Goal: Task Accomplishment & Management: Complete application form

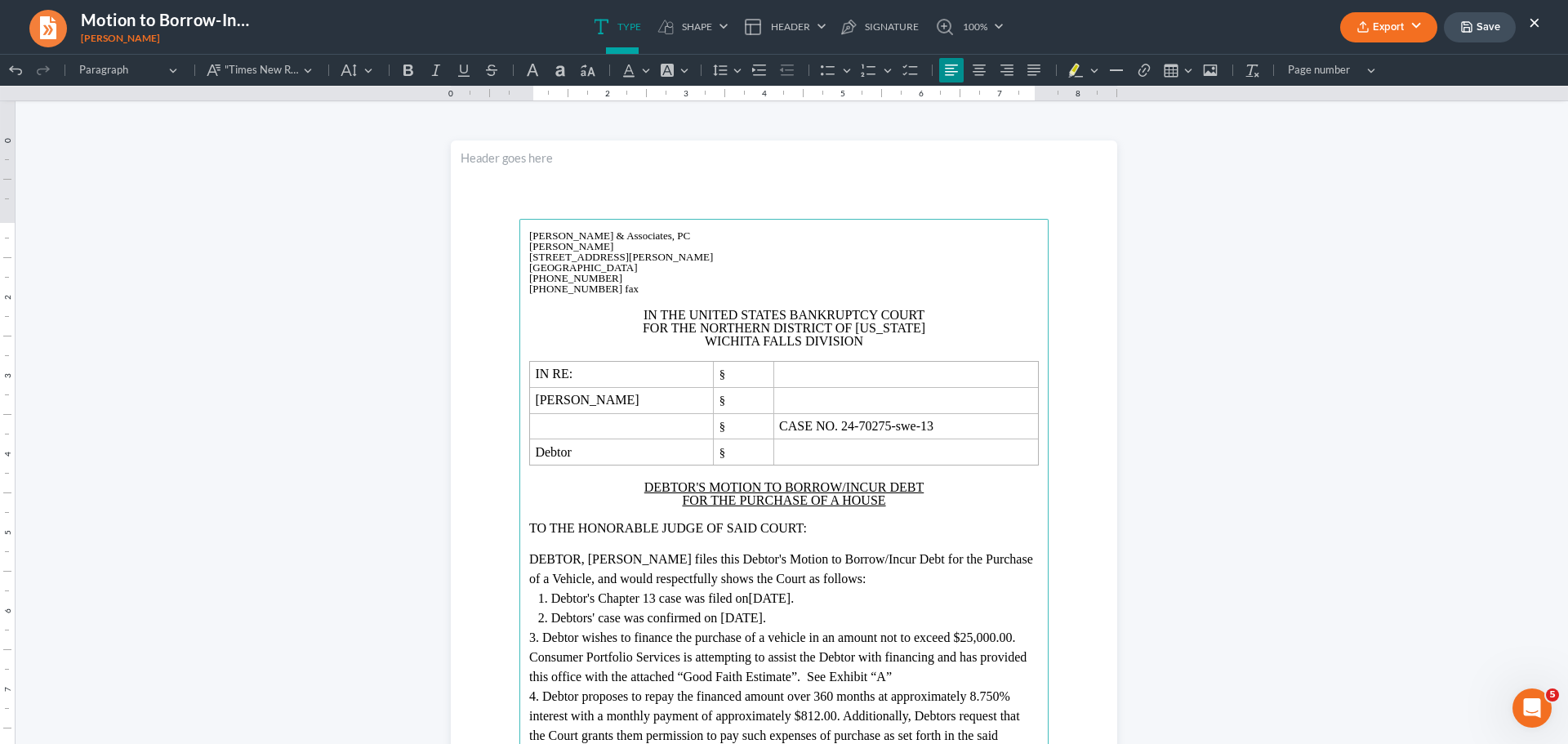
scroll to position [245, 0]
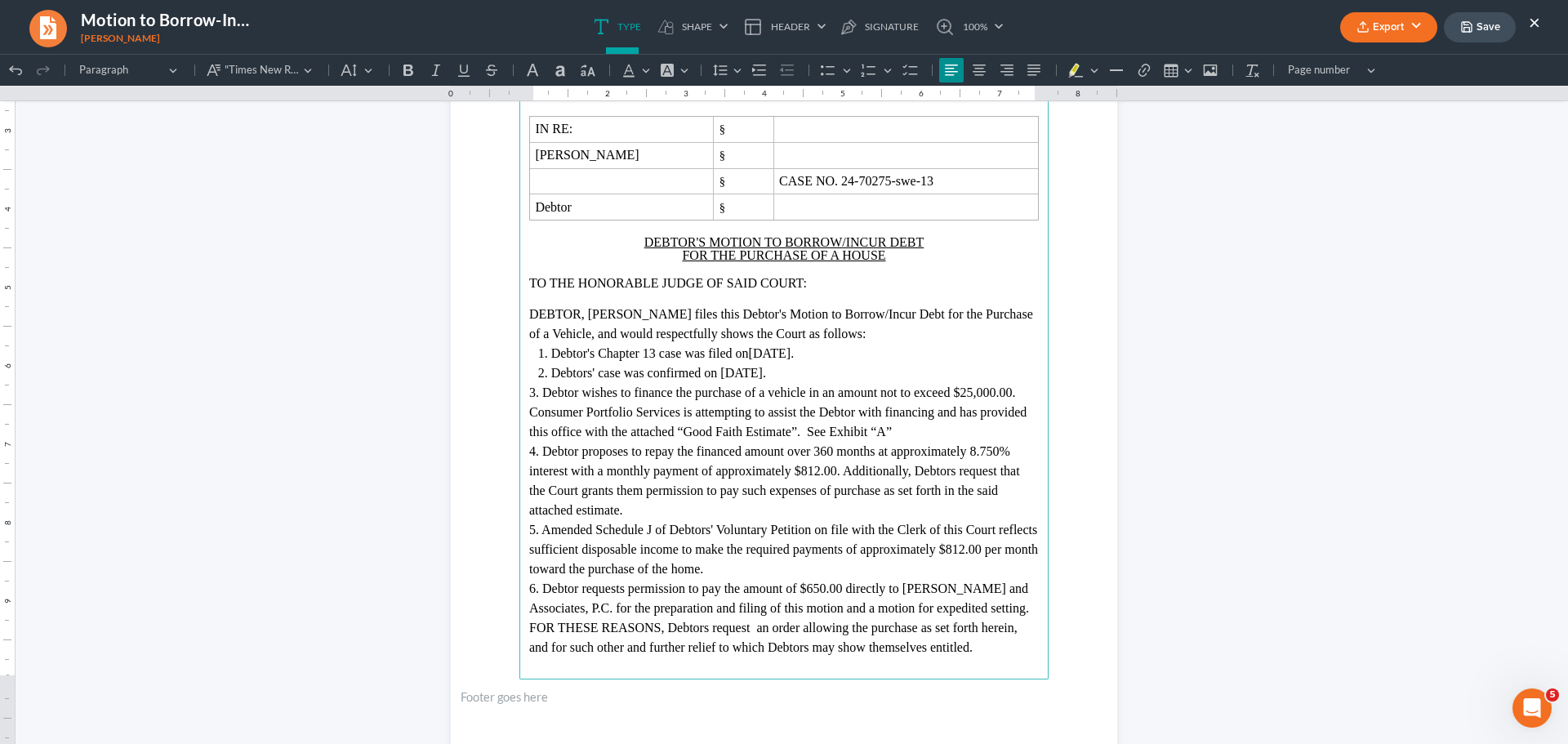
click at [845, 450] on span "4. Debtor proposes to repay the financed amount over 360 months at approximatel…" at bounding box center [774, 480] width 491 height 73
click at [1006, 450] on span "4. Debtor proposes to repay the financed amount over 75 months at approximately…" at bounding box center [774, 480] width 491 height 73
click at [814, 470] on span "4. Debtor proposes to repay the financed amount over 75 months at approximately…" at bounding box center [779, 480] width 502 height 73
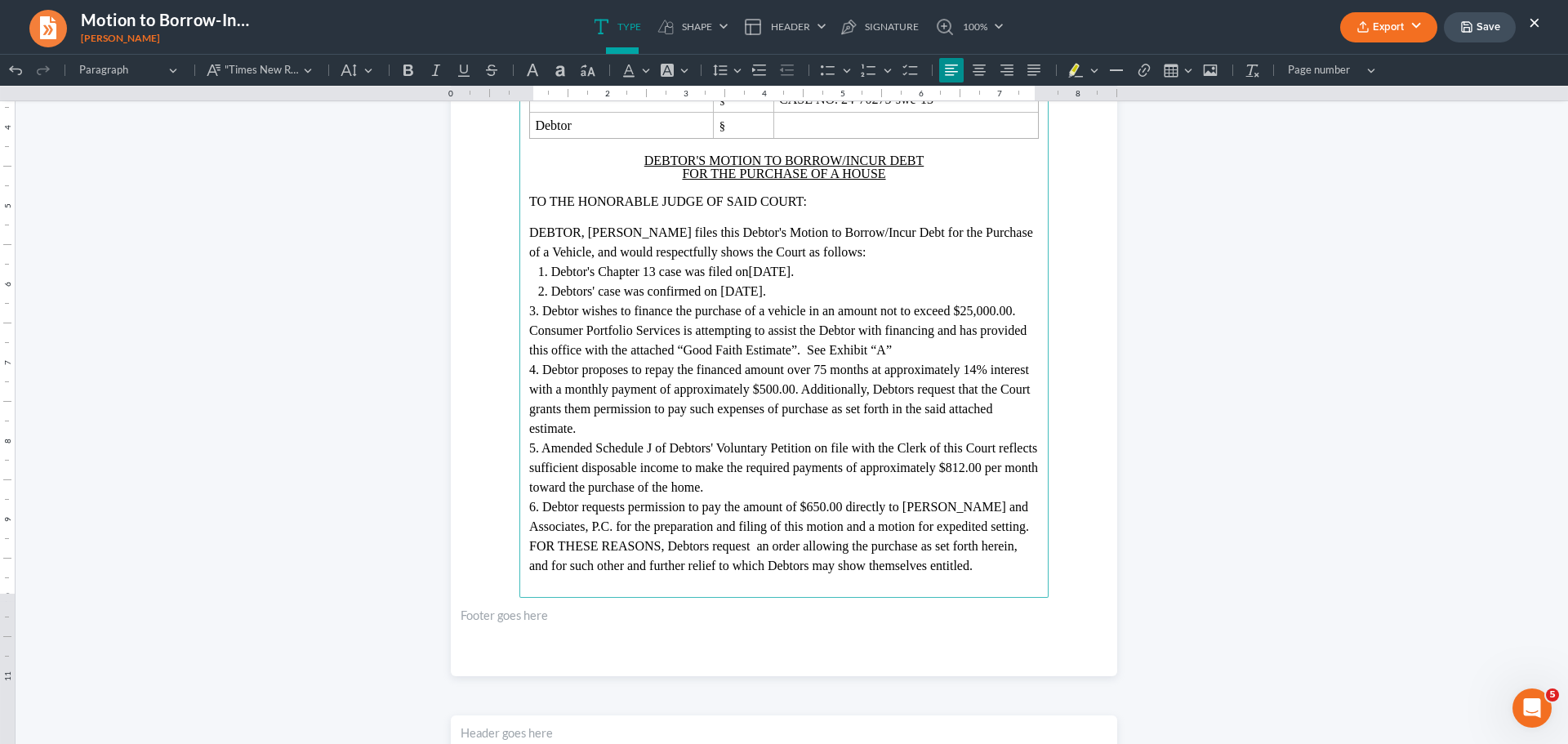
click at [728, 445] on span "5. Amended Schedule J of Debtors' Voluntary Petition on file with the Clerk of …" at bounding box center [784, 468] width 509 height 53
click at [999, 465] on span "5. Amended Schedule J of Debtor's Voluntary Petition on file with the Clerk of …" at bounding box center [784, 468] width 509 height 53
click at [750, 485] on span "5. Amended Schedule J of Debtor's Voluntary Petition on file with the Clerk of …" at bounding box center [784, 468] width 509 height 53
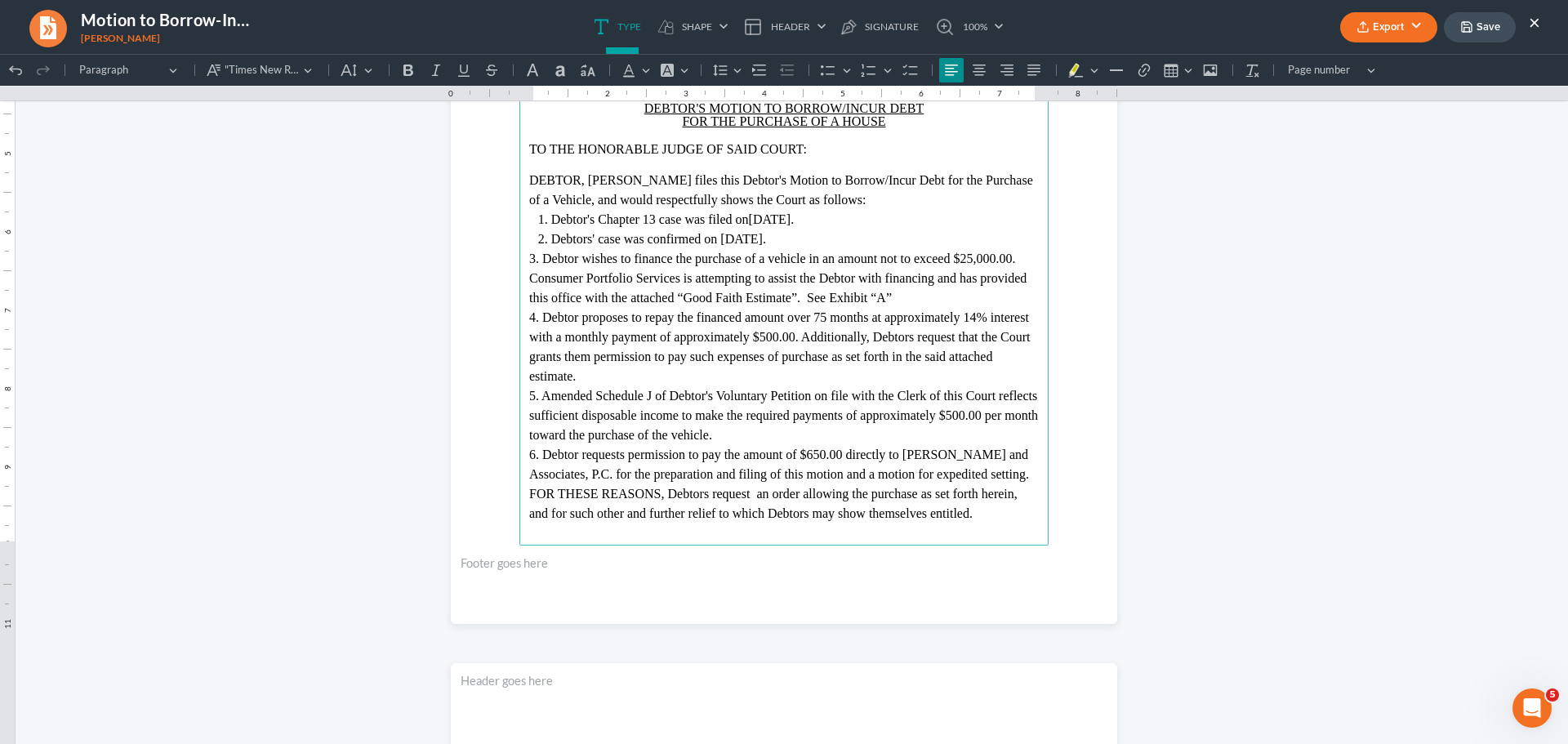
scroll to position [408, 0]
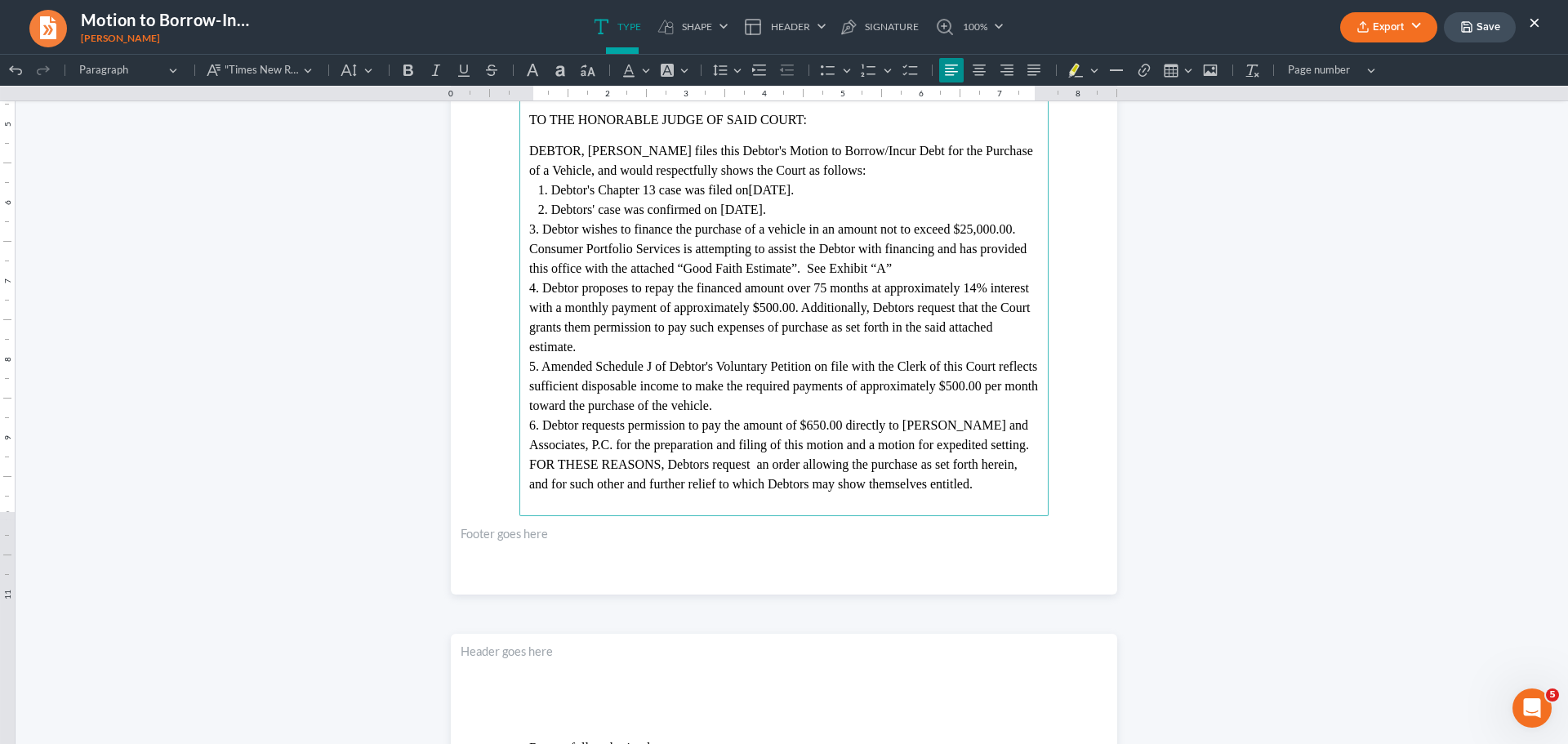
click at [827, 425] on span "6. Debtor requests permission to pay the amount of $650.00 directly to Monte J.…" at bounding box center [779, 435] width 500 height 33
drag, startPoint x: 841, startPoint y: 447, endPoint x: 1020, endPoint y: 445, distance: 179.0
click at [1020, 445] on span "6. Debtor requests permission to pay the amount of $450.00 directly to Monte J.…" at bounding box center [779, 435] width 500 height 33
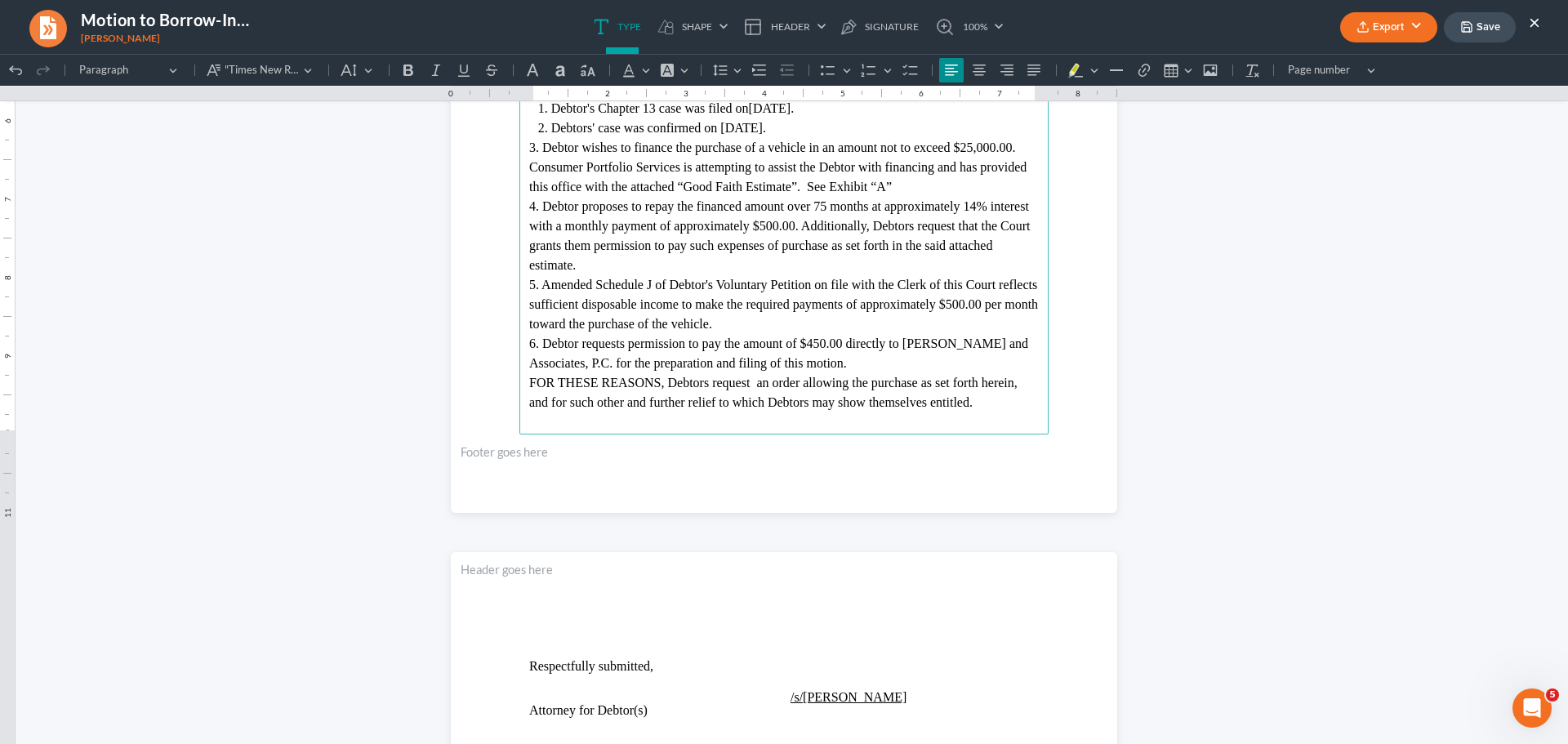
click at [727, 381] on span "FOR THESE REASONS, Debtors request an order allowing the purchase as set forth …" at bounding box center [773, 392] width 488 height 33
click at [768, 381] on span "FOR THESE REASONS, Debtor request an order allowing the purchase as set forth h…" at bounding box center [770, 402] width 482 height 53
click at [839, 400] on span "FOR THESE REASONS, Debtor requests an order allowing the purchase as set forth …" at bounding box center [773, 392] width 488 height 33
click at [520, 400] on main "Monte J. White & Associates, PC Monte J. White 1106 Brook Ave., Hamilton Place …" at bounding box center [784, 82] width 529 height 706
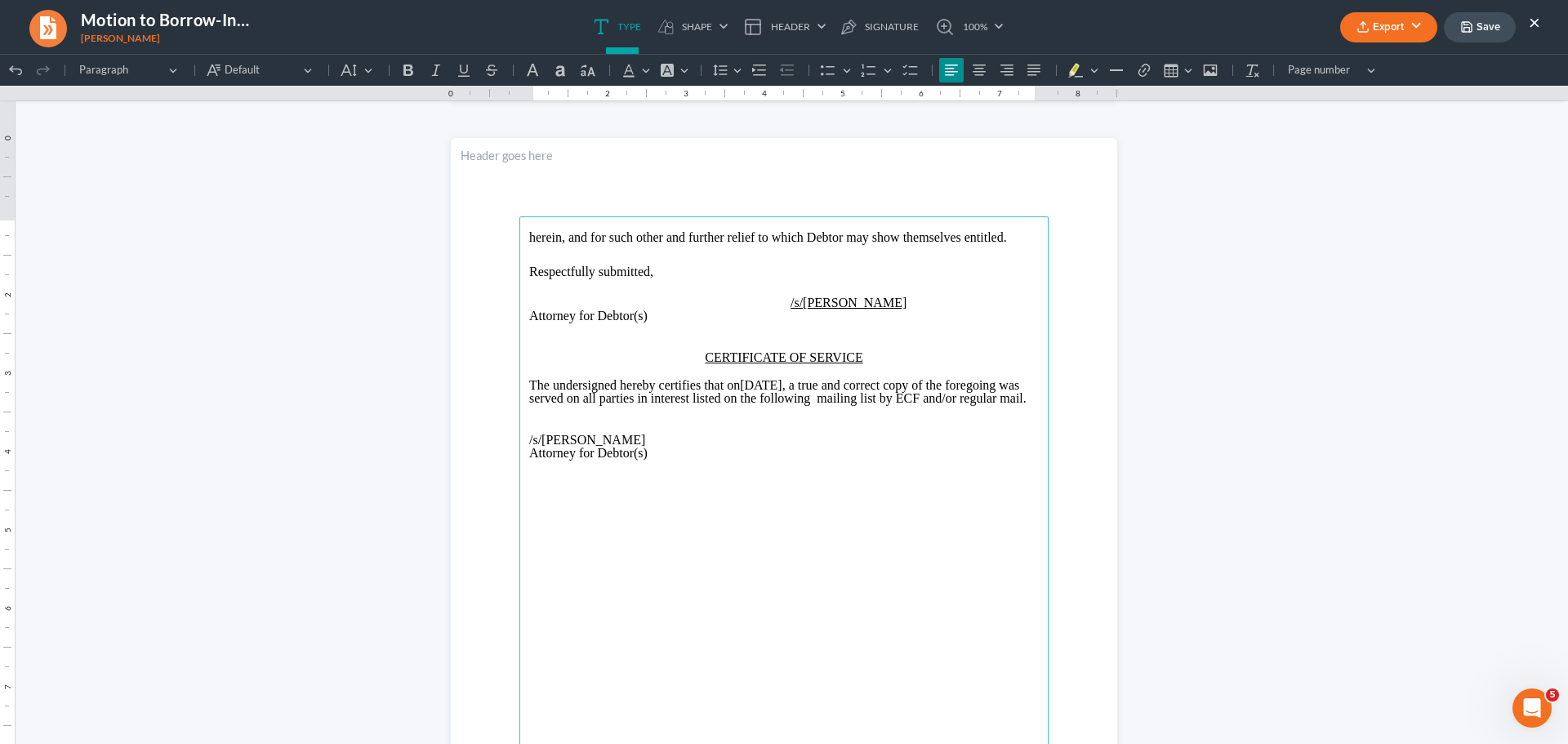
scroll to position [906, 0]
click at [1485, 35] on button "Save" at bounding box center [1480, 28] width 72 height 30
click at [1403, 24] on button "Export" at bounding box center [1389, 28] width 97 height 30
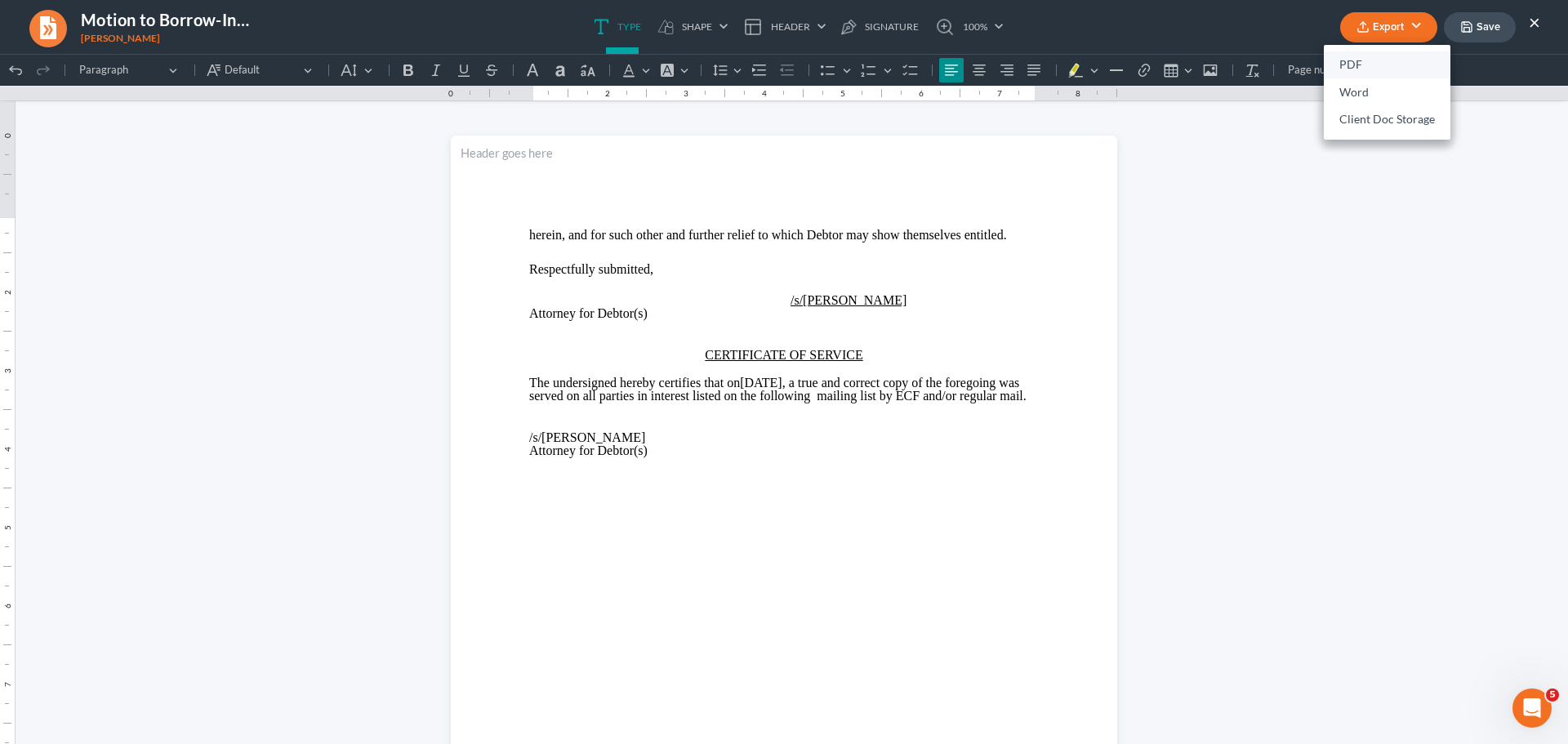
click at [1359, 61] on link "PDF" at bounding box center [1388, 65] width 127 height 28
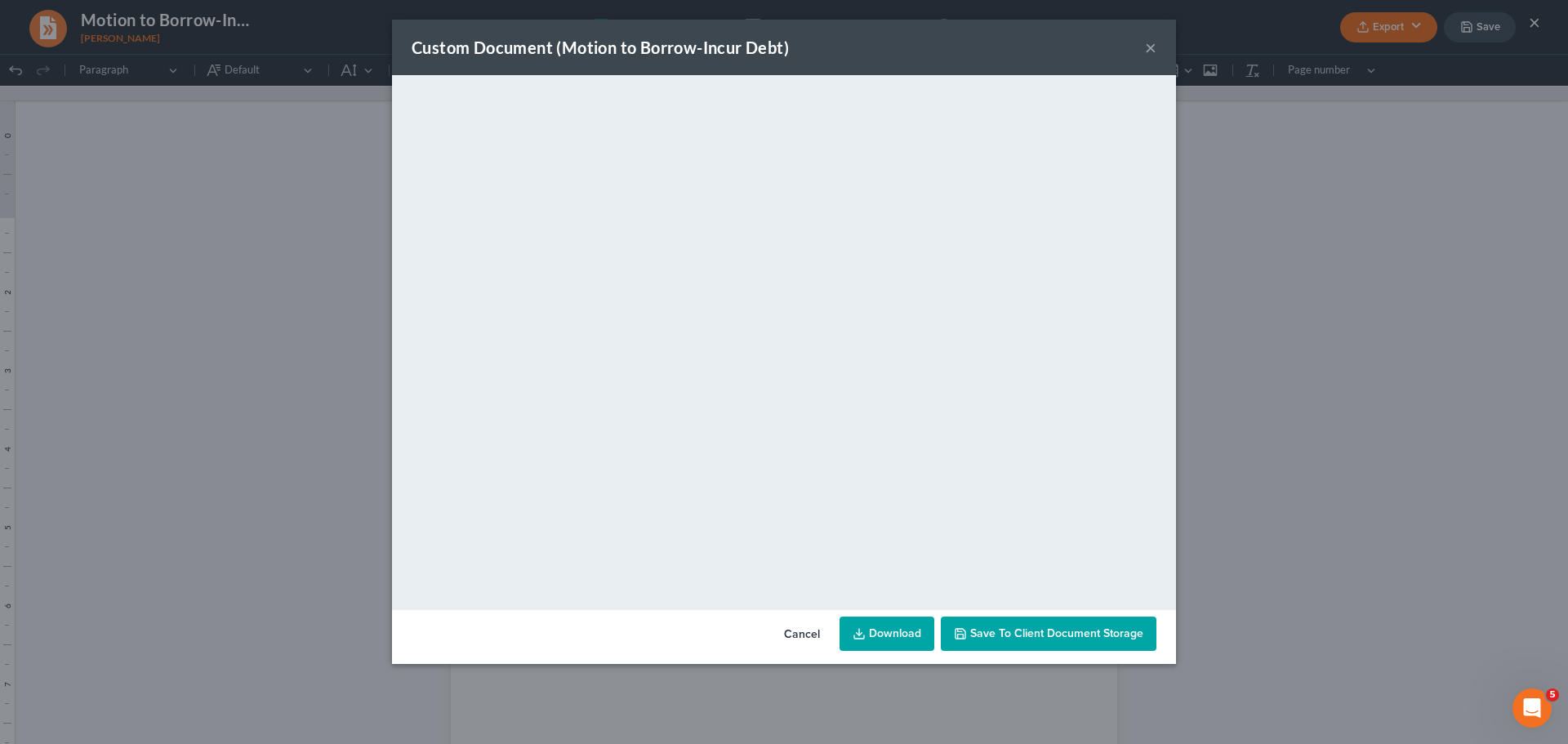
click at [1084, 635] on span "Save to Client Document Storage" at bounding box center [1057, 633] width 174 height 14
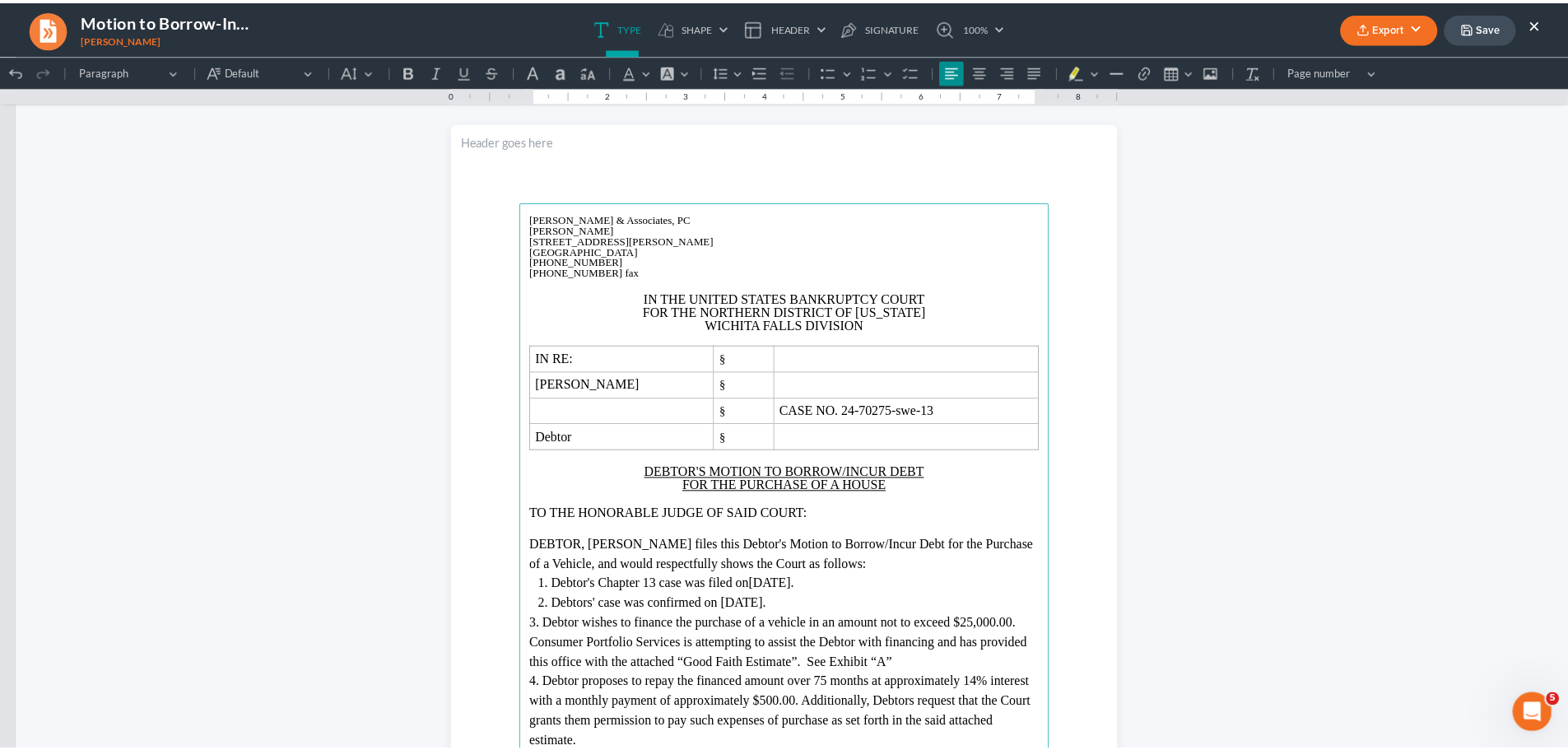
scroll to position [0, 0]
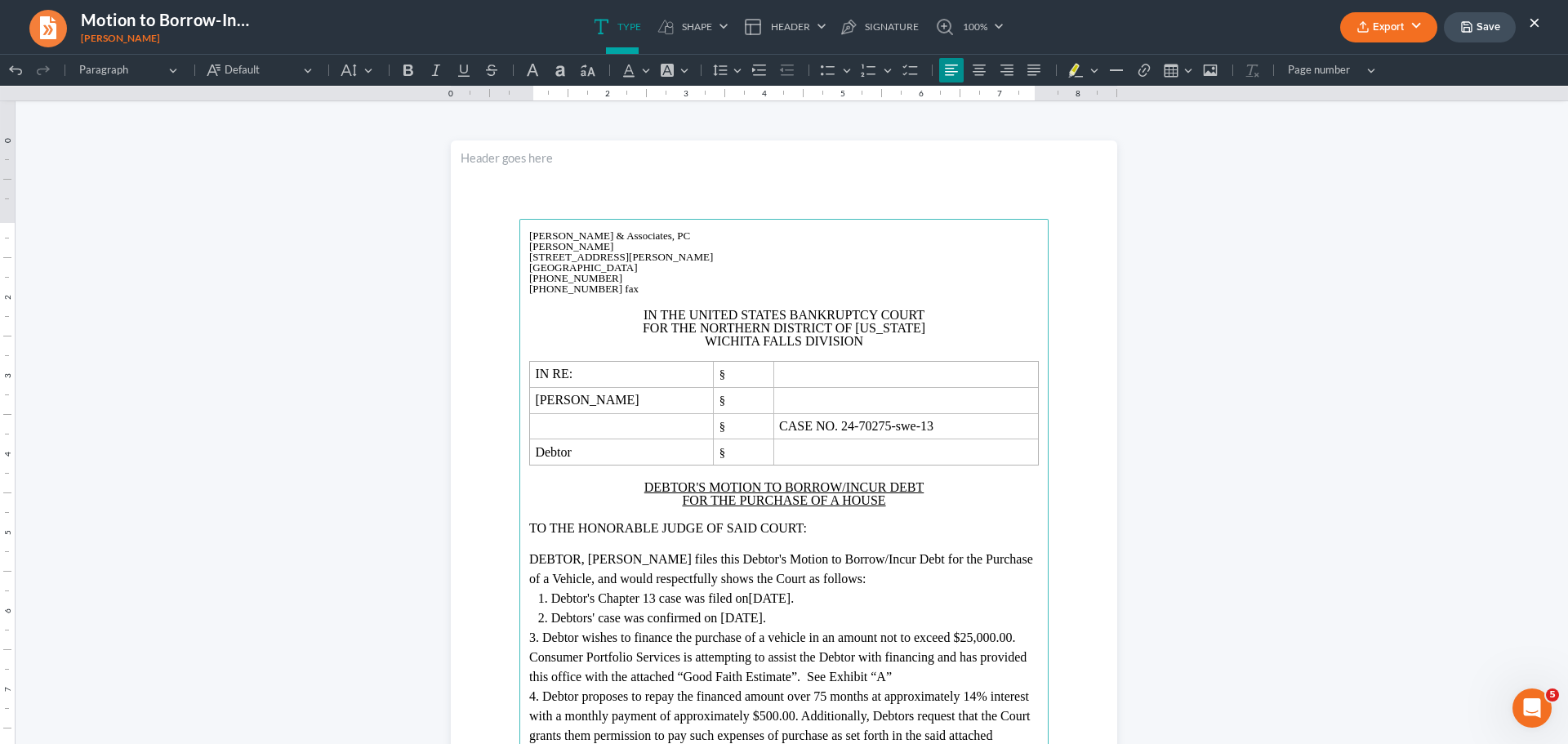
click at [888, 507] on p "Rich Text Editor, page-0-main" at bounding box center [784, 515] width 510 height 15
click at [881, 498] on p "FOR THE PURCHASE OF A HOUSE" at bounding box center [784, 500] width 510 height 13
click at [1392, 20] on button "Export" at bounding box center [1389, 28] width 97 height 30
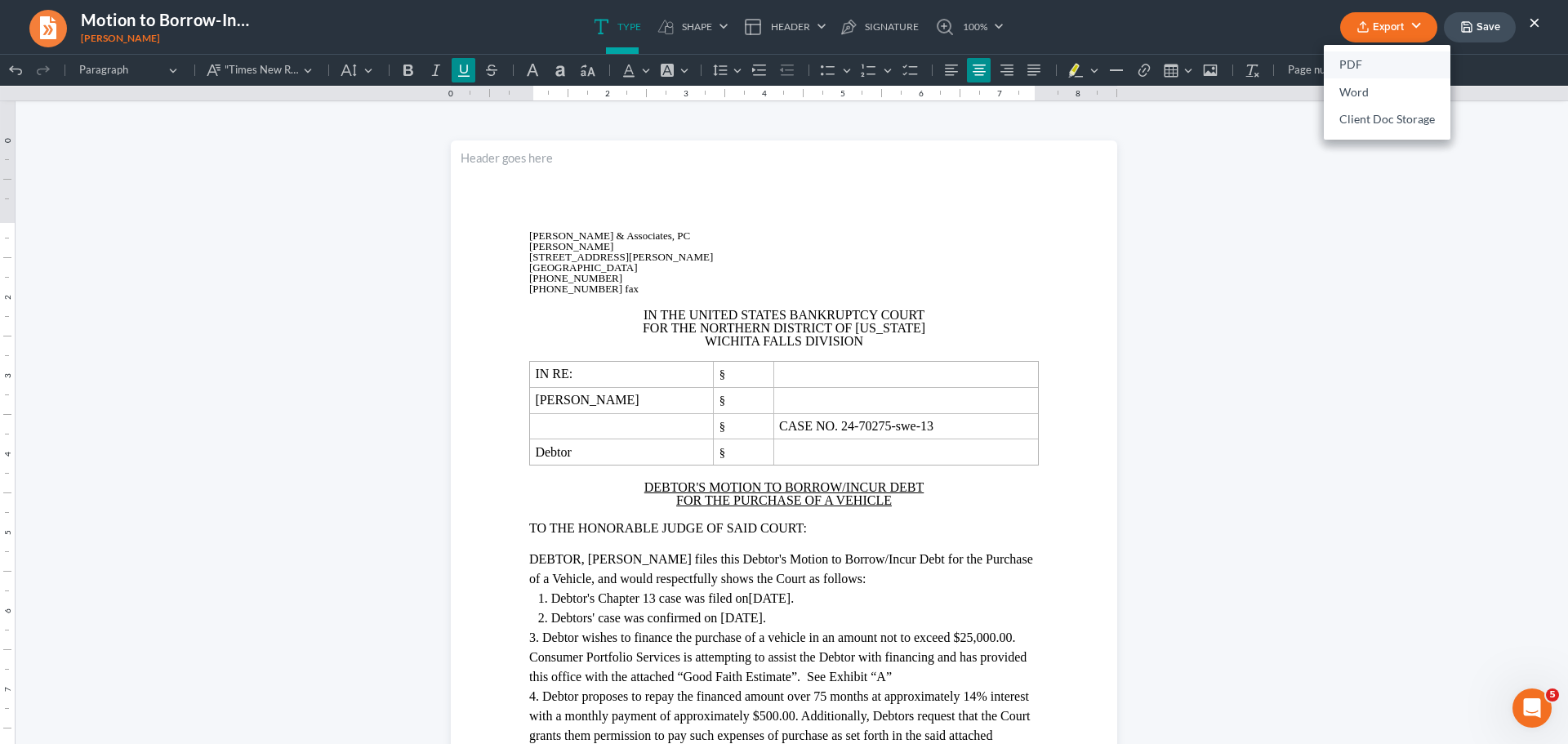
click at [1357, 59] on link "PDF" at bounding box center [1388, 65] width 127 height 28
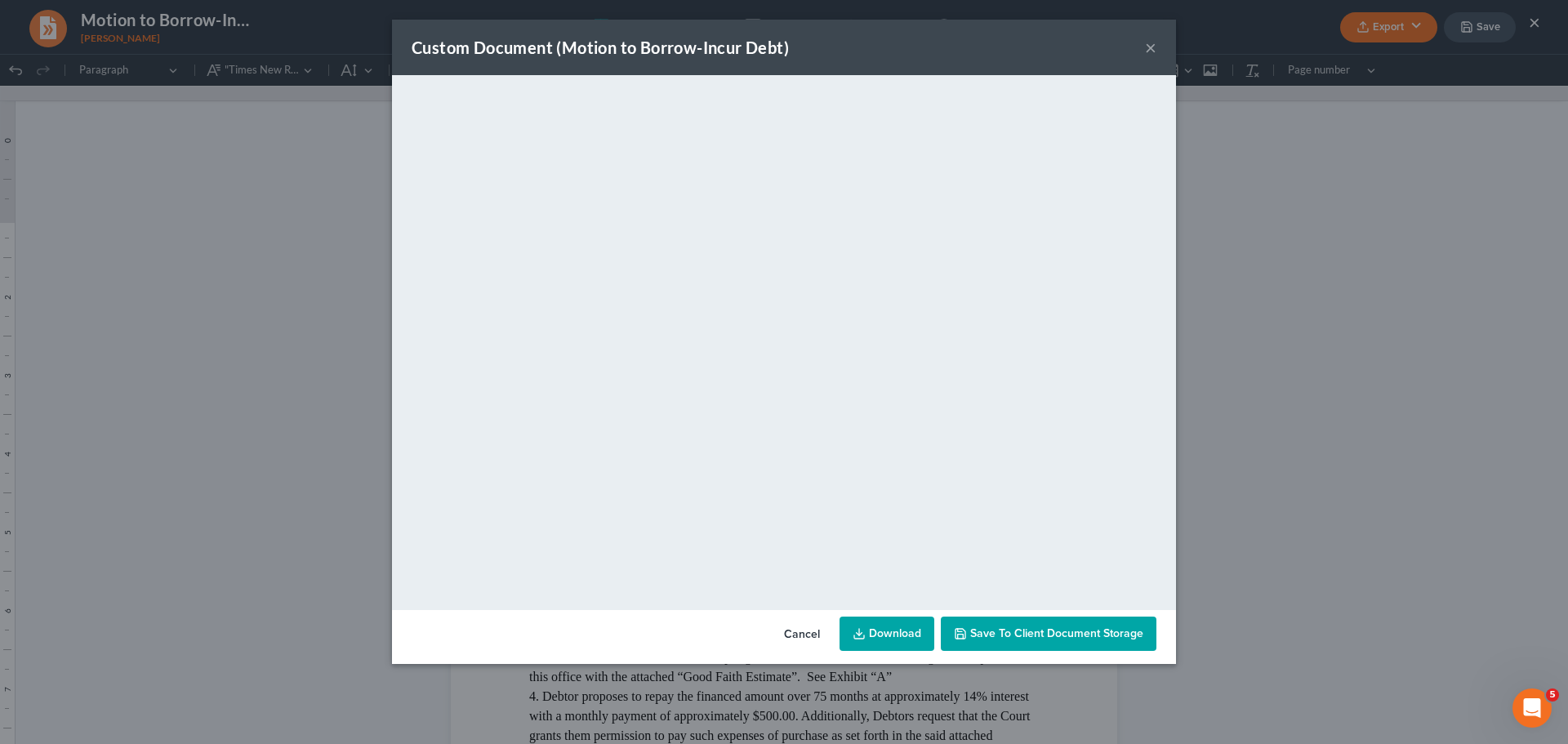
click at [1047, 635] on span "Save to Client Document Storage" at bounding box center [1057, 633] width 174 height 14
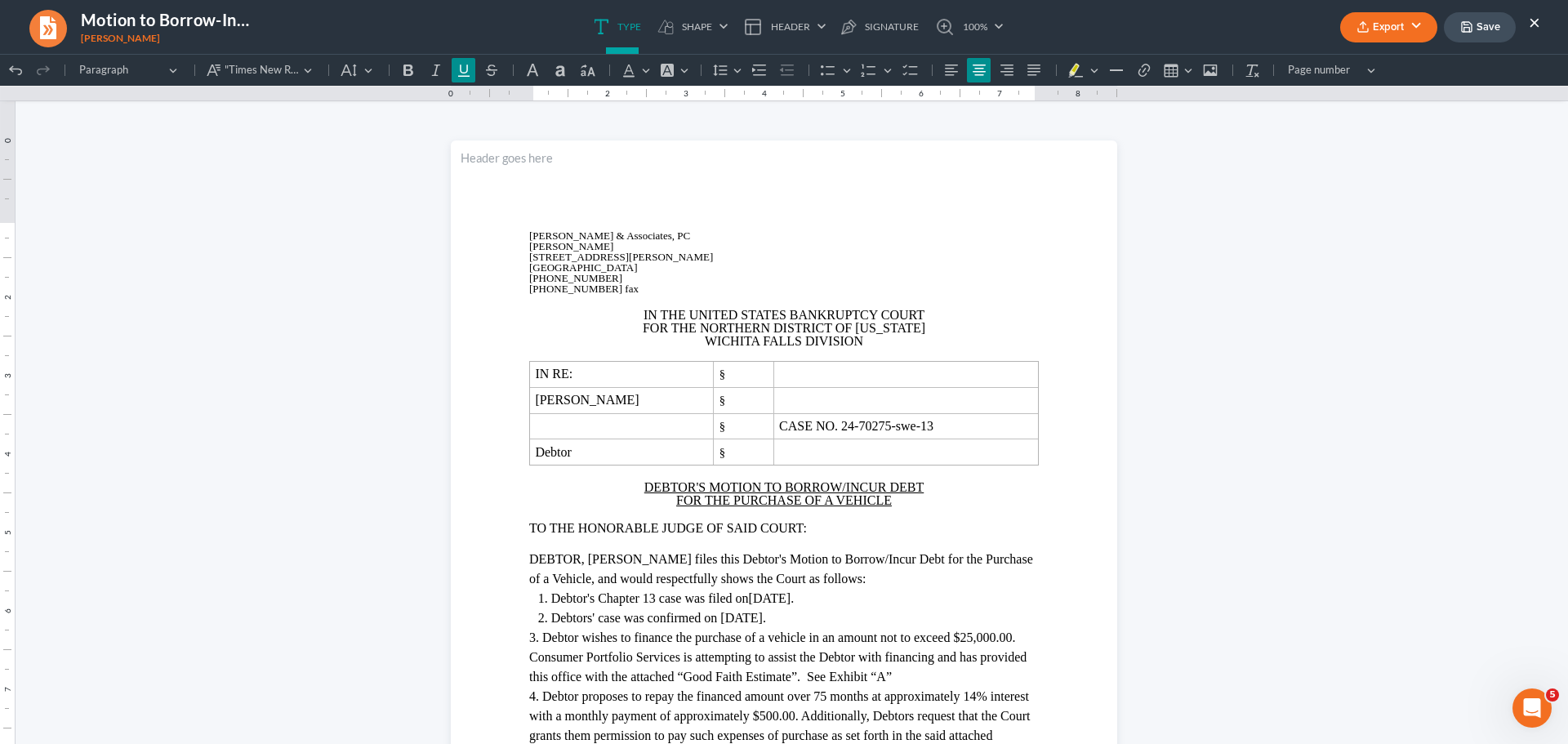
click at [1531, 21] on button "×" at bounding box center [1535, 22] width 12 height 19
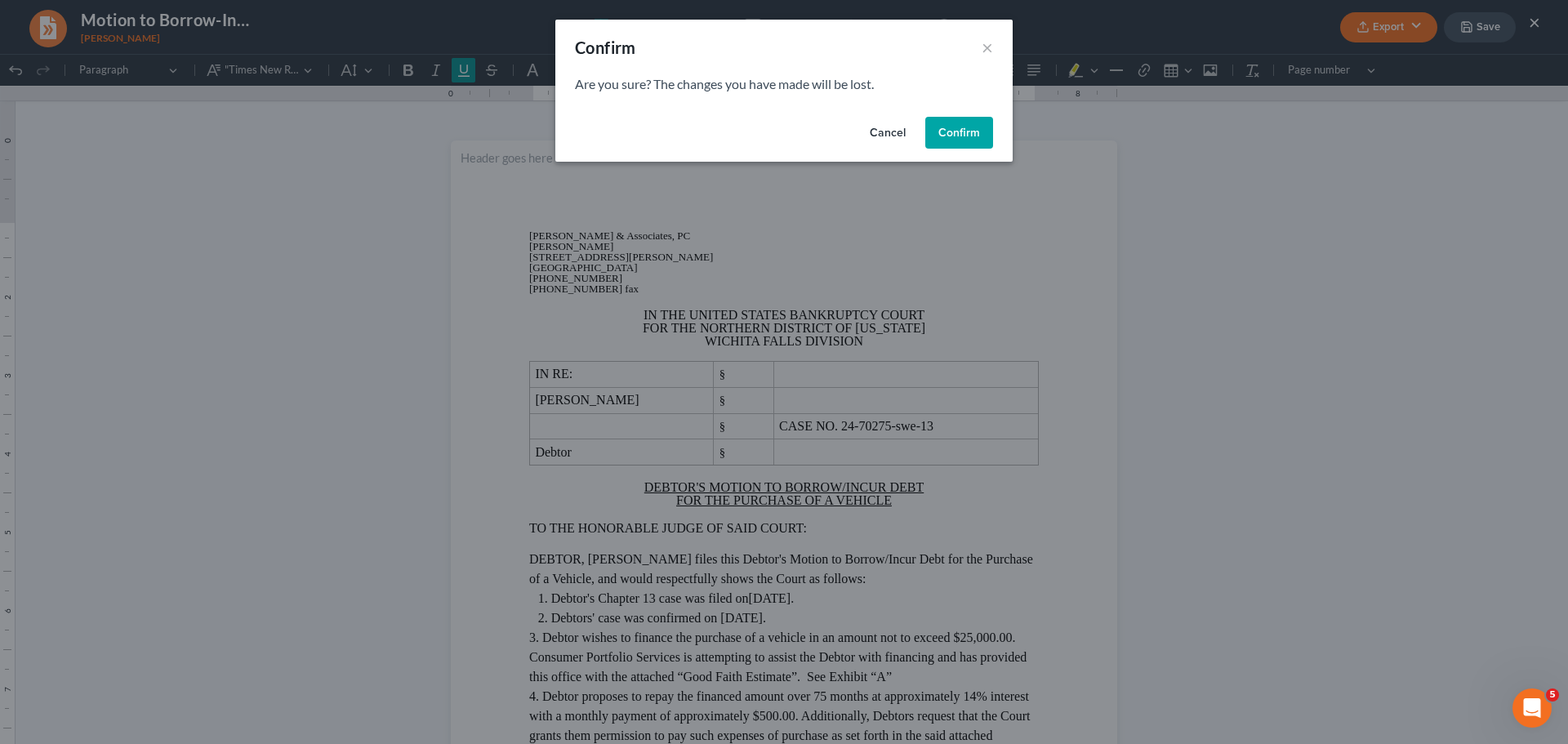
click at [887, 134] on button "Cancel" at bounding box center [888, 133] width 62 height 33
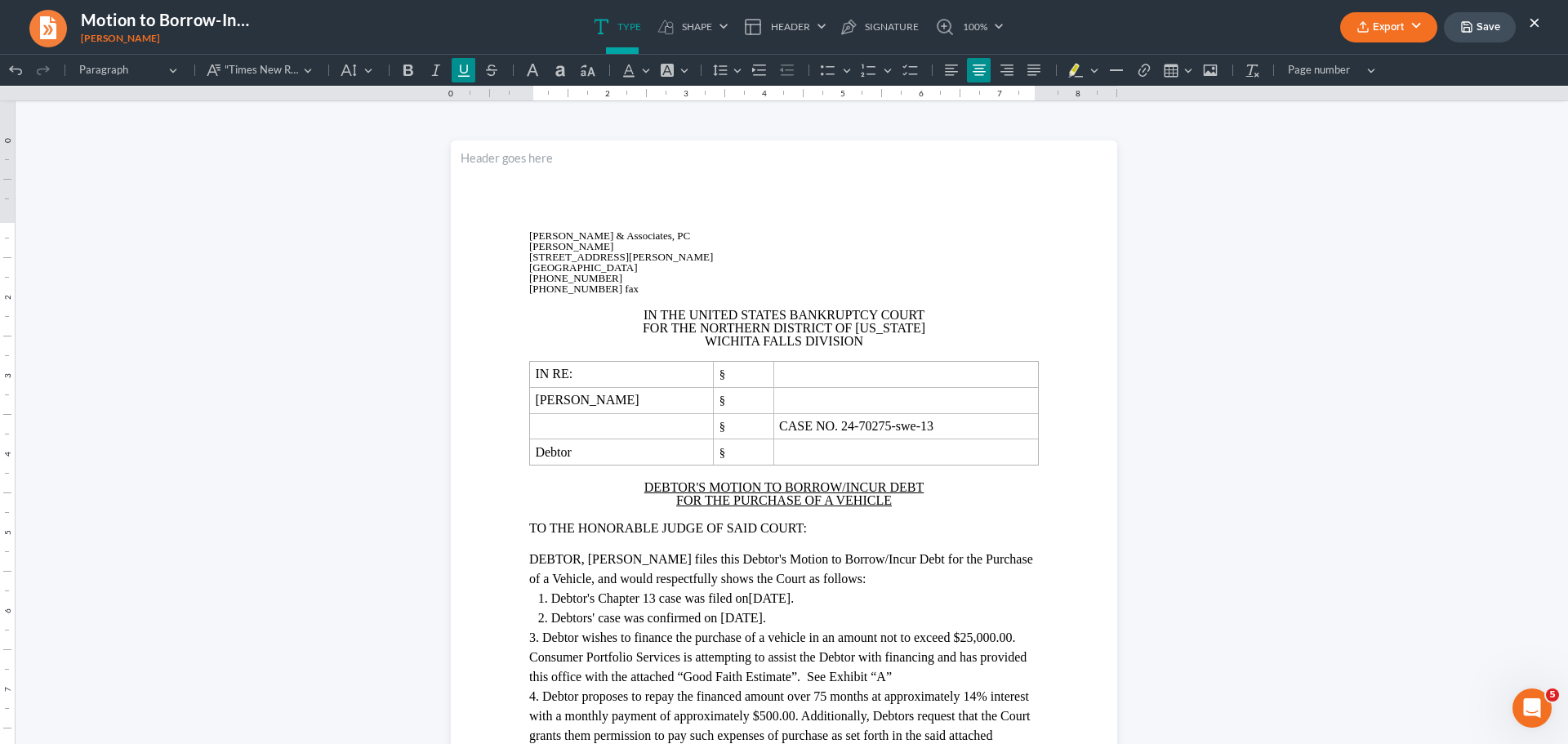
click at [1481, 30] on button "Save" at bounding box center [1480, 28] width 72 height 30
click at [1535, 20] on button "×" at bounding box center [1535, 22] width 12 height 19
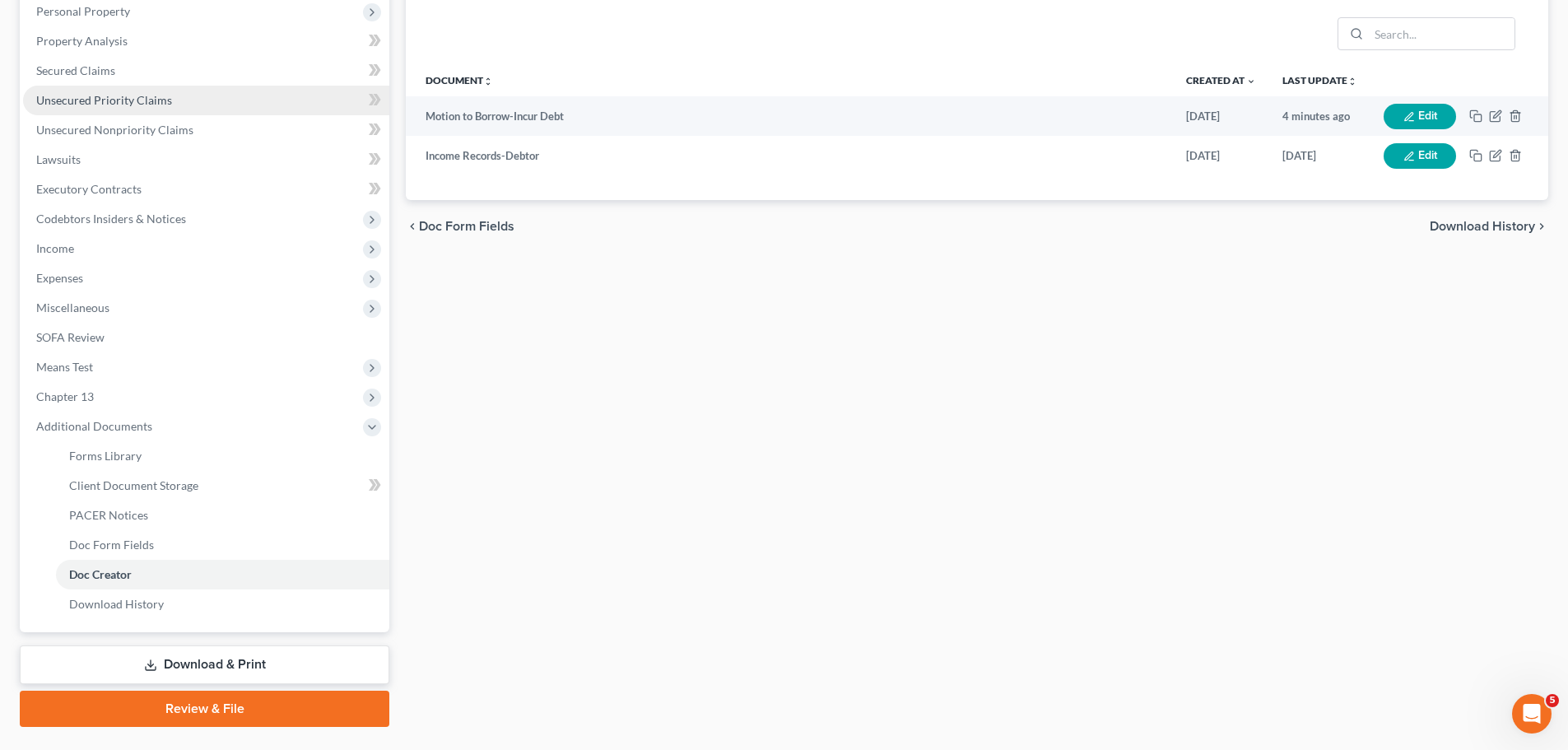
scroll to position [330, 0]
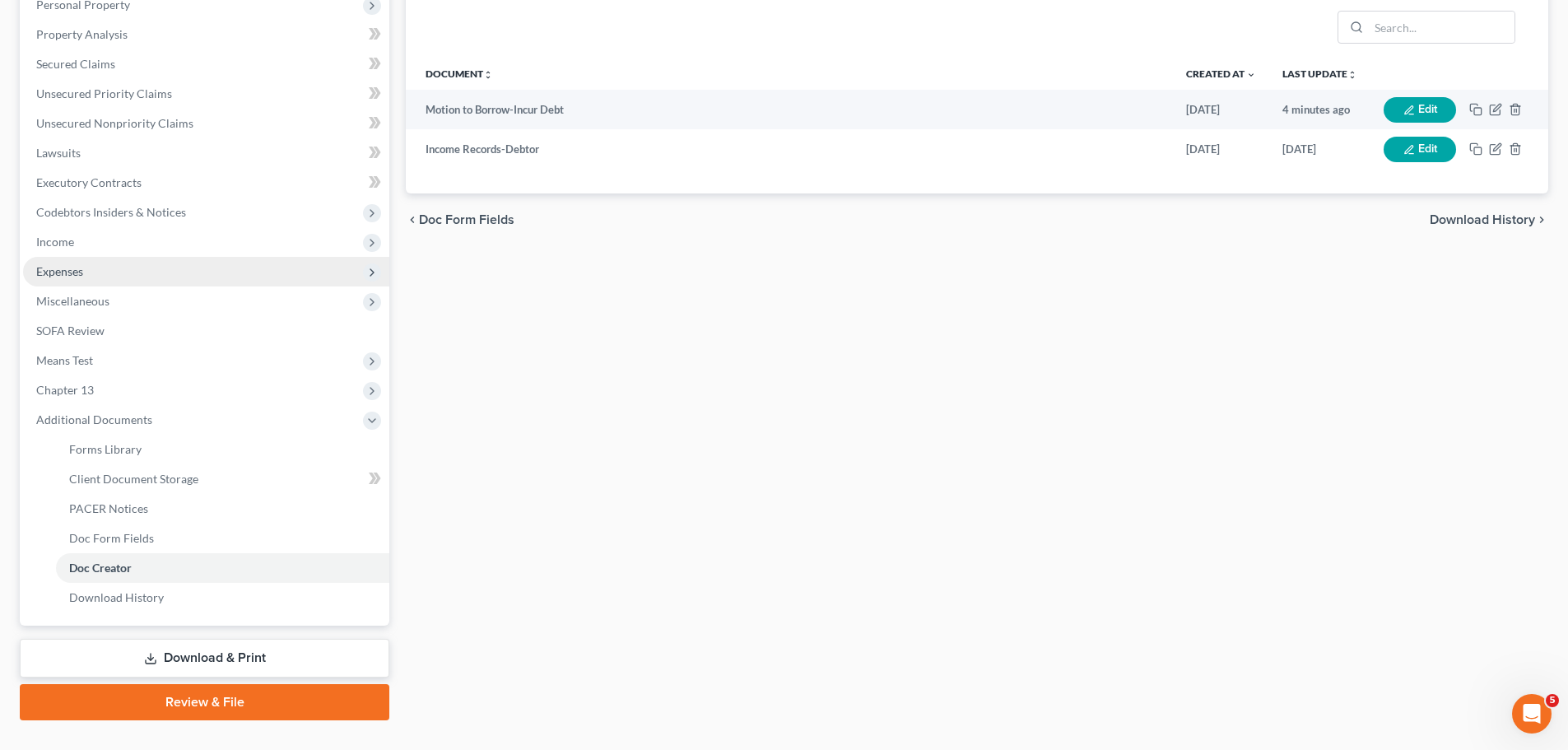
click at [71, 271] on span "Expenses" at bounding box center [60, 271] width 47 height 14
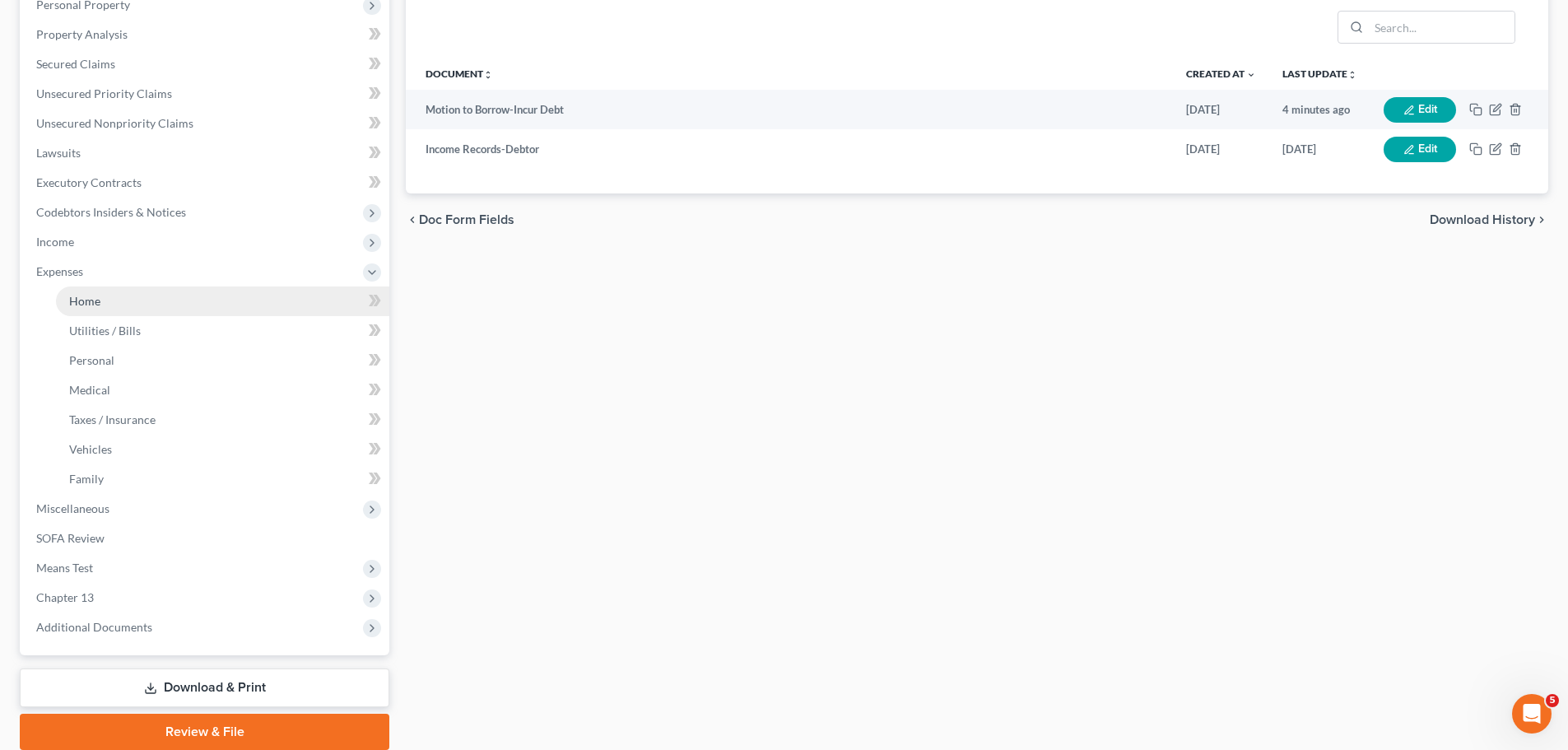
click at [85, 303] on span "Home" at bounding box center [84, 300] width 31 height 14
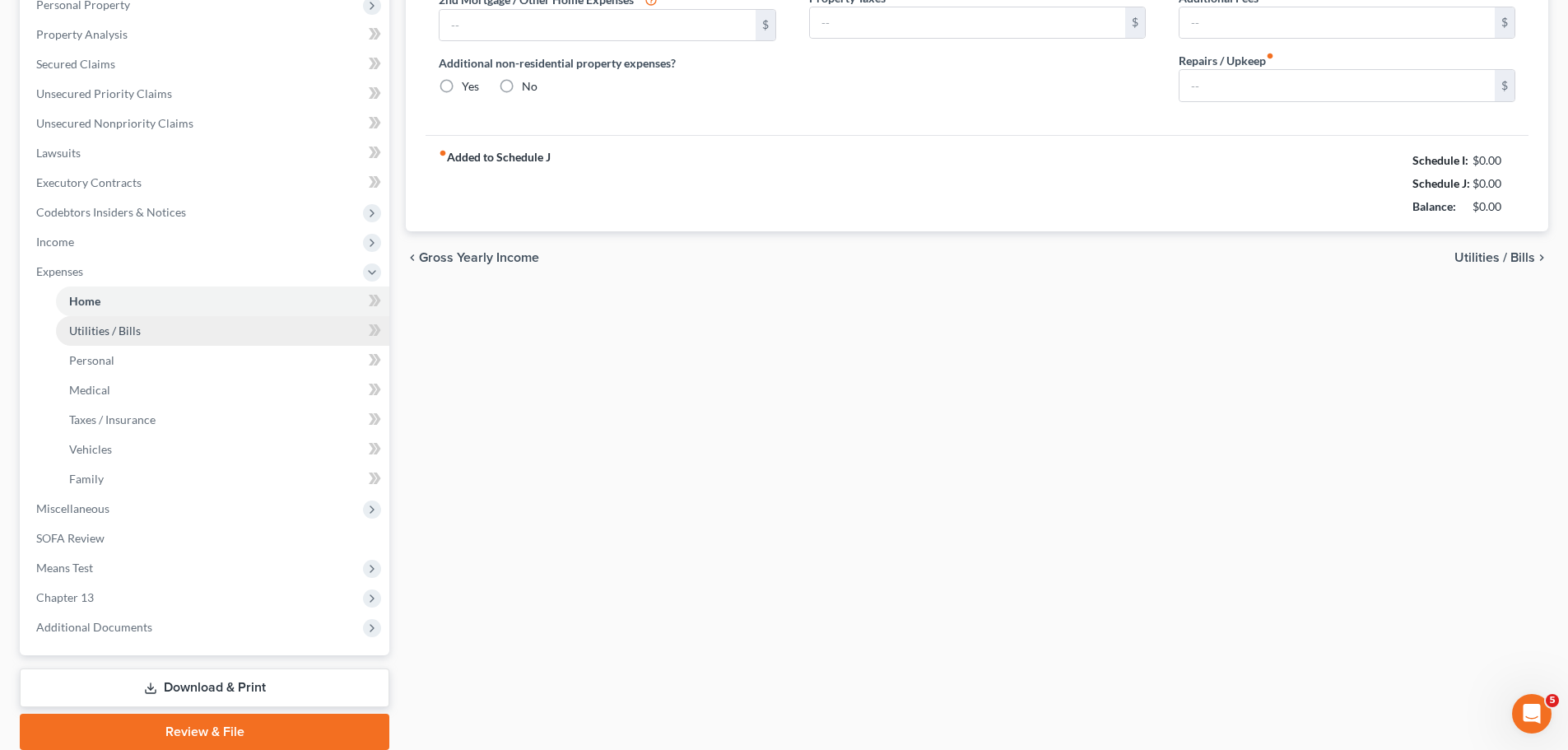
type input "700.00"
type input "0.00"
radio input "true"
type input "0.00"
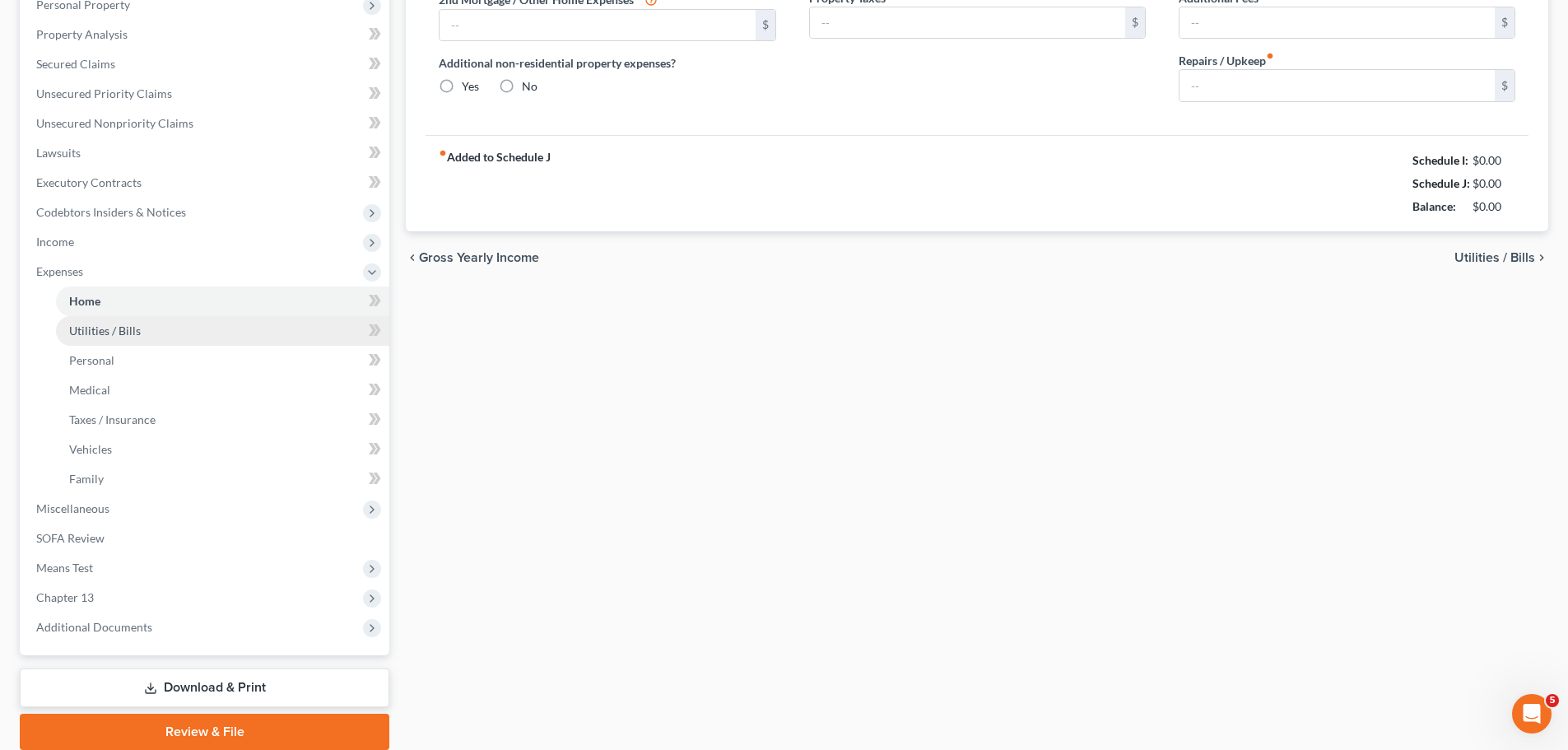
type input "0.00"
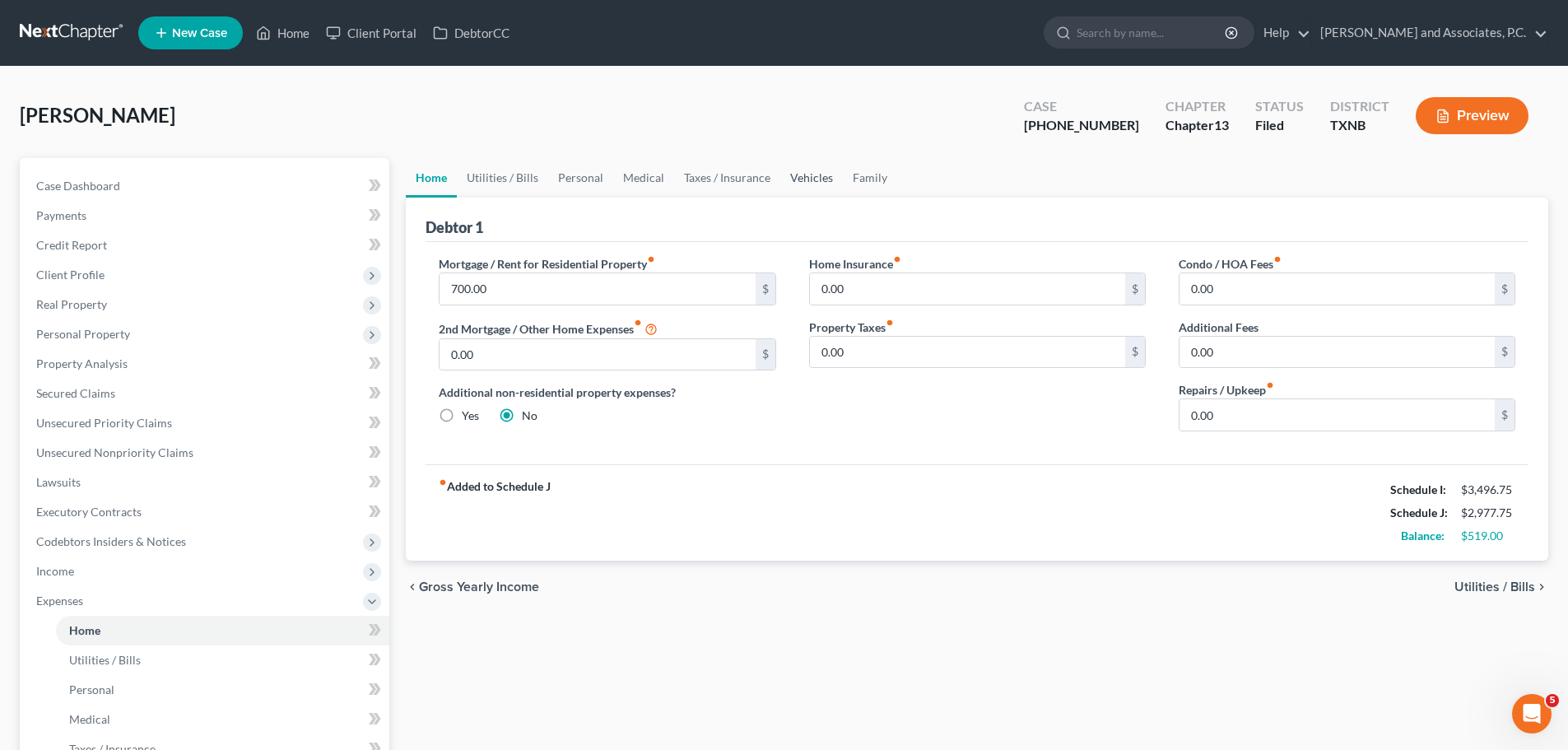
click at [821, 179] on link "Vehicles" at bounding box center [811, 177] width 62 height 40
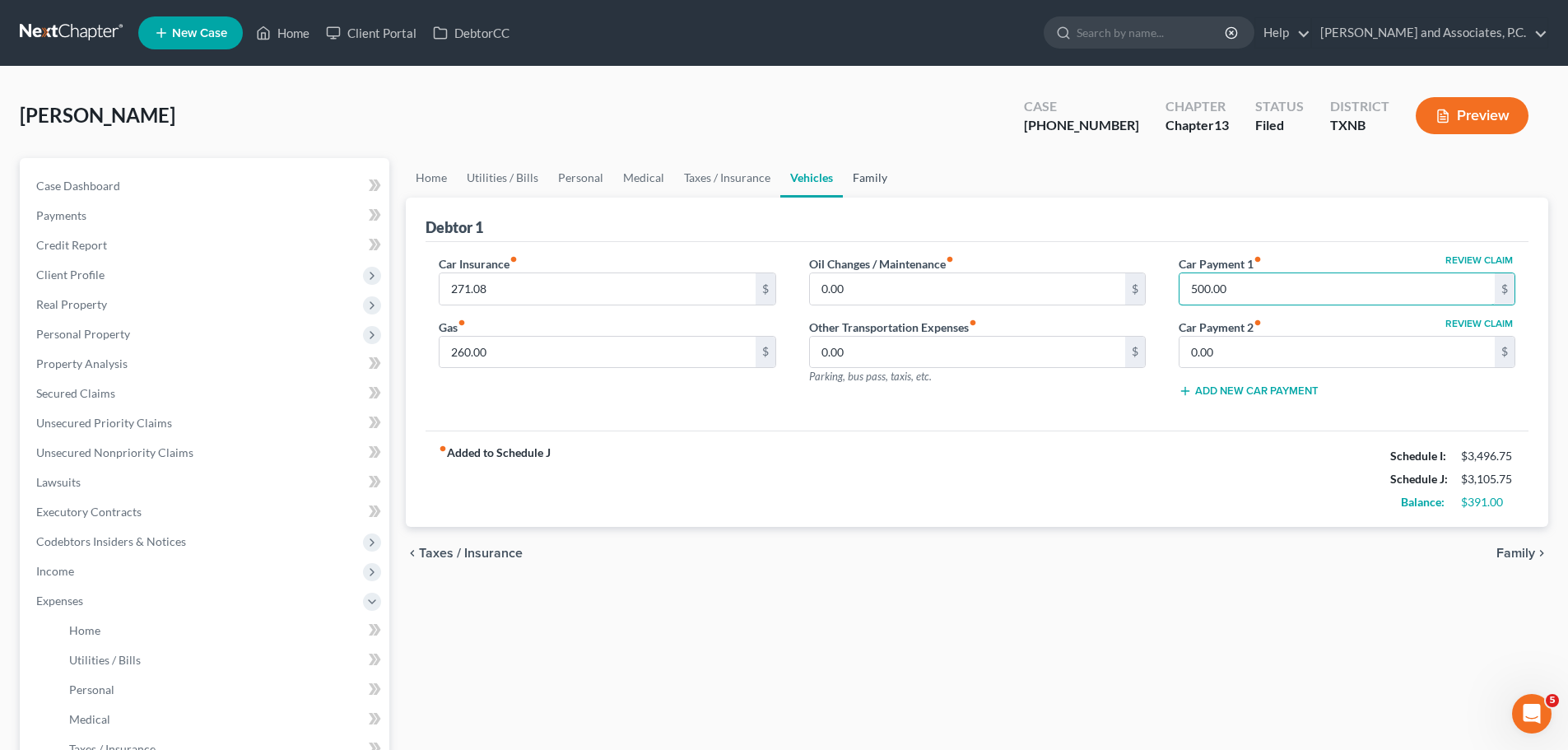
type input "500.00"
click at [863, 176] on link "Family" at bounding box center [869, 177] width 55 height 40
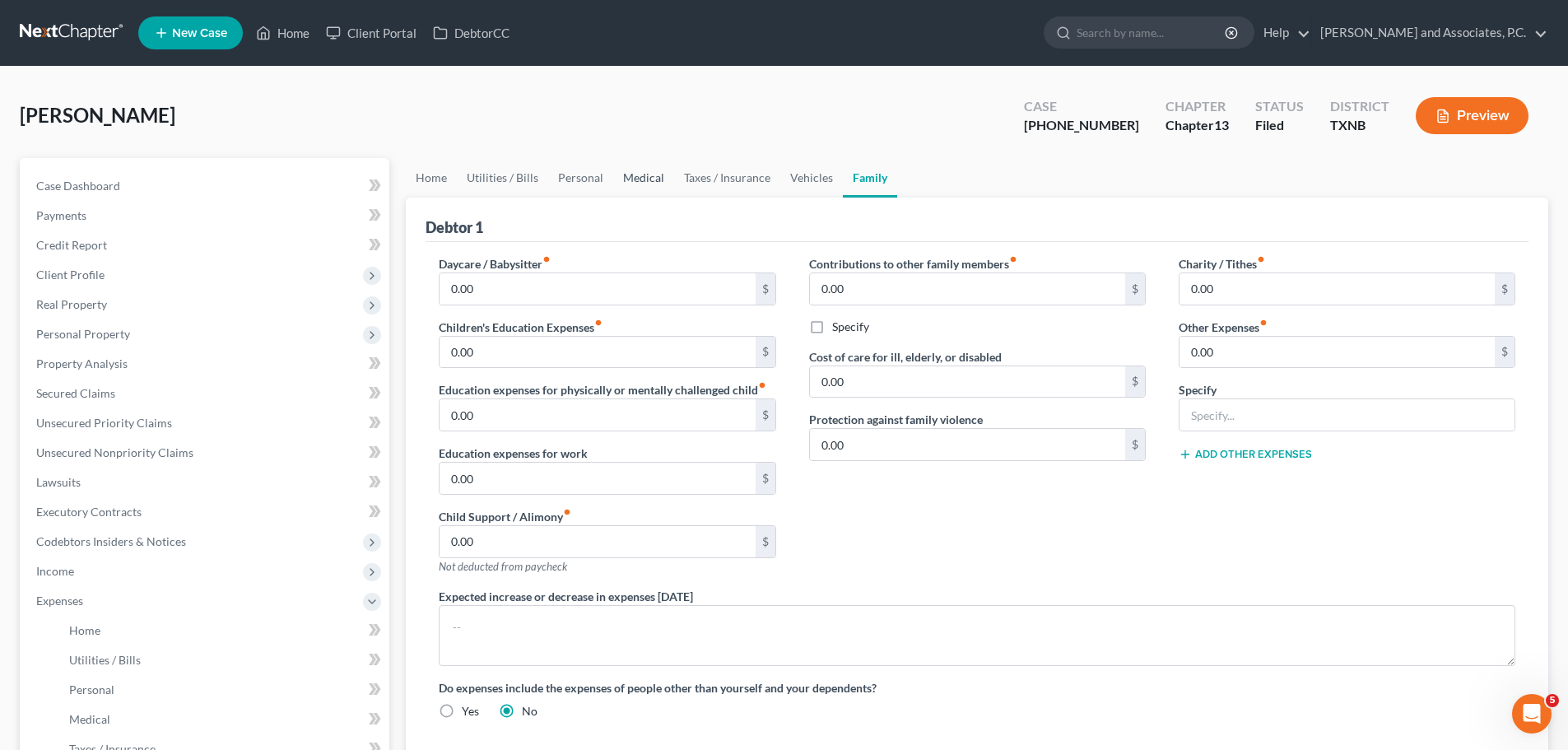
click at [646, 177] on link "Medical" at bounding box center [643, 177] width 61 height 40
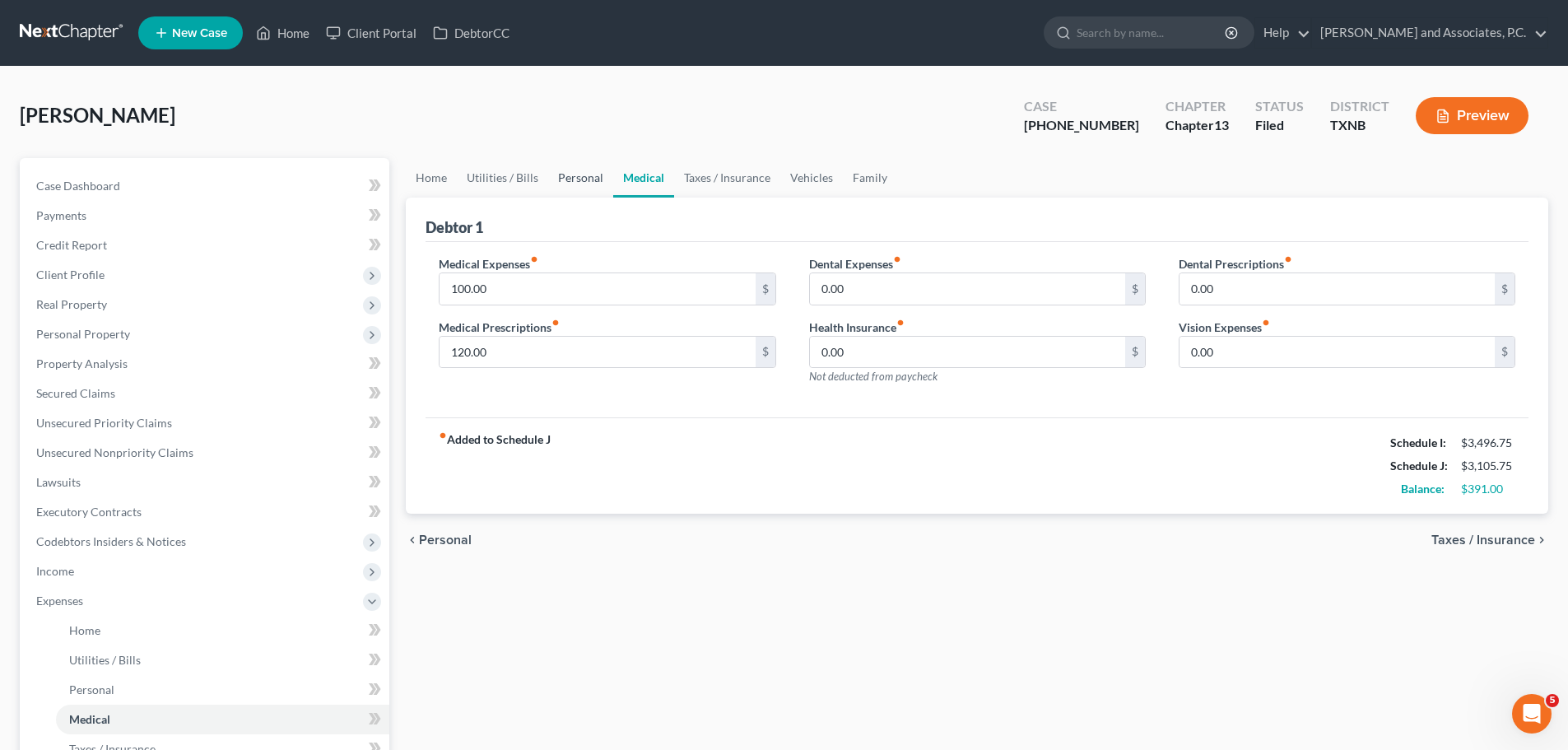
click at [575, 181] on link "Personal" at bounding box center [580, 177] width 65 height 40
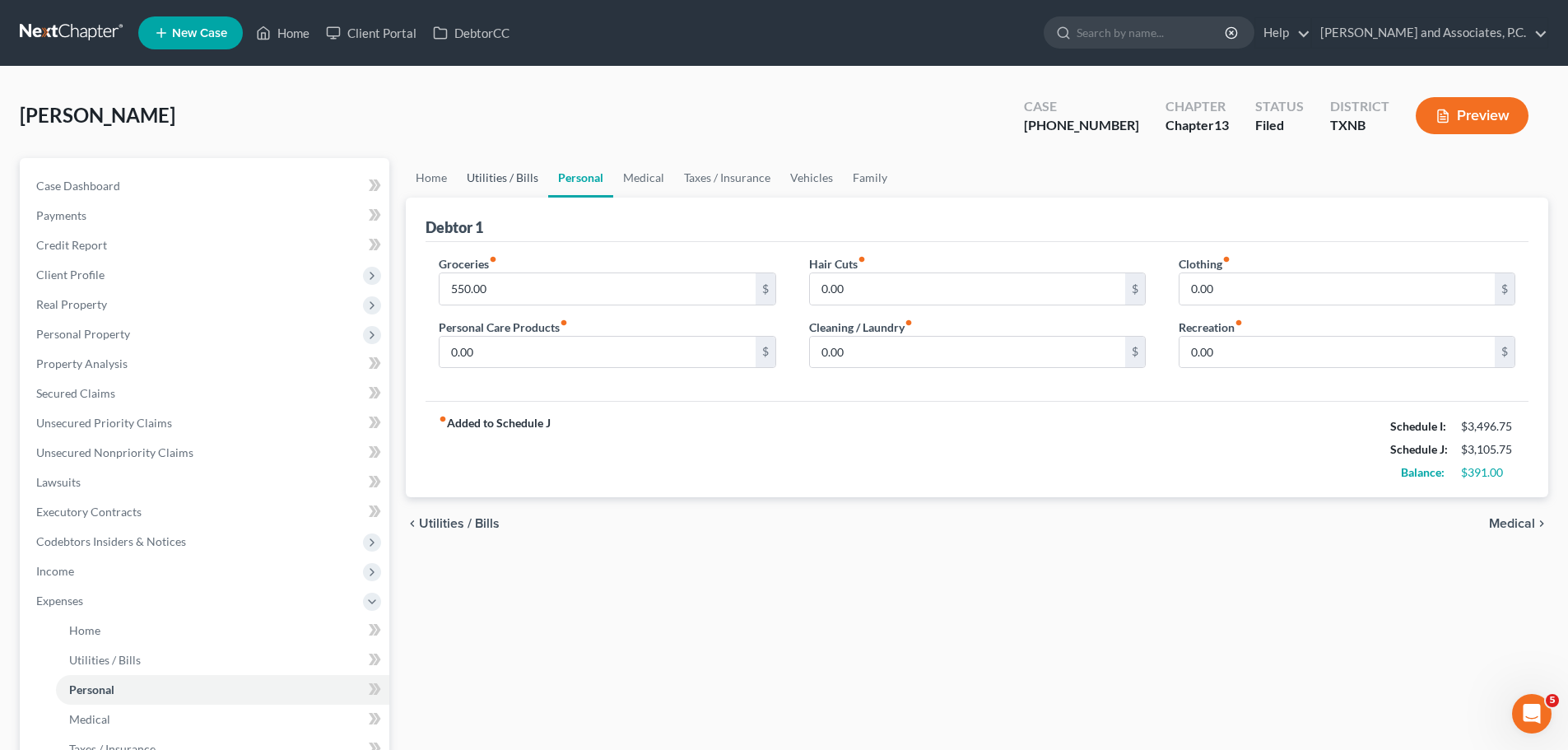
click at [497, 181] on link "Utilities / Bills" at bounding box center [502, 177] width 92 height 40
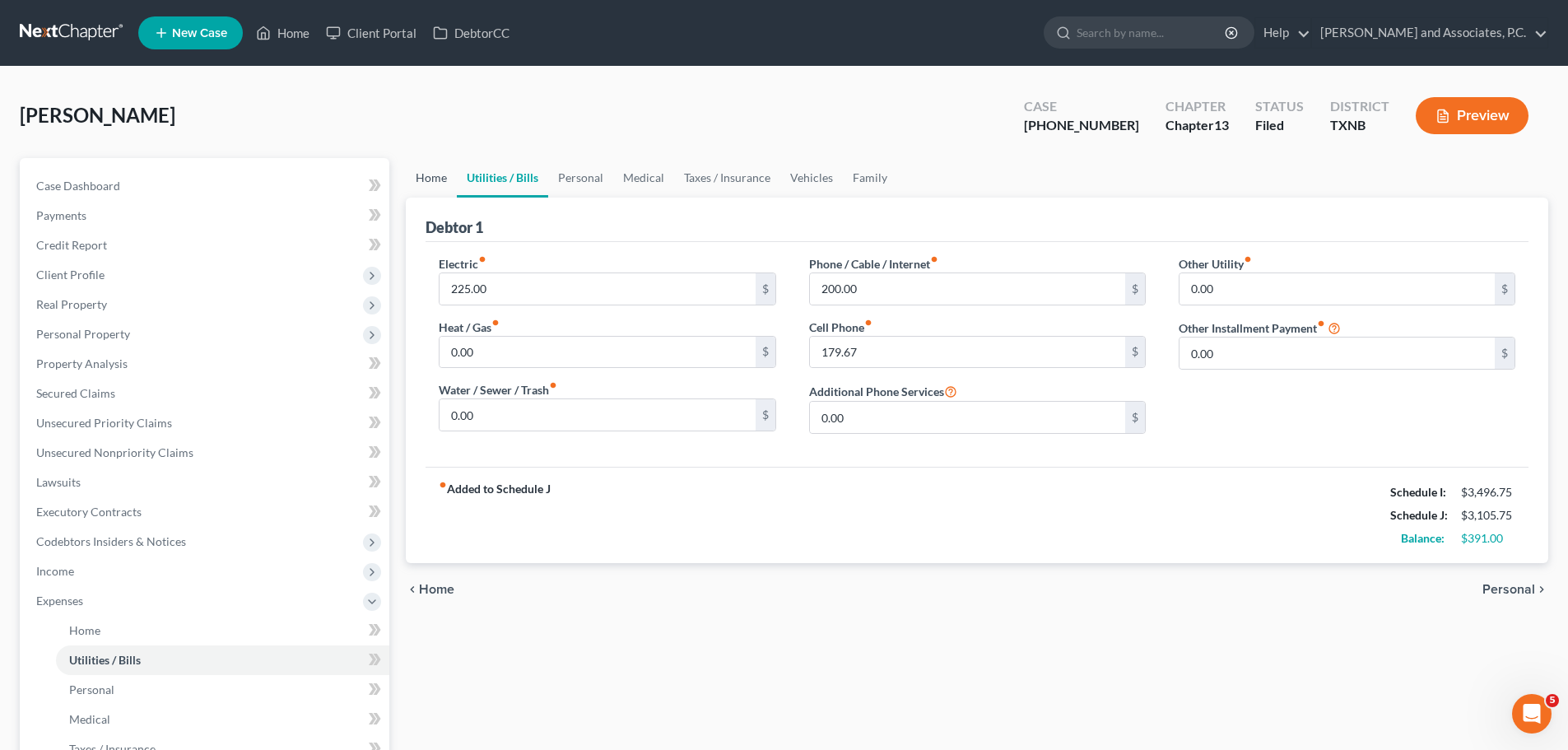
click at [433, 174] on link "Home" at bounding box center [431, 177] width 51 height 40
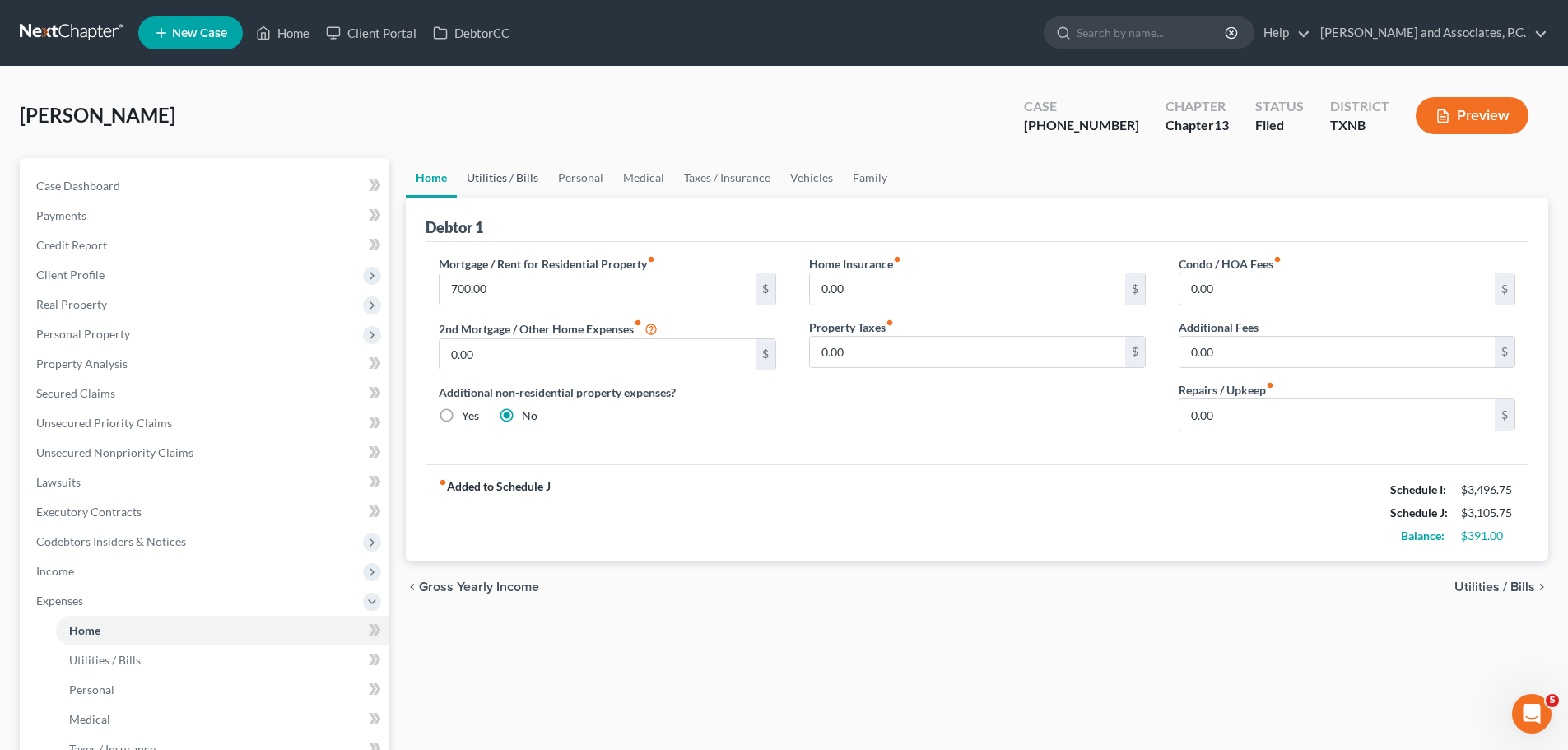
click at [488, 176] on link "Utilities / Bills" at bounding box center [502, 177] width 92 height 40
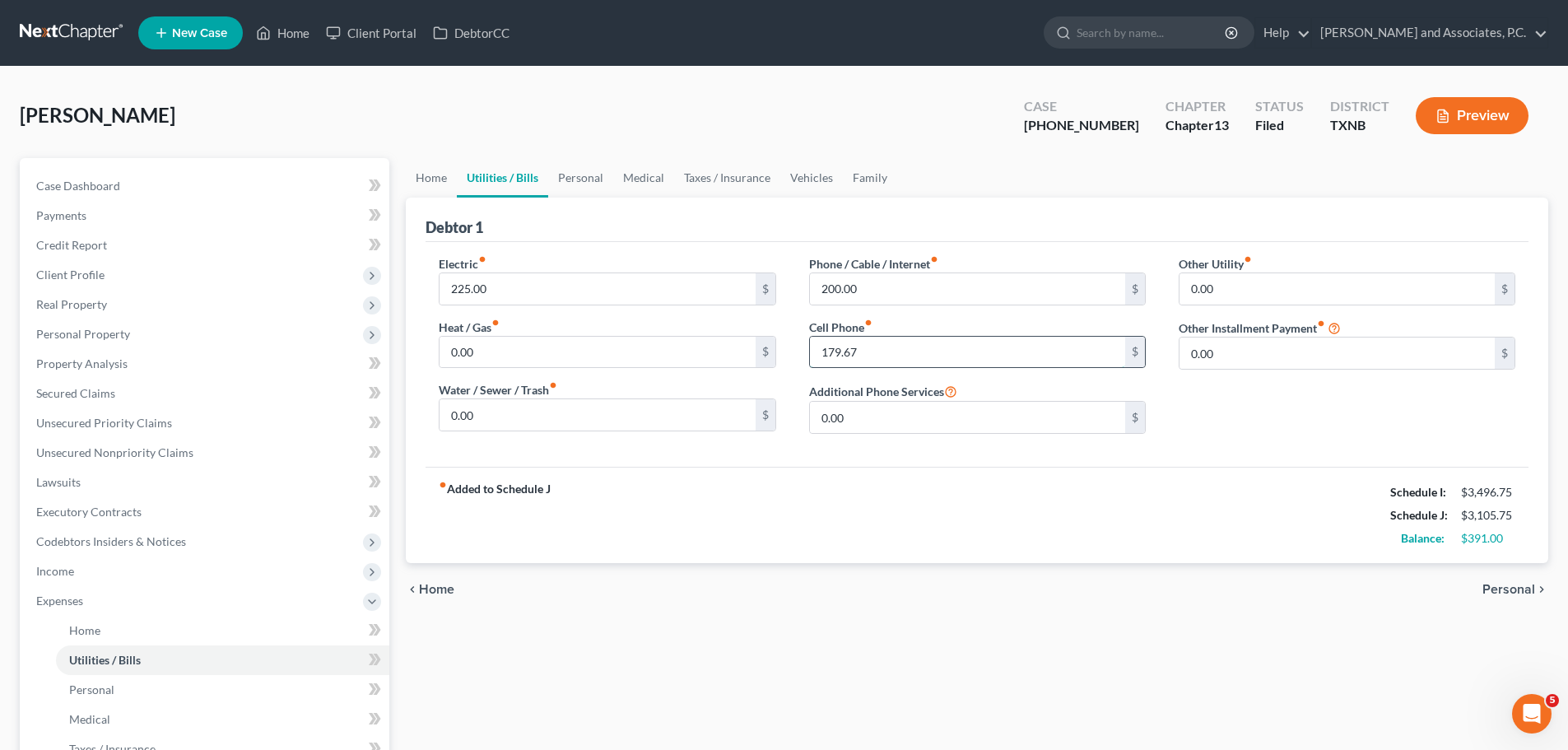
click at [833, 351] on input "179.67" at bounding box center [967, 351] width 315 height 31
type input "149.67"
click at [893, 293] on input "200.00" at bounding box center [967, 288] width 315 height 31
type input "135.00"
click at [466, 288] on input "225.00" at bounding box center [597, 288] width 315 height 31
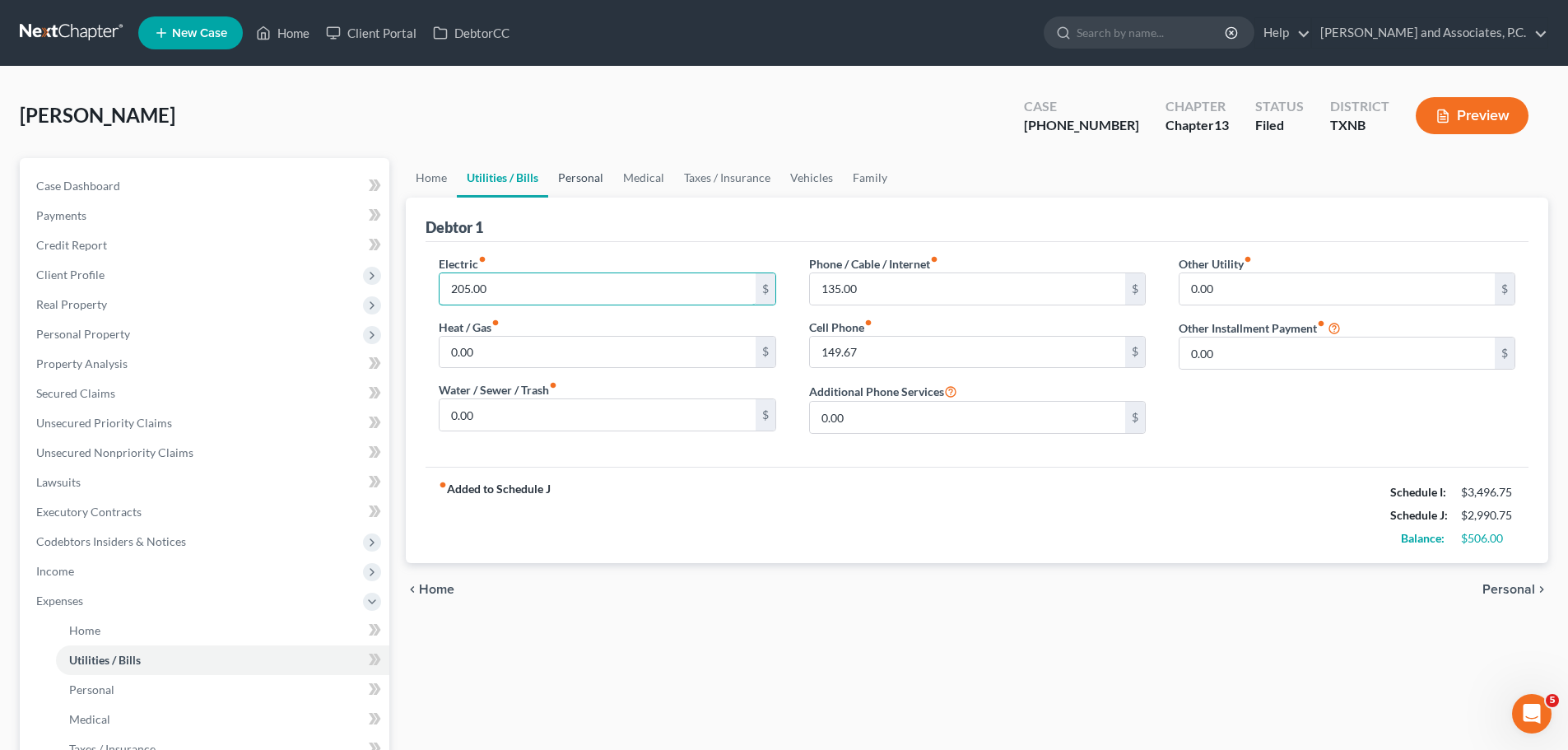
type input "205.00"
click at [582, 177] on link "Personal" at bounding box center [580, 177] width 65 height 40
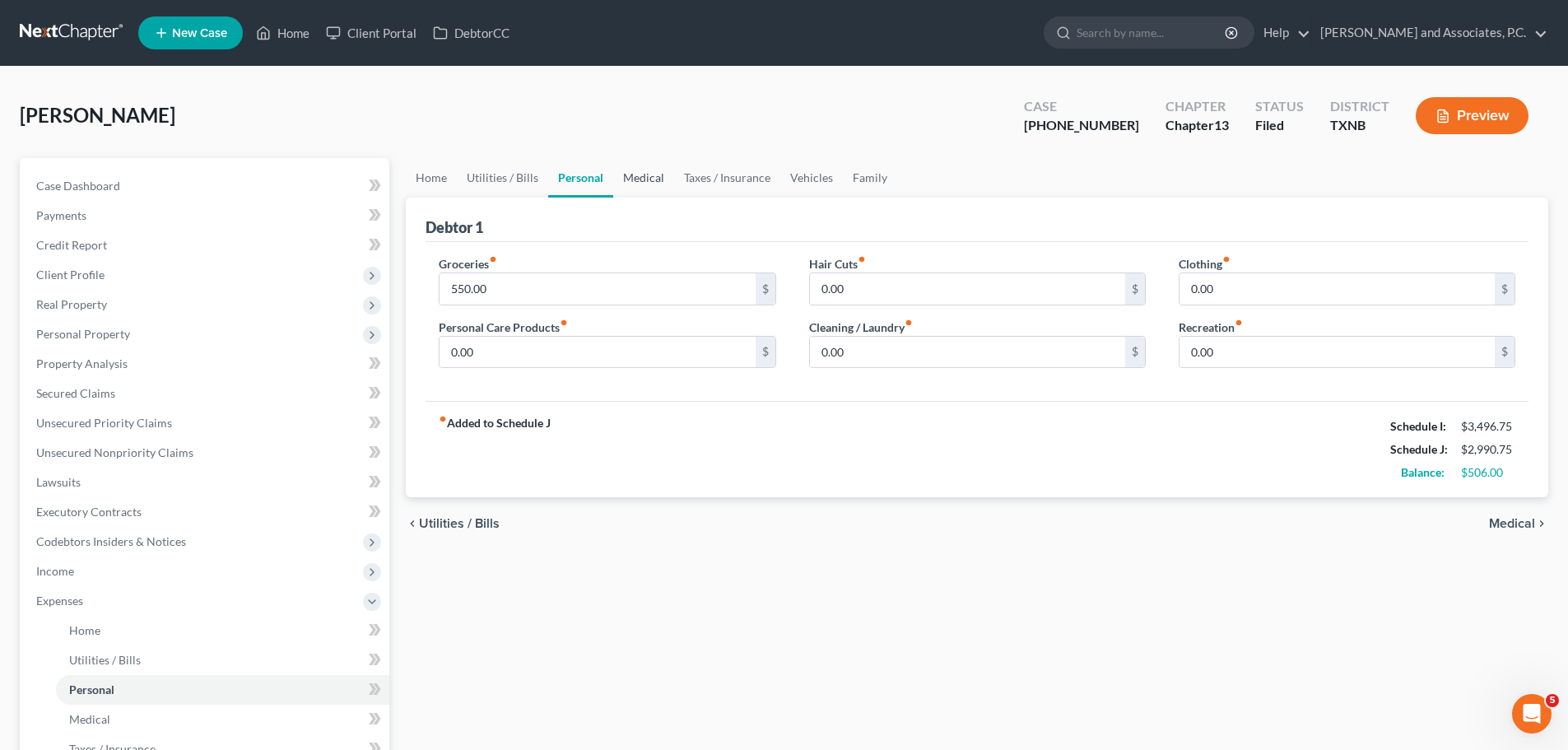
click at [641, 168] on link "Medical" at bounding box center [643, 177] width 61 height 40
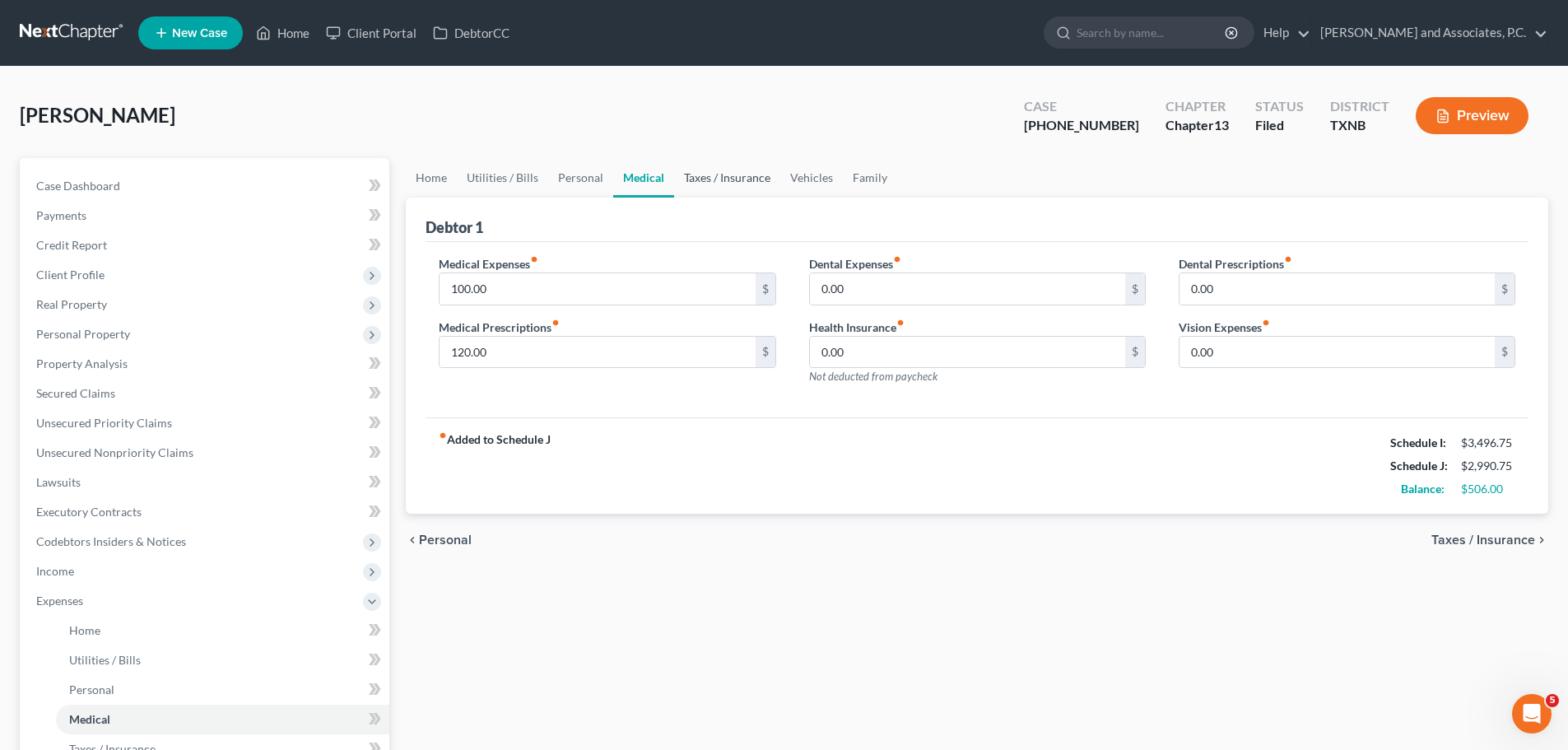
click at [707, 180] on link "Taxes / Insurance" at bounding box center [727, 177] width 106 height 40
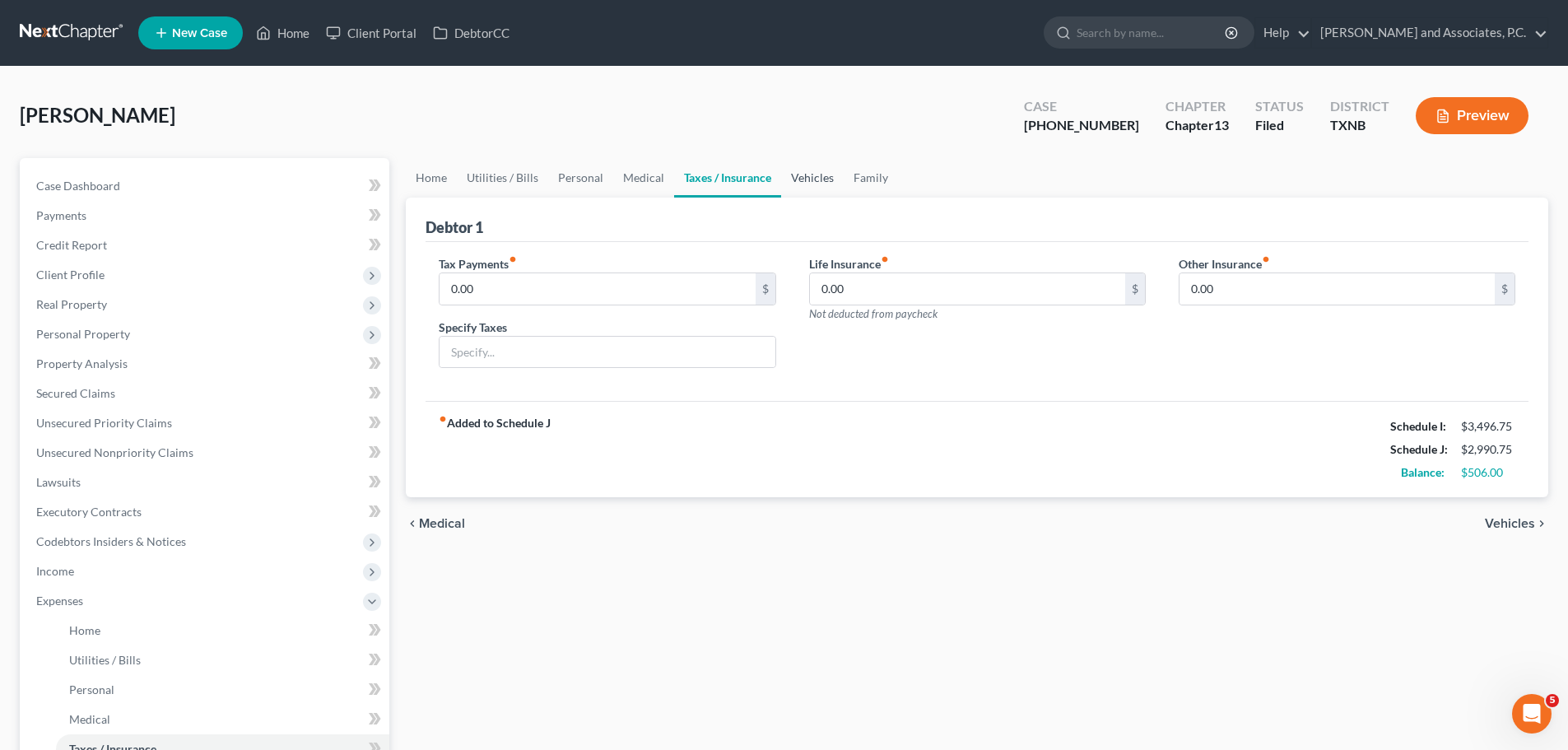
click at [816, 180] on link "Vehicles" at bounding box center [812, 177] width 62 height 40
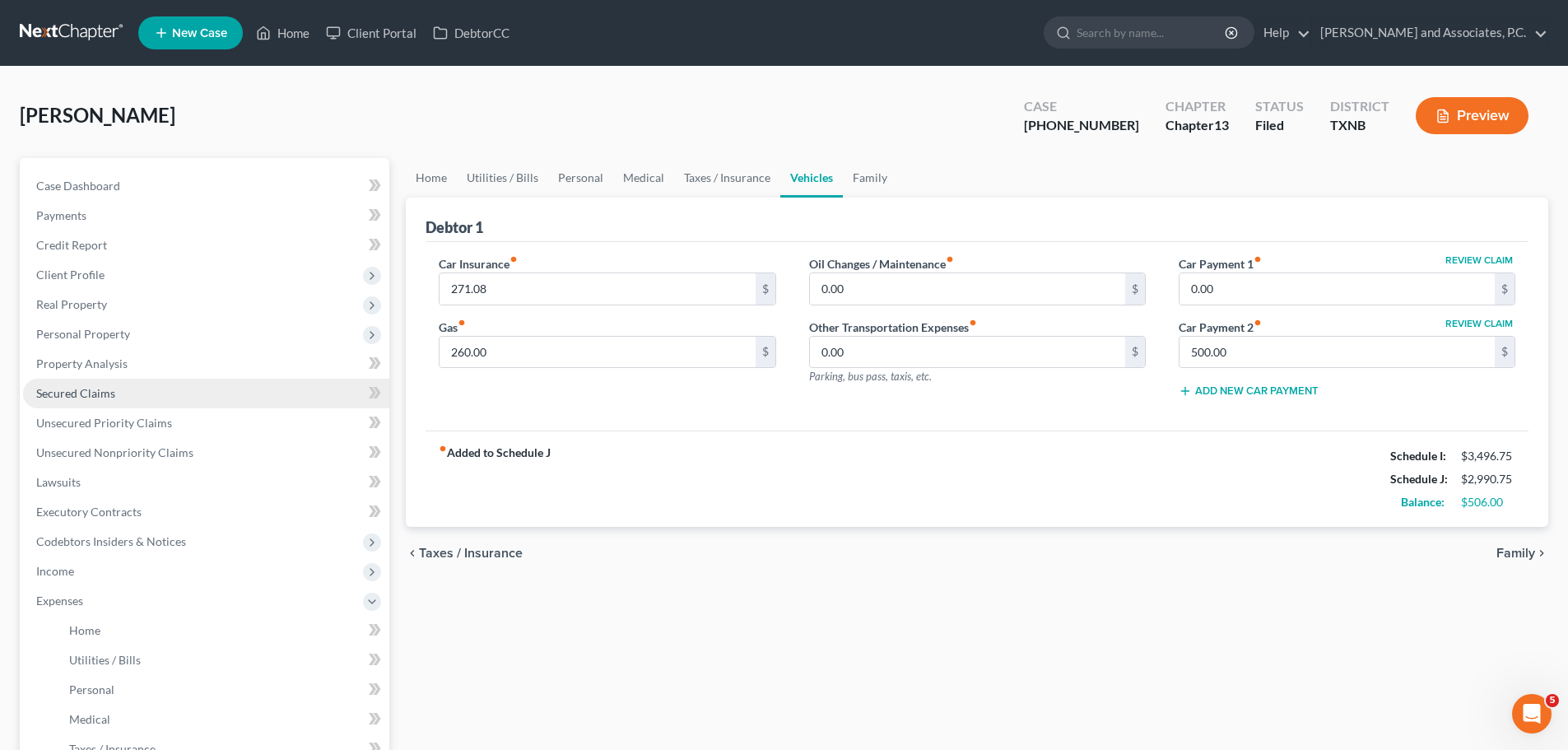
click at [61, 401] on link "Secured Claims" at bounding box center [206, 393] width 367 height 29
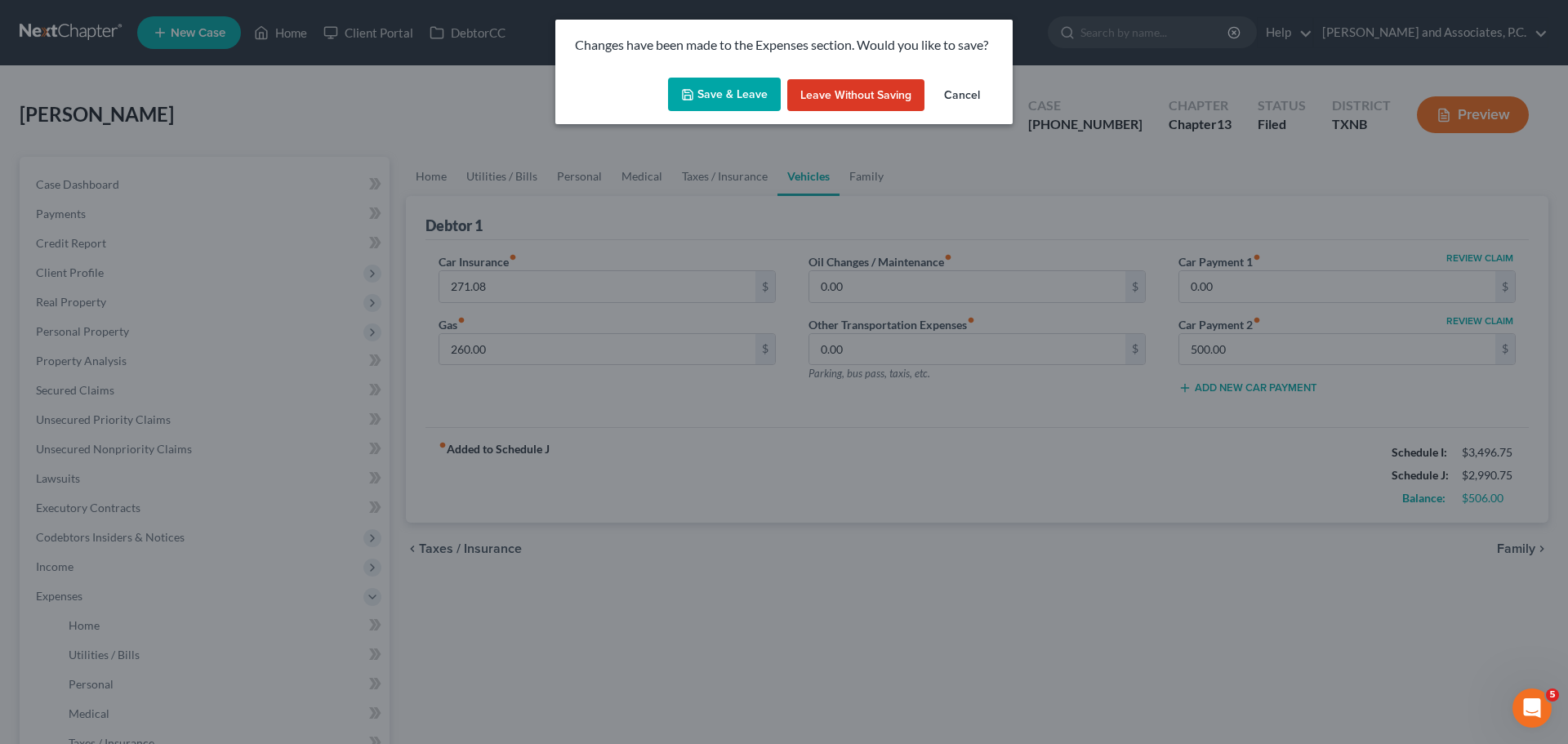
click at [749, 98] on button "Save & Leave" at bounding box center [724, 94] width 113 height 34
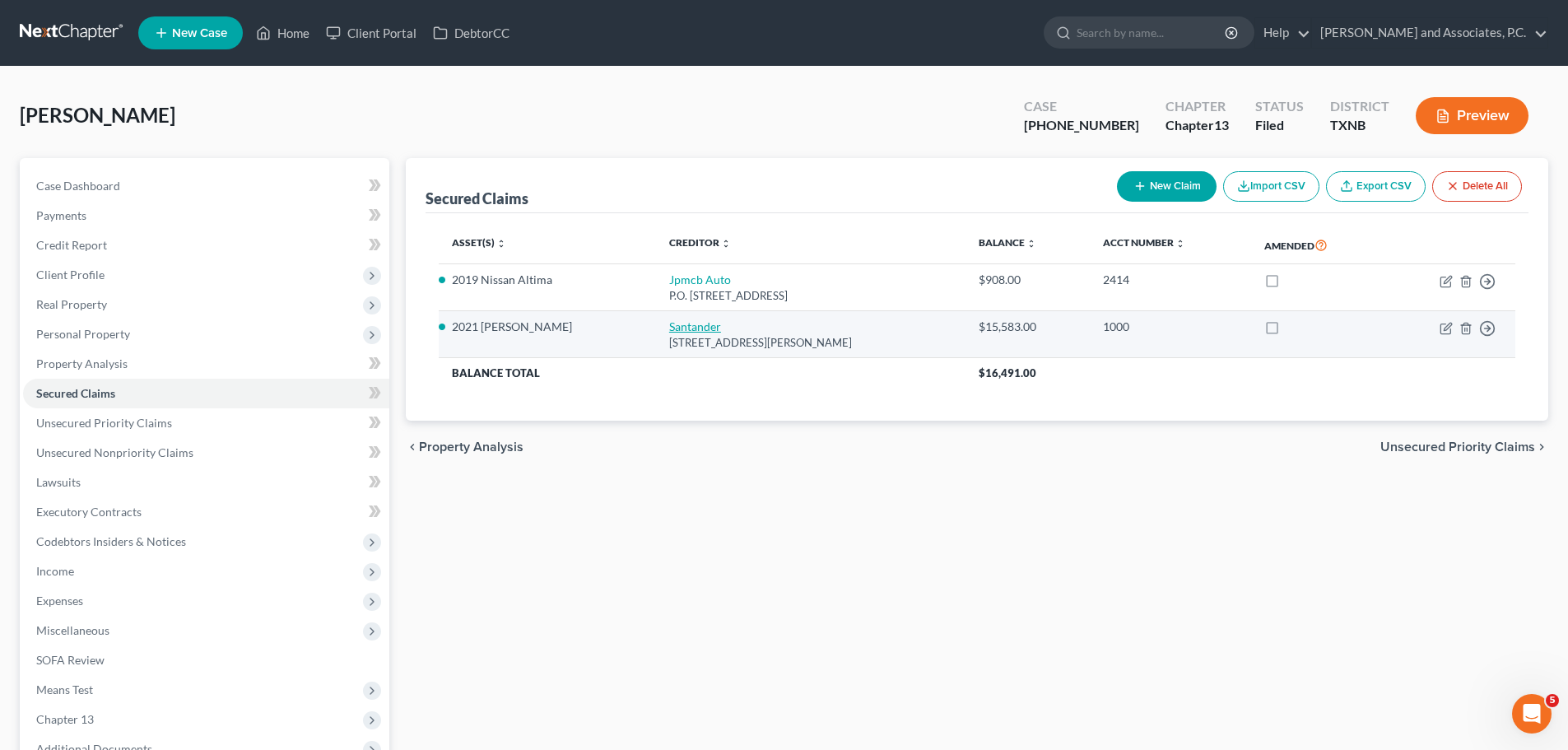
click at [669, 327] on link "Santander" at bounding box center [695, 326] width 52 height 14
select select "45"
select select "0"
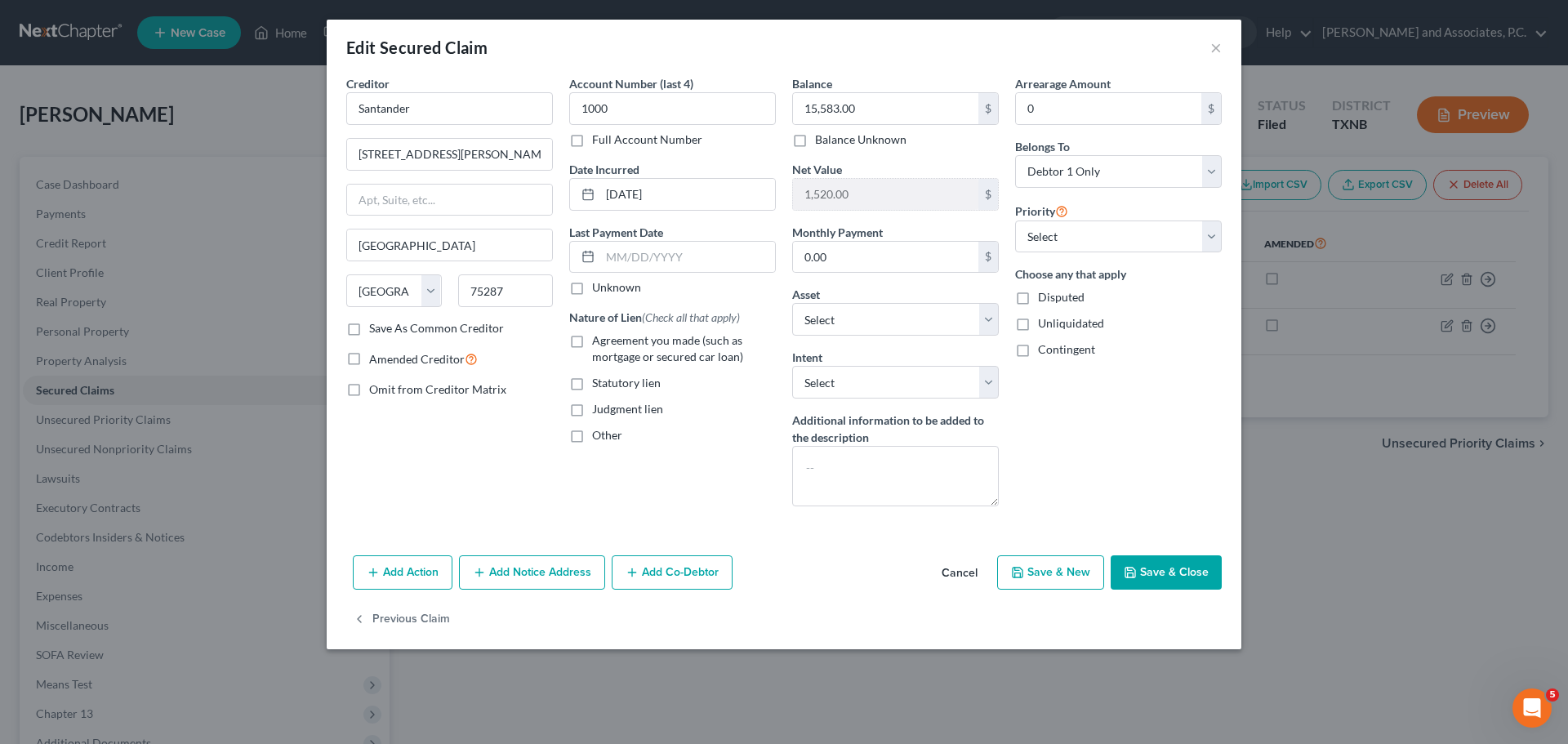
click at [1199, 569] on button "Save & Close" at bounding box center [1166, 572] width 111 height 34
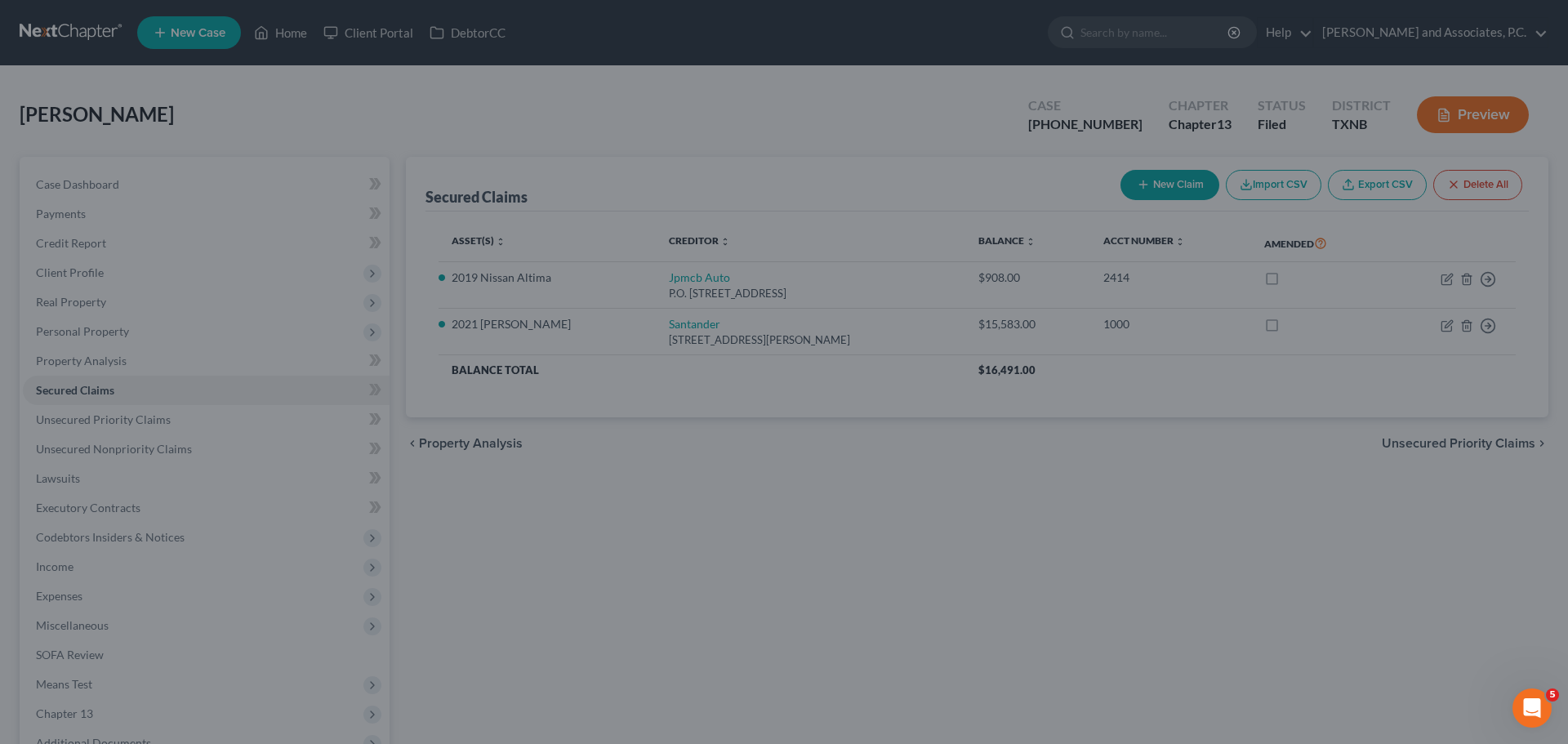
select select "3"
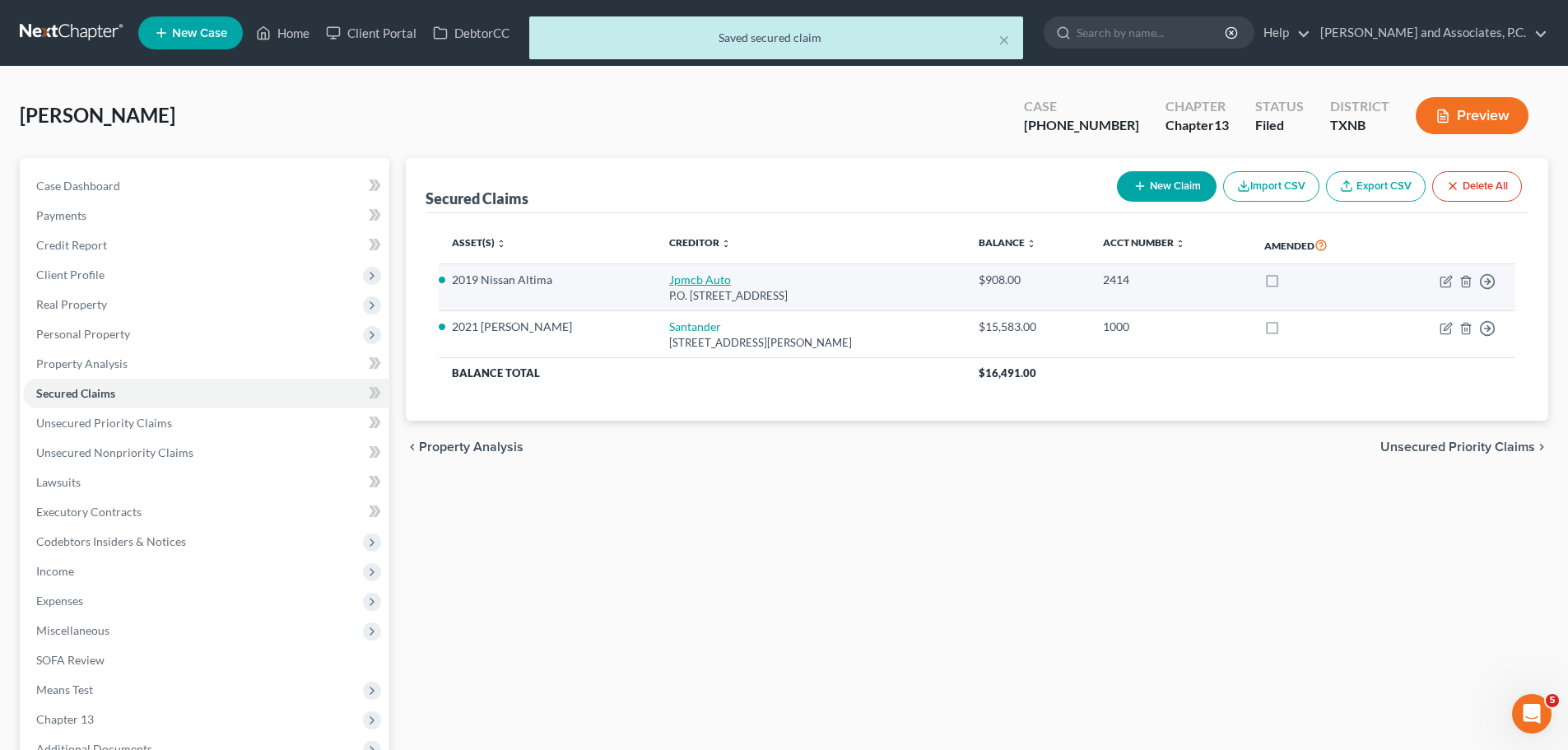
click at [669, 276] on link "Jpmcb Auto" at bounding box center [700, 279] width 61 height 14
select select "45"
select select "0"
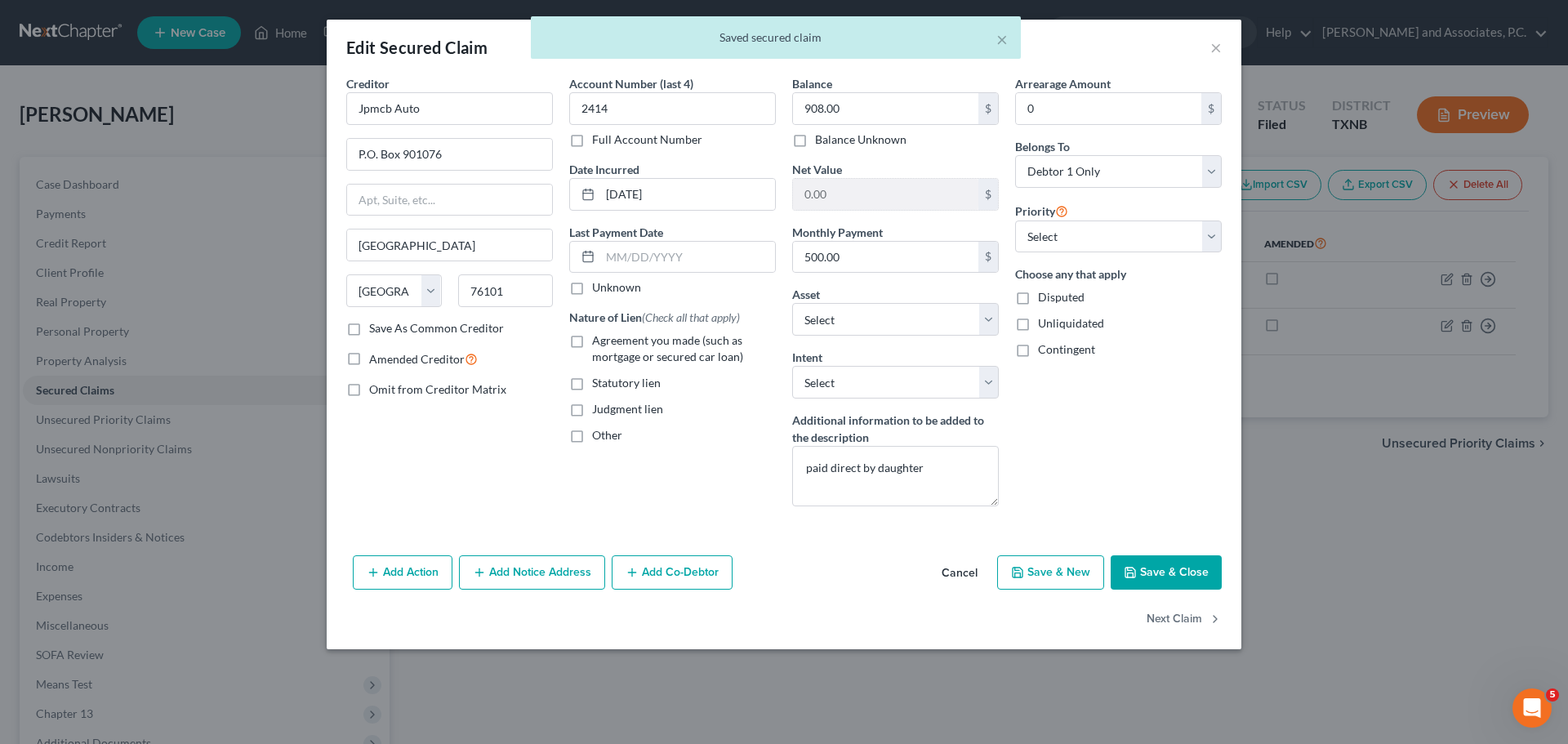
click at [1162, 561] on button "Save & Close" at bounding box center [1166, 572] width 111 height 34
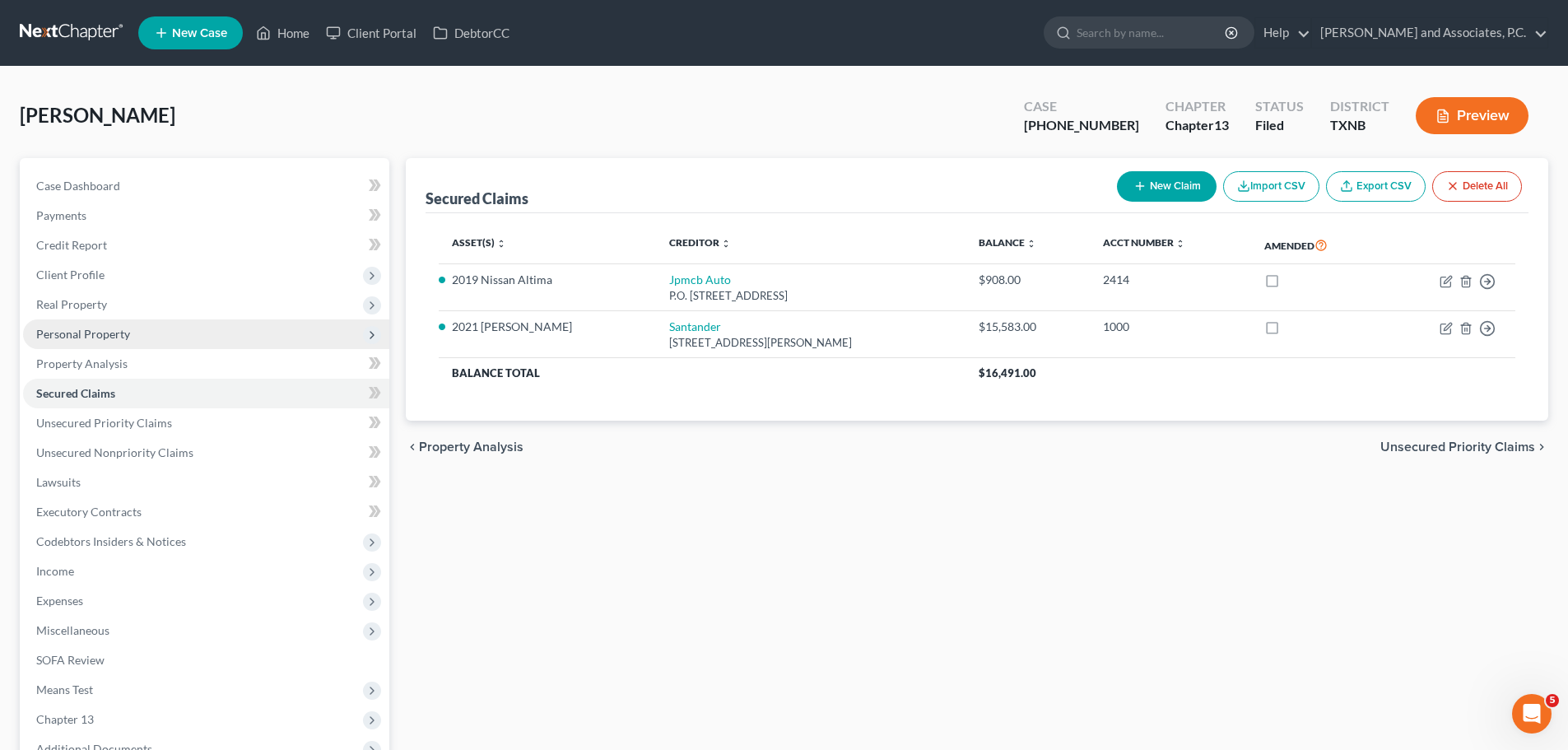
click at [88, 331] on span "Personal Property" at bounding box center [83, 334] width 94 height 14
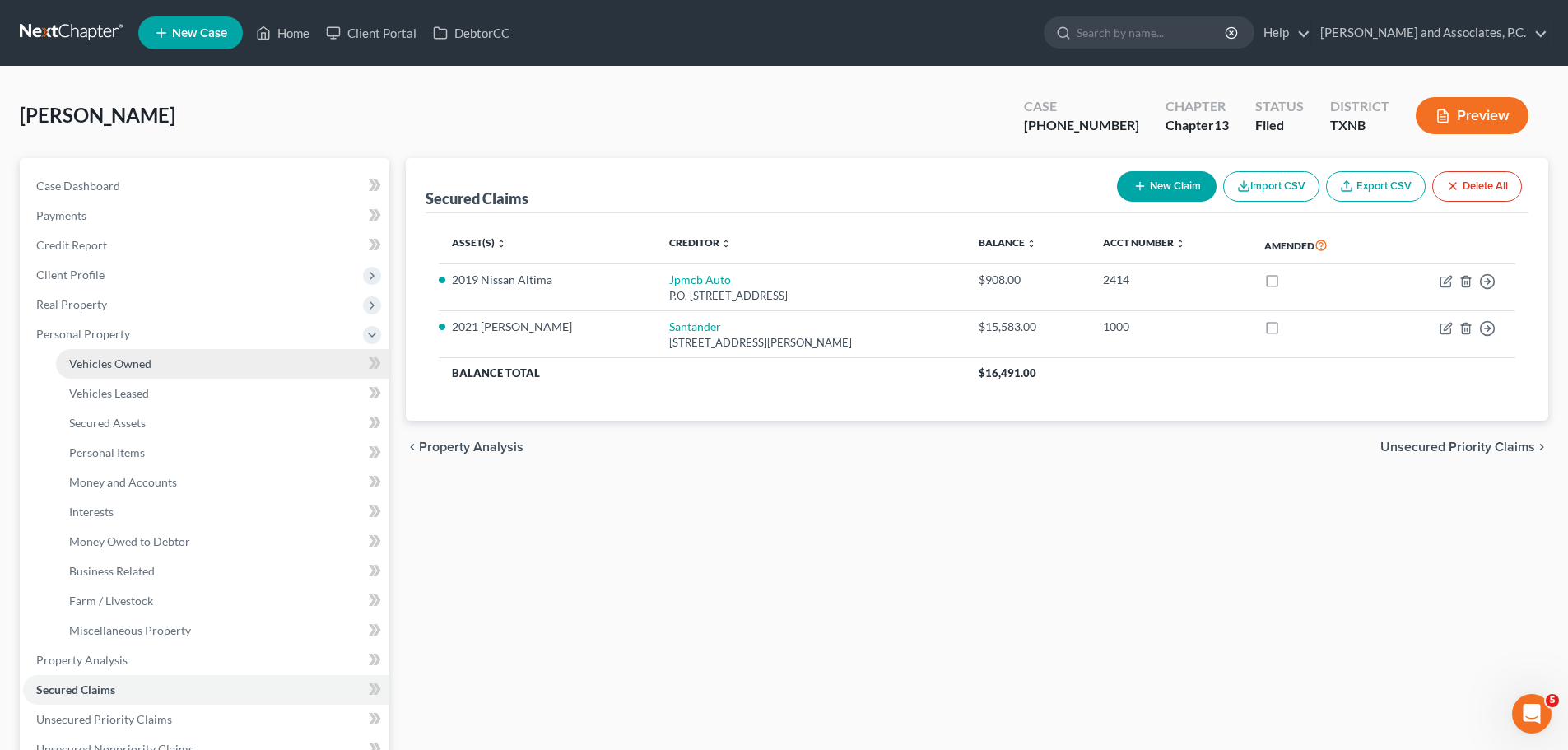
click at [97, 357] on span "Vehicles Owned" at bounding box center [110, 363] width 82 height 14
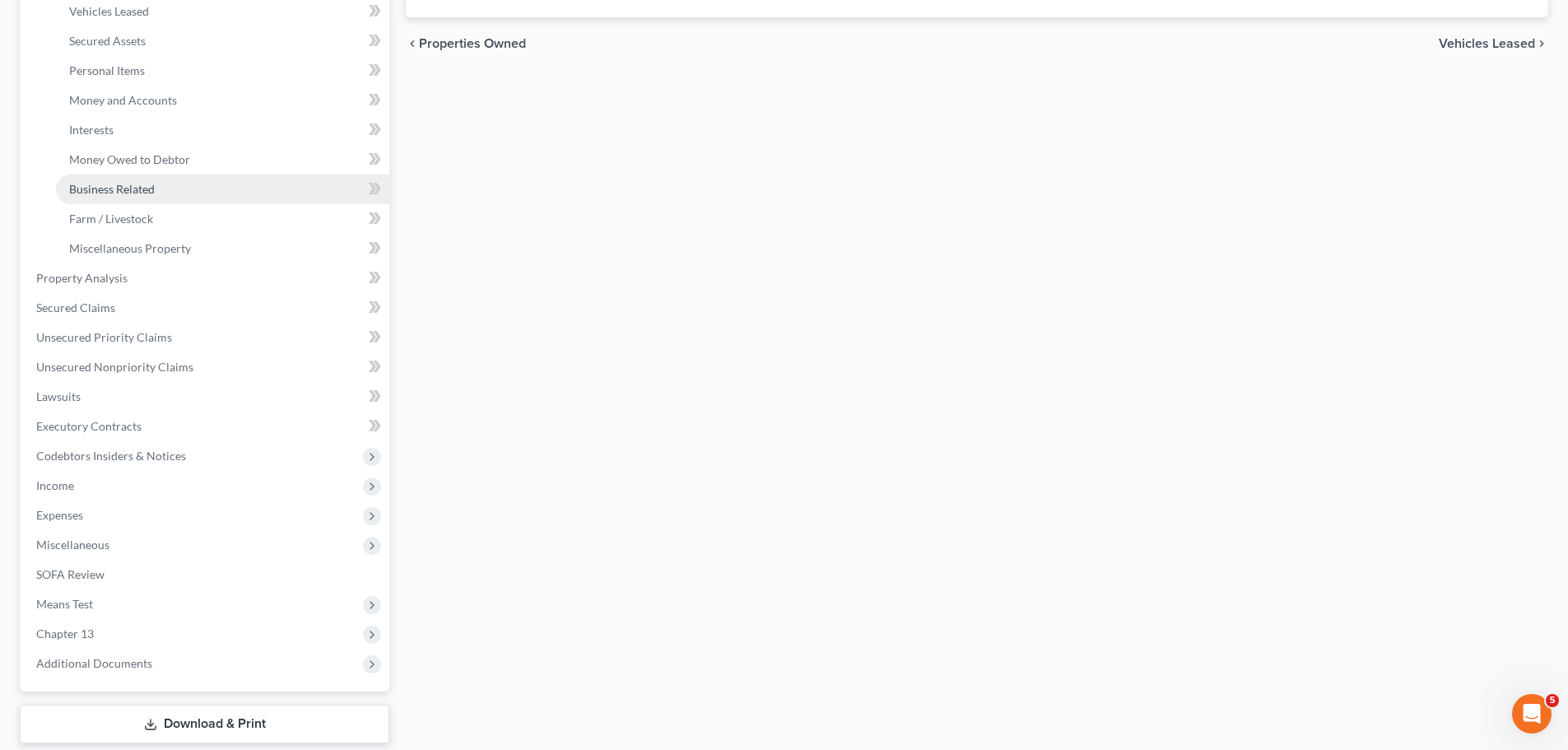
scroll to position [411, 0]
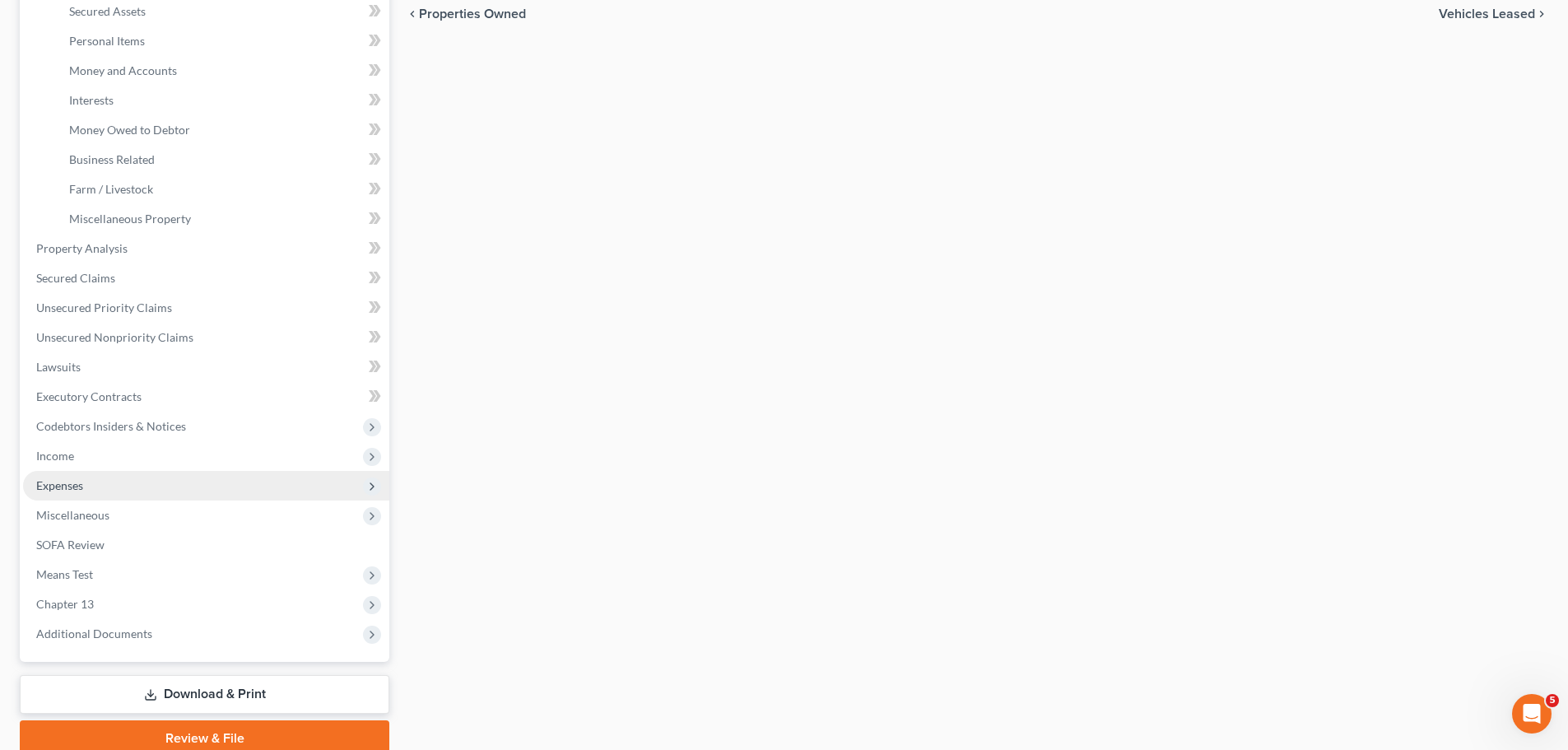
click at [64, 483] on span "Expenses" at bounding box center [60, 485] width 47 height 14
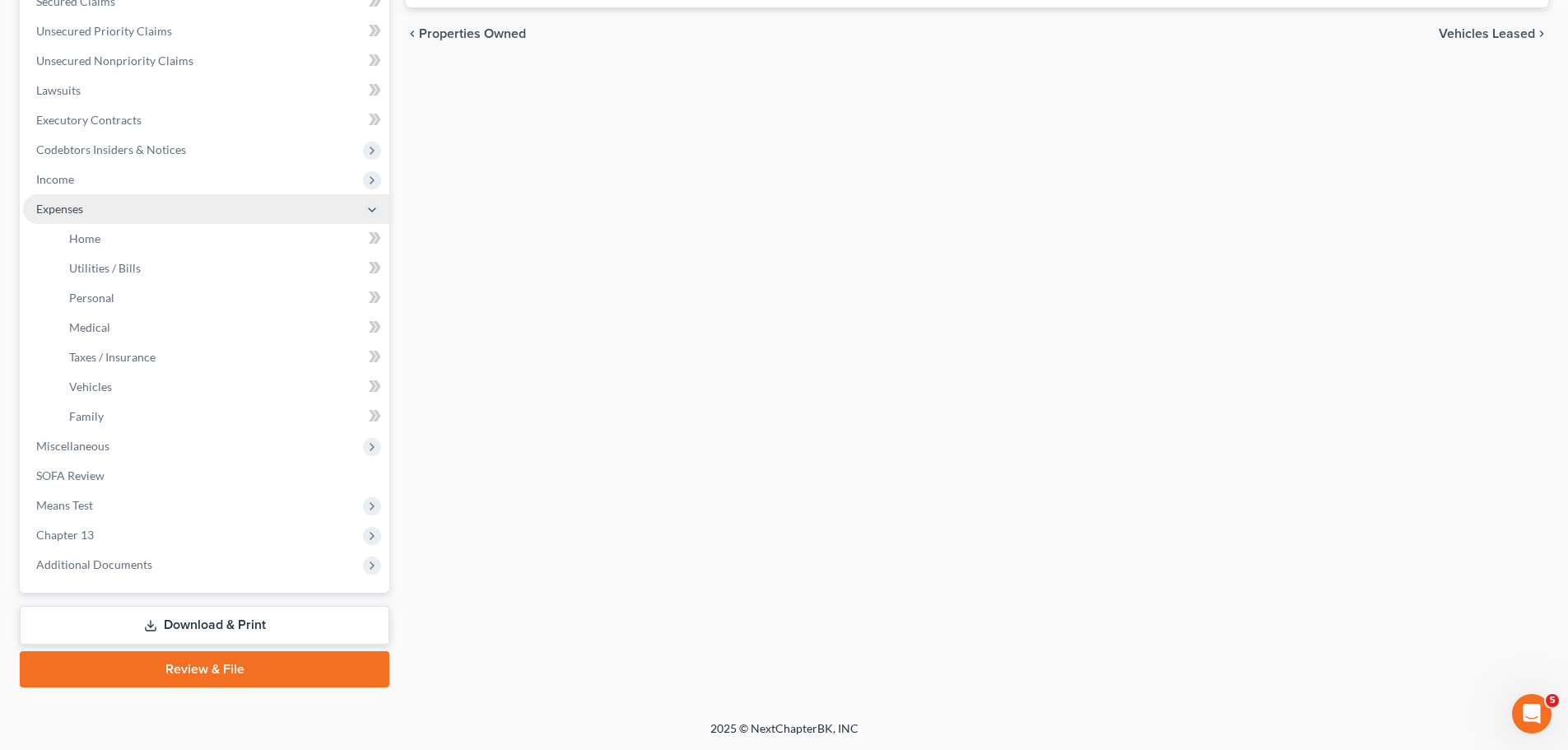
scroll to position [392, 0]
click at [92, 413] on span "Family" at bounding box center [86, 415] width 34 height 14
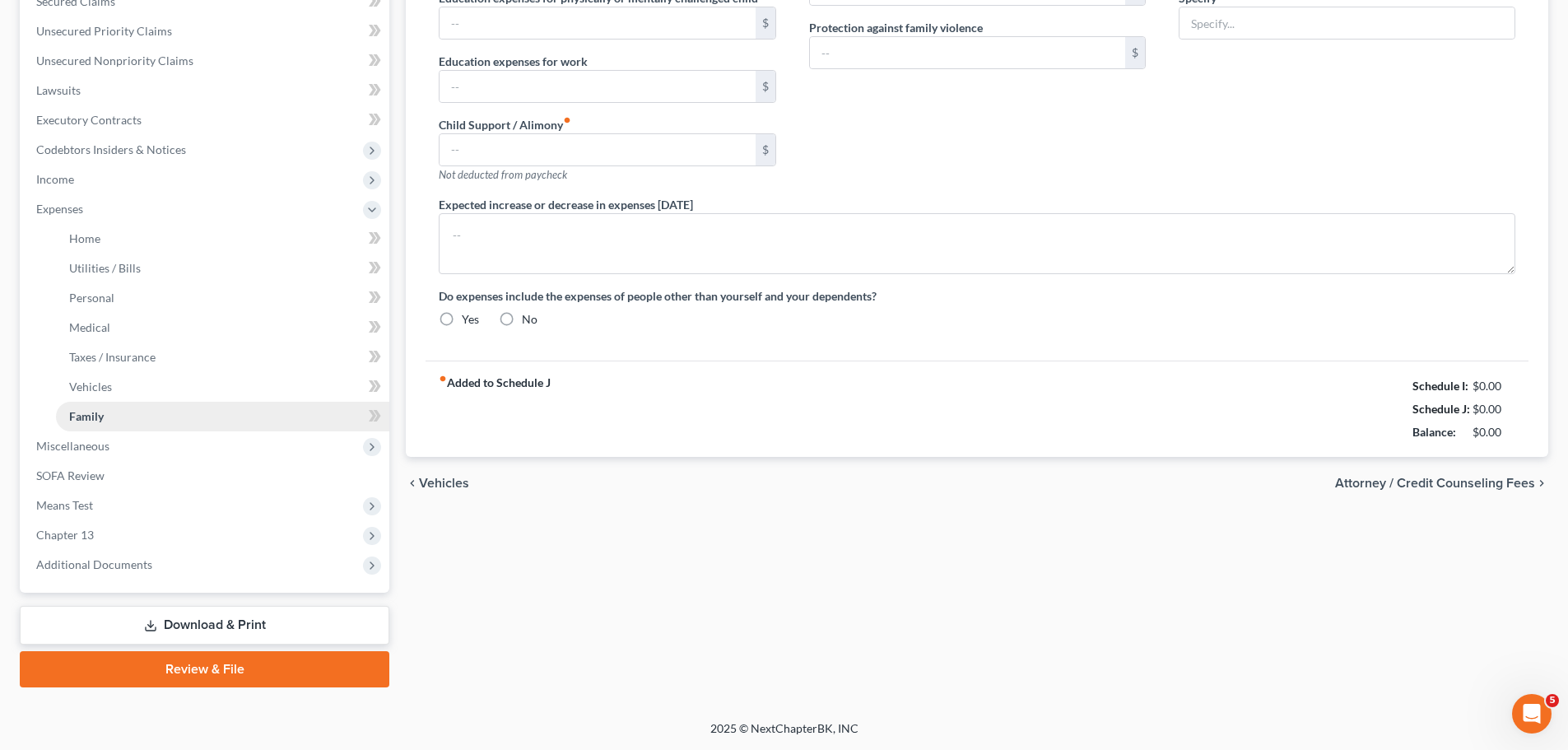
type input "0.00"
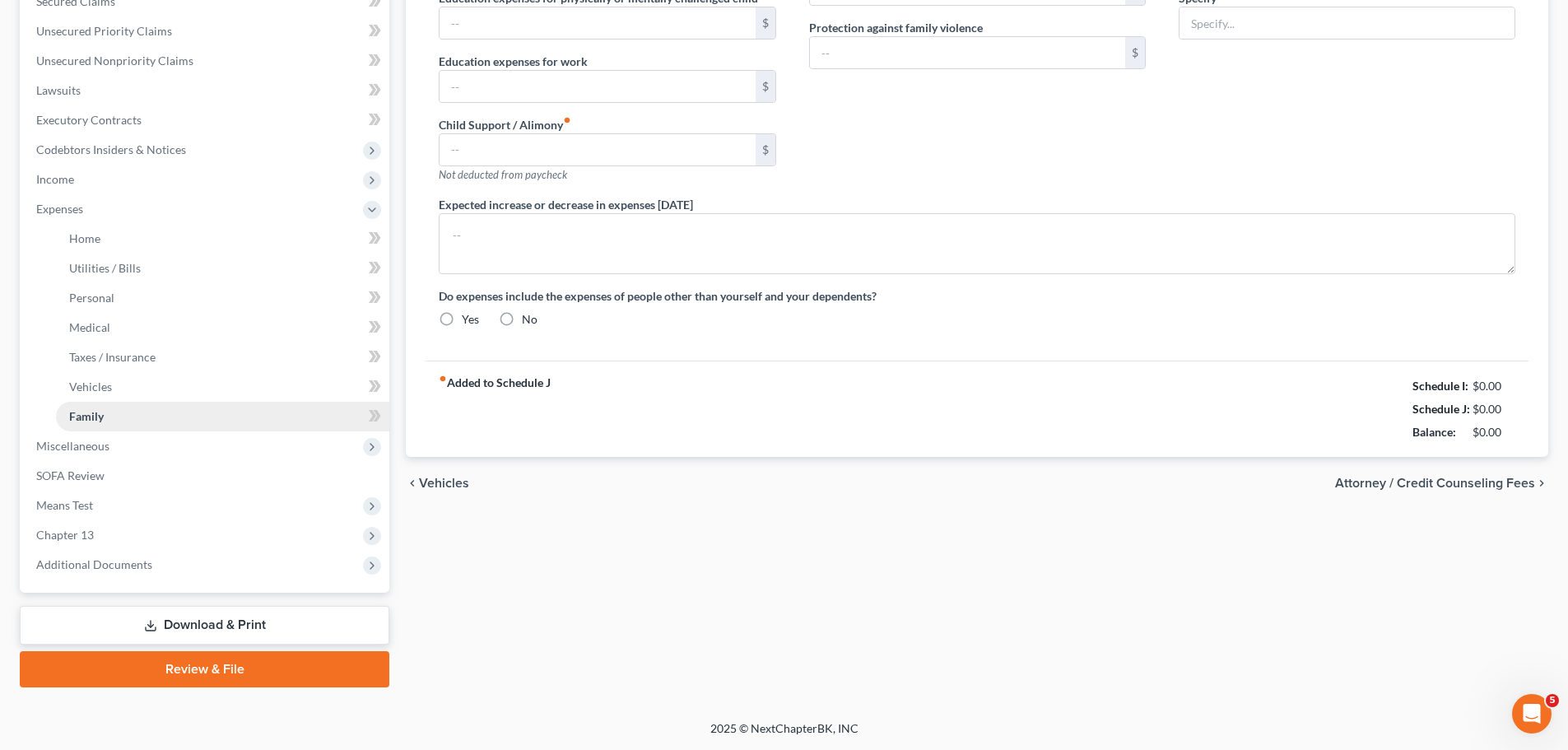
type input "0.00"
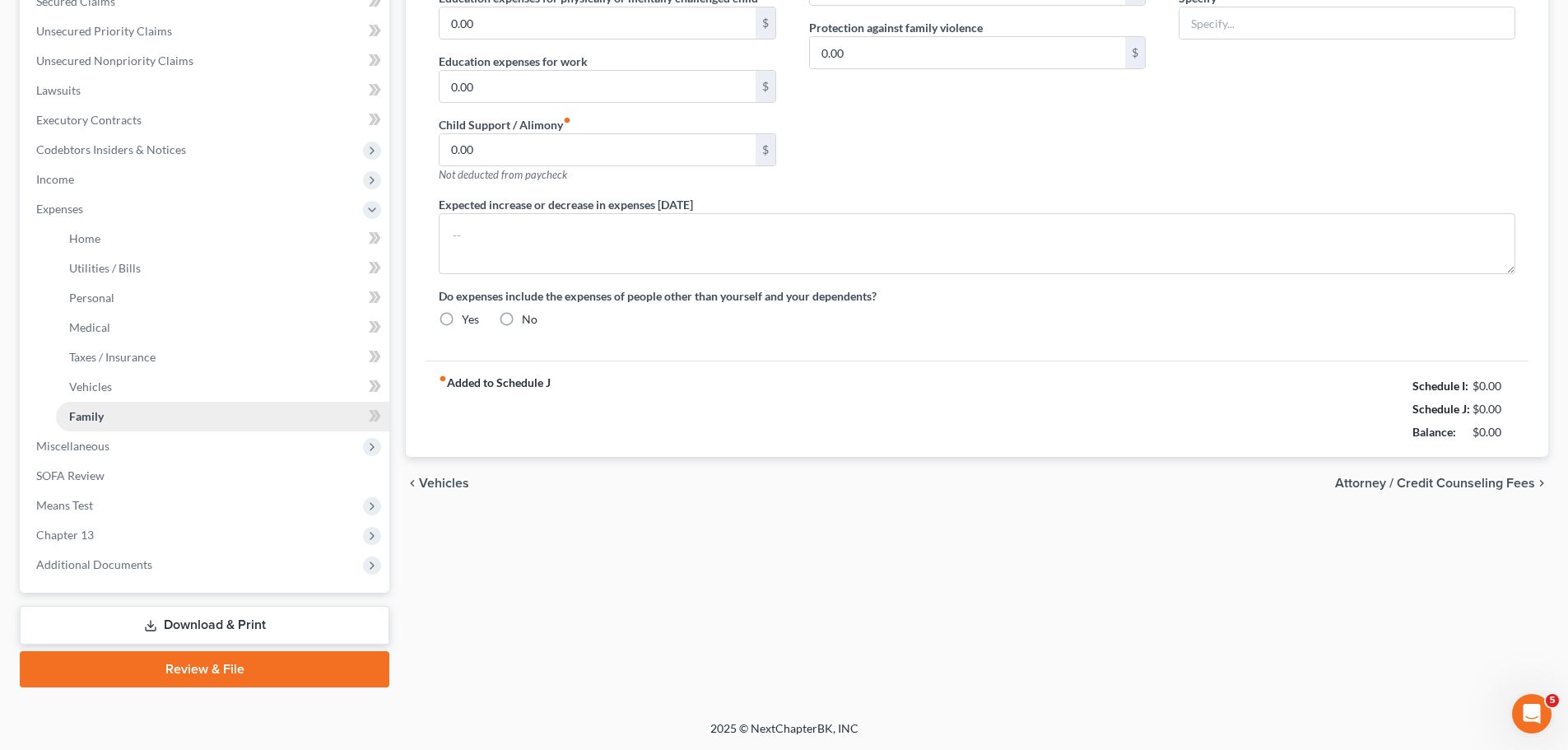
radio input "true"
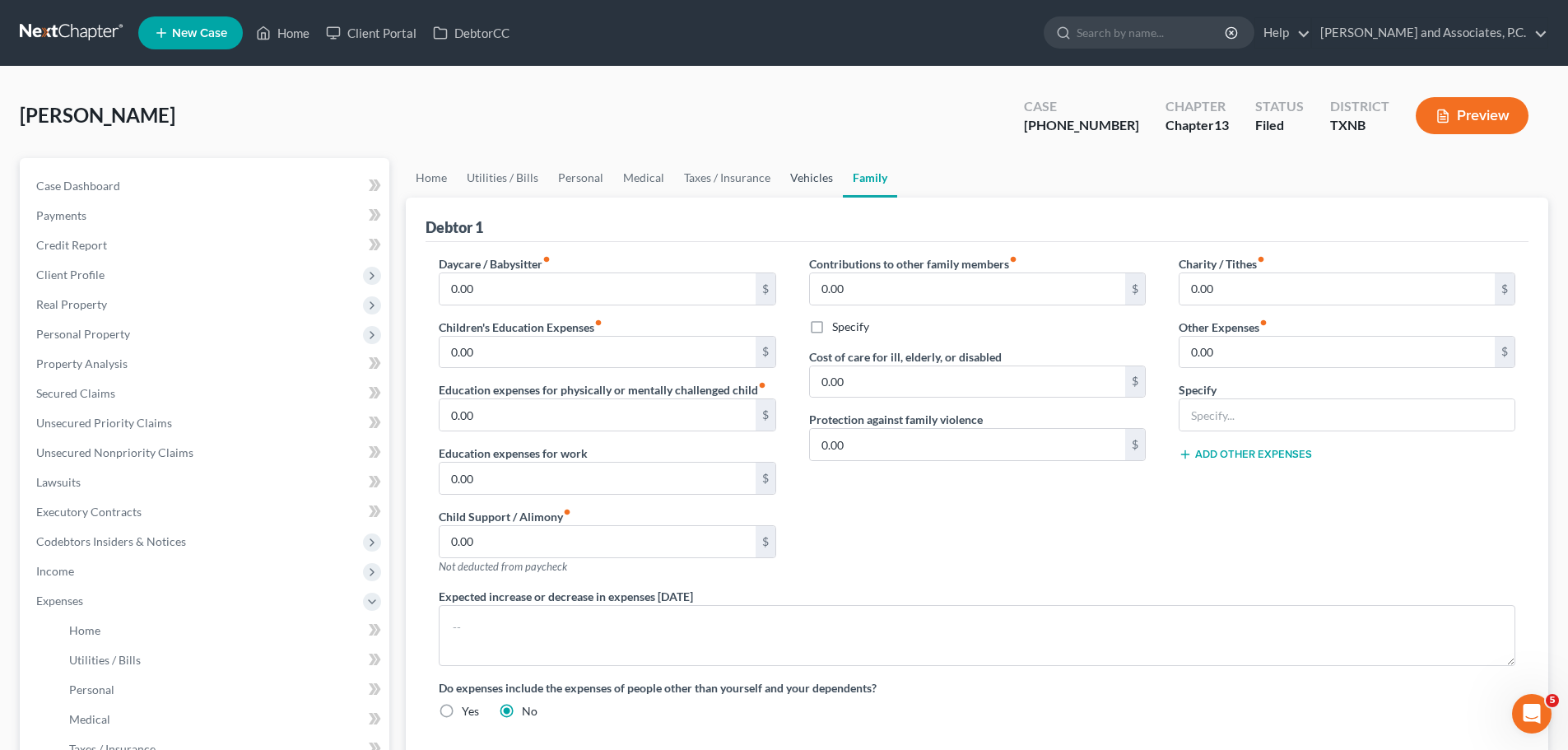
click at [795, 179] on link "Vehicles" at bounding box center [811, 177] width 62 height 40
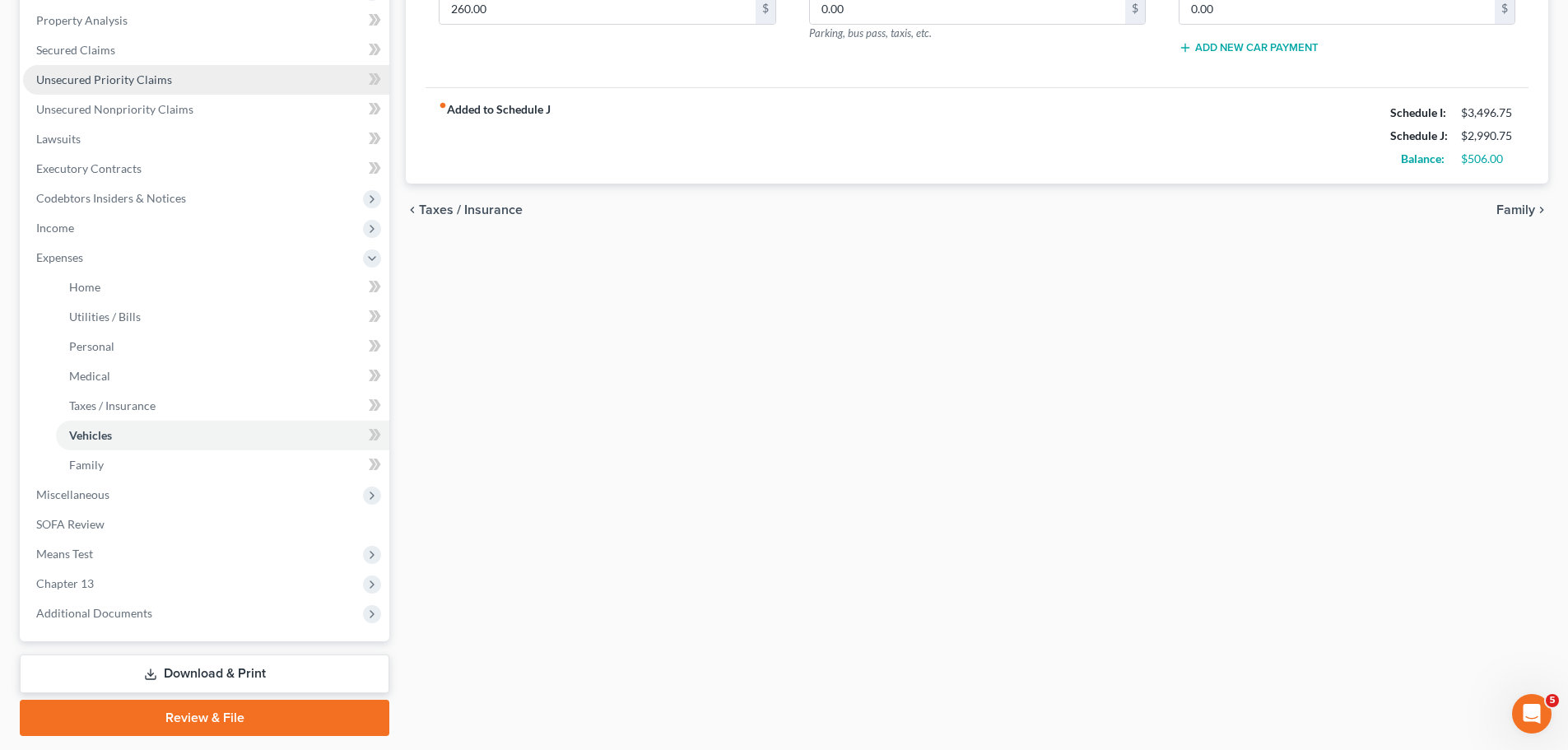
scroll to position [392, 0]
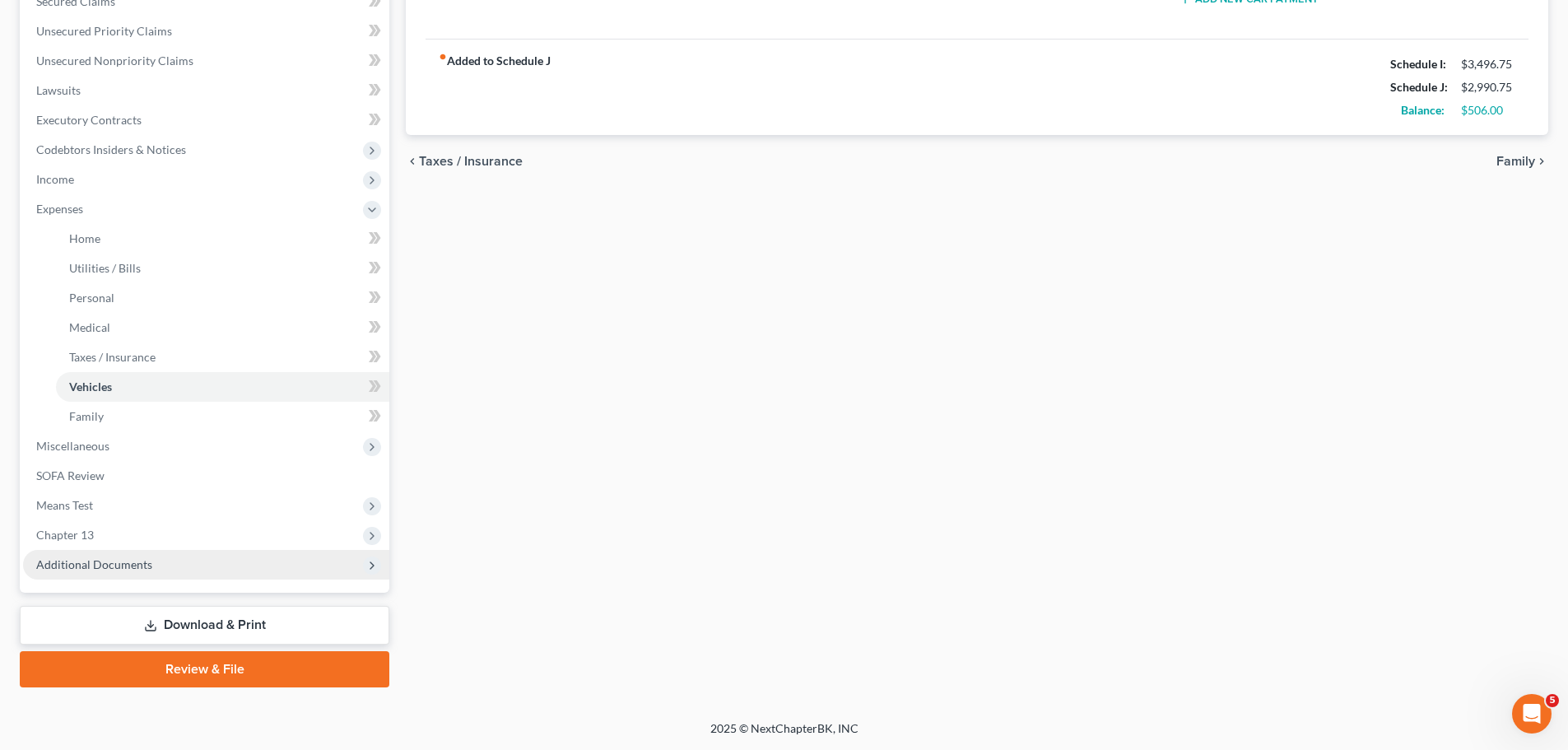
click at [108, 568] on span "Additional Documents" at bounding box center [94, 564] width 116 height 14
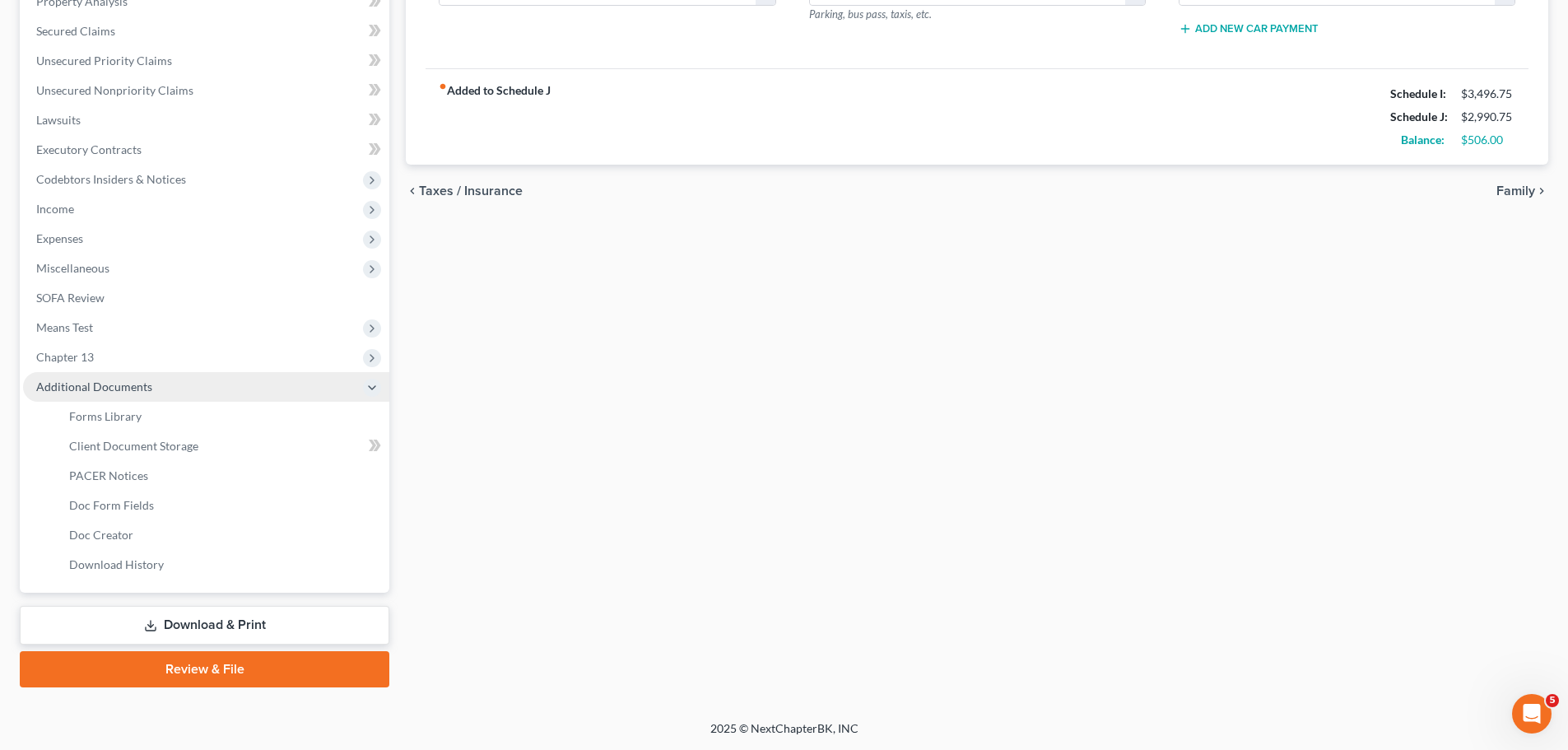
scroll to position [362, 0]
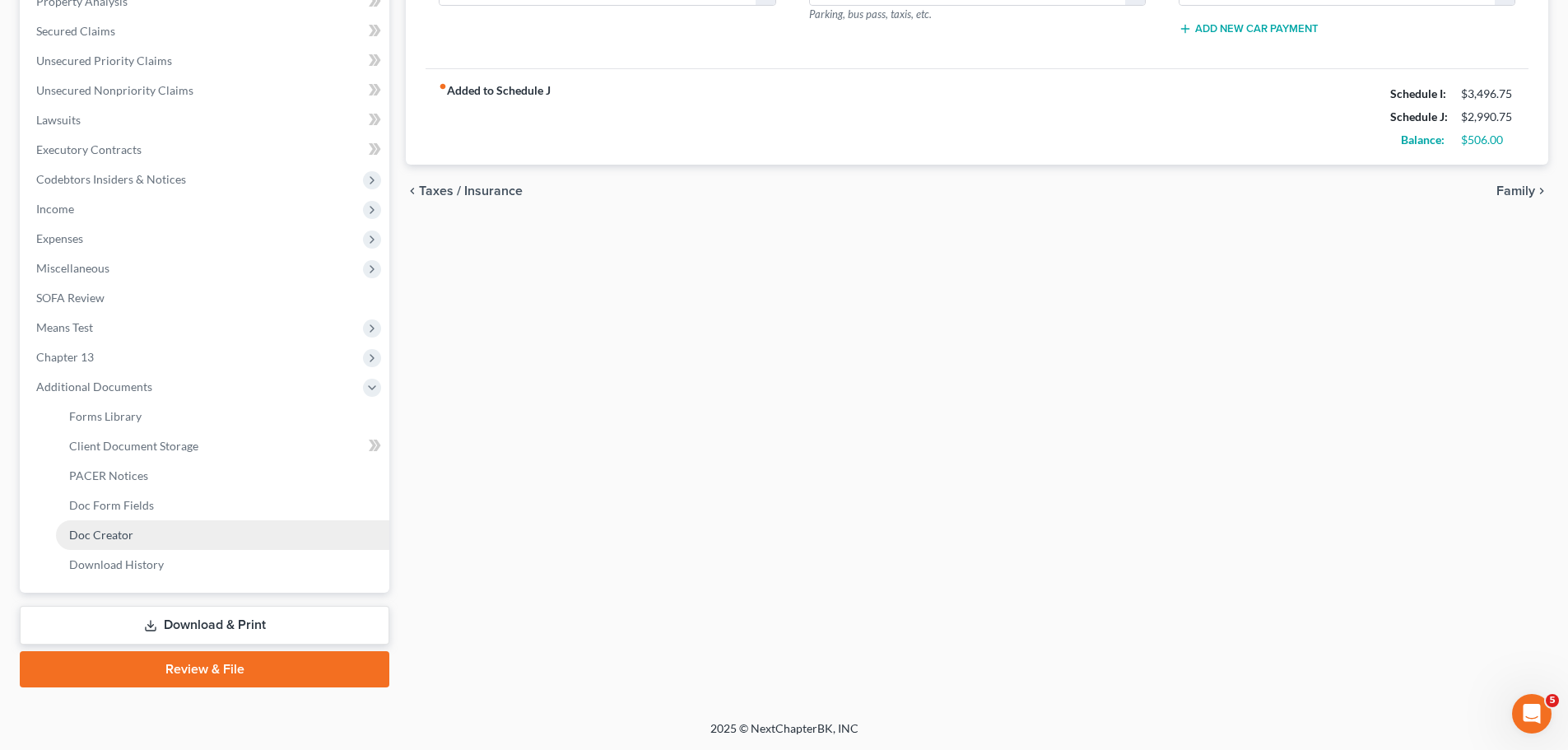
click at [103, 530] on span "Doc Creator" at bounding box center [101, 534] width 64 height 14
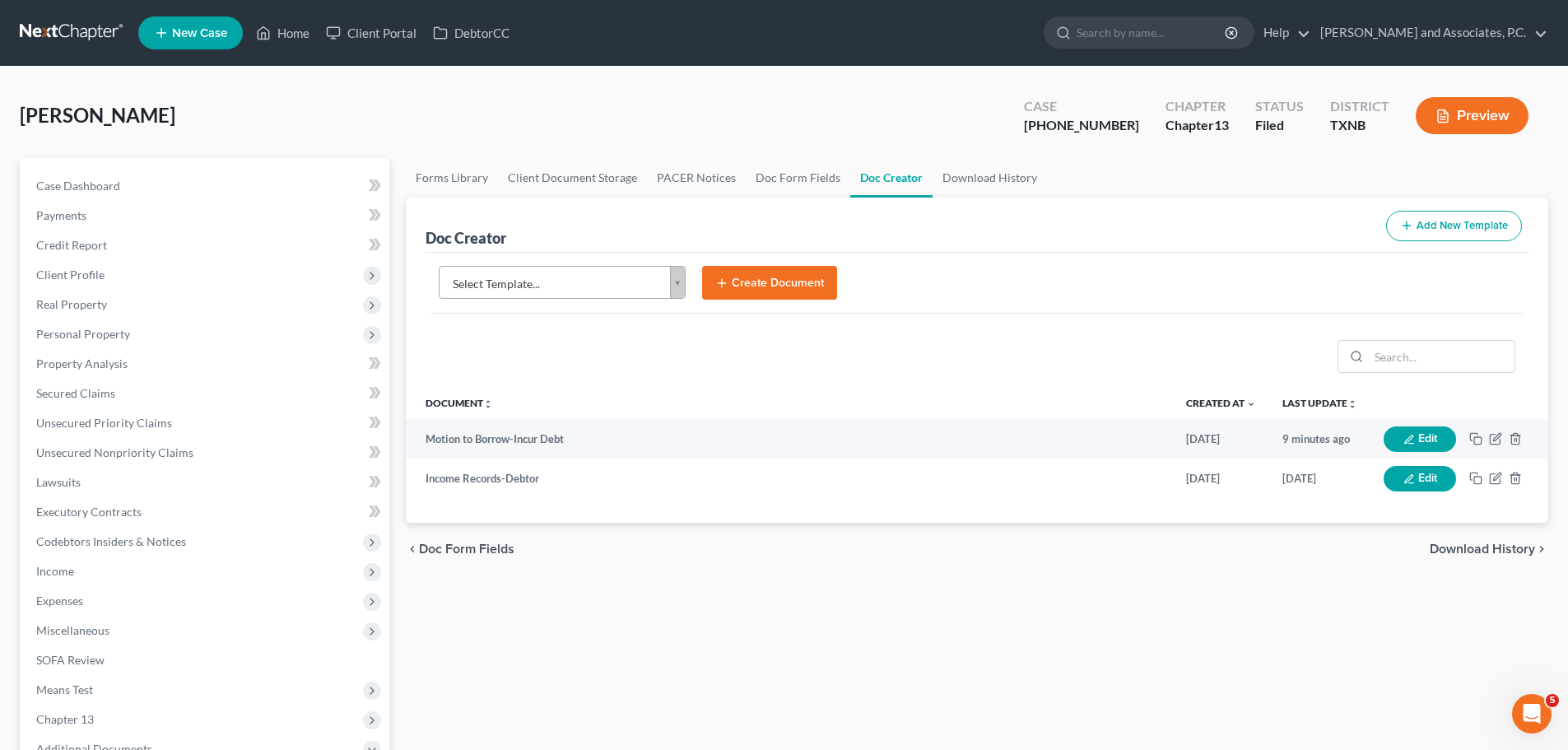
click at [677, 288] on body "Home New Case Client Portal DebtorCC Monte J. White and Associates, P.C. legal@…" at bounding box center [784, 556] width 1568 height 1112
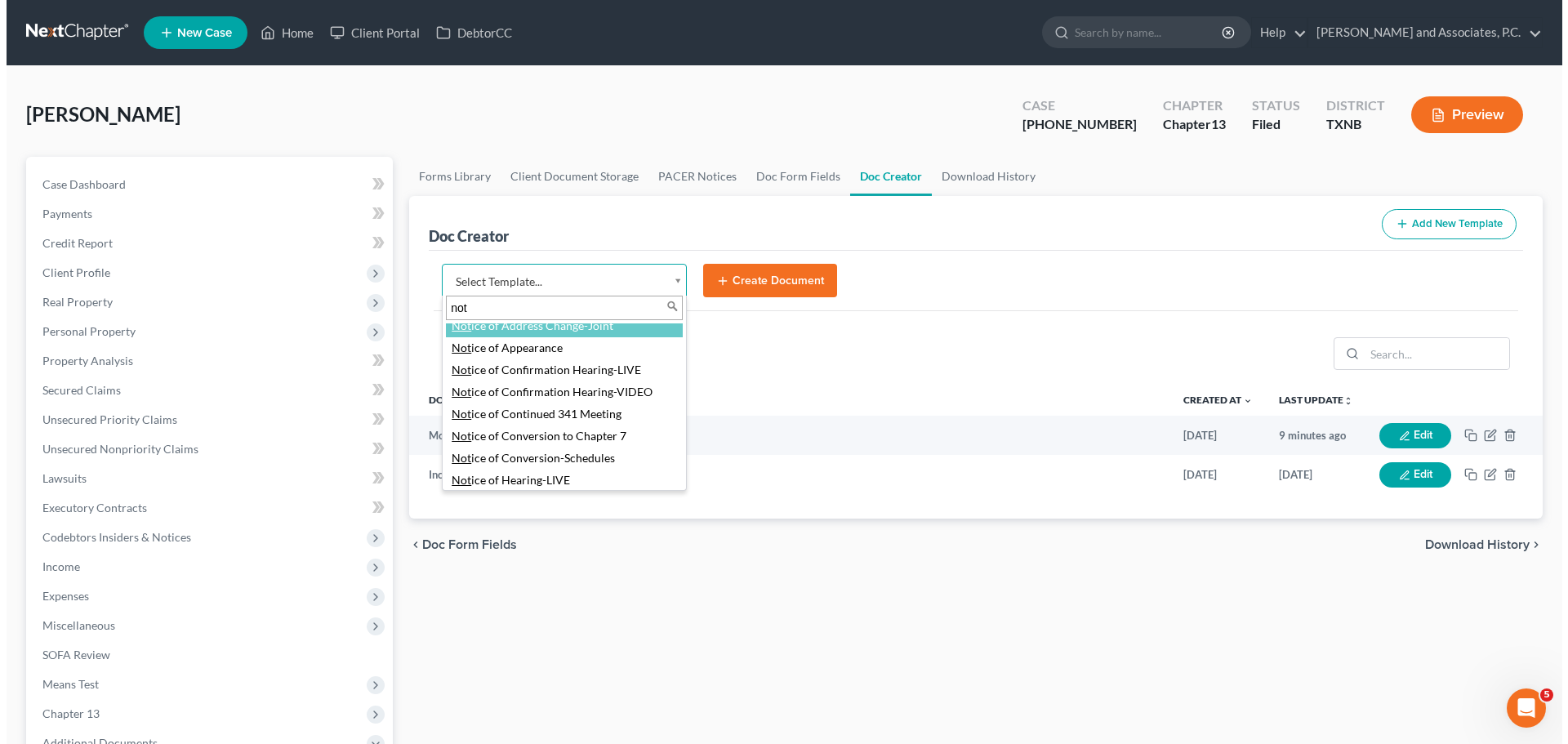
scroll to position [245, 0]
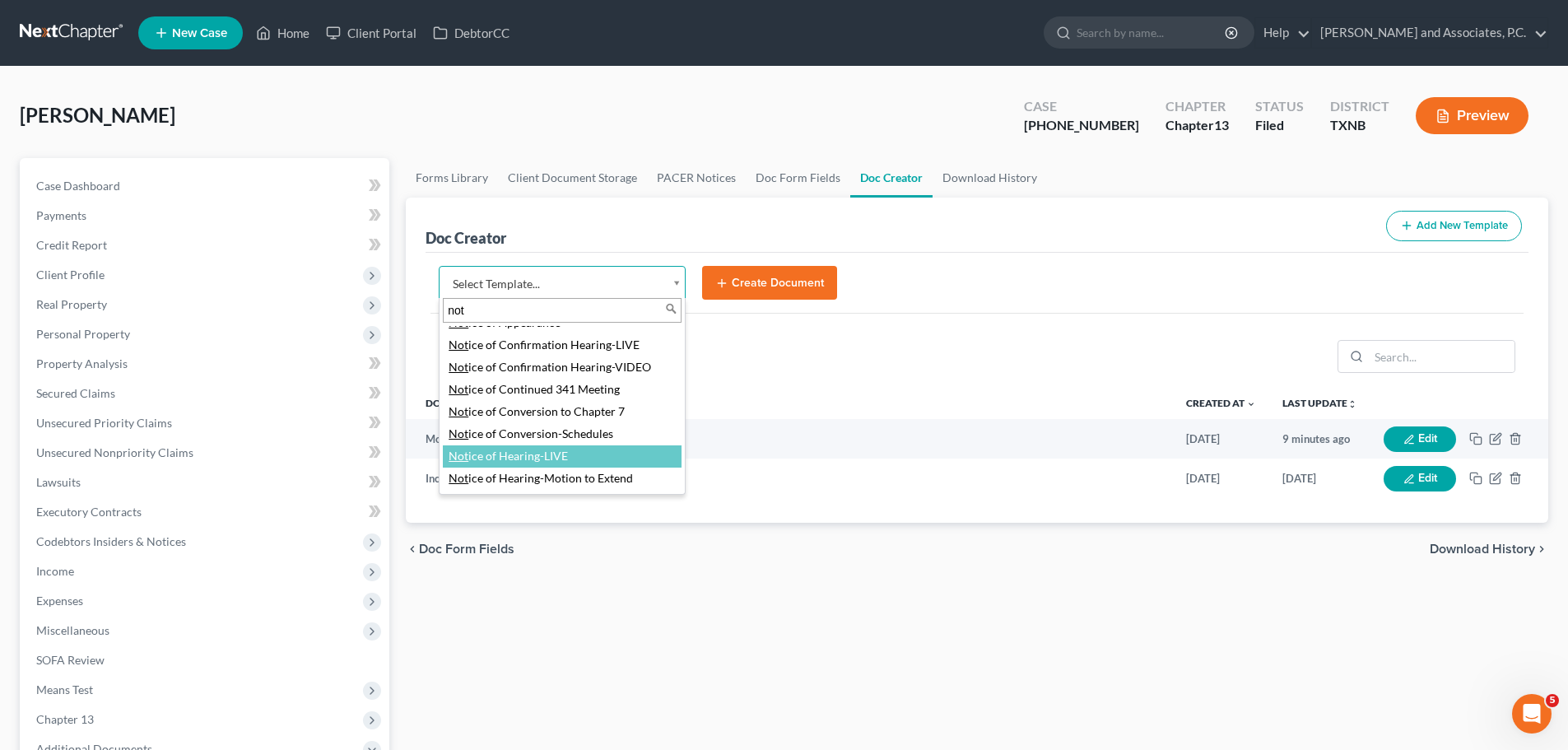
type input "not"
select select "78438"
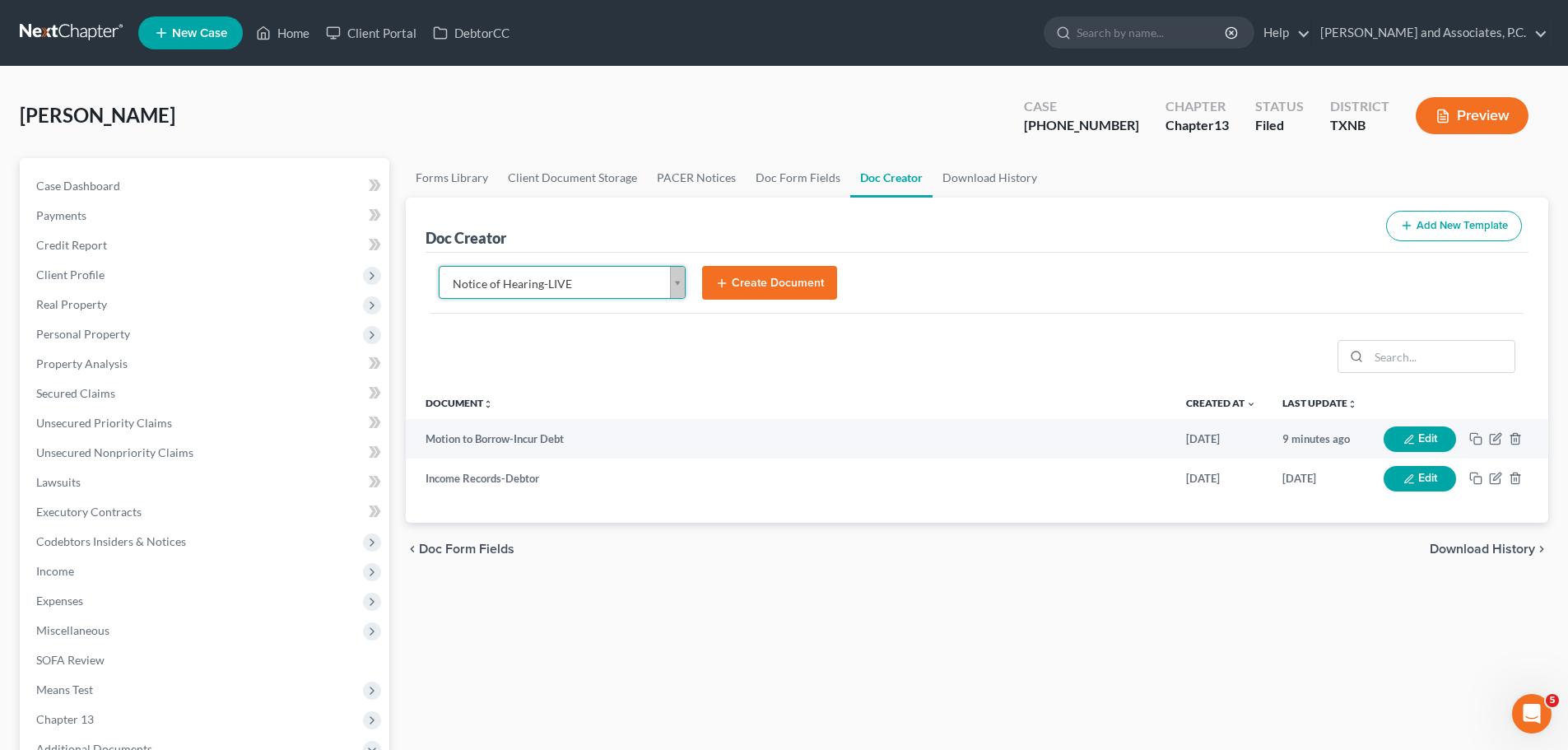
click at [751, 274] on button "Create Document" at bounding box center [769, 283] width 135 height 34
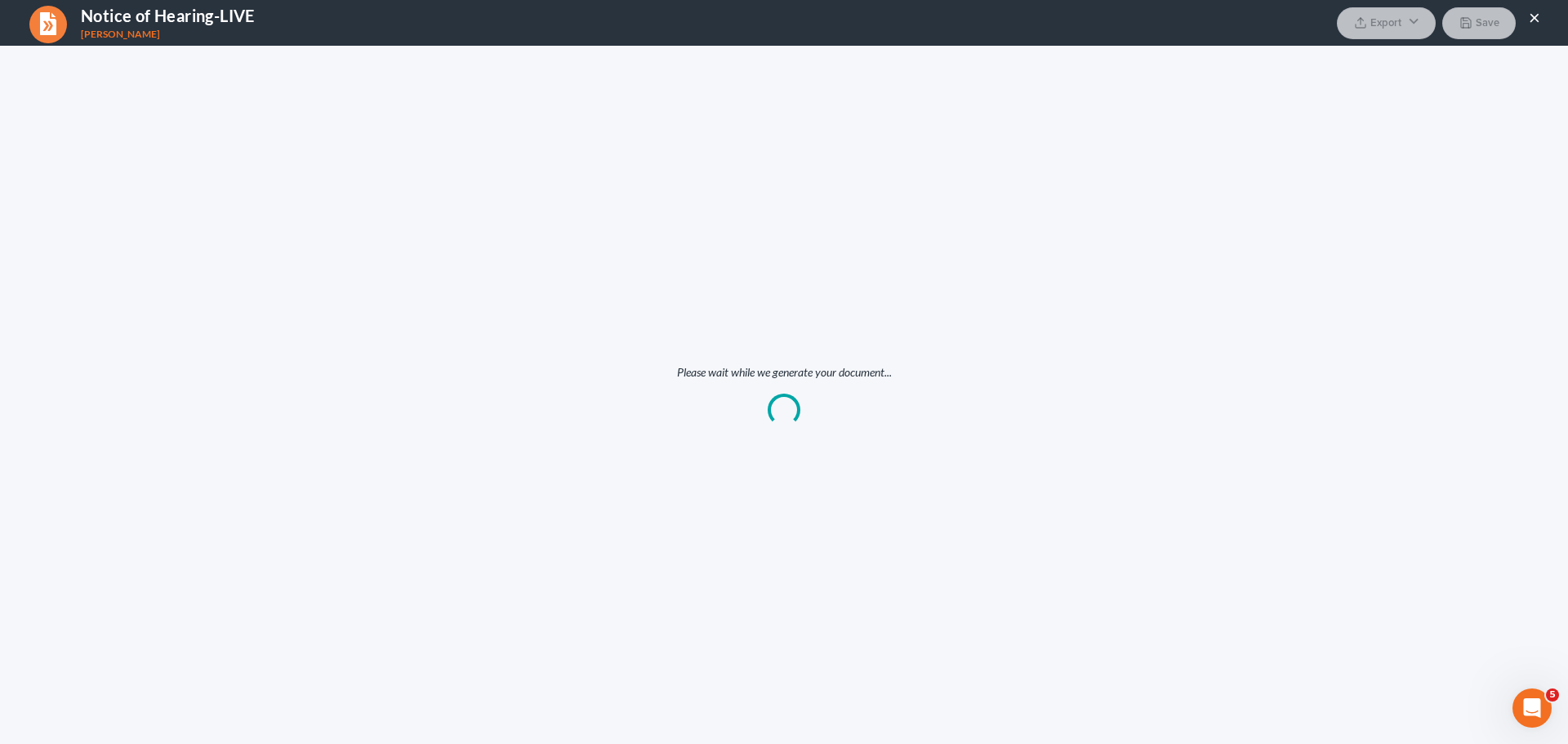
scroll to position [0, 0]
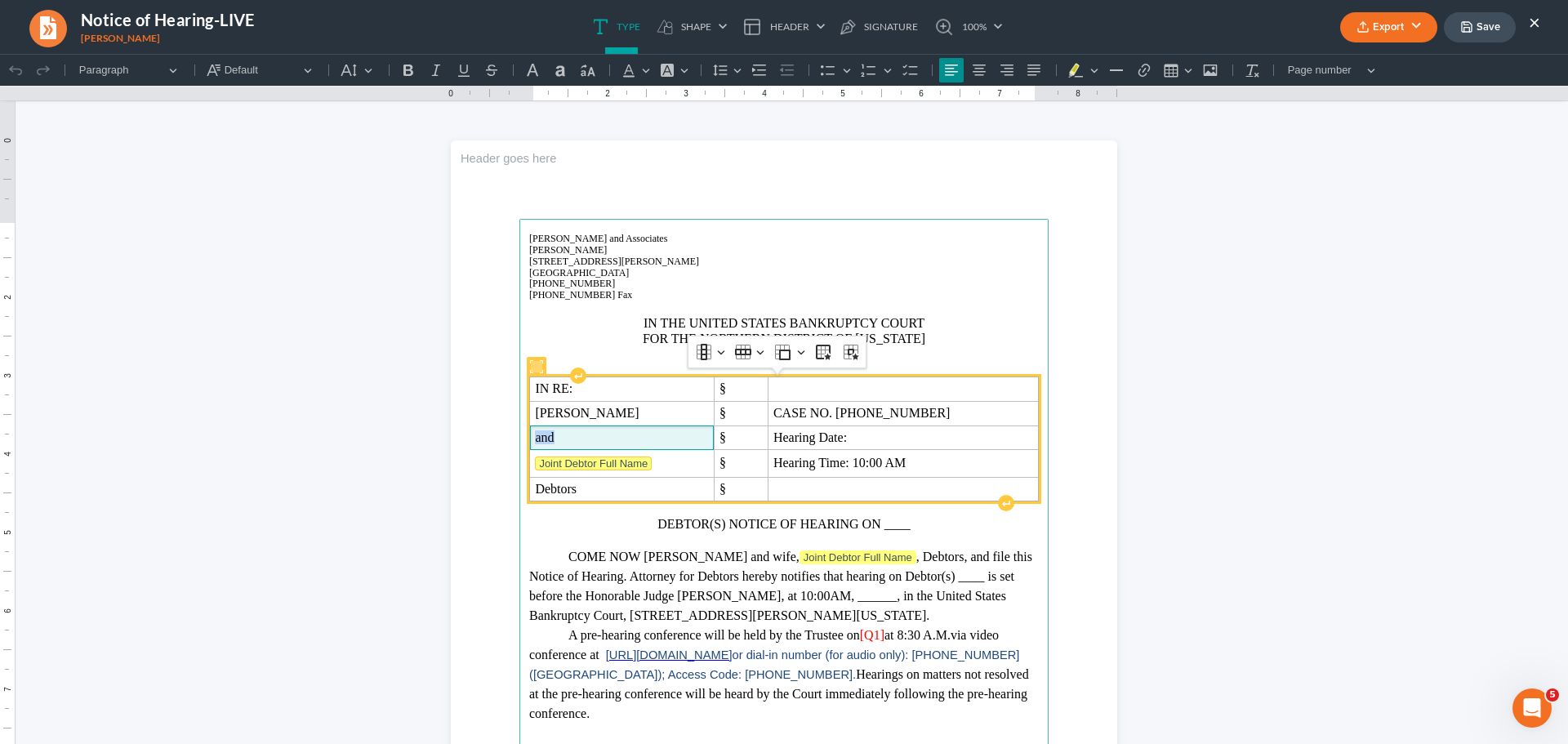
drag, startPoint x: 524, startPoint y: 443, endPoint x: 558, endPoint y: 451, distance: 34.9
click at [562, 443] on td "and" at bounding box center [622, 437] width 184 height 24
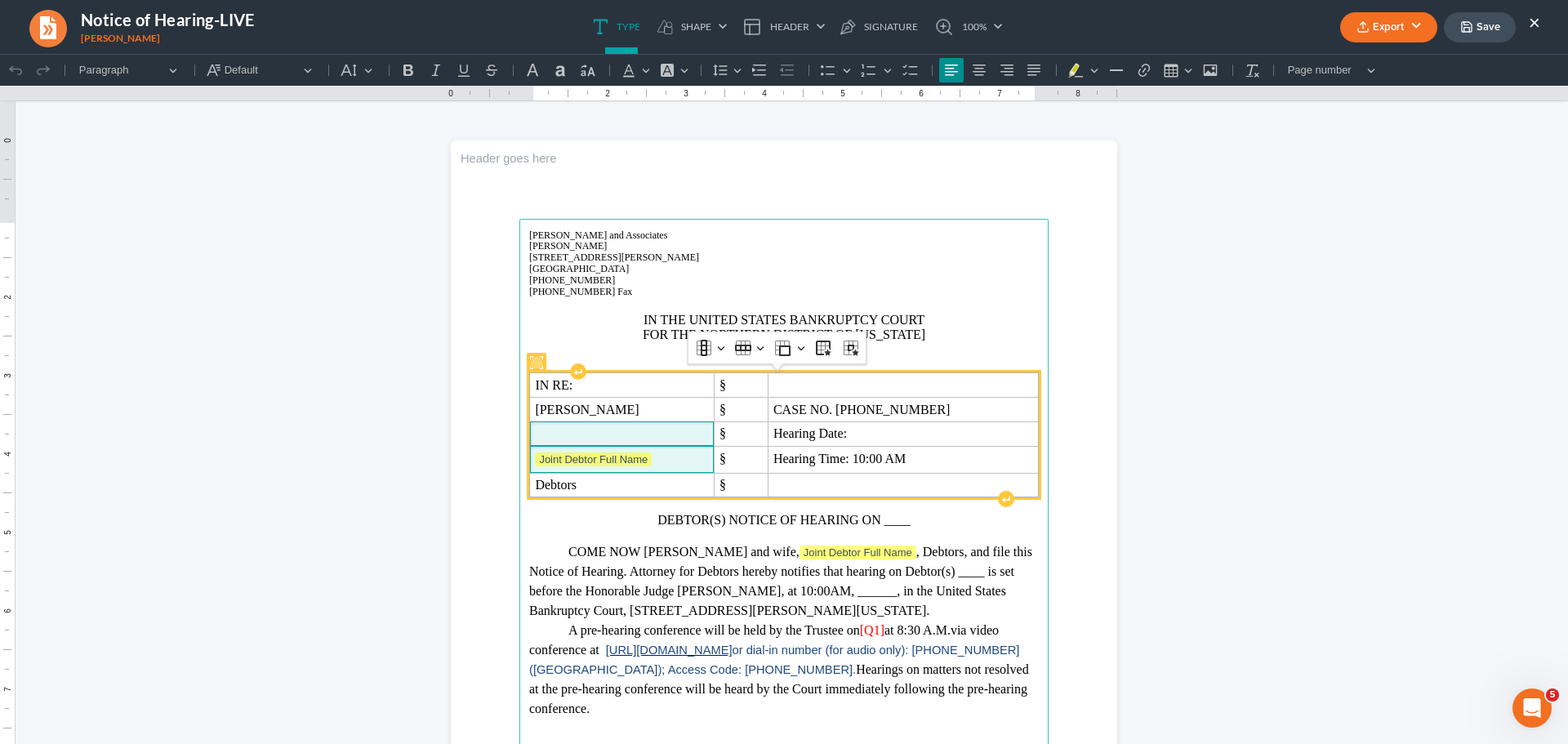
click at [648, 457] on p "Joint Debtor Full Name" at bounding box center [622, 460] width 174 height 17
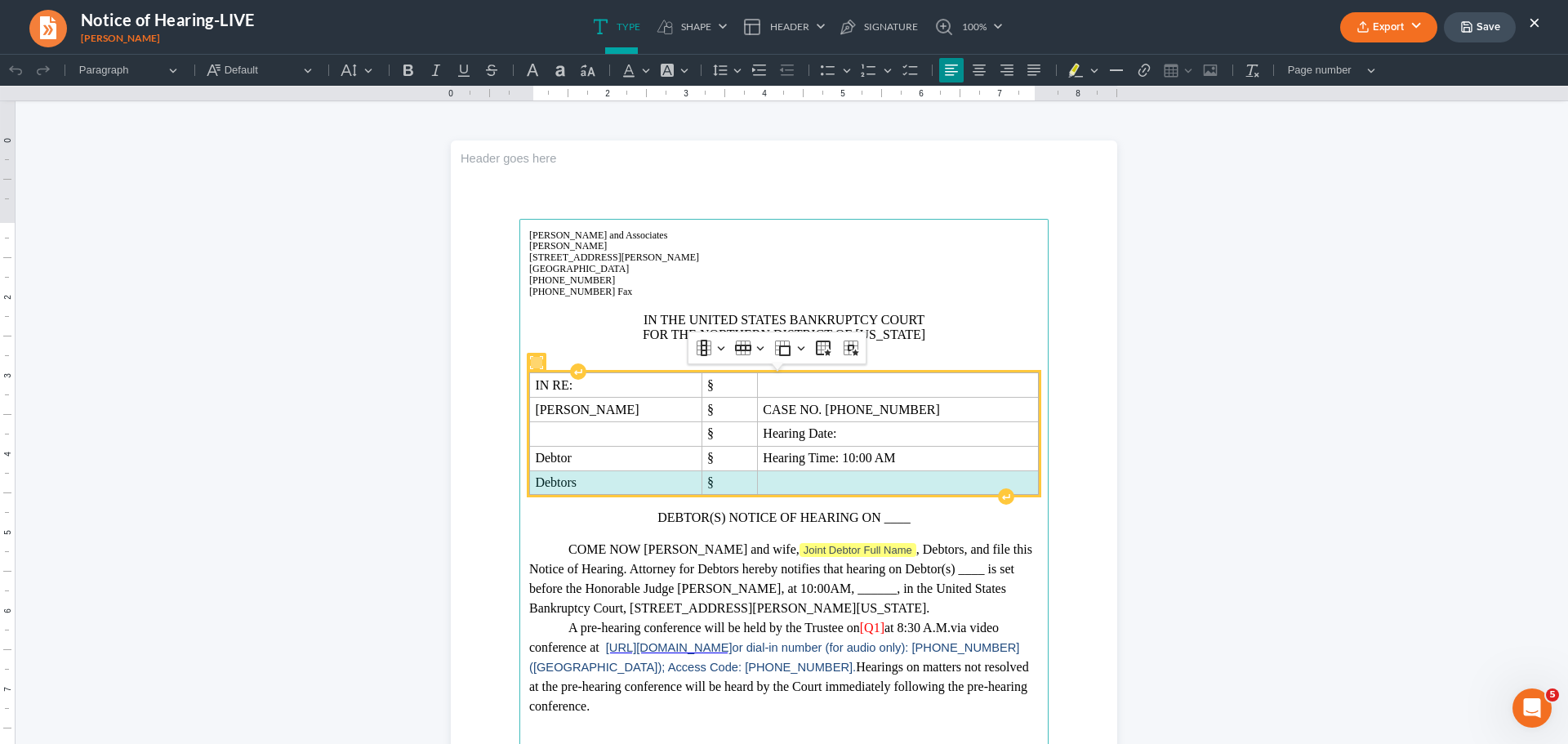
drag, startPoint x: 529, startPoint y: 480, endPoint x: 869, endPoint y: 475, distance: 340.0
click at [869, 475] on tr "Debtors §" at bounding box center [784, 482] width 509 height 24
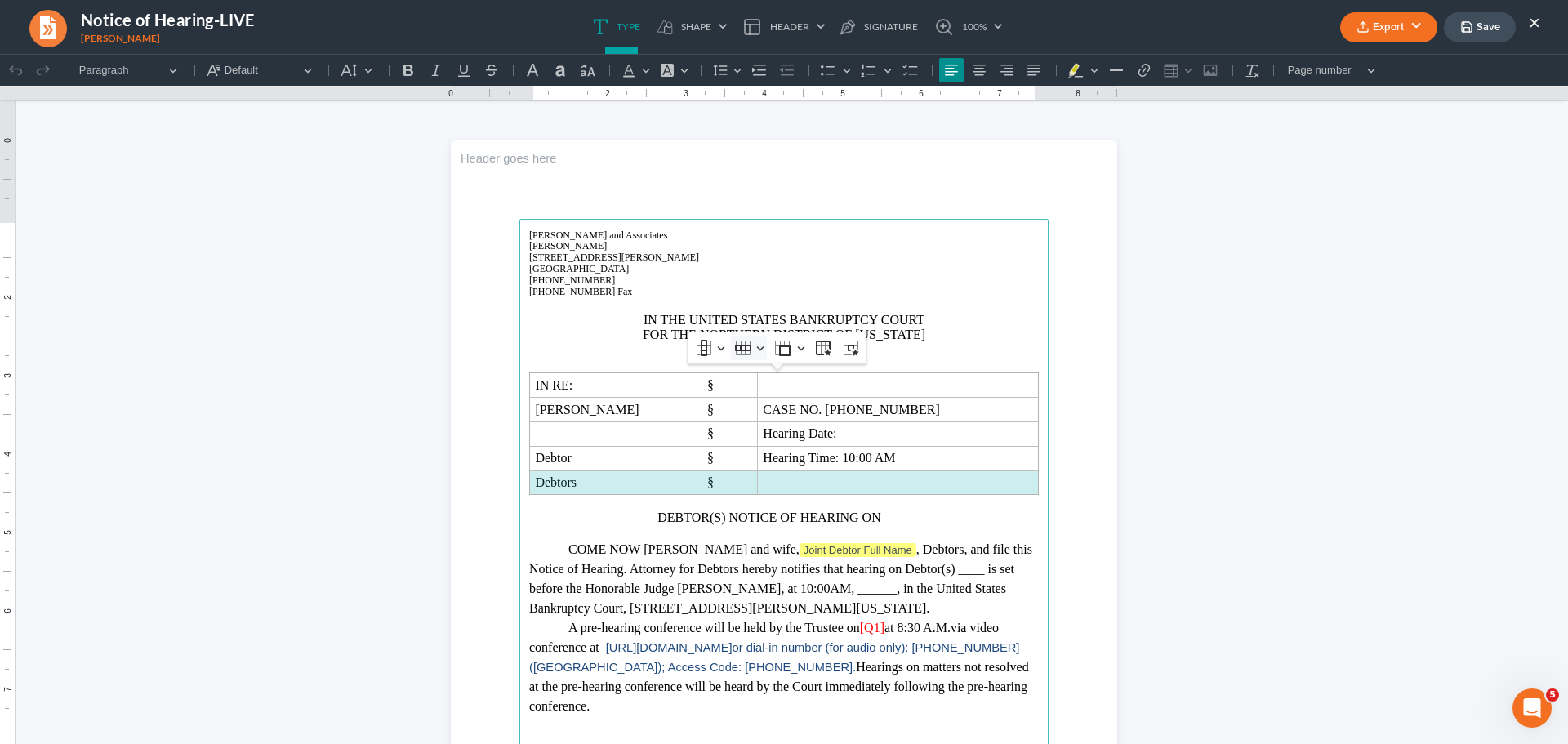
click at [737, 346] on icon "Table toolbar" at bounding box center [744, 348] width 17 height 17
click at [767, 450] on span "Delete row" at bounding box center [784, 455] width 51 height 19
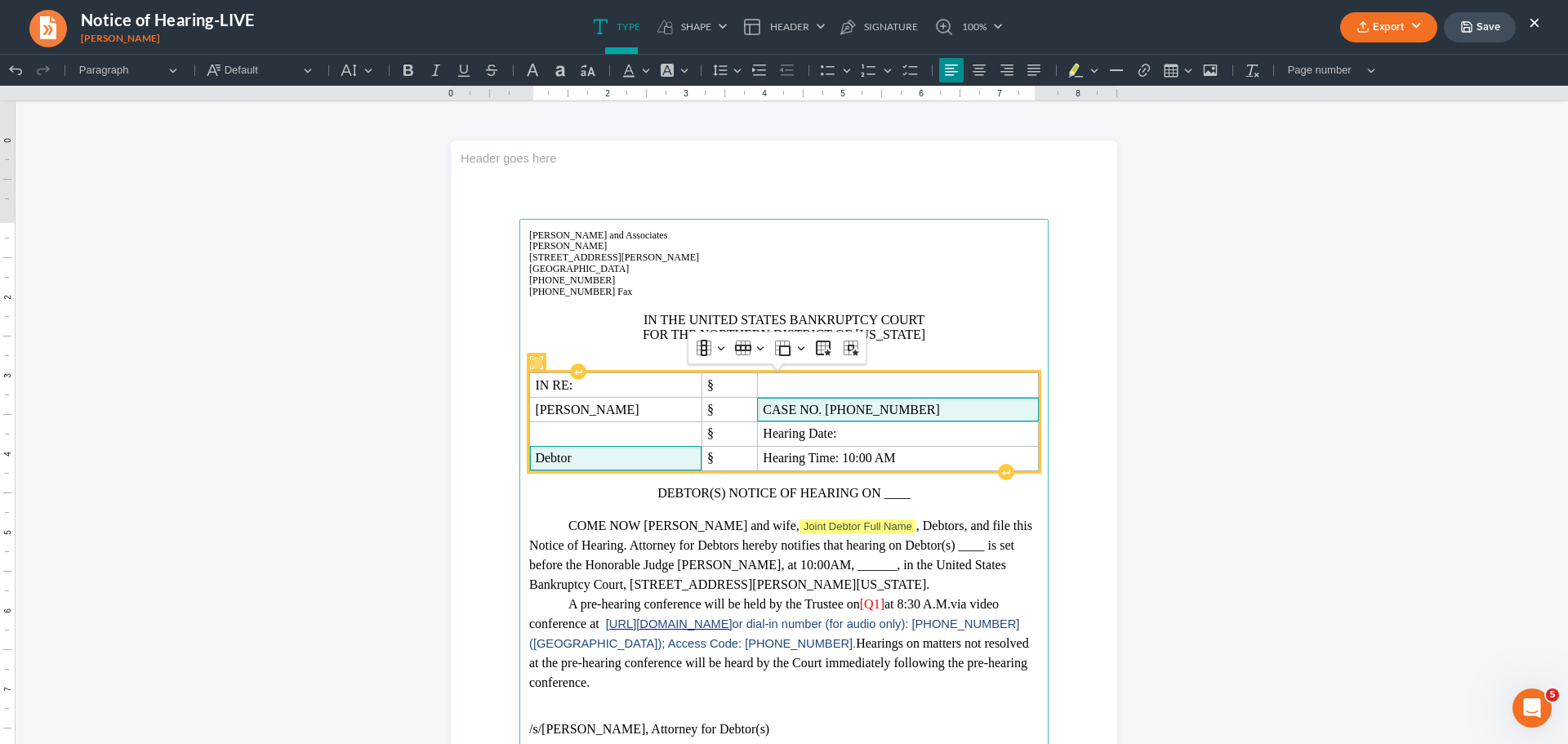
click at [935, 411] on p "CASE NO. 24-70275-13" at bounding box center [897, 410] width 270 height 13
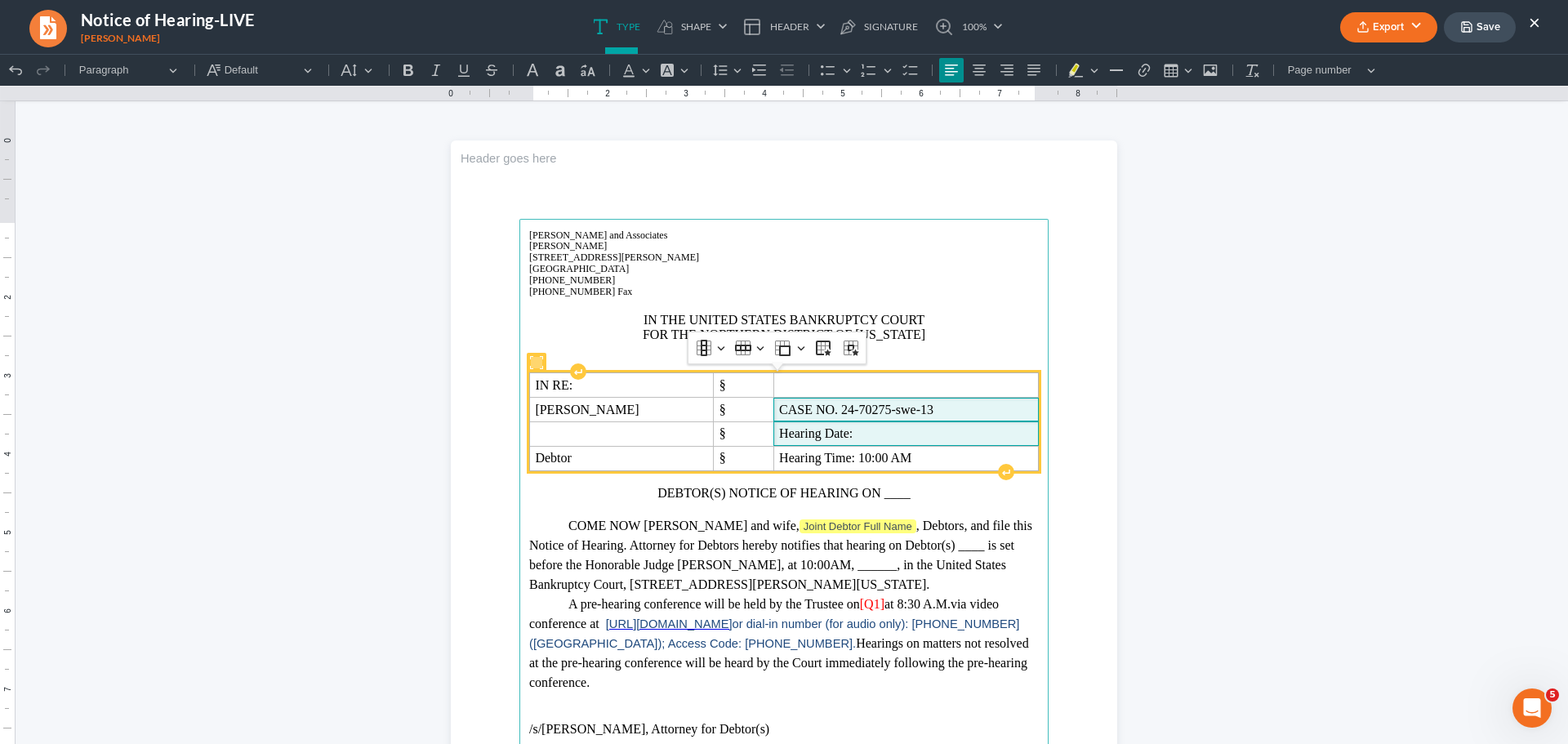
click at [890, 435] on p "Hearing Date:" at bounding box center [906, 434] width 254 height 13
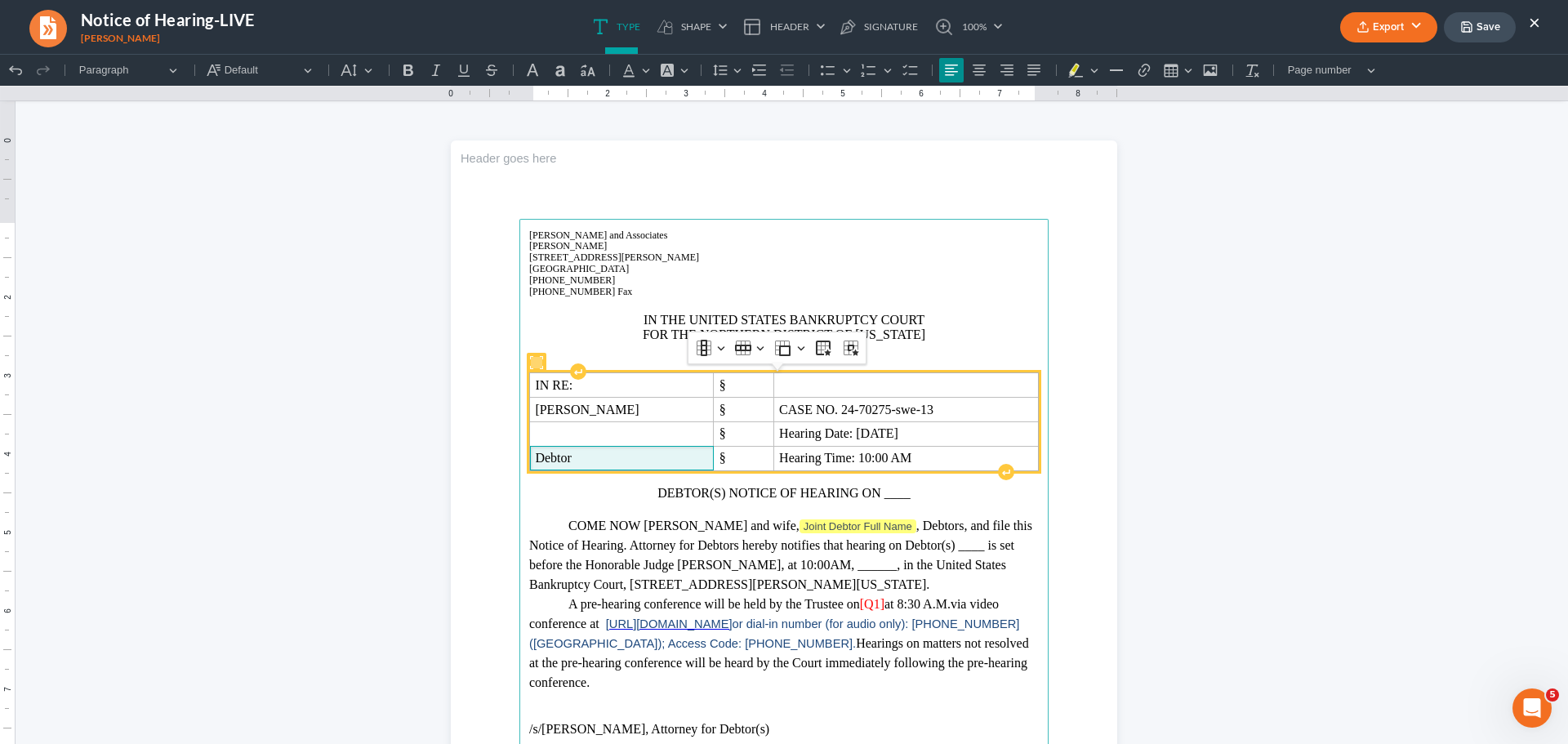
click at [599, 452] on p "Debtor" at bounding box center [622, 458] width 174 height 13
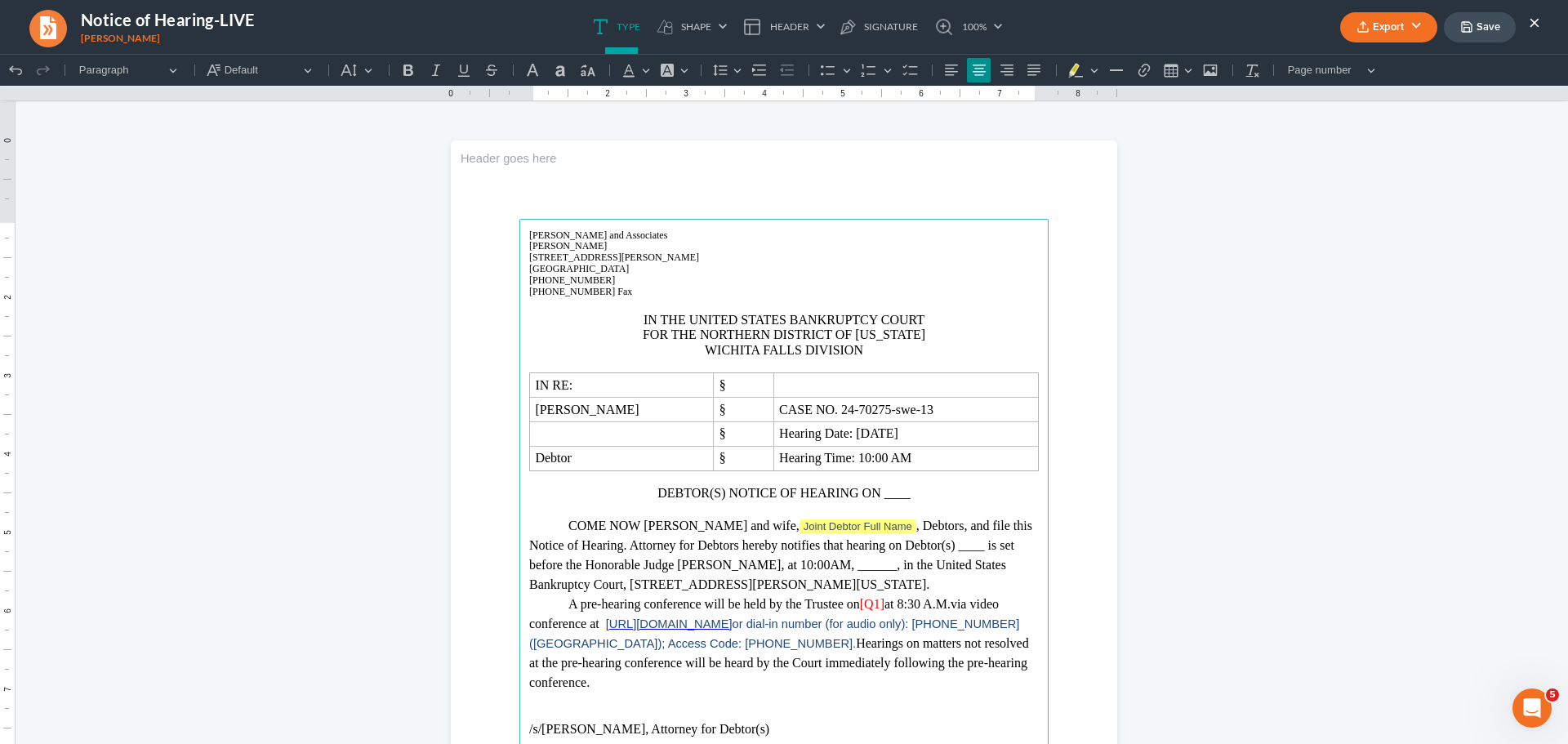
click at [901, 494] on p "DEBTOR(S) NOTICE OF HEARING ON ____" at bounding box center [784, 486] width 510 height 30
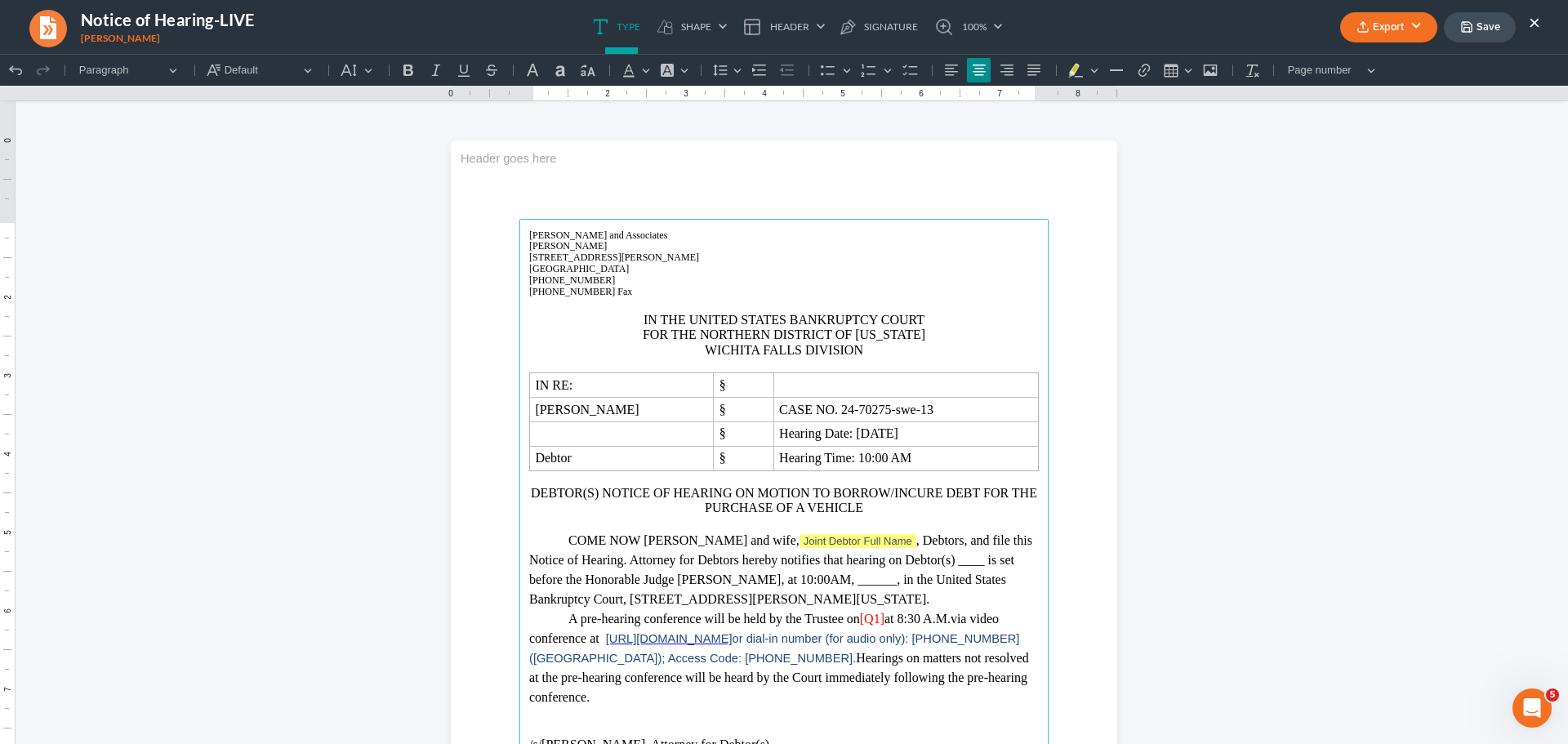
click at [940, 494] on p "DEBTOR(S) NOTICE OF HEARING ON MOTION TO BORROW/INCURE DEBT FOR THE PURCHASE OF…" at bounding box center [784, 494] width 510 height 45
click at [597, 540] on p "COME NOW David Lynn Marsh and wife, Joint Debtor Full Name , Debtors, and file …" at bounding box center [784, 570] width 510 height 78
click at [916, 542] on p "COMES NOW David Lynn Marsh and wife, Joint Debtor Full Name , Debtors, and file…" at bounding box center [784, 570] width 510 height 78
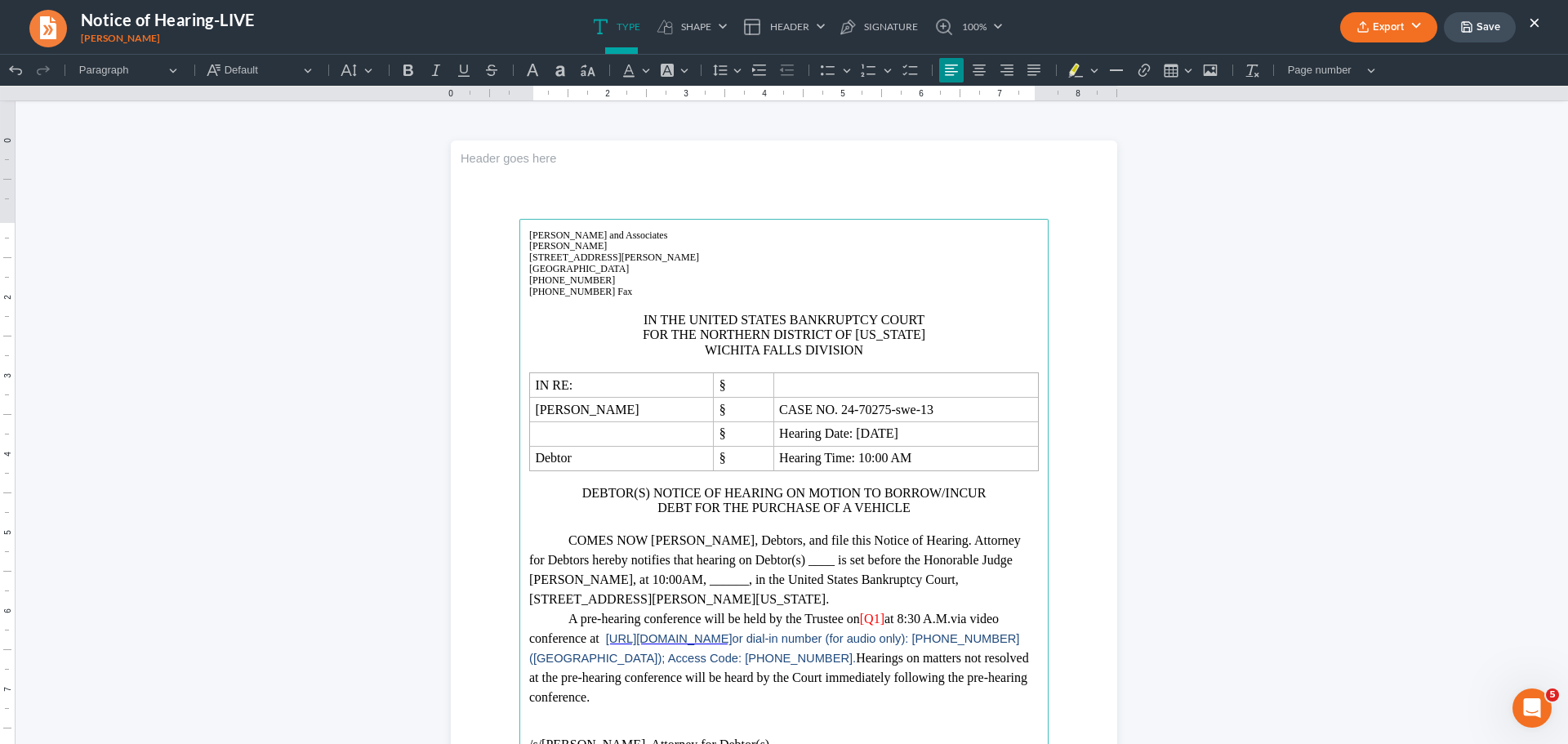
click at [789, 541] on p "COMES NOW David Lynn Marsh, Debtors, and file this Notice of Hearing. Attorney …" at bounding box center [784, 570] width 510 height 78
click at [831, 543] on p "COMES NOW David Lynn Marsh, Debtor, and file this Notice of Hearing. Attorney f…" at bounding box center [784, 570] width 510 height 78
click at [562, 561] on p "COMES NOW David Lynn Marsh, Debtor, and files this Notice of Hearing. Attorney …" at bounding box center [784, 570] width 510 height 78
click at [804, 565] on p "COMES NOW David Lynn Marsh, Debtor, and files this Notice of Hearing. Attorney …" at bounding box center [784, 570] width 510 height 78
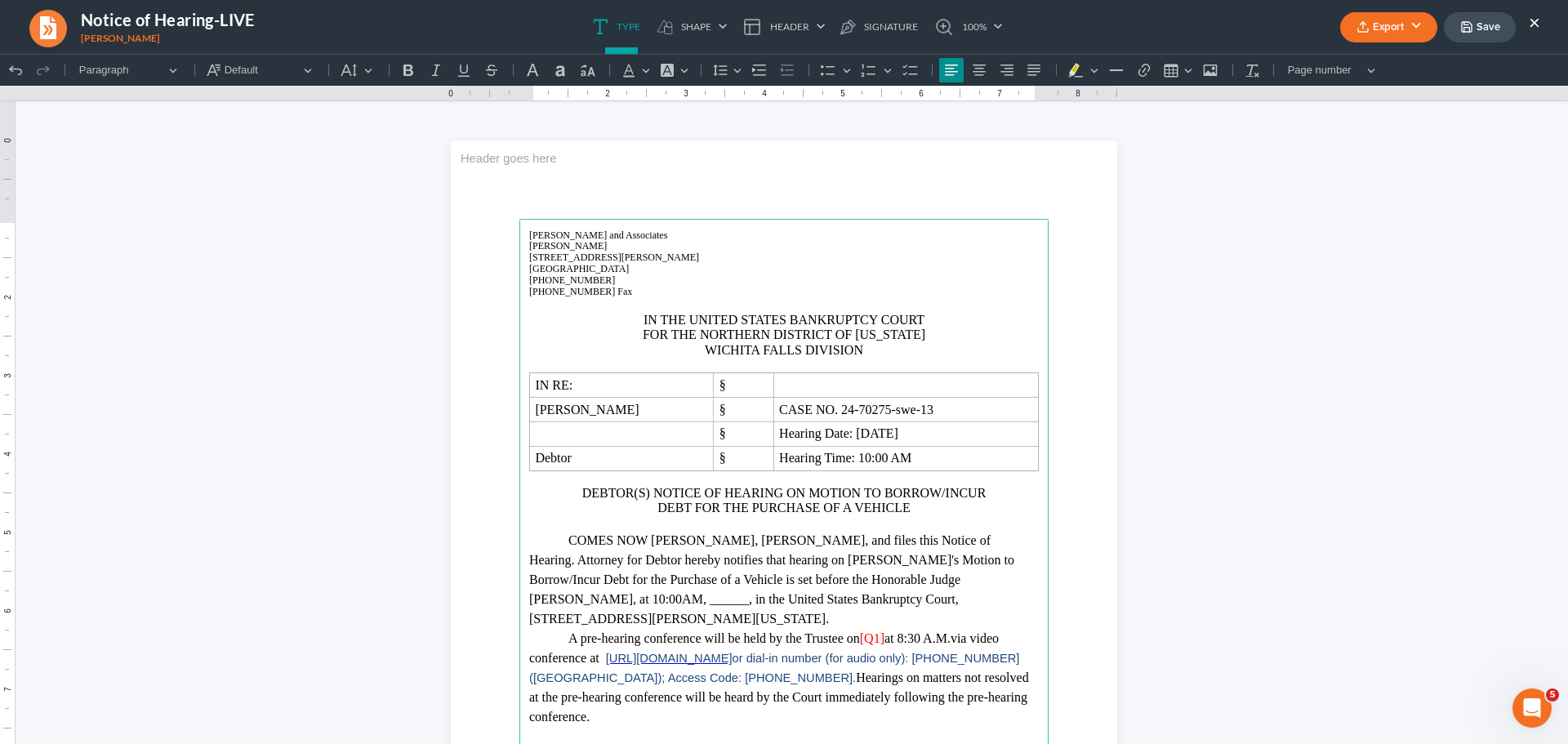
click at [953, 582] on p "COMES NOW David Lynn Marsh, Debtor, and files this Notice of Hearing. Attorney …" at bounding box center [784, 579] width 510 height 98
click at [880, 631] on span "[Q1]" at bounding box center [872, 638] width 24 height 14
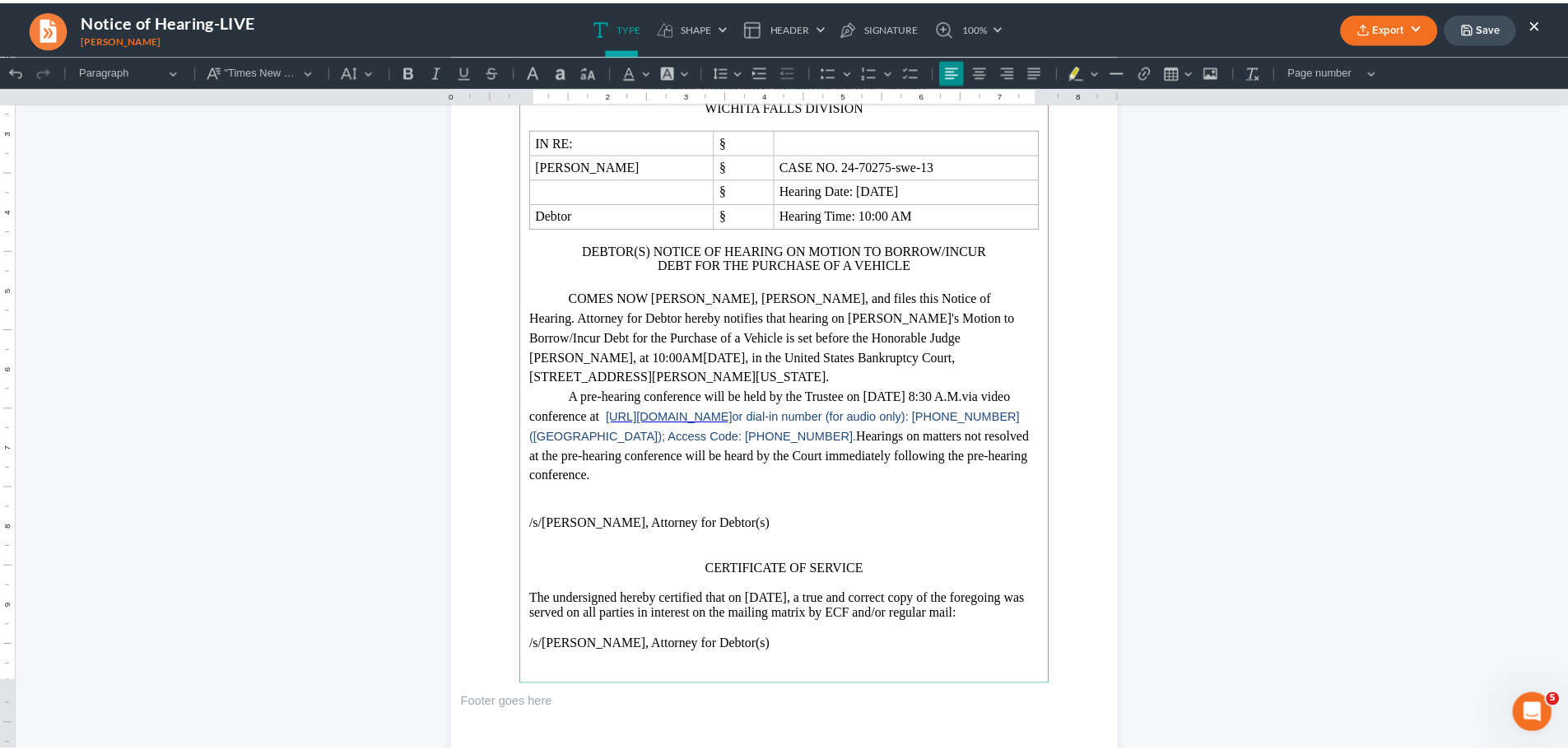
scroll to position [300, 0]
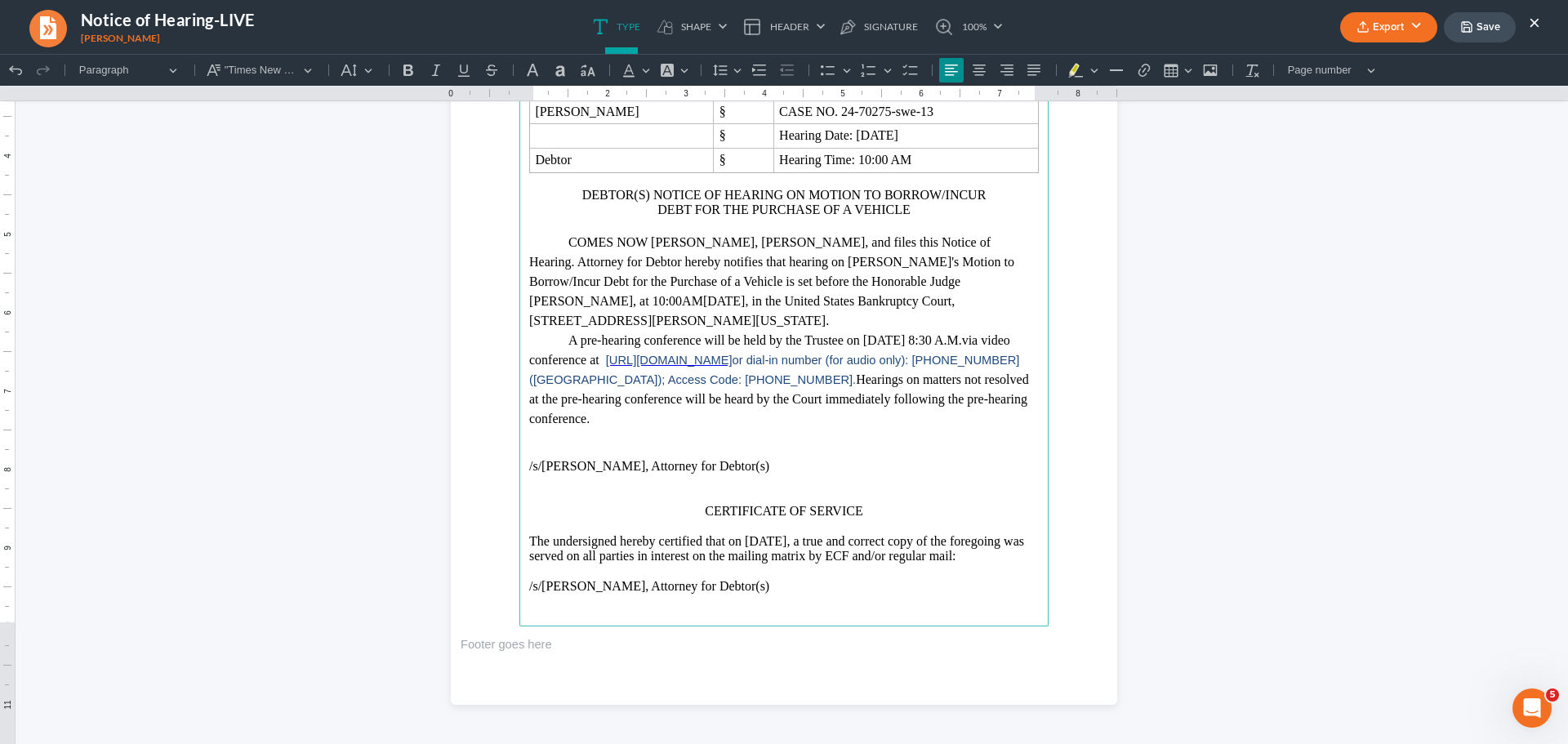
click at [1475, 29] on button "Save" at bounding box center [1480, 28] width 72 height 30
click at [1395, 23] on button "Export" at bounding box center [1389, 28] width 97 height 30
click at [1345, 61] on link "PDF" at bounding box center [1388, 65] width 127 height 28
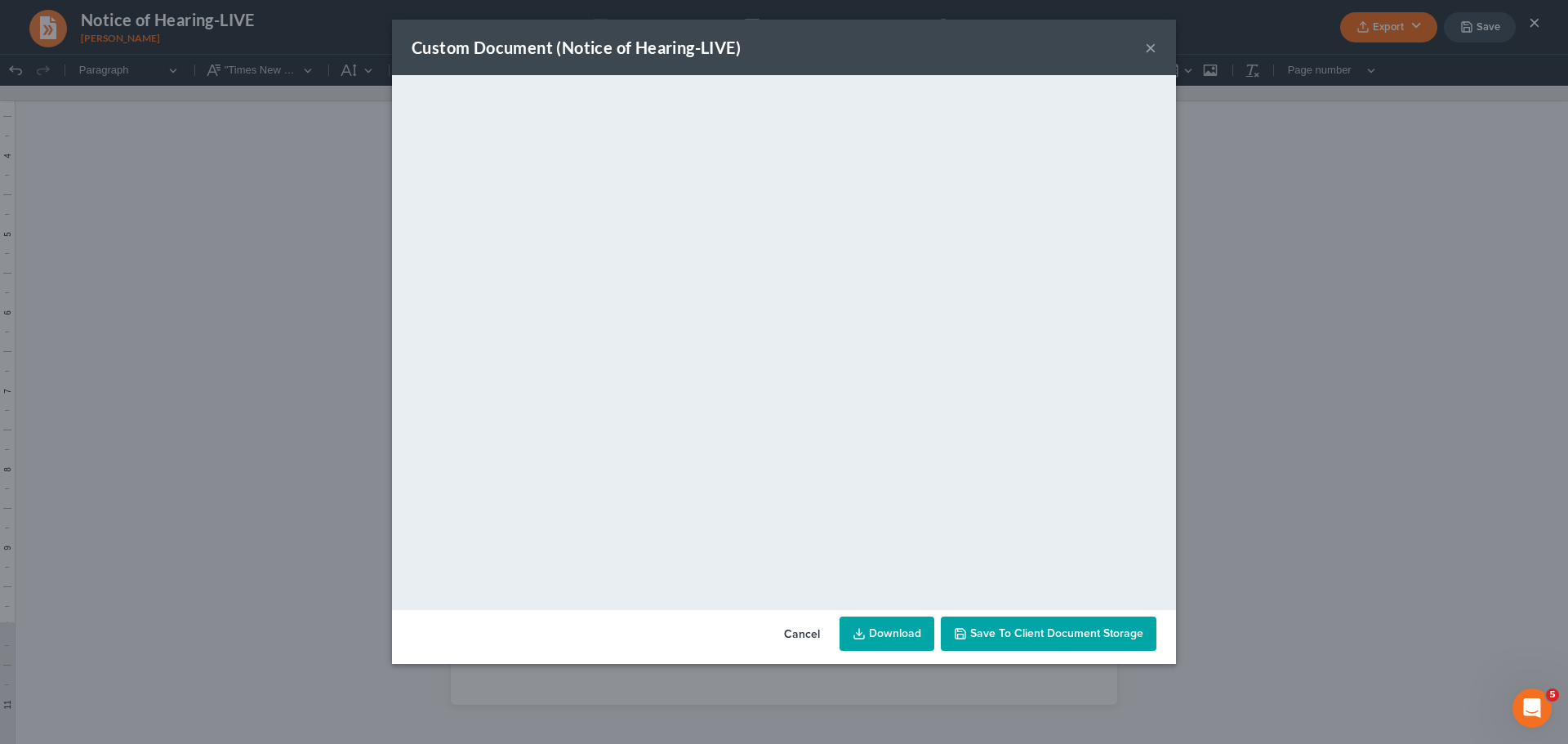
click at [1076, 634] on span "Save to Client Document Storage" at bounding box center [1057, 633] width 174 height 14
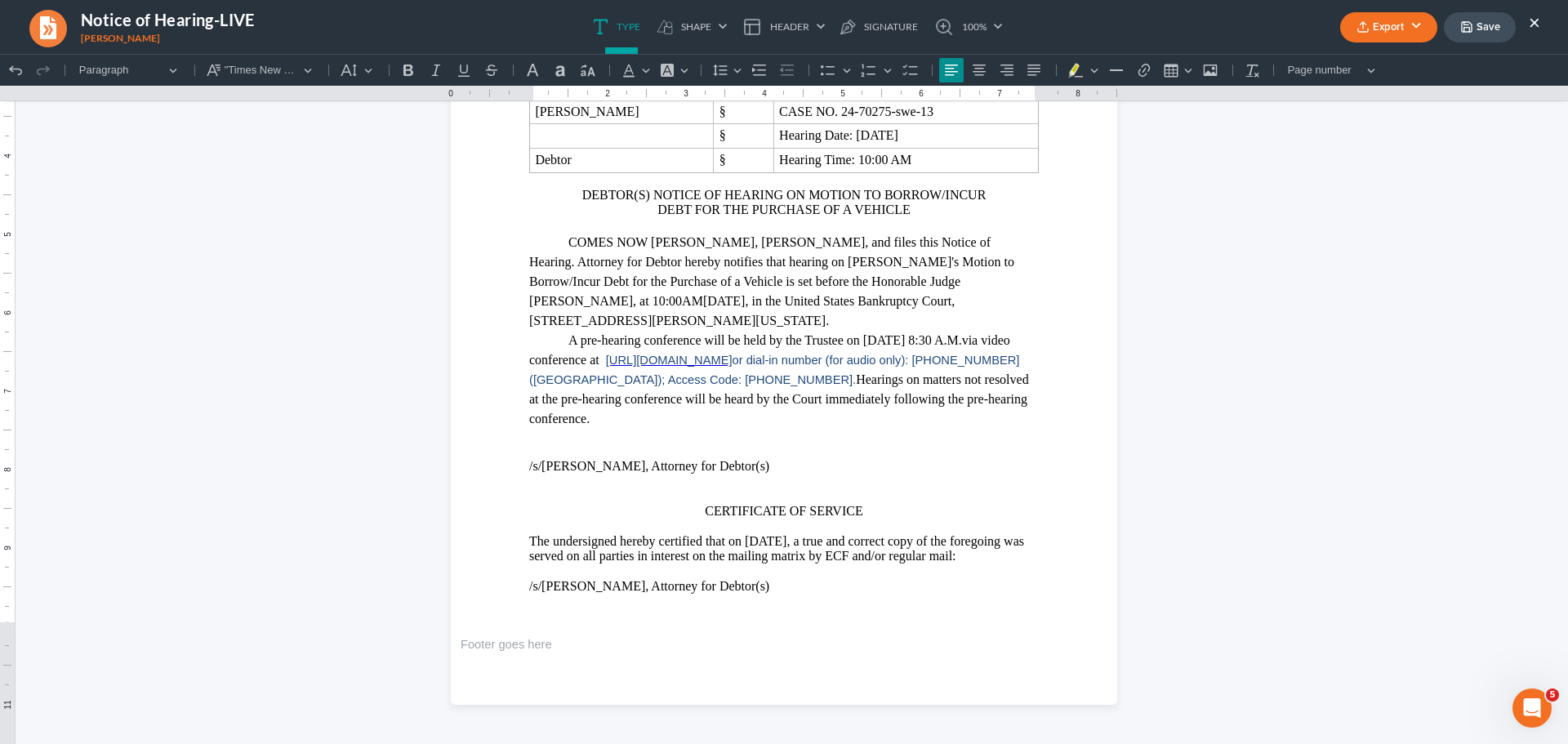
click at [1499, 25] on button "Save" at bounding box center [1480, 28] width 72 height 30
click at [1533, 18] on button "×" at bounding box center [1535, 22] width 12 height 19
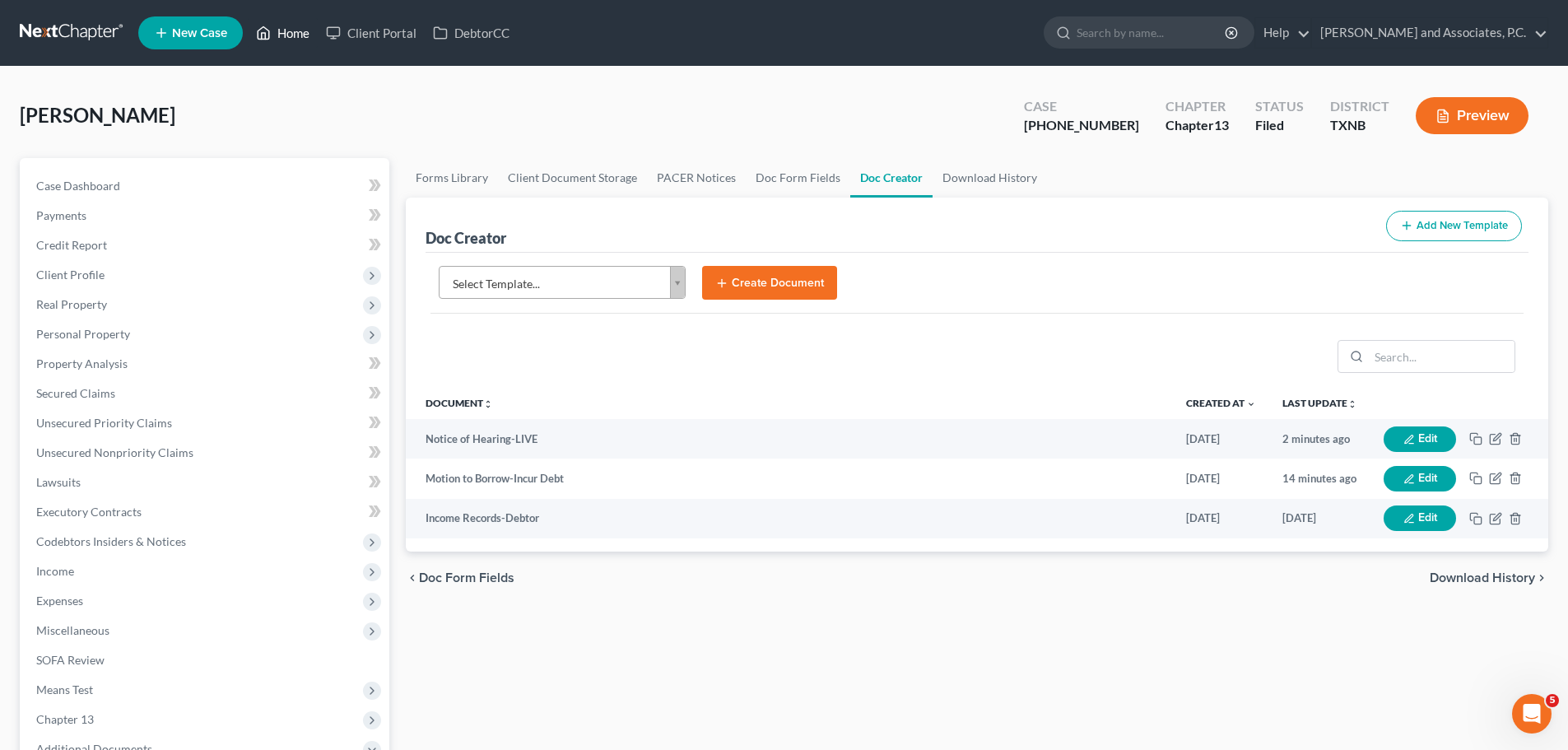
drag, startPoint x: 285, startPoint y: 31, endPoint x: 281, endPoint y: 46, distance: 15.5
click at [285, 31] on link "Home" at bounding box center [282, 33] width 70 height 29
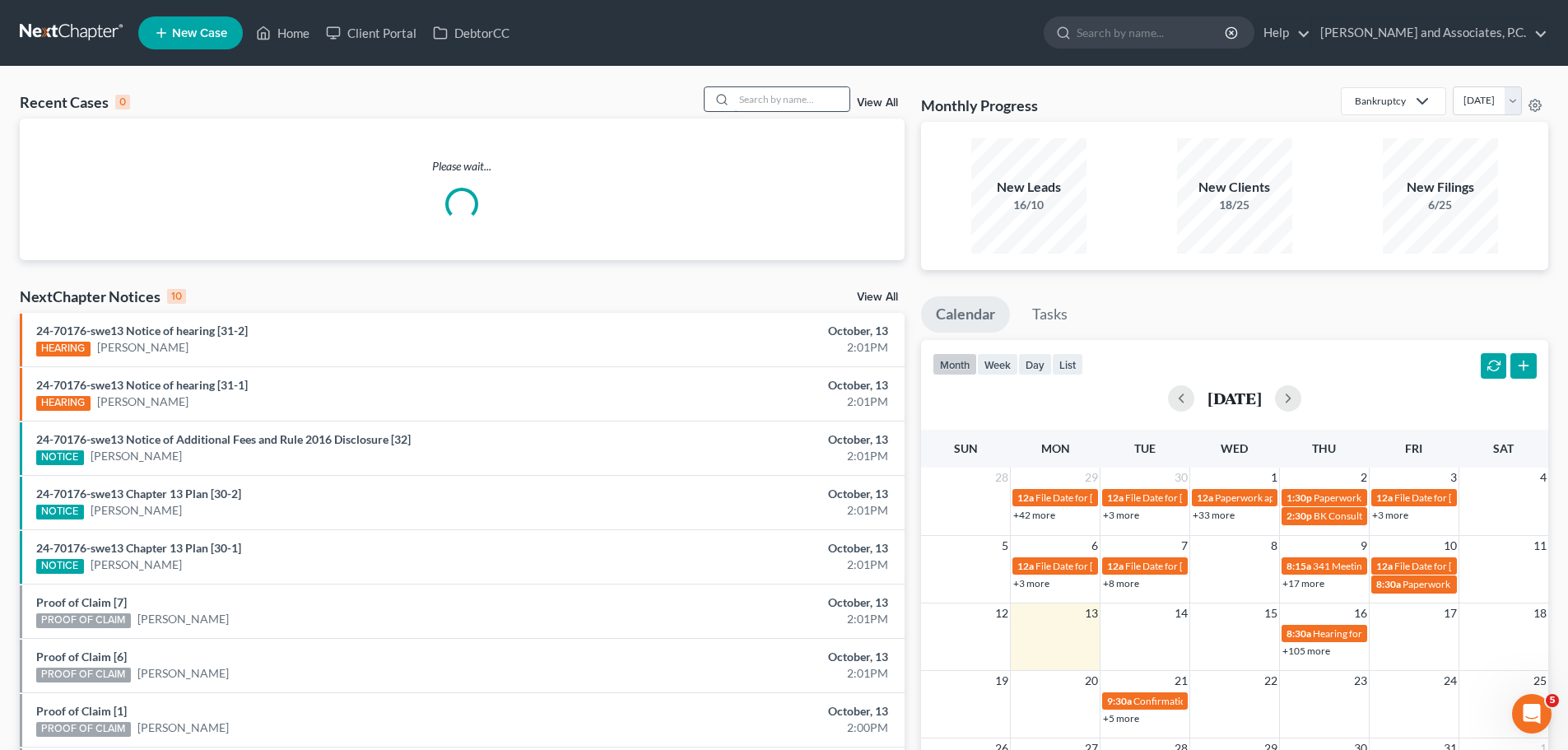
click at [758, 97] on input "search" at bounding box center [791, 99] width 115 height 24
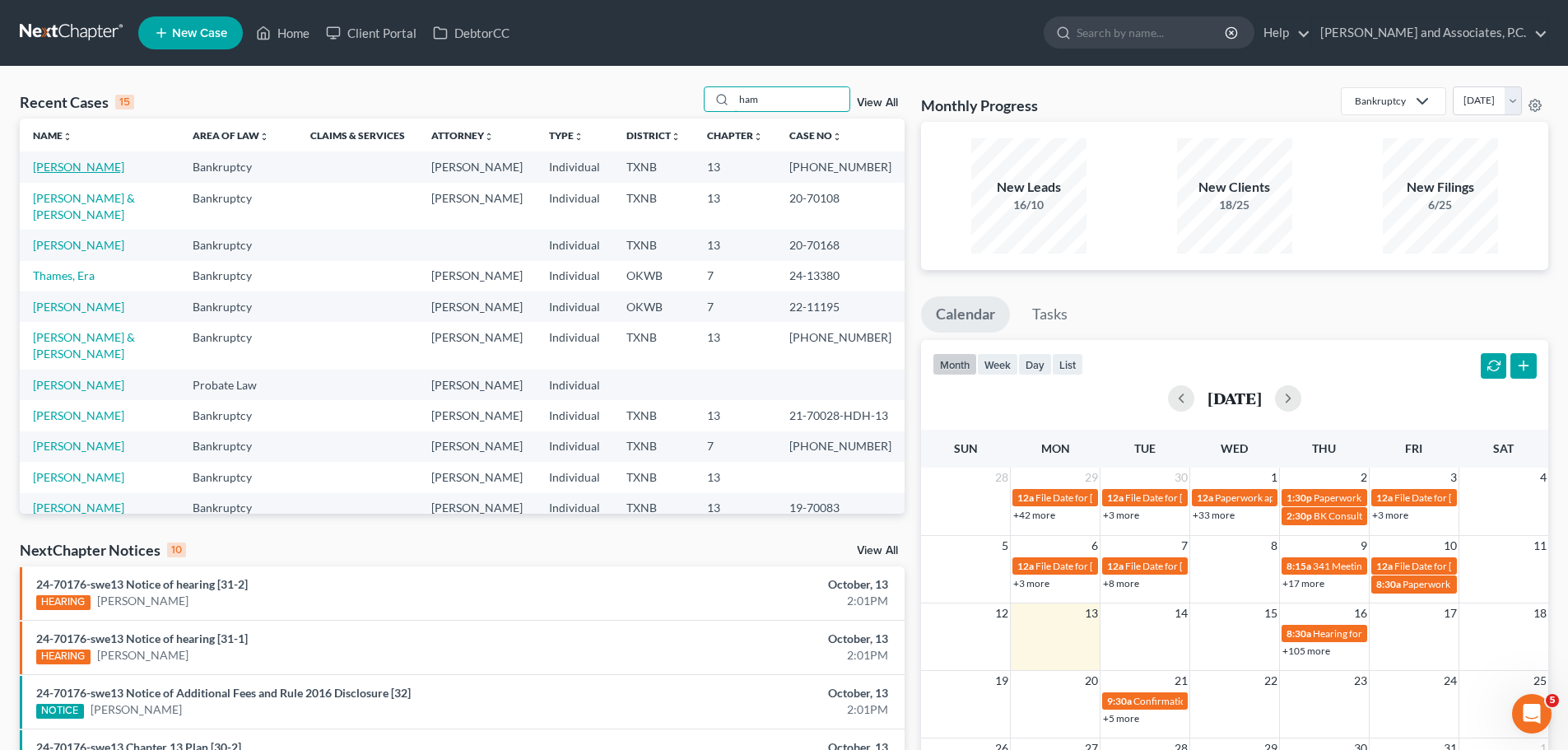
type input "ham"
click at [77, 172] on link "[PERSON_NAME]" at bounding box center [78, 166] width 92 height 14
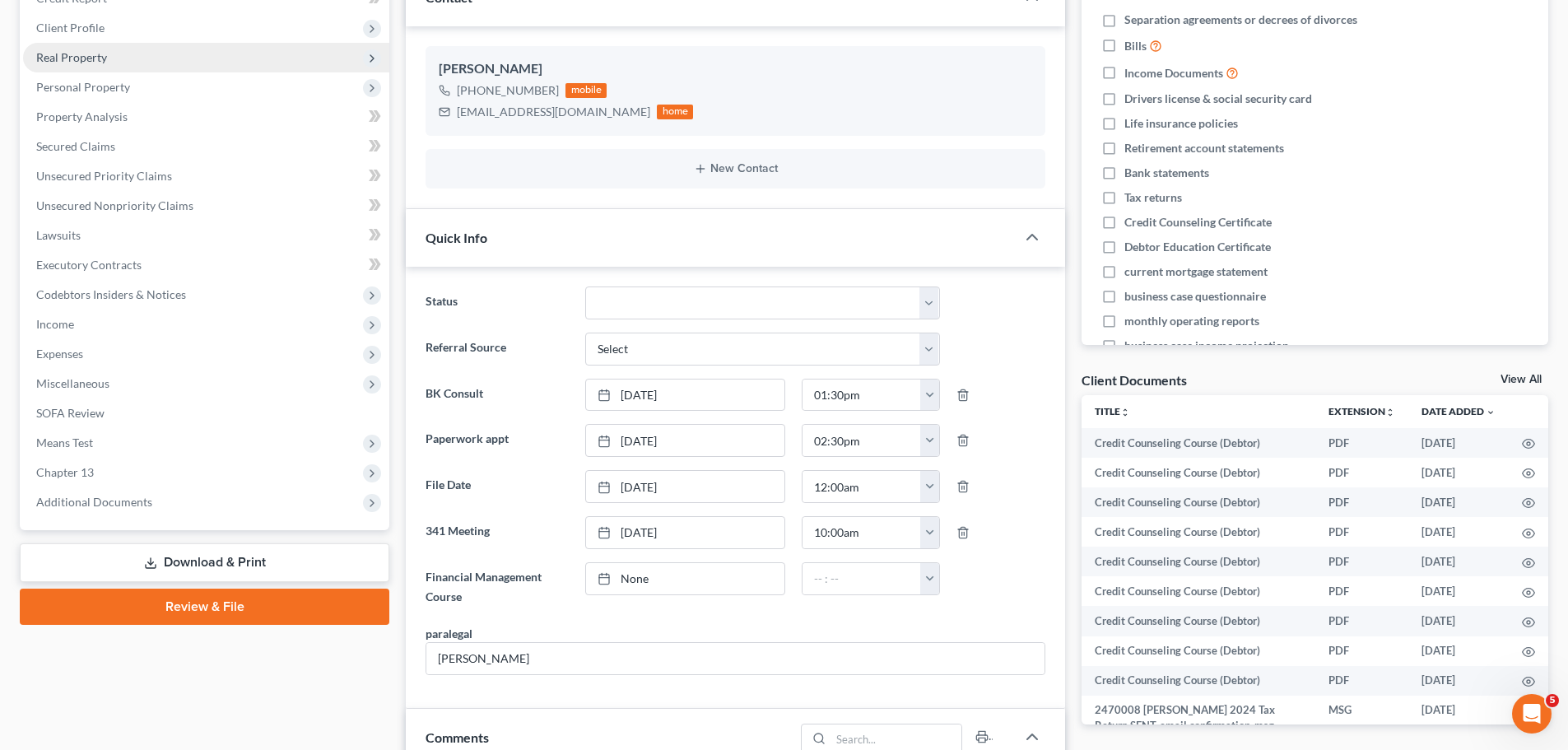
scroll to position [165, 0]
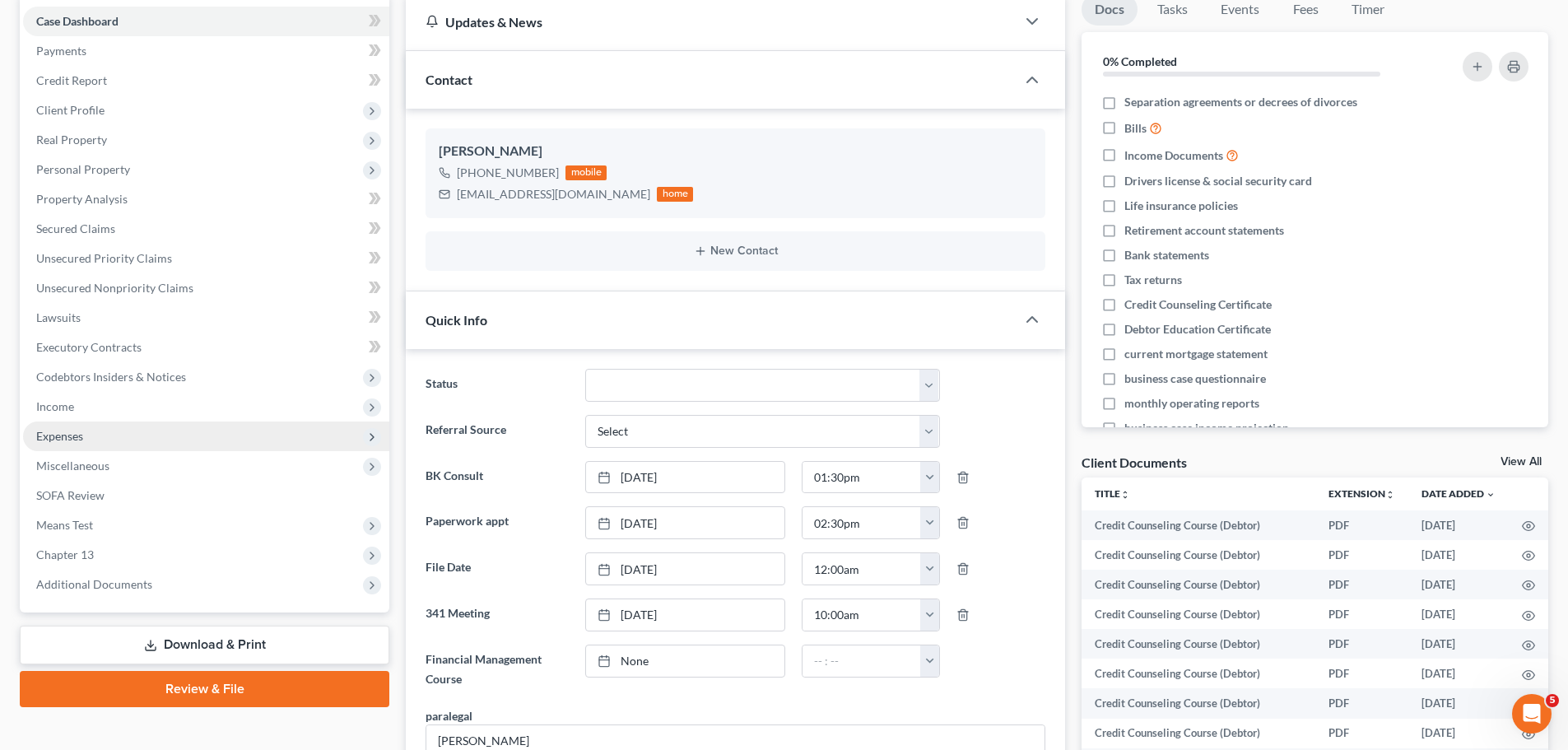
click at [67, 429] on span "Expenses" at bounding box center [60, 436] width 47 height 14
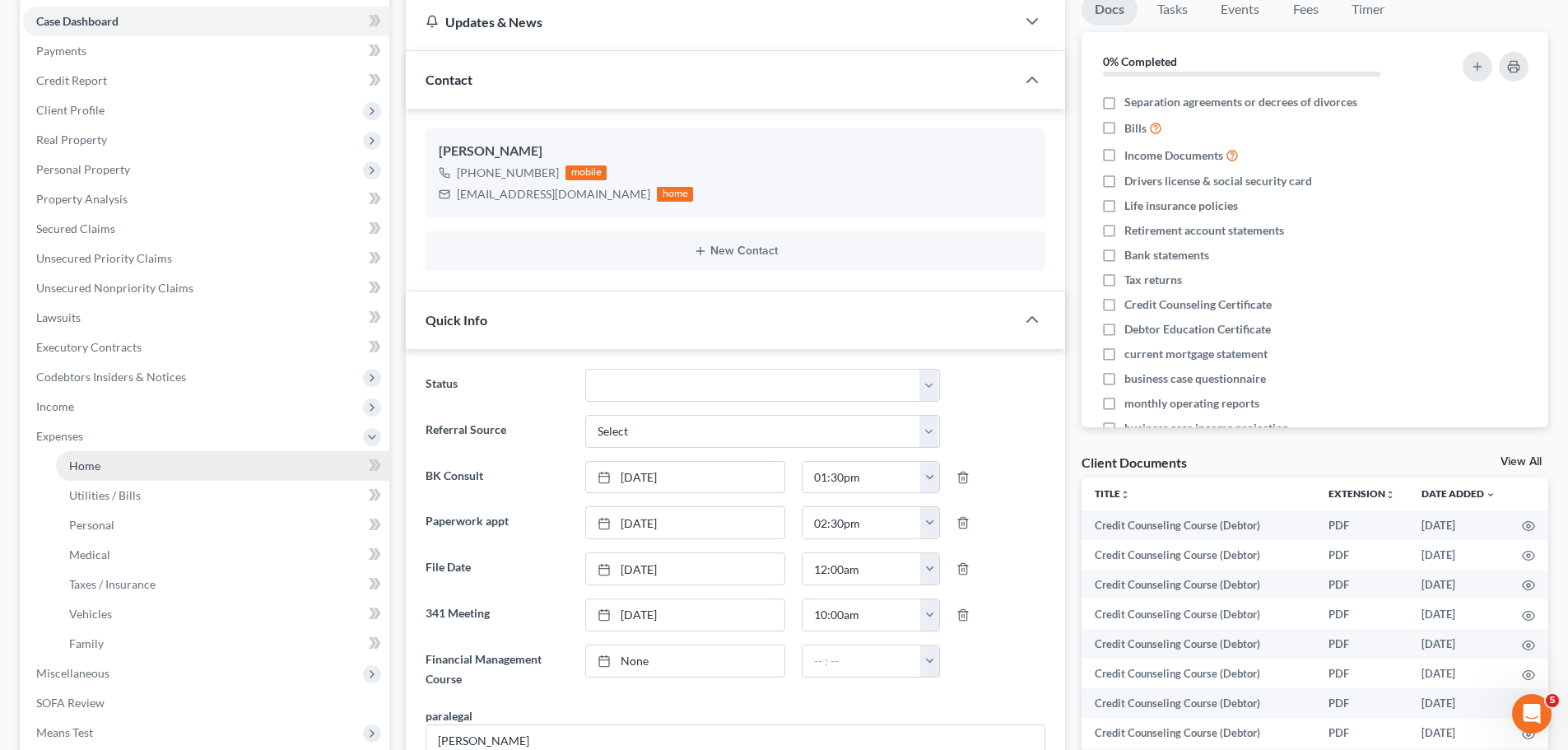
click at [72, 469] on span "Home" at bounding box center [84, 465] width 31 height 14
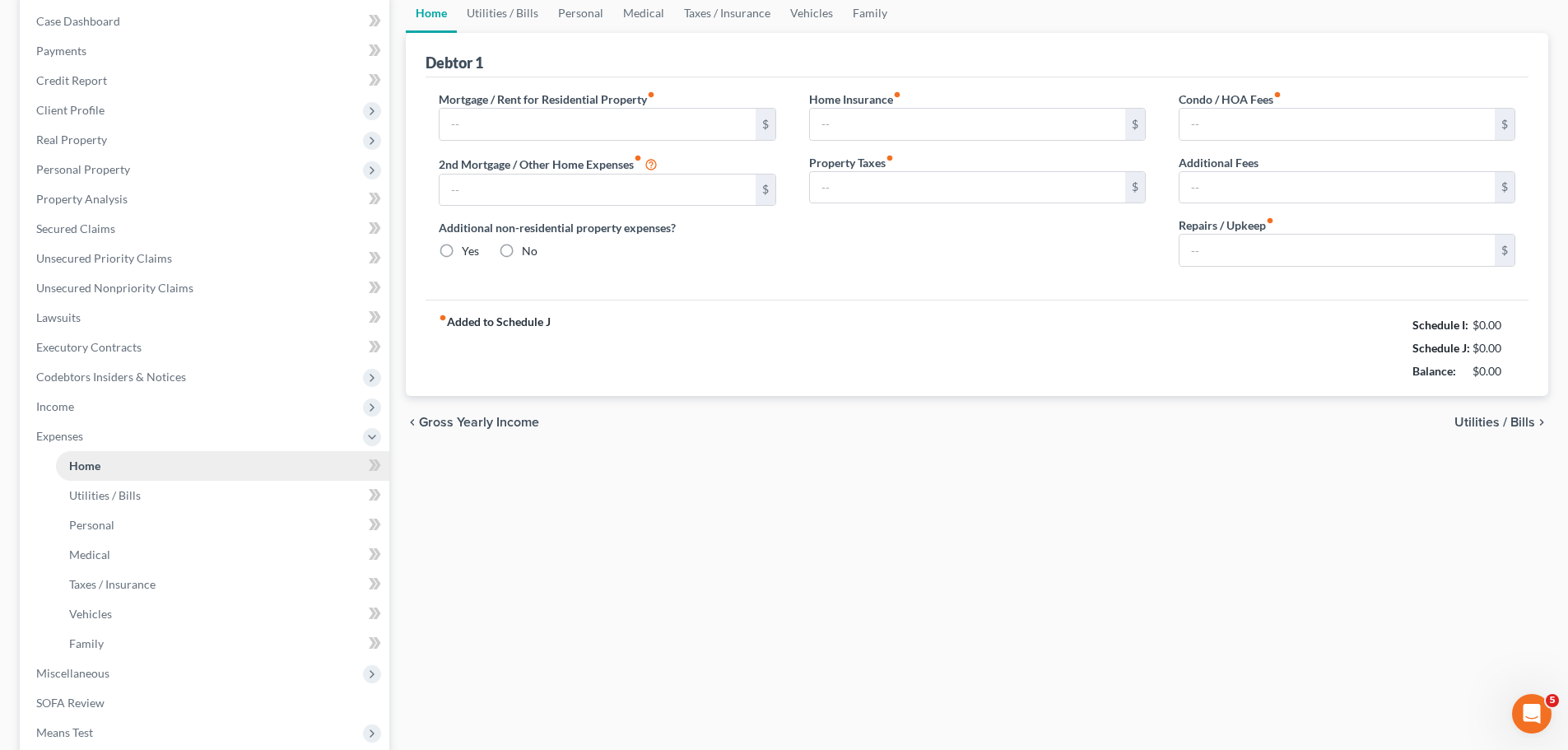
scroll to position [23, 0]
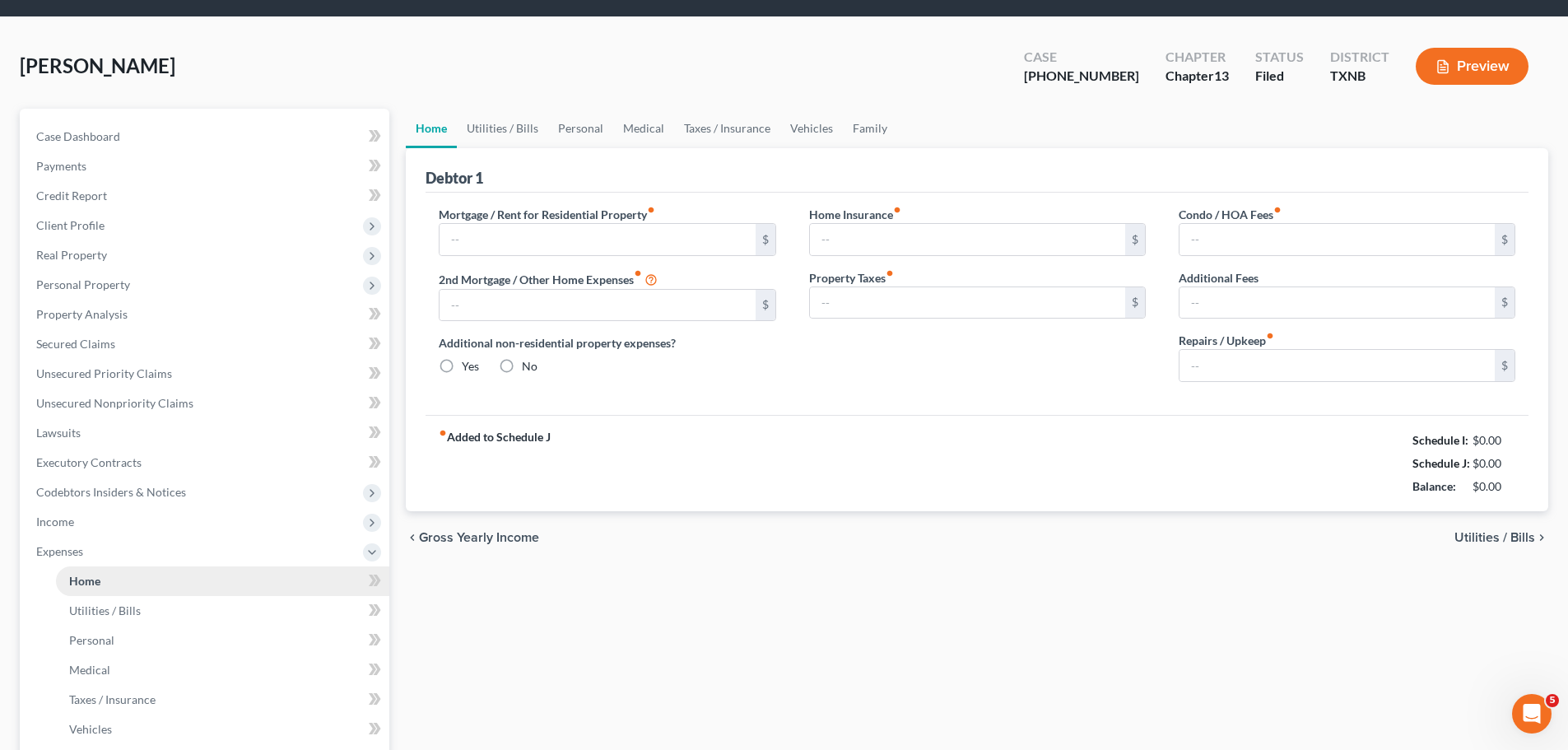
type input "1,100.00"
type input "0.00"
radio input "true"
type input "30.00"
type input "0.00"
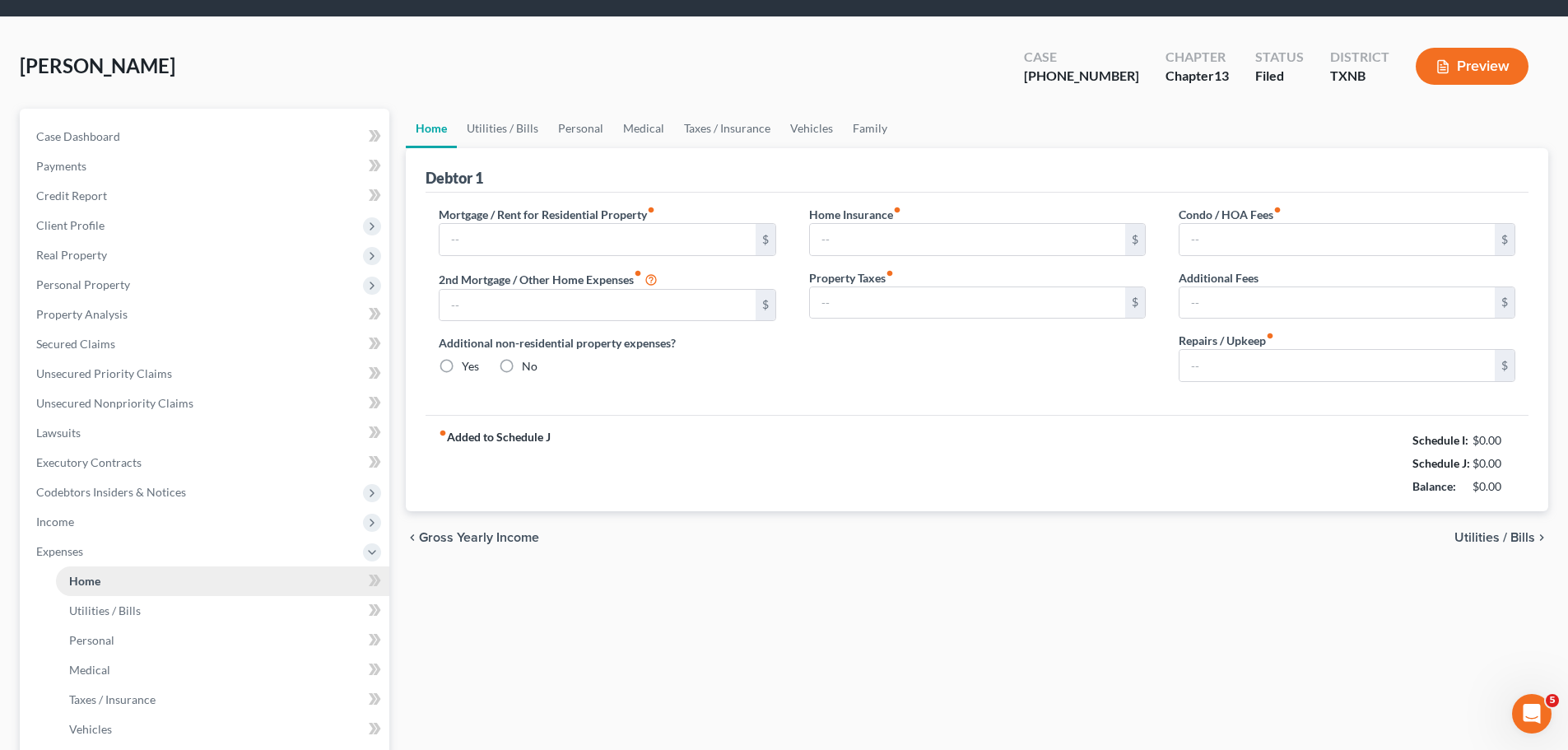
type input "0.00"
type input "35.00"
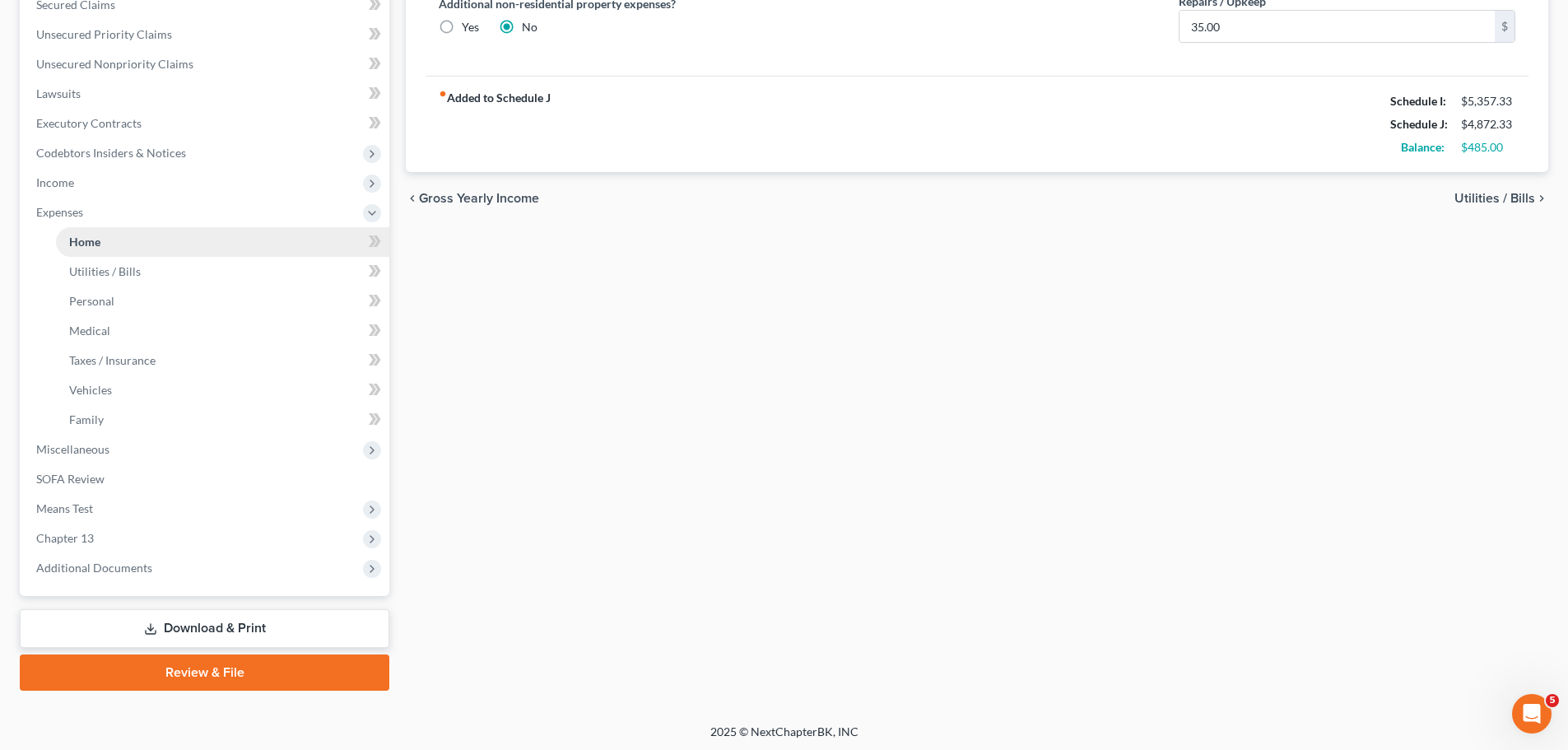
scroll to position [392, 0]
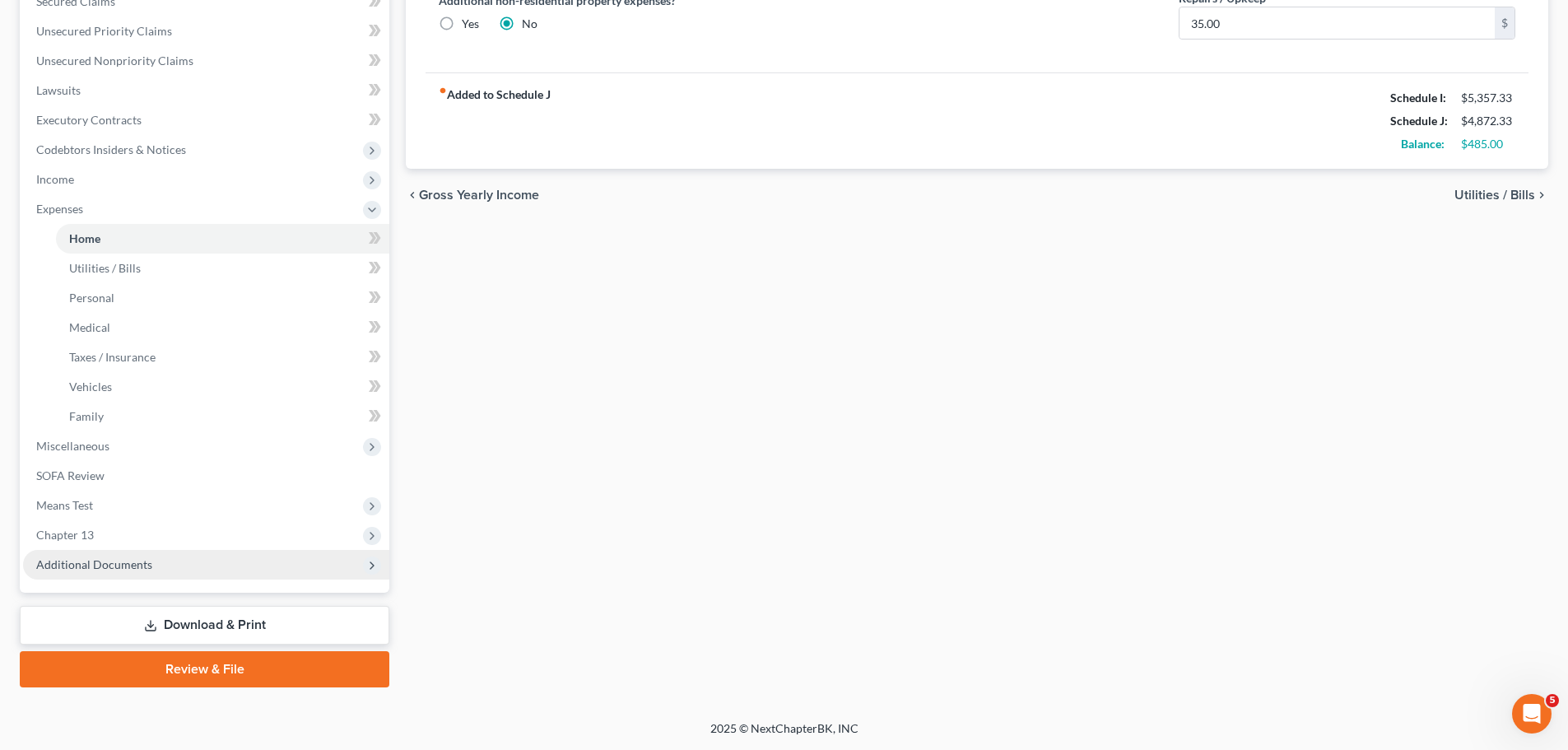
click at [98, 563] on span "Additional Documents" at bounding box center [94, 564] width 116 height 14
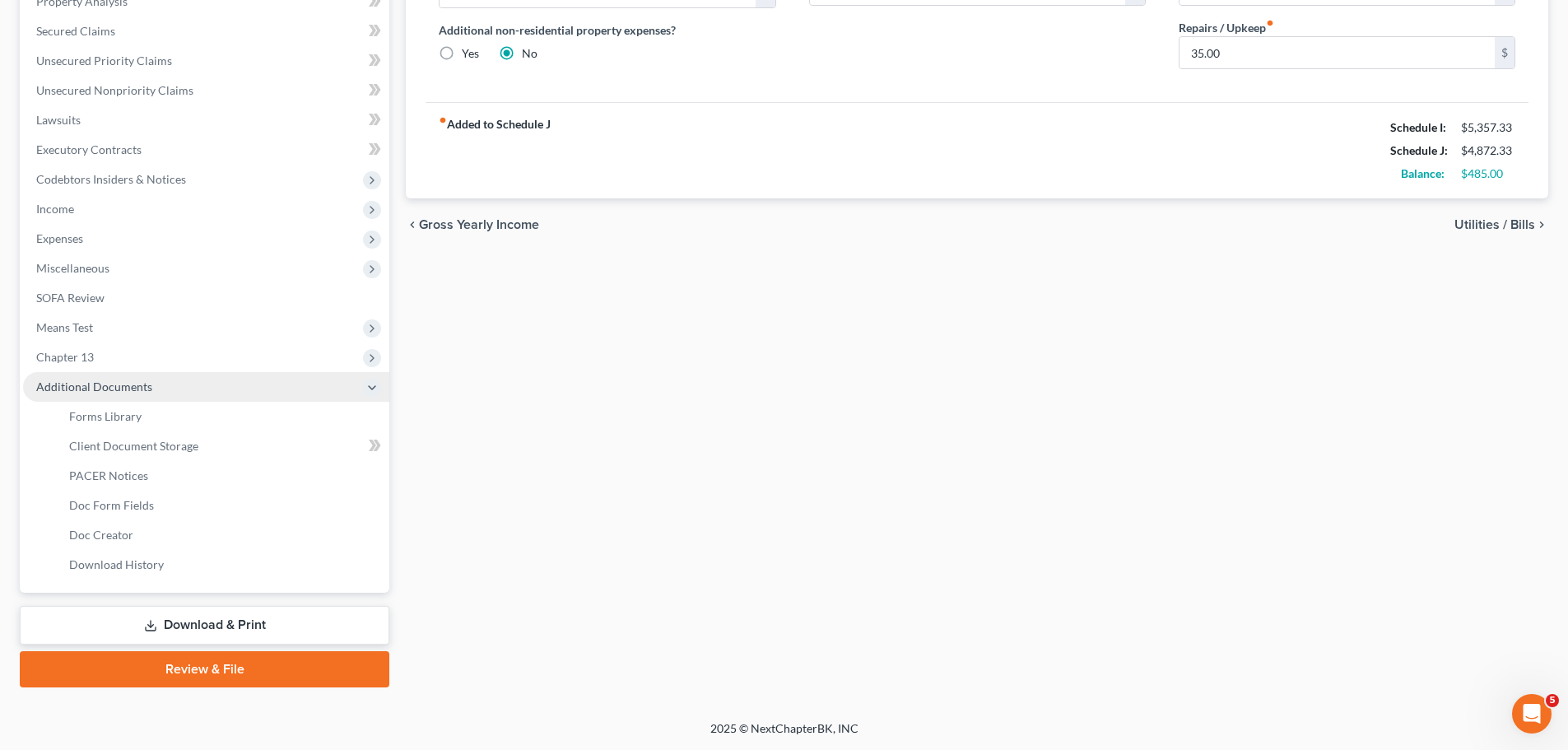
scroll to position [362, 0]
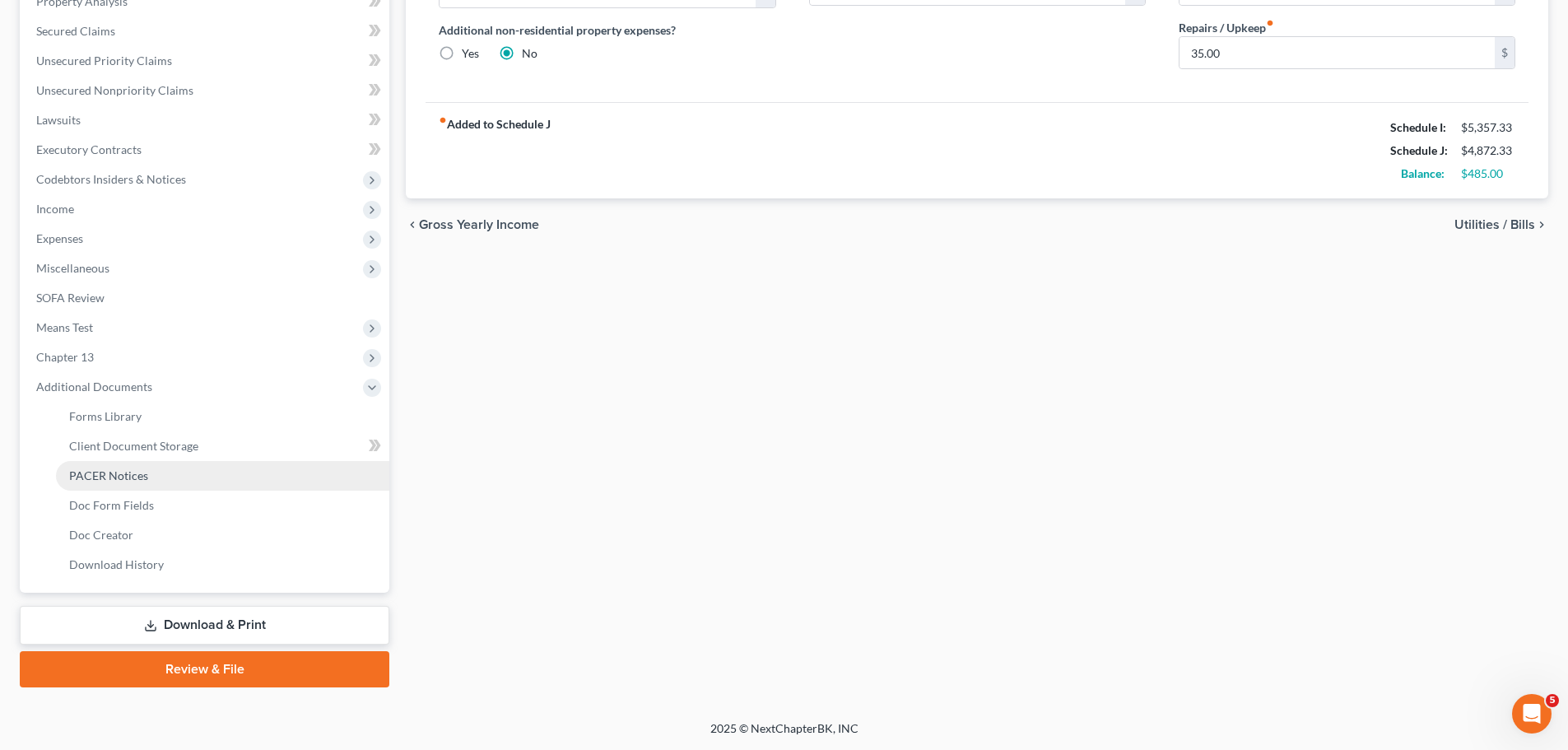
click at [116, 472] on span "PACER Notices" at bounding box center [108, 475] width 79 height 14
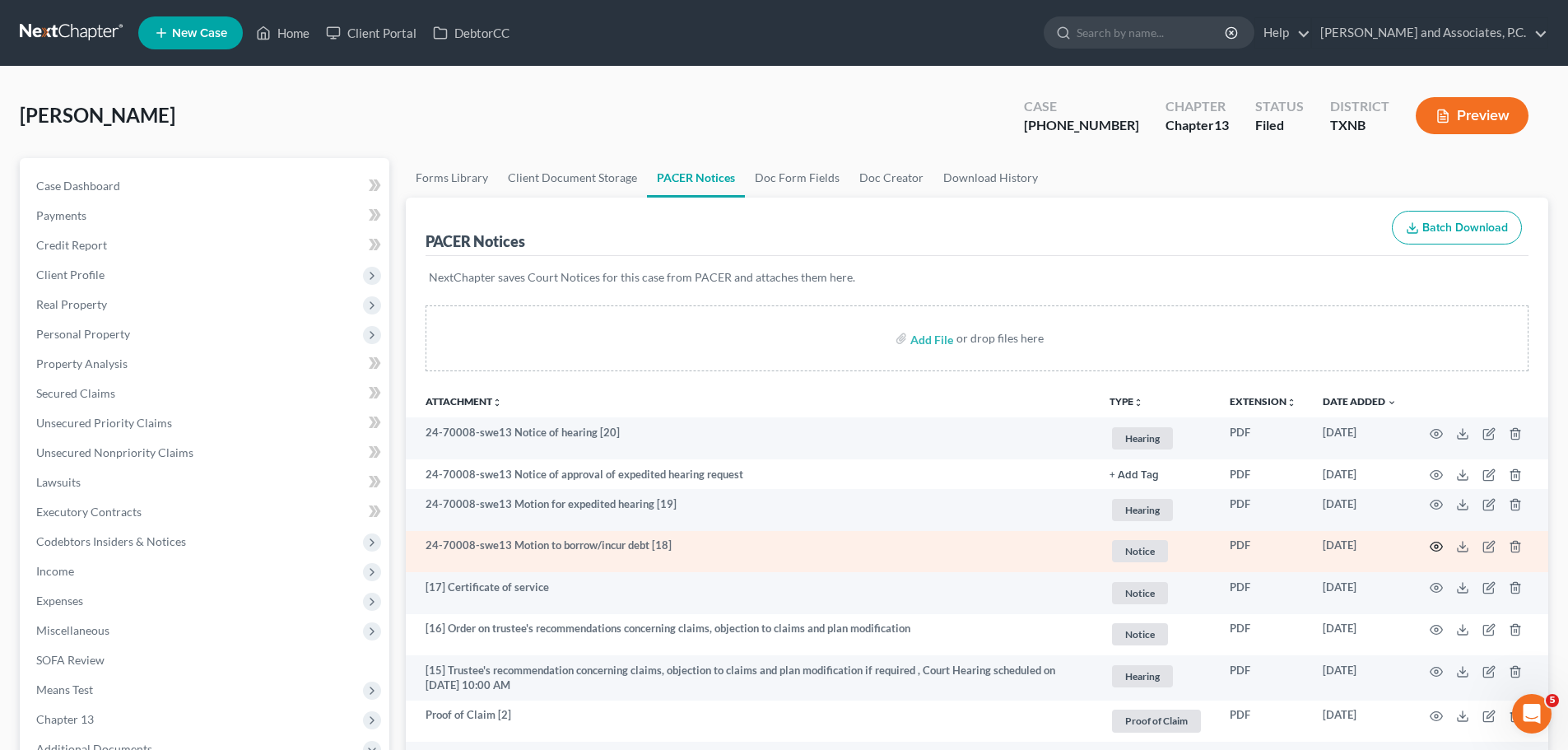
click at [1432, 544] on icon "button" at bounding box center [1436, 547] width 13 height 9
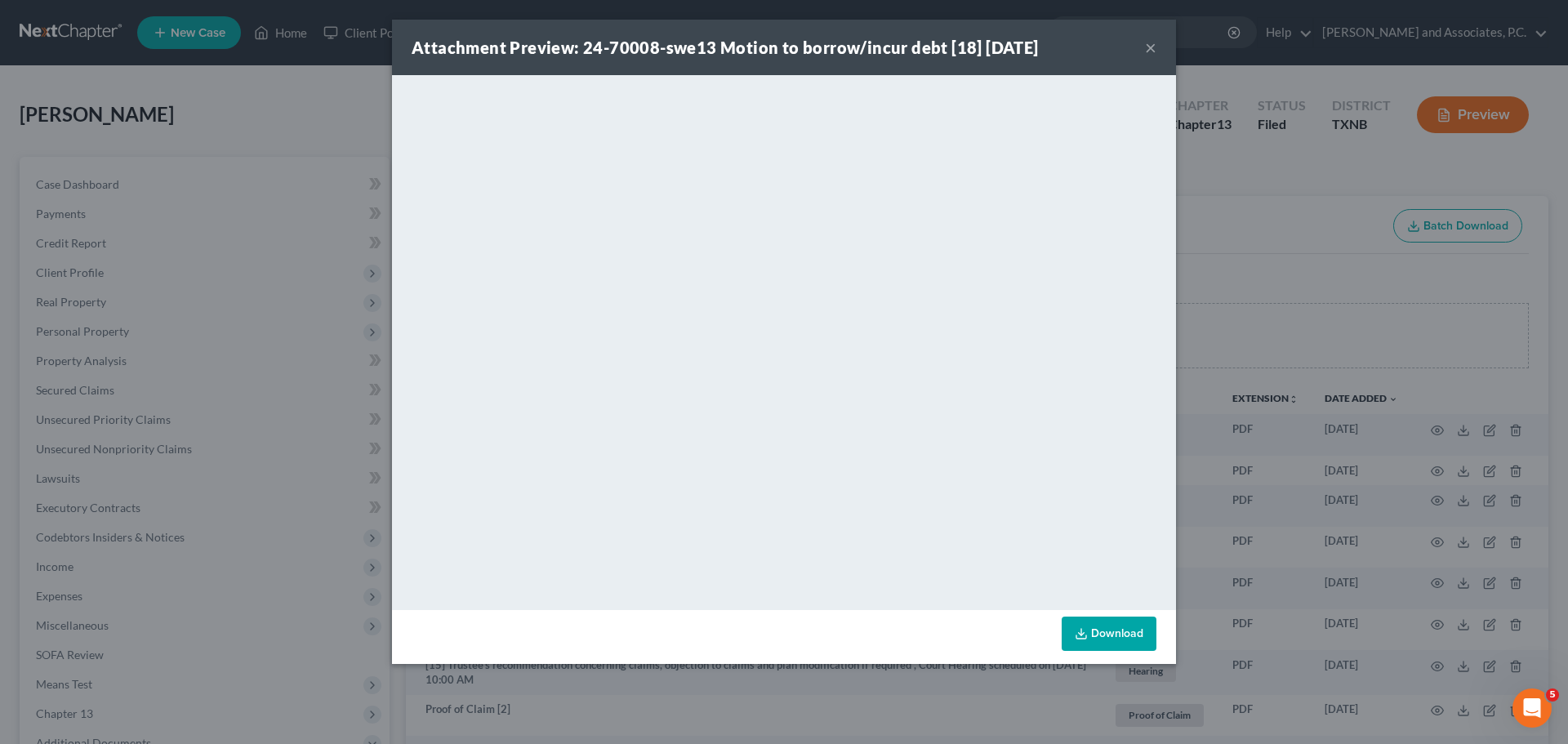
click at [1151, 48] on button "×" at bounding box center [1151, 47] width 12 height 19
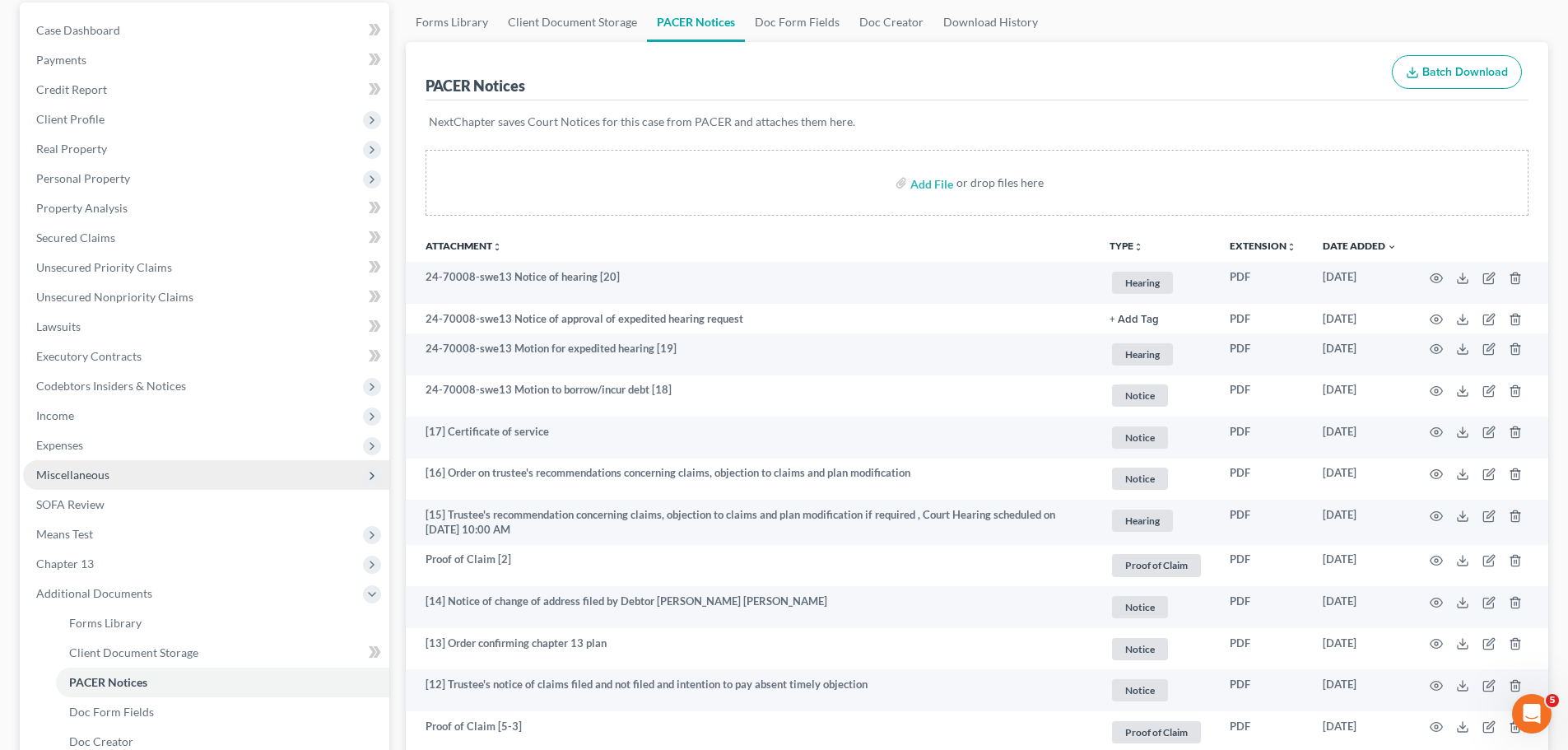
scroll to position [165, 0]
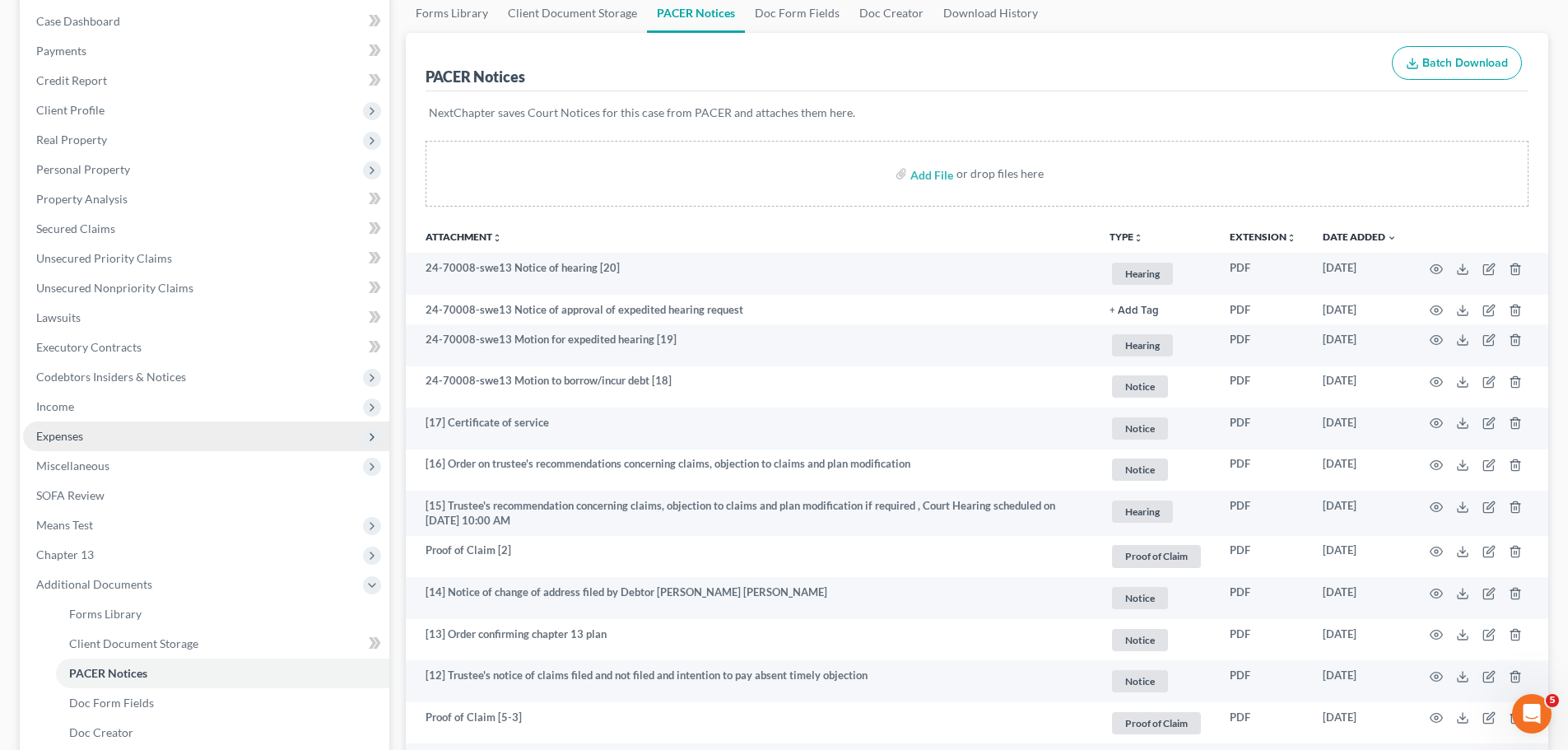
click at [56, 436] on span "Expenses" at bounding box center [60, 436] width 47 height 14
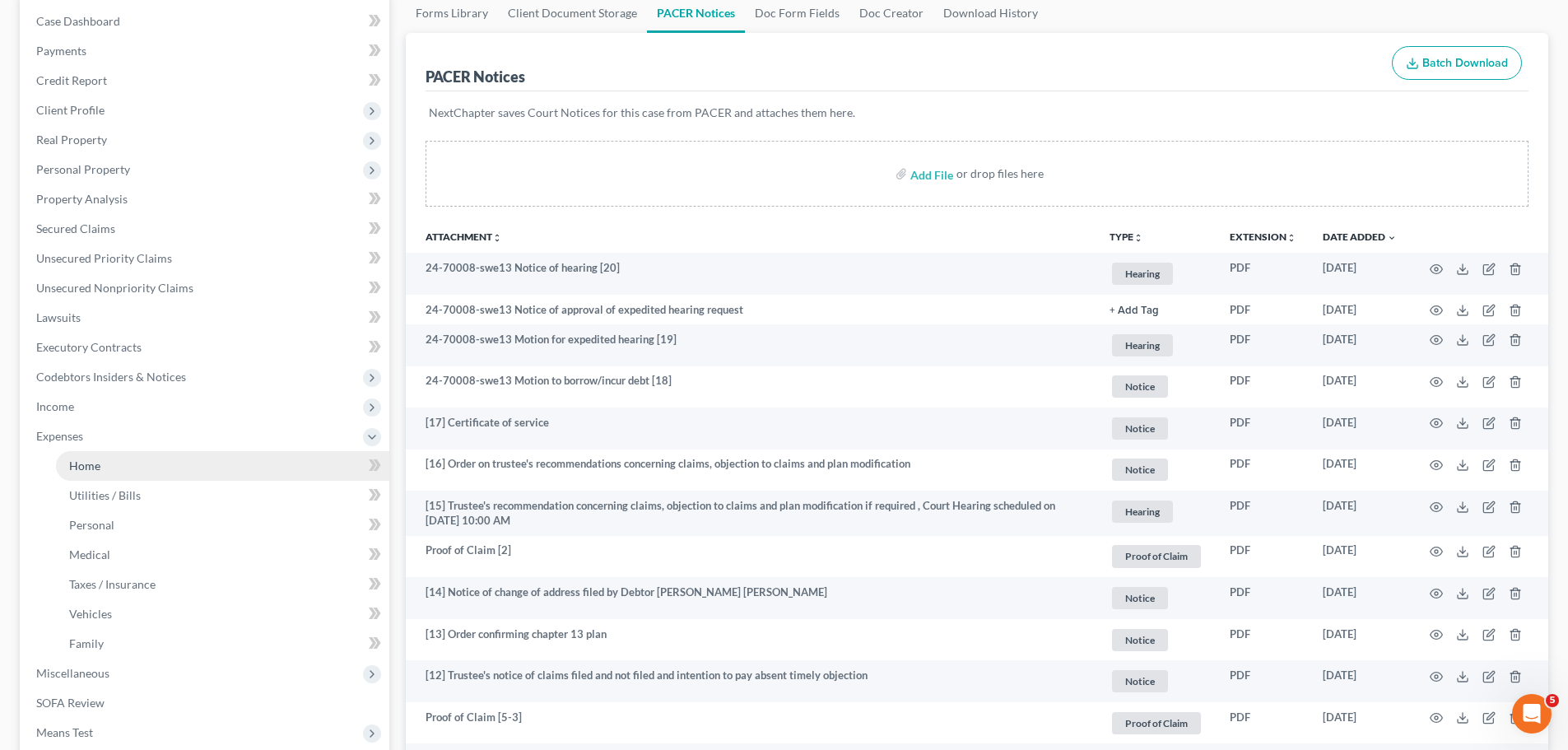
click at [79, 460] on span "Home" at bounding box center [84, 465] width 31 height 14
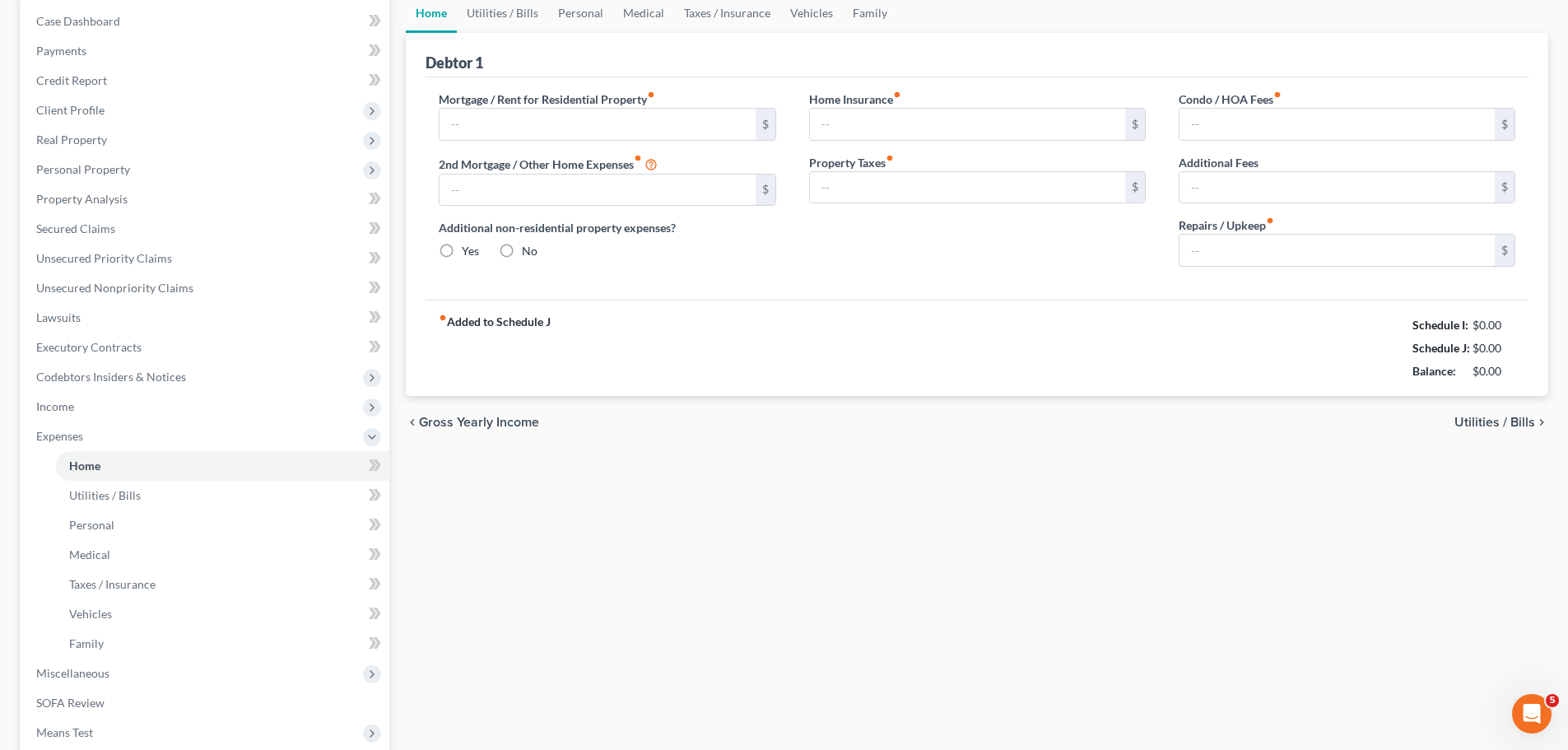
type input "1,100.00"
type input "0.00"
radio input "true"
type input "30.00"
type input "0.00"
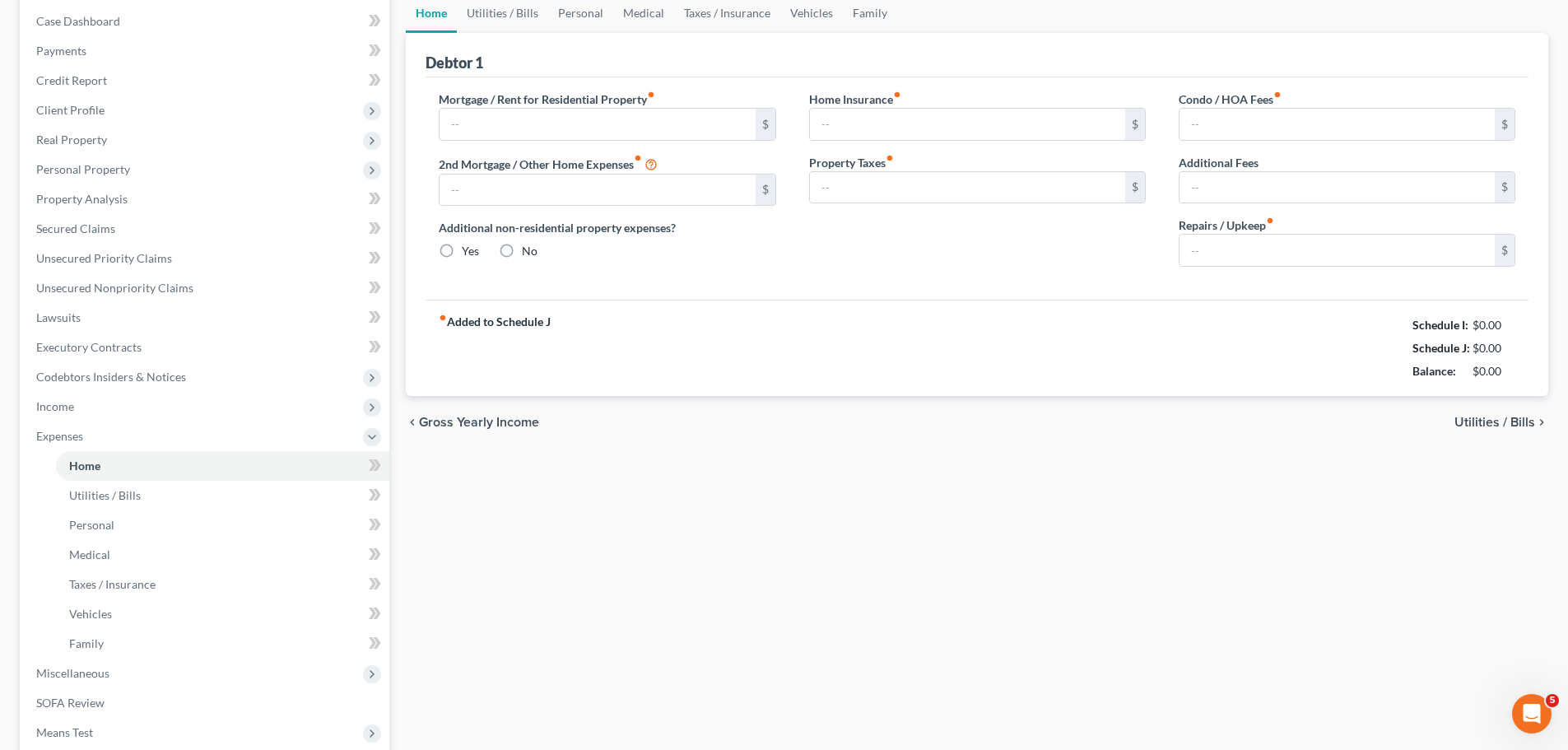
type input "0.00"
type input "35.00"
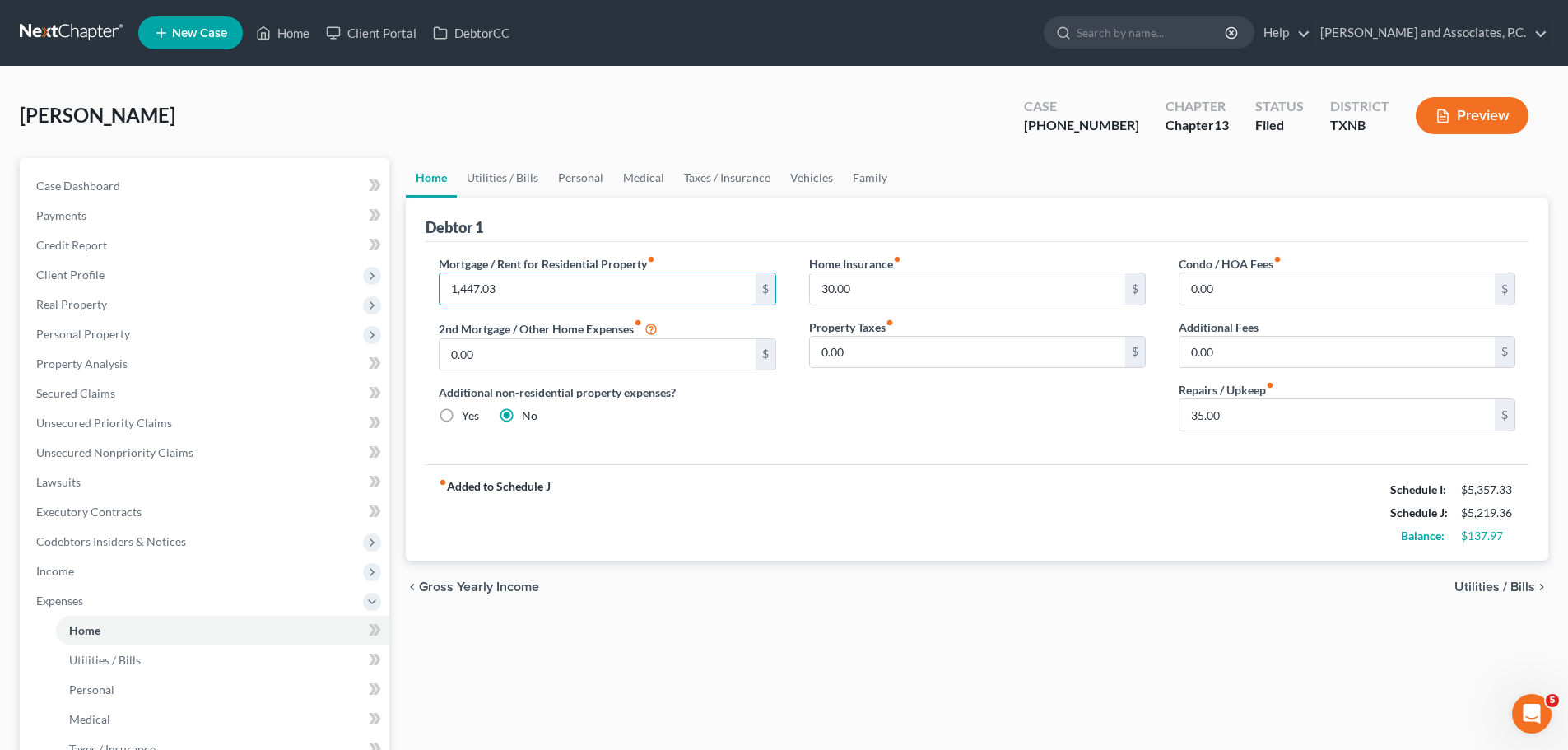
type input "1,447.03"
click at [672, 403] on div "Additional non-residential property expenses? Yes No" at bounding box center [607, 404] width 336 height 40
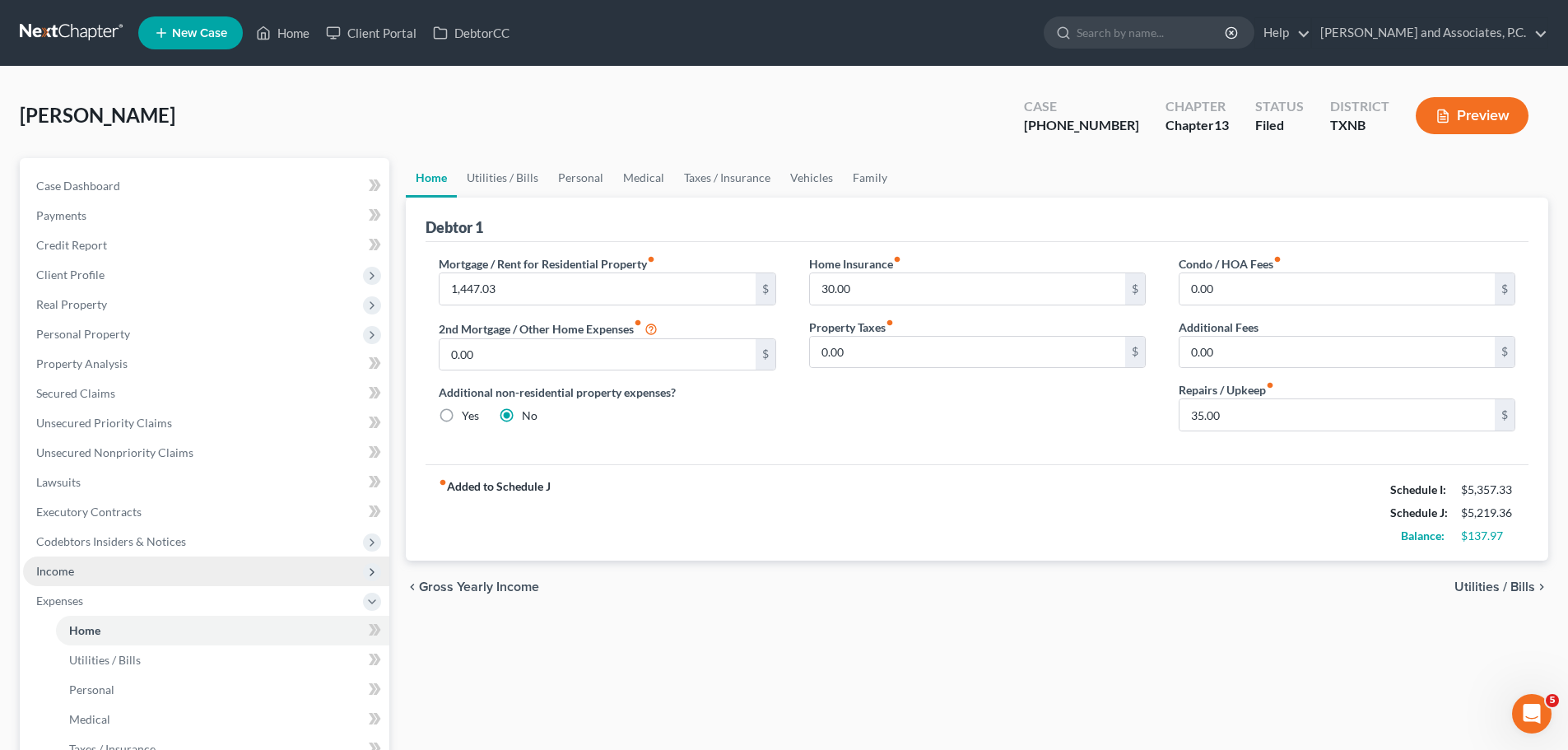
click at [48, 569] on span "Income" at bounding box center [55, 570] width 38 height 14
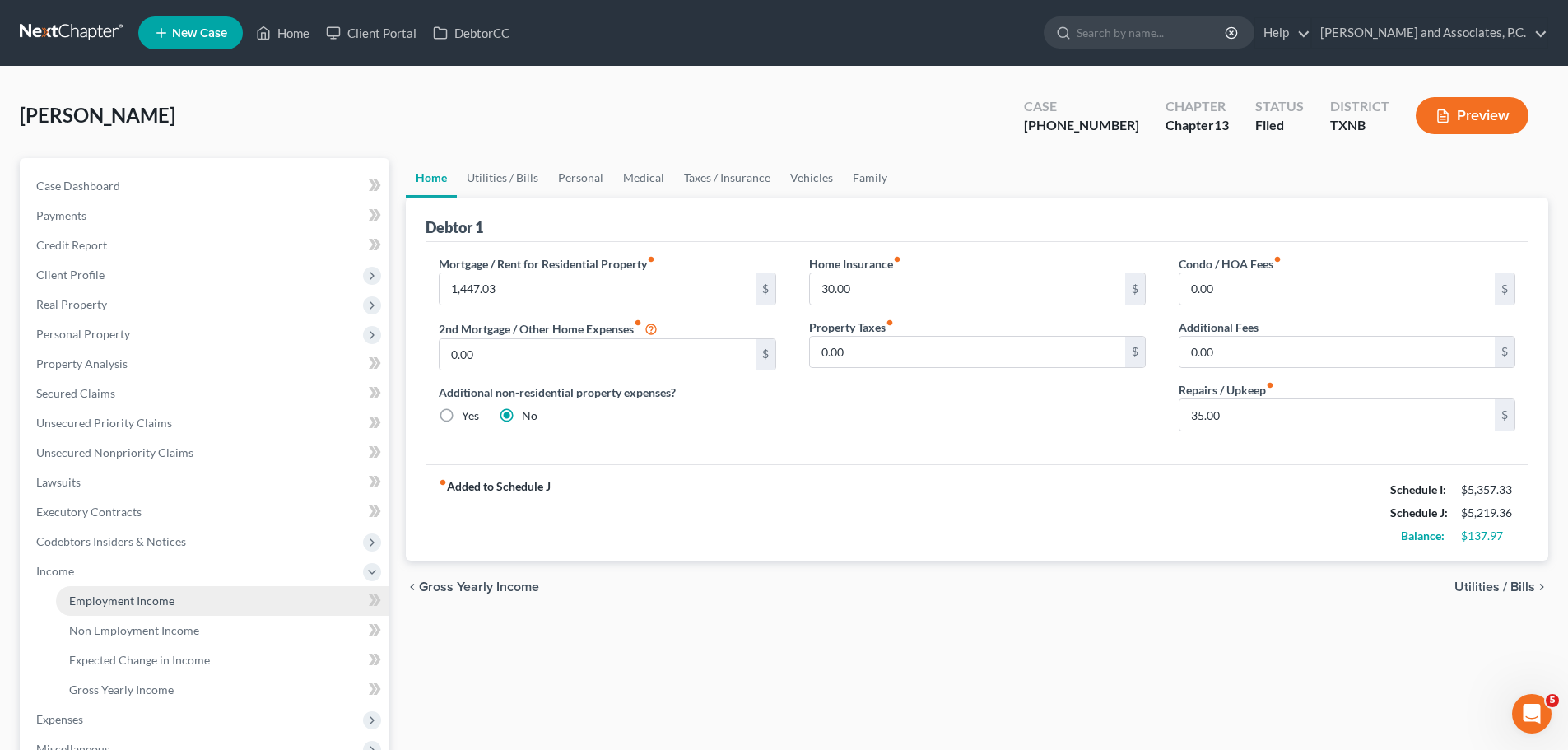
click at [84, 602] on span "Employment Income" at bounding box center [121, 600] width 105 height 14
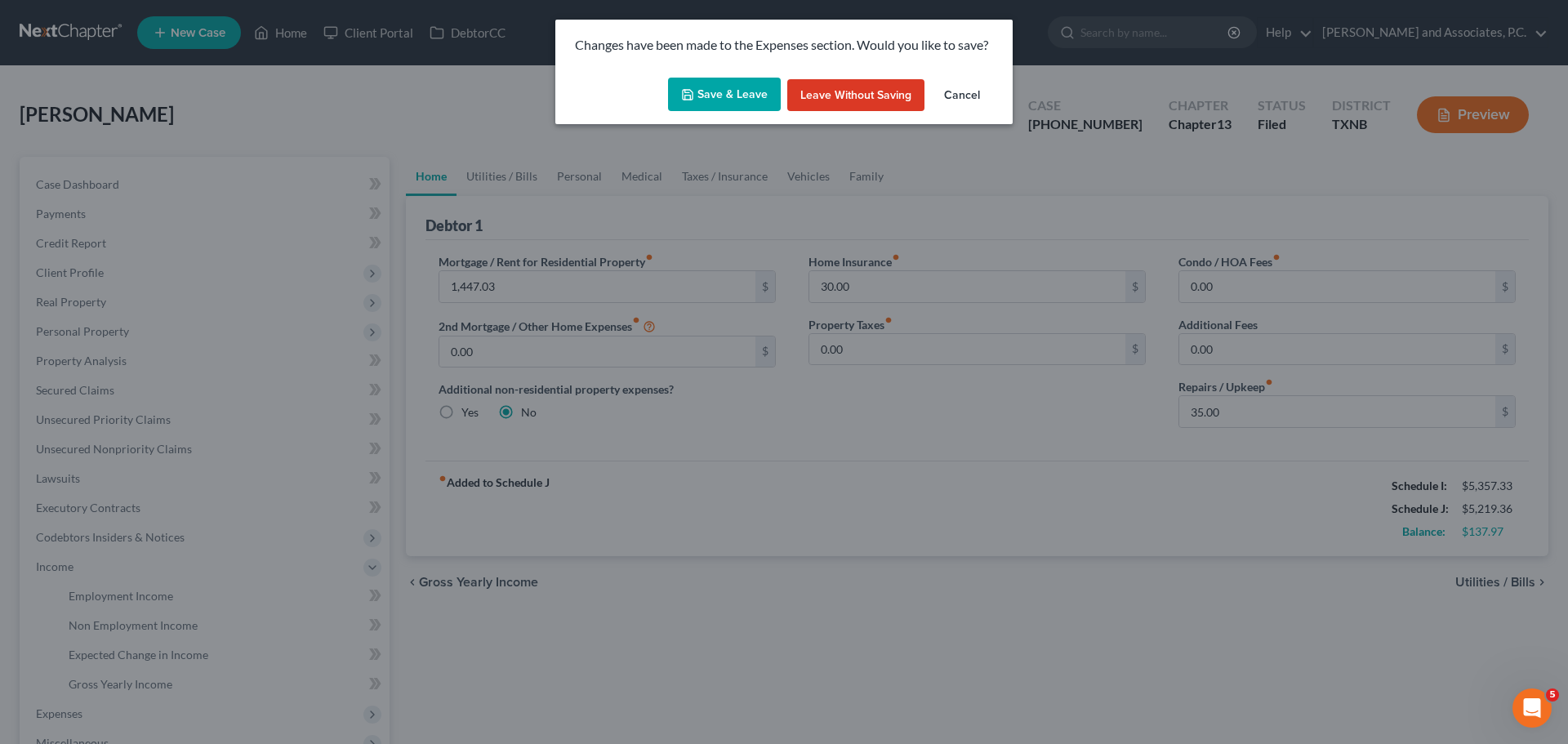
click at [718, 96] on button "Save & Leave" at bounding box center [724, 94] width 113 height 34
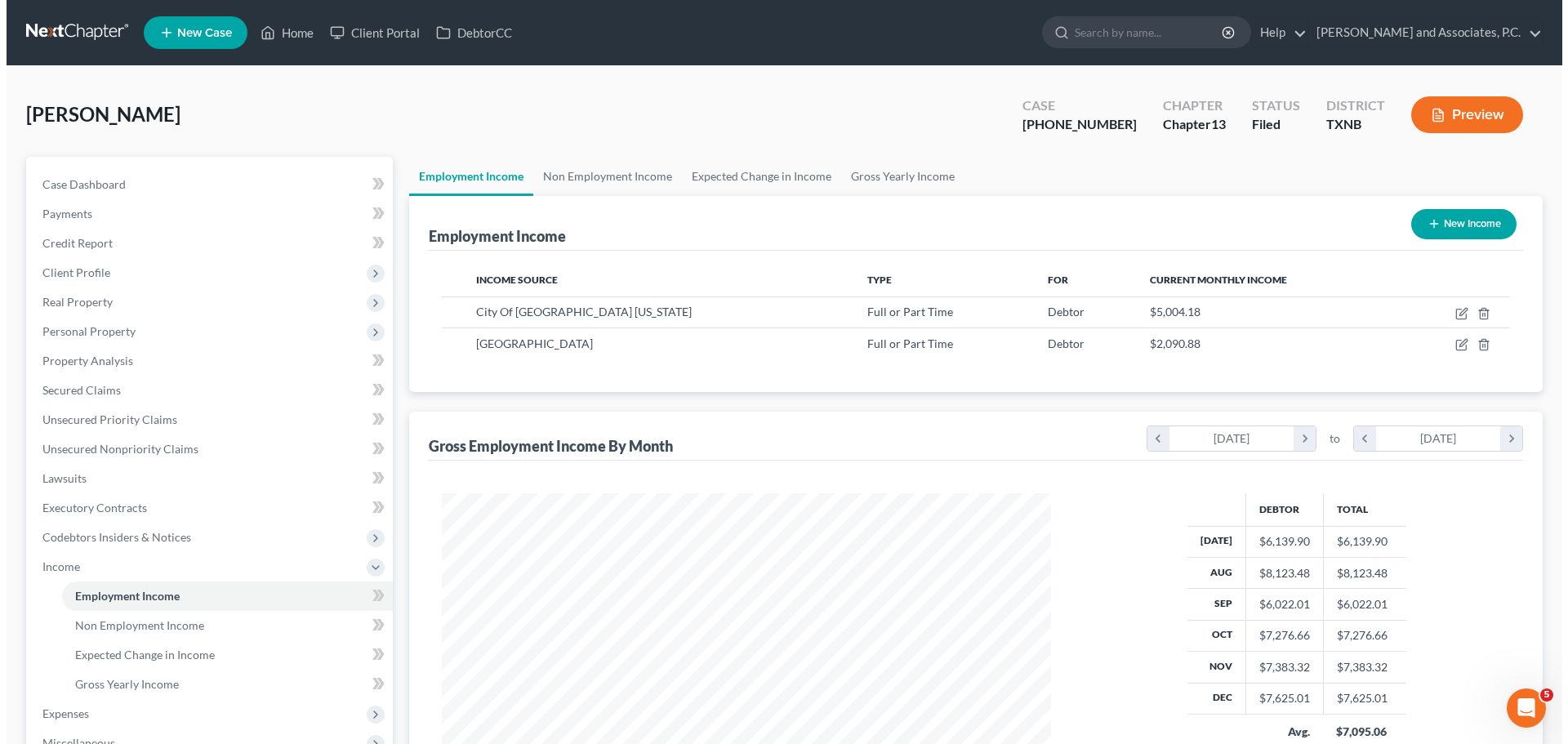
scroll to position [304, 642]
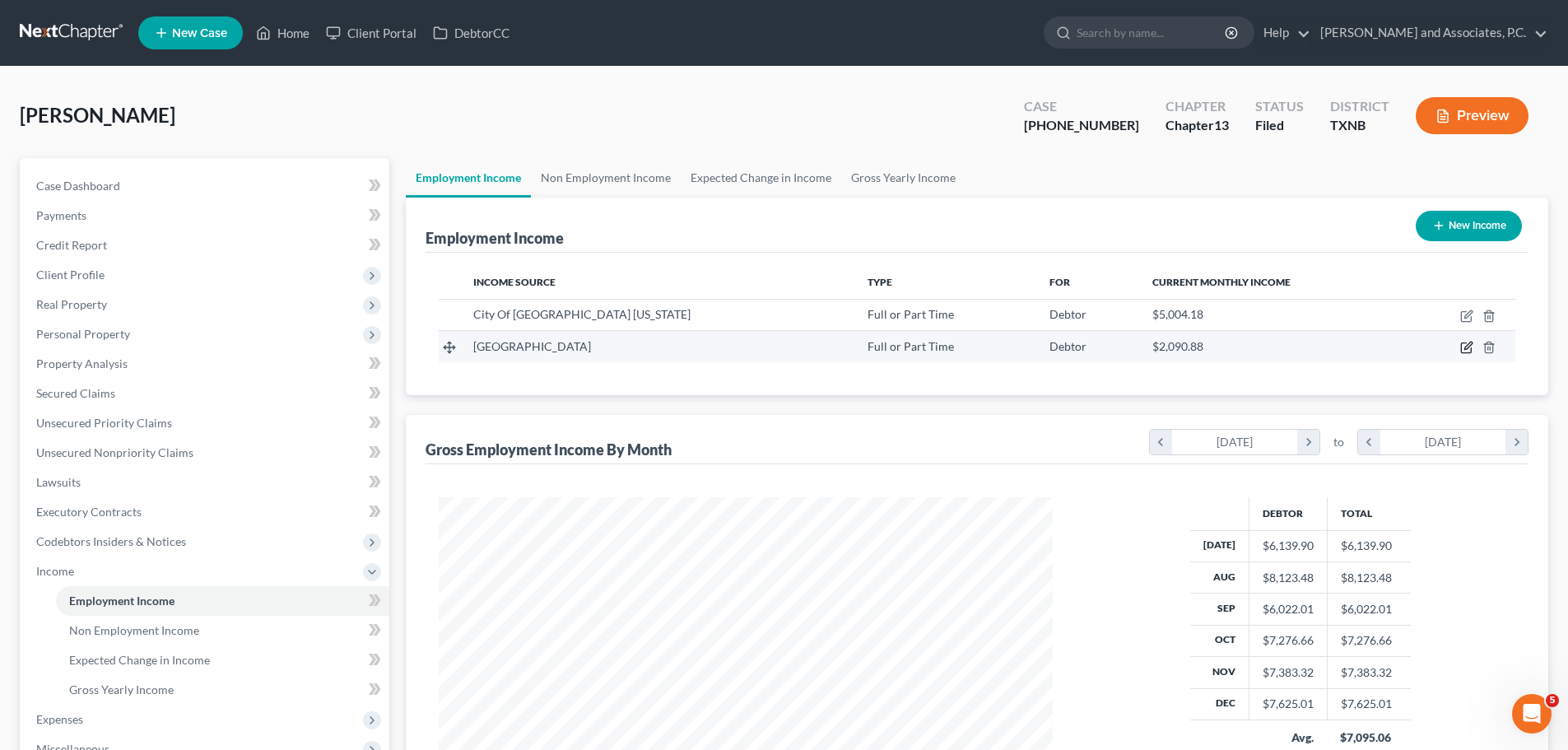
click at [1467, 347] on icon "button" at bounding box center [1466, 347] width 13 height 13
select select "0"
select select "45"
select select "1"
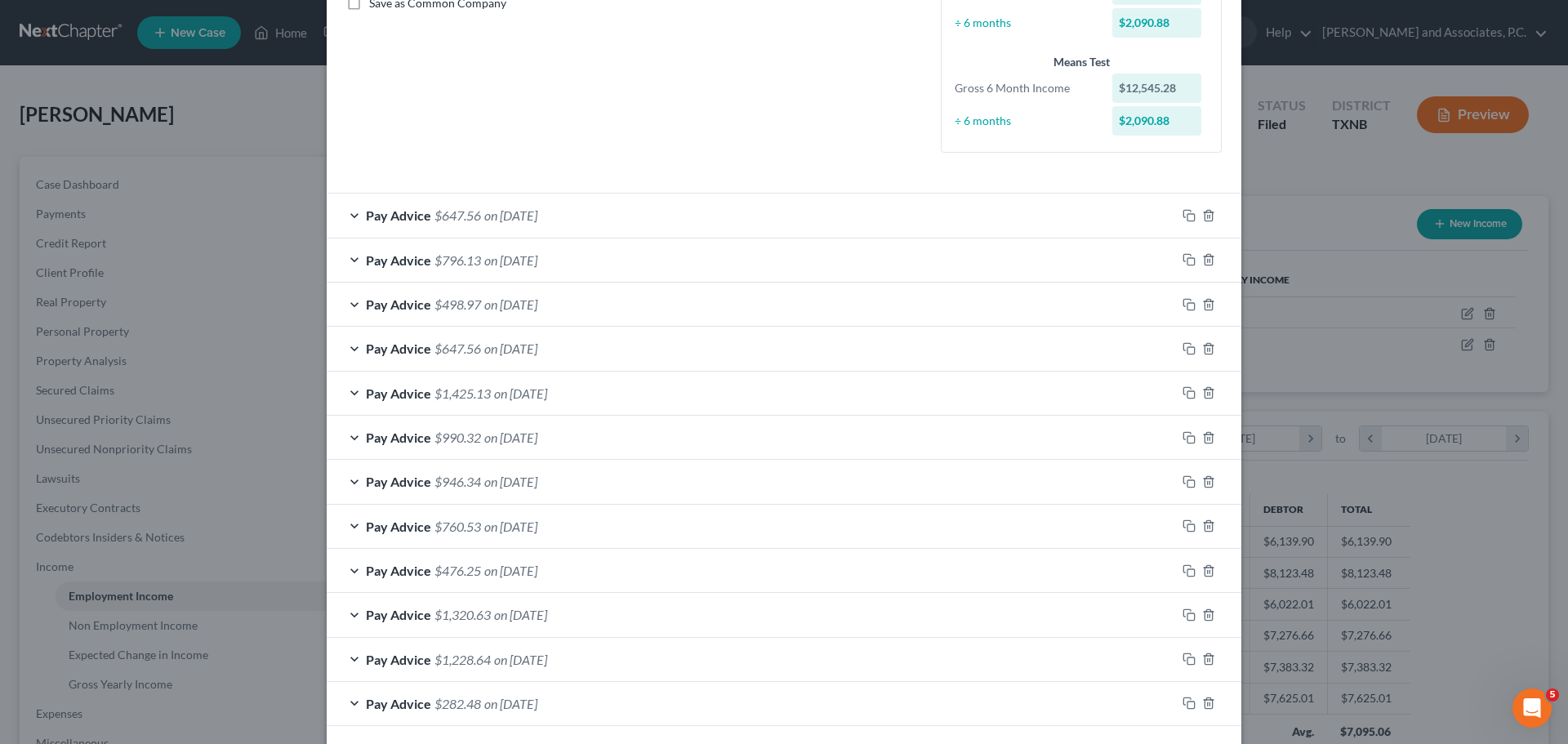
scroll to position [408, 0]
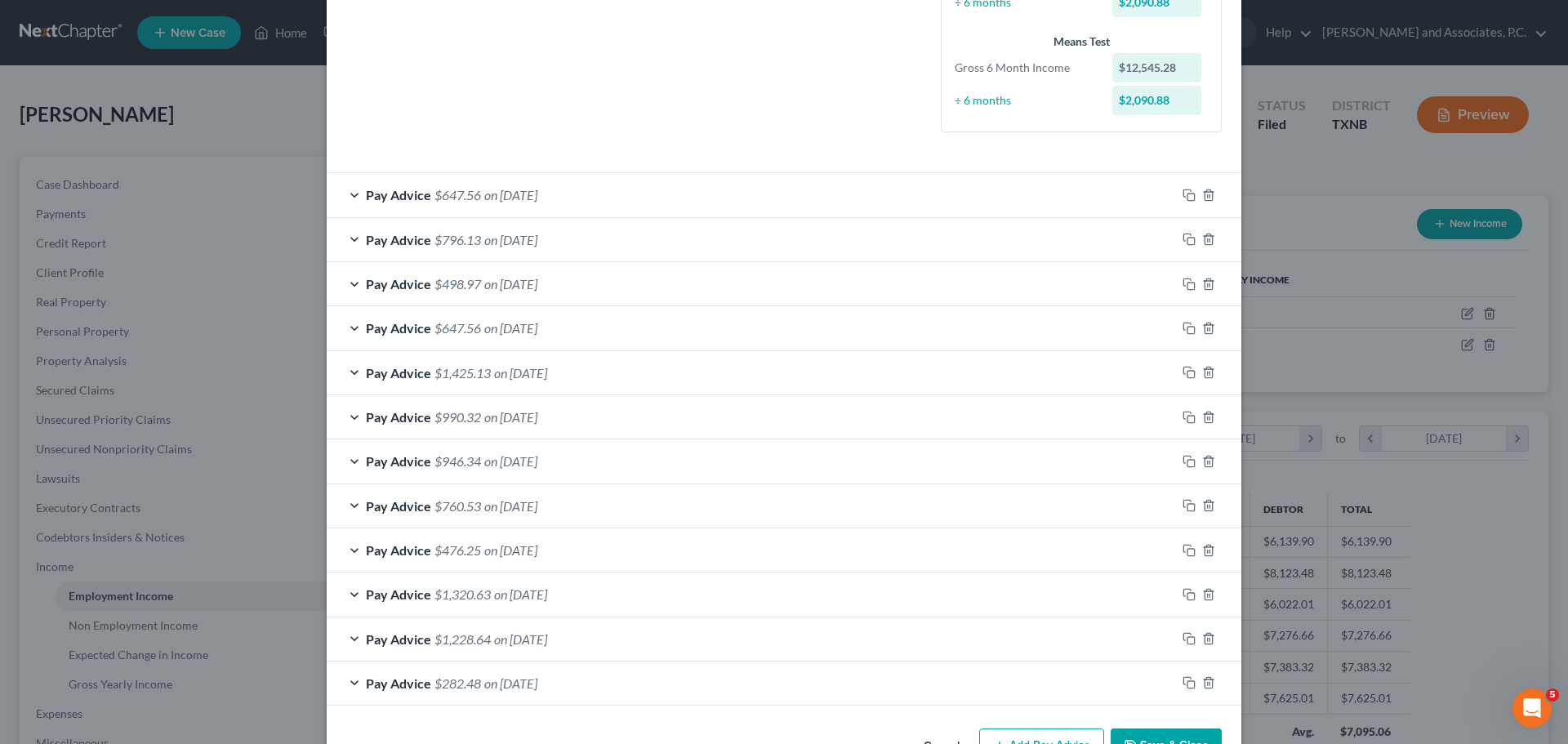
click at [610, 204] on div "Pay Advice $647.56 on 12/29/2023" at bounding box center [752, 195] width 850 height 43
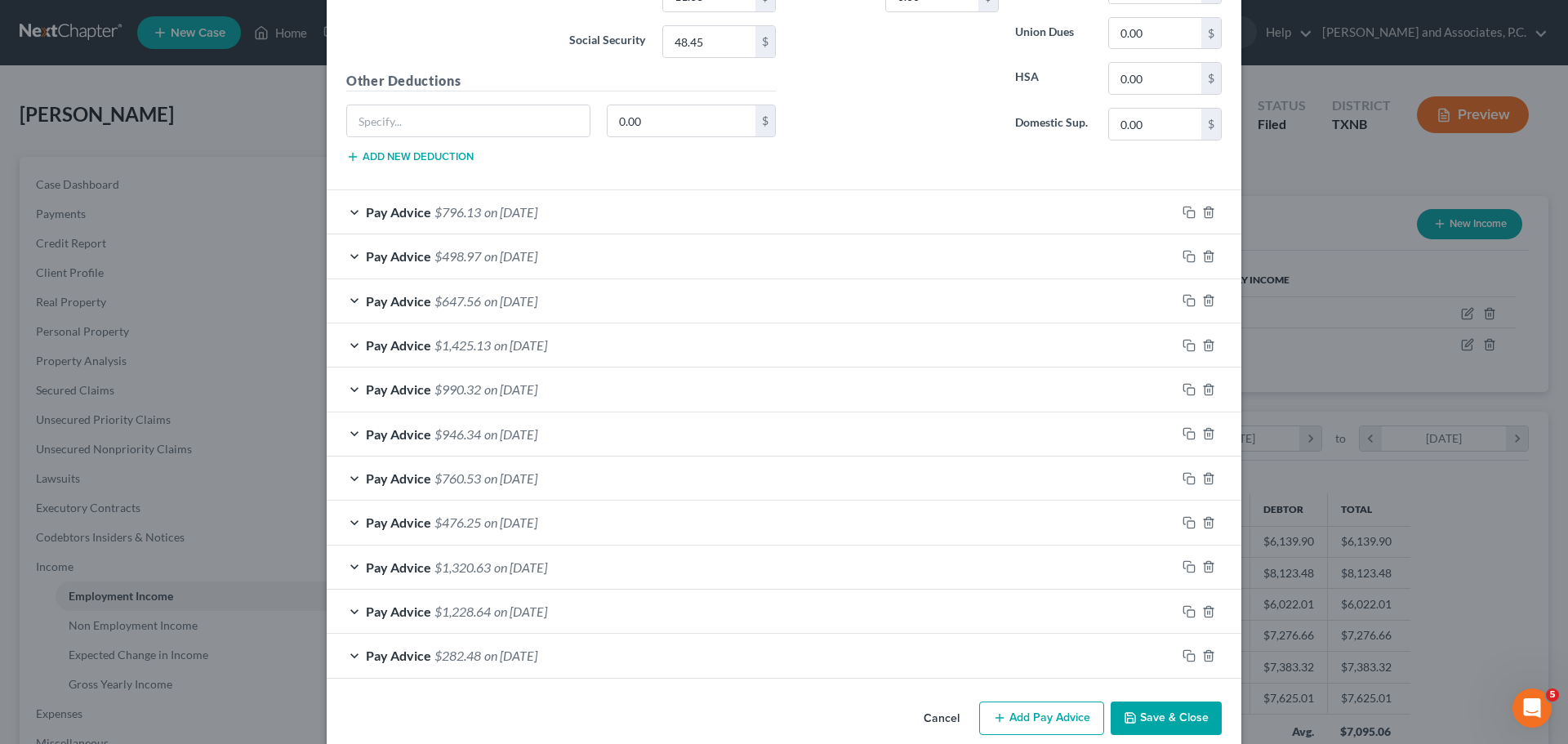
scroll to position [922, 0]
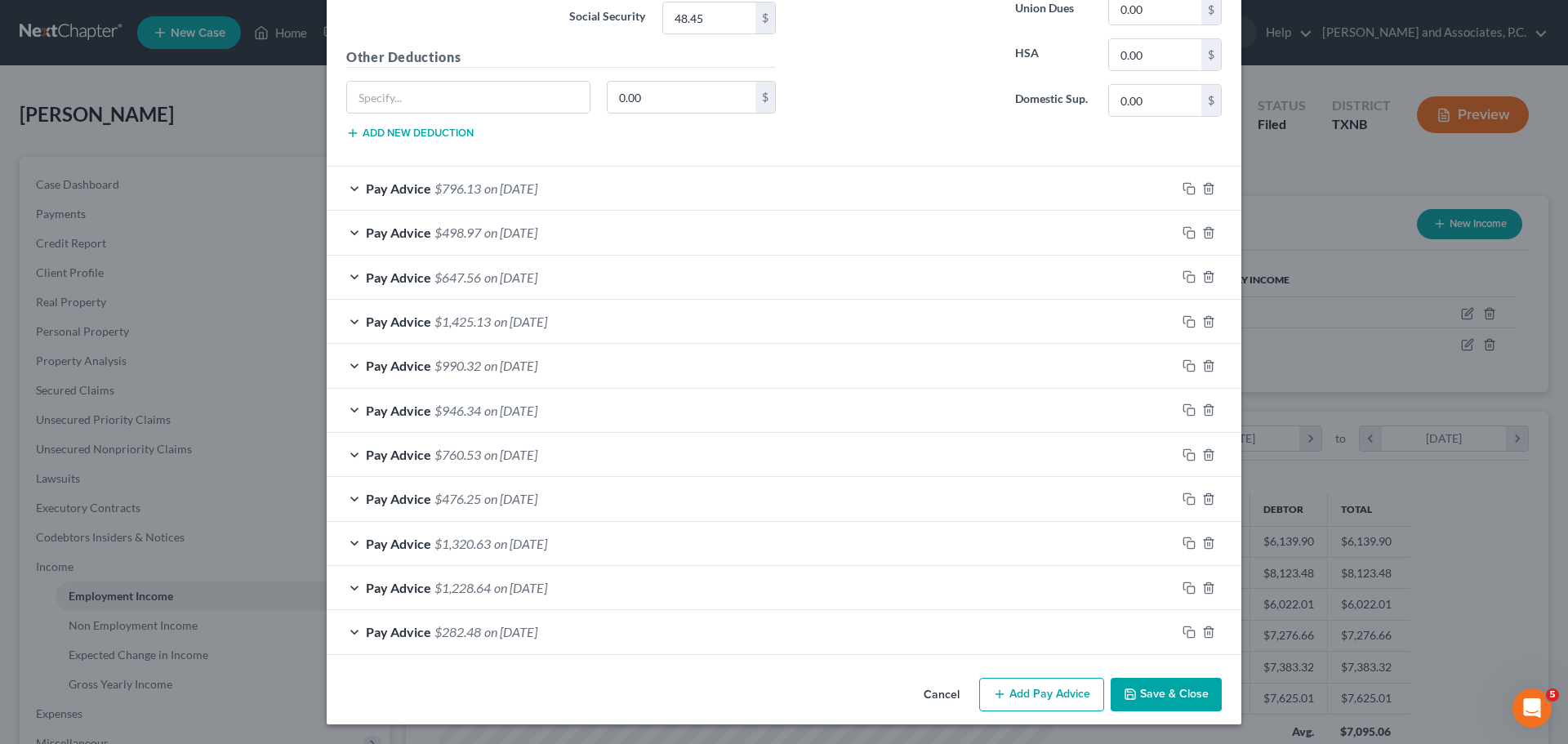
click at [1046, 686] on button "Add Pay Advice" at bounding box center [1042, 694] width 125 height 34
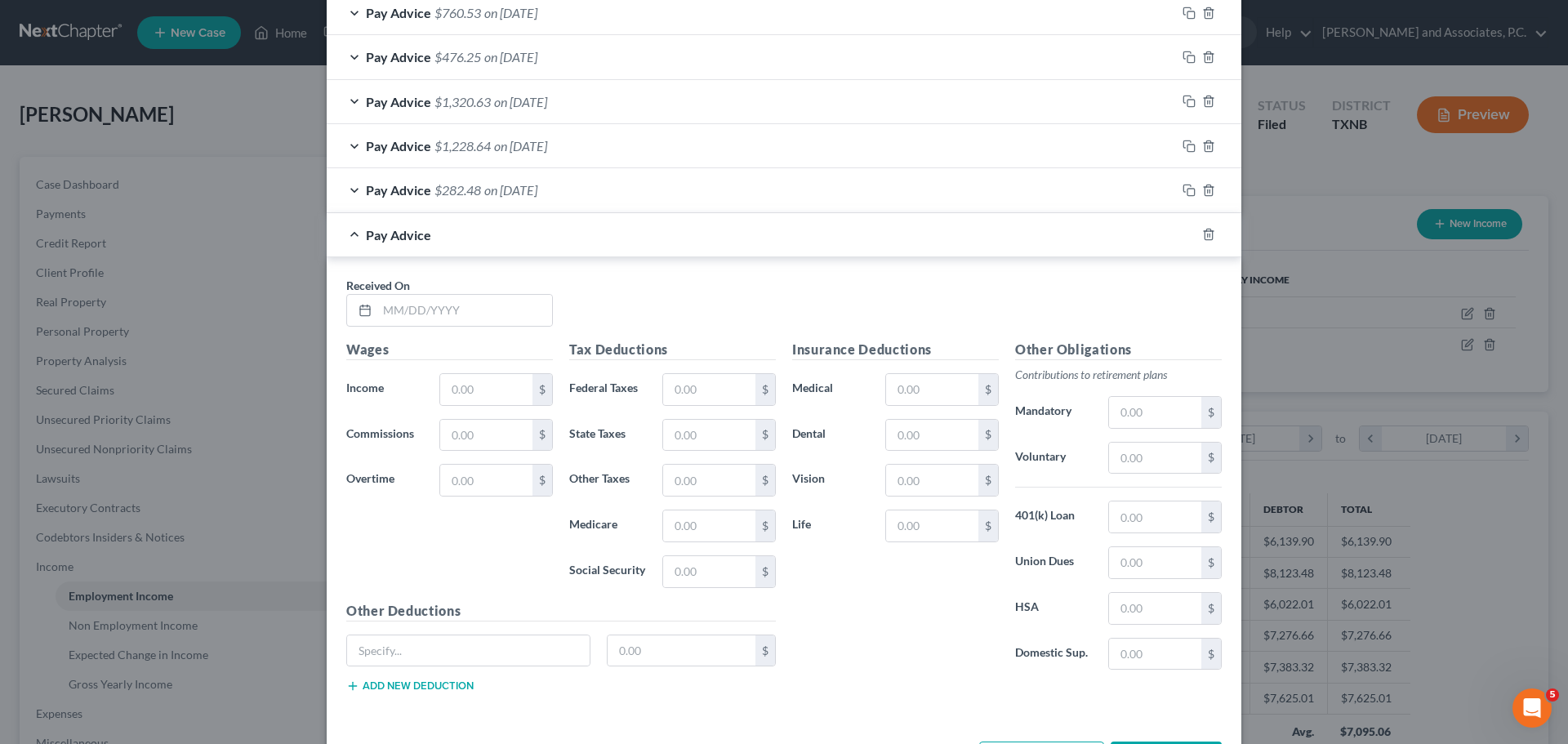
scroll to position [1428, 0]
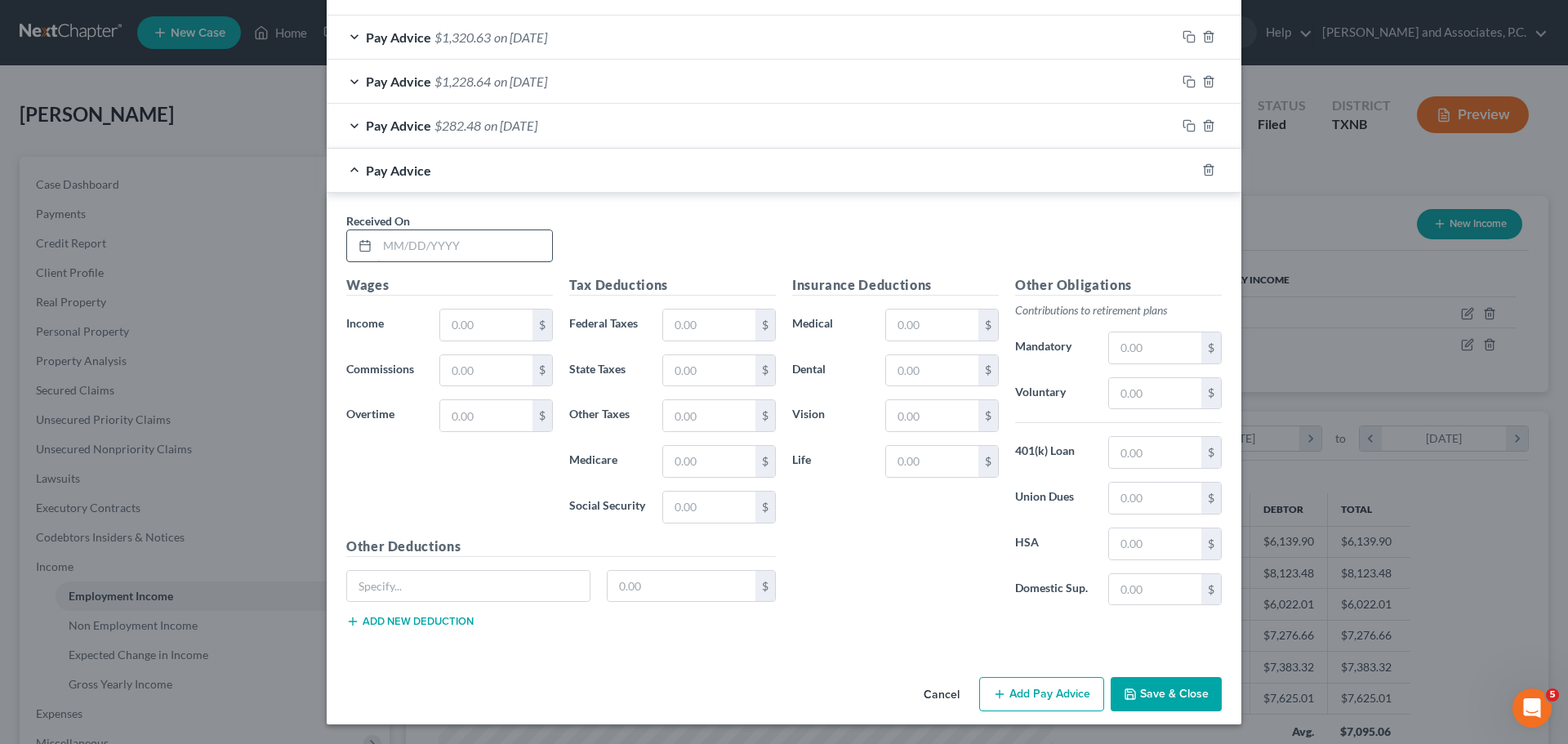
click at [395, 250] on input "text" at bounding box center [464, 245] width 174 height 31
type input "09/05/2025"
click at [476, 317] on input "text" at bounding box center [487, 324] width 93 height 31
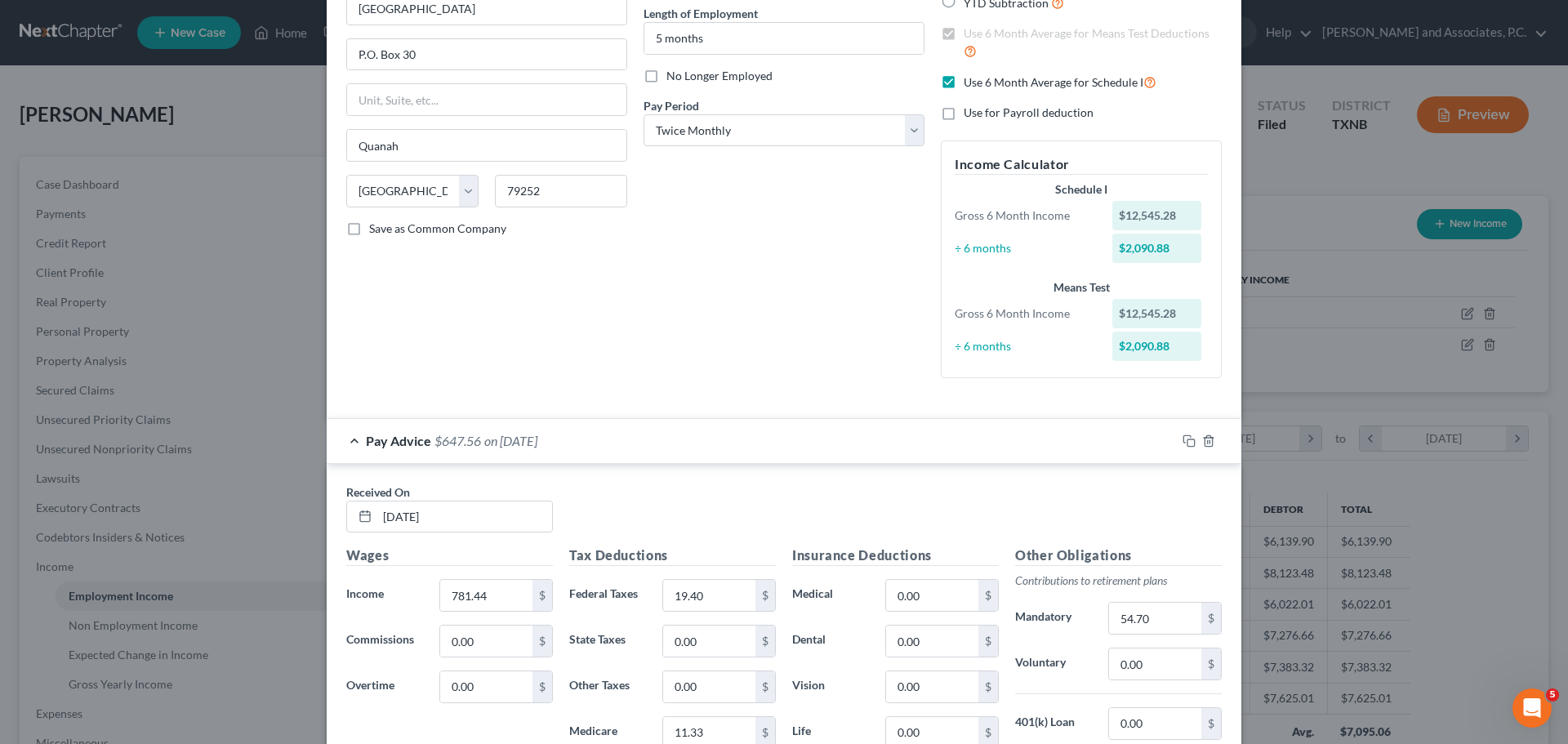
scroll to position [0, 0]
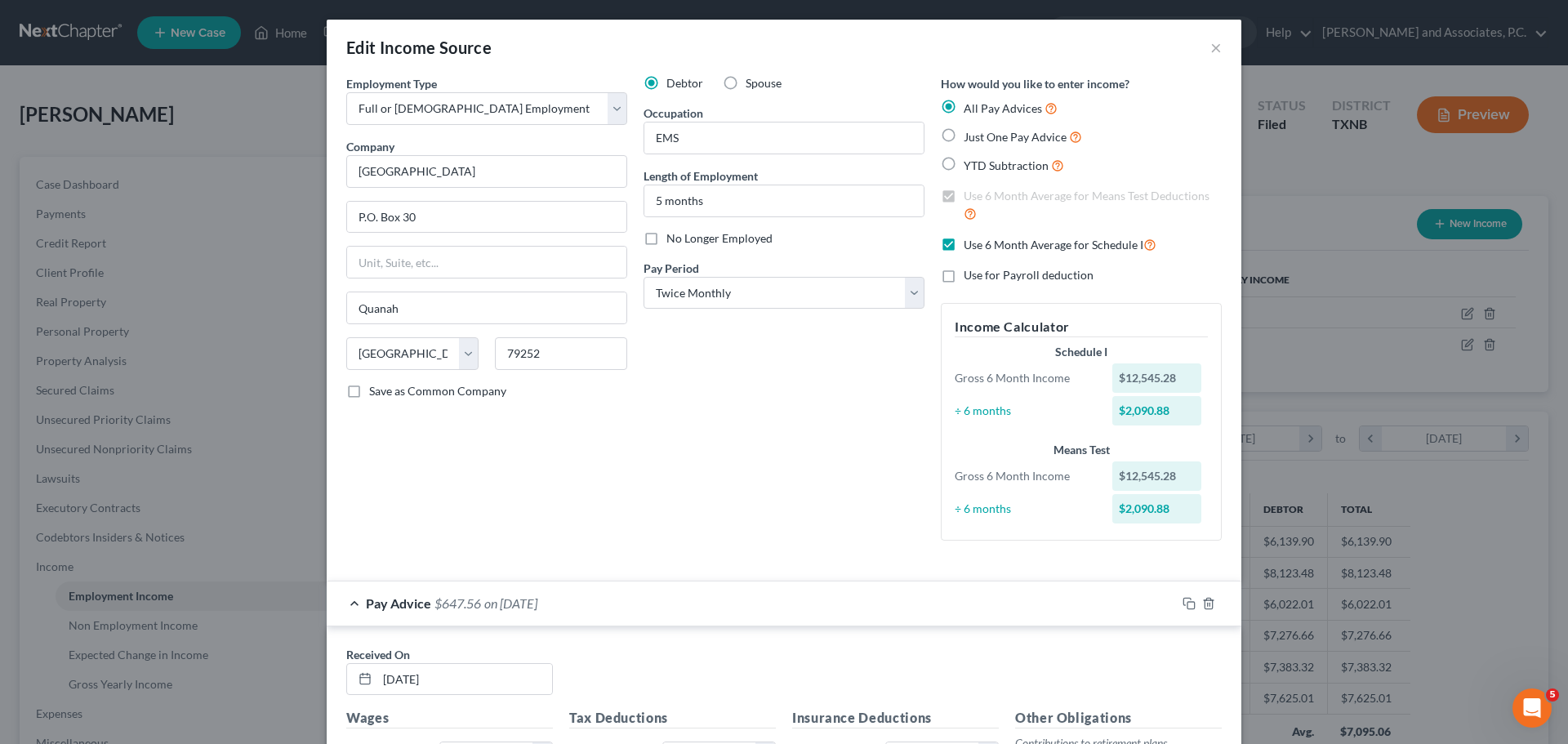
click at [964, 248] on label "Use 6 Month Average for Schedule I" at bounding box center [1060, 244] width 193 height 19
click at [971, 246] on input "Use 6 Month Average for Schedule I" at bounding box center [976, 240] width 11 height 11
checkbox input "false"
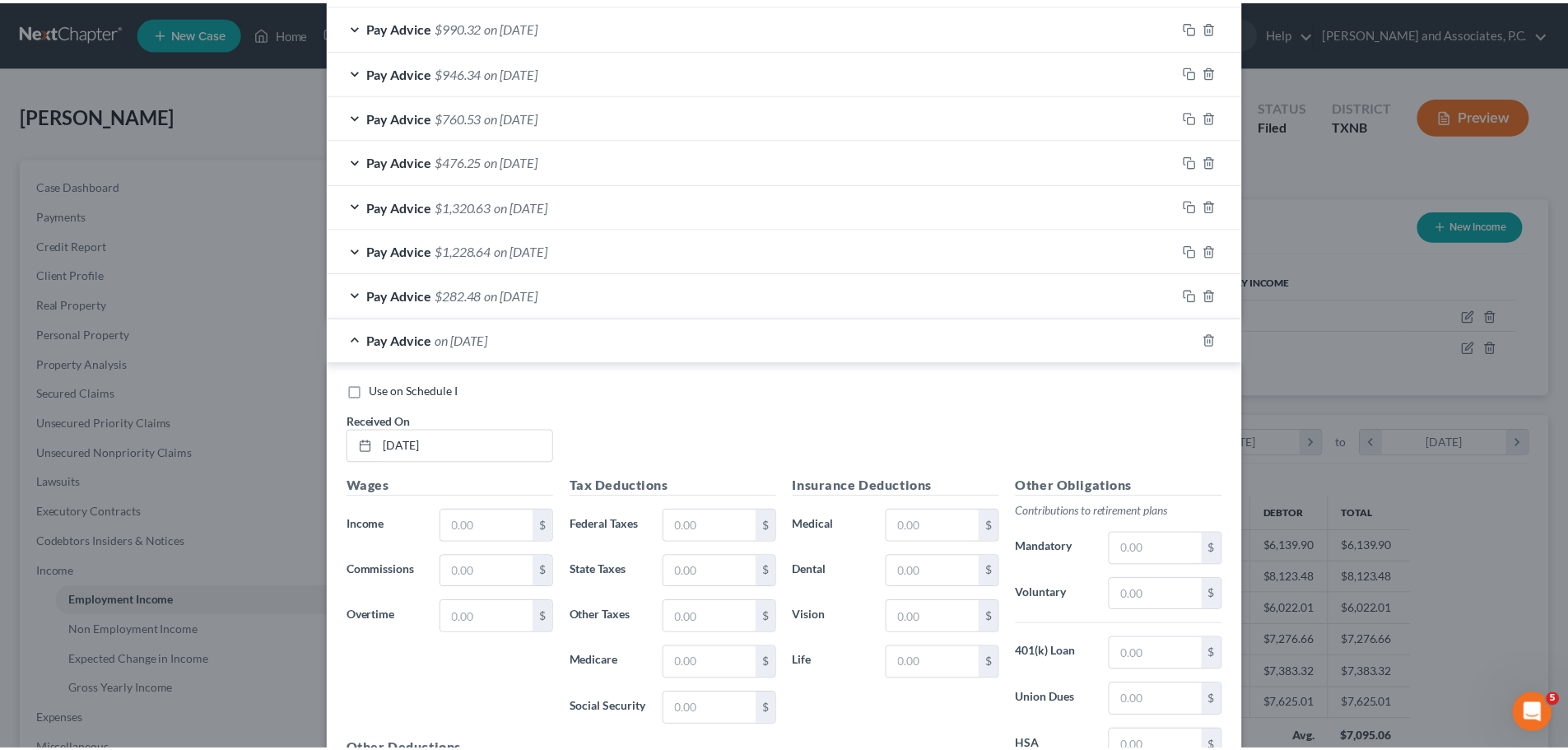
scroll to position [1498, 0]
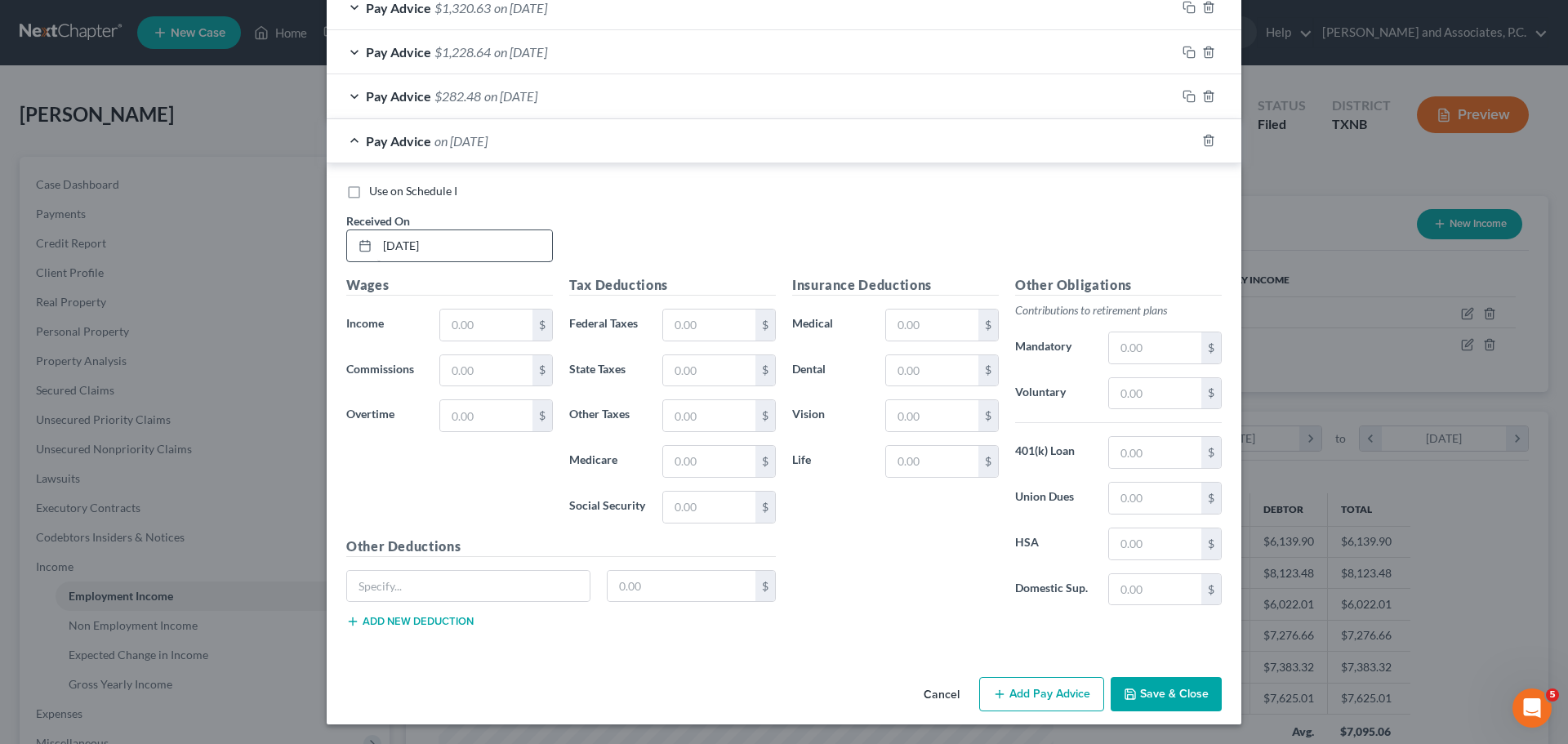
drag, startPoint x: 350, startPoint y: 196, endPoint x: 453, endPoint y: 244, distance: 113.6
click at [369, 195] on label "Use on Schedule I" at bounding box center [413, 191] width 88 height 17
click at [376, 194] on input "Use on Schedule I" at bounding box center [381, 188] width 11 height 11
checkbox input "true"
click at [483, 322] on input "text" at bounding box center [487, 324] width 93 height 31
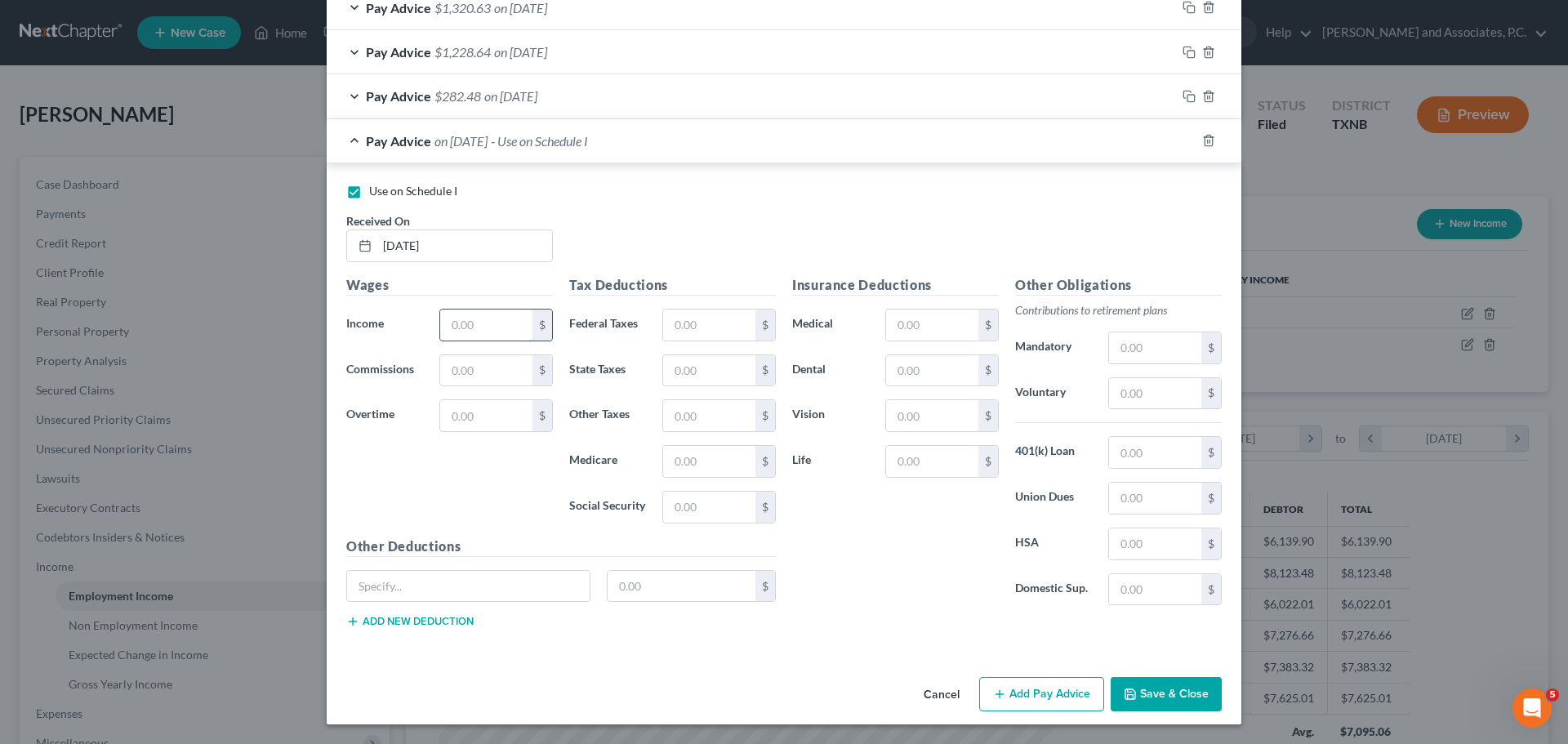
click at [467, 329] on input "text" at bounding box center [487, 324] width 93 height 31
type input "1,725.68"
click at [674, 321] on input "text" at bounding box center [709, 324] width 93 height 31
type input "214.18"
click at [678, 455] on input "text" at bounding box center [709, 460] width 93 height 31
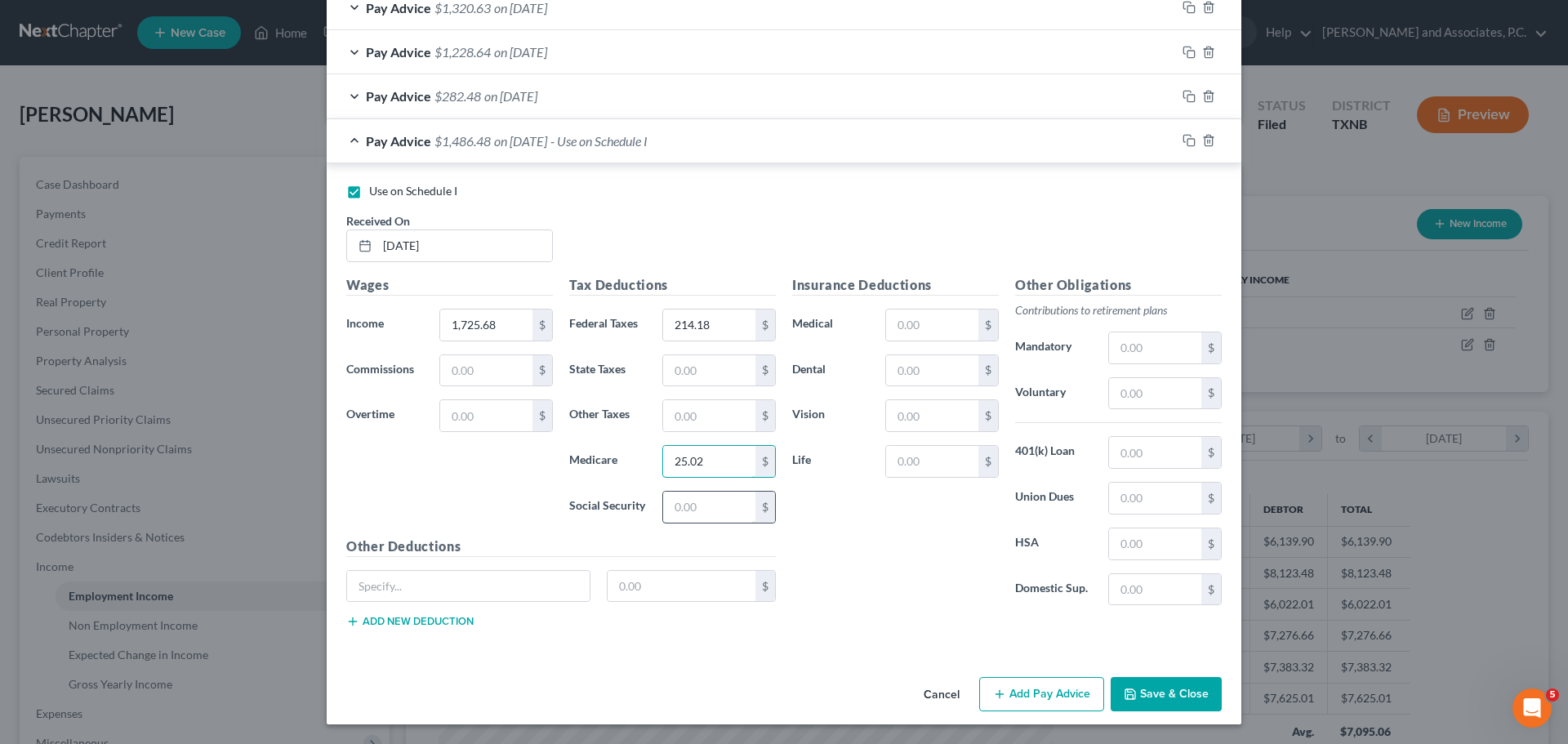
type input "25.02"
click at [694, 514] on input "text" at bounding box center [709, 506] width 93 height 31
type input "106.99"
click at [1148, 336] on input "text" at bounding box center [1155, 347] width 93 height 31
type input "120.80"
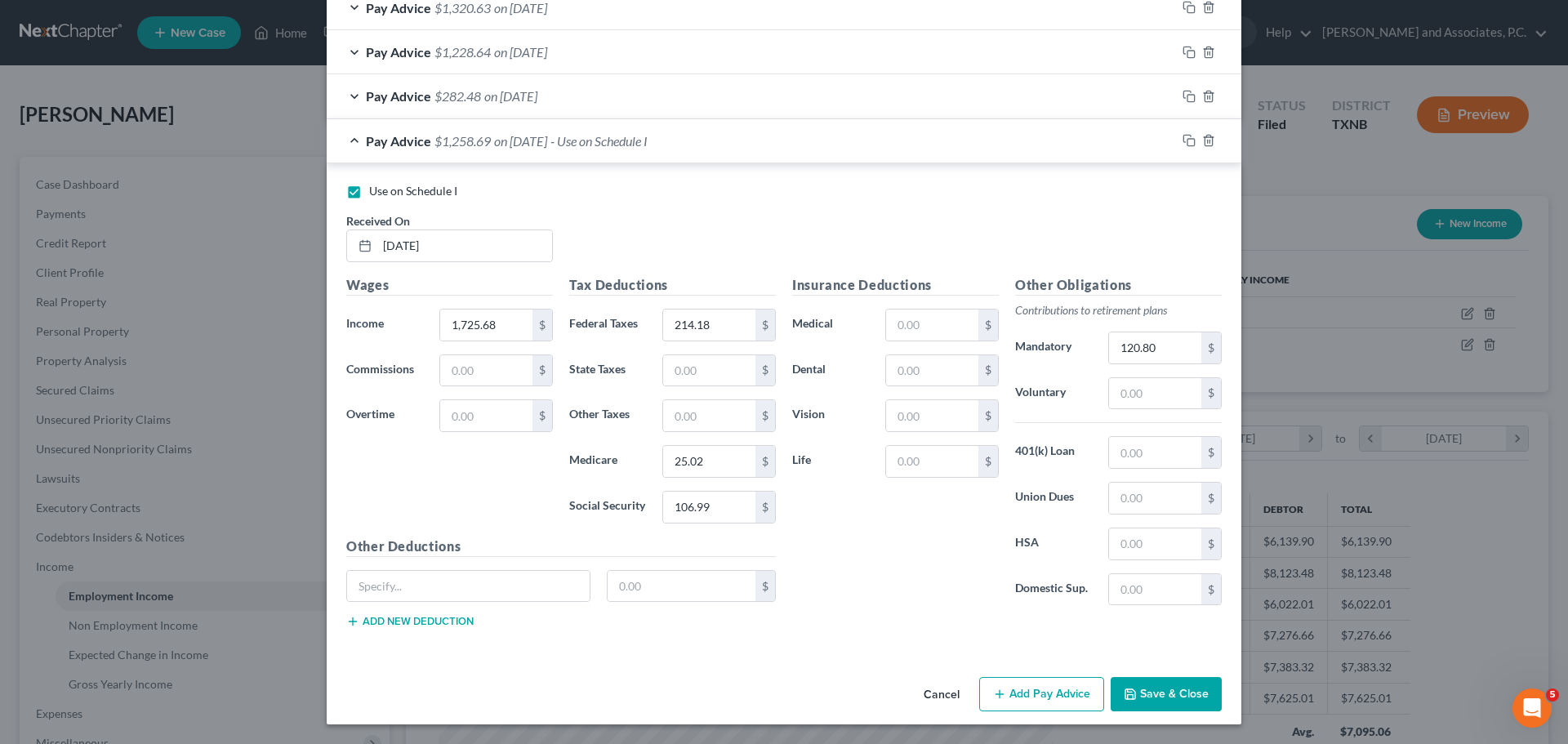
click at [1167, 687] on button "Save & Close" at bounding box center [1166, 693] width 111 height 34
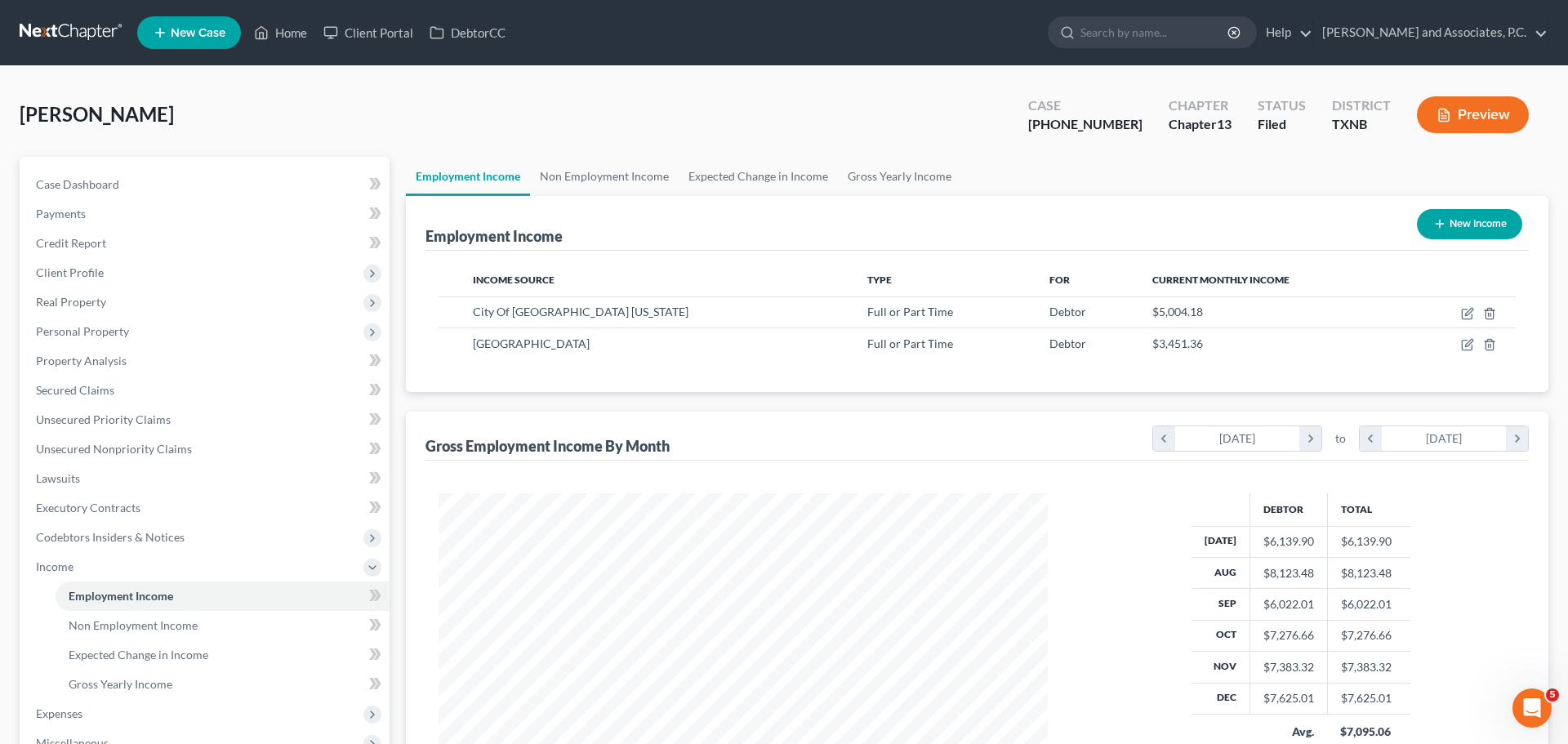
scroll to position [816075, 816134]
click at [1457, 314] on icon "button" at bounding box center [1456, 311] width 8 height 8
select select "0"
select select "45"
select select "1"
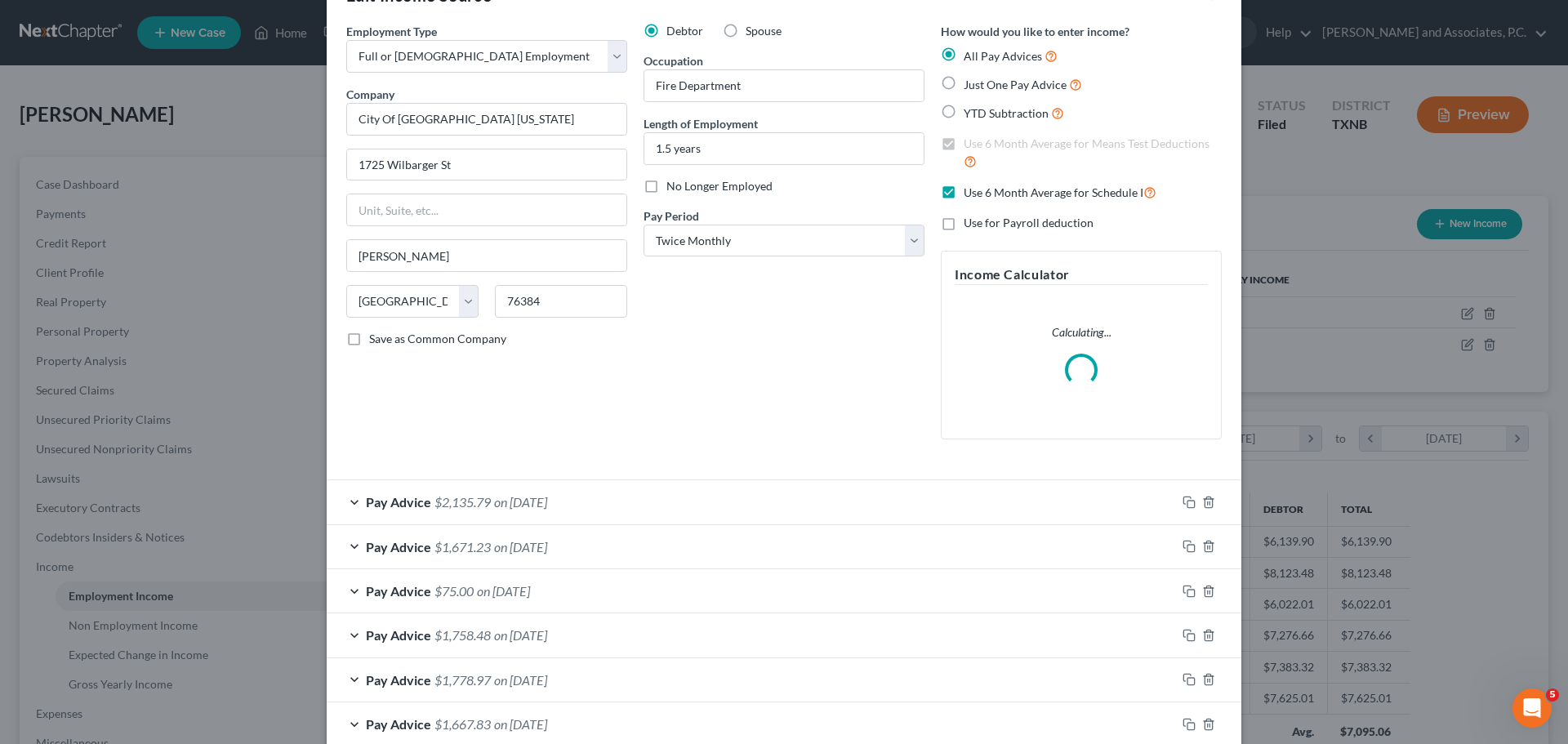
scroll to position [82, 0]
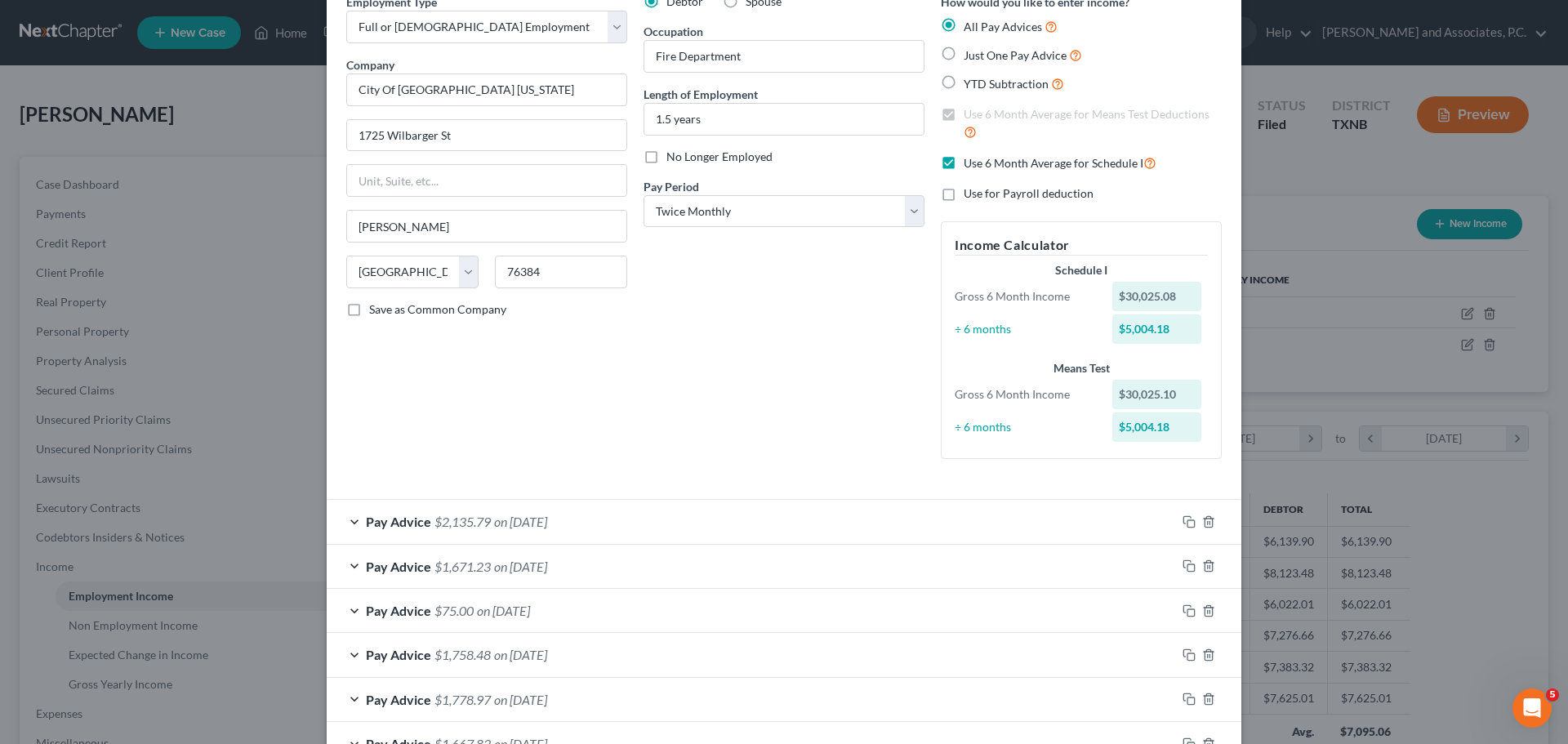
click at [964, 166] on label "Use 6 Month Average for Schedule I" at bounding box center [1060, 163] width 193 height 19
click at [971, 164] on input "Use 6 Month Average for Schedule I" at bounding box center [976, 158] width 11 height 11
checkbox input "false"
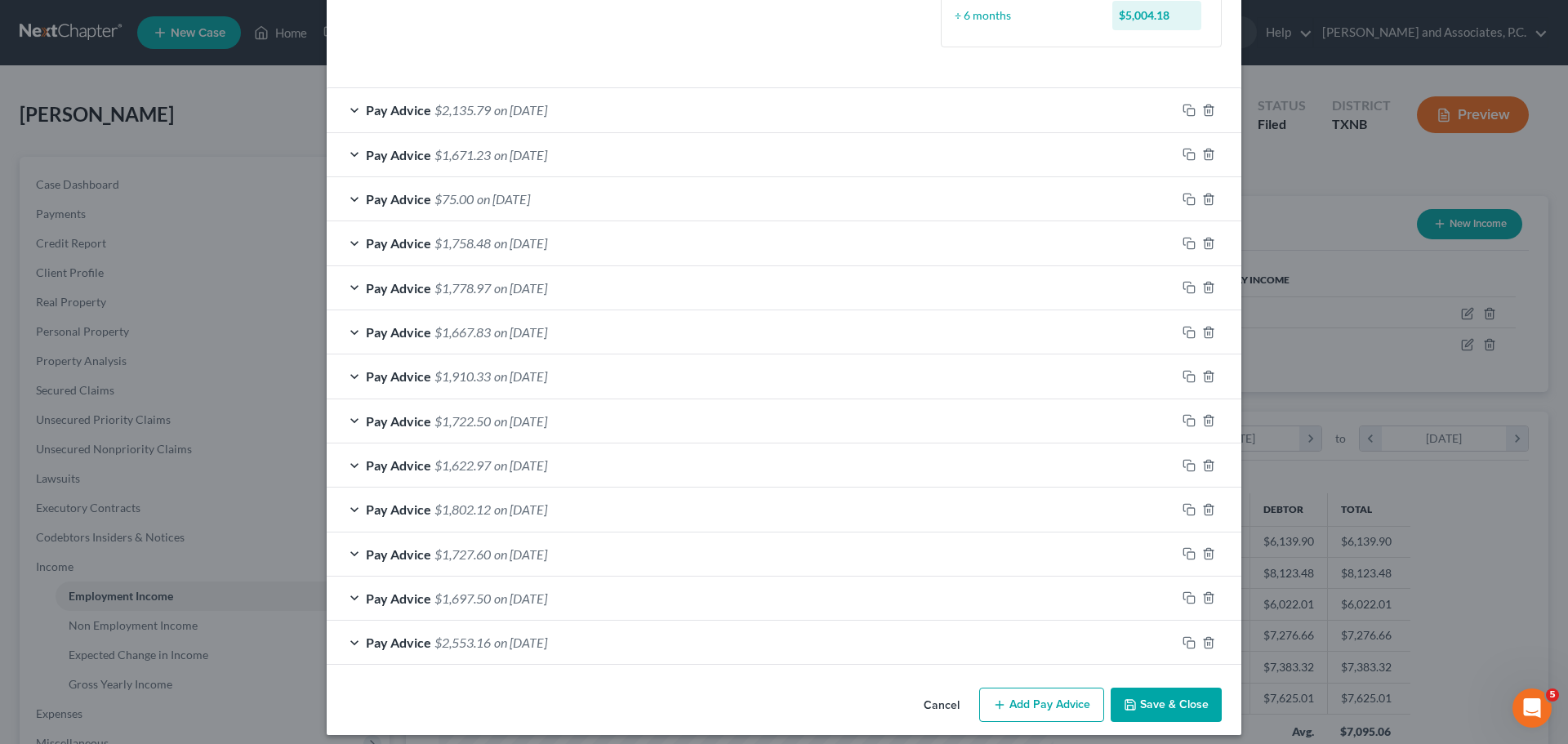
scroll to position [504, 0]
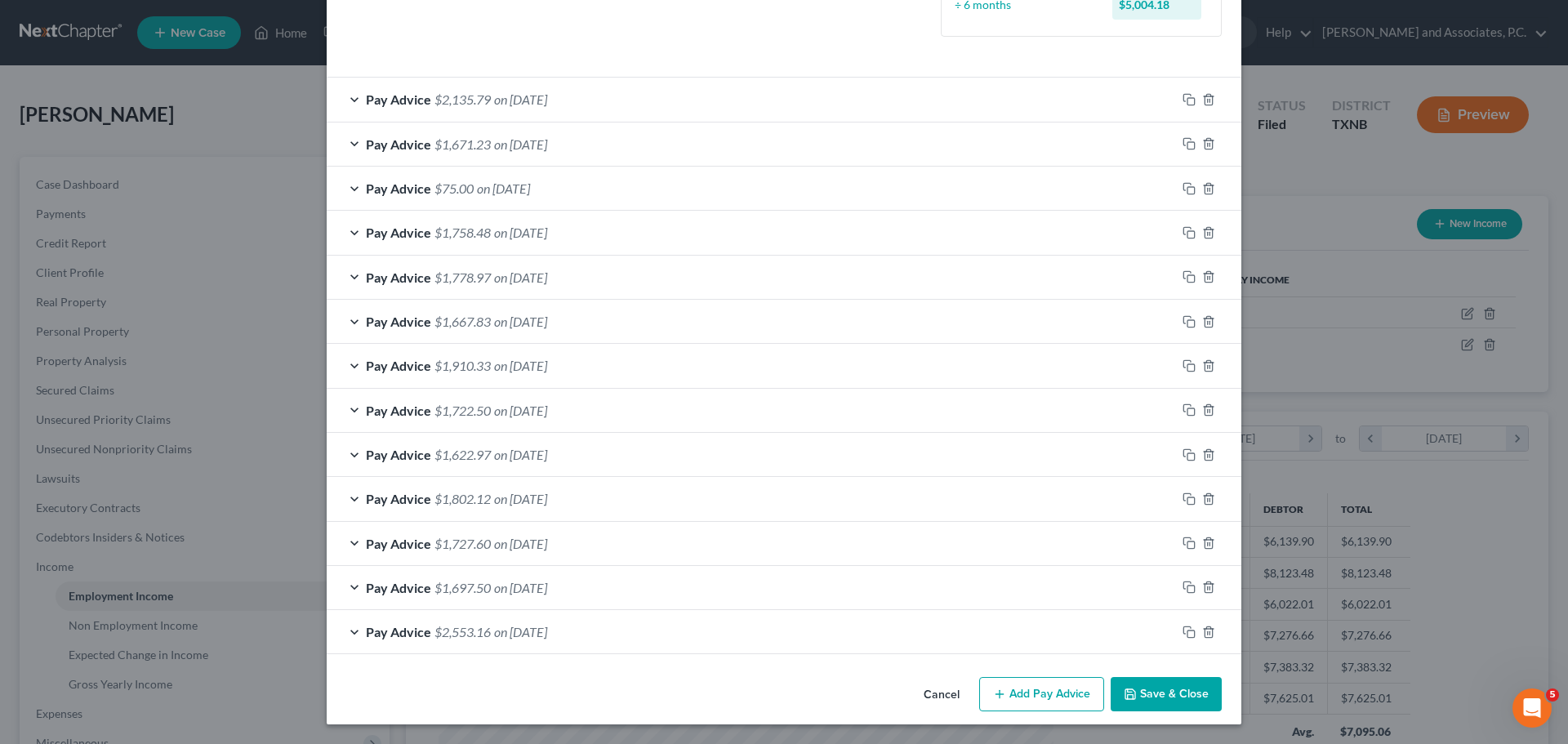
click at [1056, 689] on button "Add Pay Advice" at bounding box center [1042, 693] width 125 height 34
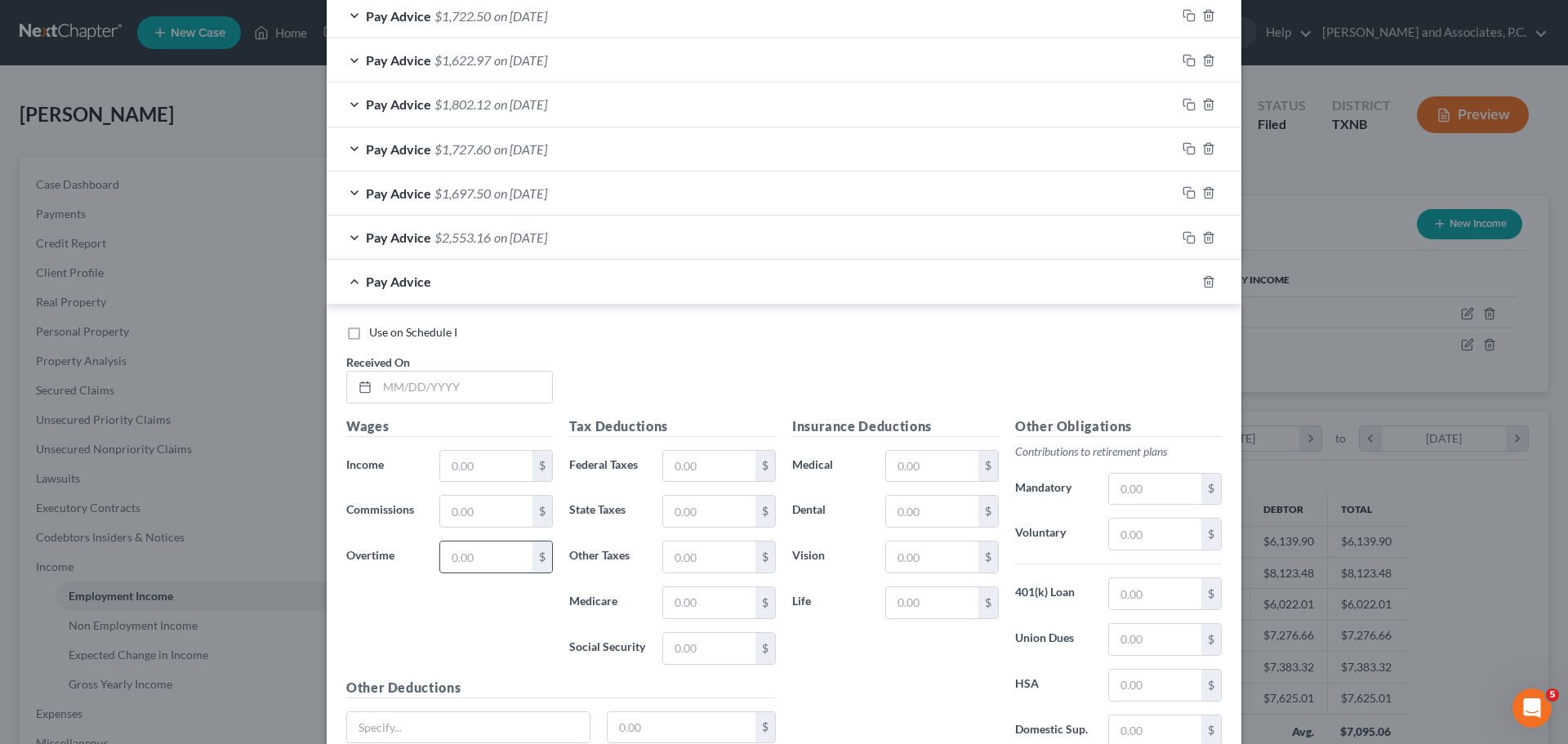
scroll to position [912, 0]
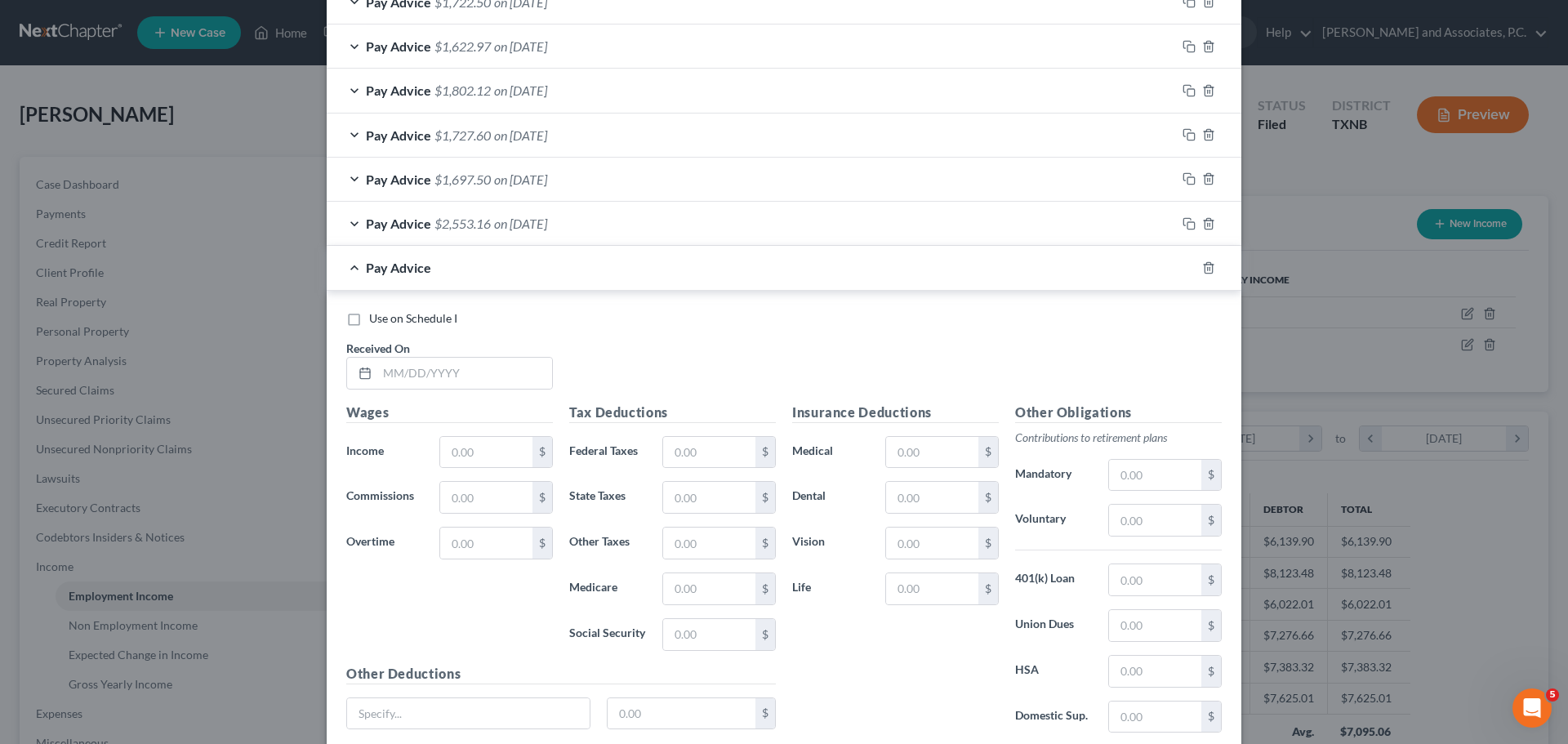
click at [369, 320] on label "Use on Schedule I" at bounding box center [413, 319] width 88 height 17
click at [376, 320] on input "Use on Schedule I" at bounding box center [381, 315] width 11 height 11
checkbox input "true"
click at [397, 375] on input "text" at bounding box center [464, 373] width 174 height 31
type input "09/30/2025"
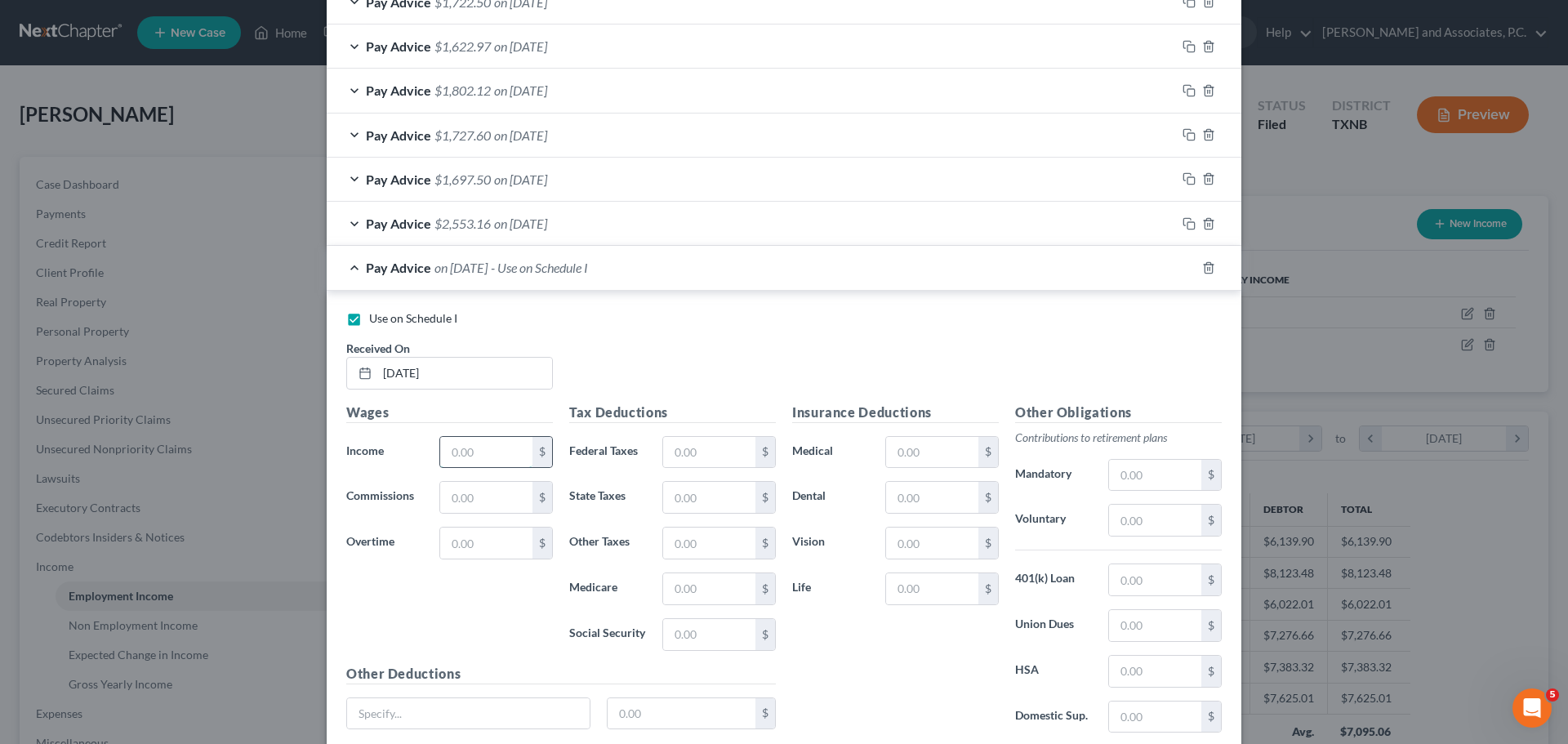
click at [451, 443] on input "text" at bounding box center [487, 452] width 93 height 31
type input "2,355.60"
click at [677, 444] on input "text" at bounding box center [709, 452] width 93 height 31
drag, startPoint x: 703, startPoint y: 457, endPoint x: 688, endPoint y: 455, distance: 15.1
click at [702, 456] on input "text" at bounding box center [709, 452] width 93 height 31
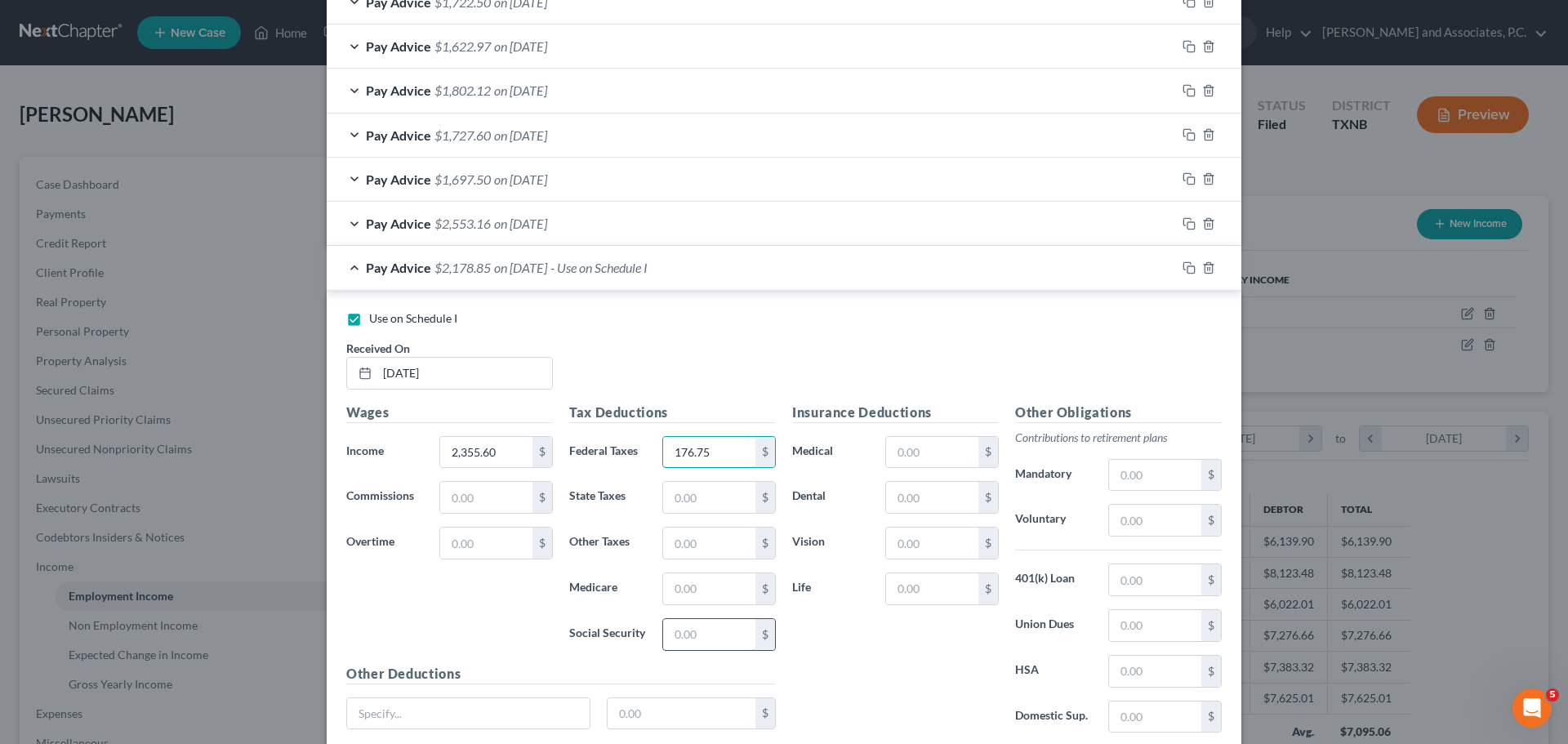
type input "176.75"
click at [690, 630] on input "text" at bounding box center [709, 634] width 93 height 31
type input "145.43"
click at [688, 595] on input "text" at bounding box center [709, 588] width 93 height 31
type input "34.01"
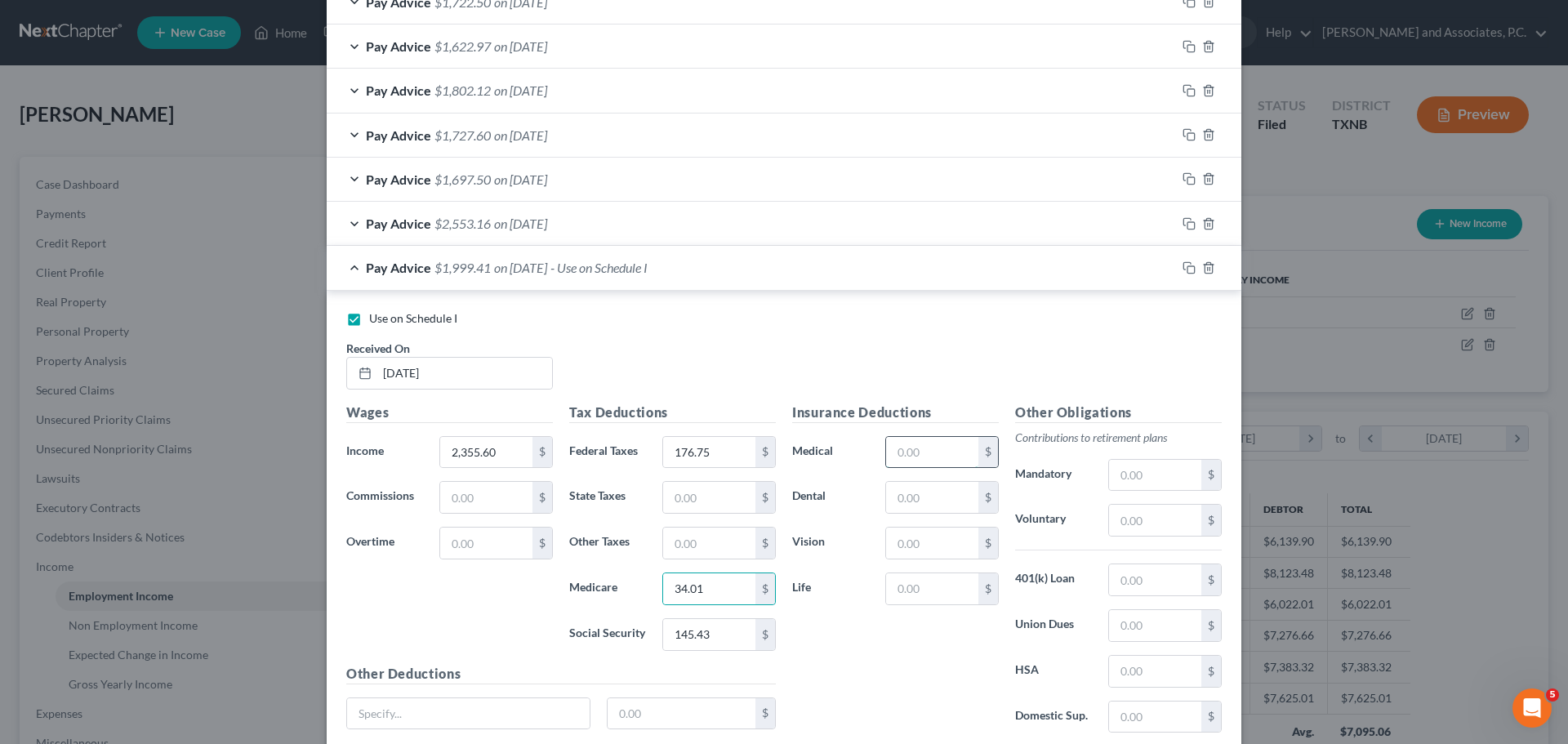
click at [918, 445] on input "text" at bounding box center [932, 452] width 93 height 31
click at [1130, 473] on input "text" at bounding box center [1155, 475] width 93 height 31
type input "164.89"
click at [906, 497] on input "text" at bounding box center [932, 496] width 93 height 31
type input "10.00"
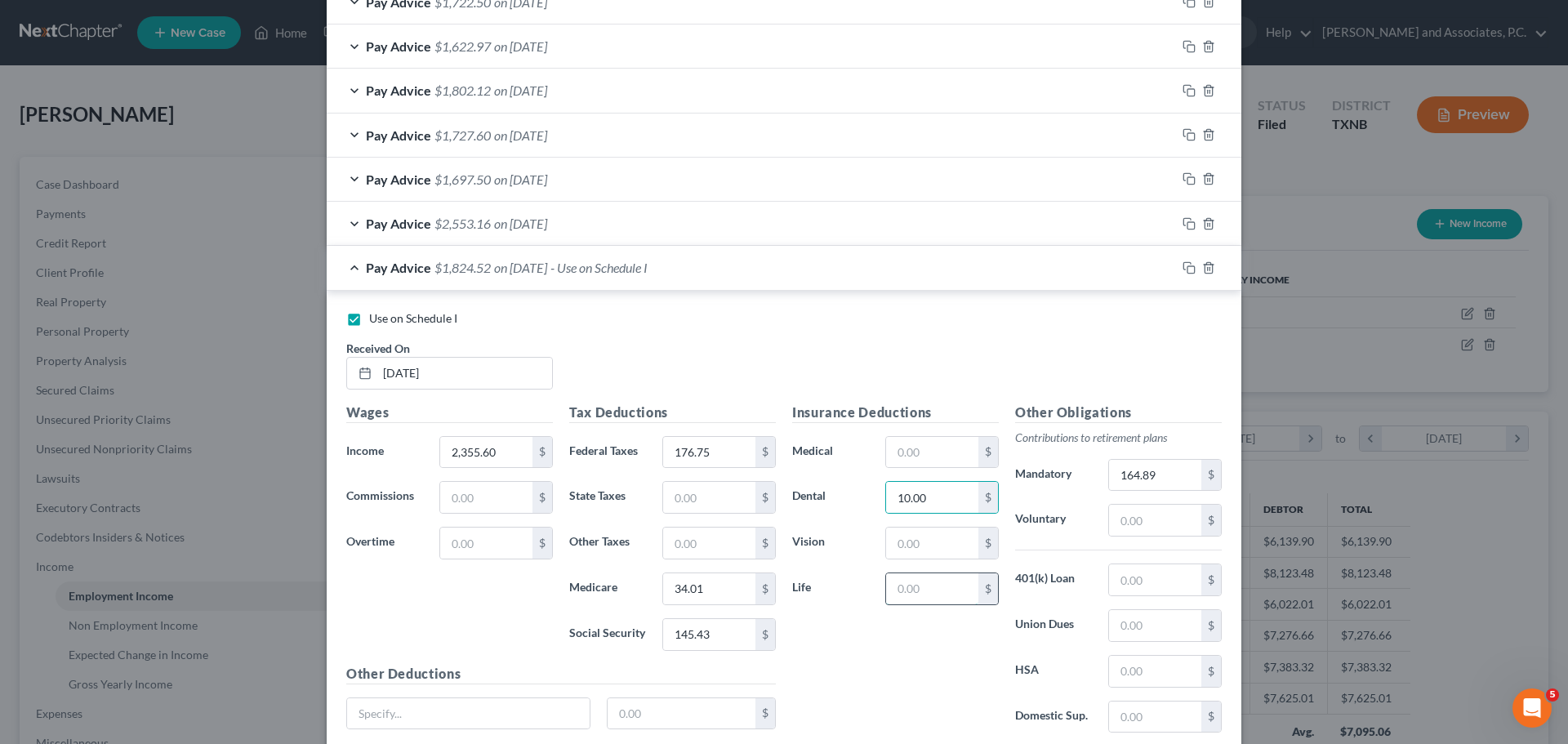
click at [925, 591] on input "text" at bounding box center [932, 588] width 93 height 31
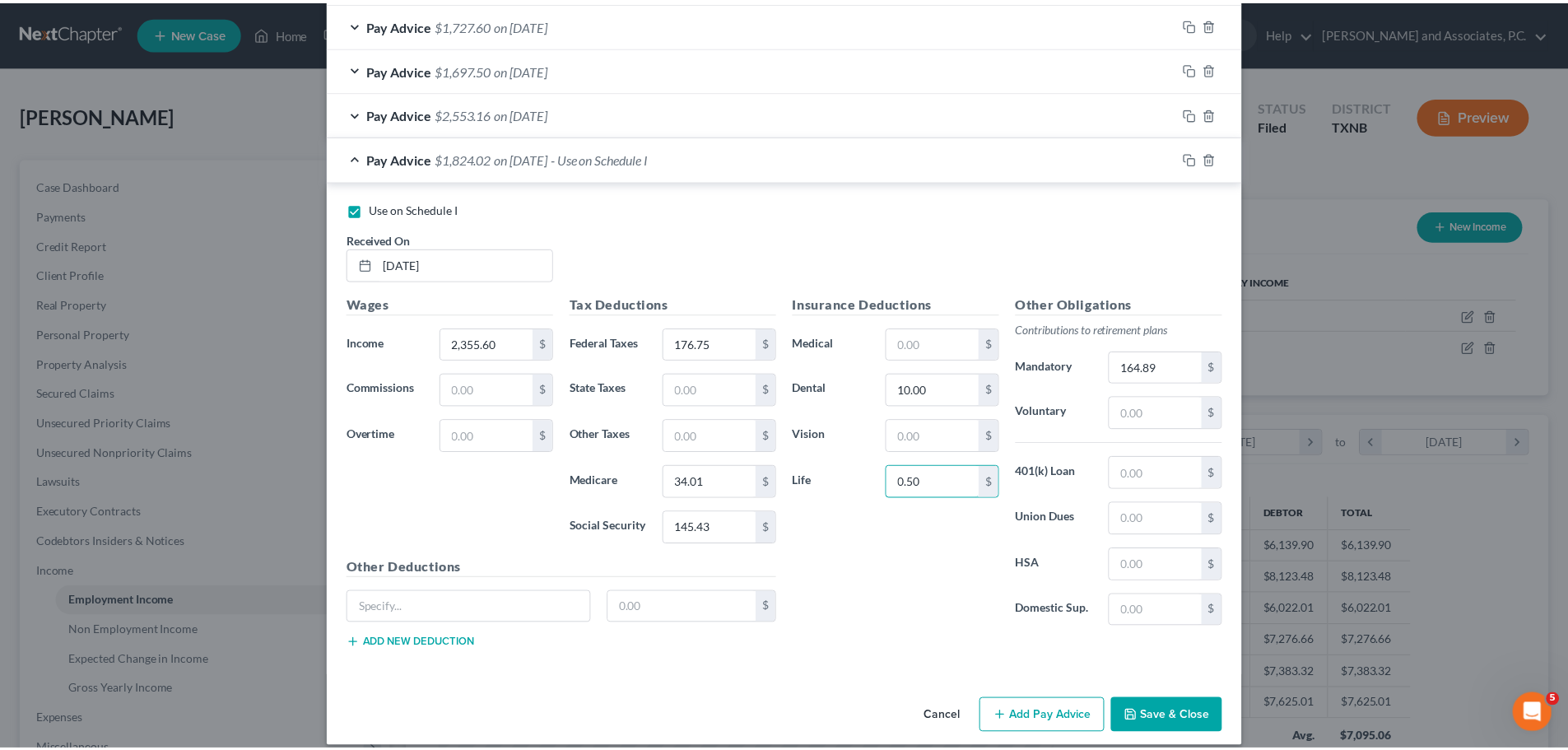
scroll to position [1048, 0]
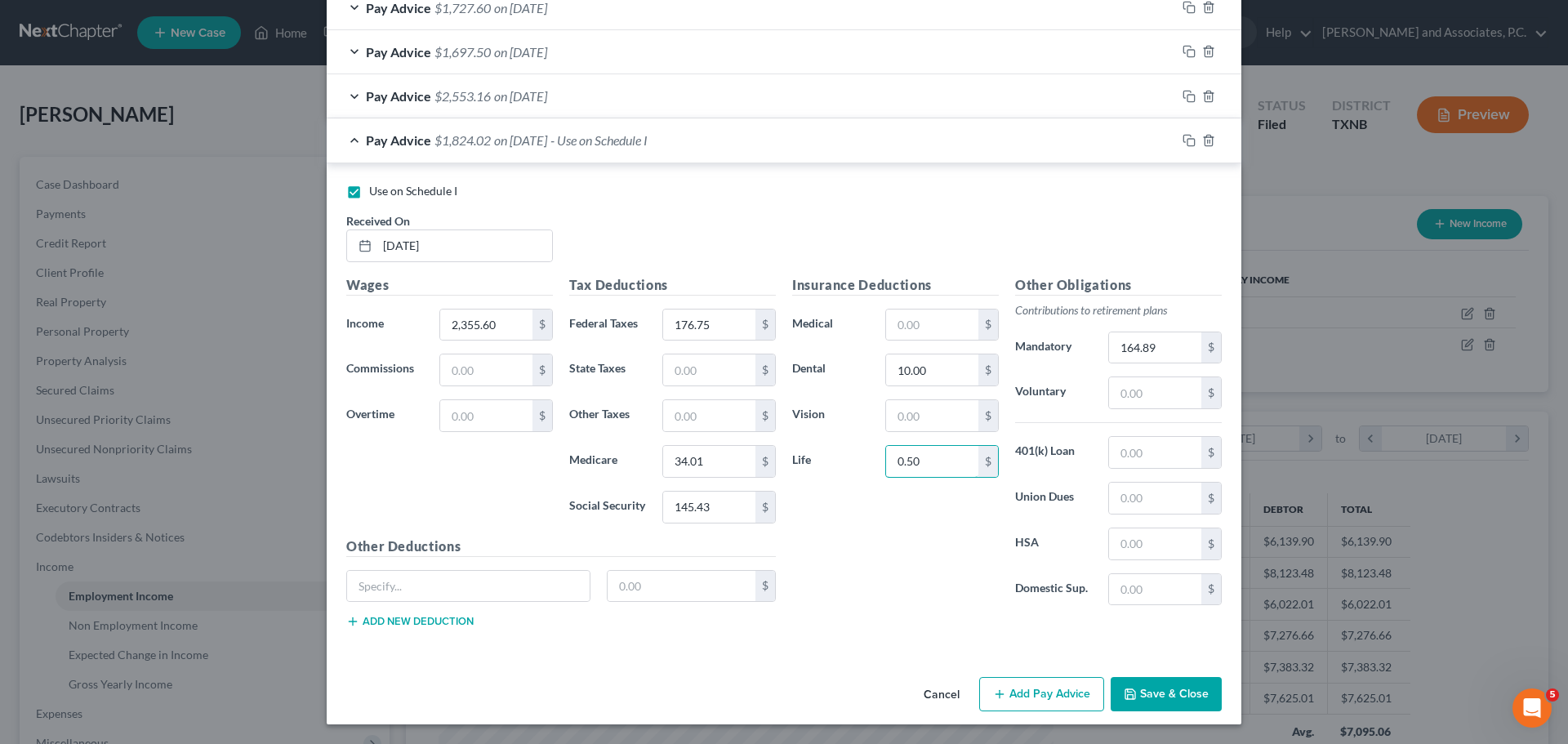
type input "0.50"
click at [1192, 696] on button "Save & Close" at bounding box center [1166, 693] width 111 height 34
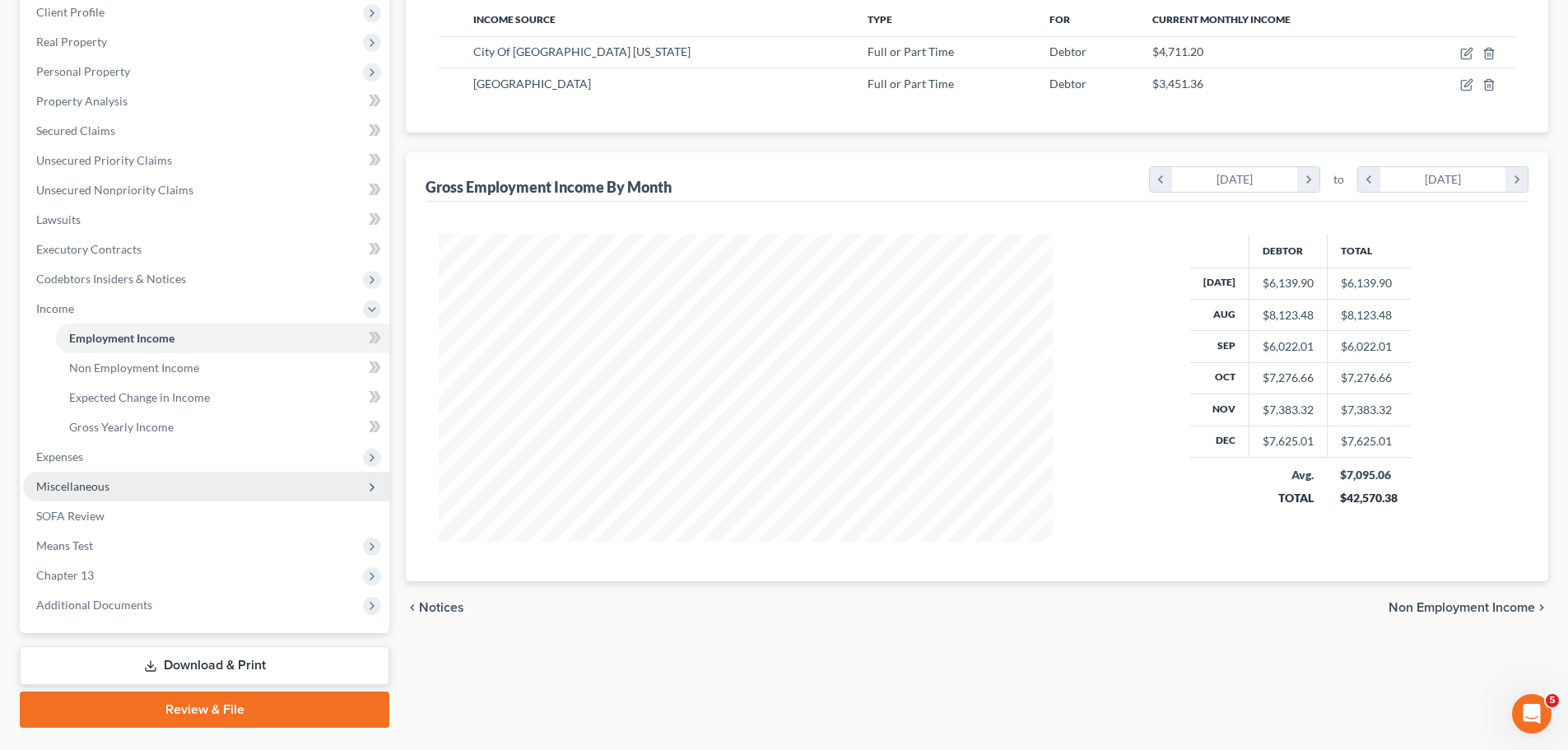
scroll to position [303, 0]
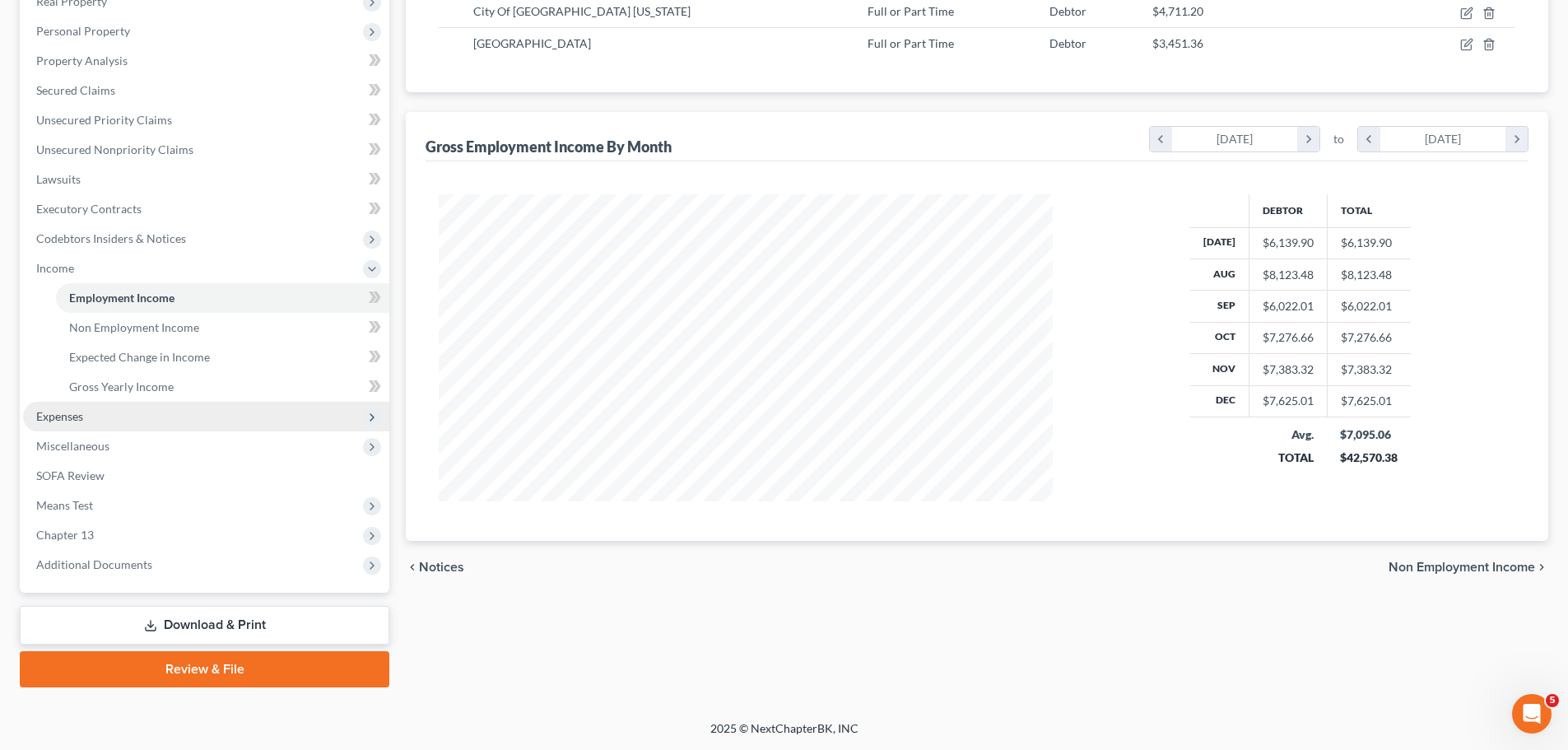
click at [50, 414] on span "Expenses" at bounding box center [60, 415] width 47 height 14
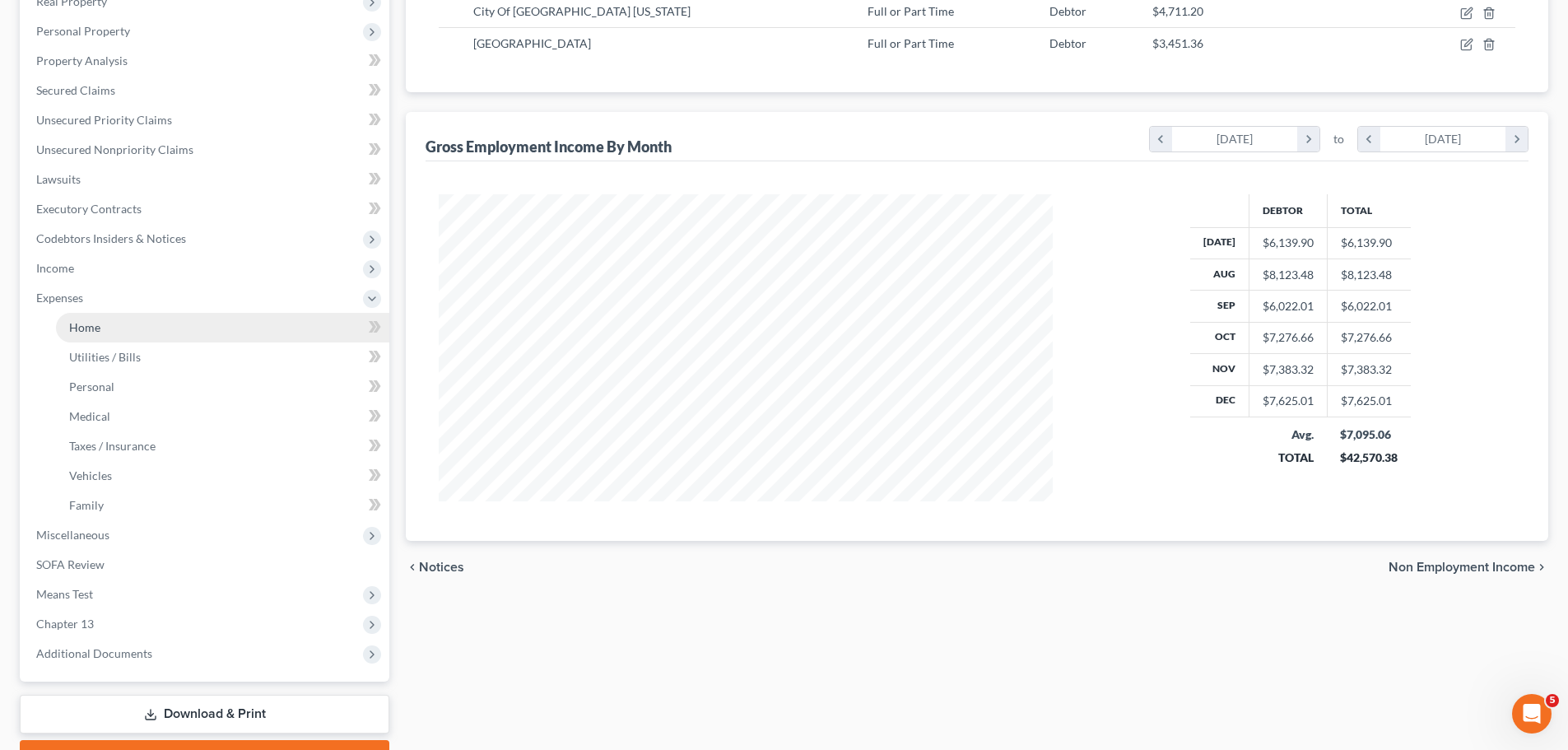
click at [78, 320] on span "Home" at bounding box center [84, 327] width 31 height 14
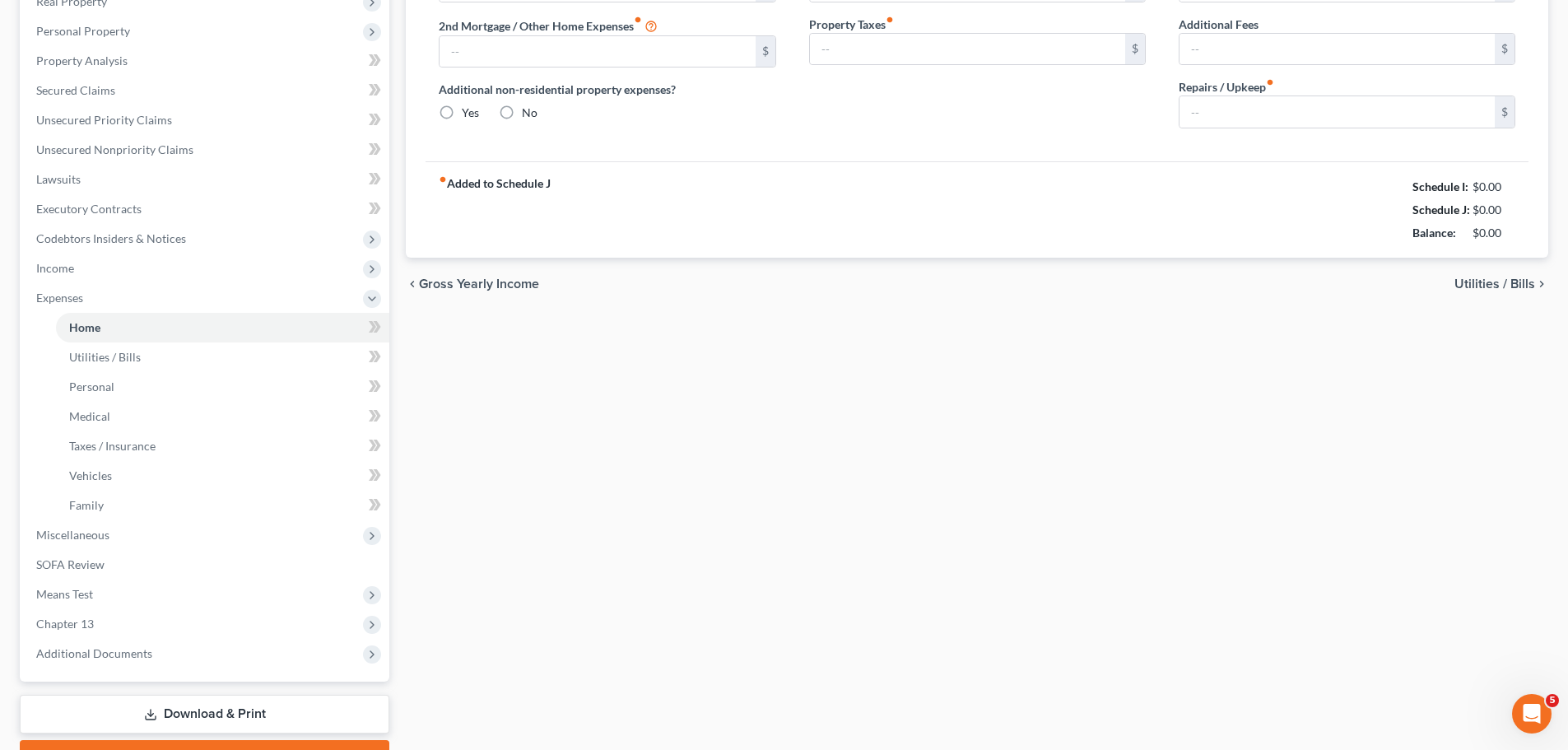
type input "1,447.03"
type input "0.00"
radio input "true"
type input "30.00"
type input "0.00"
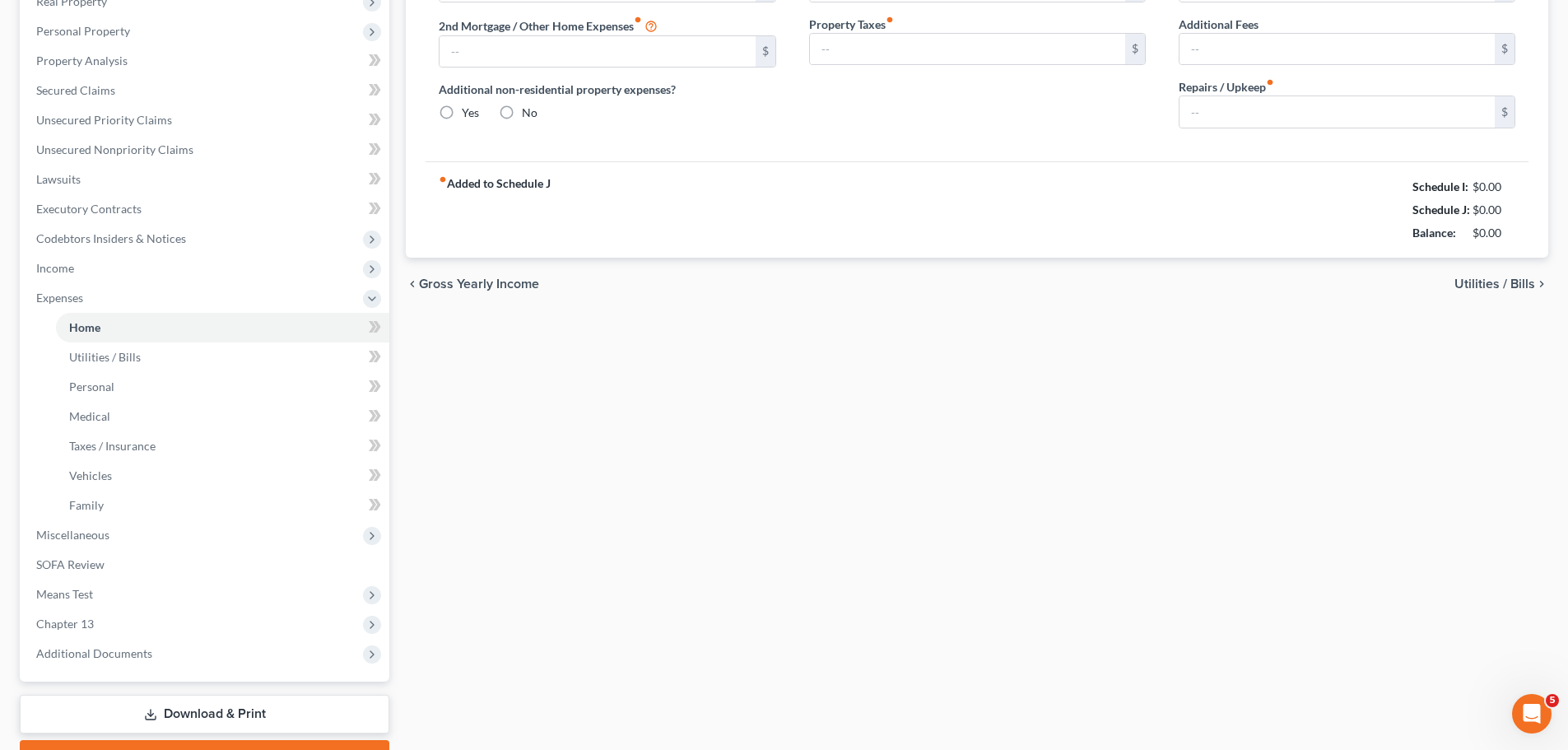
type input "0.00"
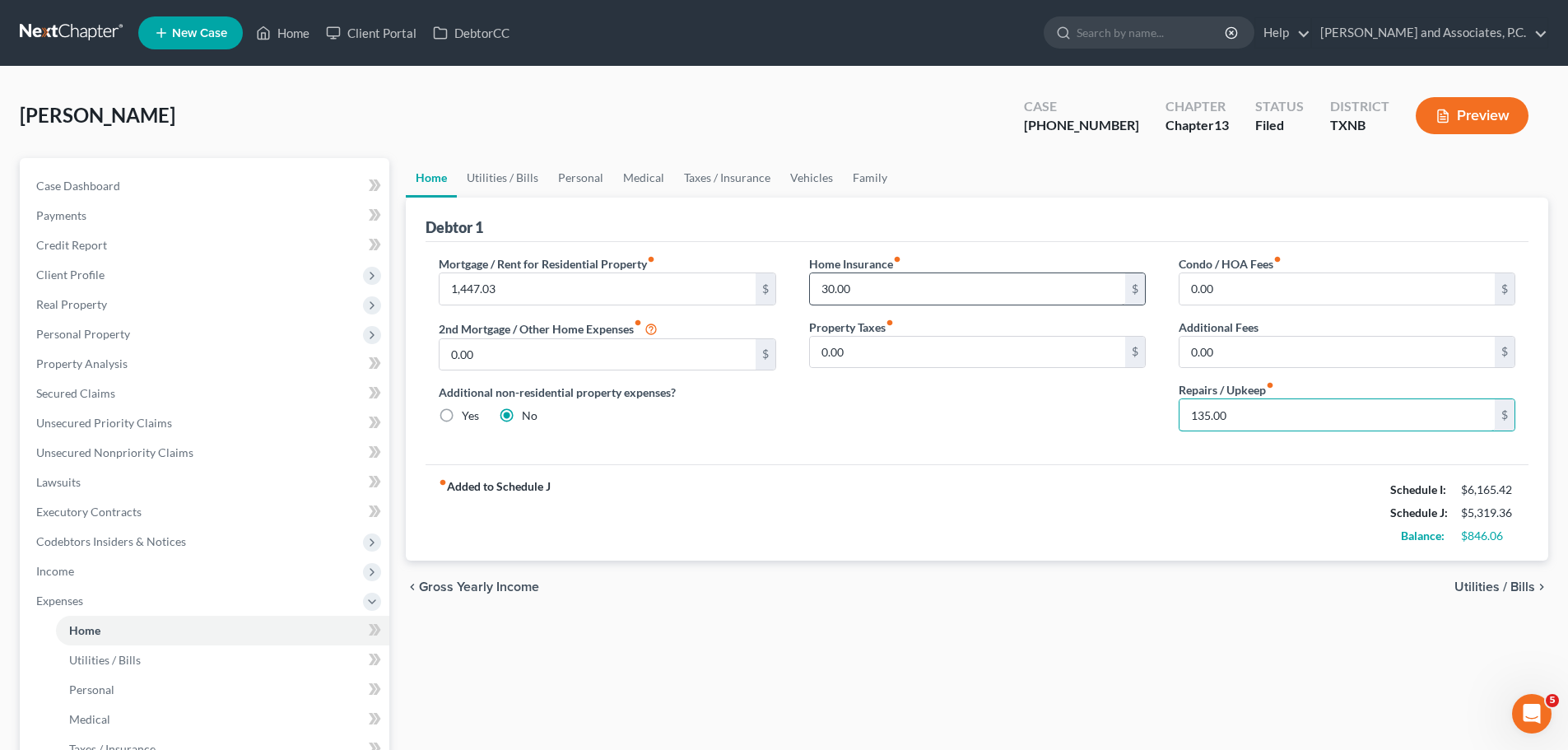
type input "135.00"
click at [498, 173] on link "Utilities / Bills" at bounding box center [502, 177] width 92 height 40
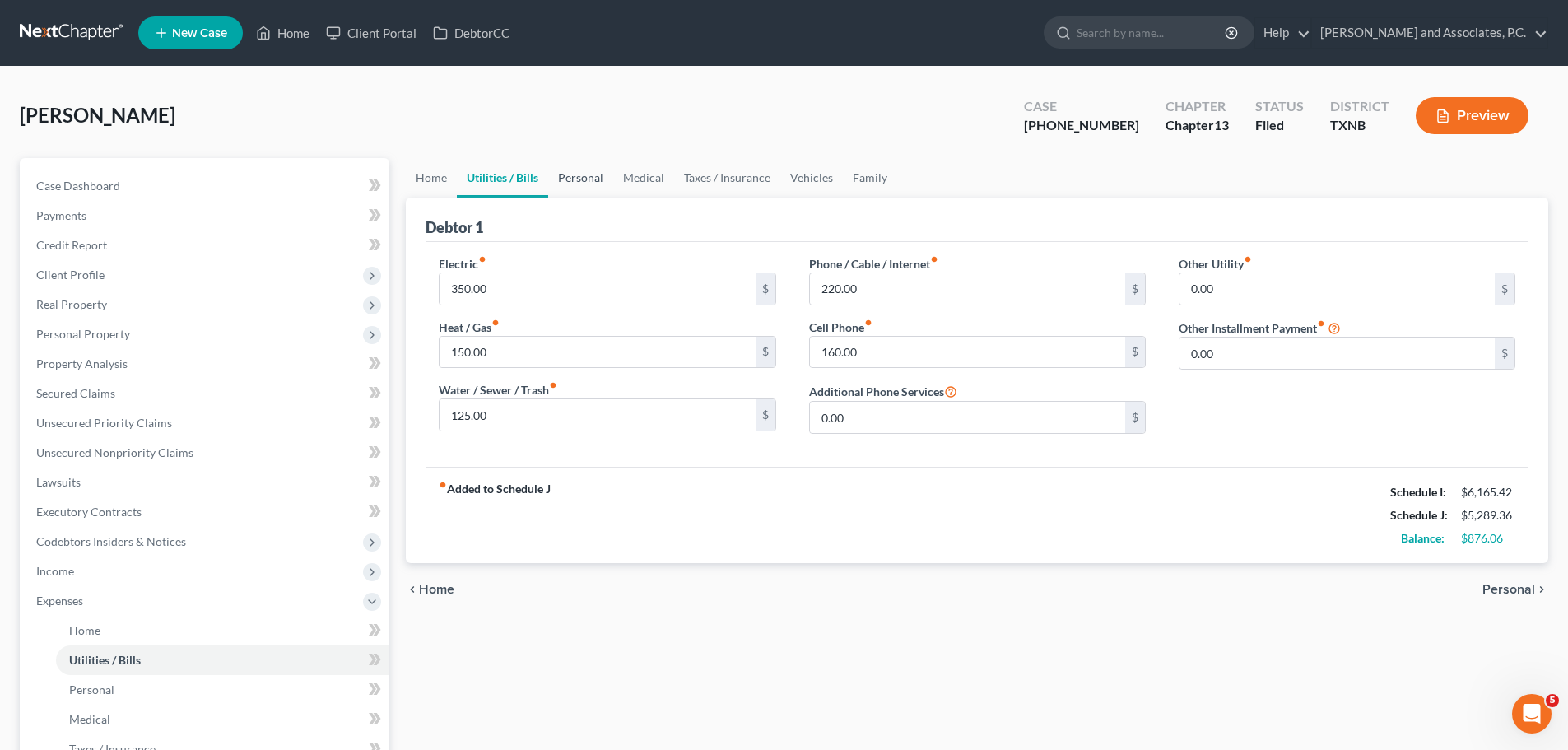
click at [583, 181] on link "Personal" at bounding box center [580, 177] width 65 height 40
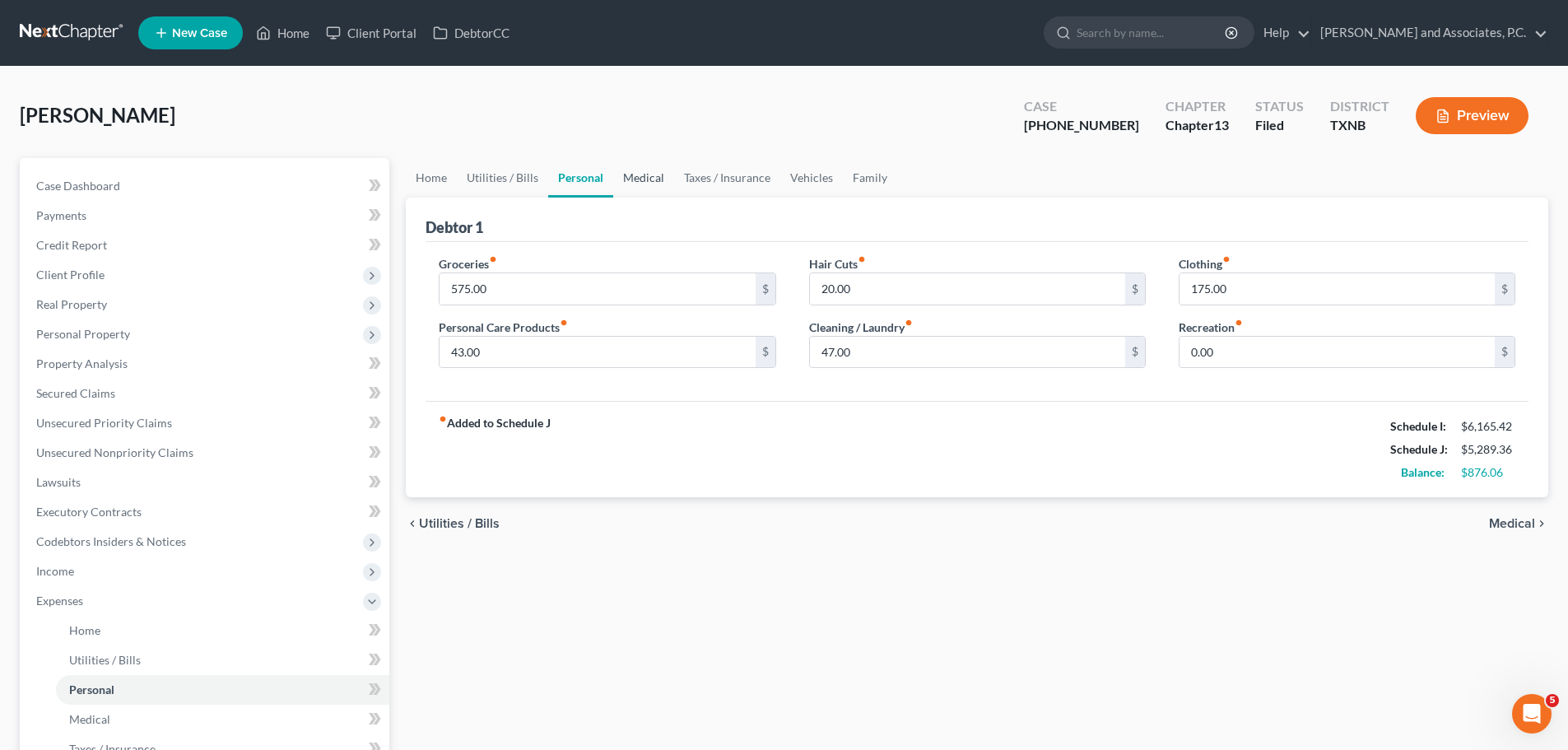
click at [640, 178] on link "Medical" at bounding box center [643, 177] width 61 height 40
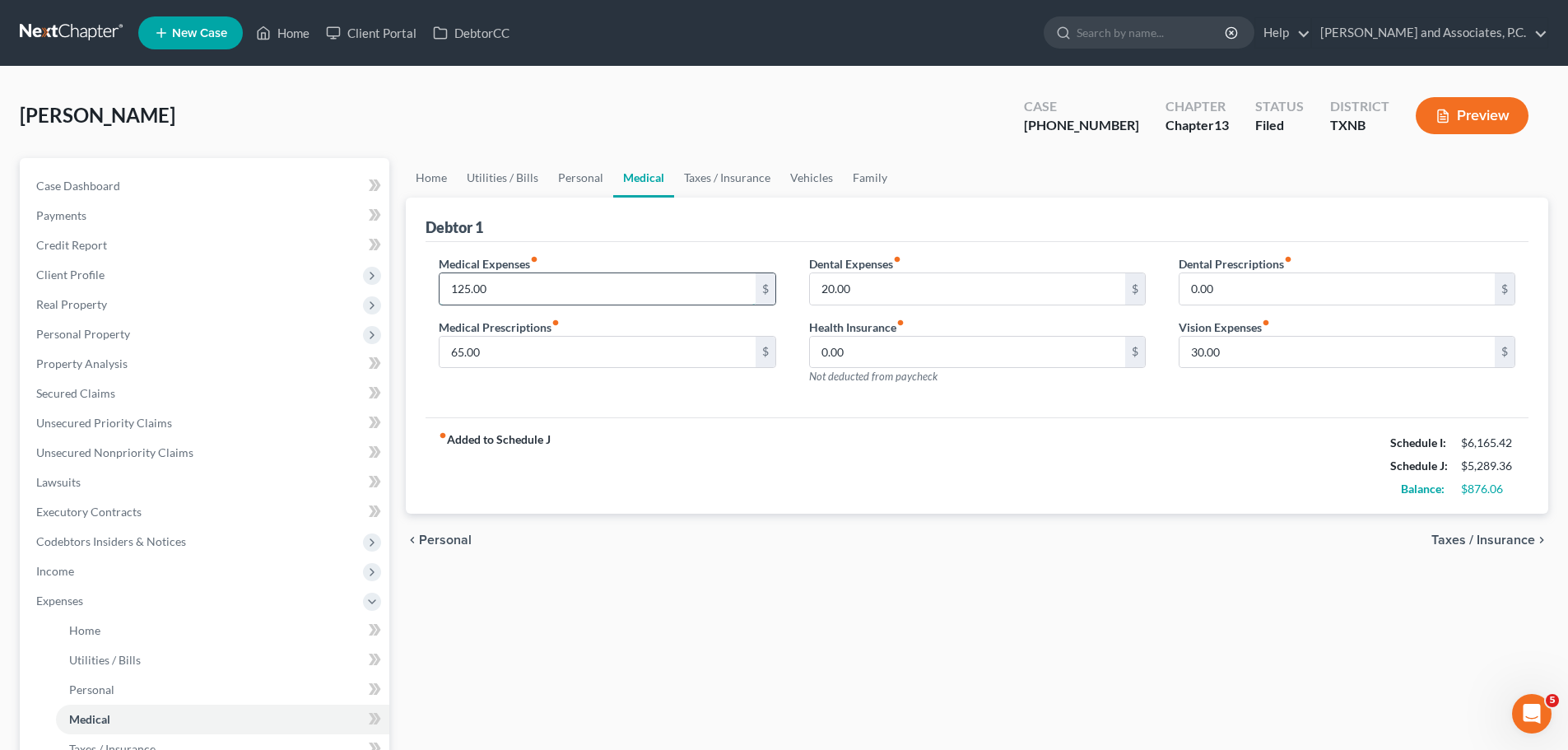
click at [465, 287] on input "125.00" at bounding box center [597, 288] width 315 height 31
type input "165.00"
type input "95.00"
type input "50.00"
click at [752, 179] on link "Taxes / Insurance" at bounding box center [727, 177] width 106 height 40
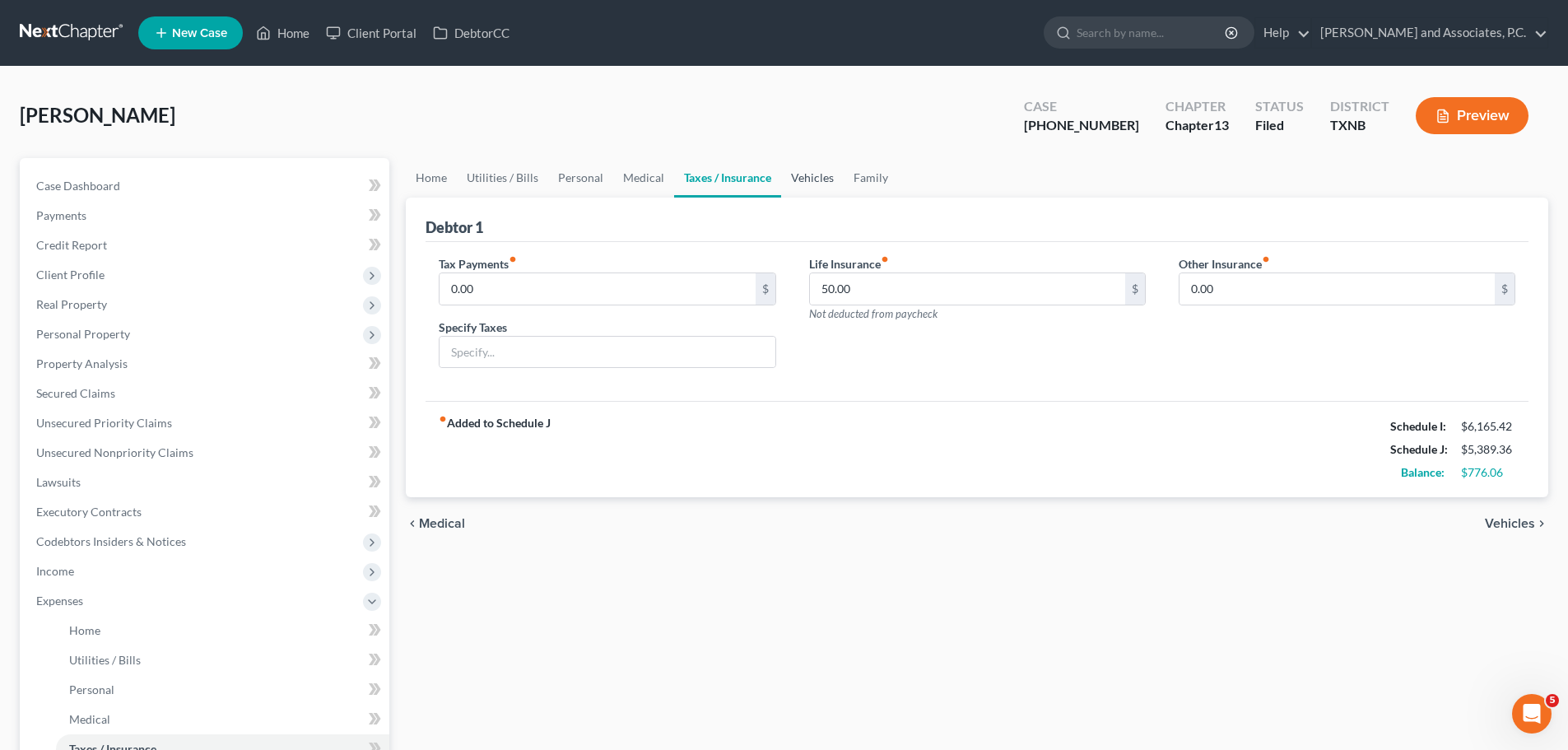
click at [809, 177] on link "Vehicles" at bounding box center [812, 177] width 62 height 40
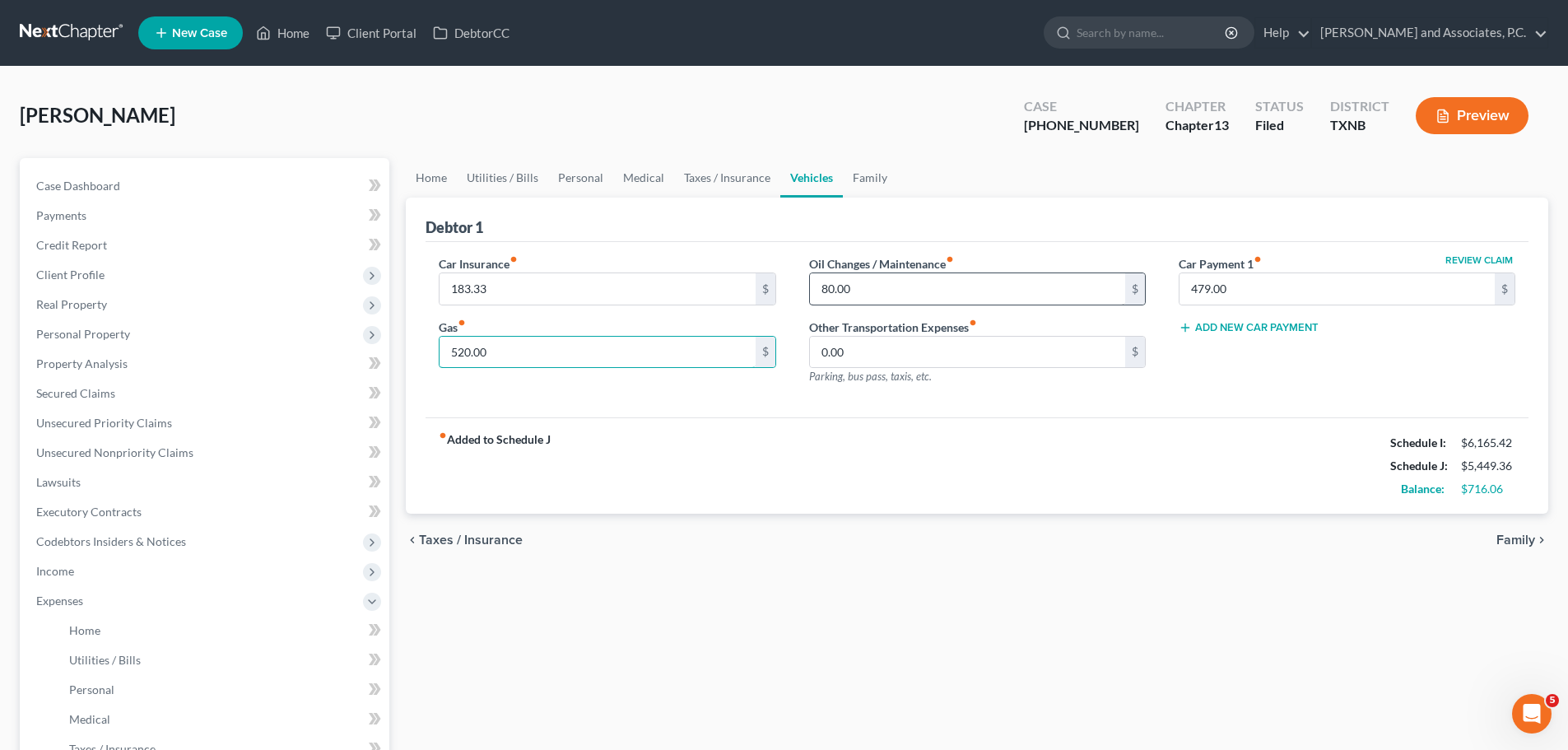
type input "520.00"
type input "1"
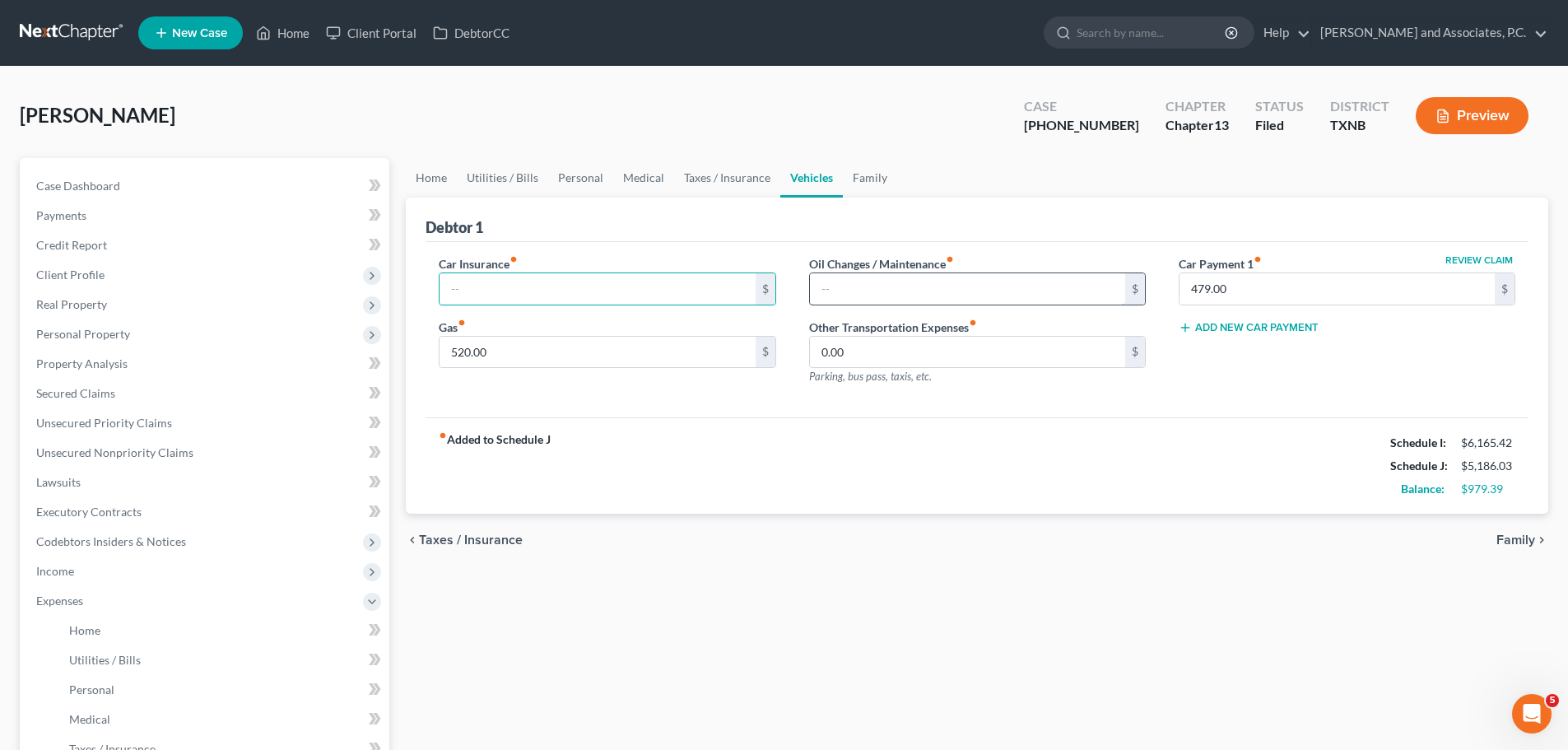
click at [851, 292] on input "text" at bounding box center [967, 288] width 315 height 31
type input "120.00"
click at [876, 177] on link "Family" at bounding box center [869, 177] width 55 height 40
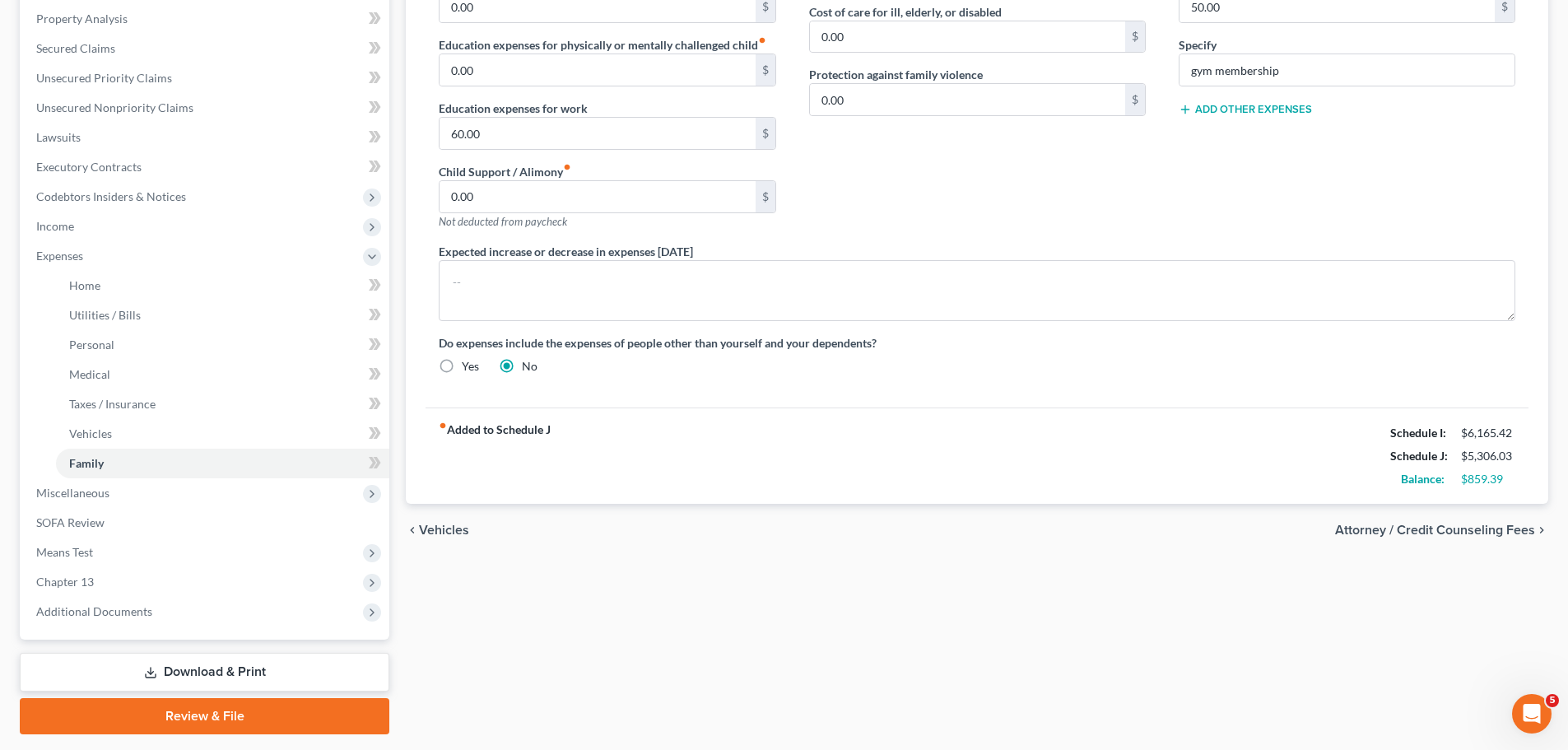
scroll to position [392, 0]
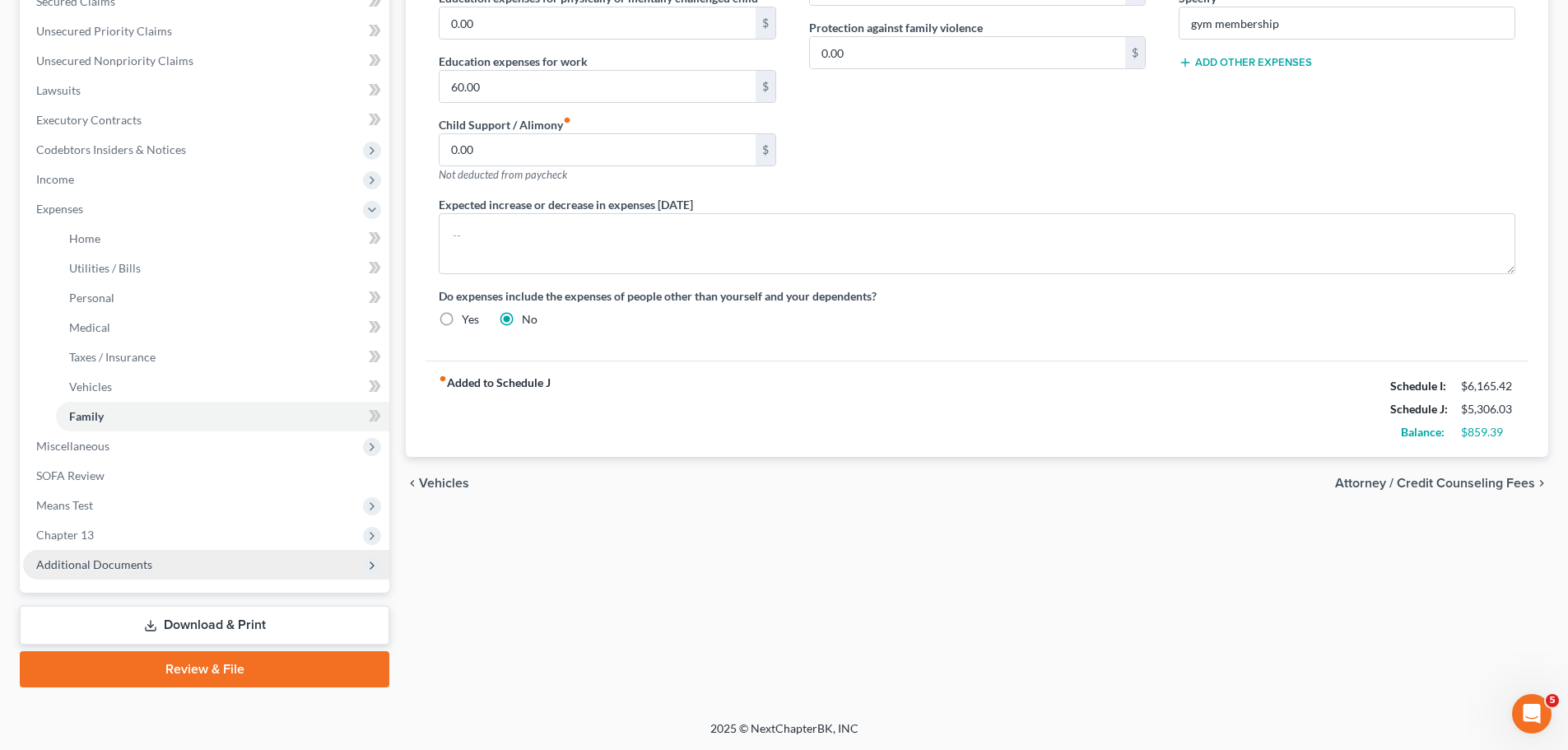
click at [97, 569] on span "Additional Documents" at bounding box center [94, 564] width 116 height 14
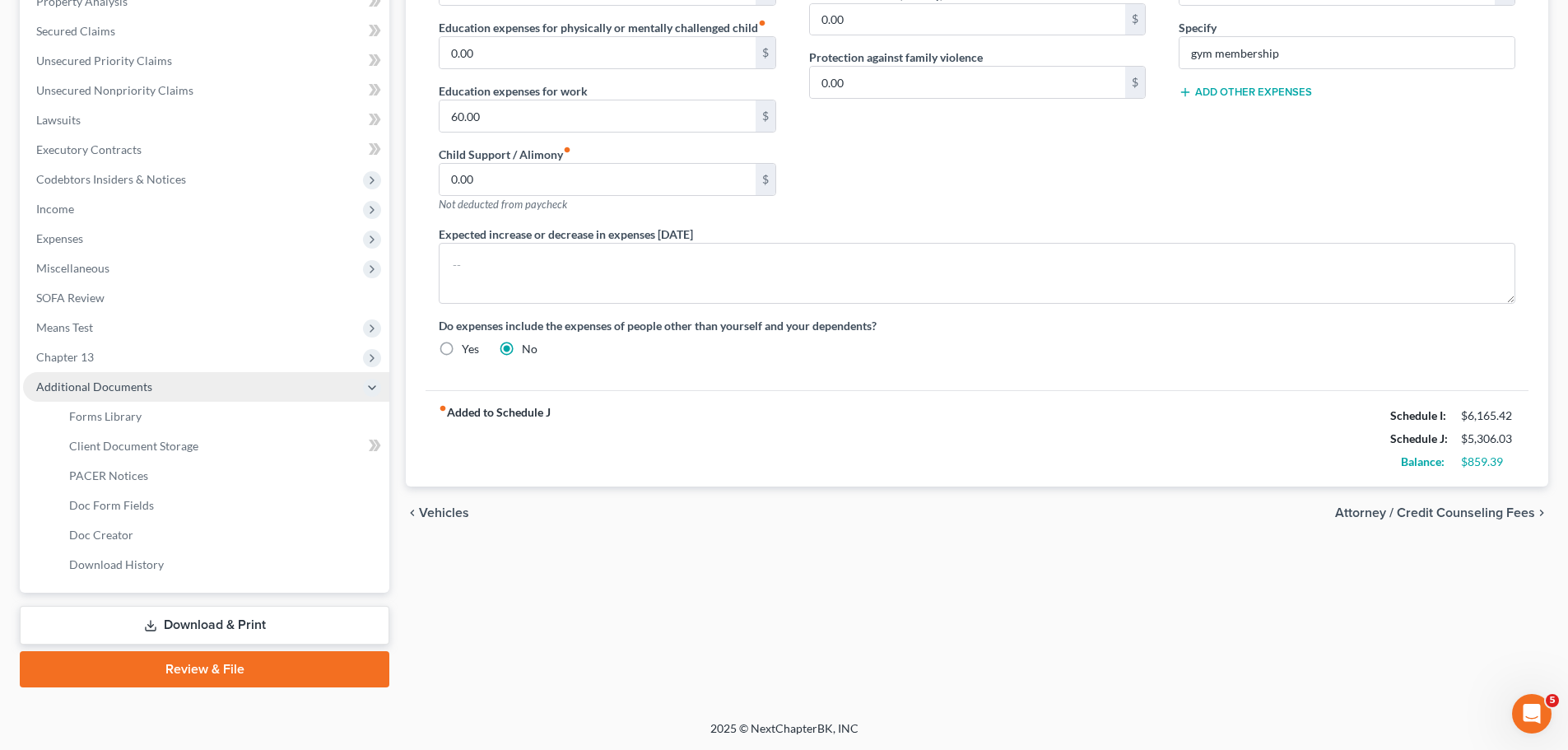
scroll to position [362, 0]
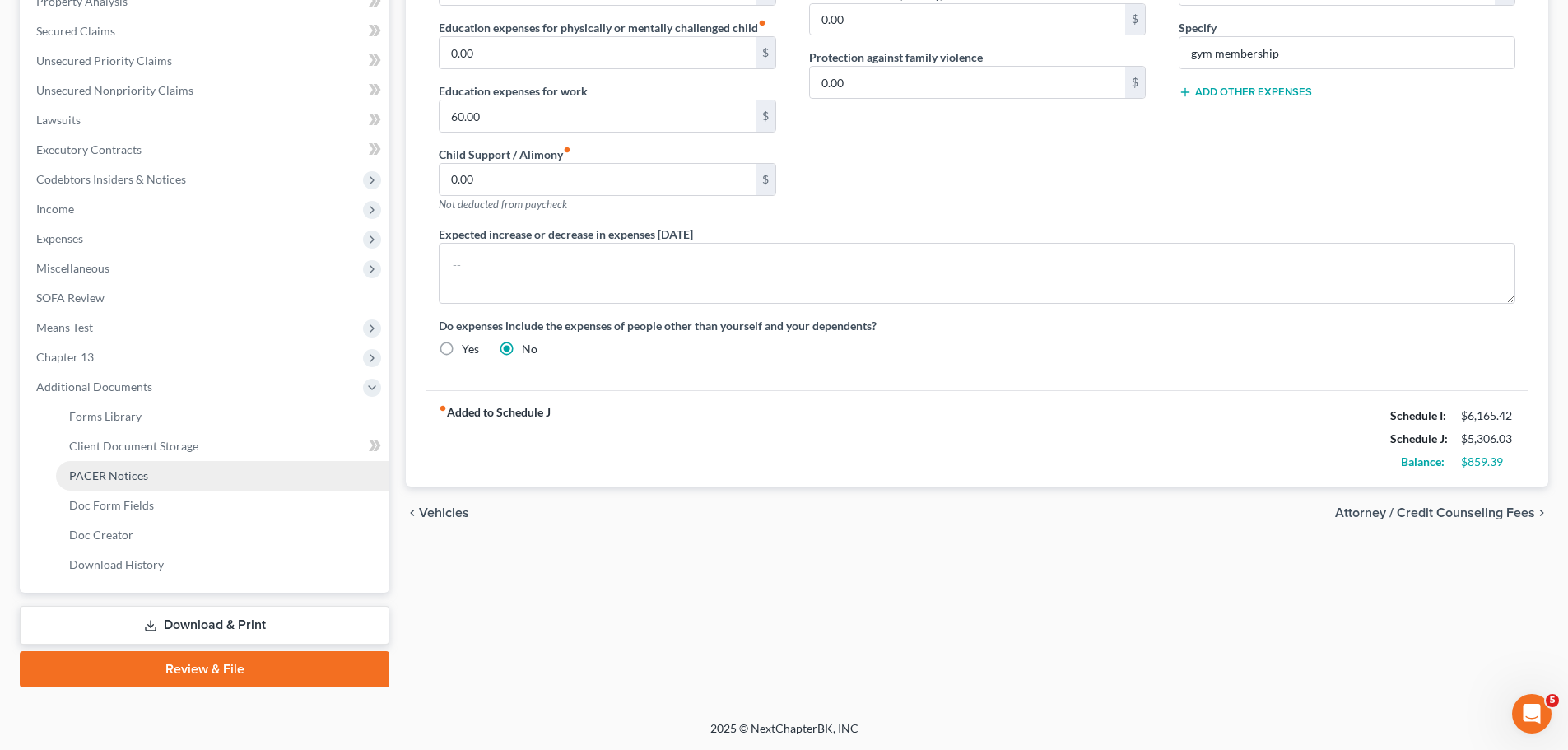
click at [104, 477] on span "PACER Notices" at bounding box center [108, 475] width 79 height 14
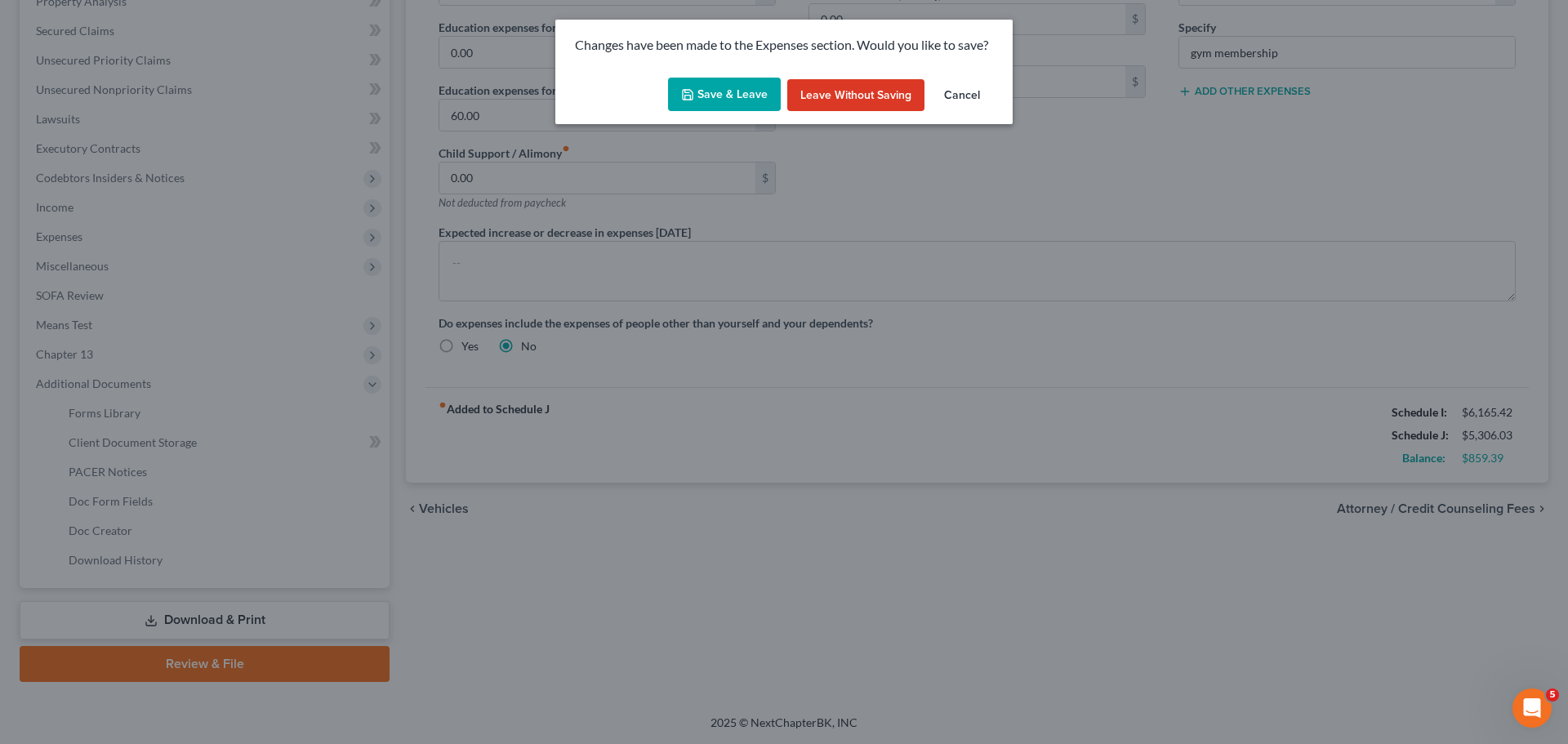
click at [711, 96] on button "Save & Leave" at bounding box center [724, 94] width 113 height 34
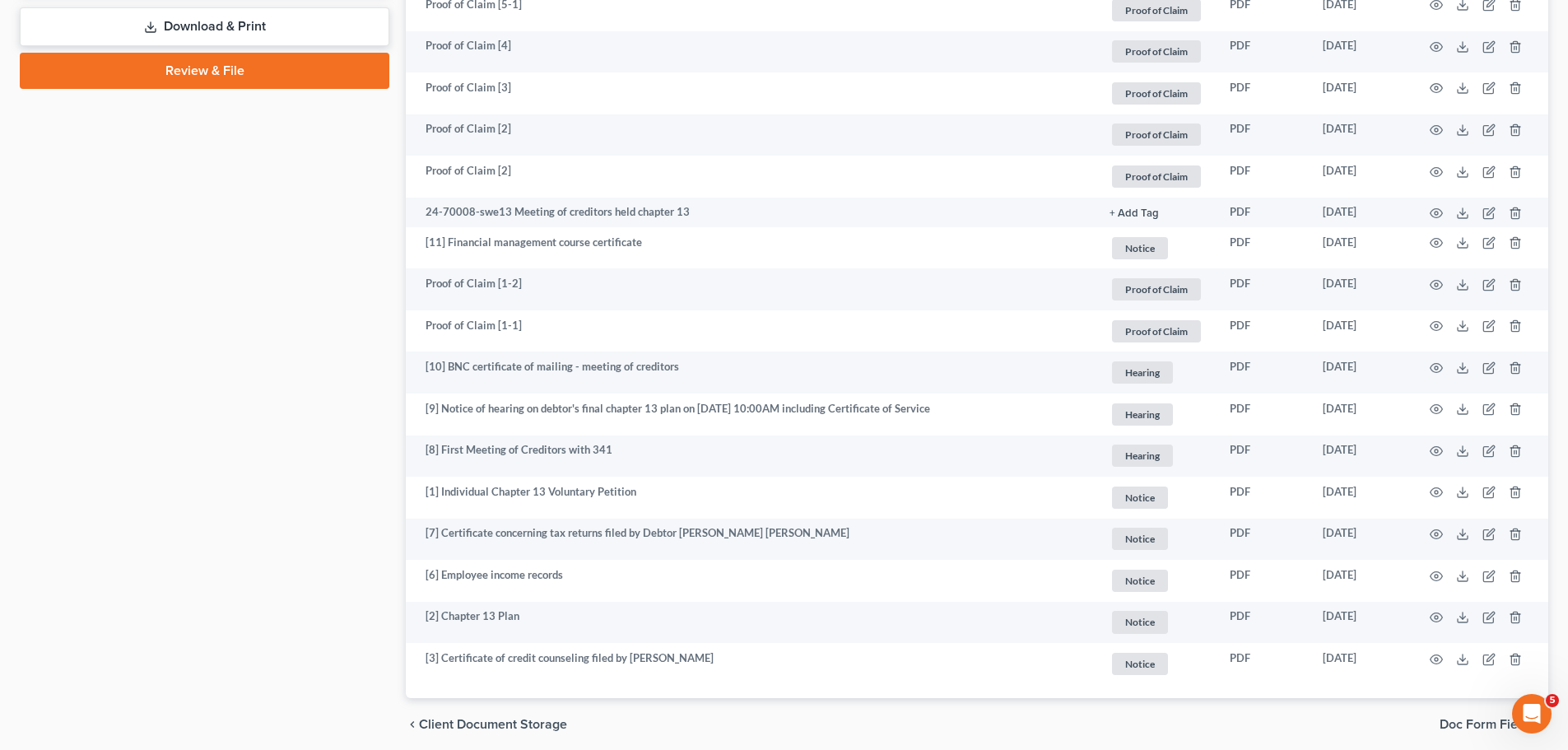
scroll to position [1024, 0]
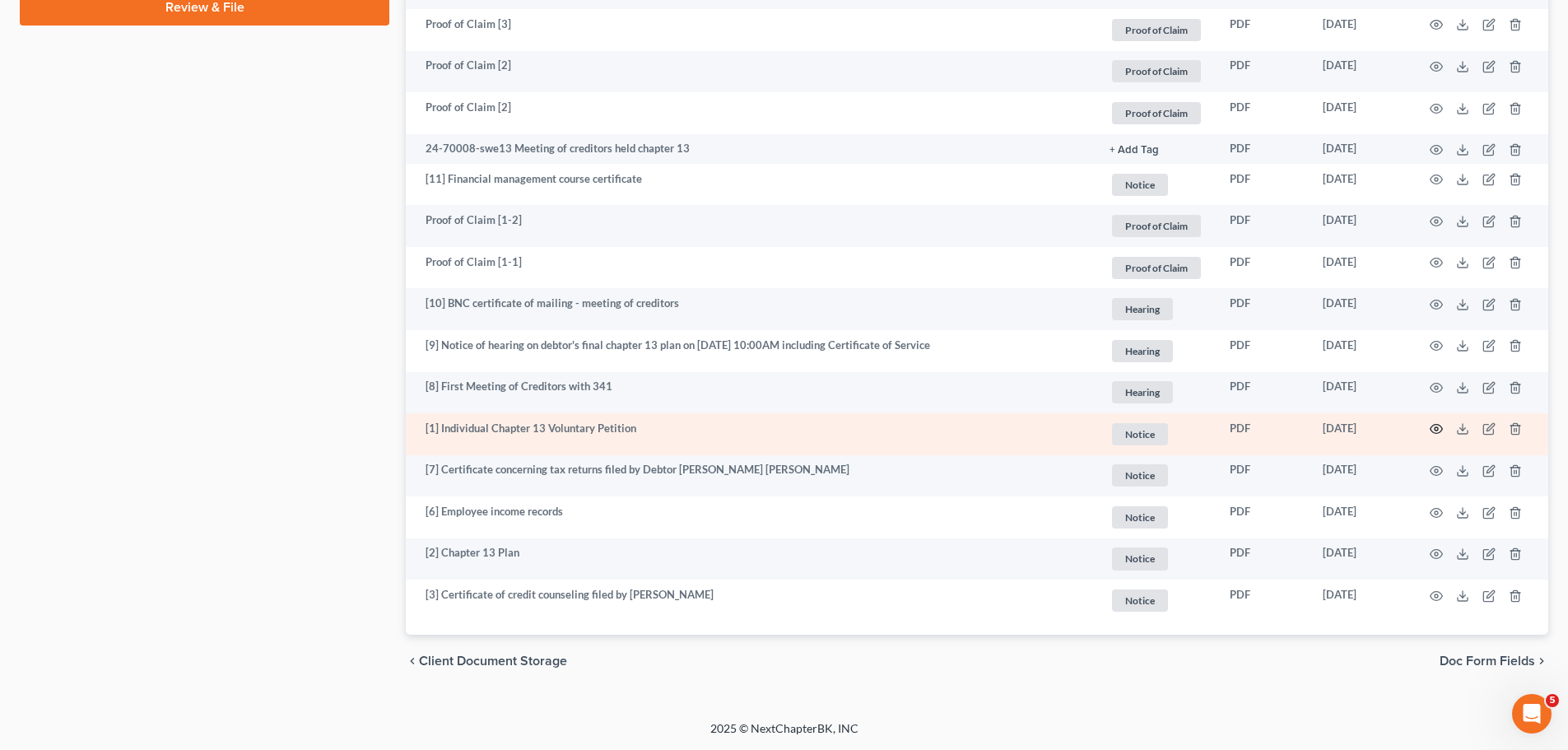
click at [1434, 427] on icon "button" at bounding box center [1436, 429] width 13 height 13
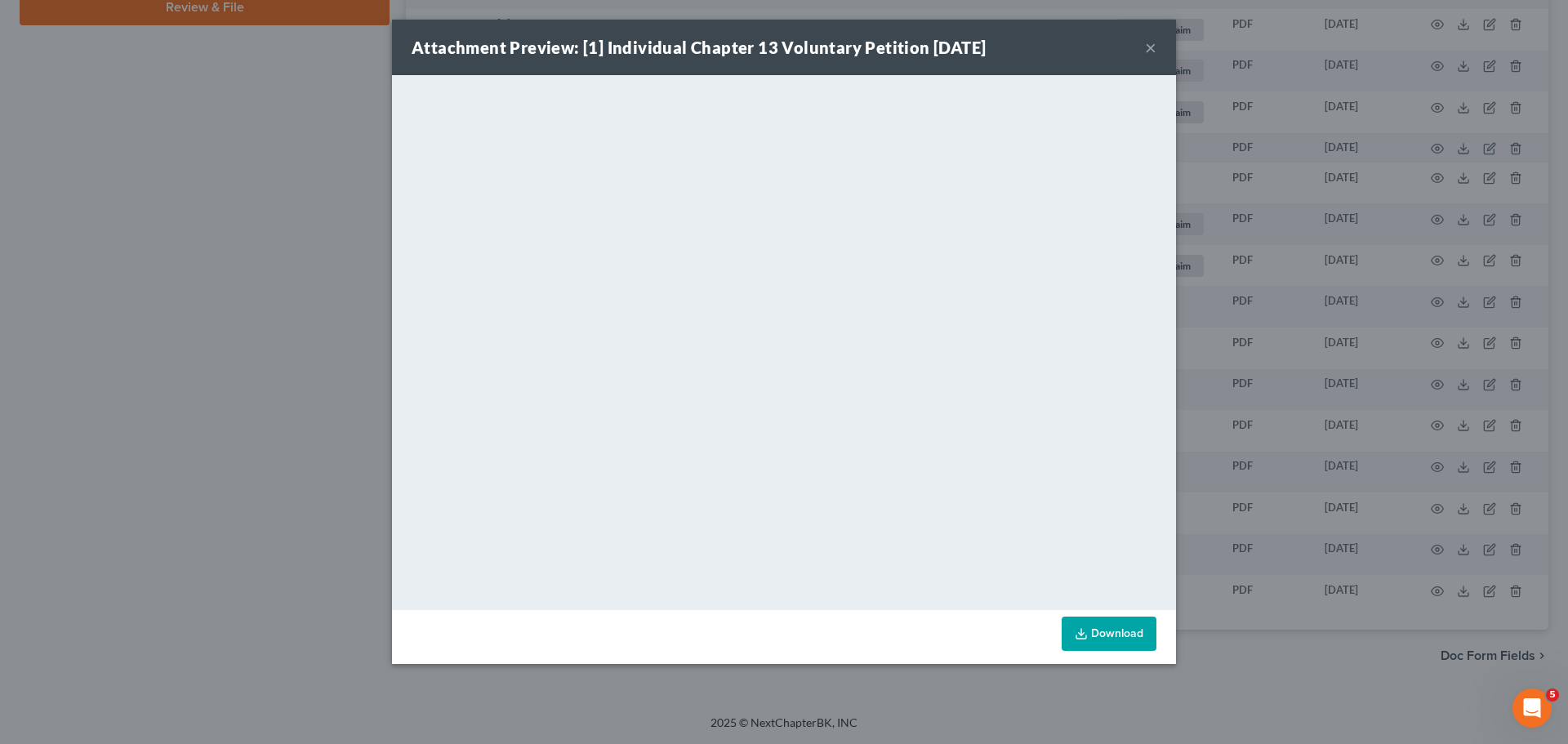
click at [1150, 51] on button "×" at bounding box center [1151, 47] width 12 height 19
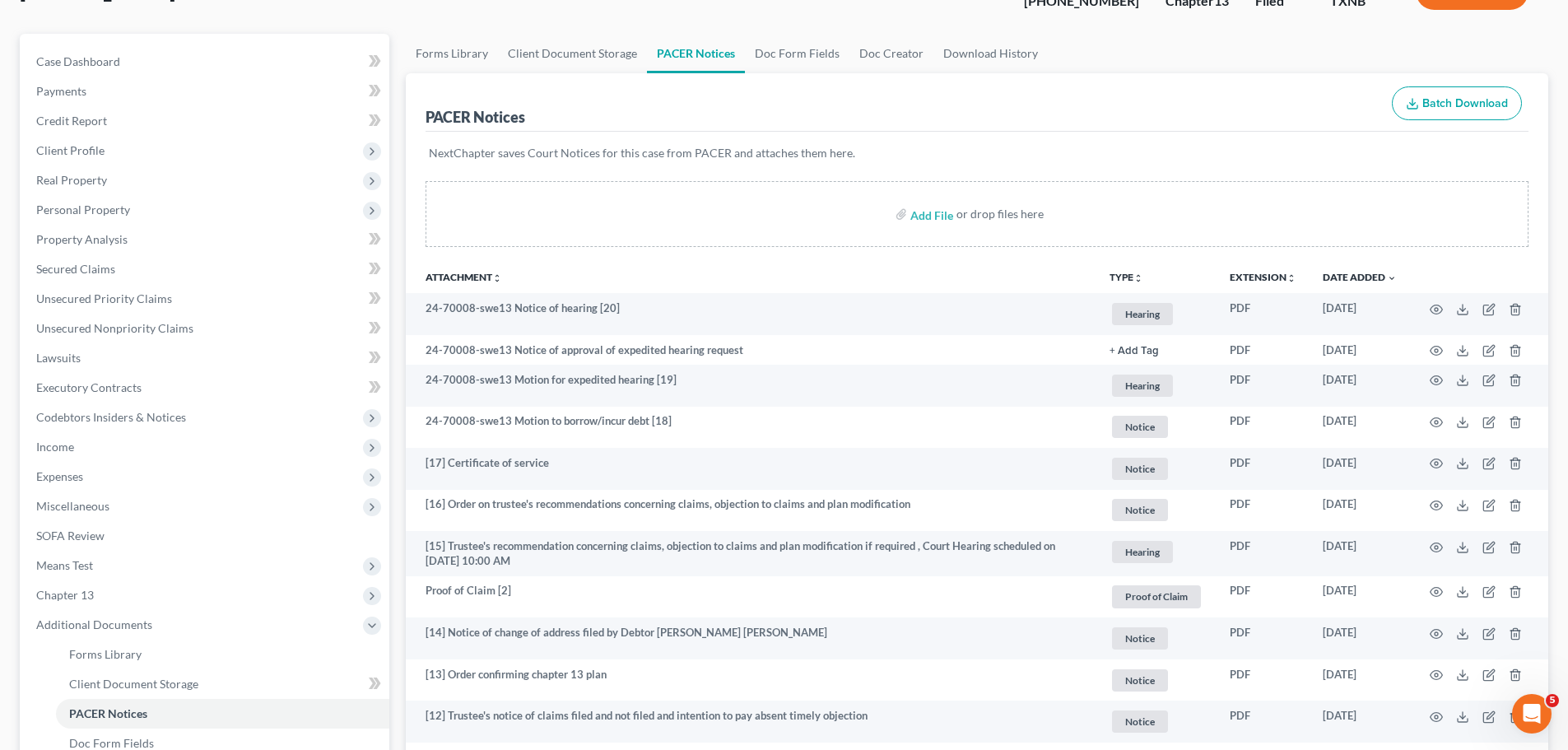
scroll to position [0, 0]
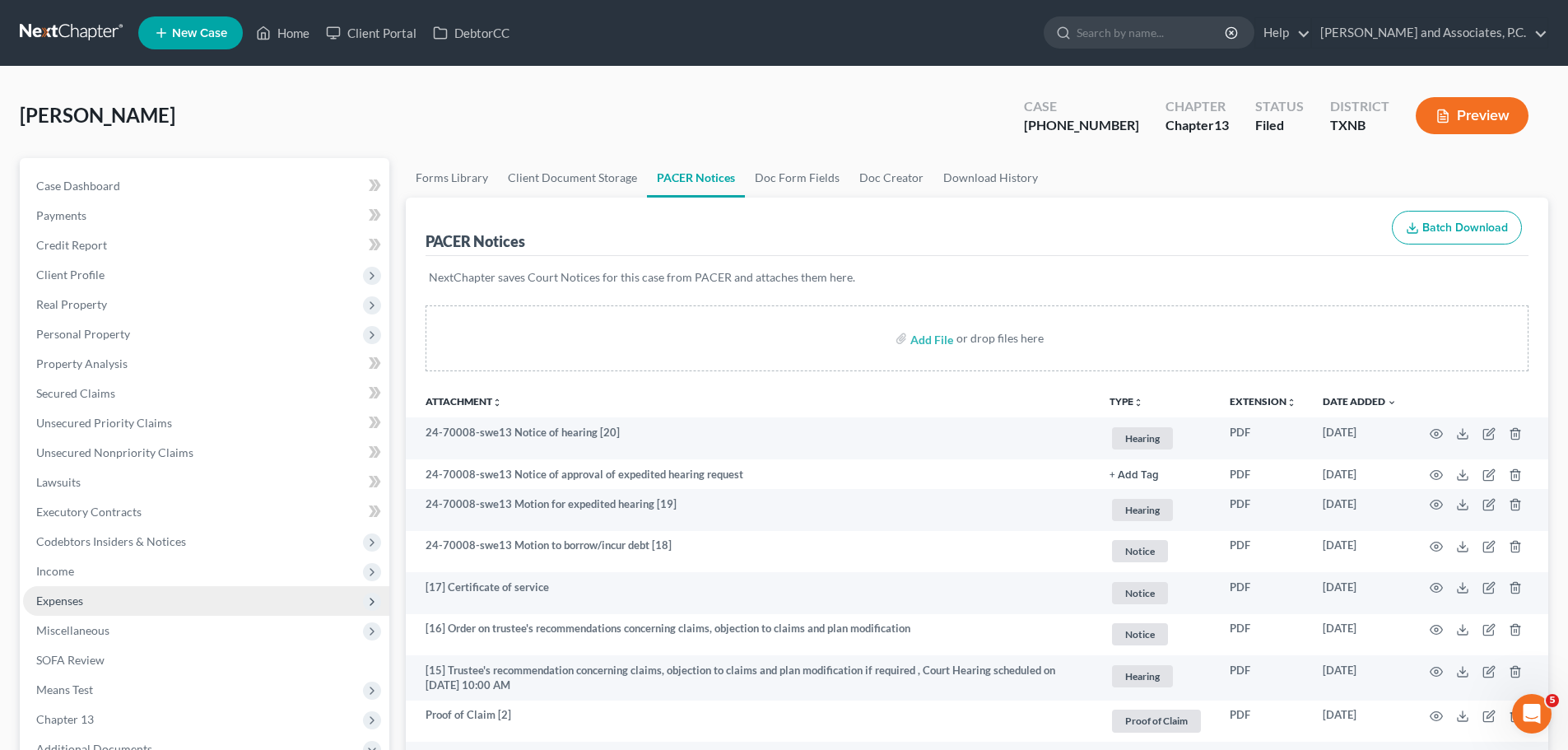
click at [55, 598] on span "Expenses" at bounding box center [60, 600] width 47 height 14
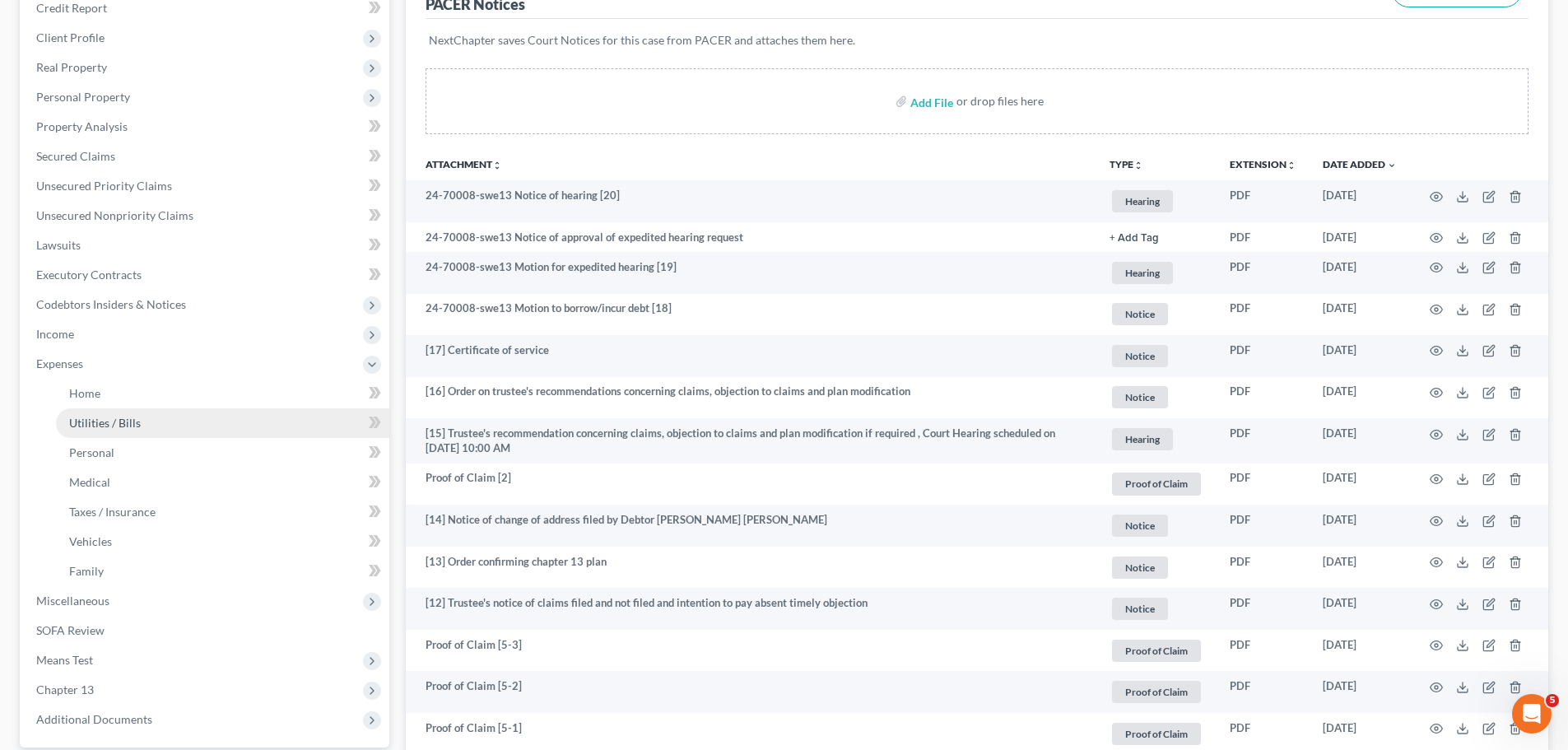
scroll to position [247, 0]
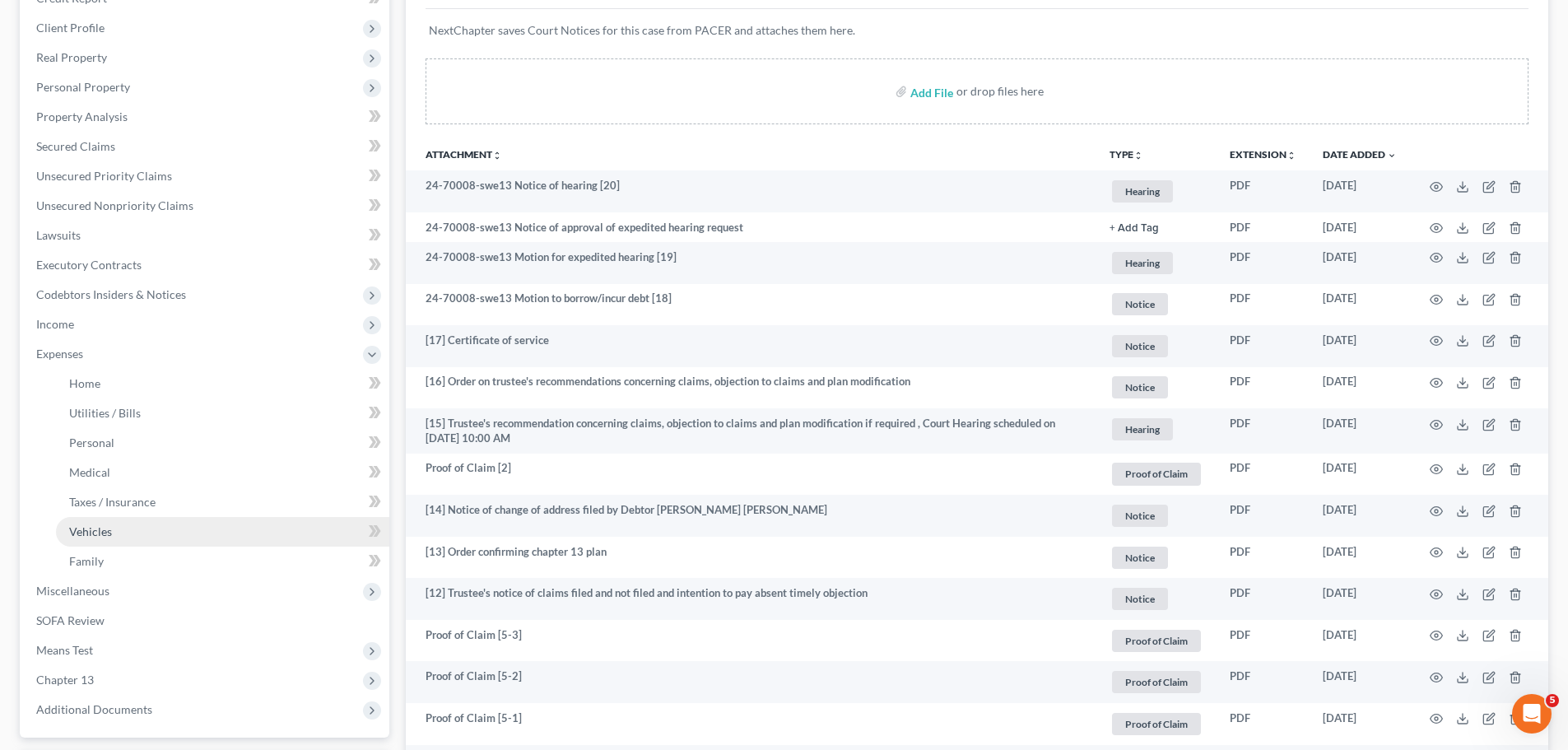
click at [91, 531] on span "Vehicles" at bounding box center [90, 531] width 43 height 14
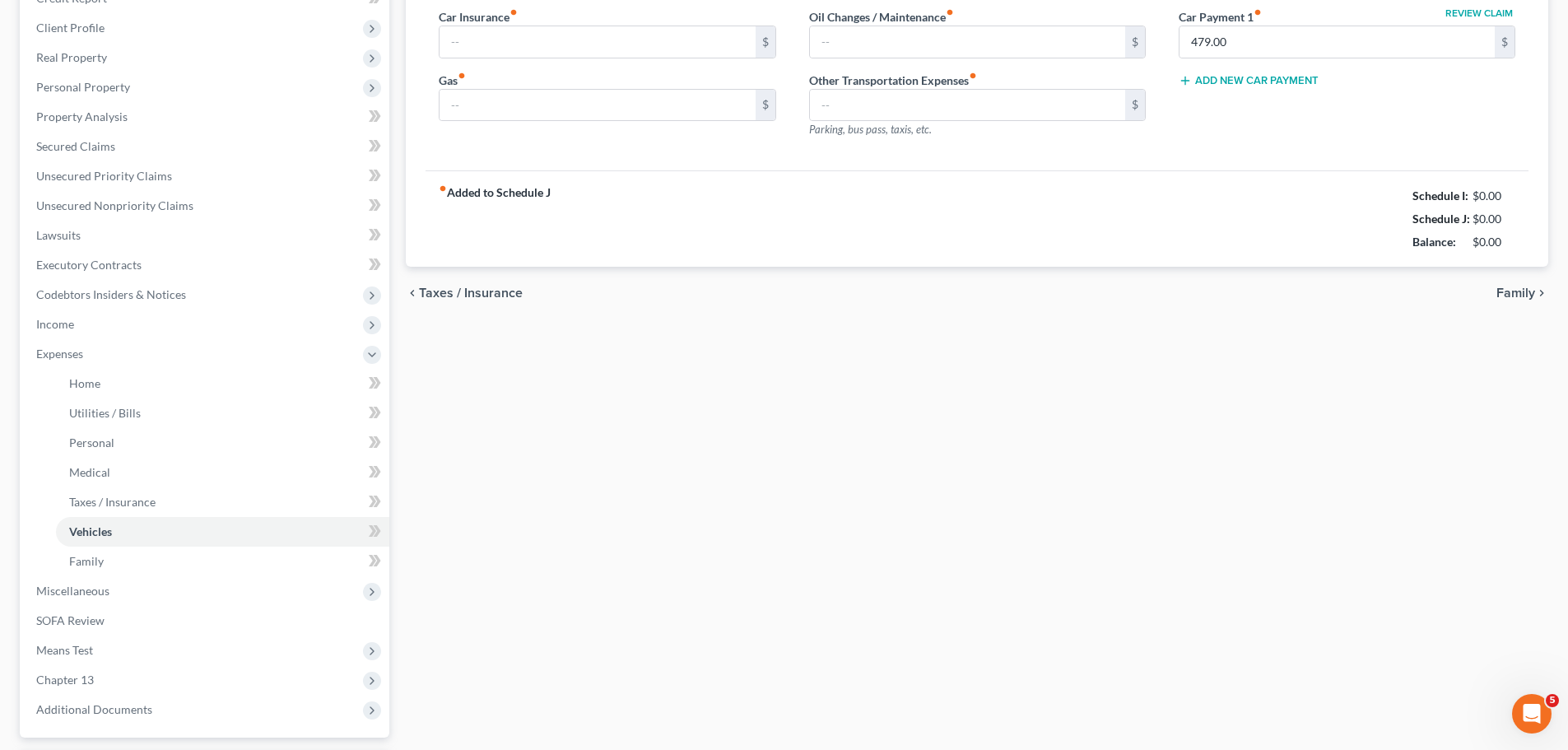
scroll to position [15, 0]
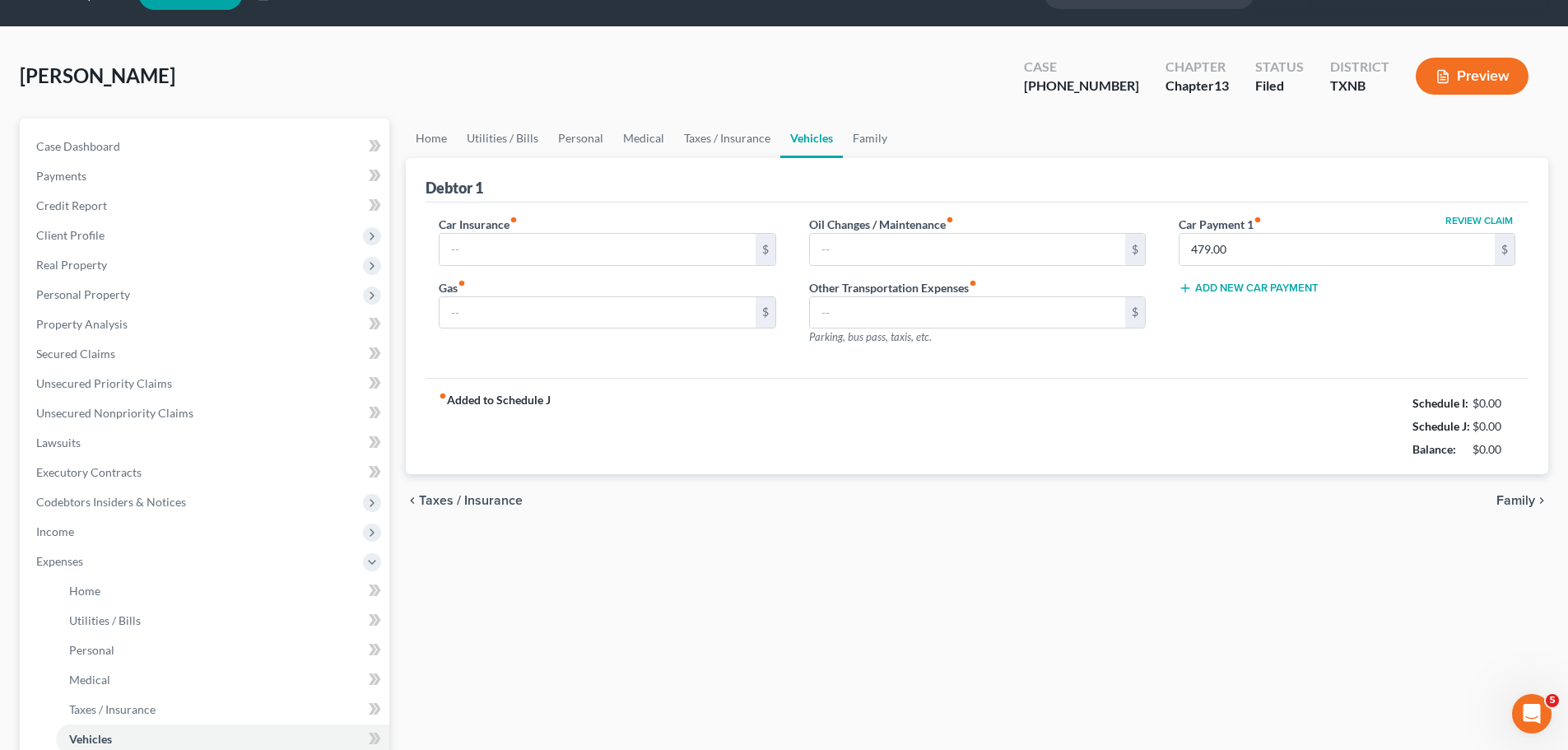
type input "520.00"
type input "120.00"
type input "0.00"
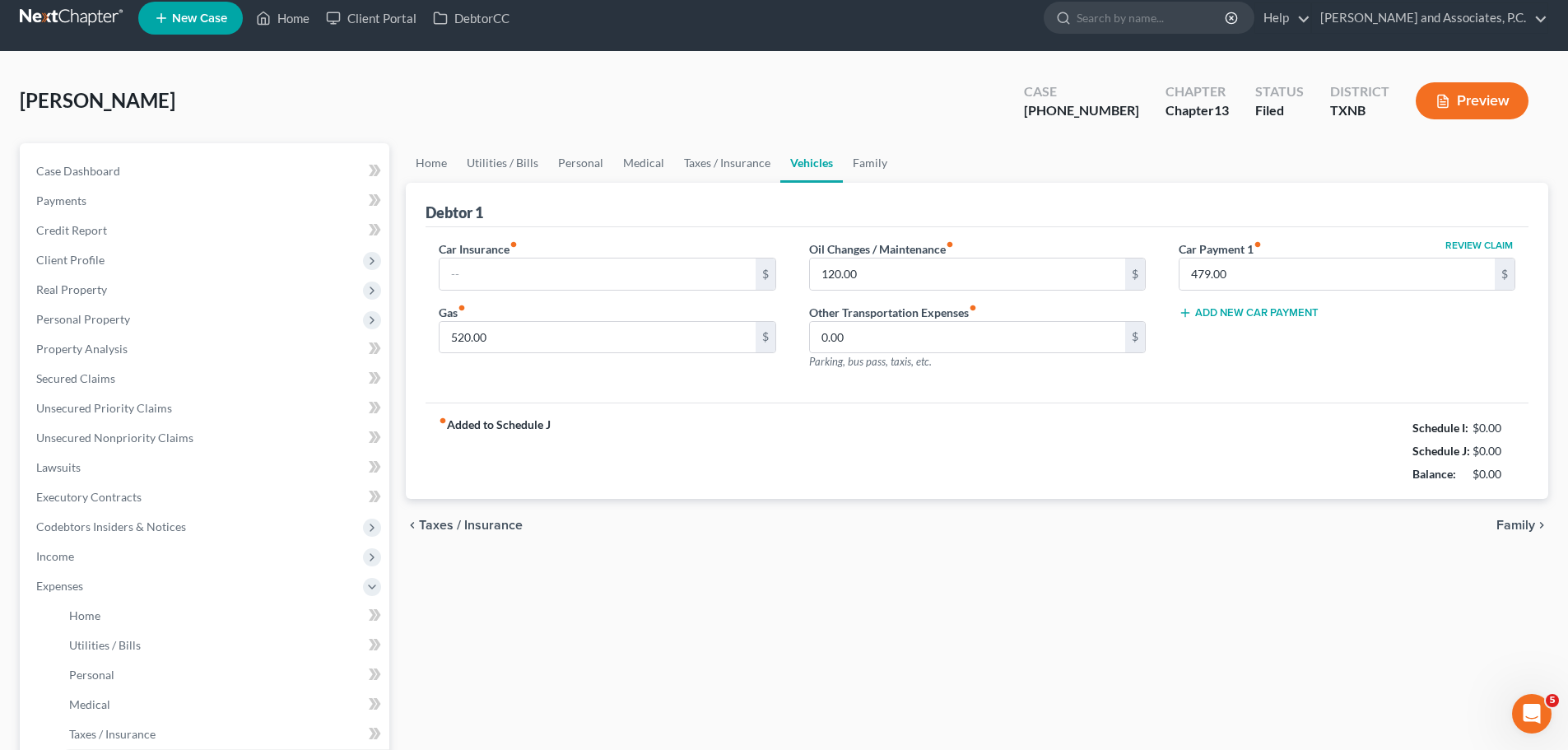
scroll to position [0, 0]
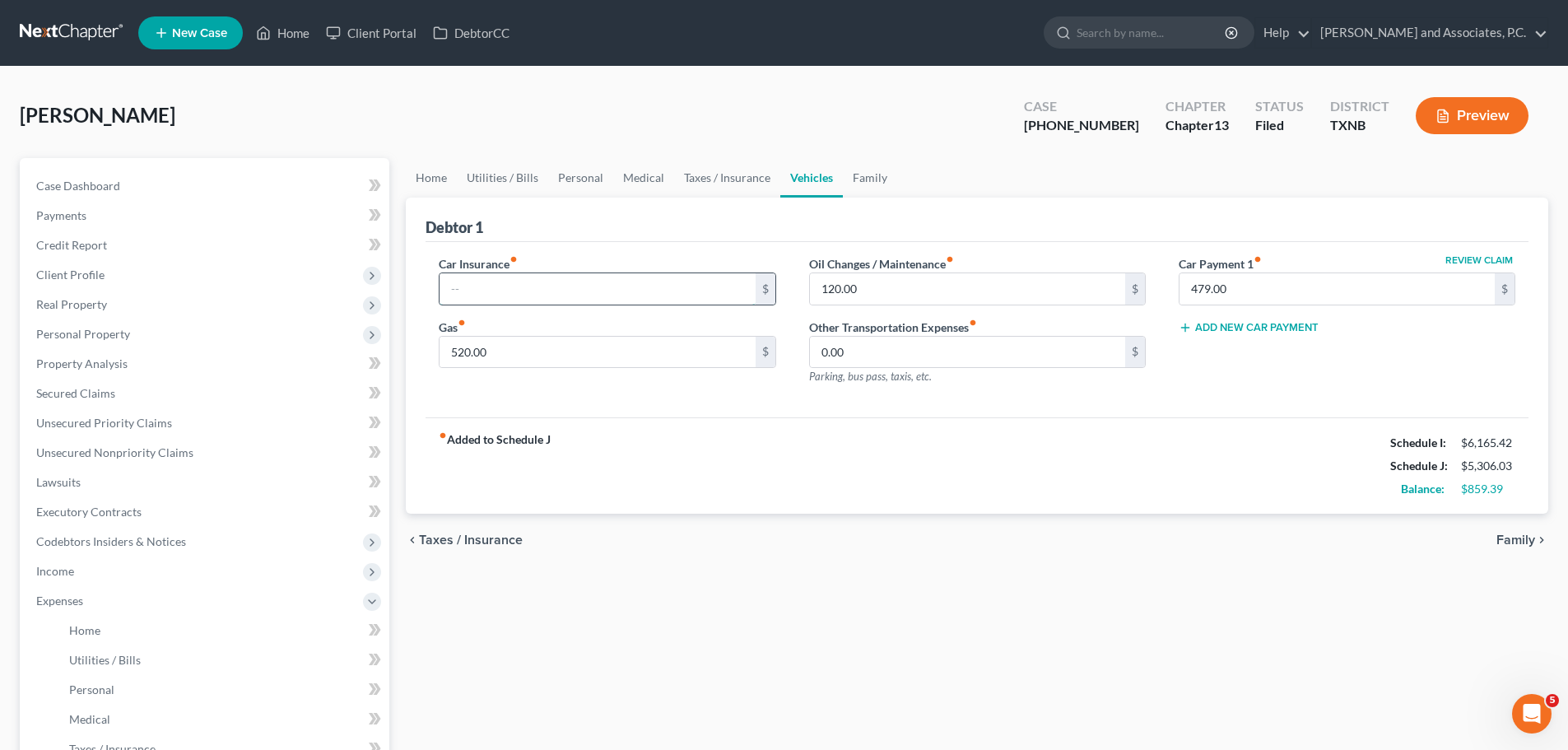
click at [457, 284] on input "text" at bounding box center [597, 288] width 315 height 31
type input "283.33"
click at [630, 323] on div "Gas fiber_manual_record 520.00 $" at bounding box center [607, 344] width 336 height 50
drag, startPoint x: 855, startPoint y: 175, endPoint x: 903, endPoint y: 309, distance: 142.3
click at [855, 175] on link "Family" at bounding box center [869, 177] width 55 height 40
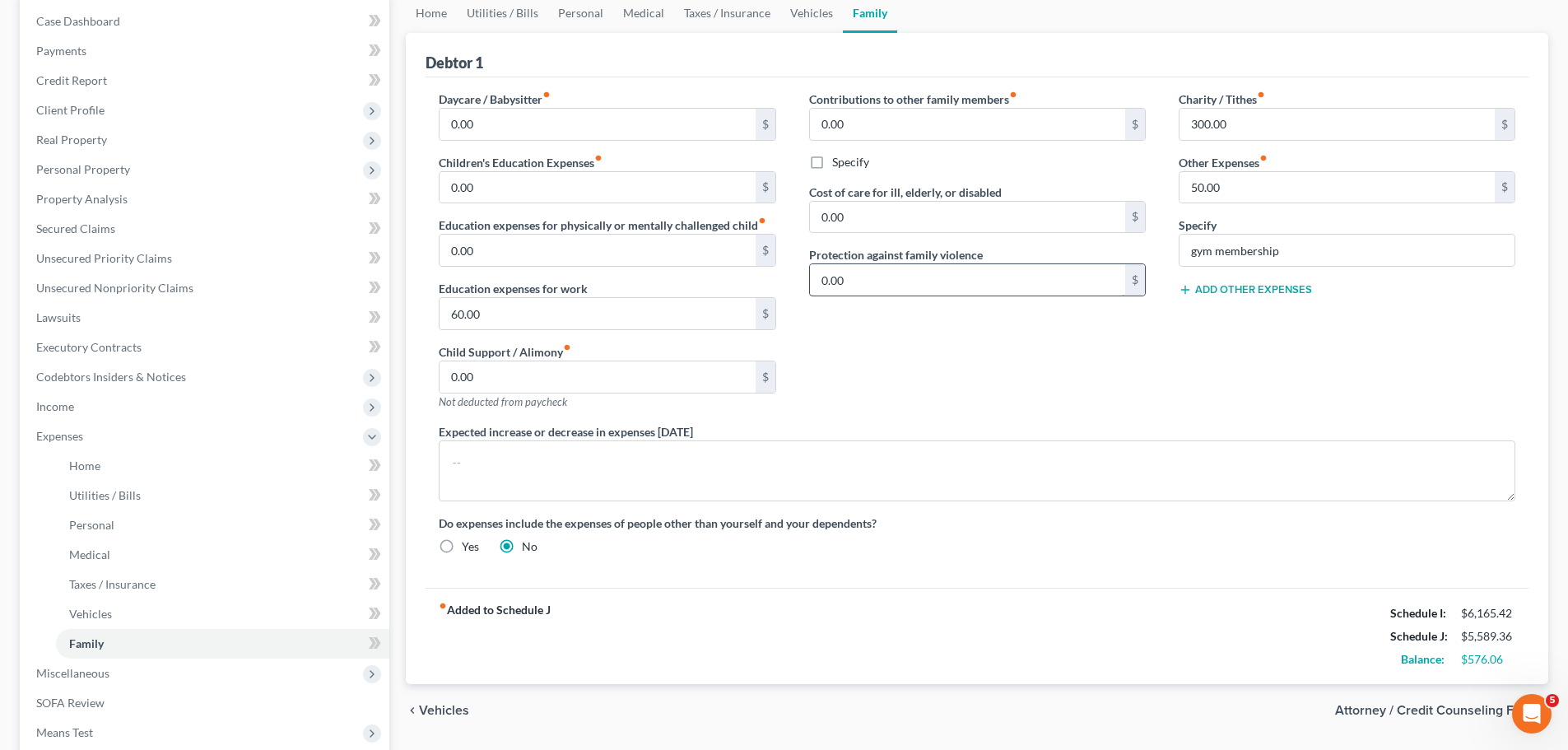
scroll to position [82, 0]
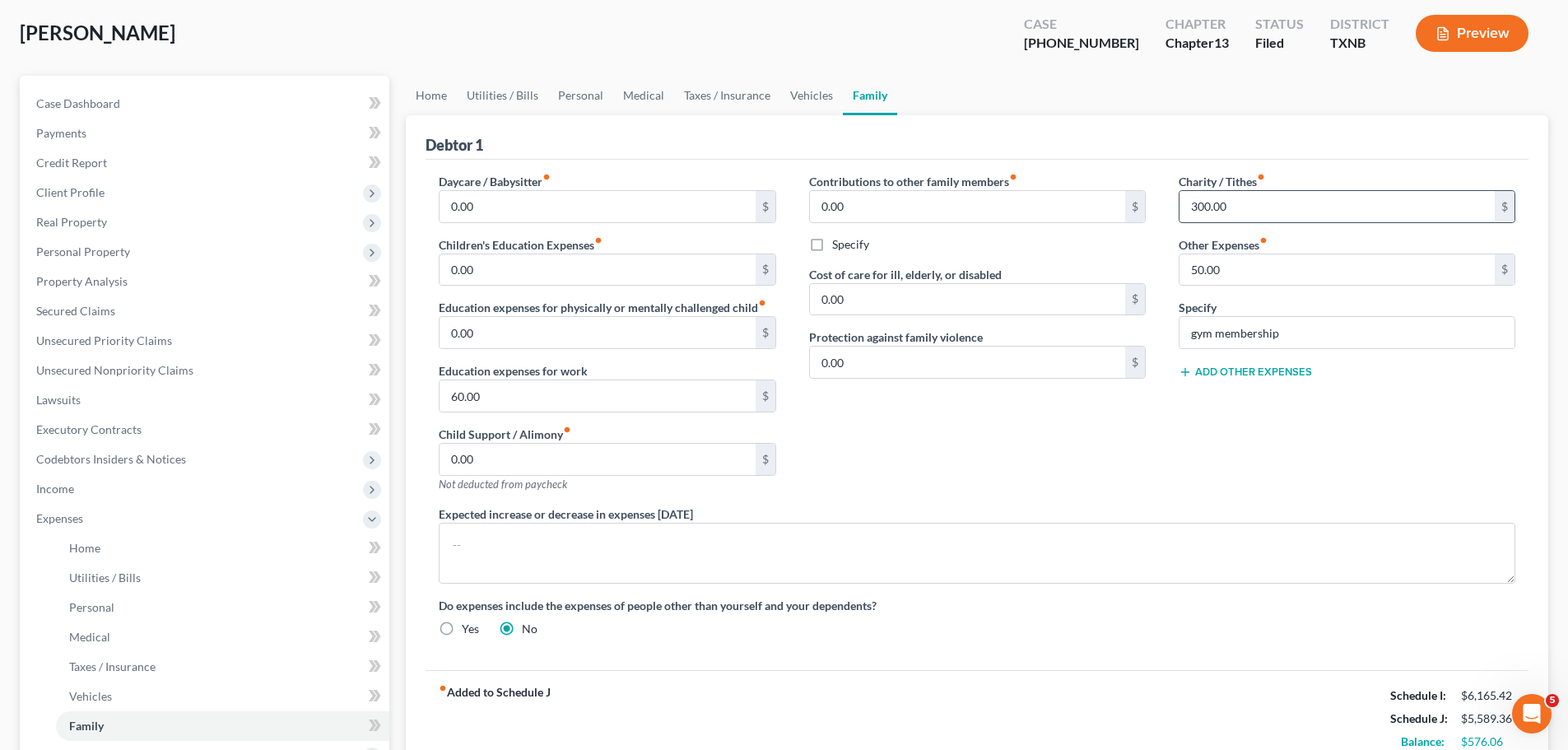
click at [1204, 208] on input "300.00" at bounding box center [1337, 206] width 315 height 31
type input "350.00"
click at [1040, 430] on div "Contributions to other family members fiber_manual_record 0.00 $ Specify Cost o…" at bounding box center [977, 339] width 369 height 332
click at [998, 446] on div "Contributions to other family members fiber_manual_record 0.00 $ Specify Cost o…" at bounding box center [977, 339] width 369 height 332
click at [565, 447] on input "0.00" at bounding box center [597, 459] width 315 height 31
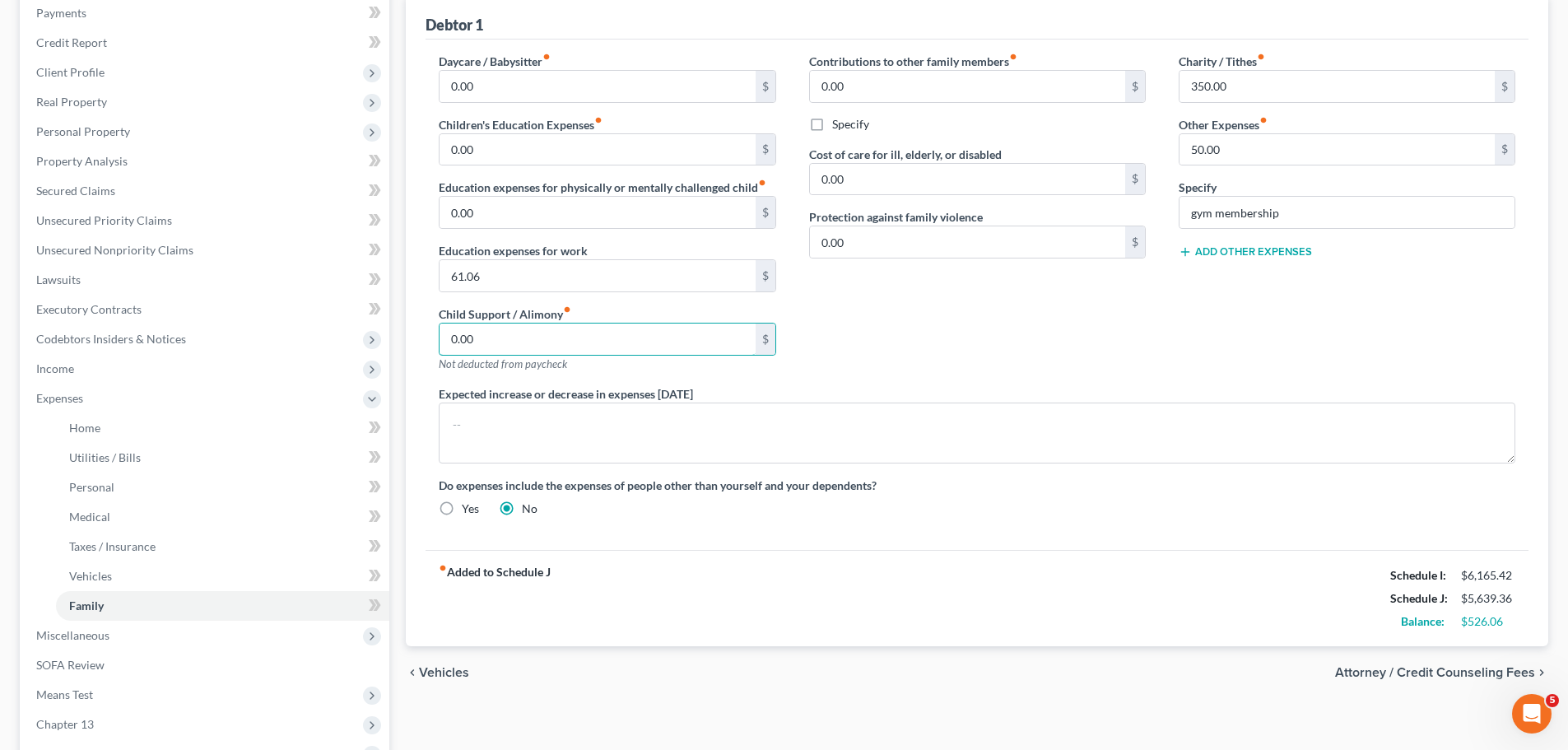
scroll to position [247, 0]
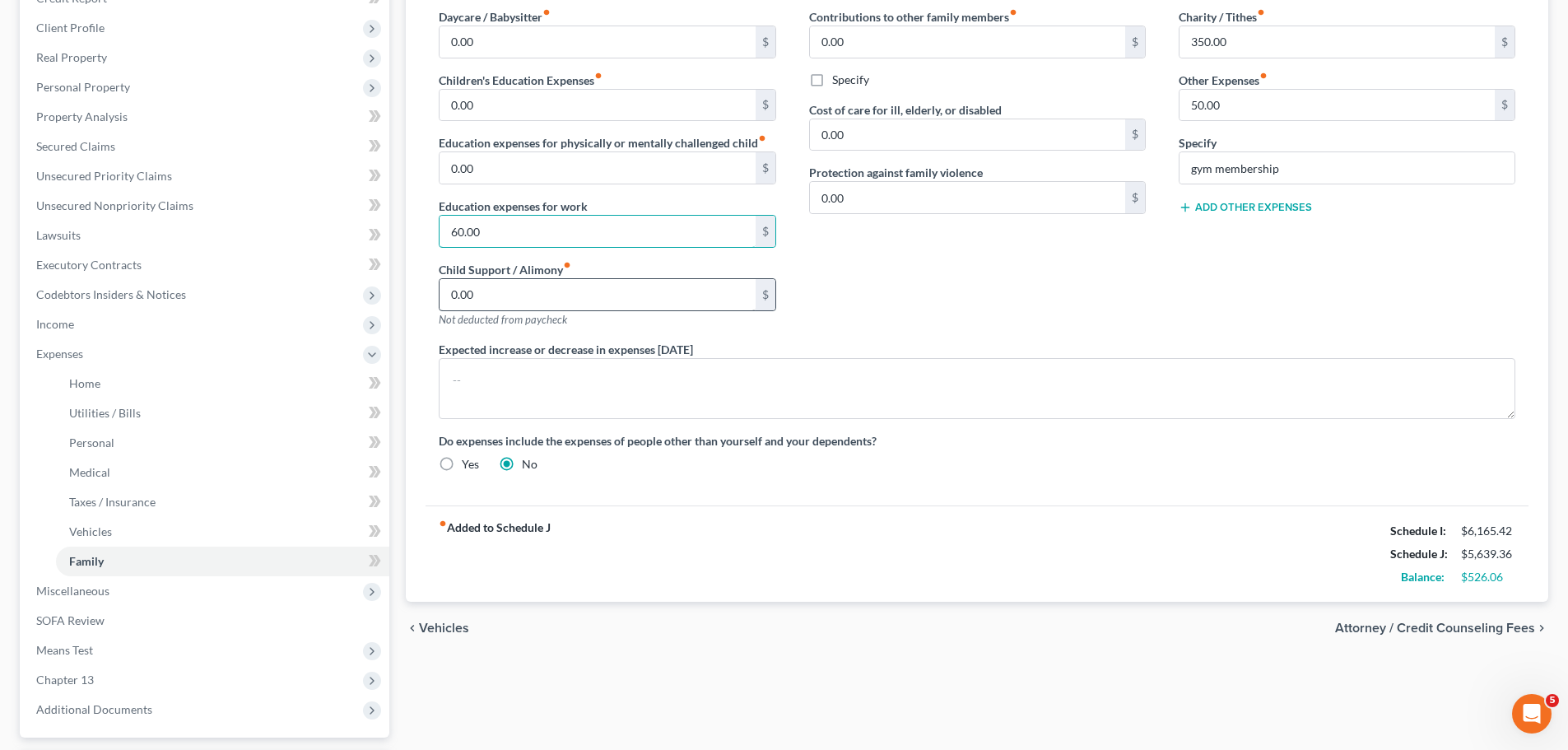
type input "60.00"
click at [551, 290] on input "0.00" at bounding box center [597, 294] width 315 height 31
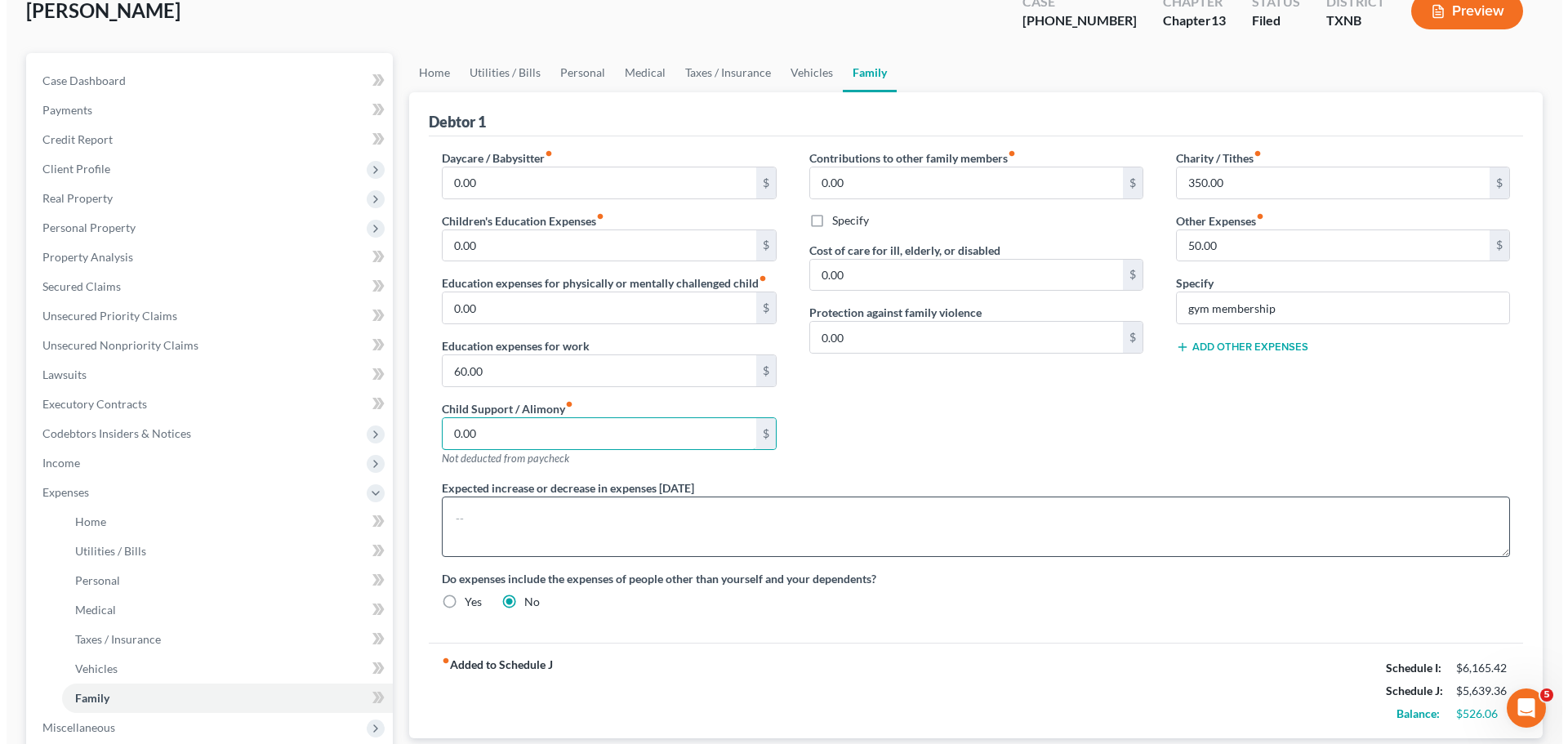
scroll to position [0, 0]
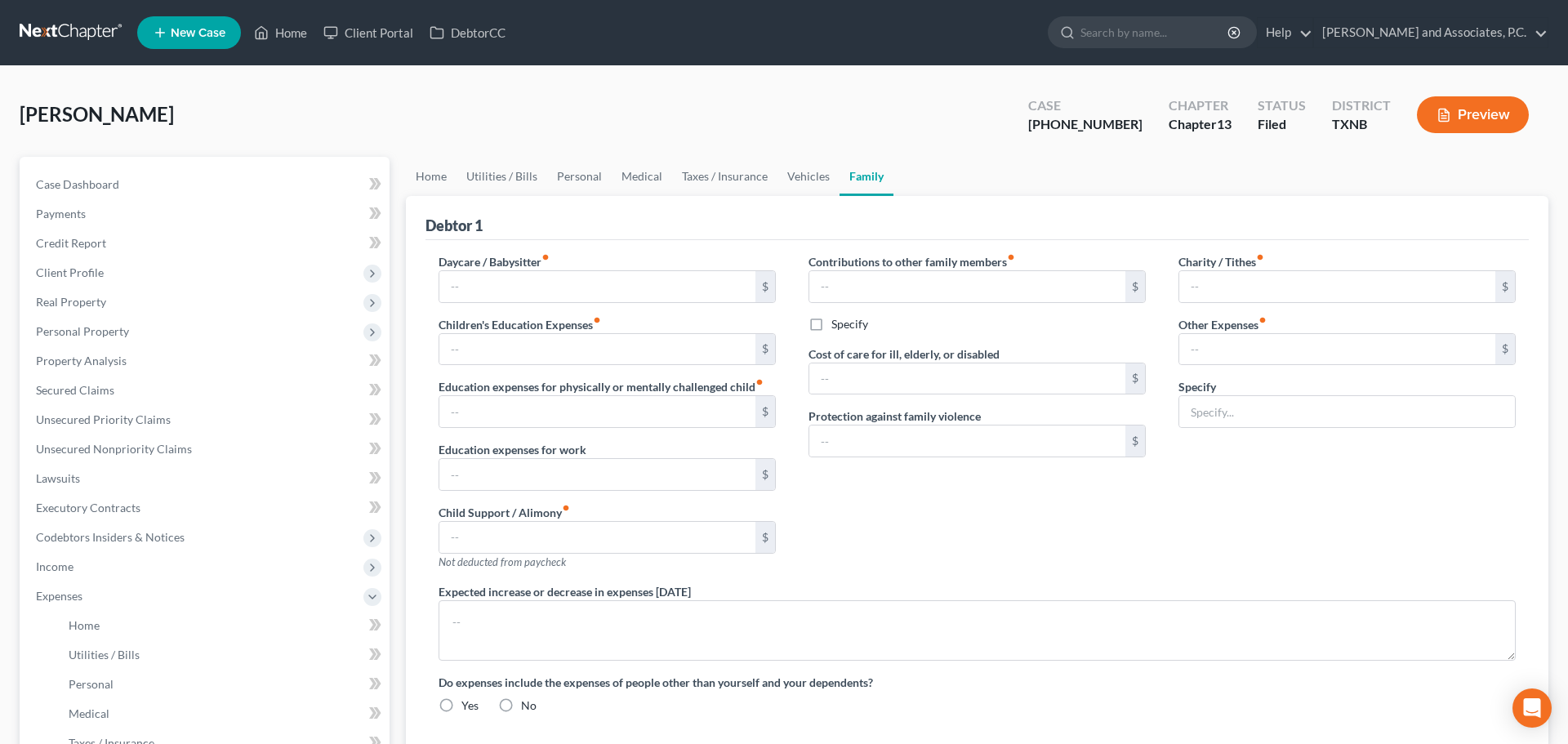
type input "0.00"
type input "60.00"
type input "0.00"
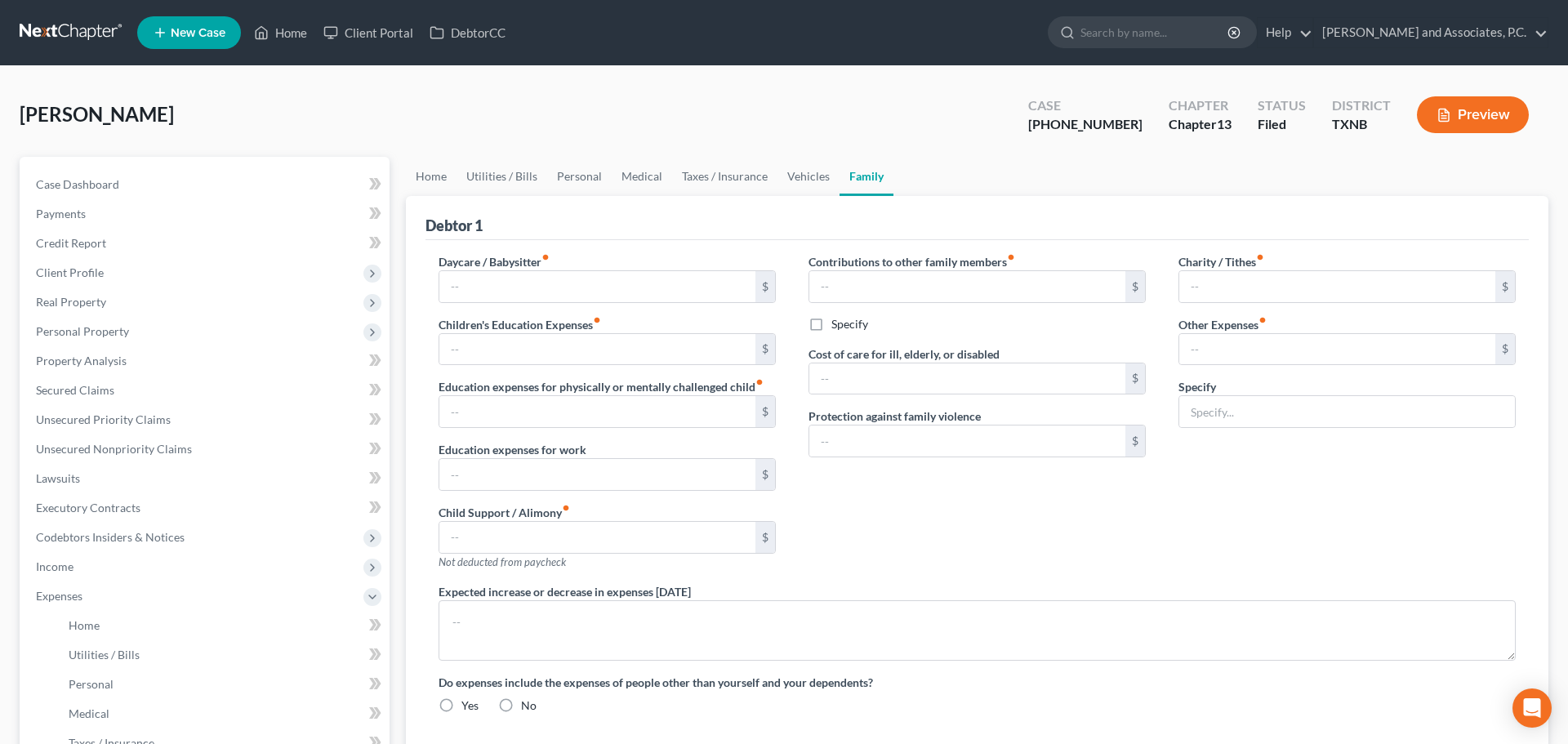
type input "0.00"
type input "300.00"
type input "50.00"
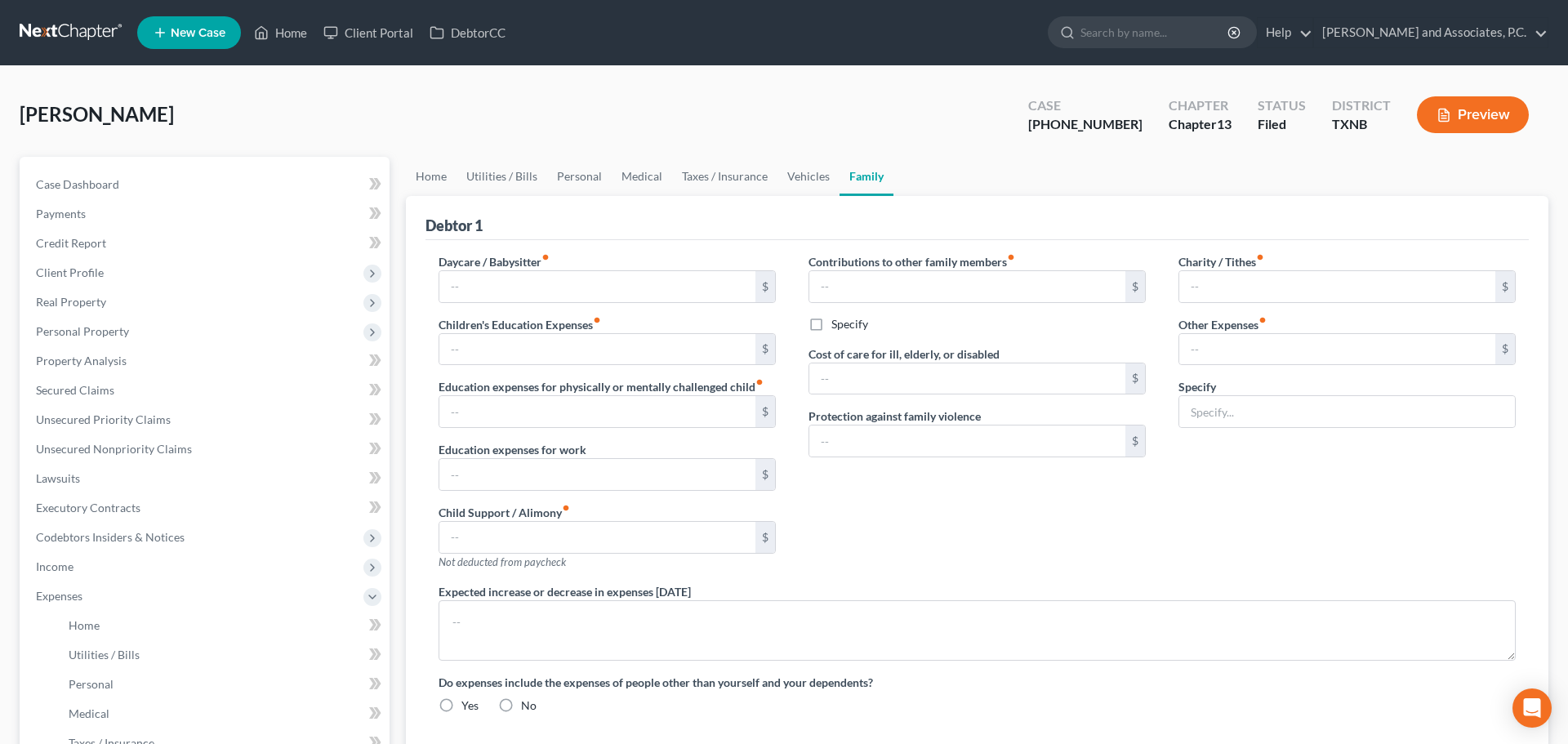
type input "gym membership"
radio input "true"
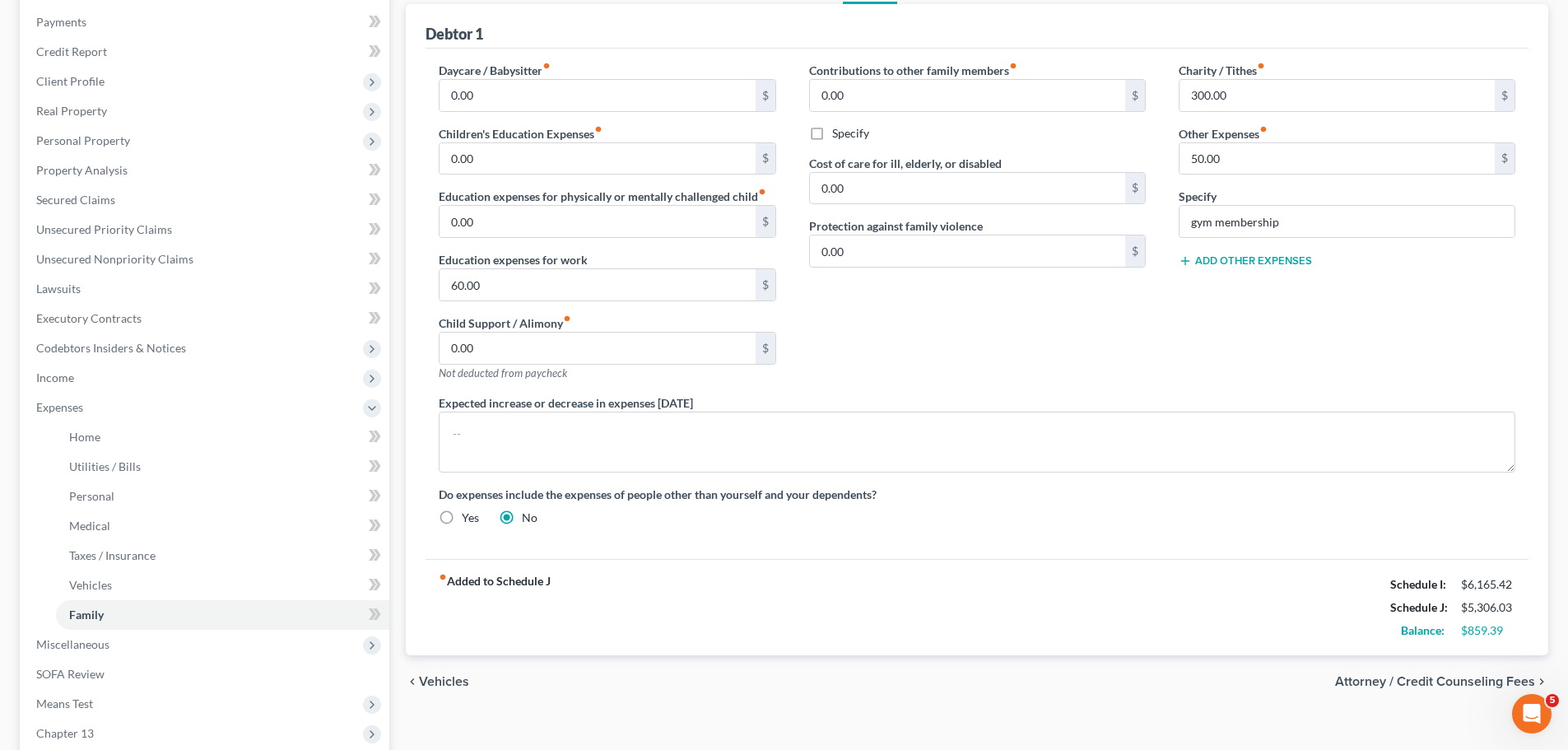
scroll to position [165, 0]
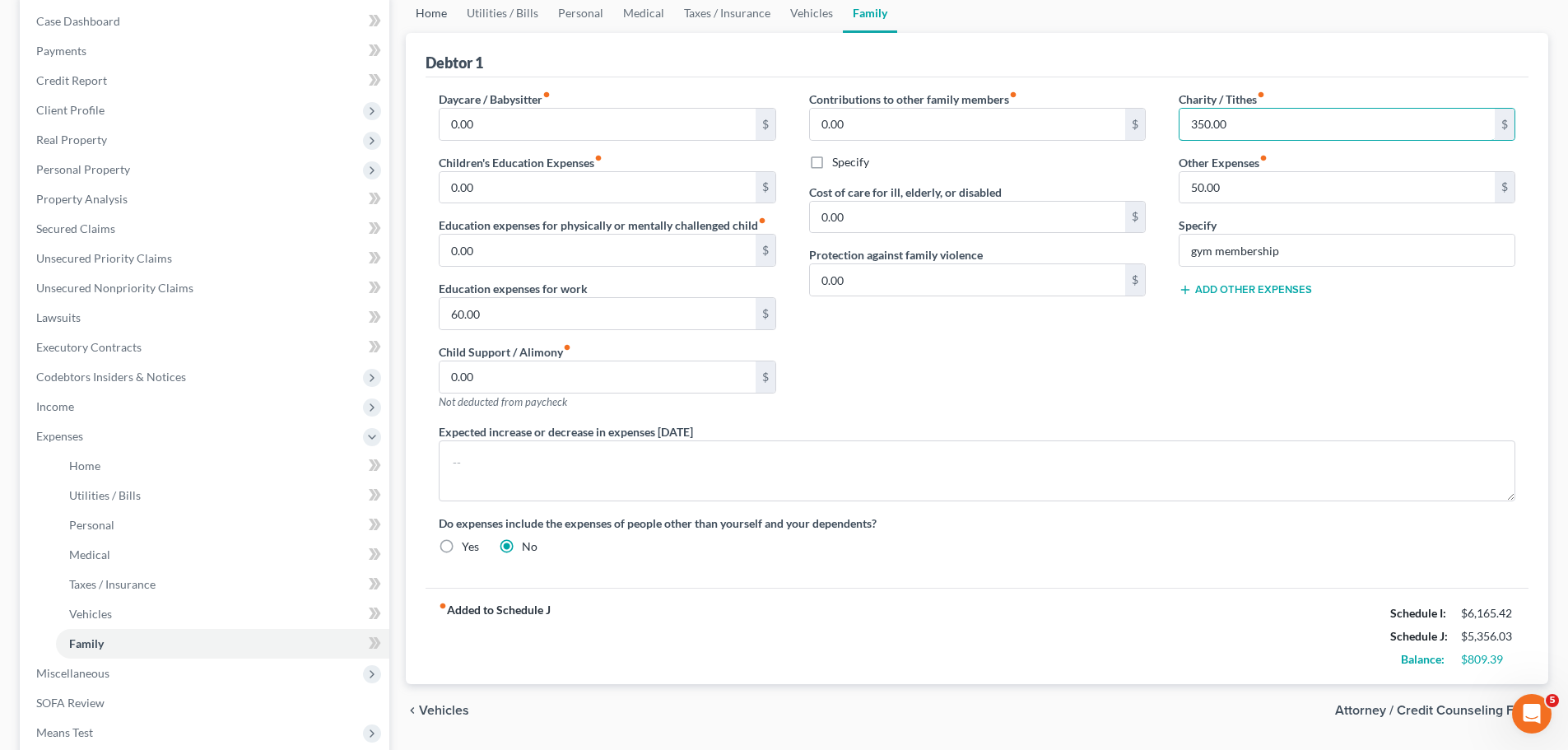
type input "350.00"
click at [426, 13] on link "Home" at bounding box center [431, 13] width 51 height 40
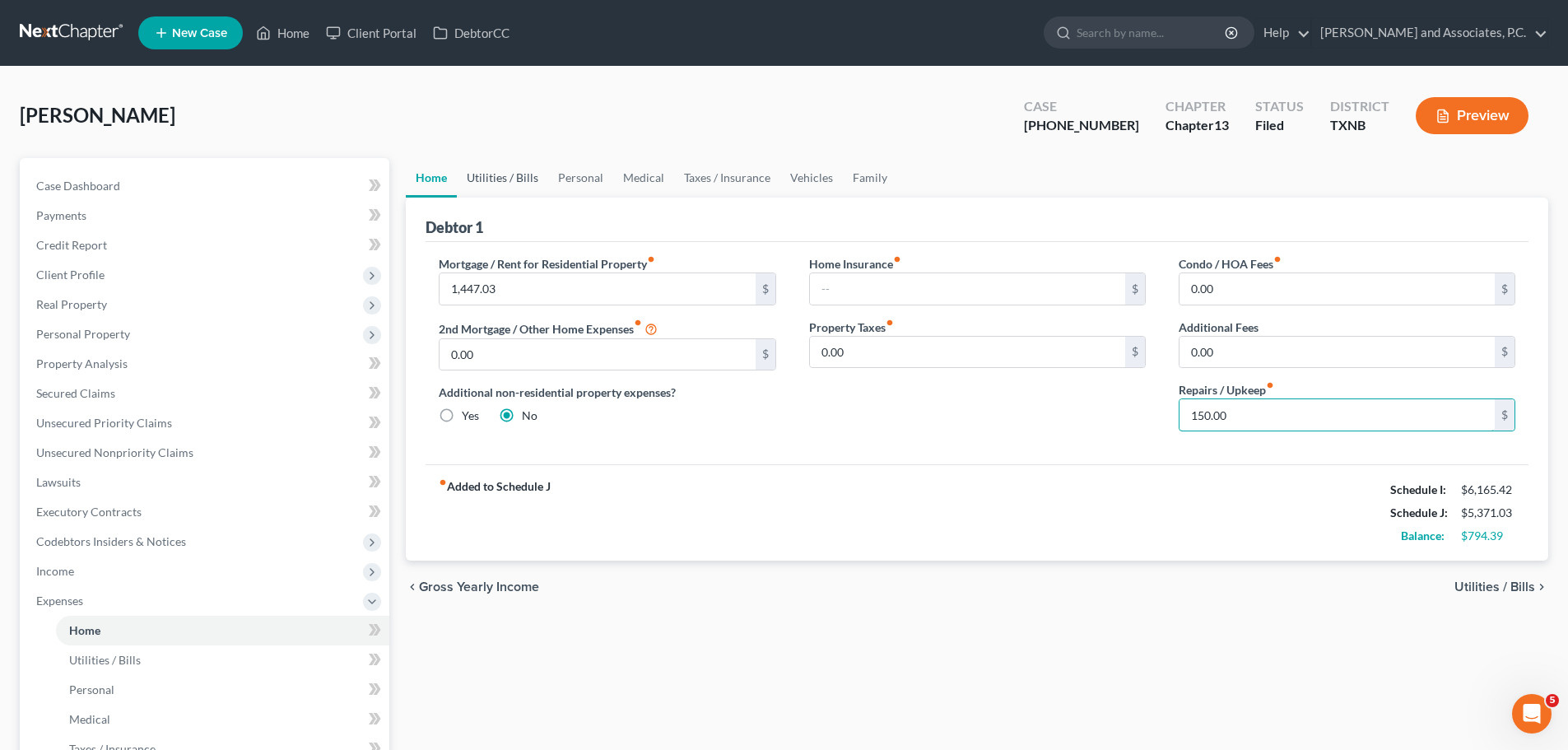
type input "150.00"
click at [517, 177] on link "Utilities / Bills" at bounding box center [502, 177] width 92 height 40
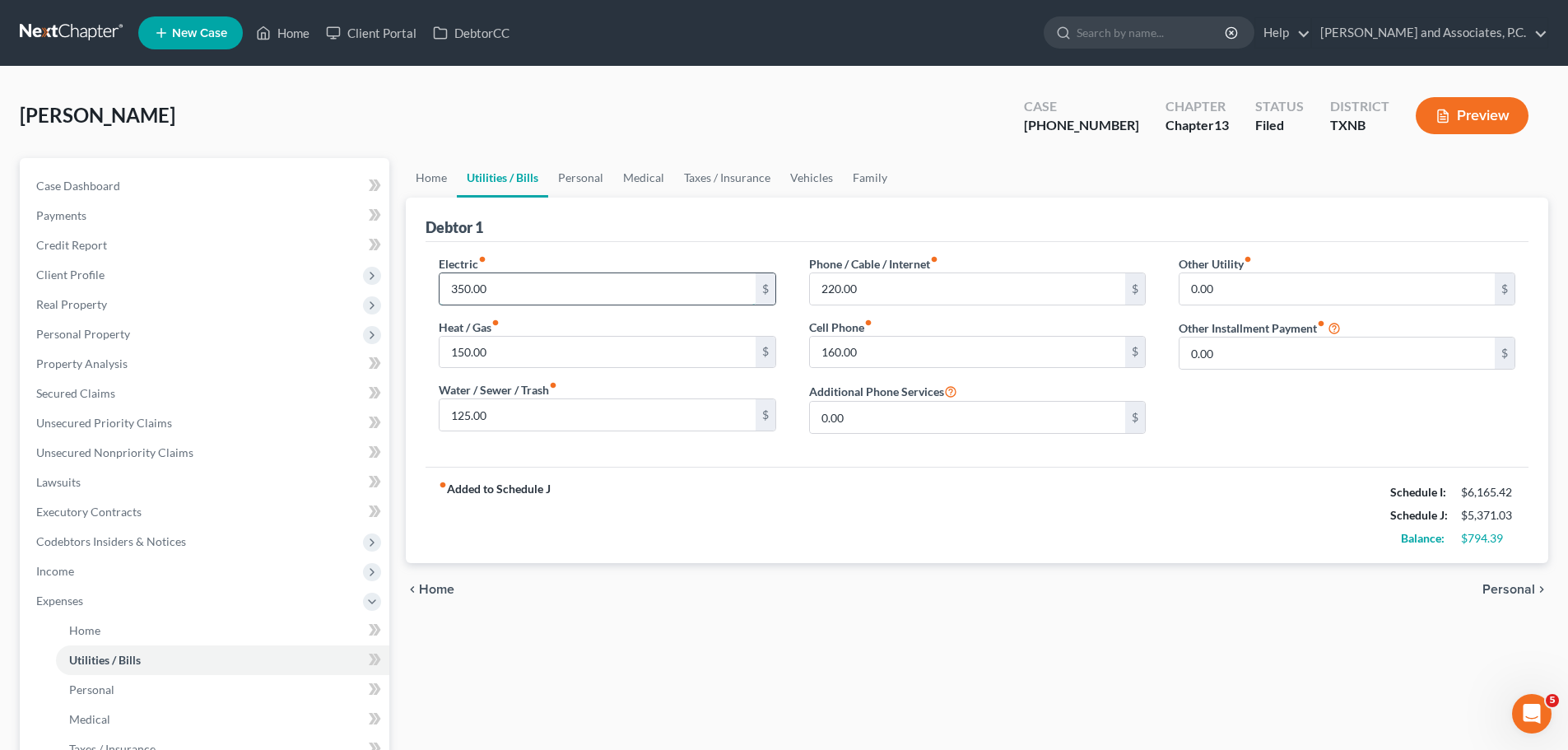
click at [503, 288] on input "350.00" at bounding box center [597, 288] width 315 height 31
type input "350.39"
click at [589, 178] on link "Personal" at bounding box center [580, 177] width 65 height 40
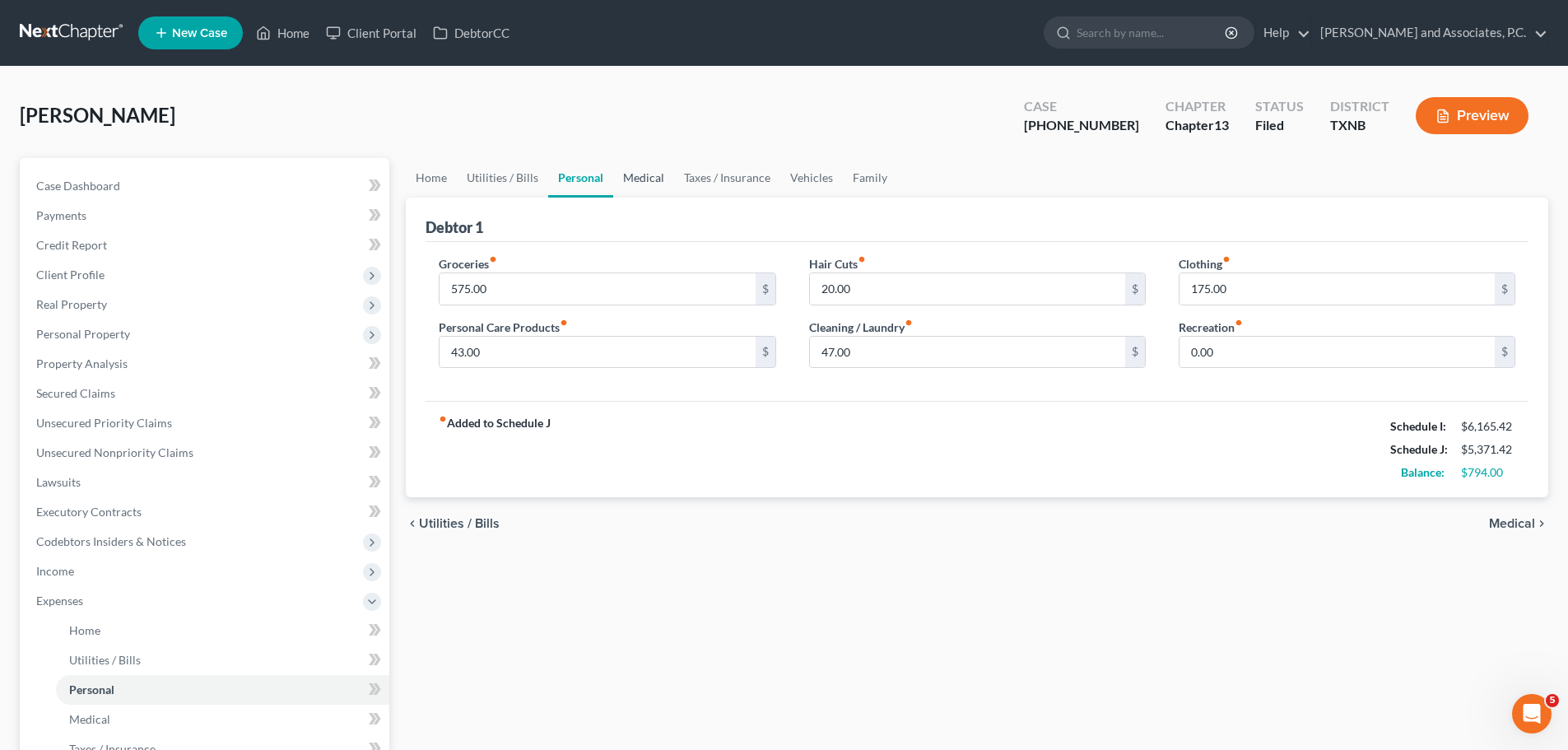
click at [647, 179] on link "Medical" at bounding box center [643, 177] width 61 height 40
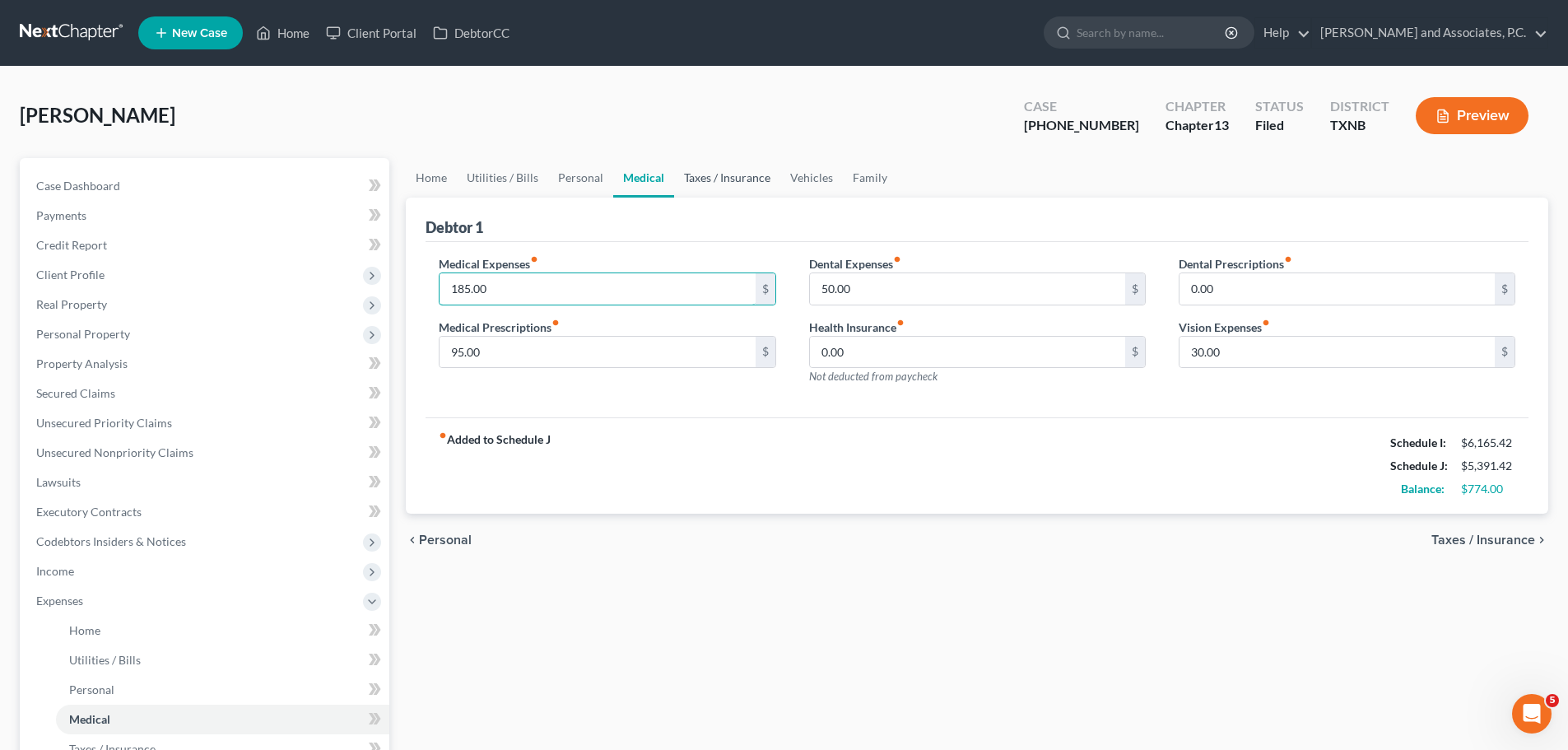
type input "185.00"
click at [703, 176] on link "Taxes / Insurance" at bounding box center [727, 177] width 106 height 40
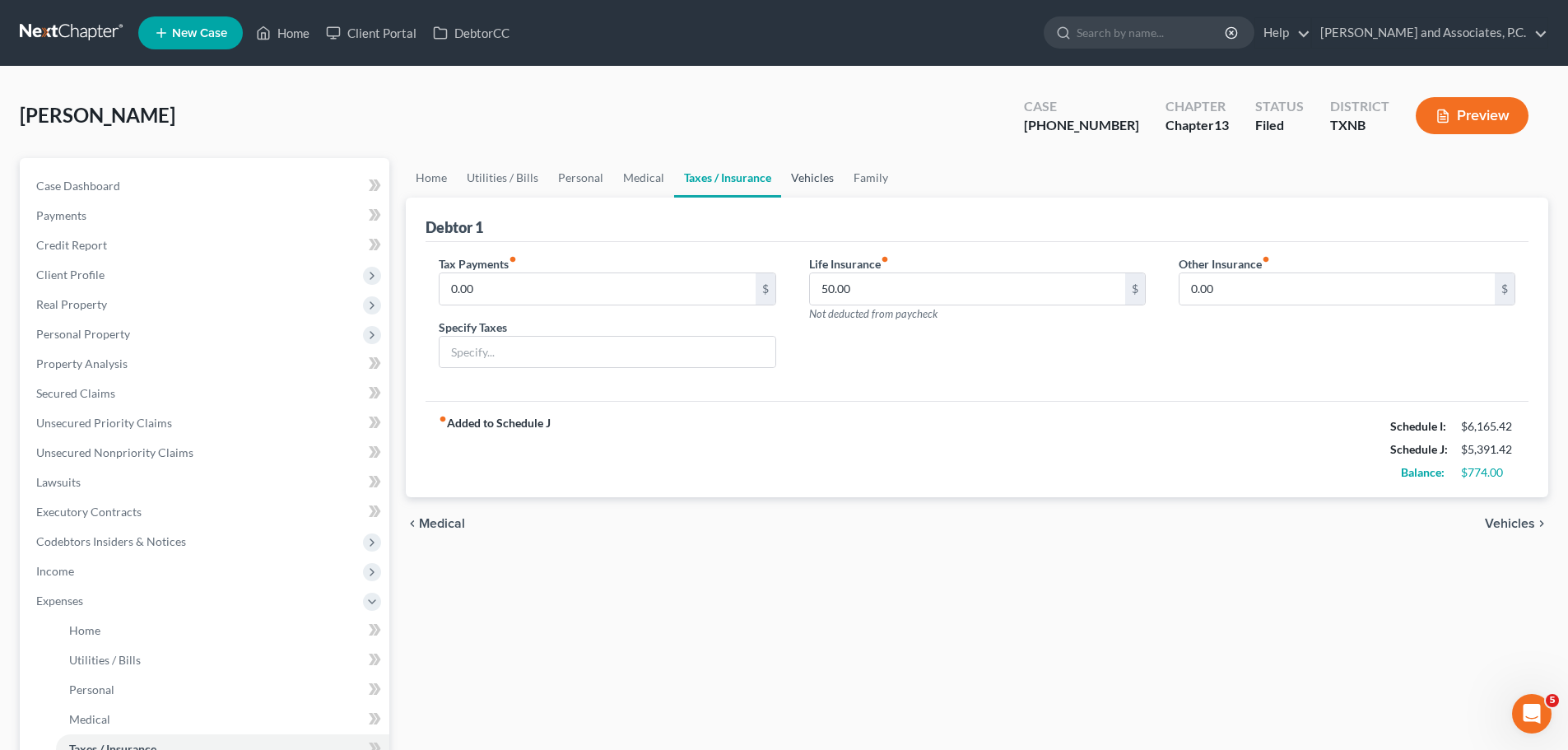
click at [800, 175] on link "Vehicles" at bounding box center [812, 177] width 62 height 40
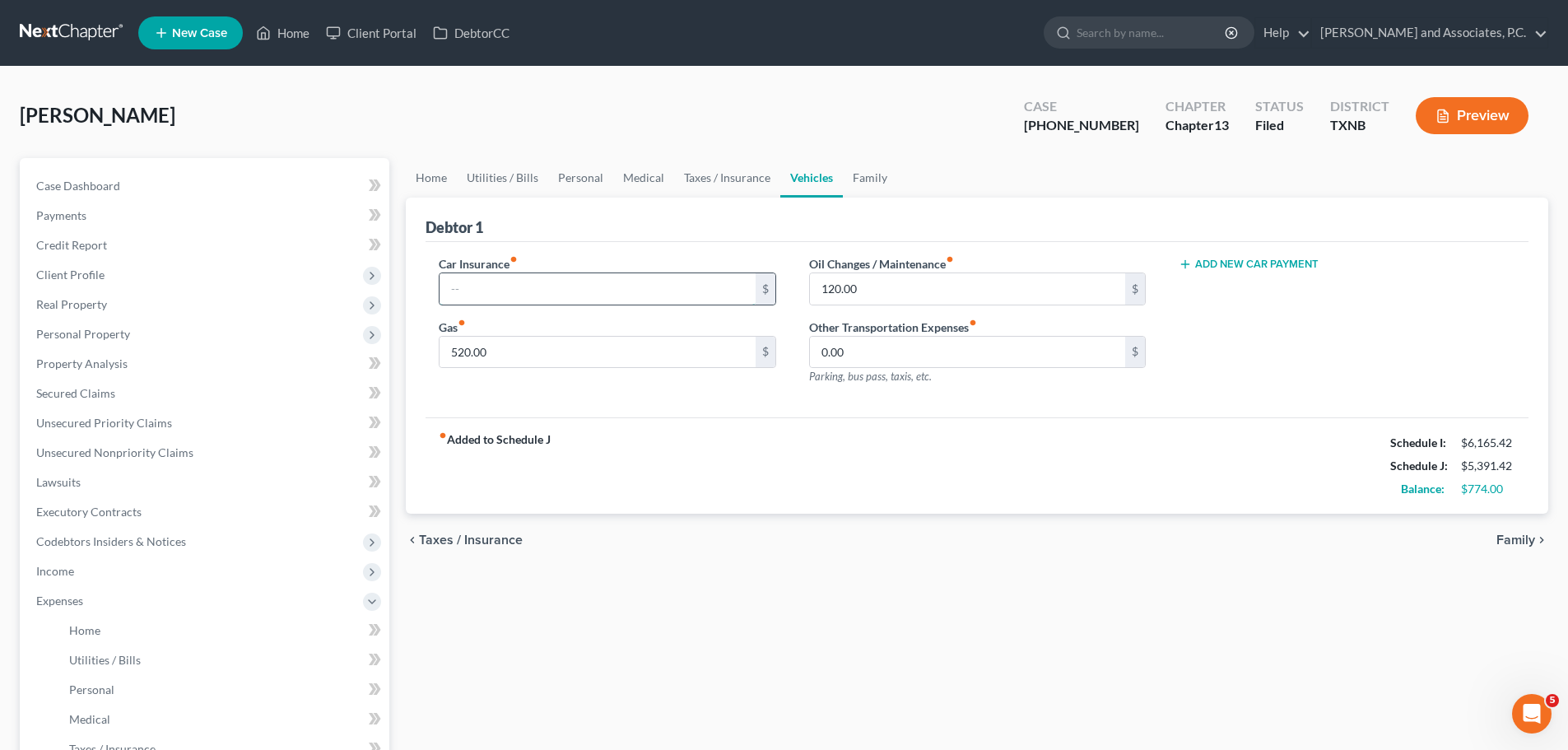
click at [475, 290] on input "text" at bounding box center [597, 288] width 315 height 31
type input "203.00"
click at [642, 393] on div "Car Insurance fiber_manual_record 203.00 $ Gas fiber_manual_record 520.00 $" at bounding box center [606, 326] width 369 height 143
click at [862, 172] on link "Family" at bounding box center [869, 177] width 55 height 40
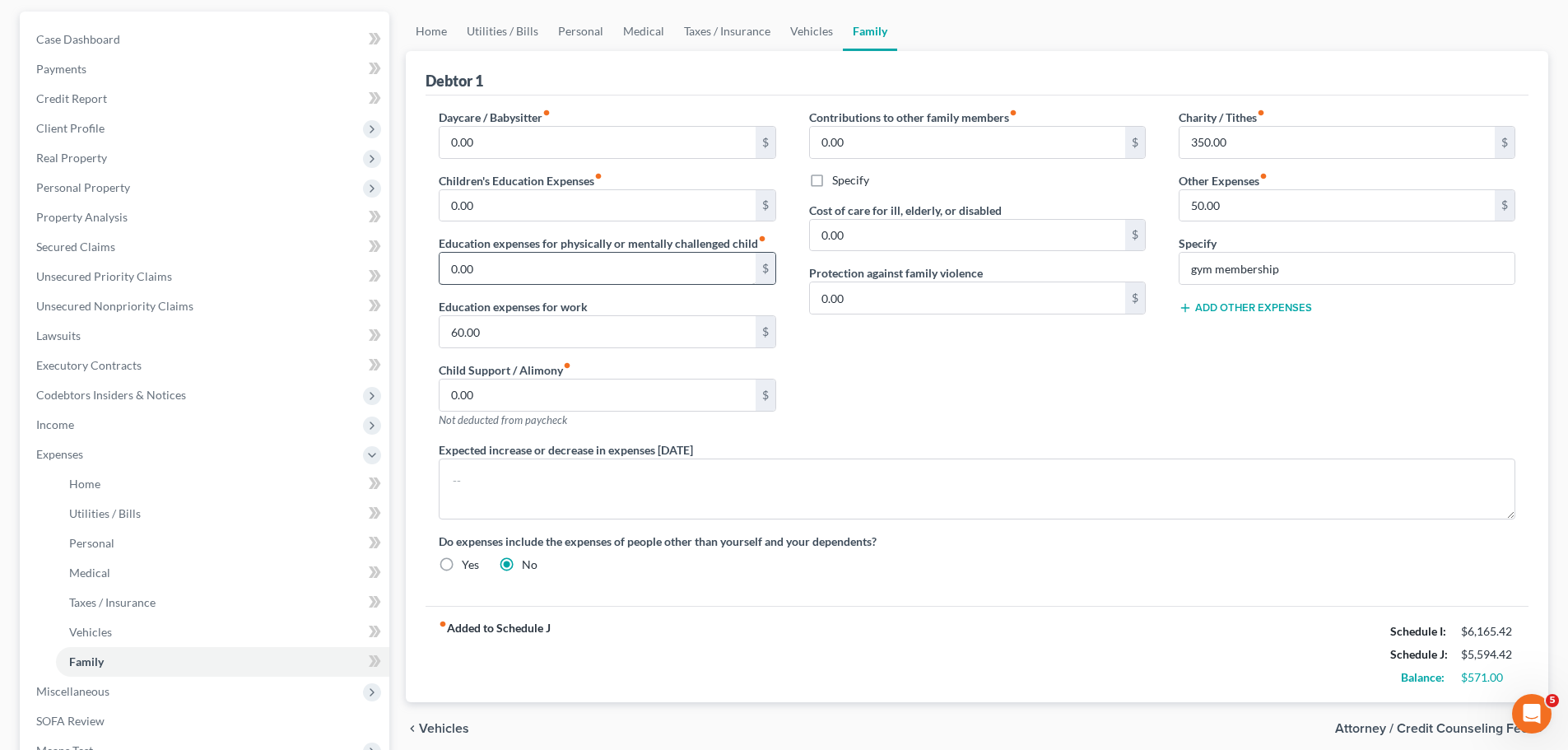
scroll to position [165, 0]
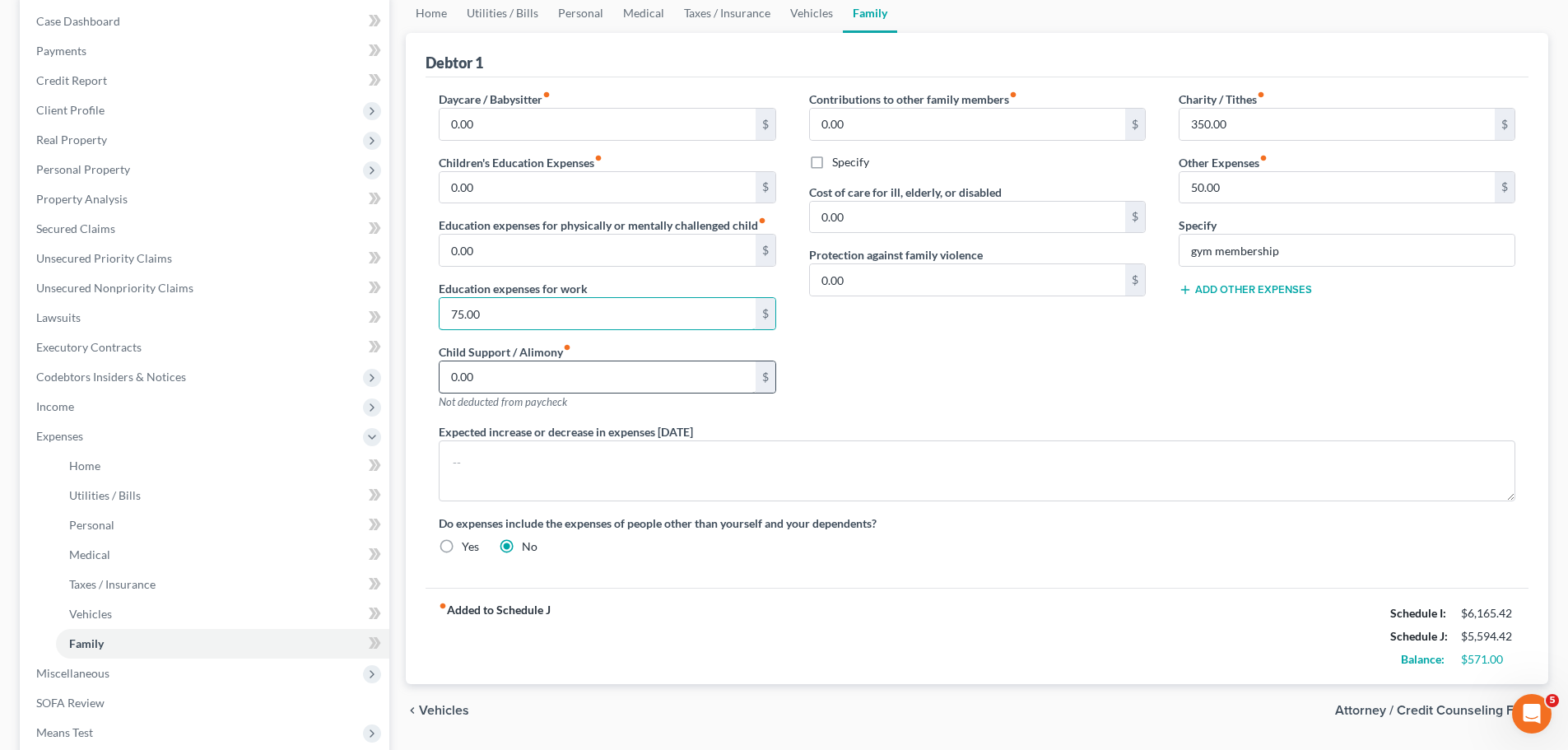
type input "75.00"
click at [531, 385] on input "0.00" at bounding box center [597, 377] width 315 height 31
click at [504, 315] on input "75.00" at bounding box center [597, 313] width 315 height 31
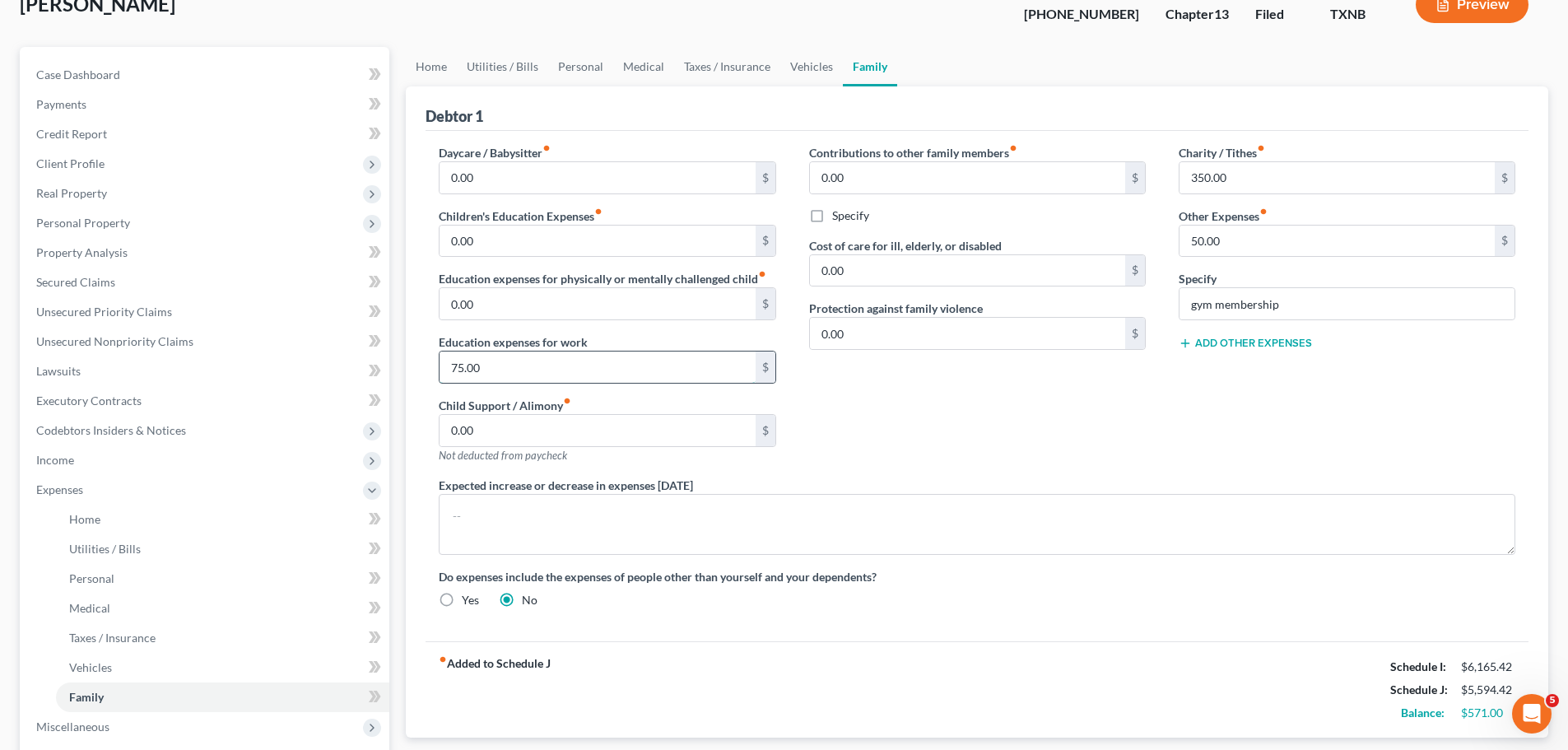
scroll to position [82, 0]
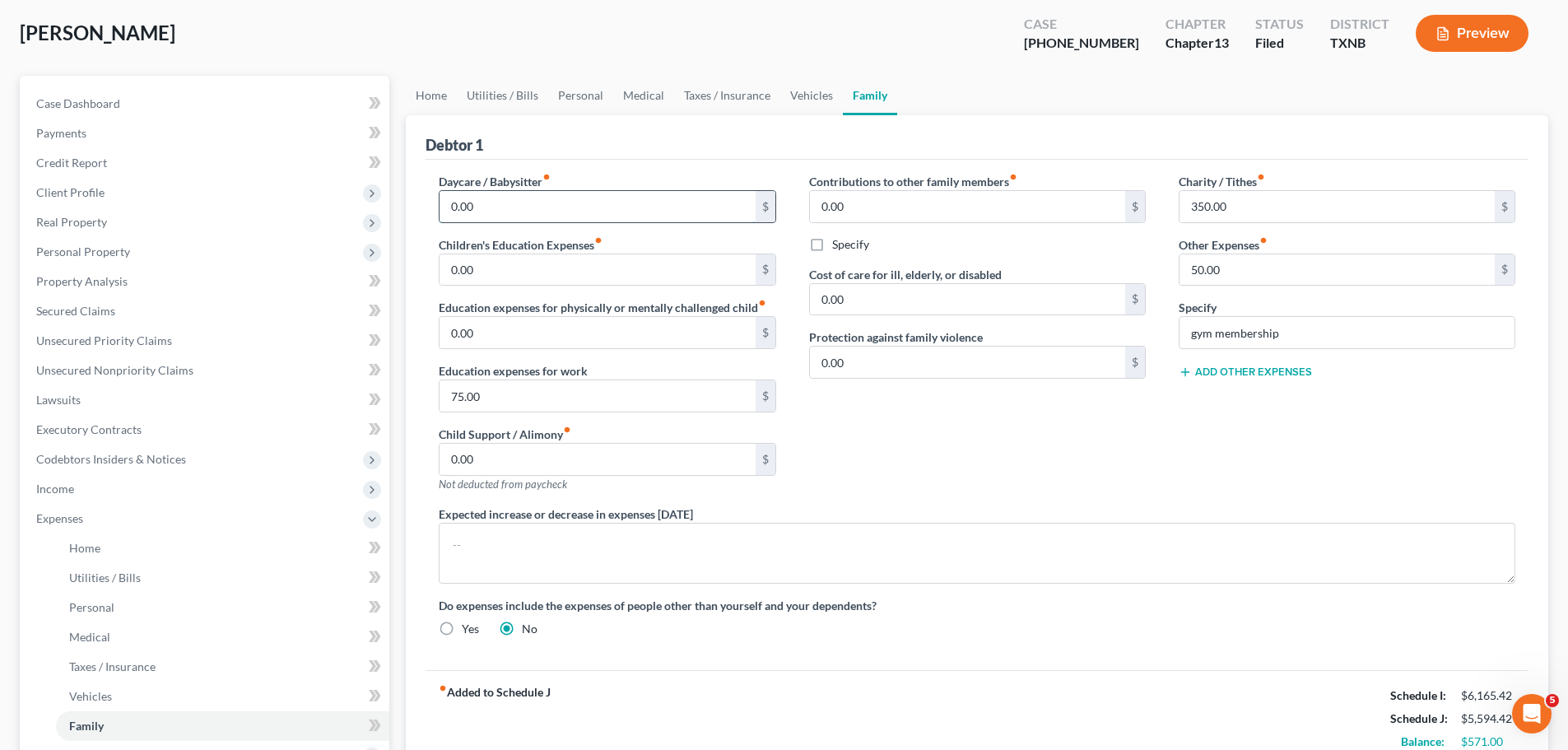
click at [515, 209] on input "0.00" at bounding box center [597, 206] width 315 height 31
click at [1264, 262] on input "50.00" at bounding box center [1337, 269] width 315 height 31
click at [1282, 332] on input "gym membership" at bounding box center [1347, 332] width 335 height 31
click at [813, 94] on link "Vehicles" at bounding box center [811, 95] width 62 height 40
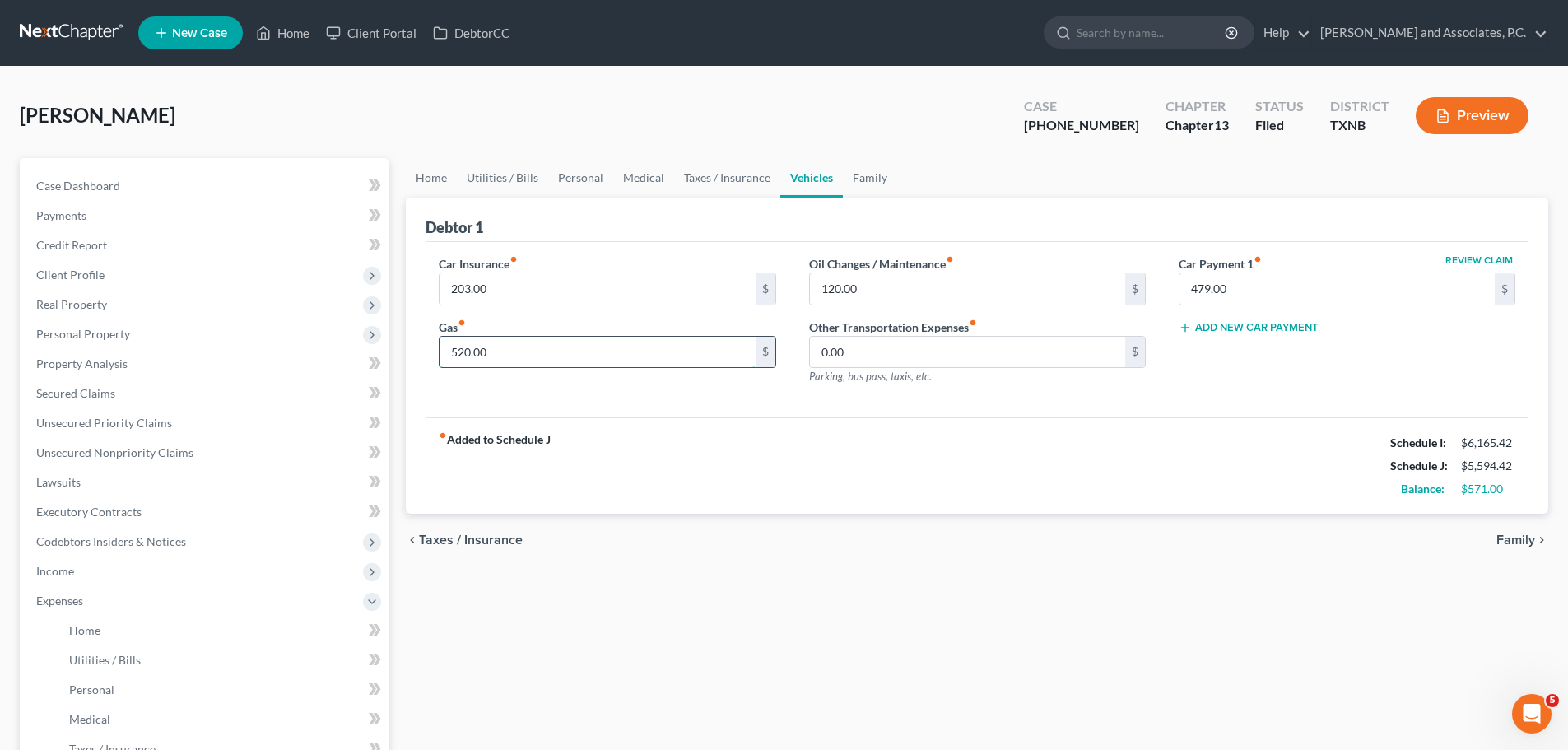
click at [460, 346] on input "520.00" at bounding box center [597, 351] width 315 height 31
type input "565.00"
click at [594, 395] on div "Car Insurance fiber_manual_record 203.00 $ Gas fiber_manual_record 565.00 $" at bounding box center [606, 326] width 369 height 143
click at [470, 287] on input "203.00" at bounding box center [597, 288] width 315 height 31
type input "204.00"
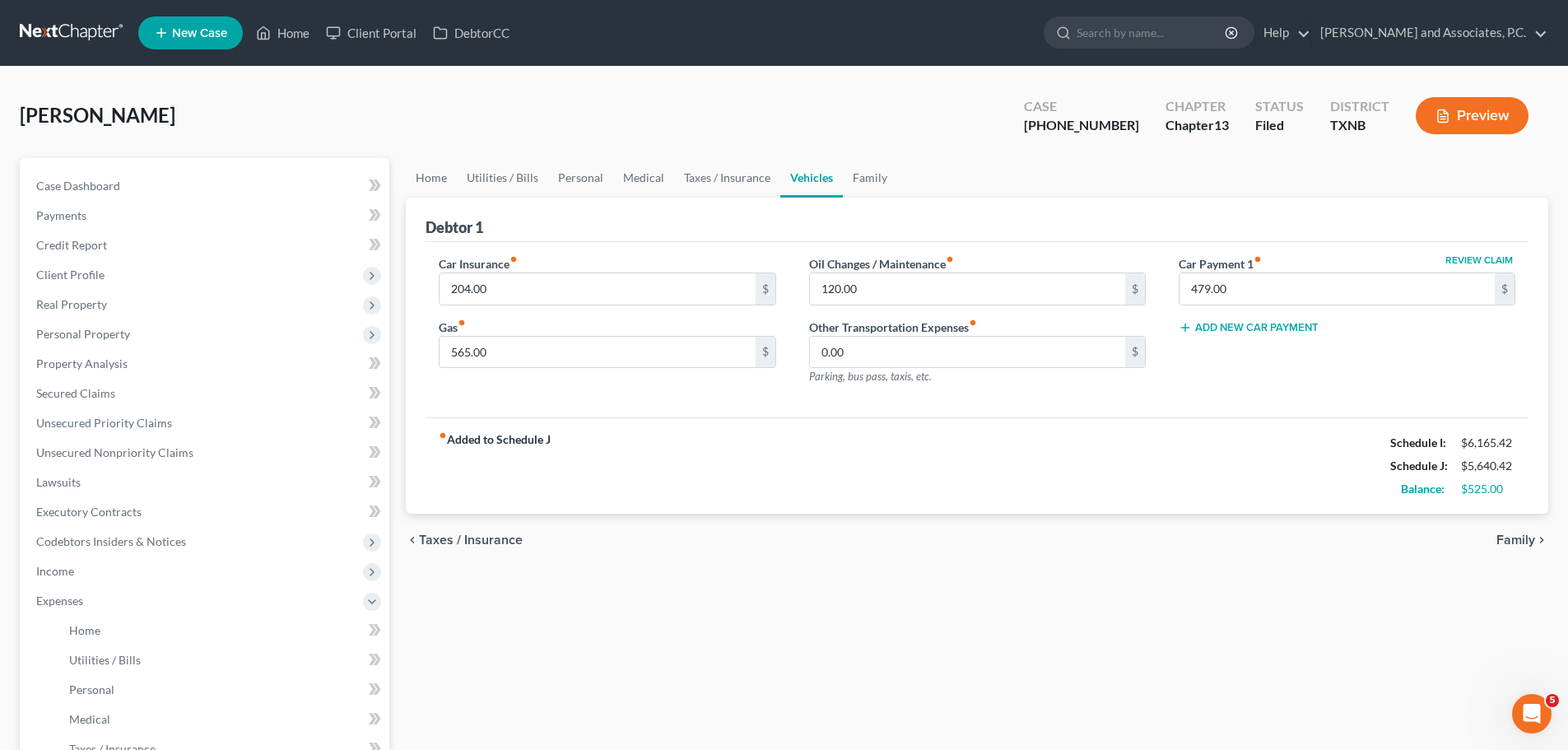
click at [657, 435] on div "fiber_manual_record Added to Schedule J Schedule I: $6,165.42 Schedule J: $5,64…" at bounding box center [977, 465] width 1103 height 97
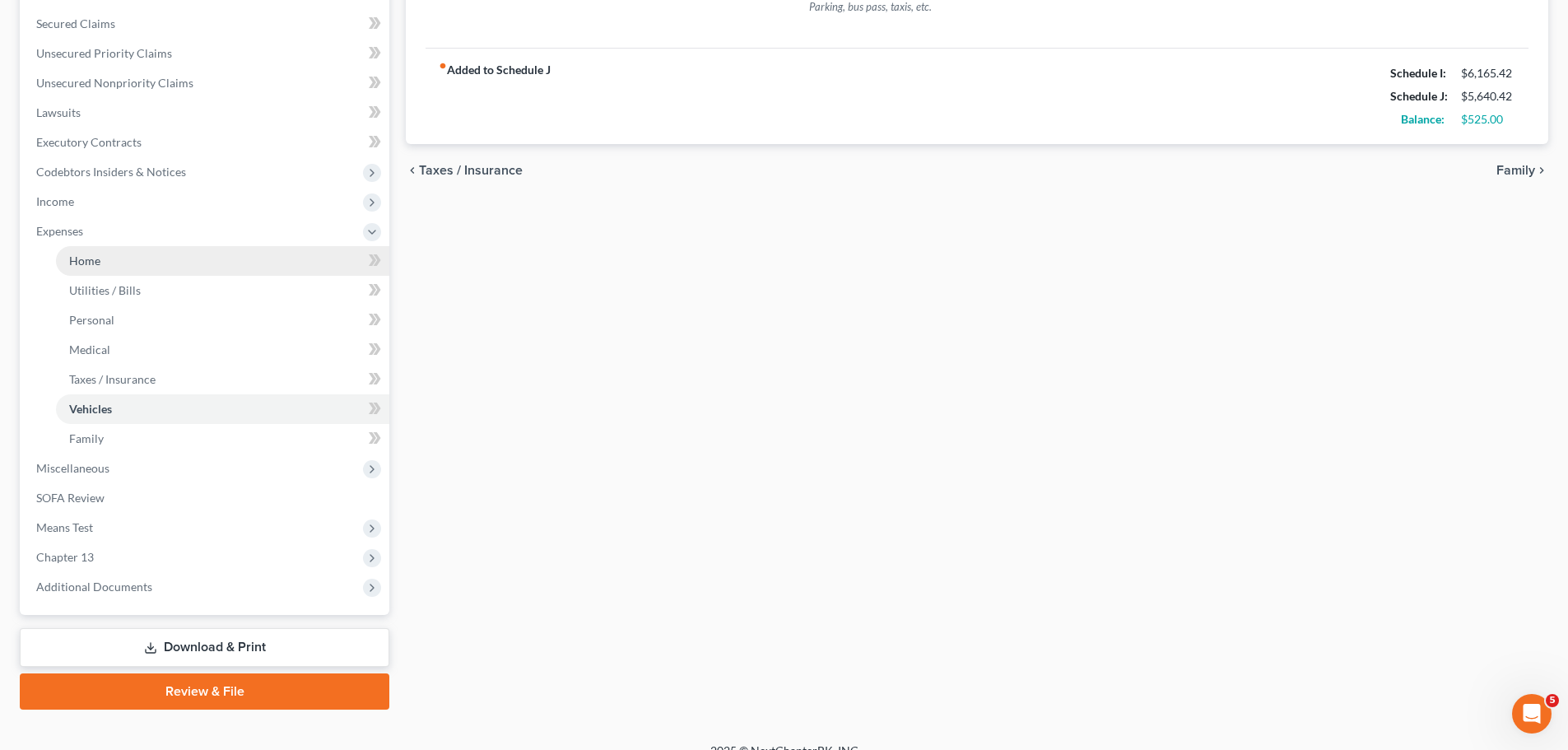
scroll to position [392, 0]
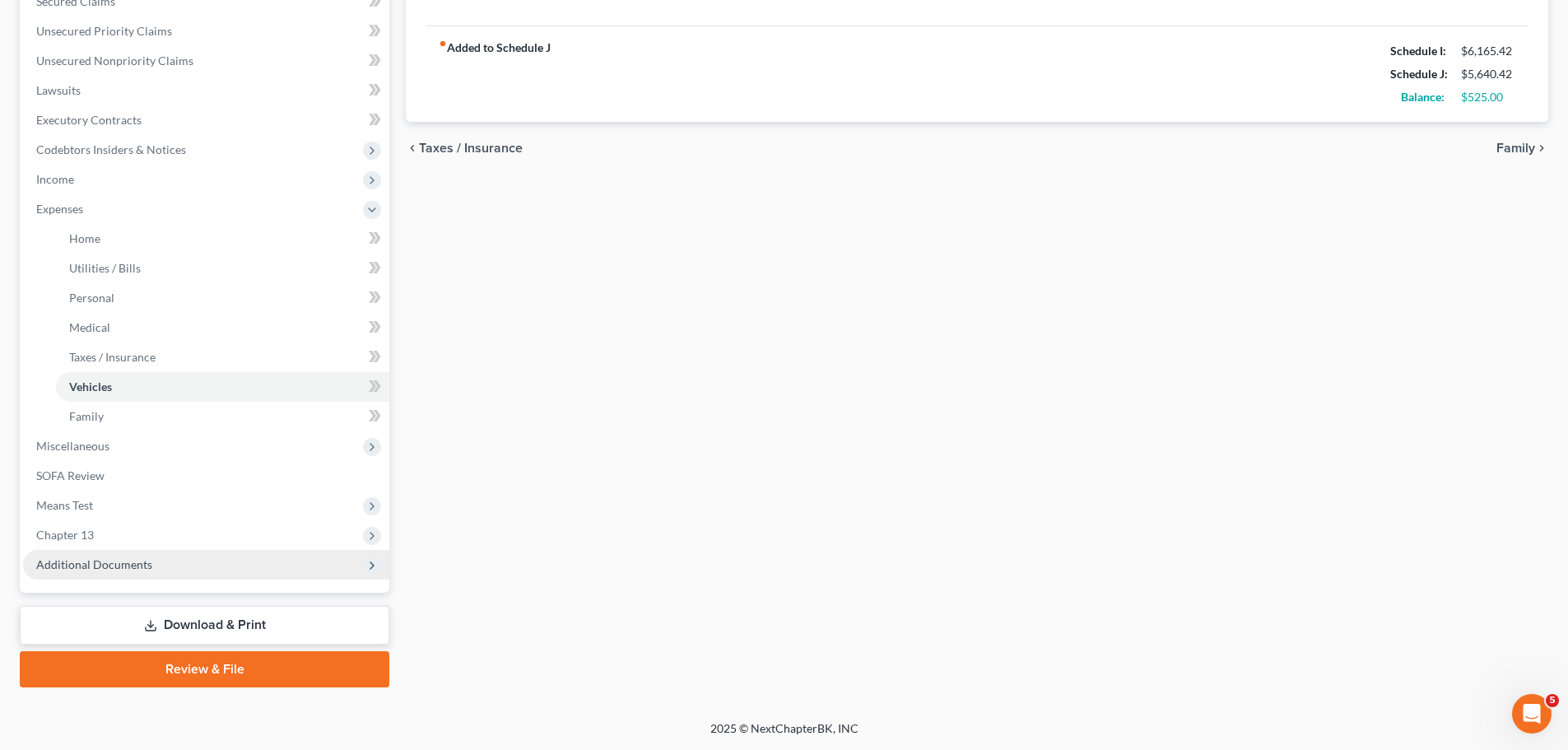
click at [77, 564] on span "Additional Documents" at bounding box center [94, 564] width 116 height 14
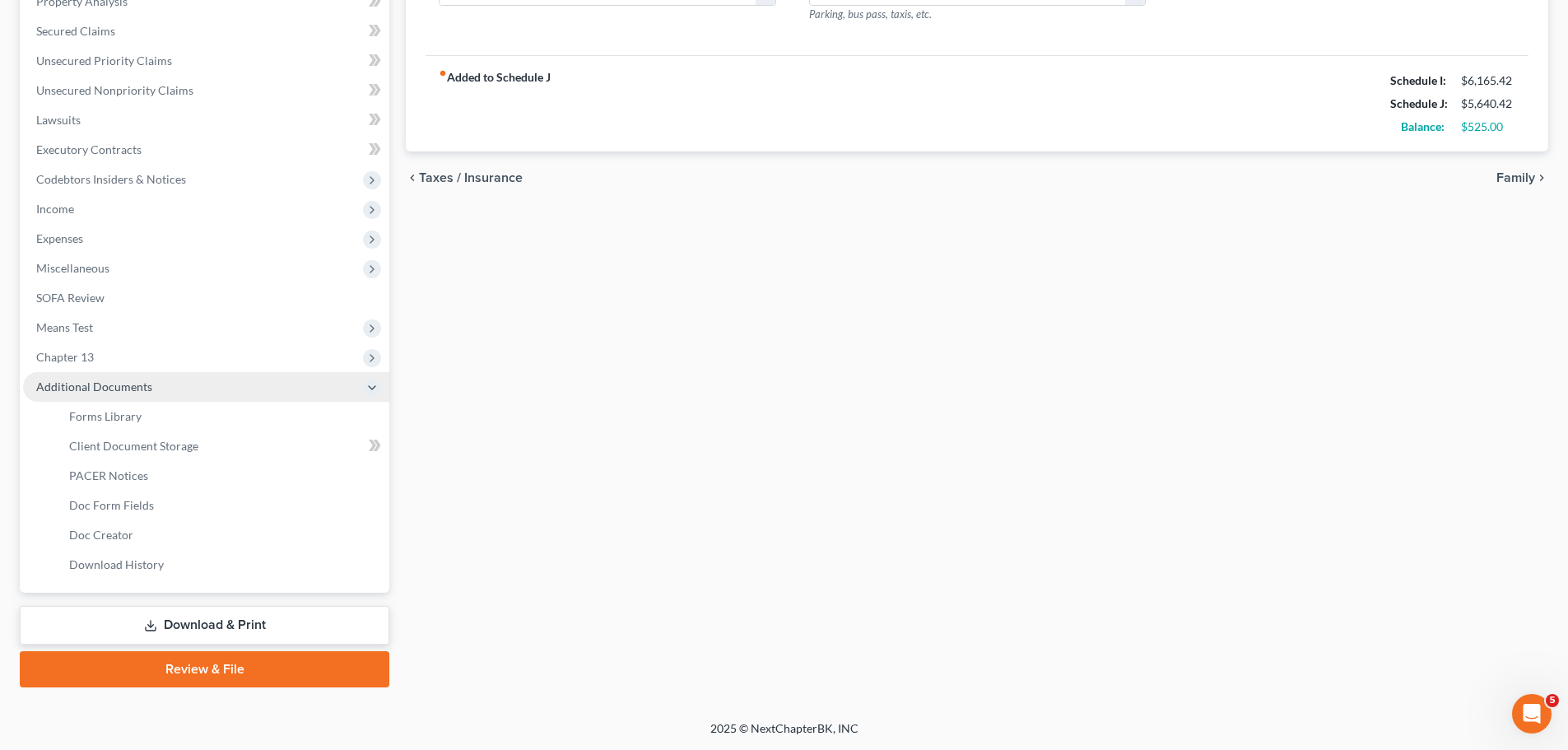
scroll to position [362, 0]
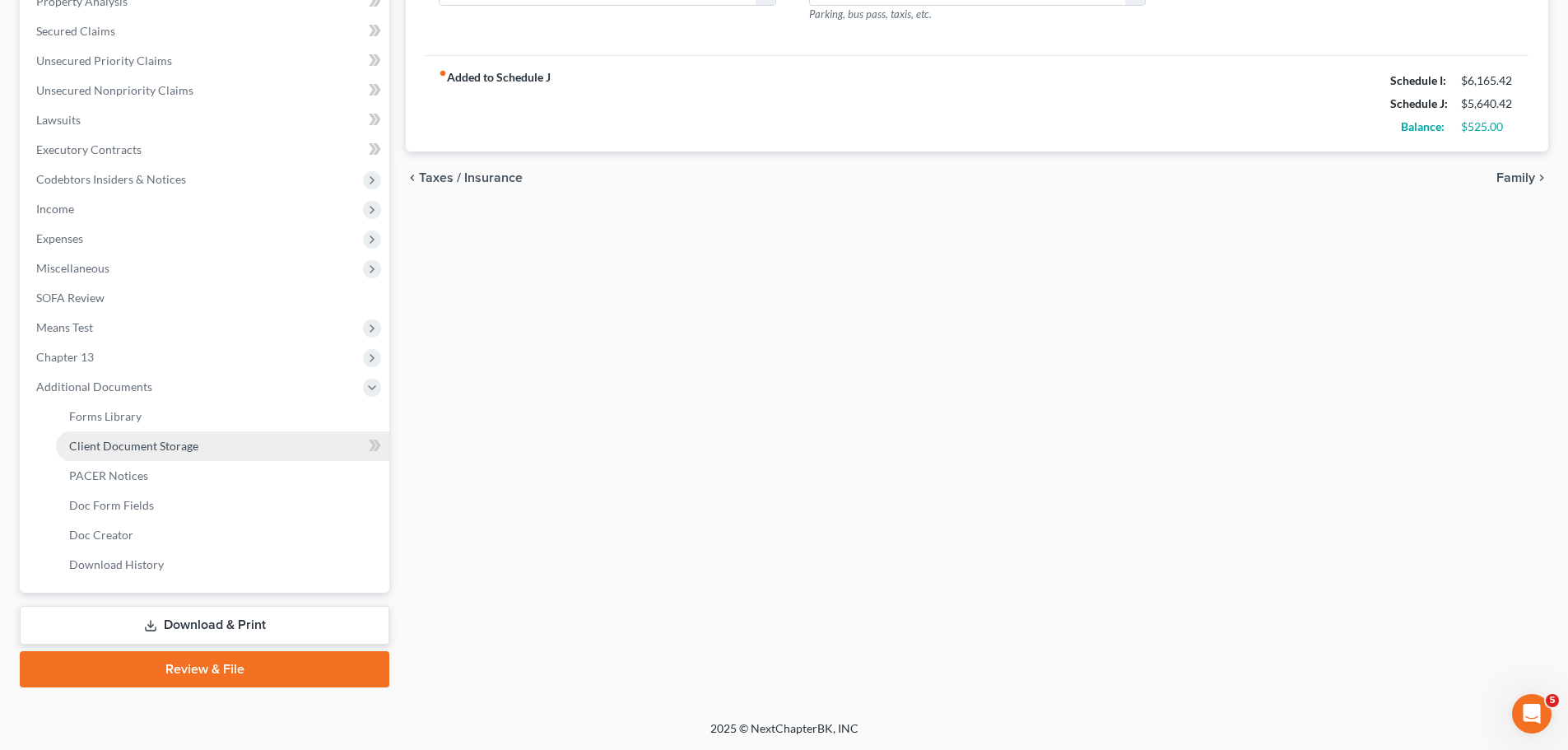
click at [99, 446] on span "Client Document Storage" at bounding box center [134, 446] width 129 height 14
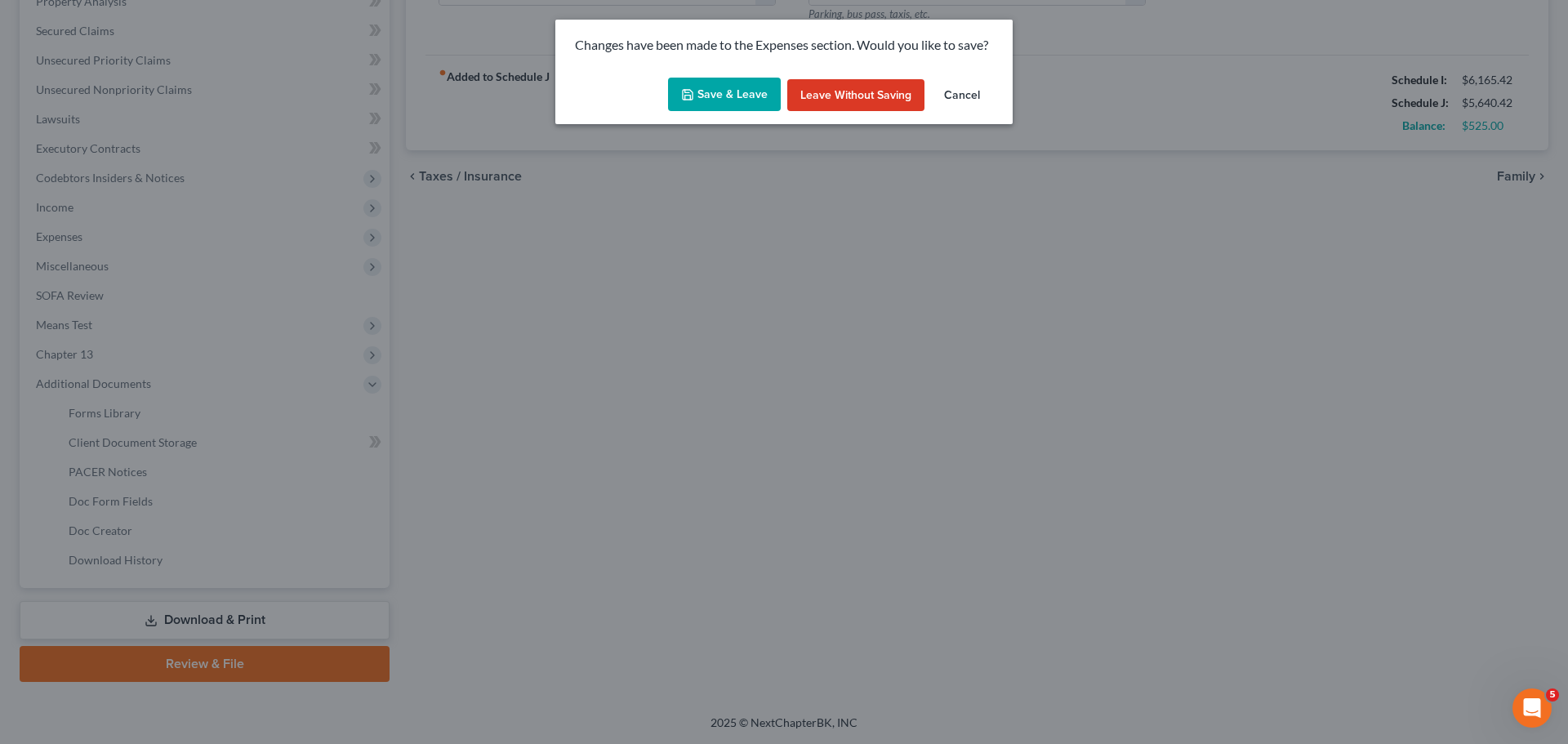
click at [721, 92] on button "Save & Leave" at bounding box center [724, 94] width 113 height 34
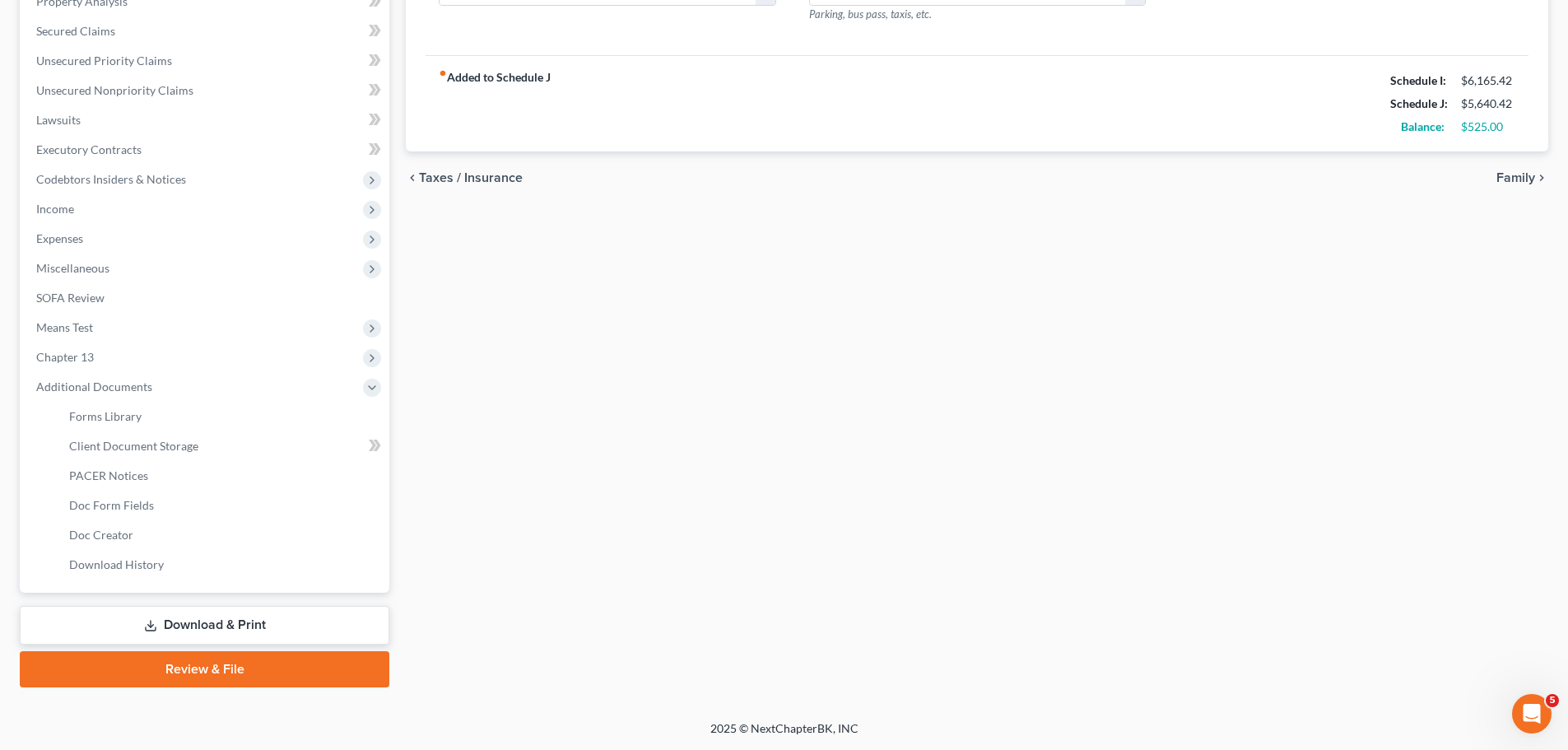
select select "18"
select select "21"
select select "10"
select select "6"
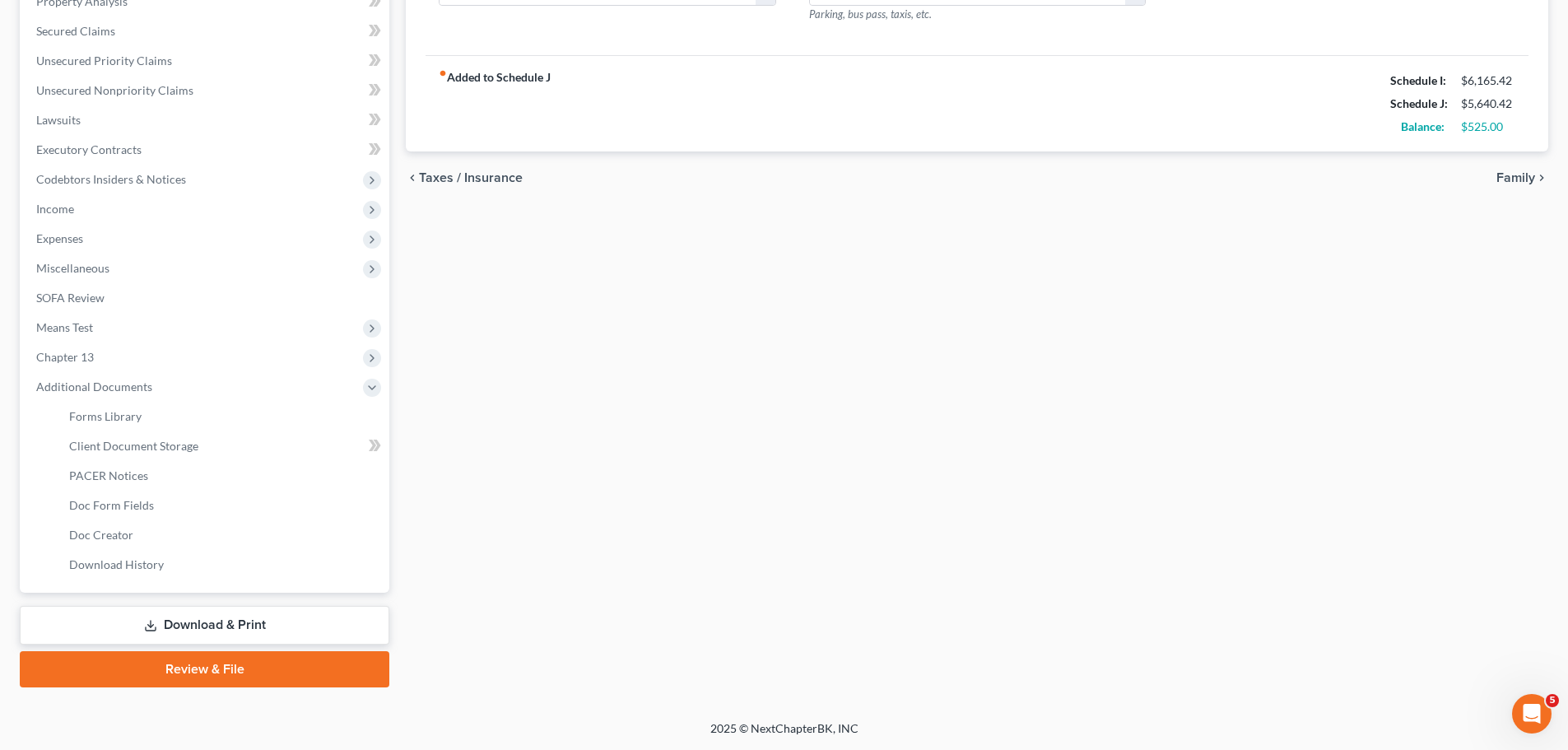
select select "6"
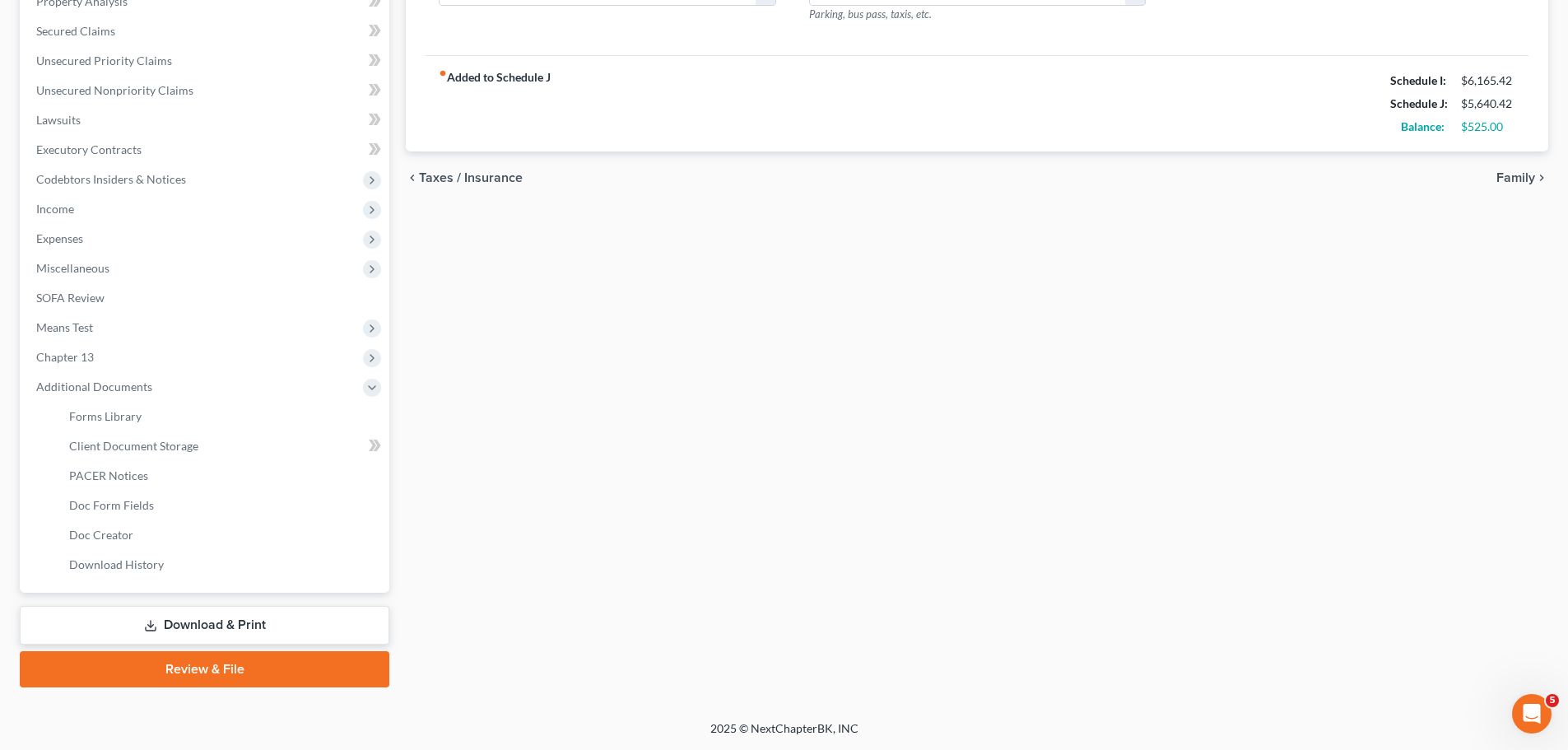
select select "6"
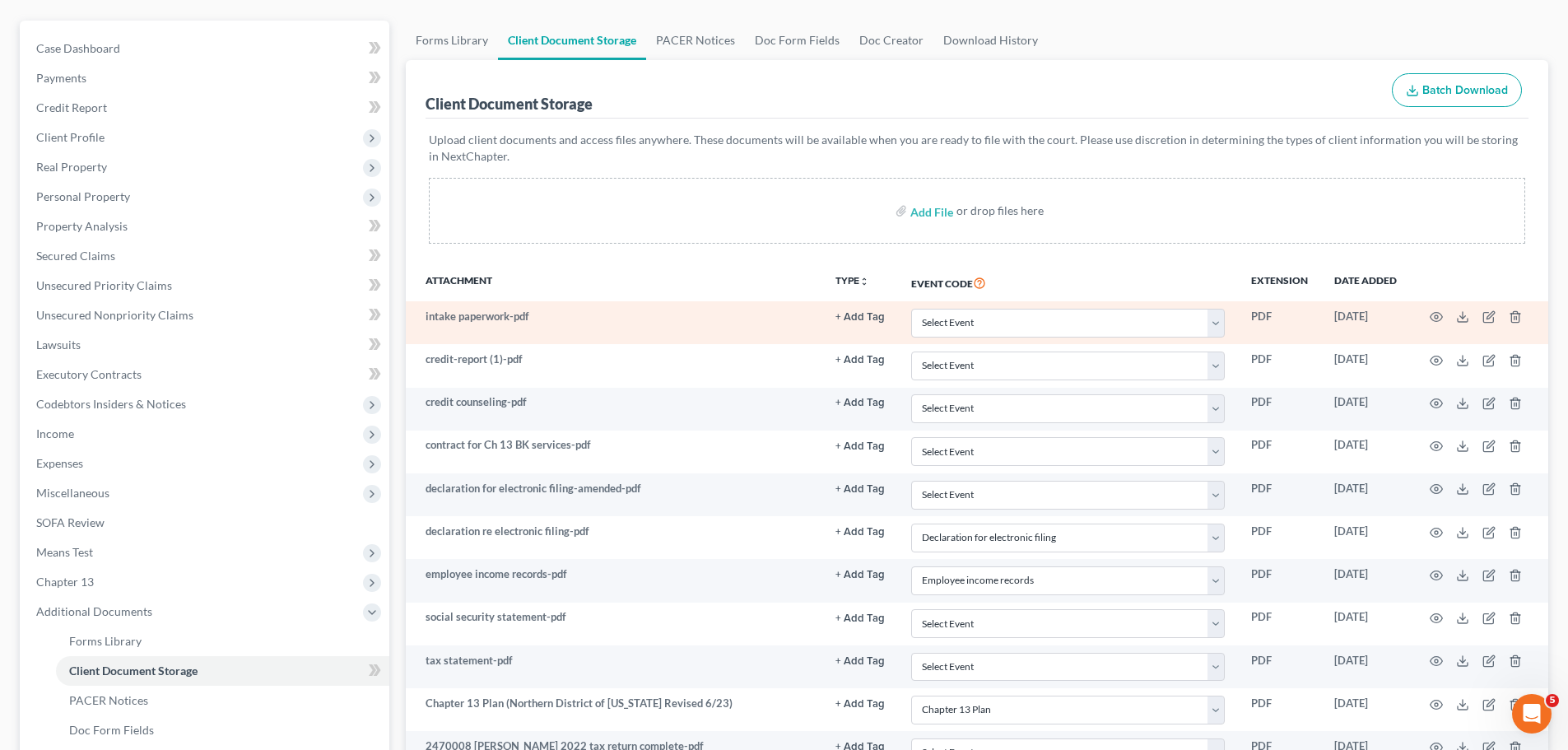
scroll to position [165, 0]
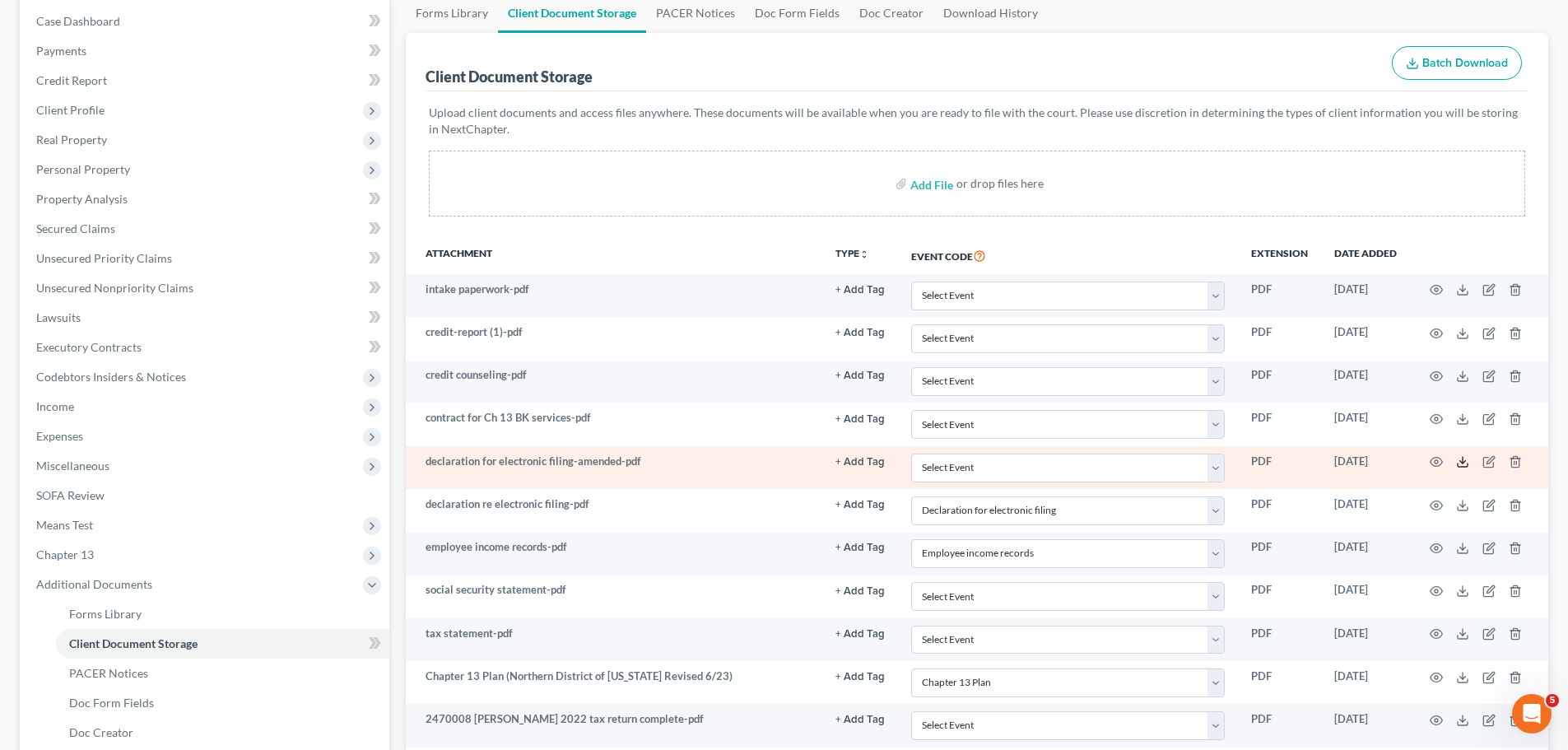
click at [1465, 462] on polyline at bounding box center [1462, 462] width 6 height 3
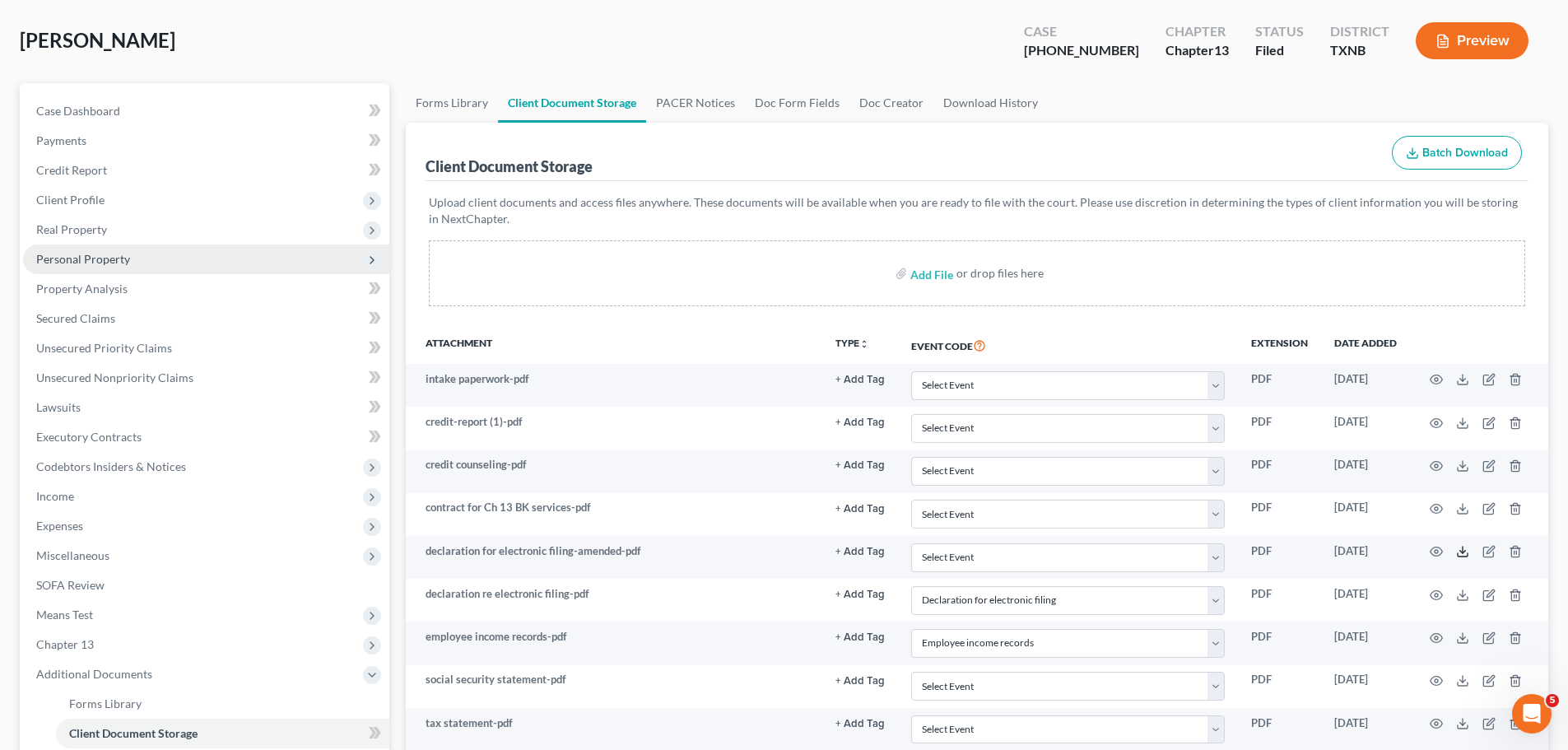
scroll to position [494, 0]
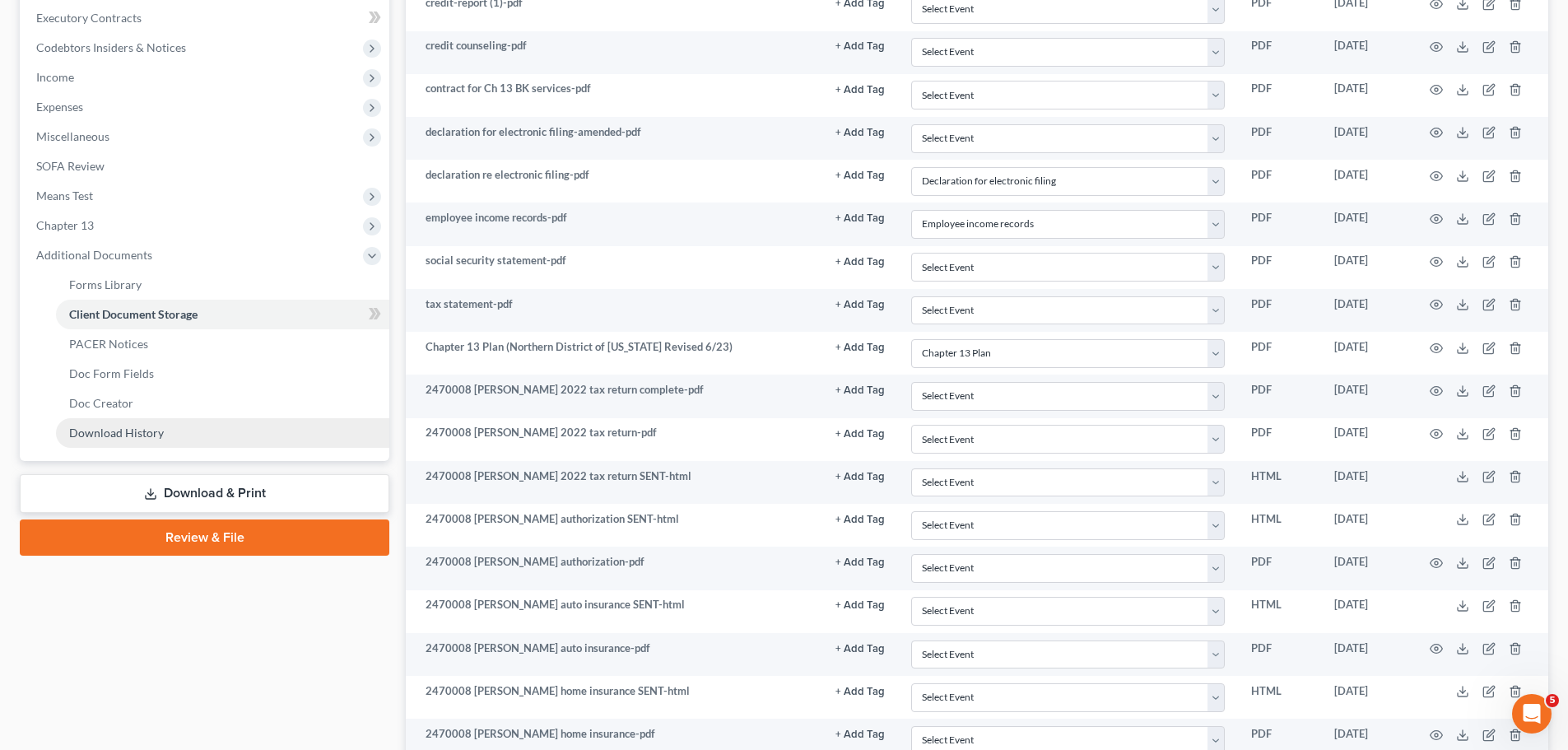
drag, startPoint x: 183, startPoint y: 536, endPoint x: 193, endPoint y: 558, distance: 24.2
click at [183, 536] on link "Review & File" at bounding box center [203, 537] width 369 height 36
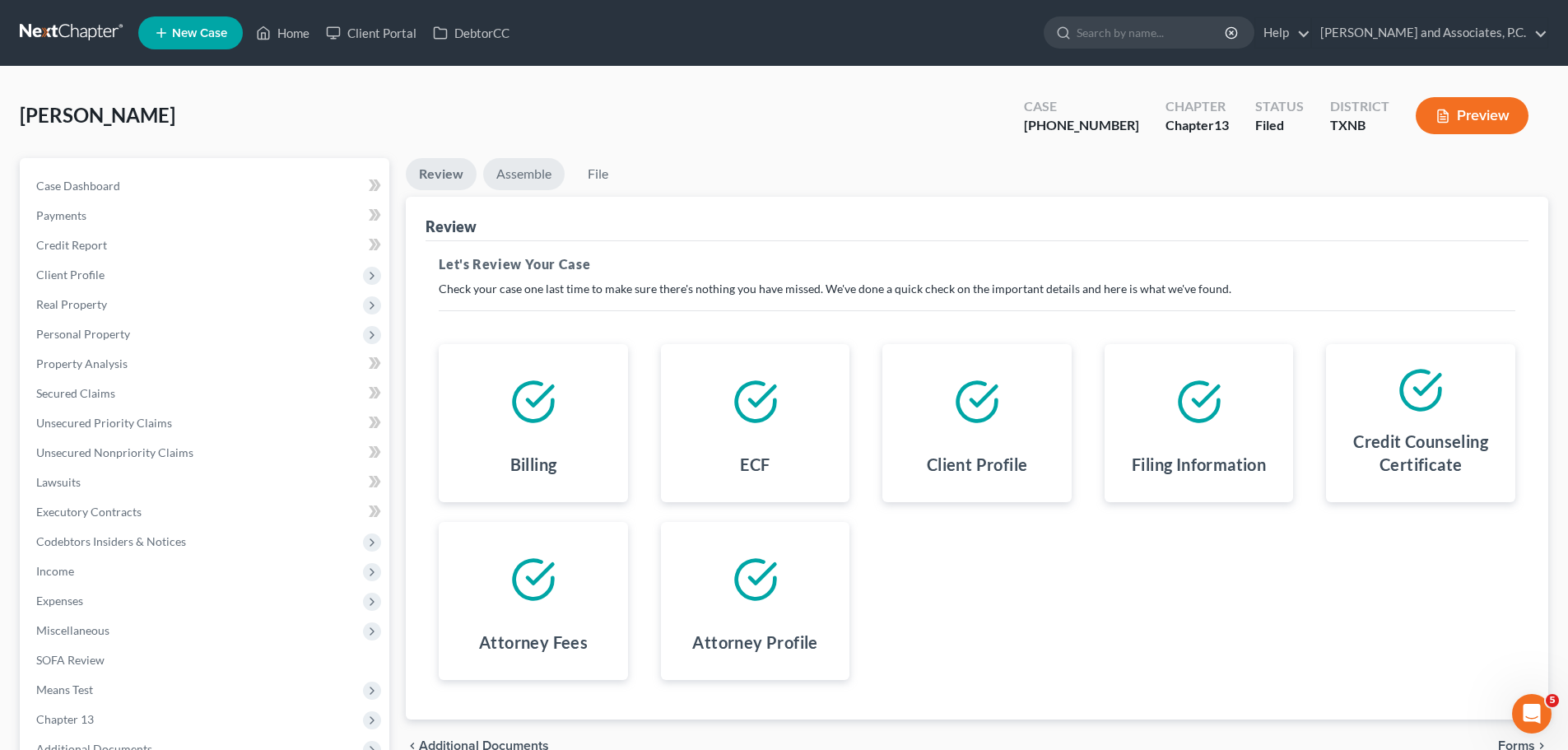
click at [520, 165] on link "Assemble" at bounding box center [524, 174] width 82 height 32
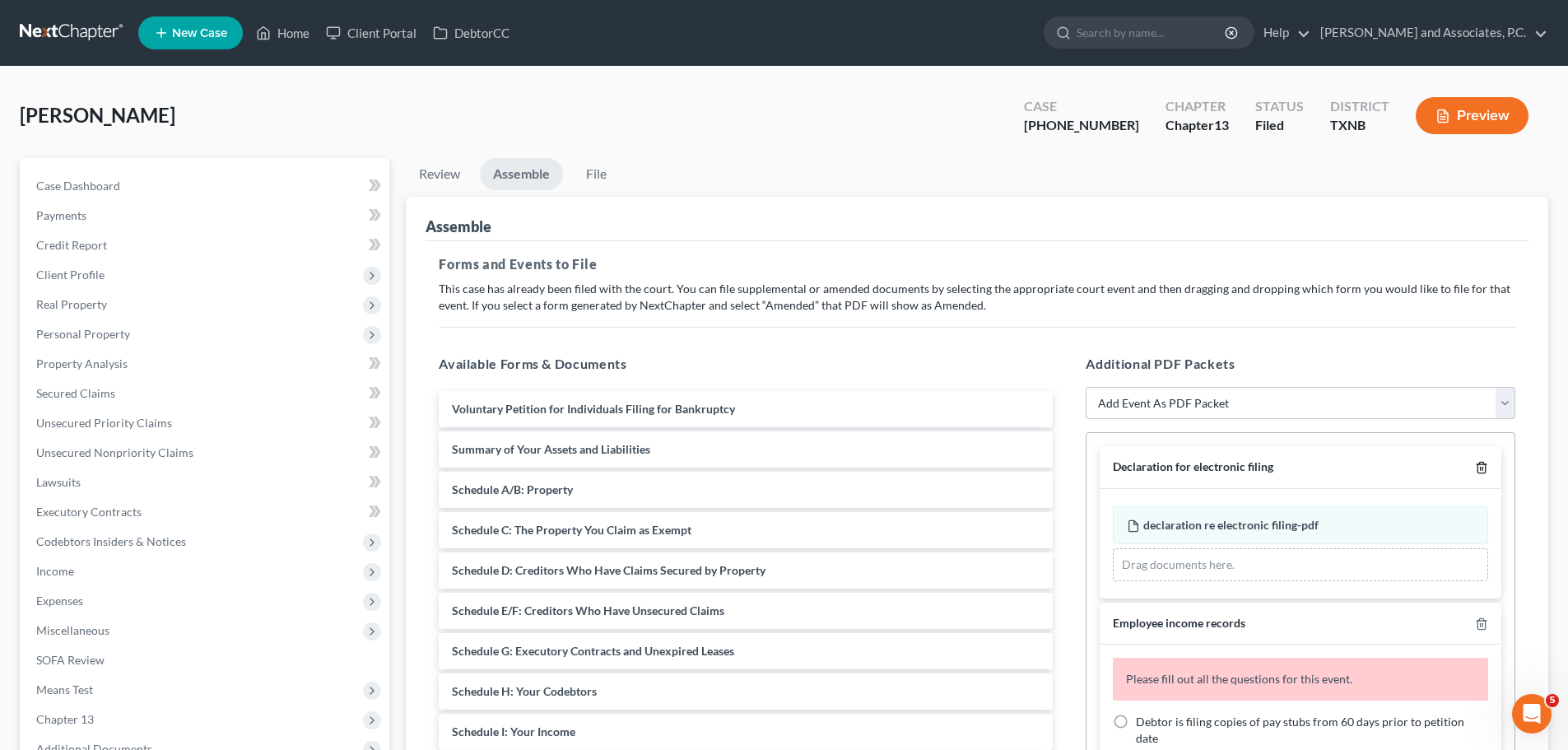
click at [1475, 472] on icon "button" at bounding box center [1481, 467] width 13 height 13
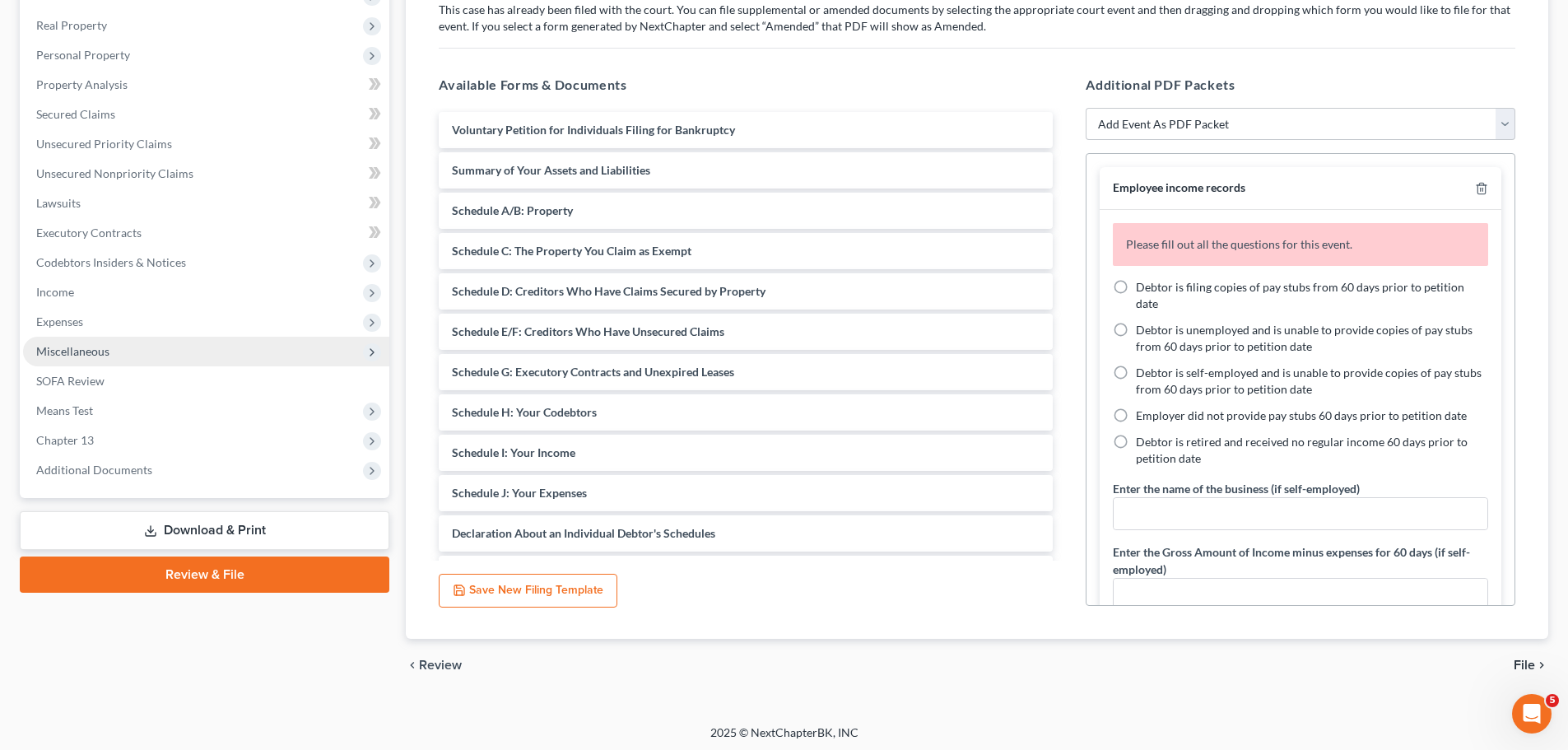
scroll to position [283, 0]
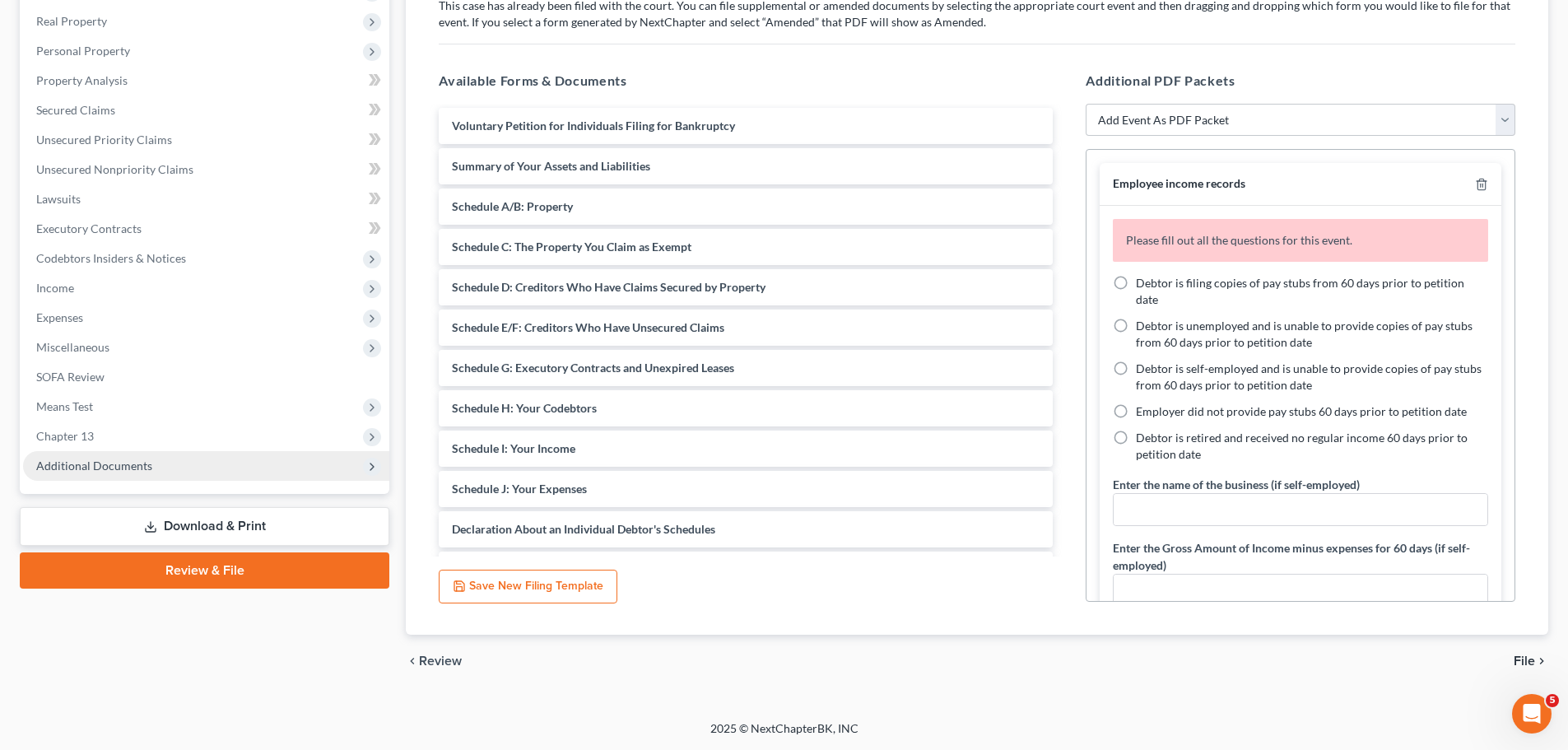
click at [112, 465] on span "Additional Documents" at bounding box center [94, 465] width 116 height 14
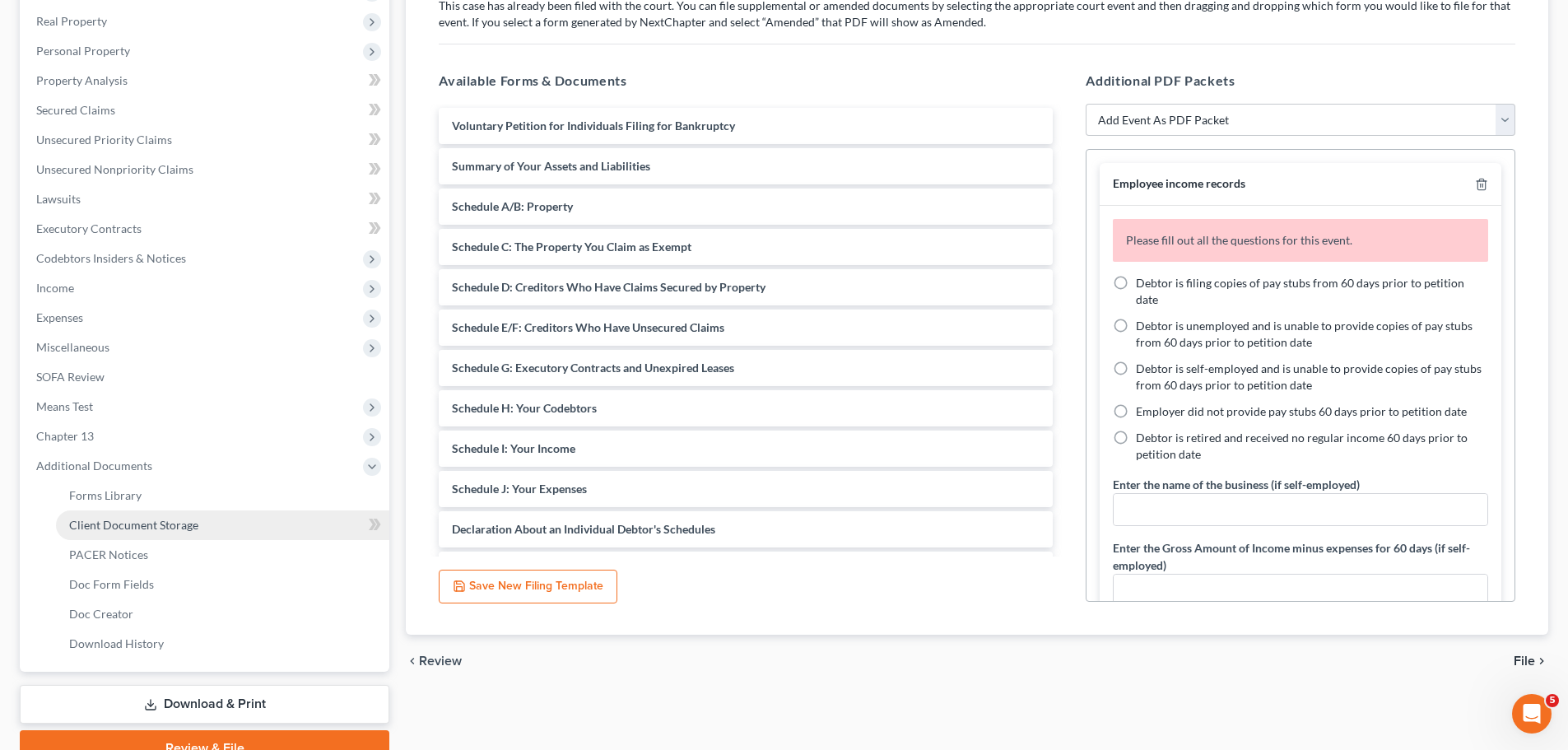
click at [108, 520] on span "Client Document Storage" at bounding box center [134, 525] width 129 height 14
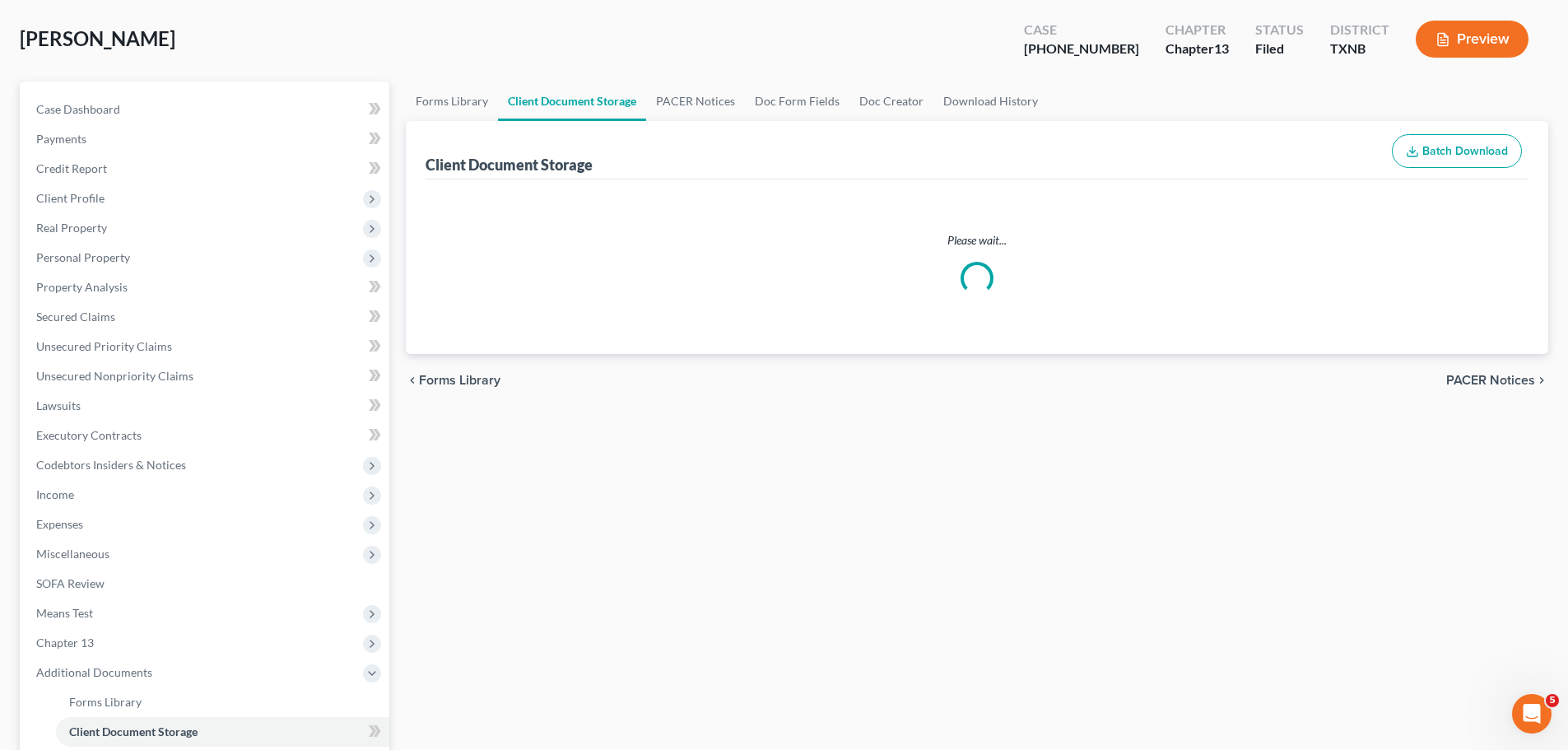
scroll to position [11, 0]
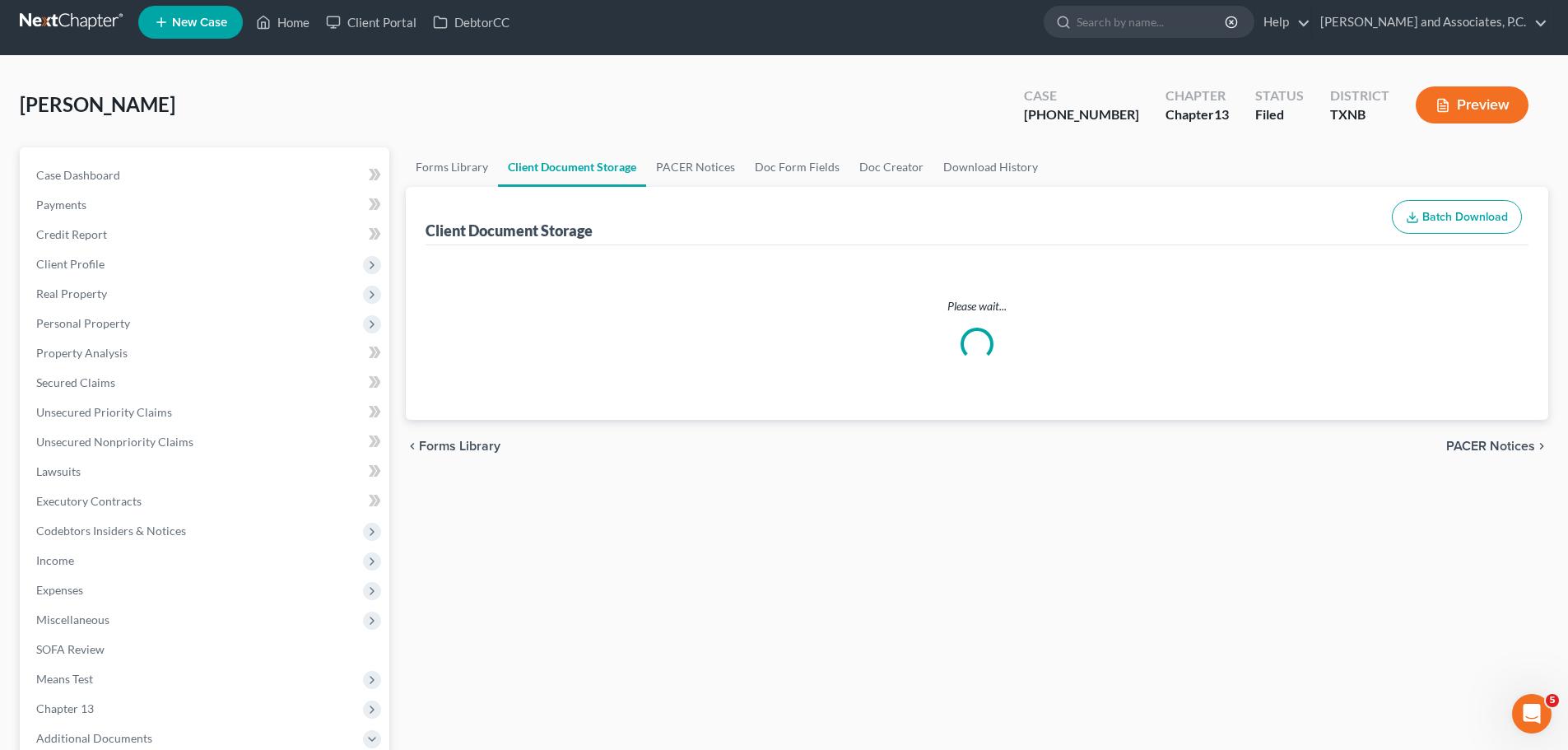
select select "18"
select select "21"
select select "10"
select select "6"
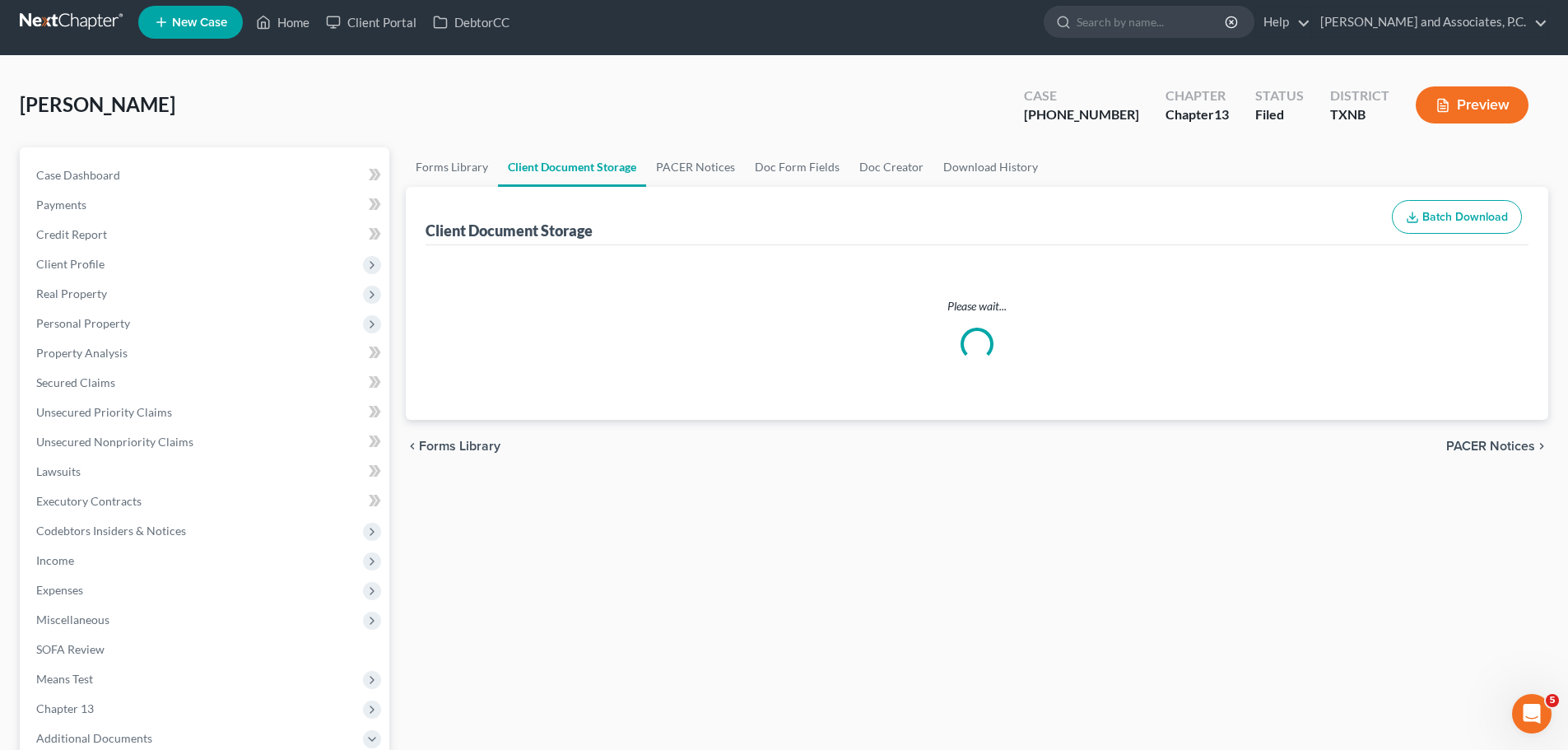
select select "6"
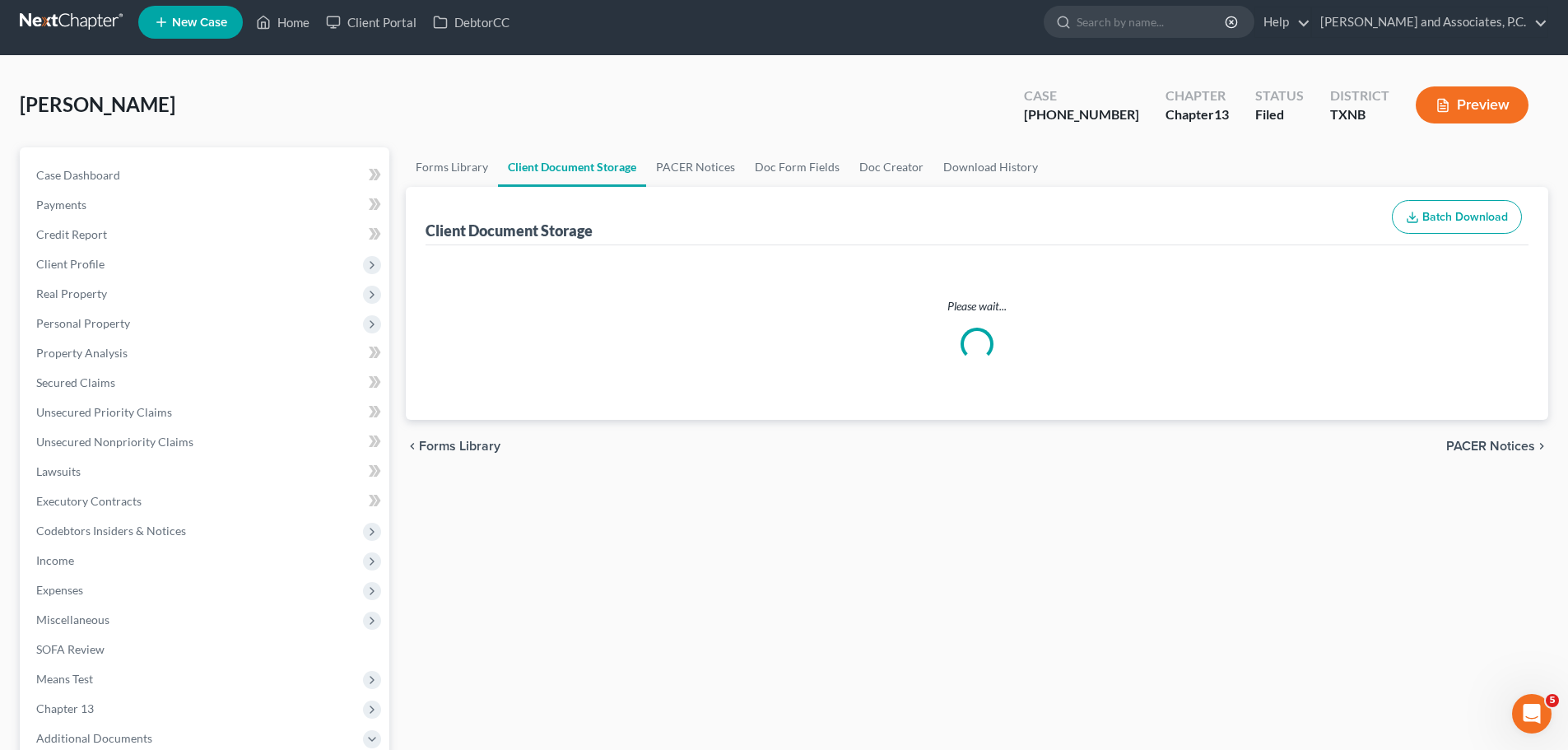
select select "6"
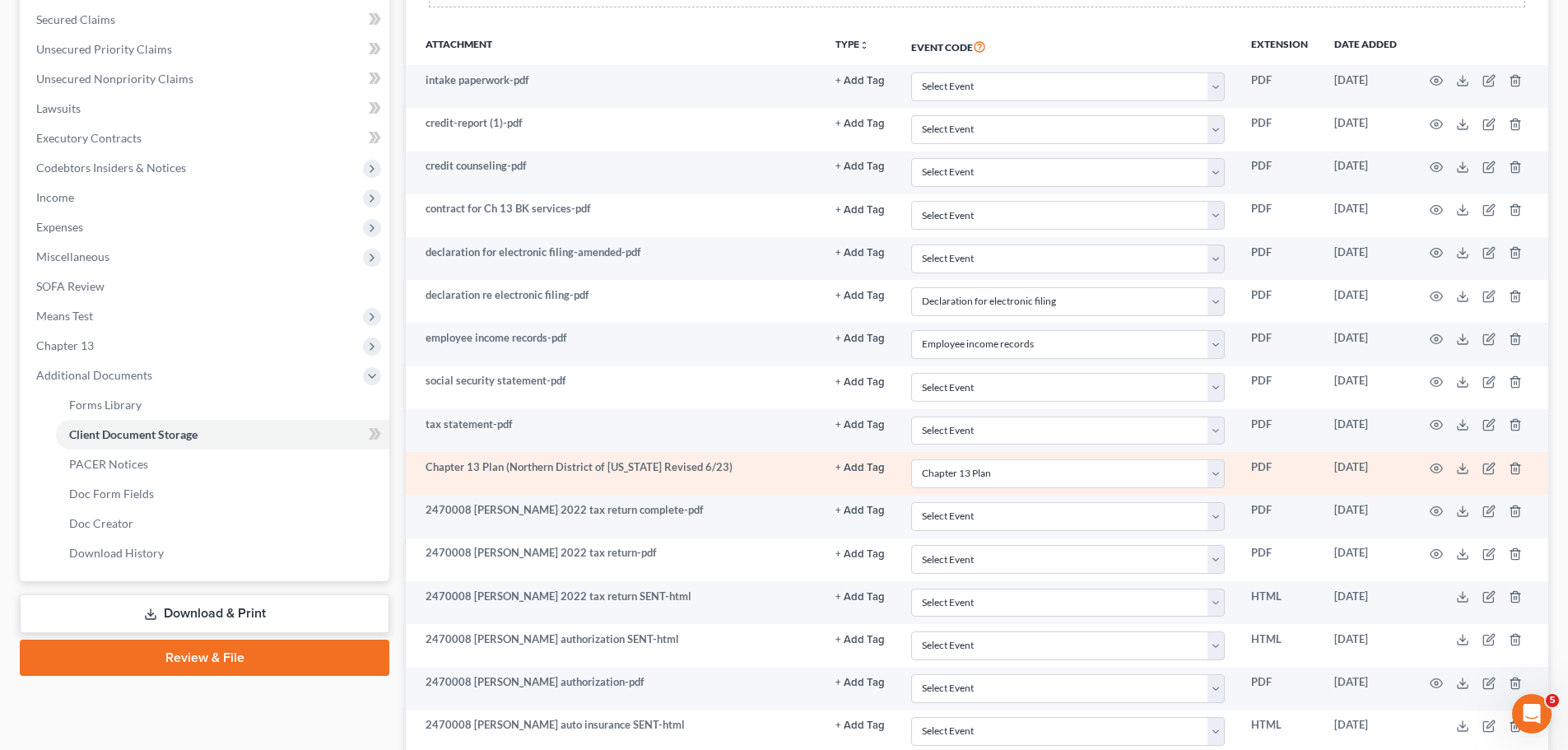
scroll to position [411, 0]
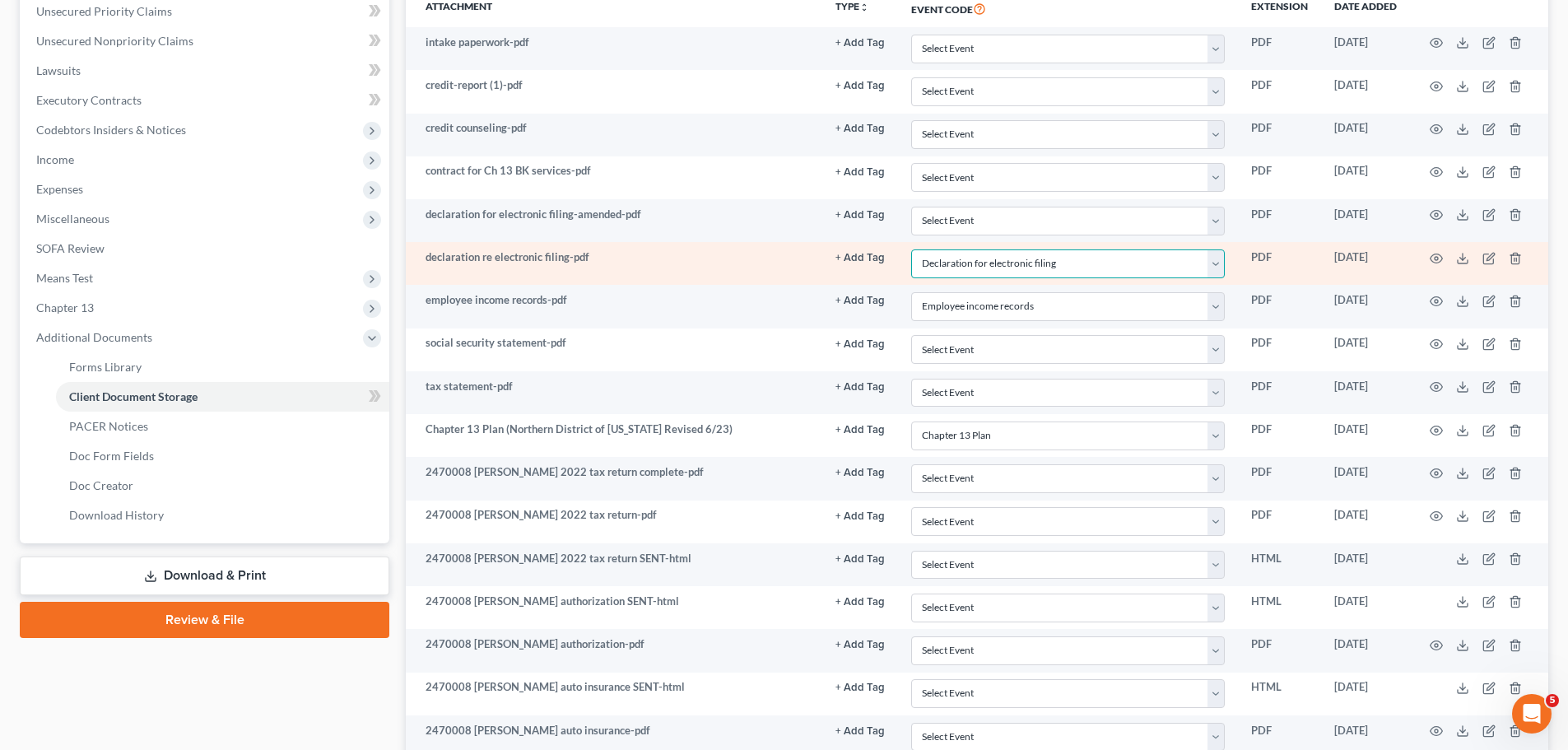
click at [949, 264] on select "Select Event 20 Largest unsecured creditors Amended petition Attachment to Volu…" at bounding box center [1068, 264] width 314 height 29
select select
click at [911, 250] on select "Select Event 20 Largest unsecured creditors Amended petition Attachment to Volu…" at bounding box center [1068, 264] width 314 height 29
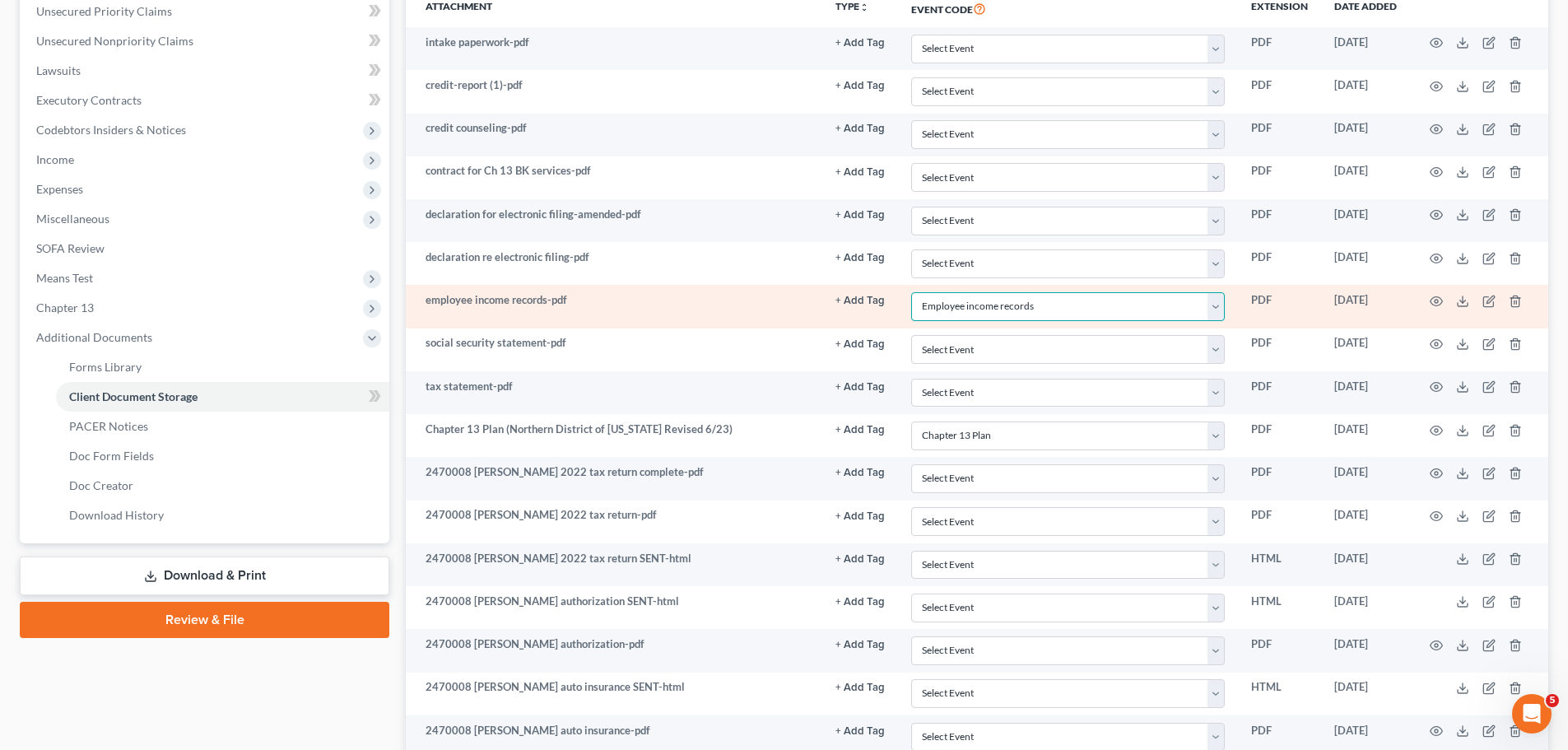
click at [955, 307] on select "Select Event 20 Largest unsecured creditors Amended petition Attachment to Volu…" at bounding box center [1068, 306] width 314 height 29
select select
click at [911, 292] on select "Select Event 20 Largest unsecured creditors Amended petition Attachment to Volu…" at bounding box center [1068, 306] width 314 height 29
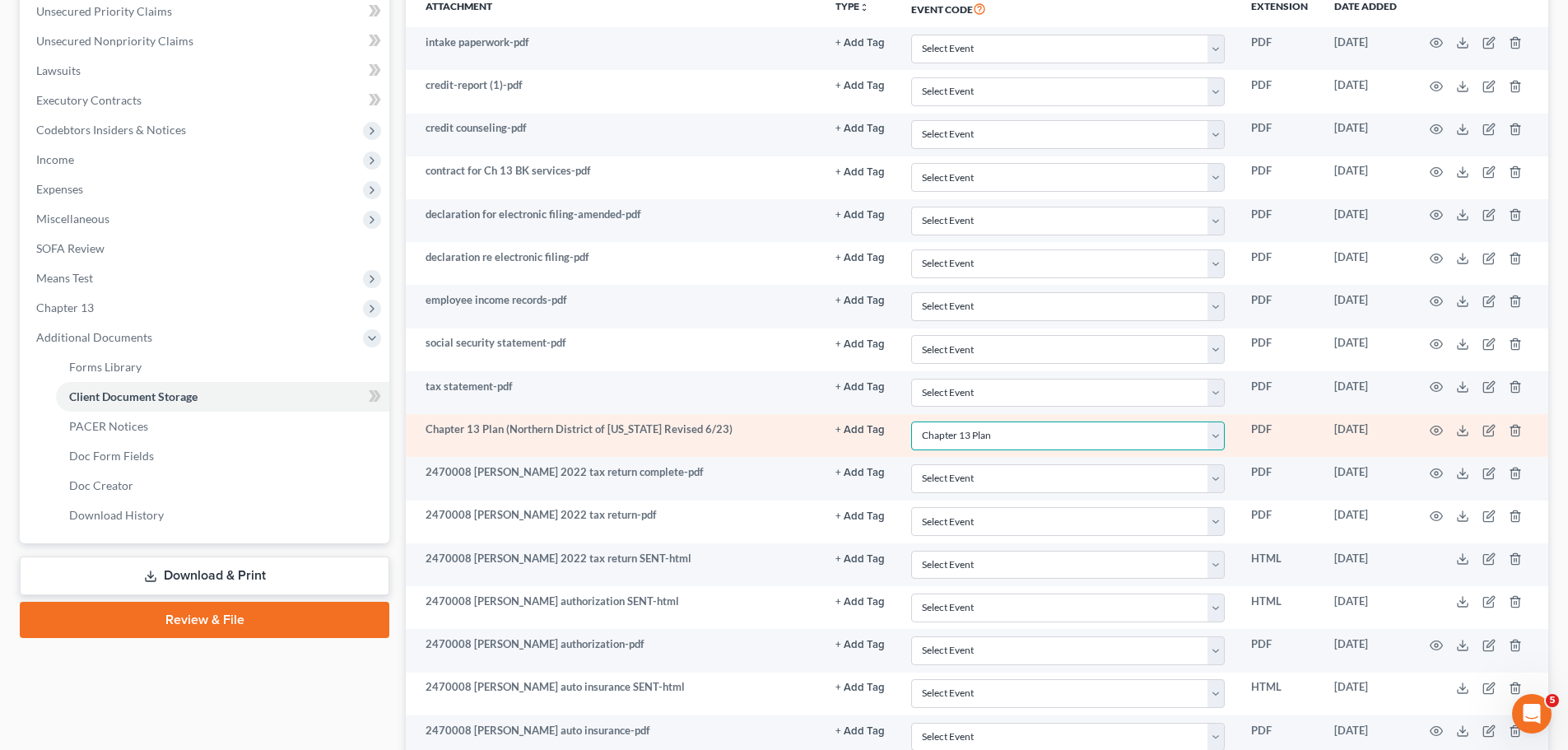
click at [974, 438] on select "Select Event 20 Largest unsecured creditors Amended petition Attachment to Volu…" at bounding box center [1068, 436] width 314 height 29
select select
click at [911, 421] on select "Select Event 20 Largest unsecured creditors Amended petition Attachment to Volu…" at bounding box center [1068, 436] width 314 height 29
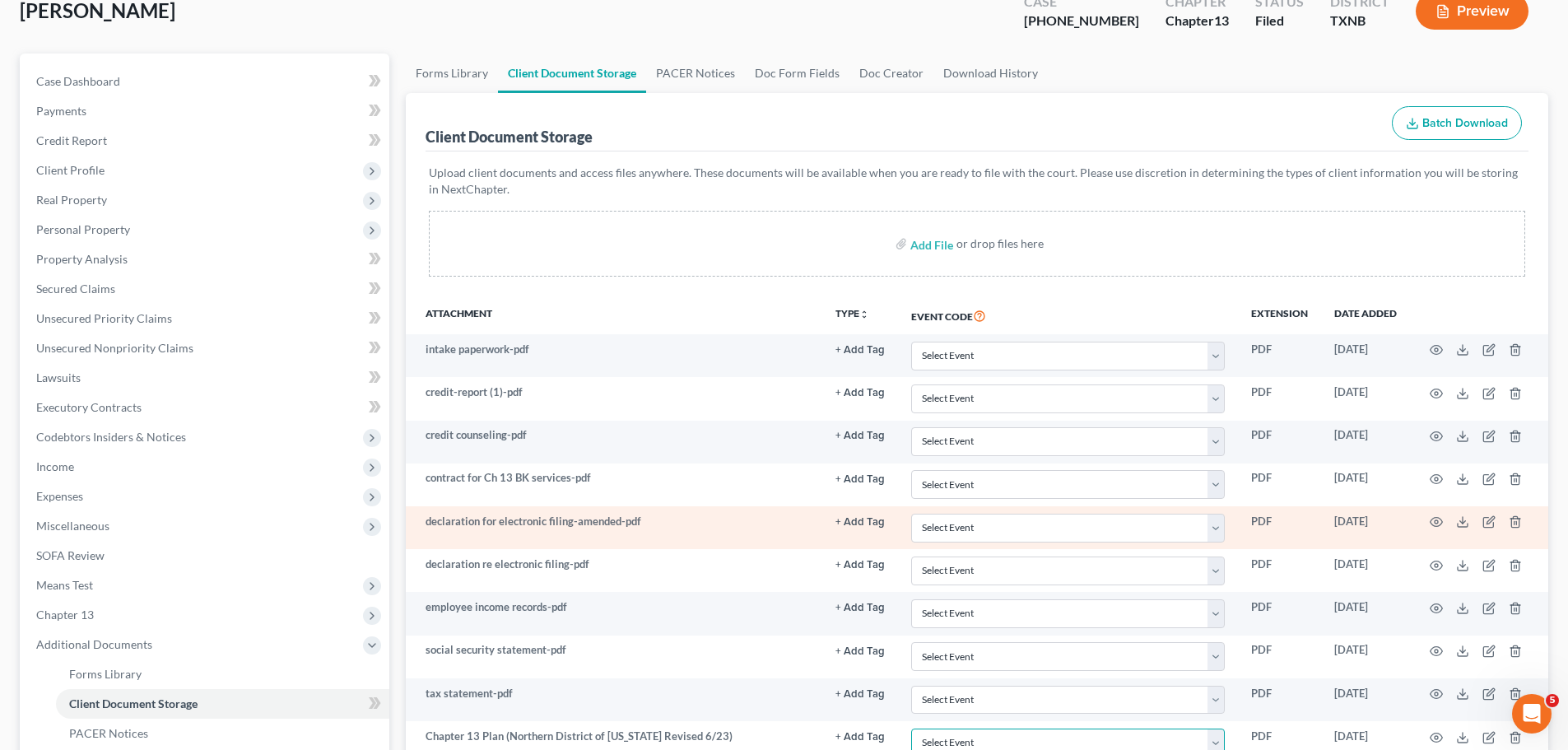
scroll to position [0, 0]
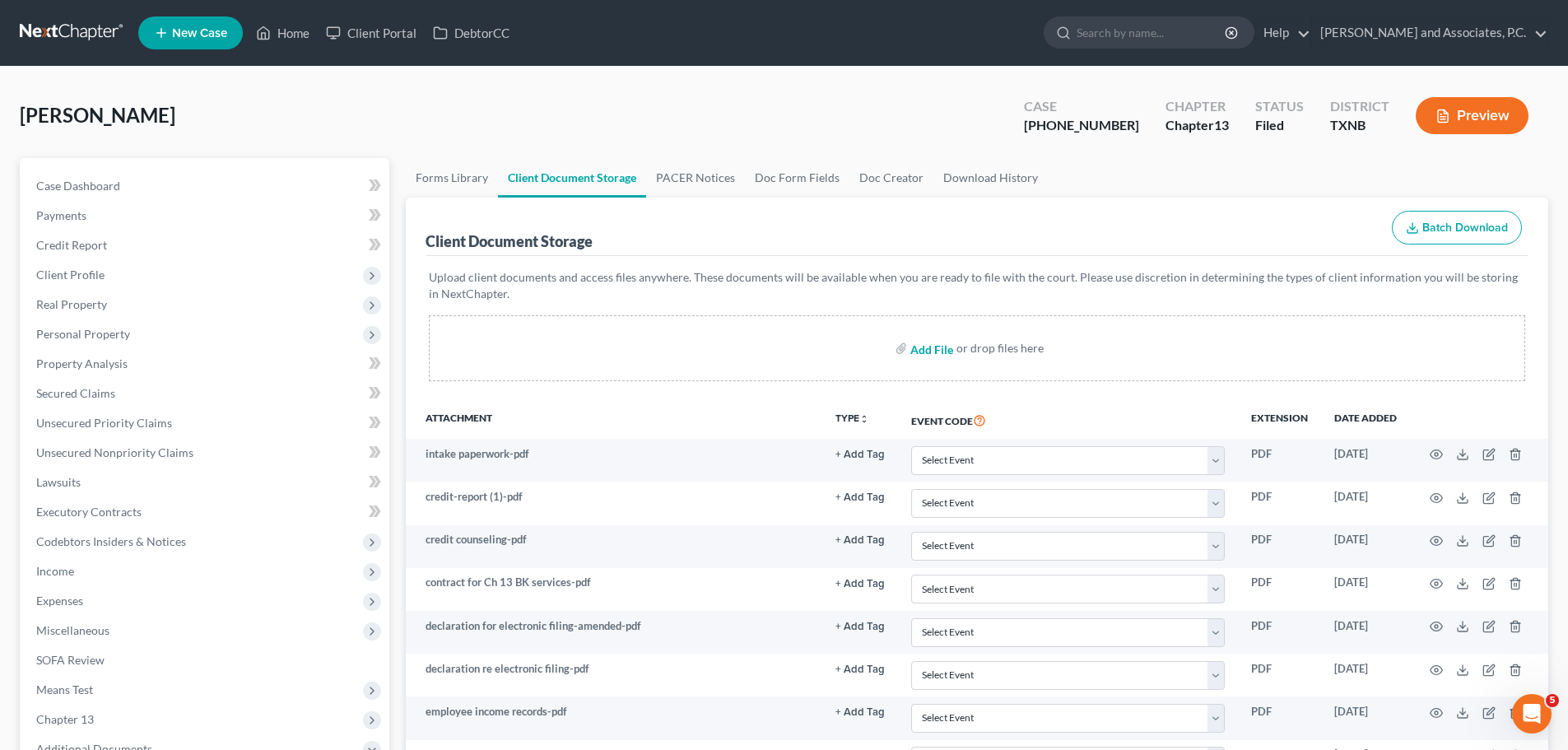
click at [927, 347] on input "file" at bounding box center [930, 347] width 40 height 29
type input "C:\fakepath\[PERSON_NAME]-dec-amended.pdf"
select select "6"
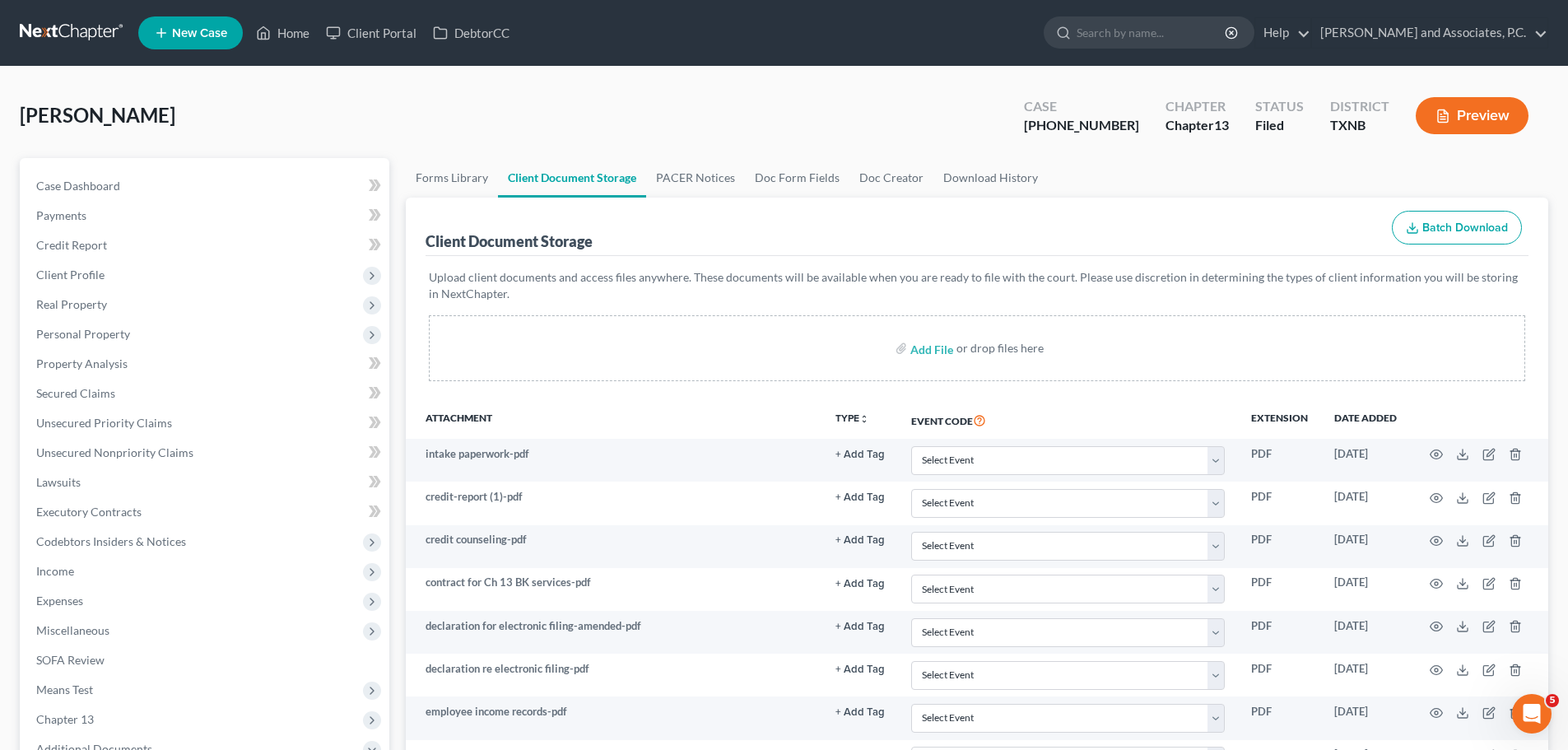
select select "6"
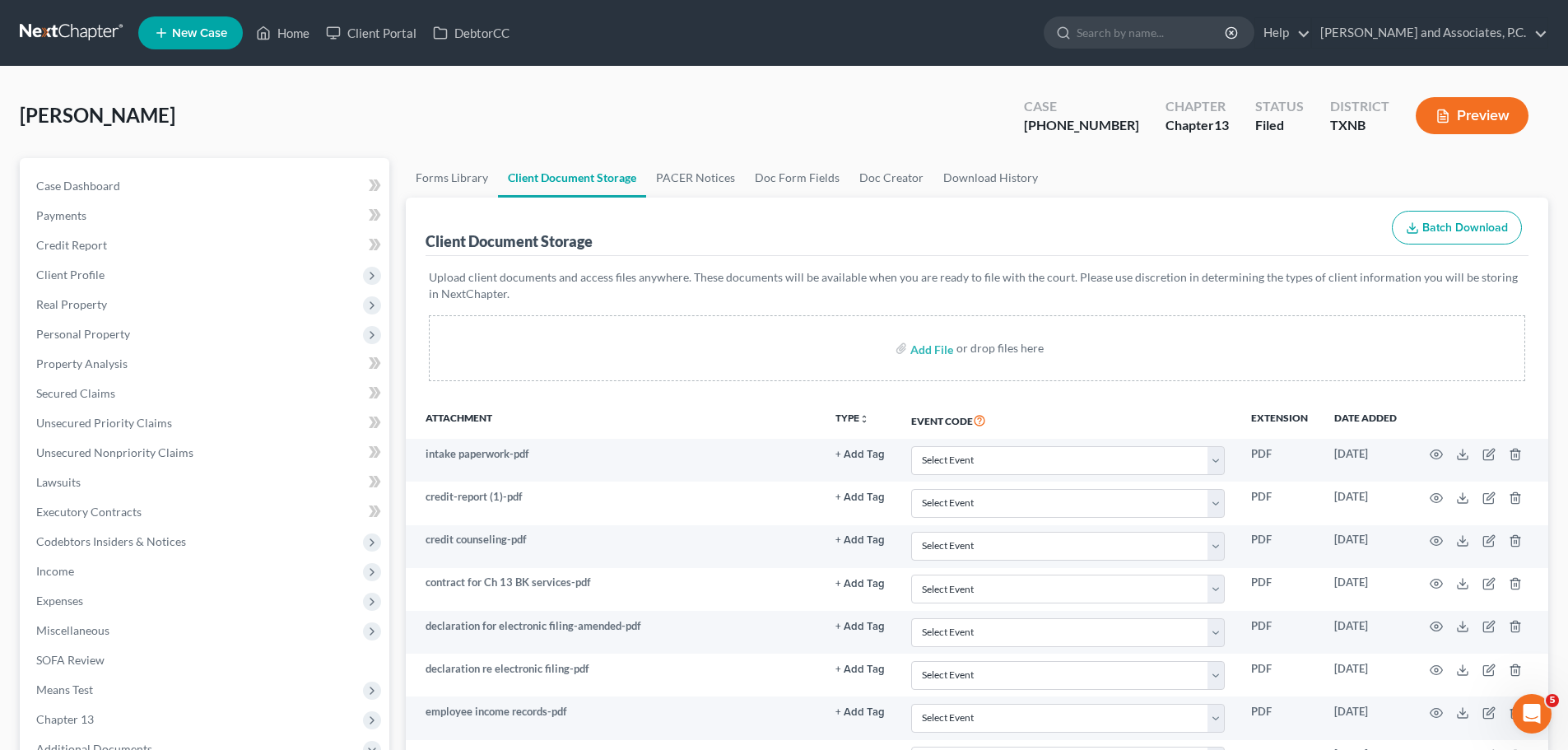
select select "6"
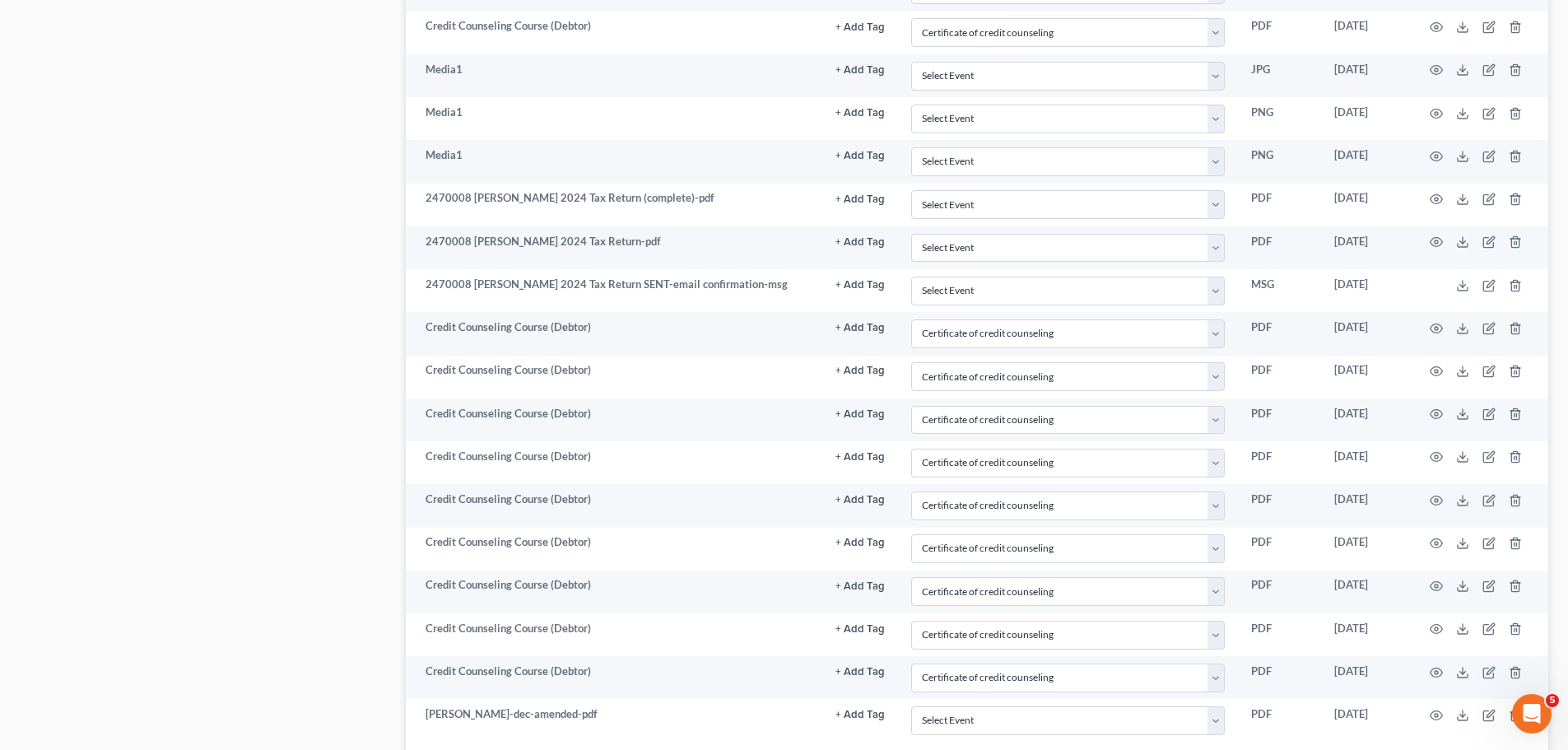
scroll to position [2139, 0]
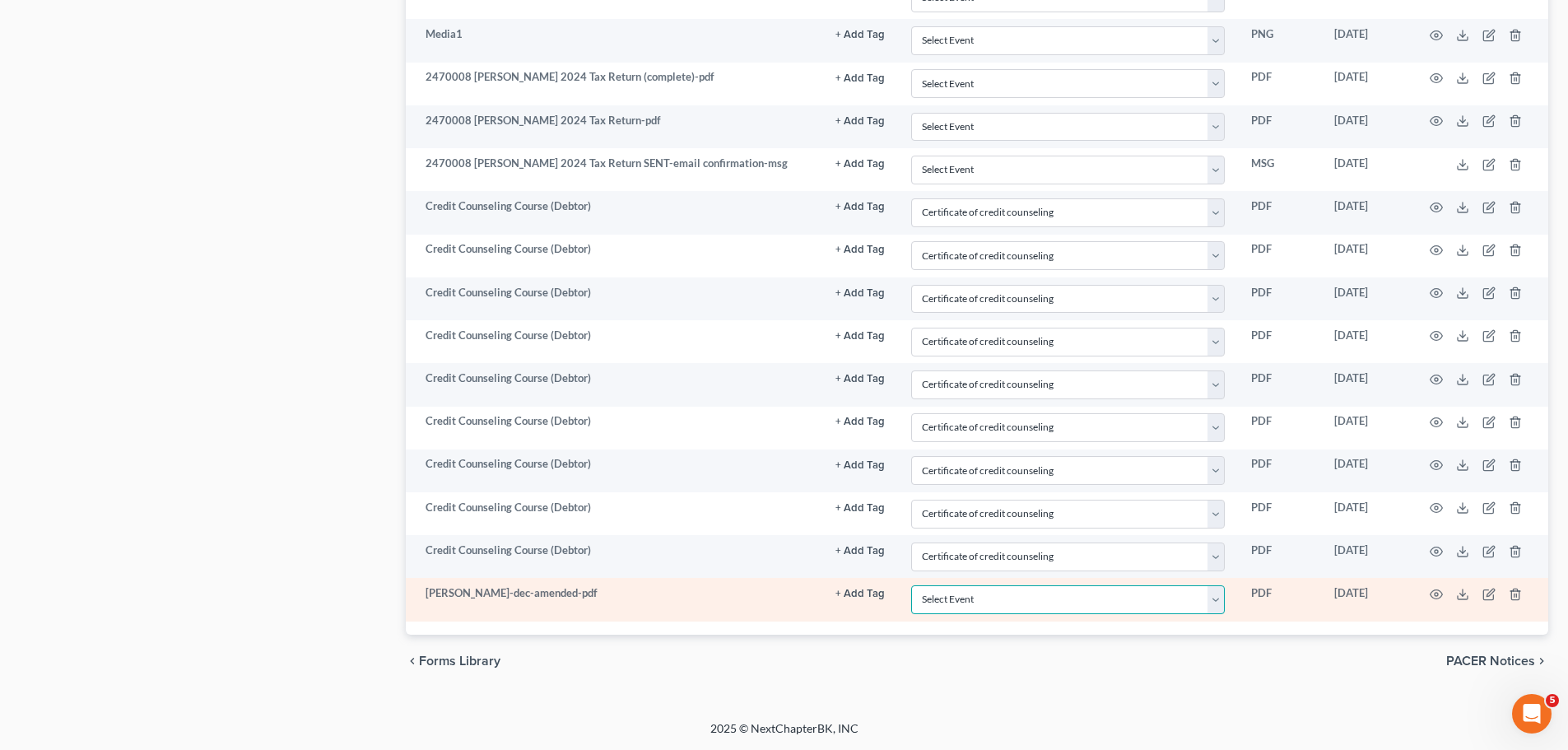
click at [995, 597] on select "Select Event 20 Largest unsecured creditors Amended petition Attachment to Volu…" at bounding box center [1068, 599] width 314 height 29
select select "18"
click at [911, 585] on select "Select Event 20 Largest unsecured creditors Amended petition Attachment to Volu…" at bounding box center [1068, 599] width 314 height 29
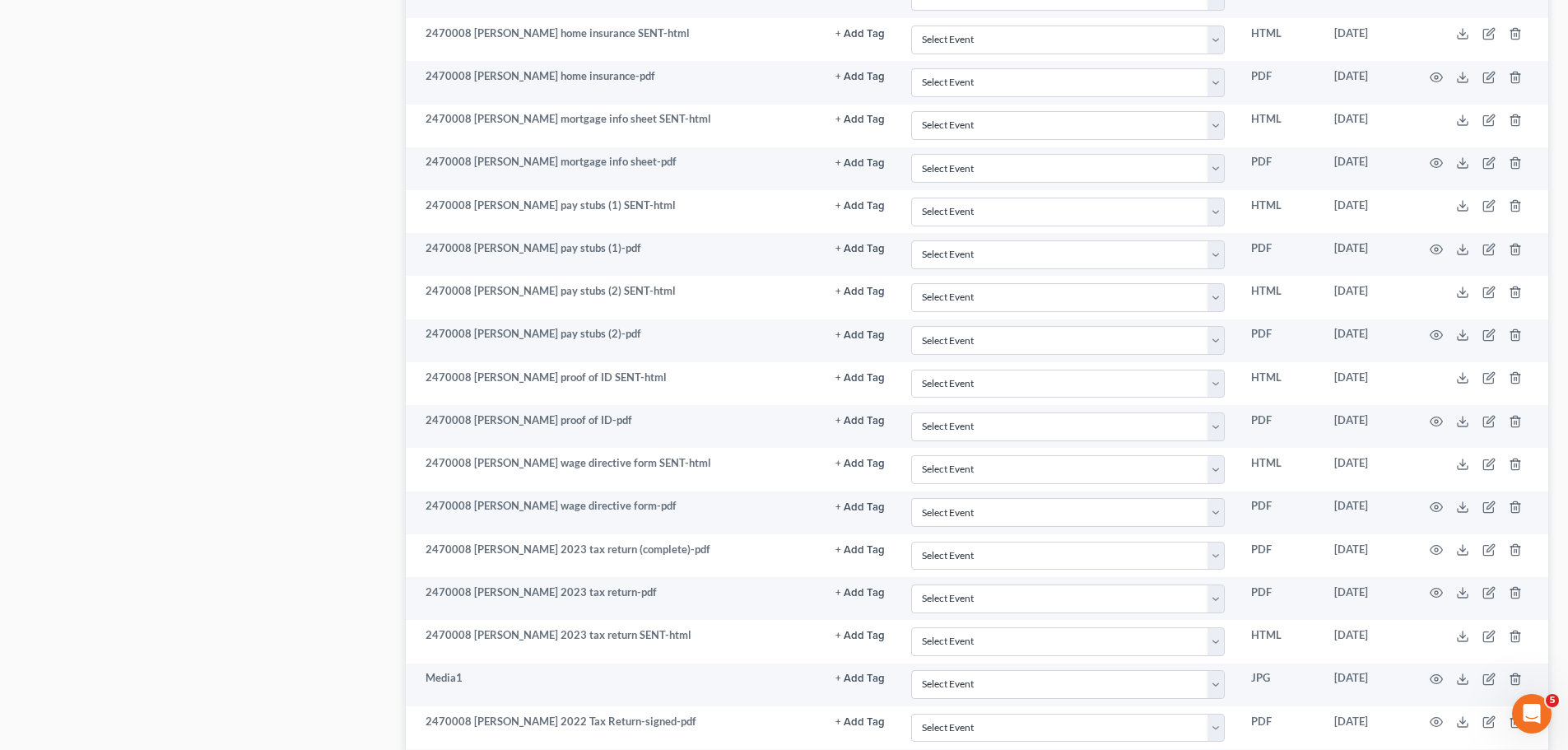
scroll to position [658, 0]
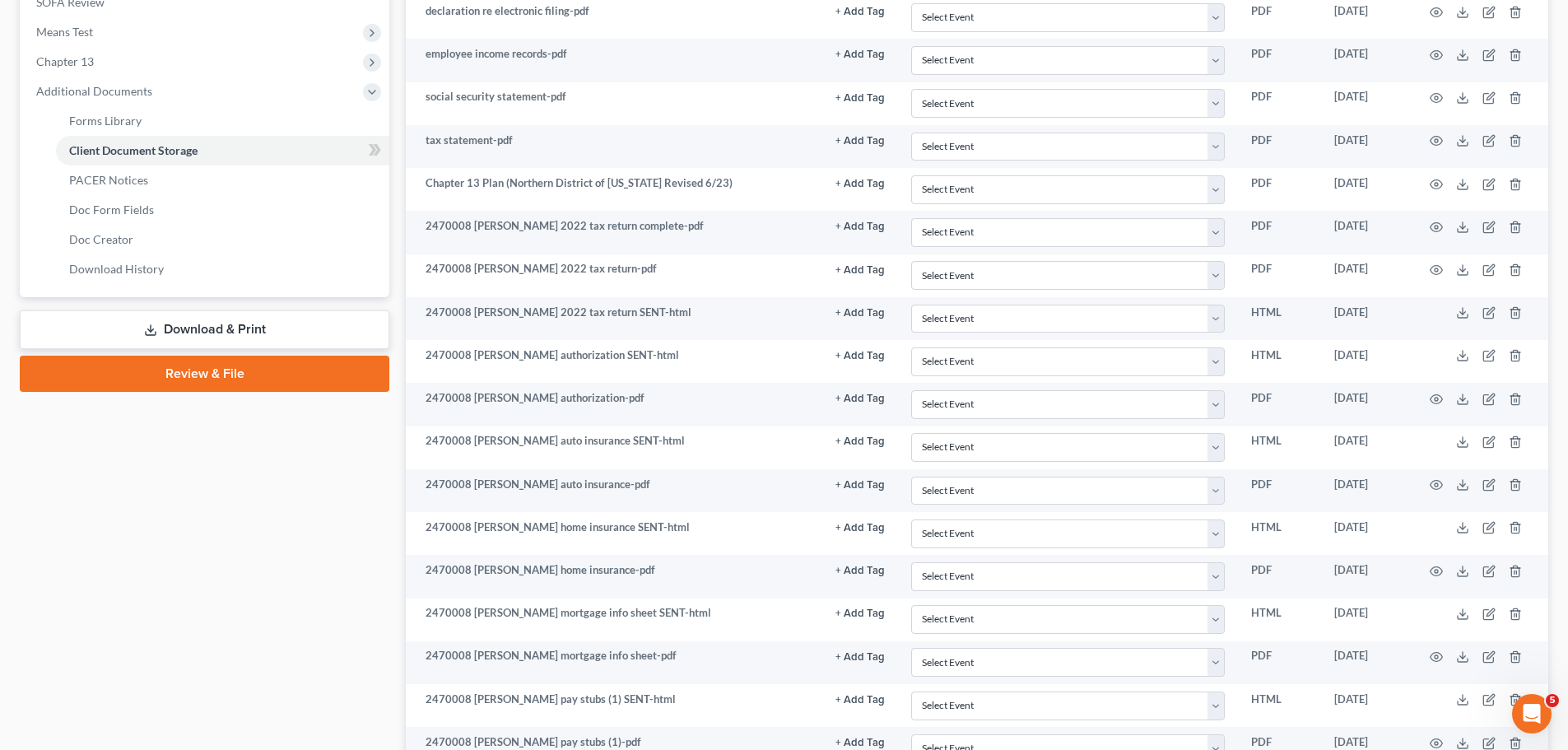
click at [172, 361] on link "Review & File" at bounding box center [203, 373] width 369 height 36
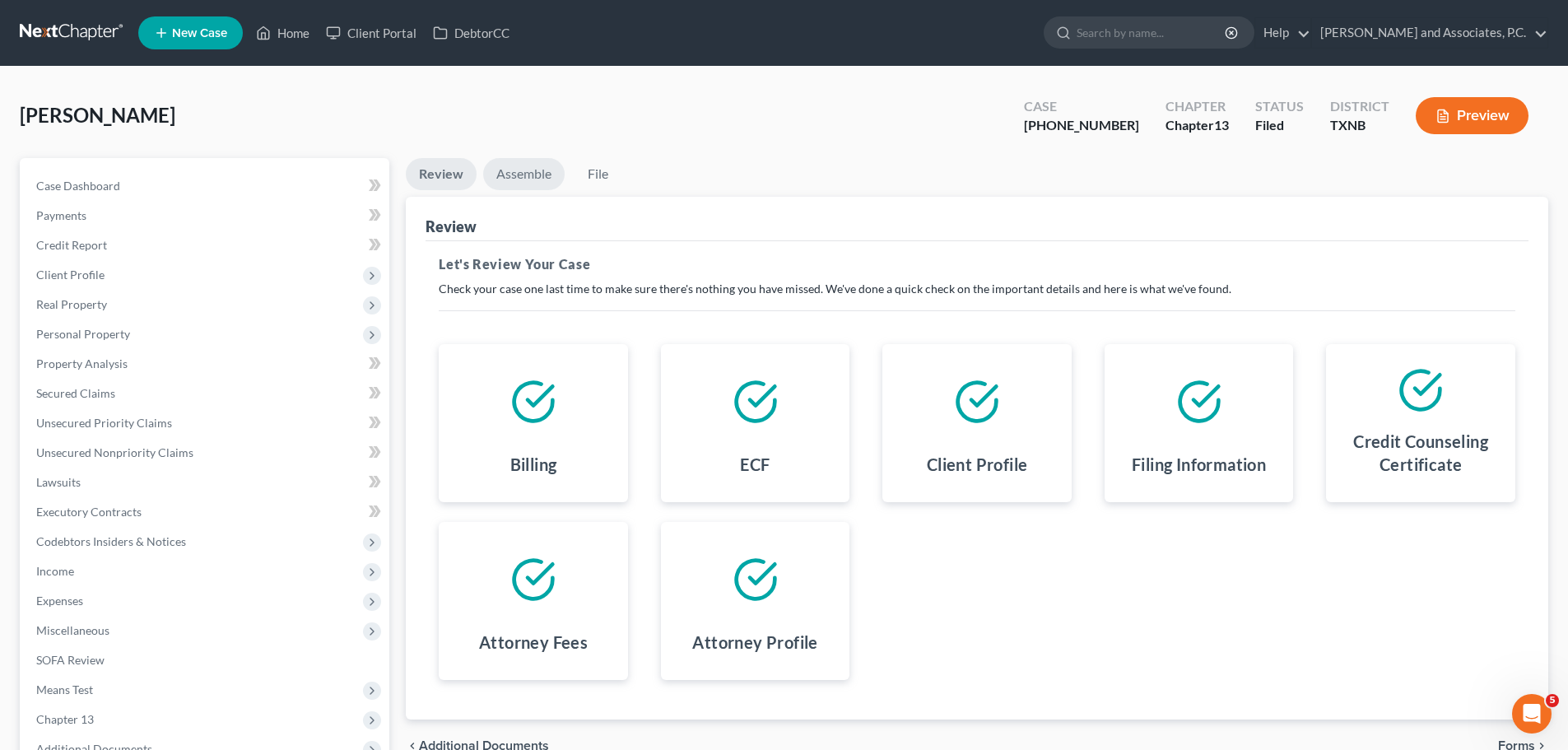
click at [524, 169] on link "Assemble" at bounding box center [524, 174] width 82 height 32
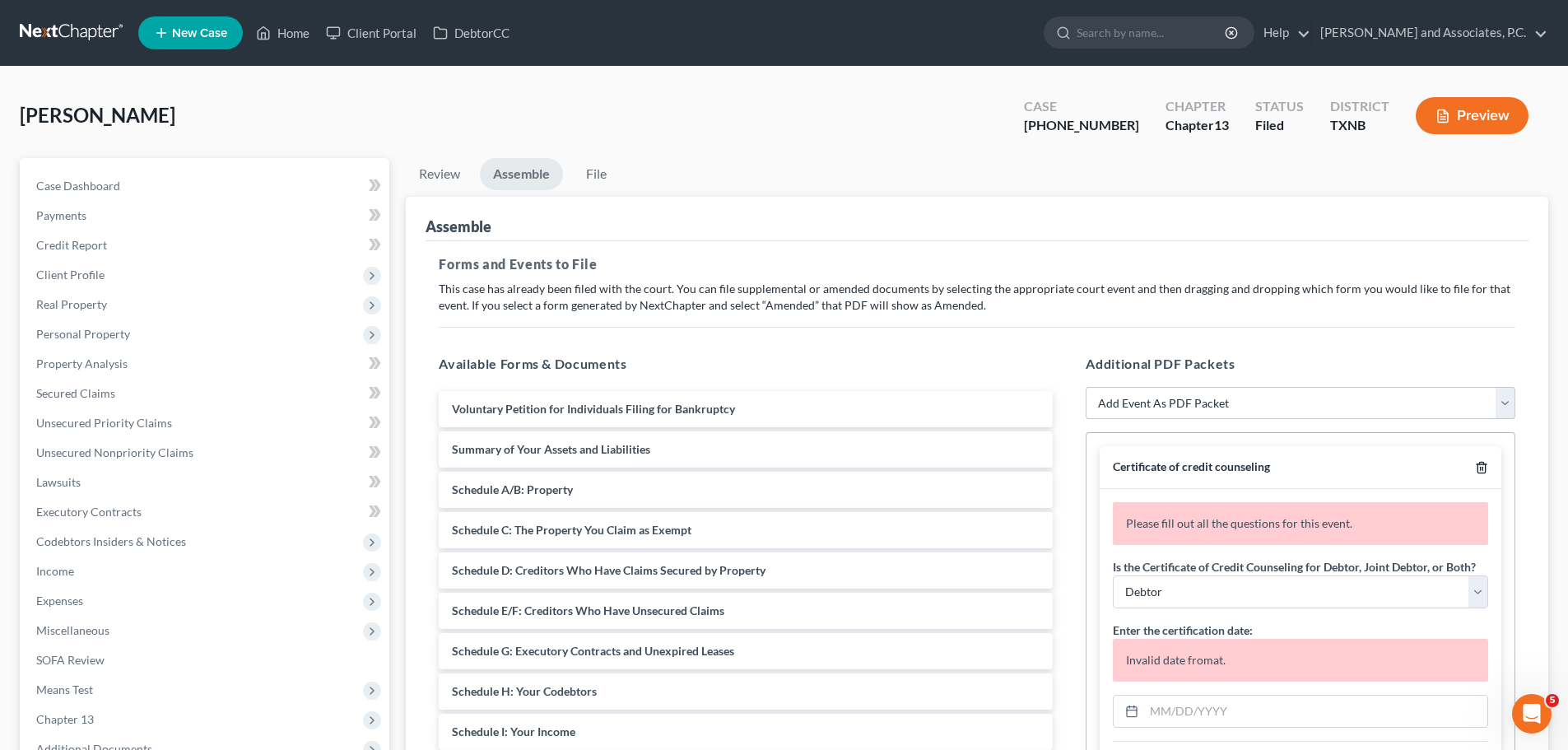
click at [1476, 464] on polyline "button" at bounding box center [1481, 464] width 10 height 0
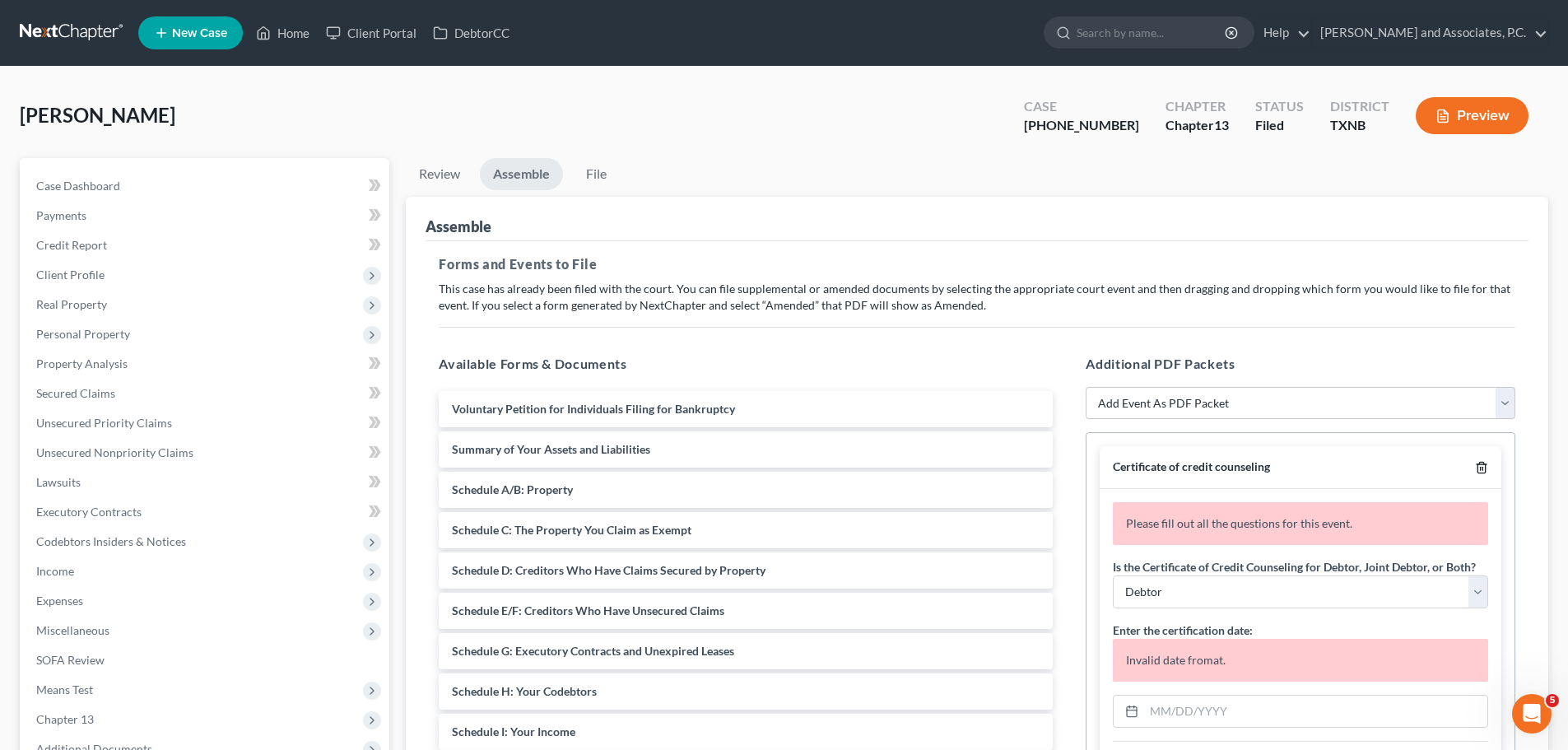
click at [1476, 464] on polyline "button" at bounding box center [1481, 464] width 10 height 0
click at [1475, 466] on icon "button" at bounding box center [1481, 467] width 13 height 13
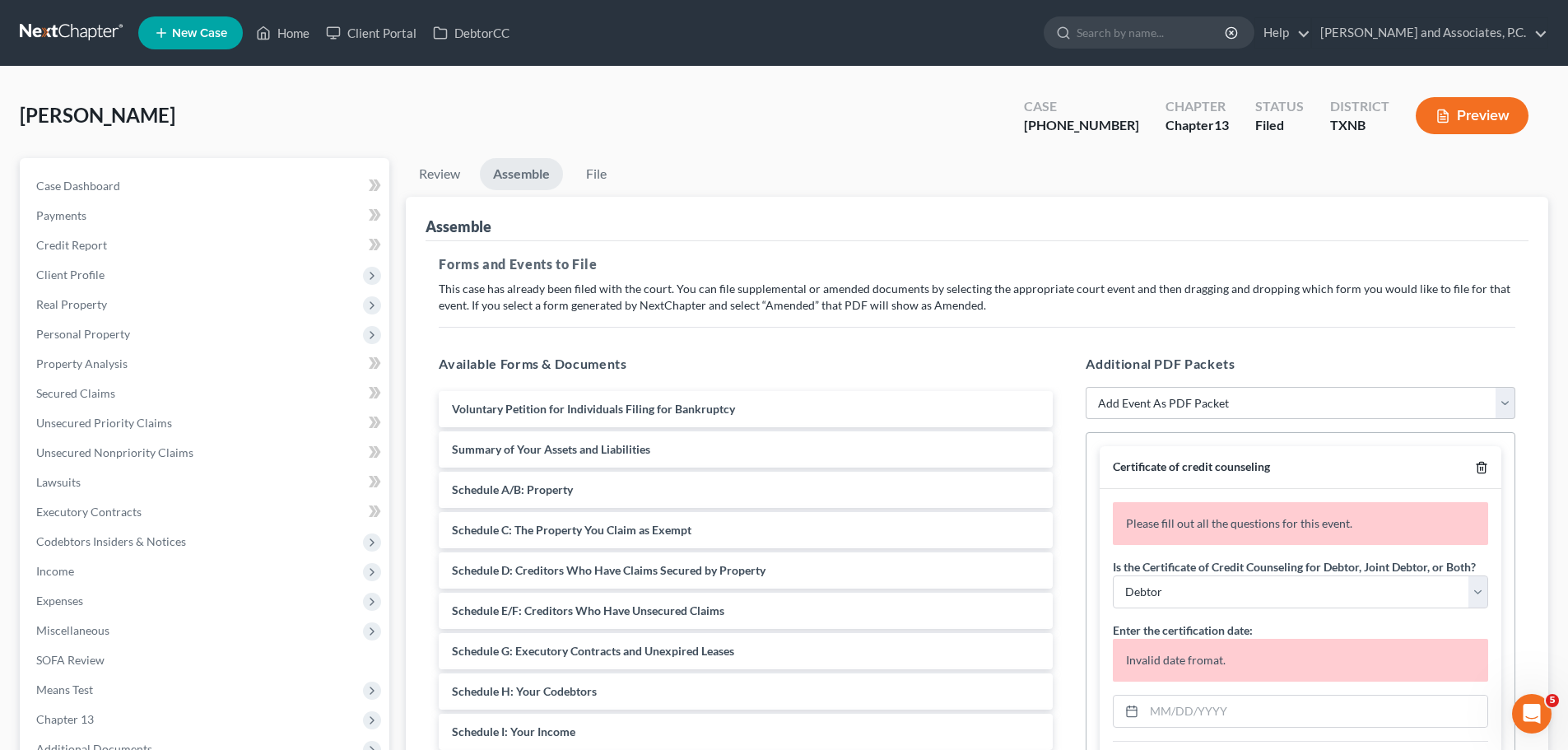
click at [1482, 468] on line "button" at bounding box center [1482, 469] width 0 height 3
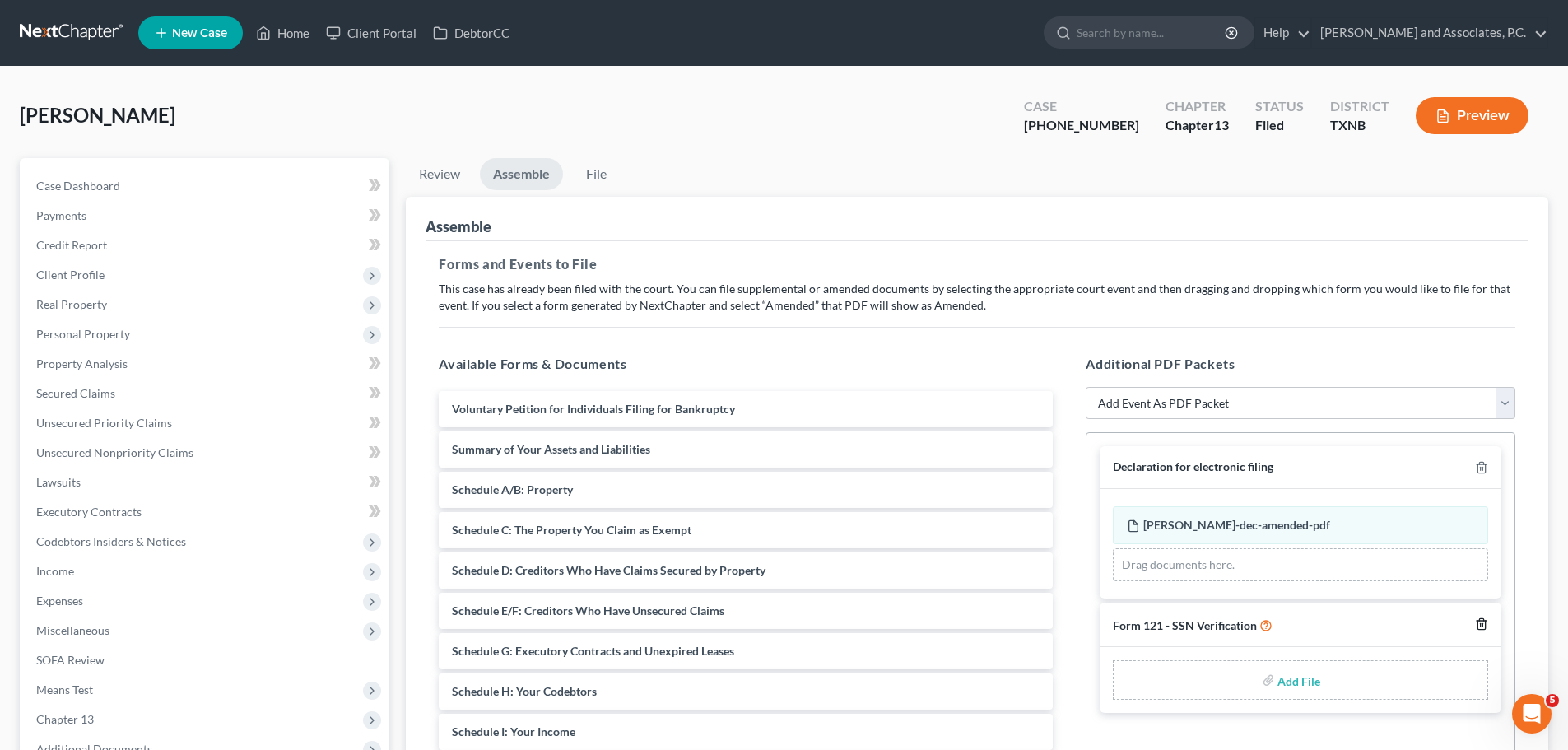
click at [1481, 621] on polyline "button" at bounding box center [1481, 621] width 10 height 0
click at [1240, 399] on select "Add Event As PDF Packet Amended petition Certificate of credit counseling Certi…" at bounding box center [1300, 403] width 430 height 33
select select "17"
click at [1085, 387] on select "Add Event As PDF Packet Amended petition Certificate of credit counseling Certi…" at bounding box center [1300, 403] width 430 height 33
select select
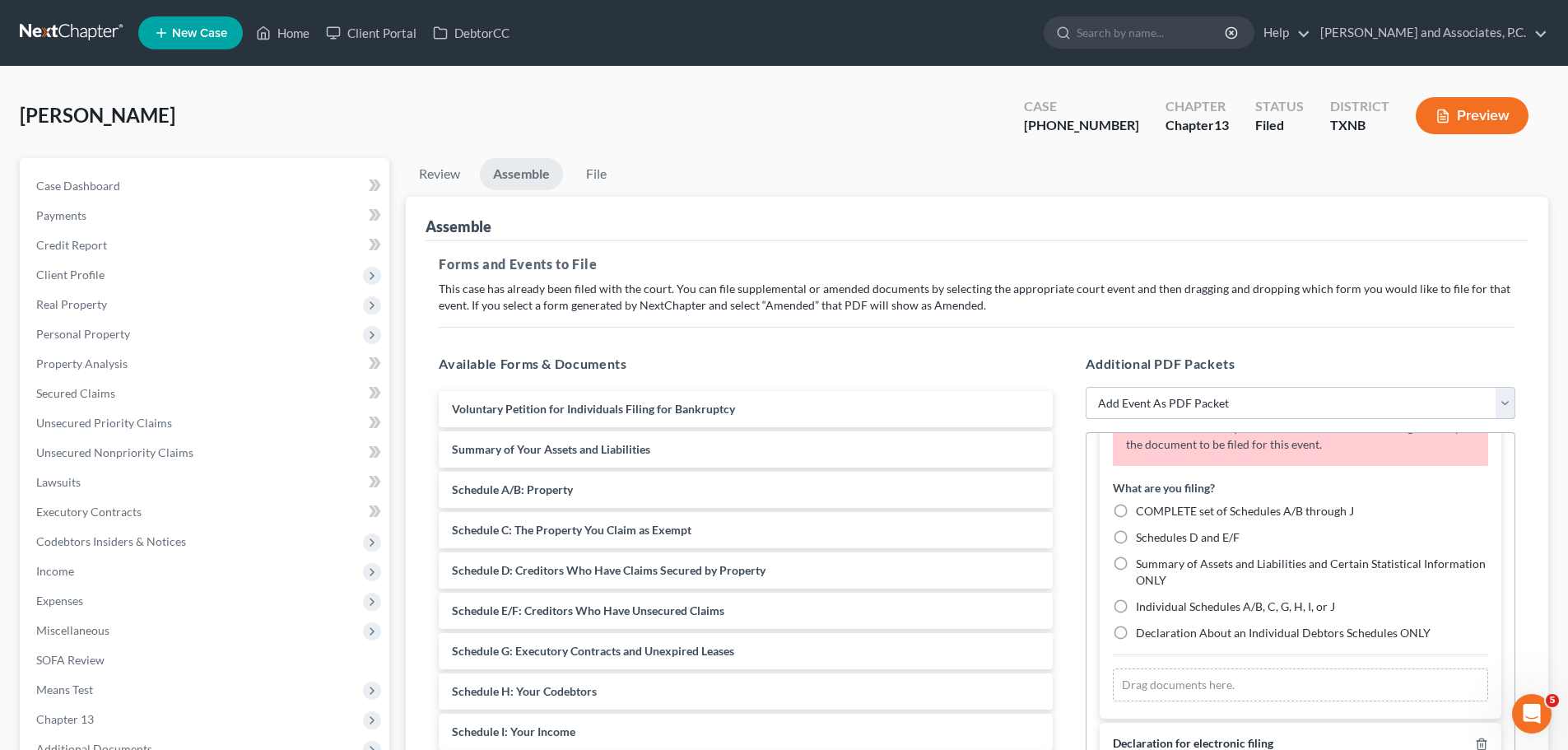
scroll to position [98, 0]
click at [1136, 600] on label "Individual Schedules A/B, C, G, H, I, or J" at bounding box center [1235, 605] width 199 height 17
click at [1143, 600] on input "Individual Schedules A/B, C, G, H, I, or J" at bounding box center [1148, 601] width 11 height 11
radio input "true"
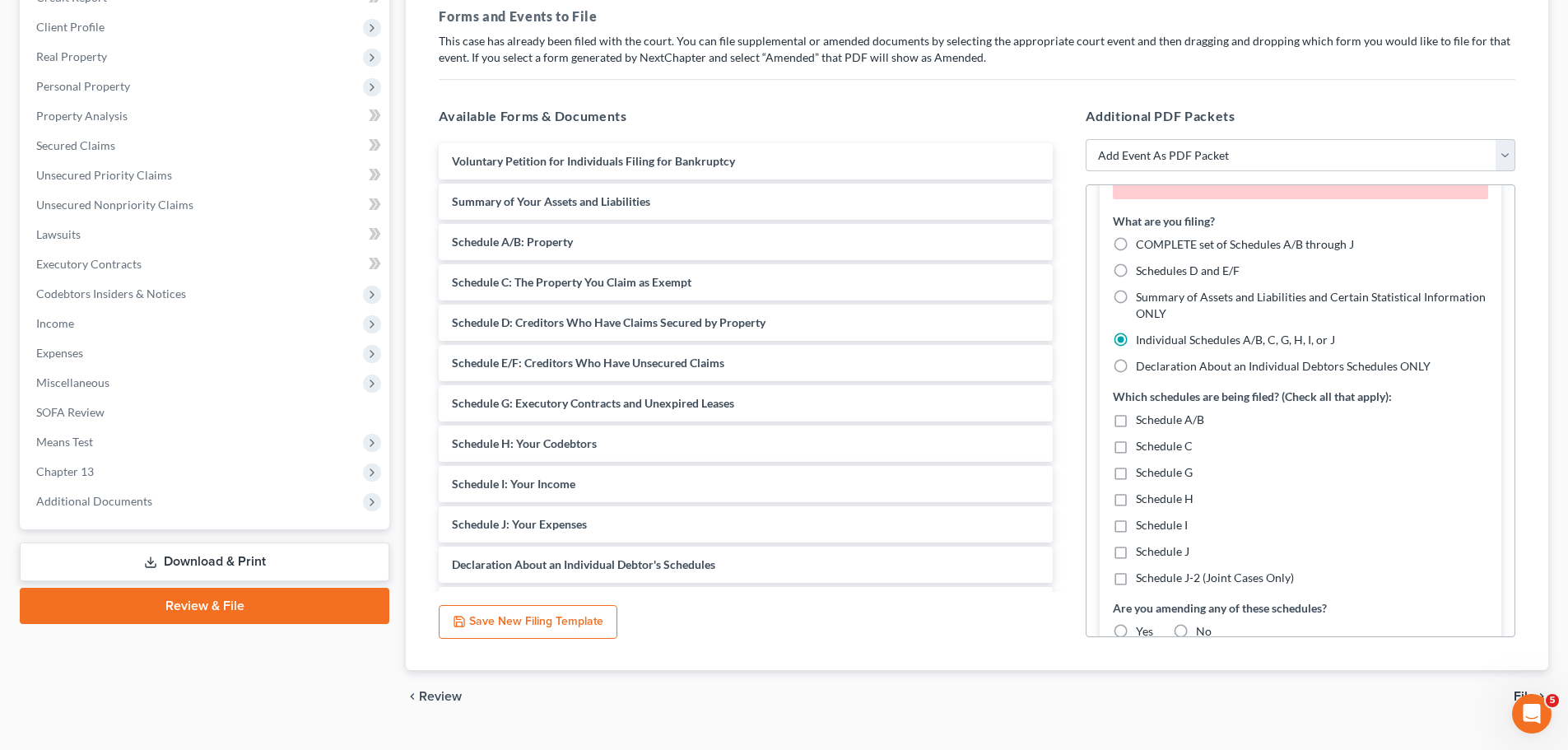
scroll to position [272, 0]
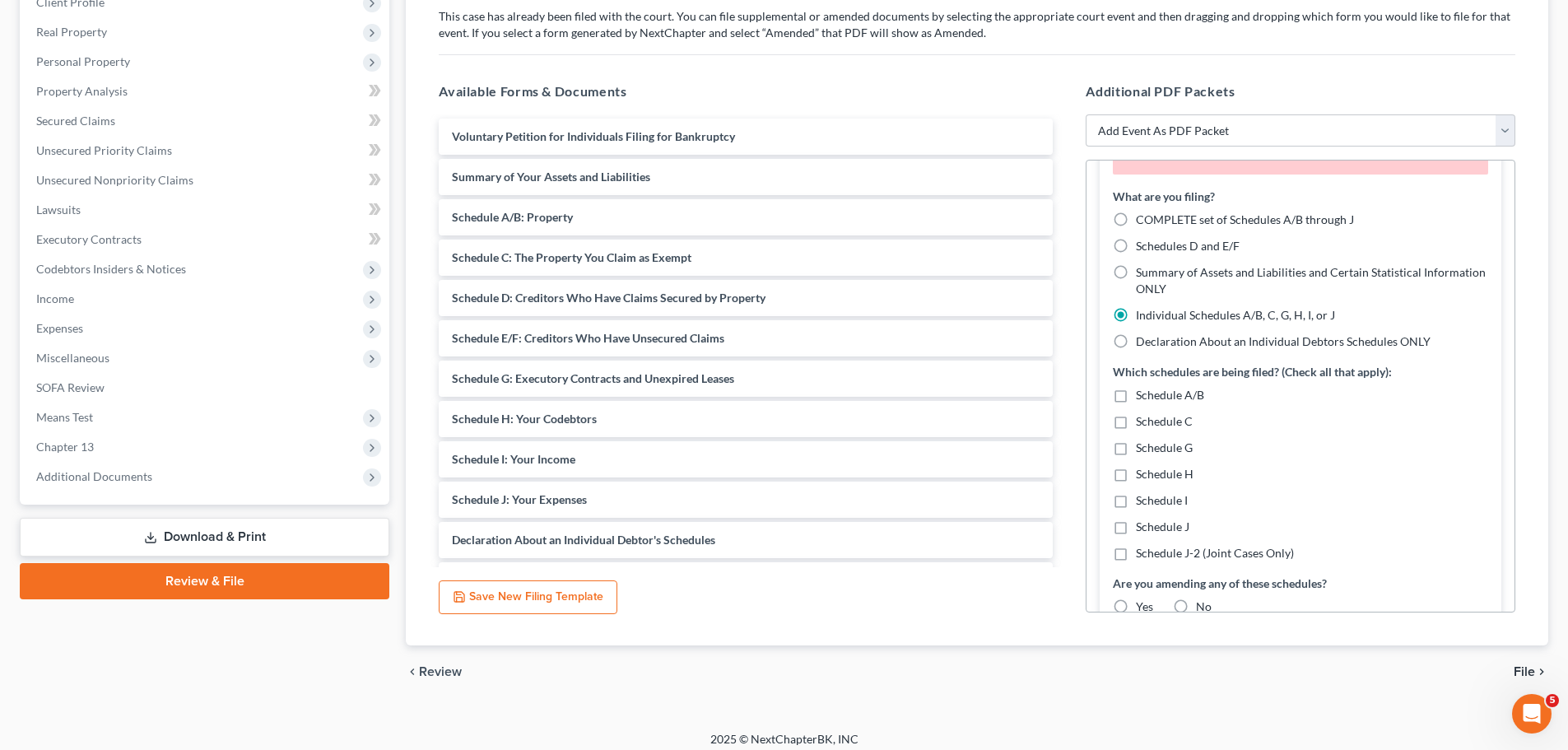
click at [1136, 499] on label "Schedule I" at bounding box center [1162, 500] width 52 height 17
click at [1143, 499] on input "Schedule I" at bounding box center [1148, 497] width 11 height 11
checkbox input "true"
click at [1136, 526] on label "Schedule J" at bounding box center [1163, 527] width 54 height 17
click at [1143, 526] on input "Schedule J" at bounding box center [1148, 524] width 11 height 11
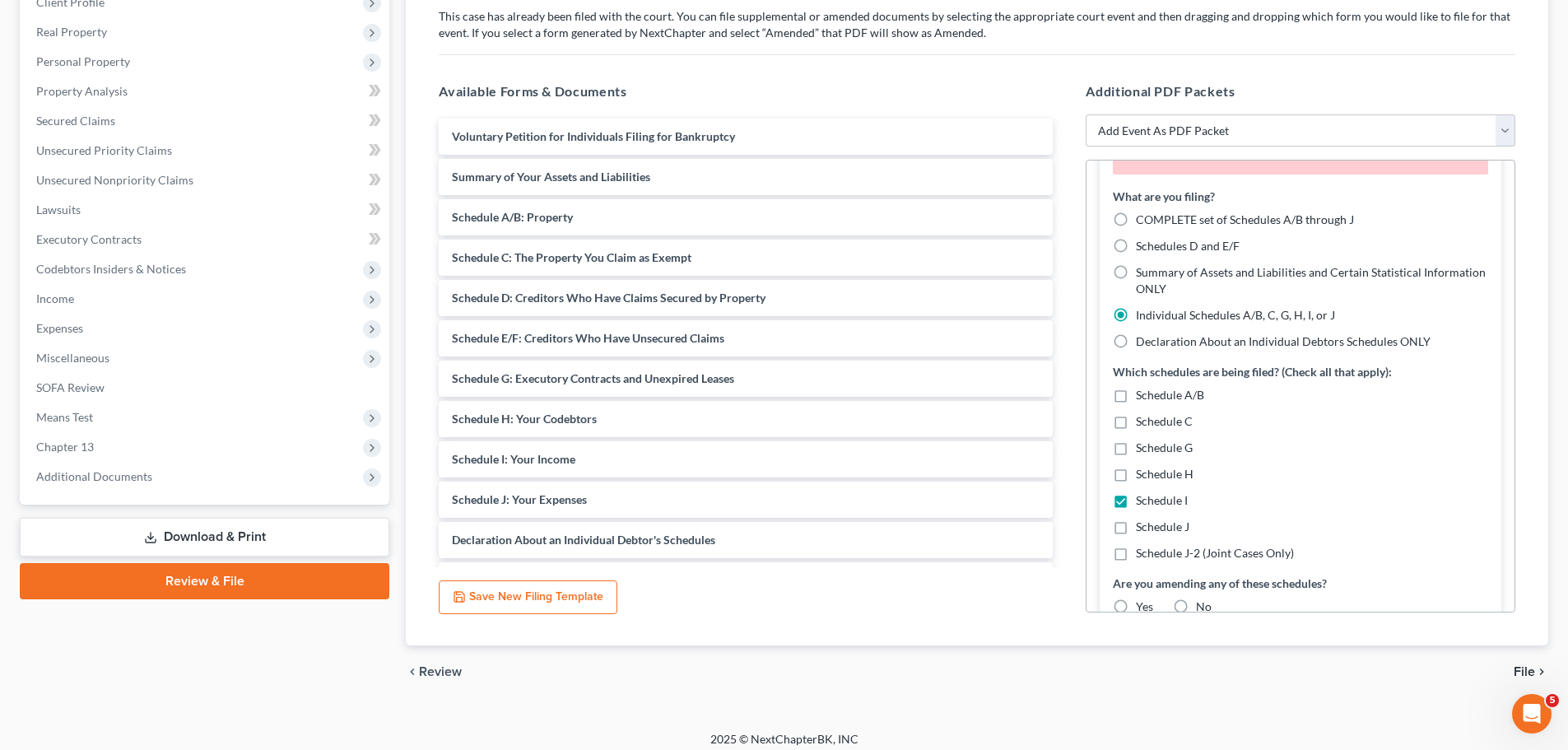
checkbox input "true"
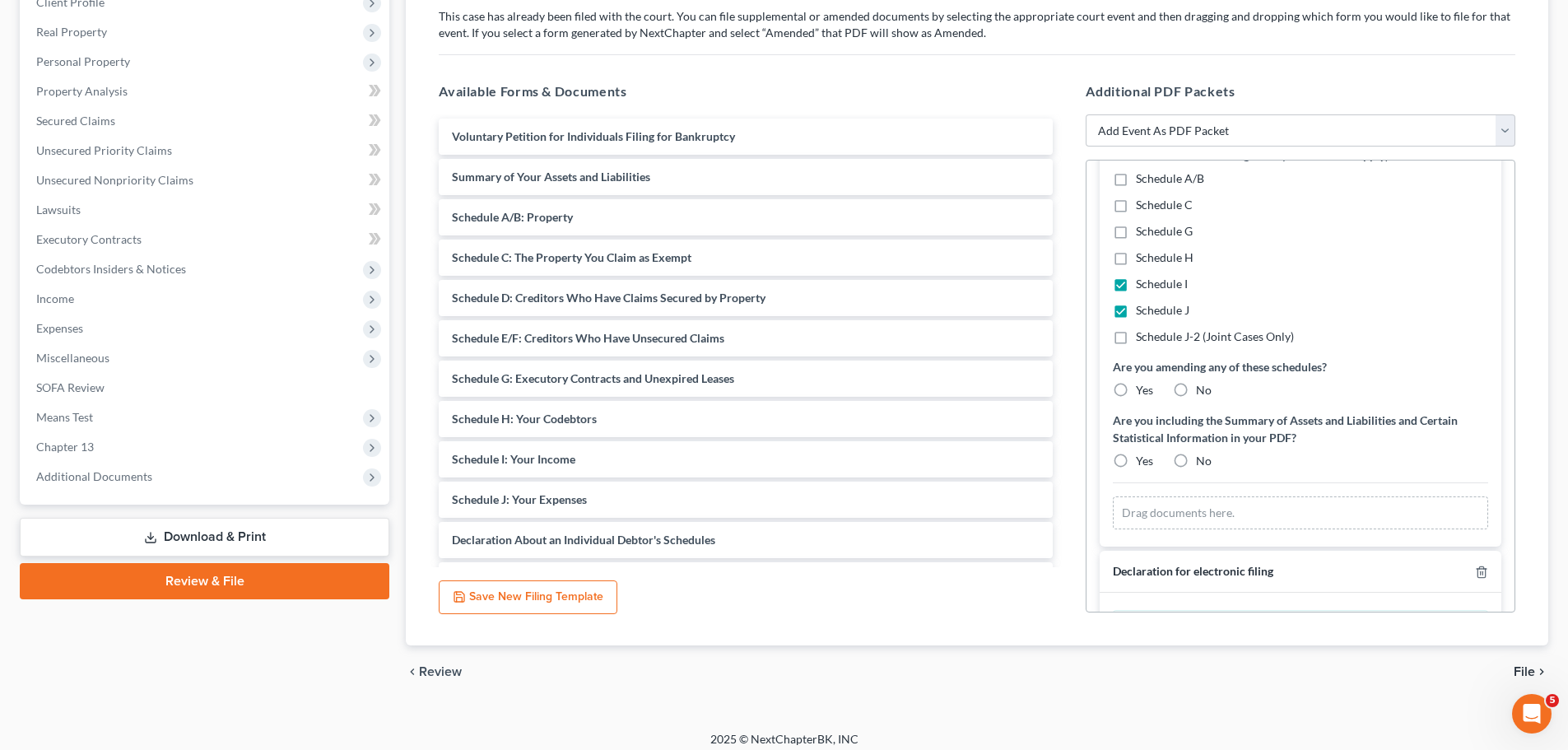
scroll to position [345, 0]
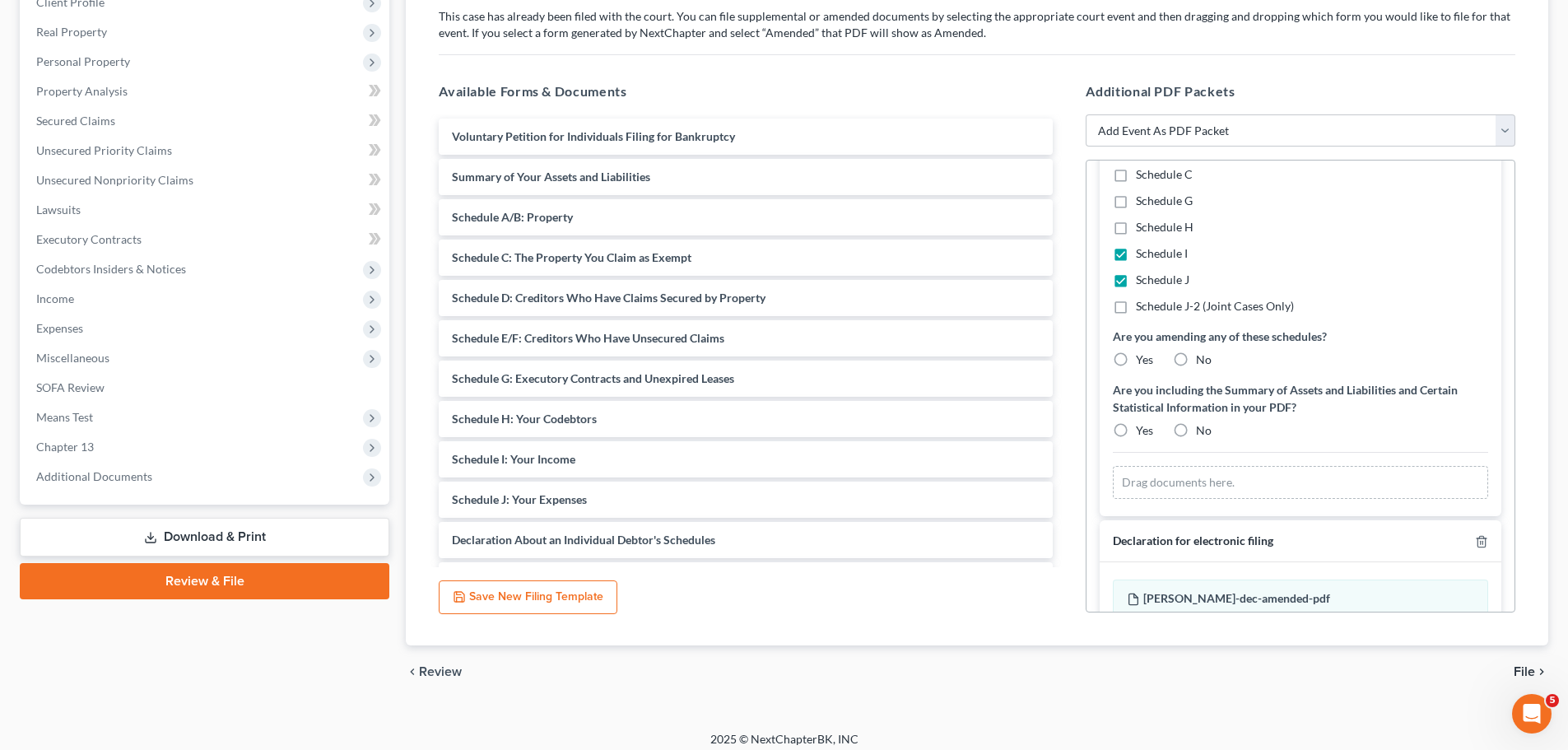
click at [1136, 358] on label "Yes" at bounding box center [1144, 360] width 18 height 17
click at [1143, 358] on input "Yes" at bounding box center [1148, 357] width 11 height 11
radio input "true"
click at [1196, 430] on label "No" at bounding box center [1203, 430] width 16 height 17
click at [1202, 430] on input "No" at bounding box center [1207, 427] width 11 height 11
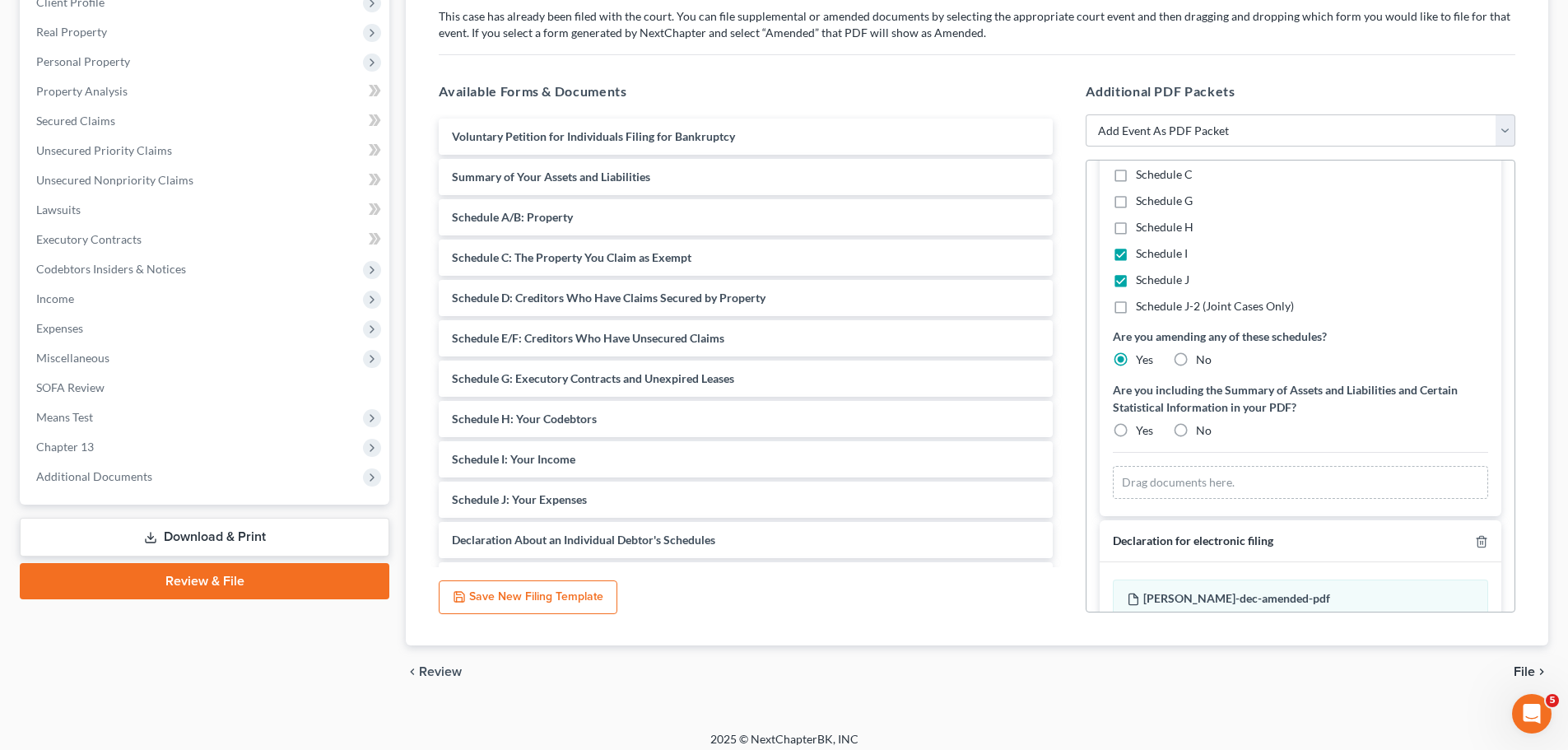
radio input "true"
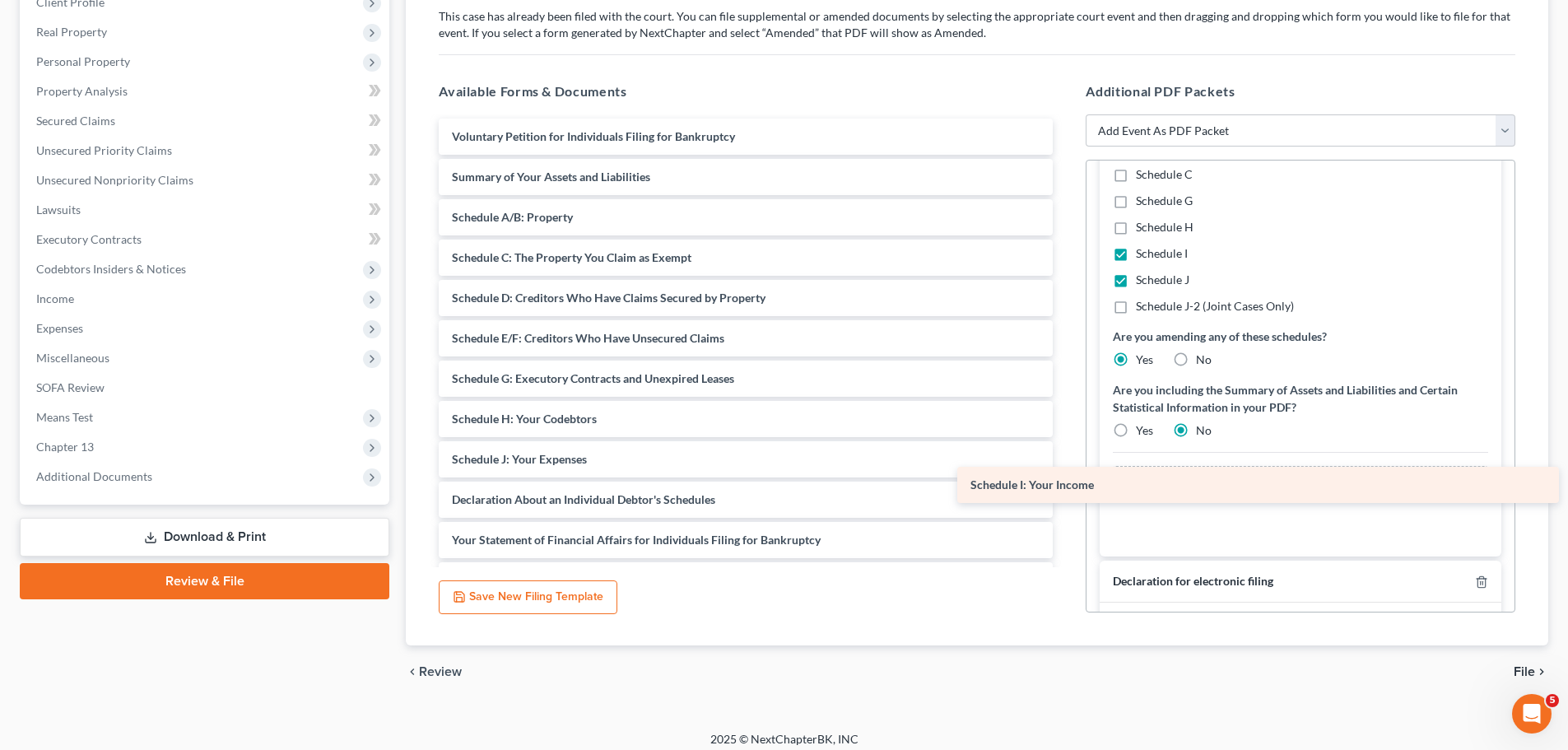
drag, startPoint x: 527, startPoint y: 454, endPoint x: 1046, endPoint y: 478, distance: 519.6
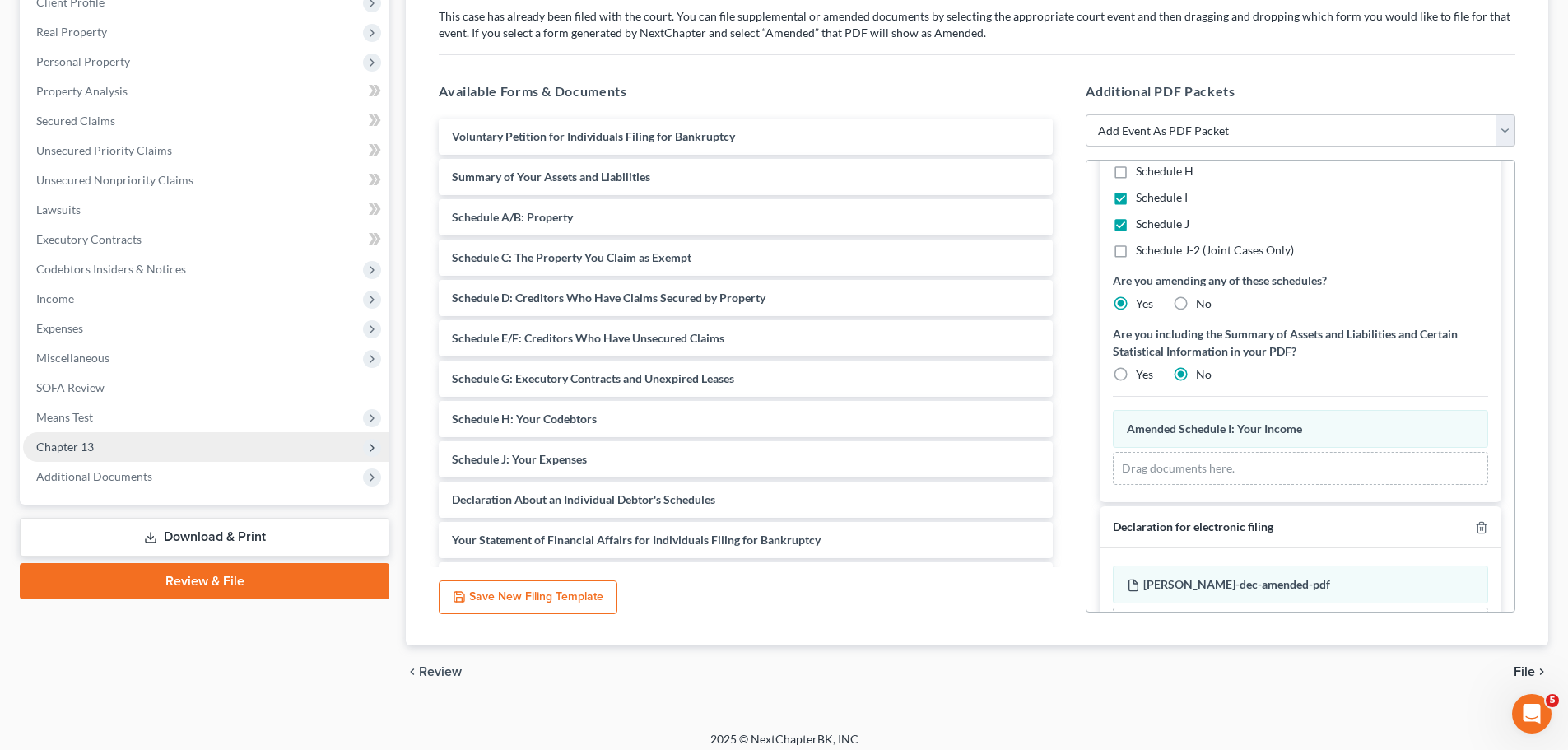
scroll to position [289, 0]
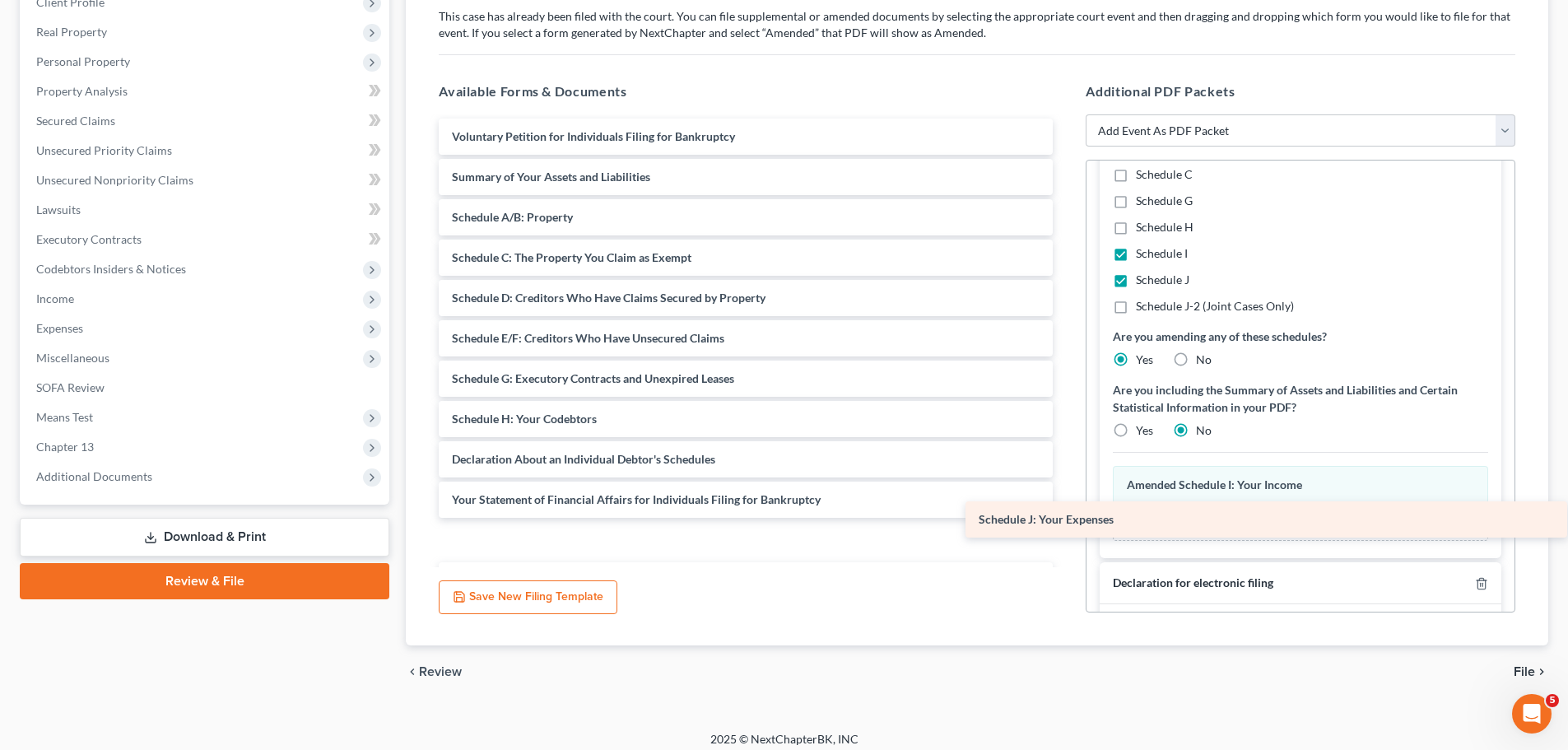
drag, startPoint x: 484, startPoint y: 457, endPoint x: 1011, endPoint y: 518, distance: 530.5
drag, startPoint x: 570, startPoint y: 538, endPoint x: 1154, endPoint y: 518, distance: 584.3
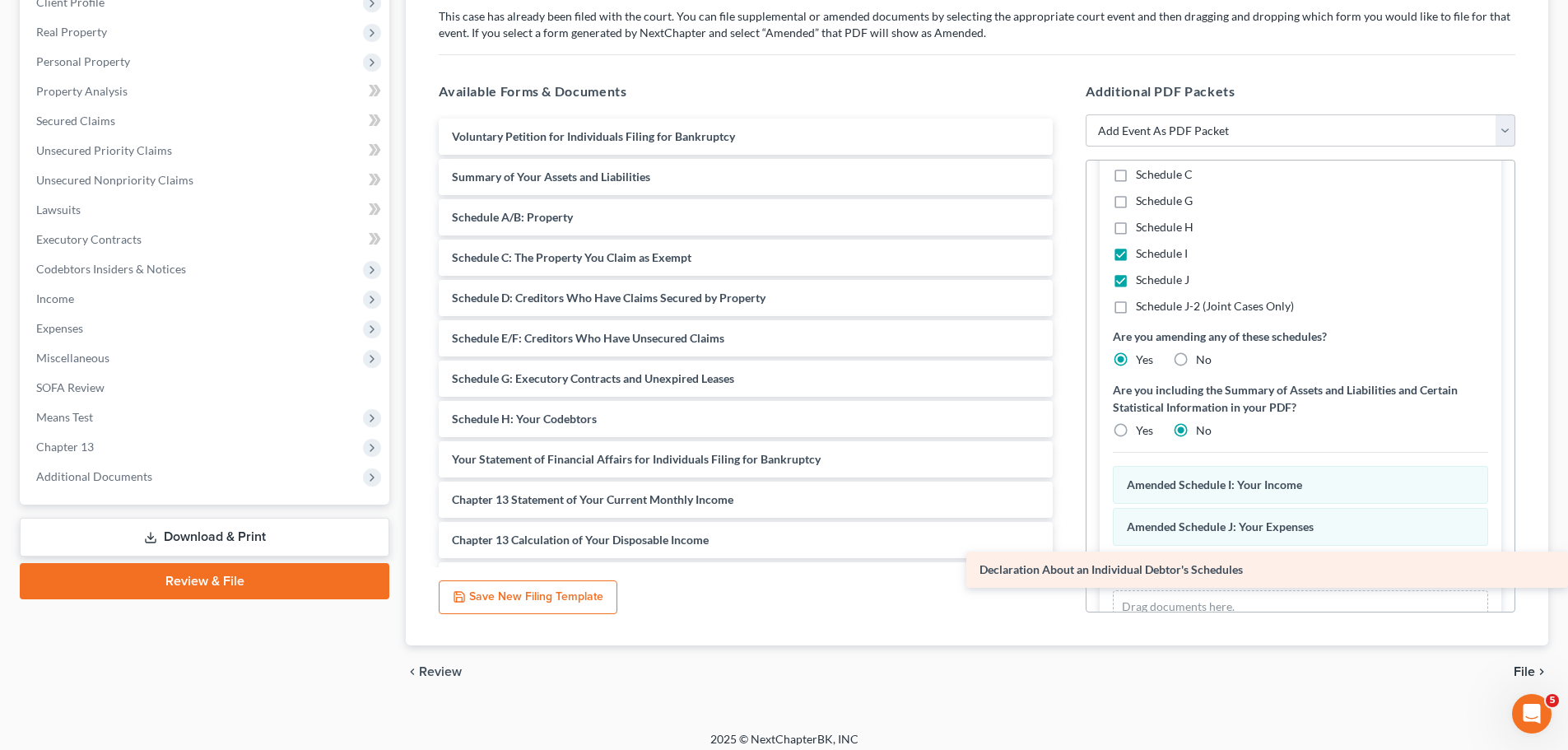
drag, startPoint x: 621, startPoint y: 463, endPoint x: 1148, endPoint y: 573, distance: 538.4
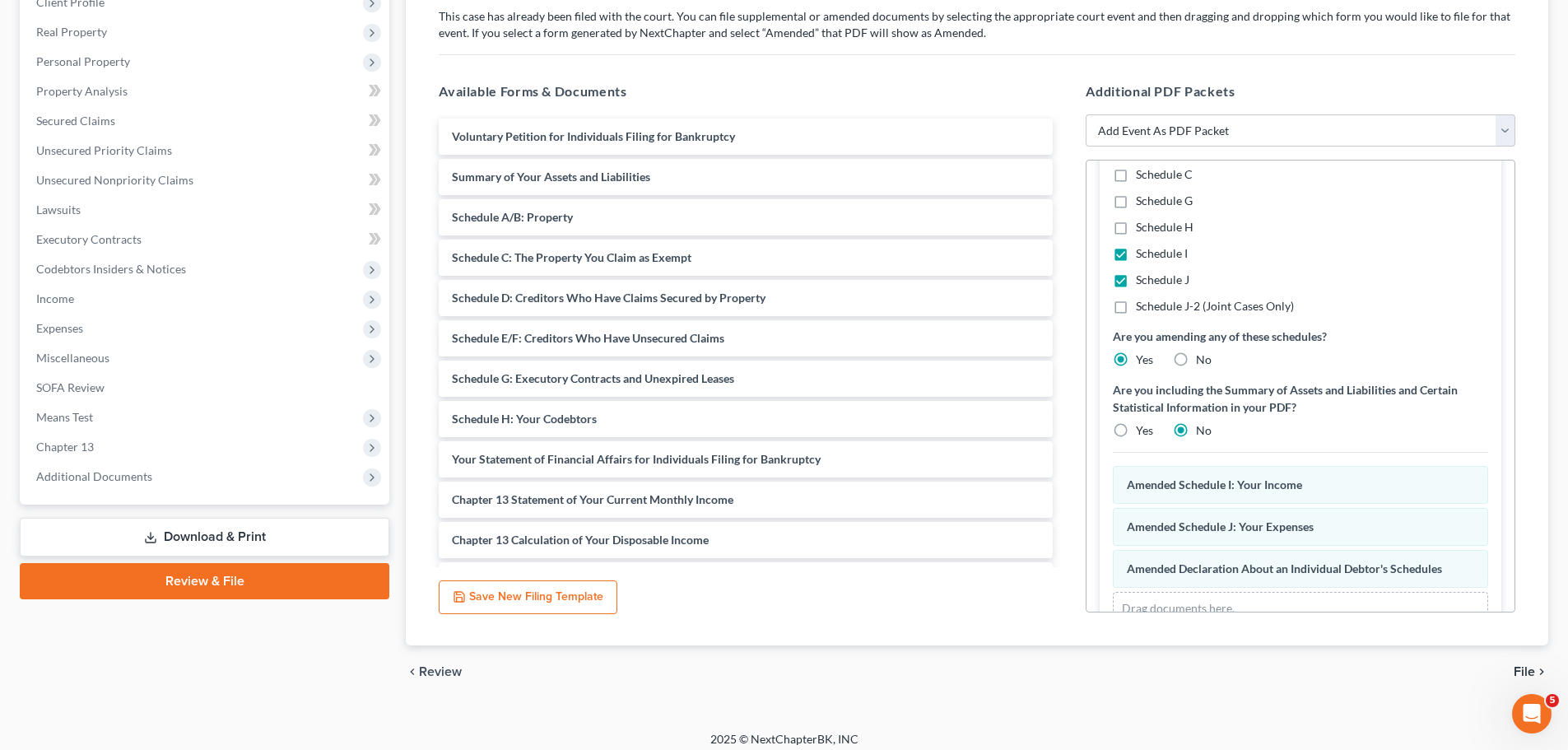
click at [1526, 673] on span "File" at bounding box center [1523, 672] width 21 height 13
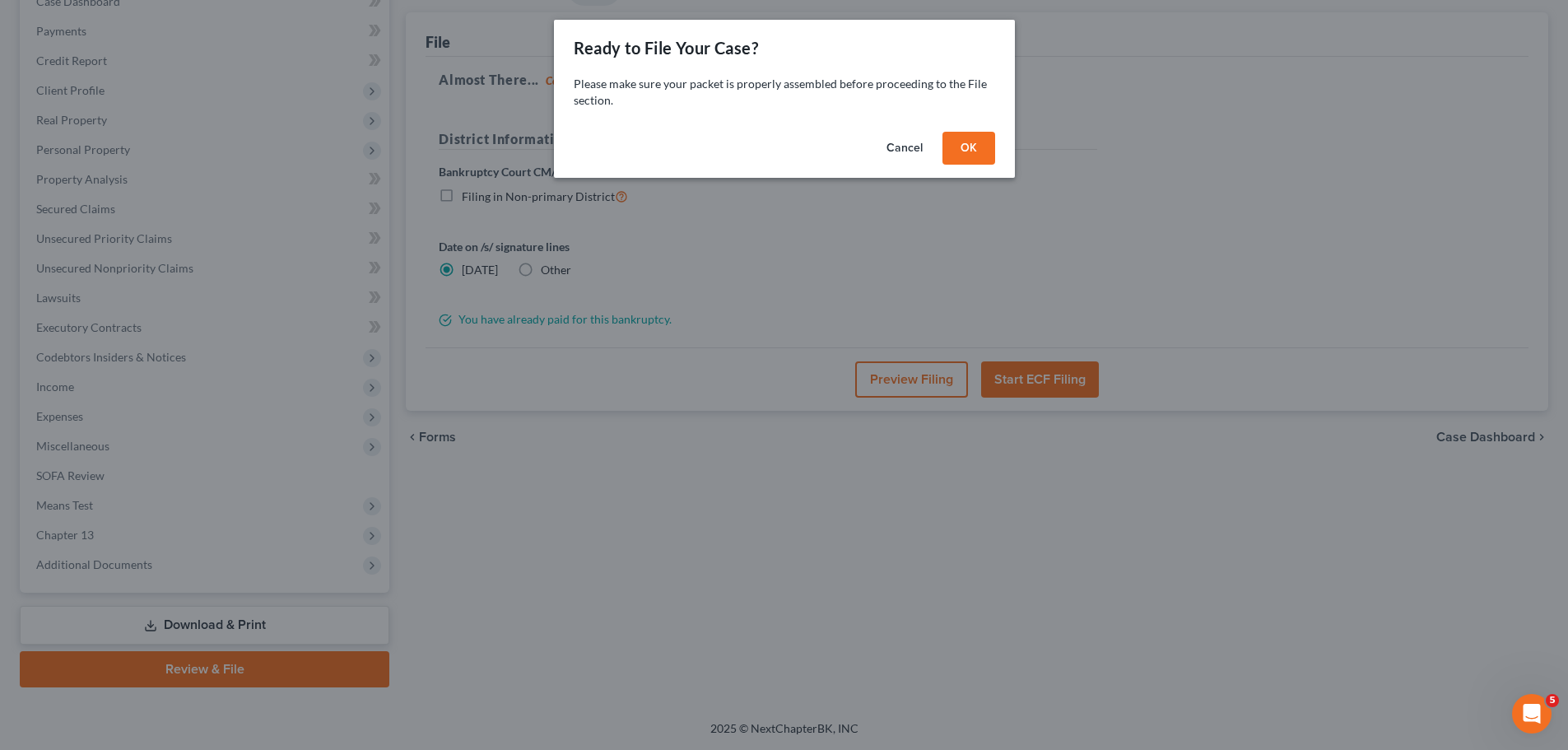
scroll to position [184, 0]
click at [984, 144] on button "OK" at bounding box center [974, 148] width 53 height 33
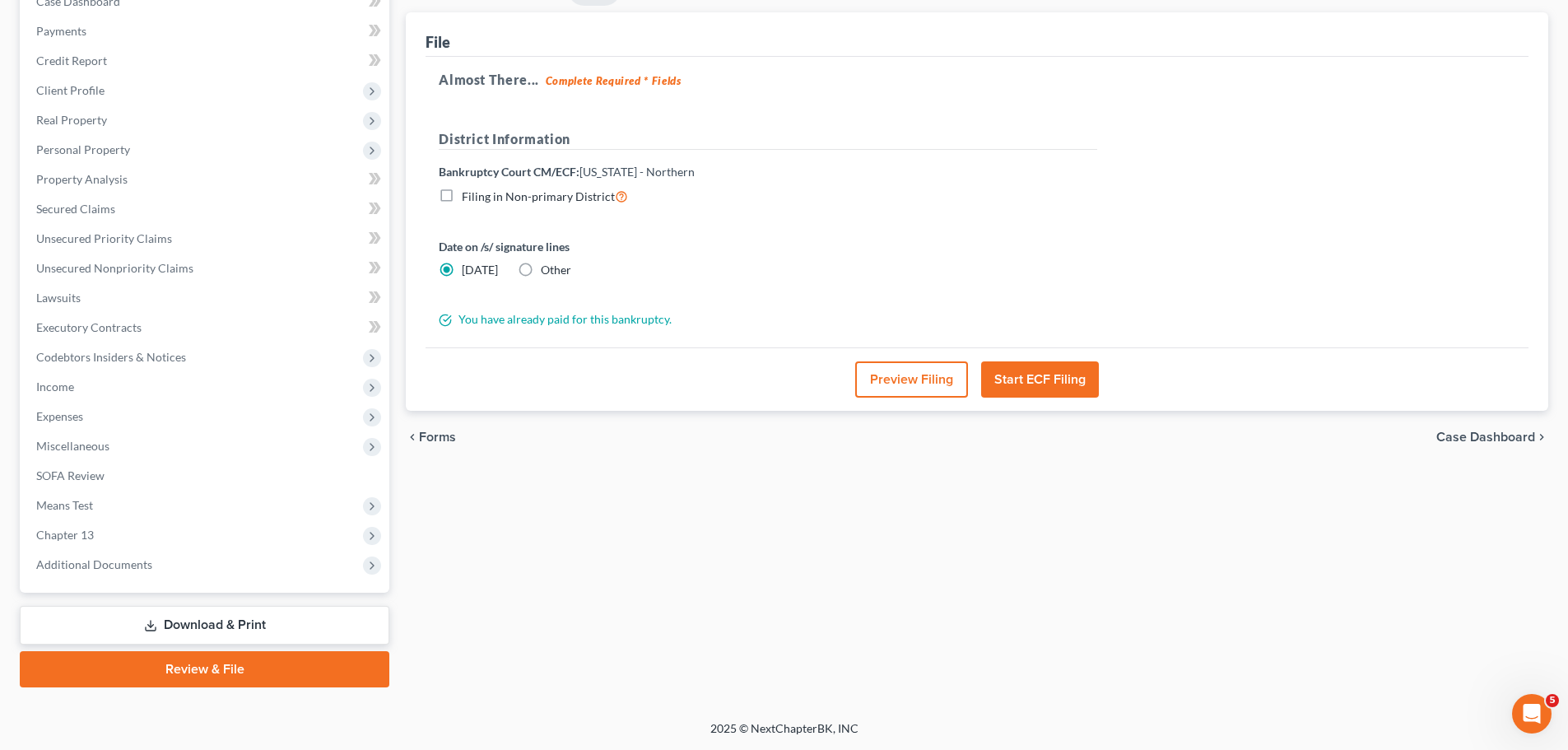
click at [1044, 375] on button "Start ECF Filing" at bounding box center [1040, 379] width 118 height 36
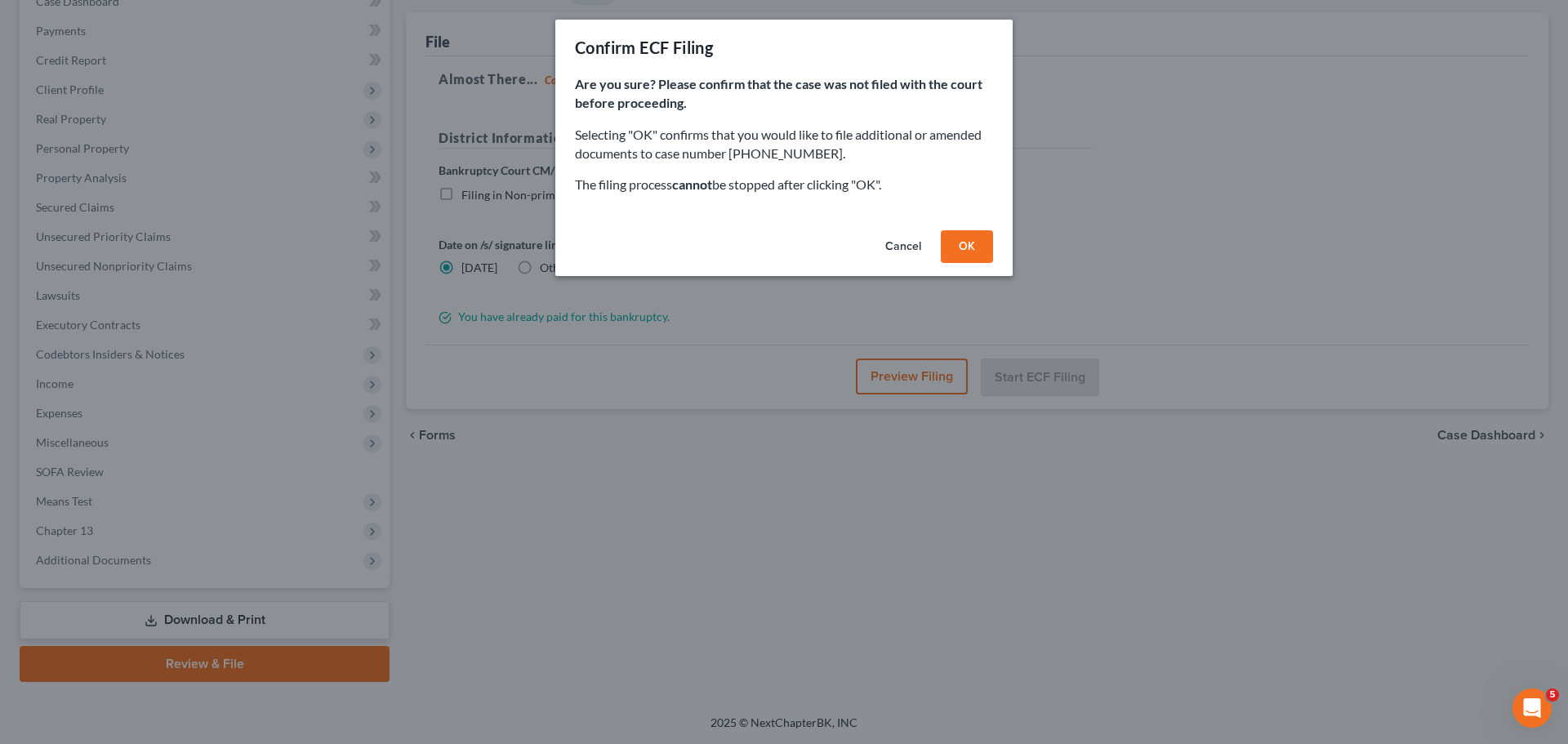
click at [976, 247] on button "OK" at bounding box center [967, 246] width 53 height 33
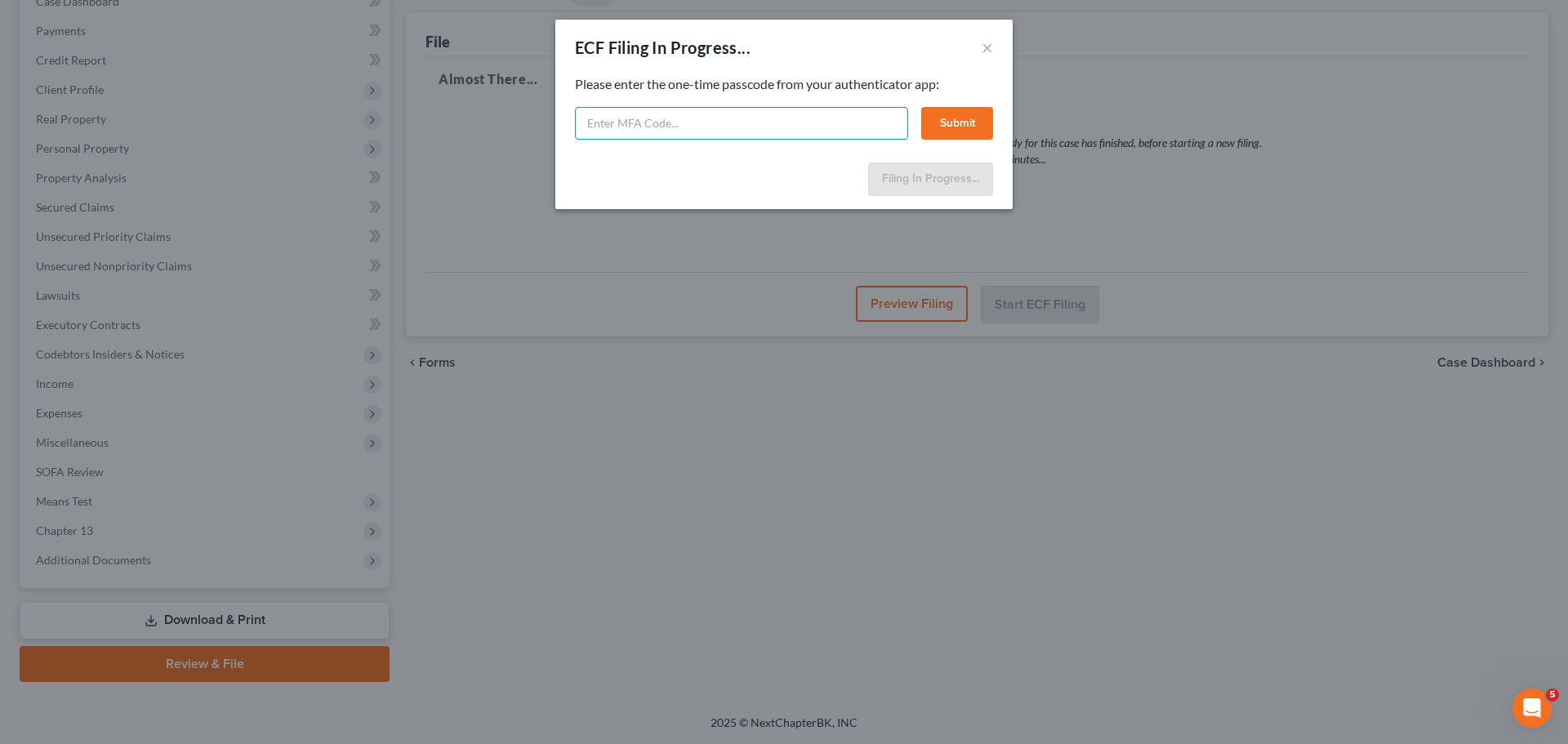
click at [611, 124] on input "text" at bounding box center [741, 123] width 333 height 33
type input "233075"
click at [930, 119] on button "Submit" at bounding box center [957, 123] width 72 height 33
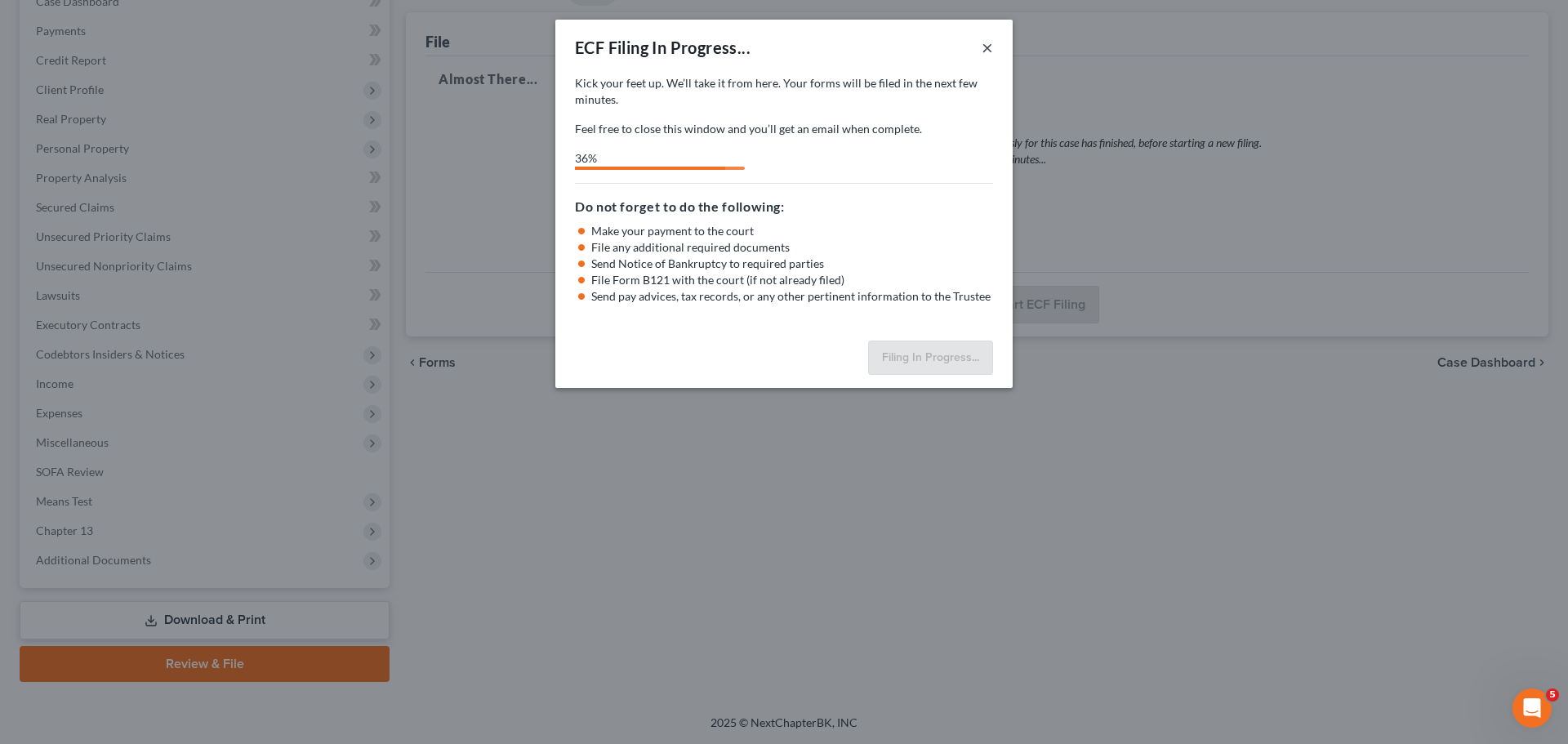
click at [991, 48] on button "×" at bounding box center [987, 47] width 12 height 19
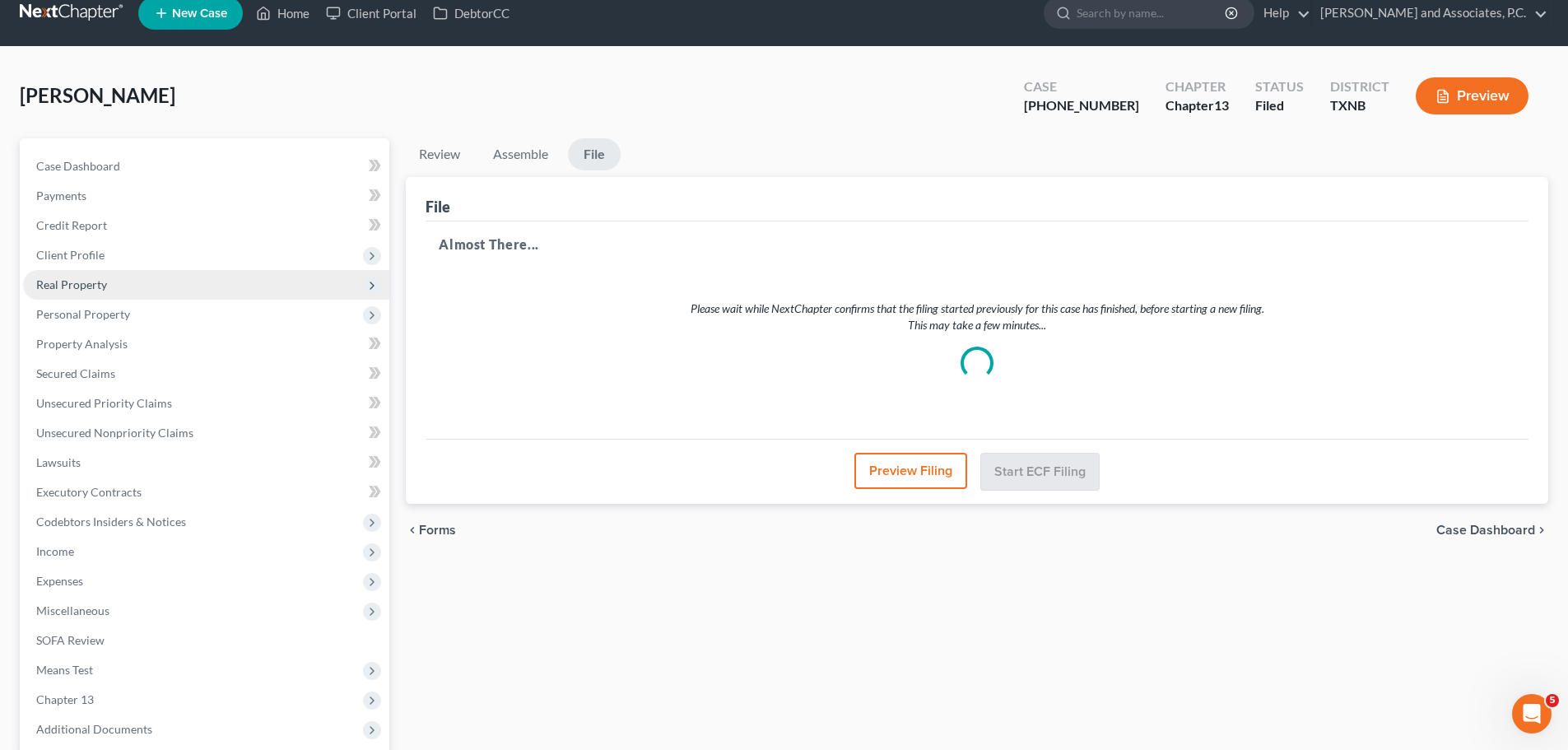
scroll to position [0, 0]
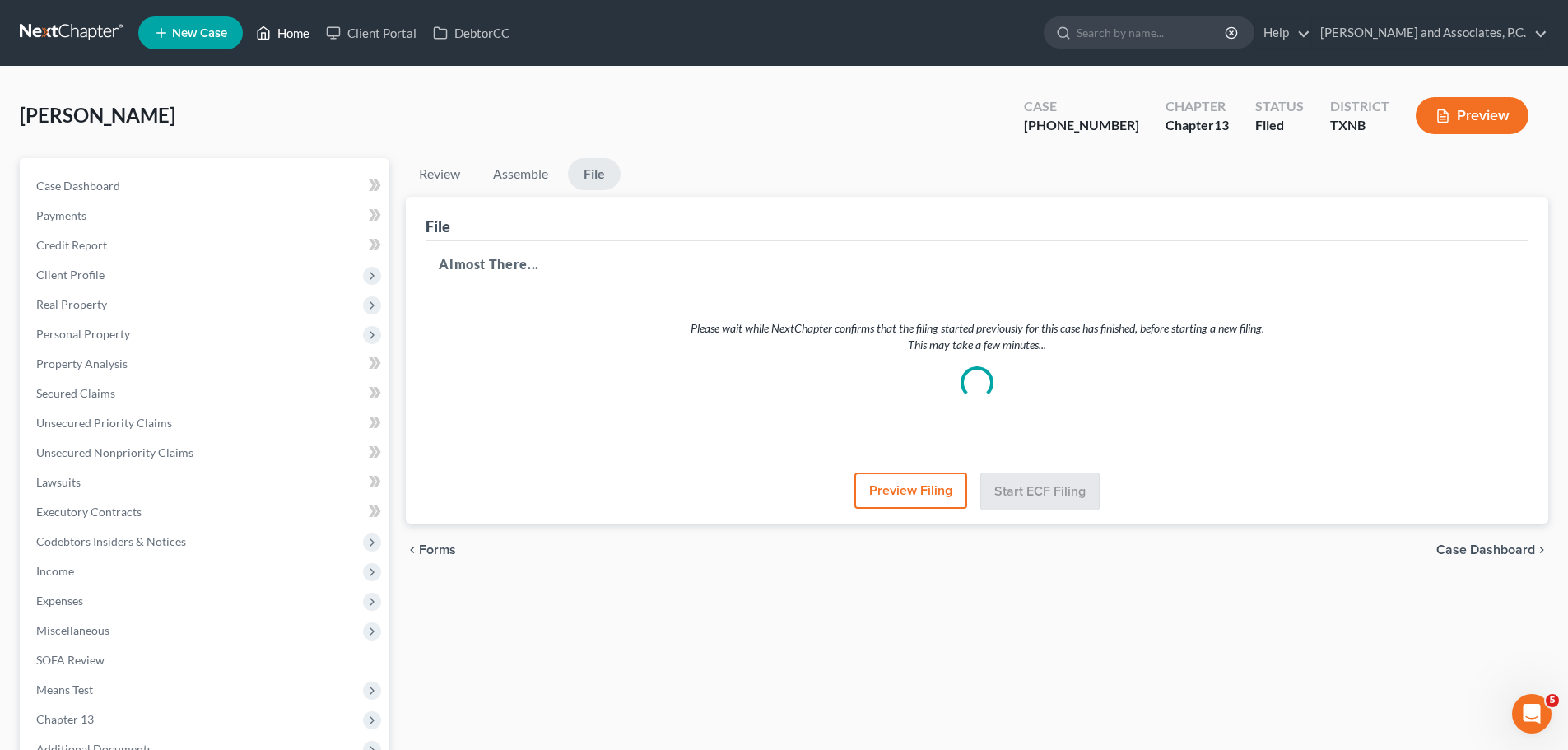
click at [299, 28] on link "Home" at bounding box center [282, 33] width 70 height 29
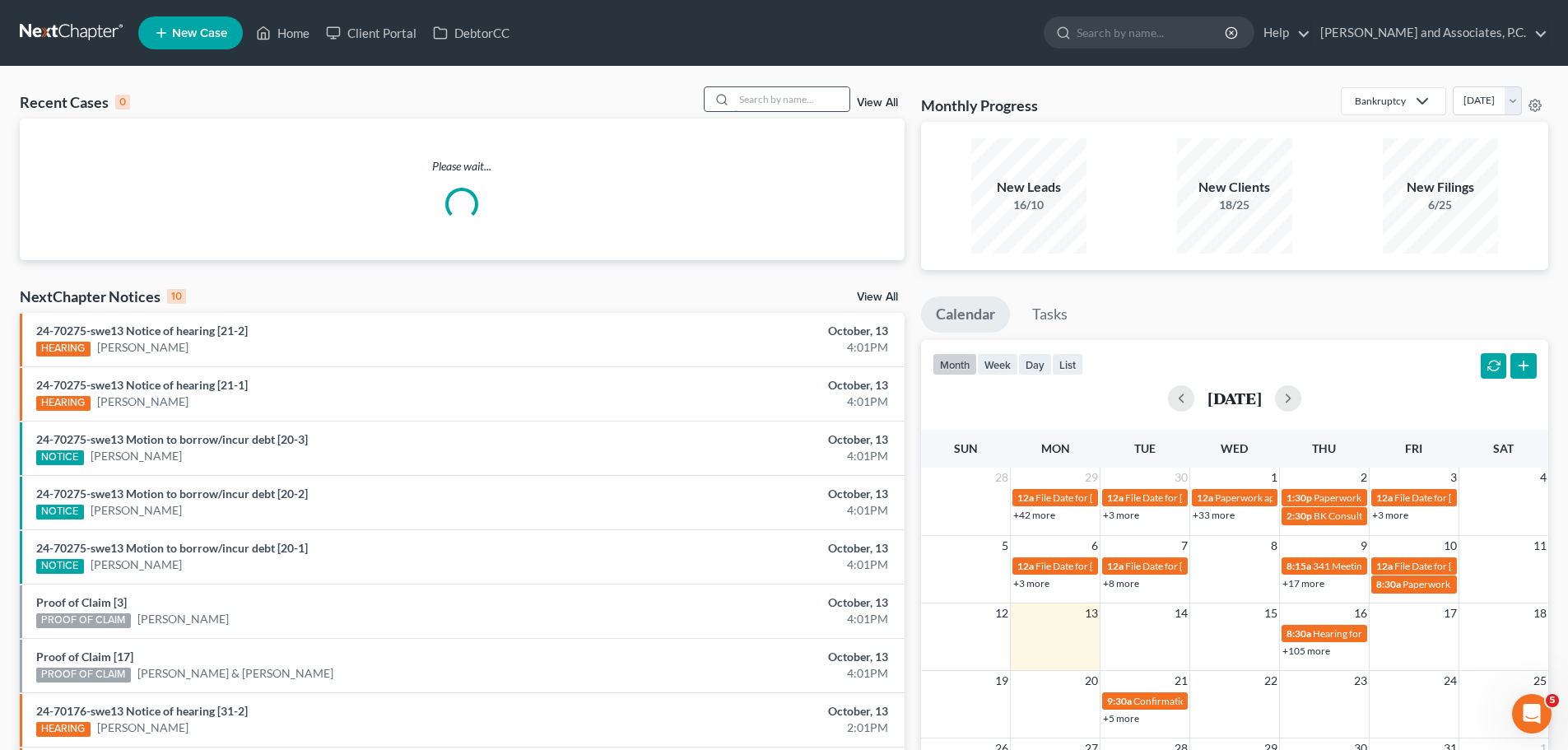
click at [741, 97] on input "search" at bounding box center [791, 99] width 115 height 24
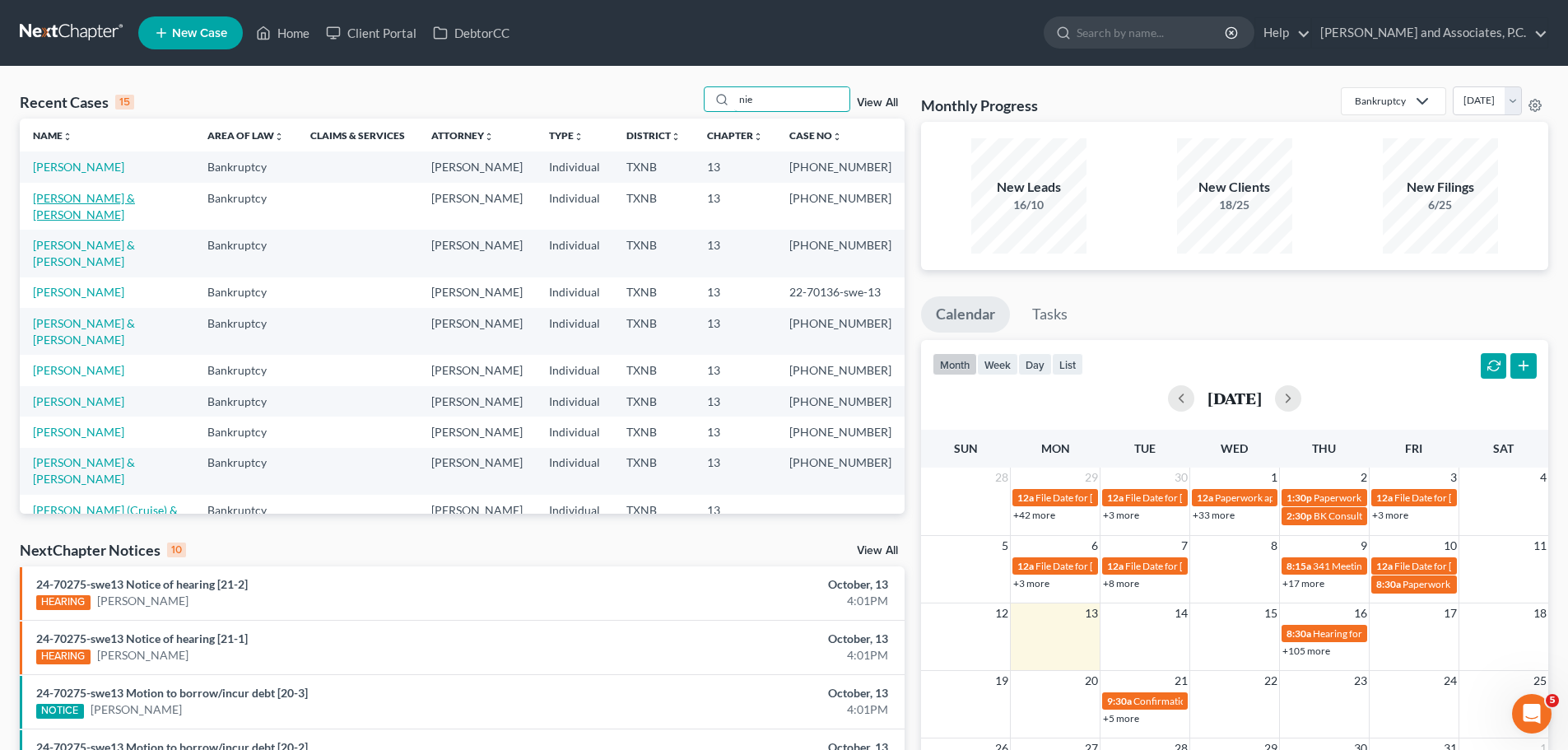
type input "nie"
click at [82, 217] on link "[PERSON_NAME] & [PERSON_NAME]" at bounding box center [83, 206] width 102 height 30
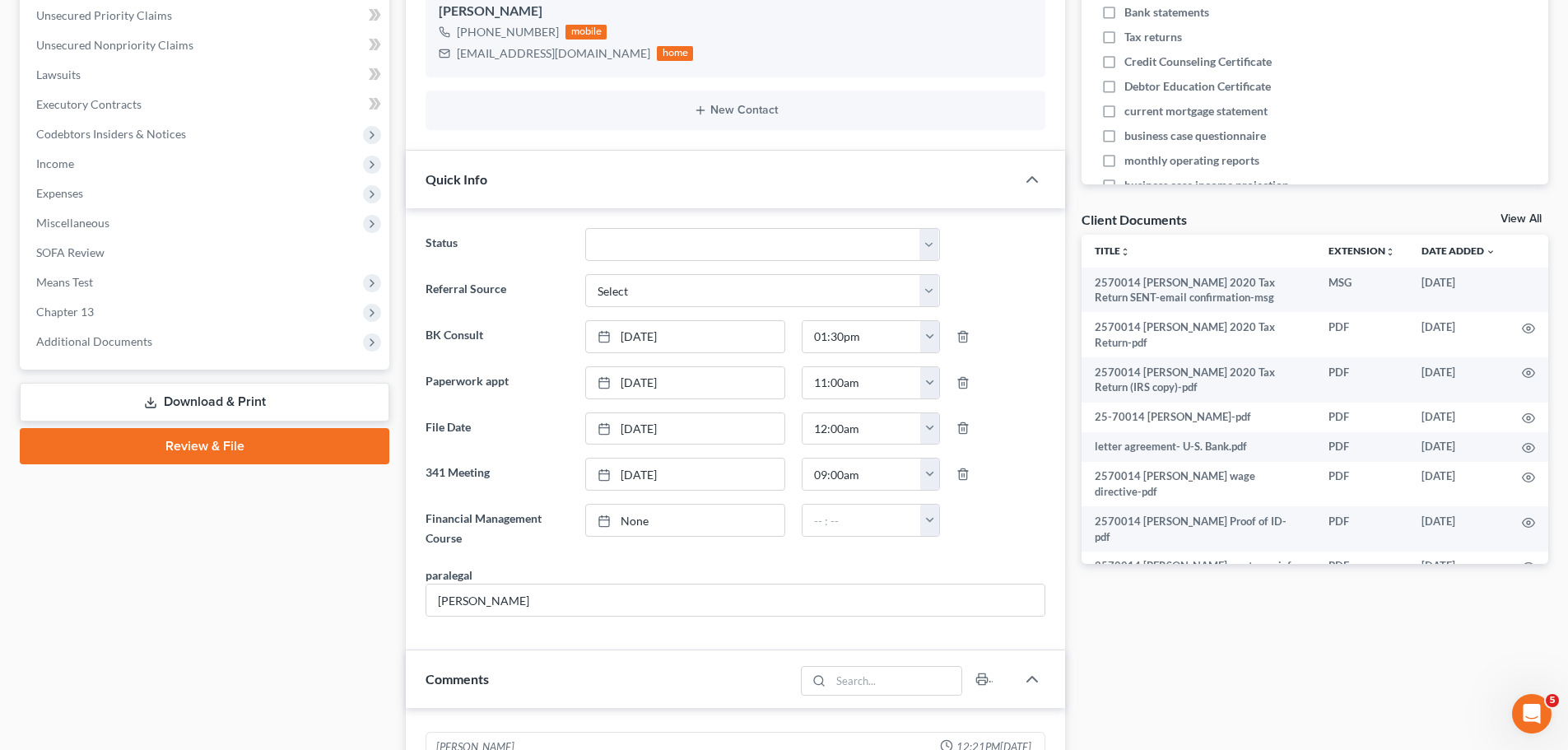
scroll to position [411, 0]
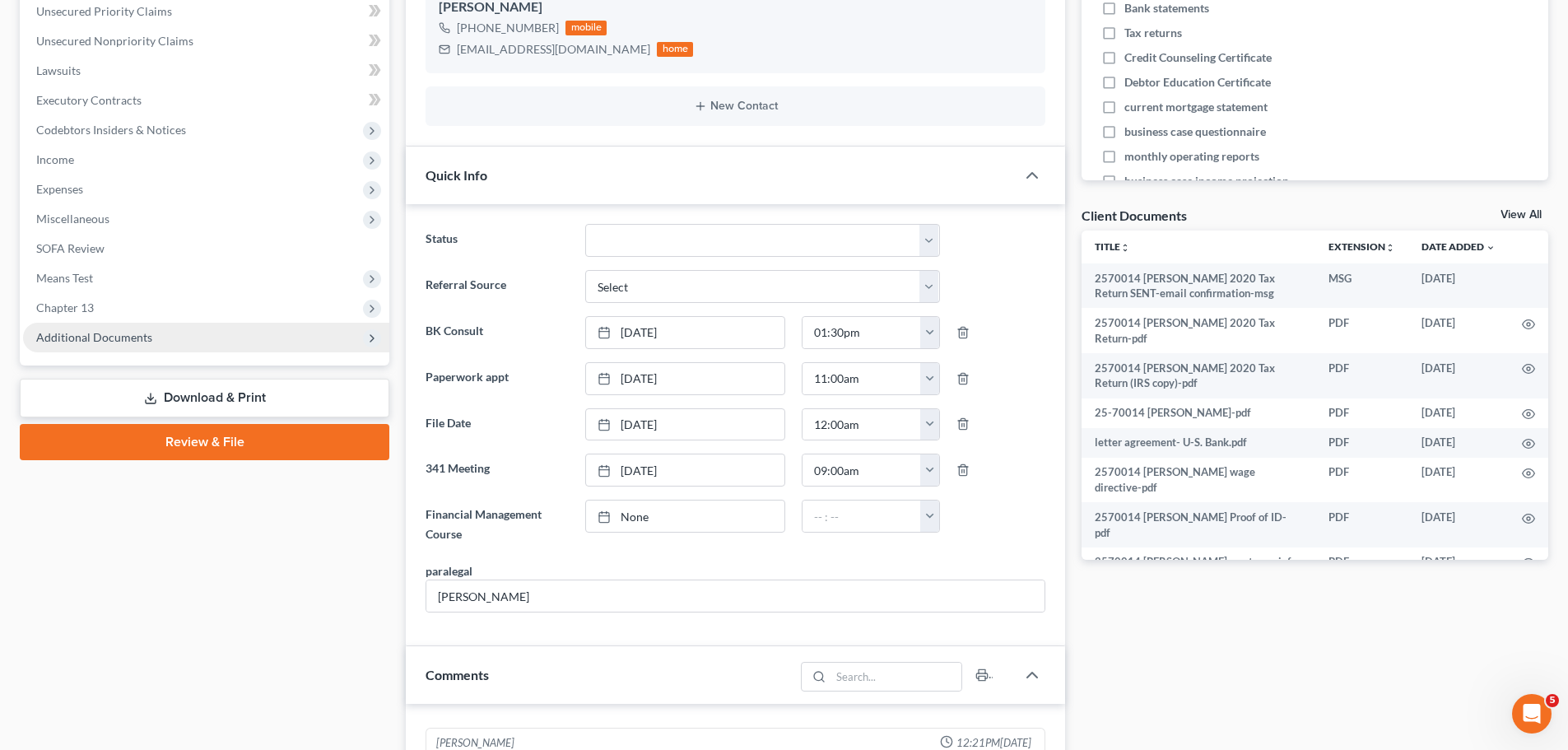
click at [103, 339] on span "Additional Documents" at bounding box center [94, 336] width 116 height 14
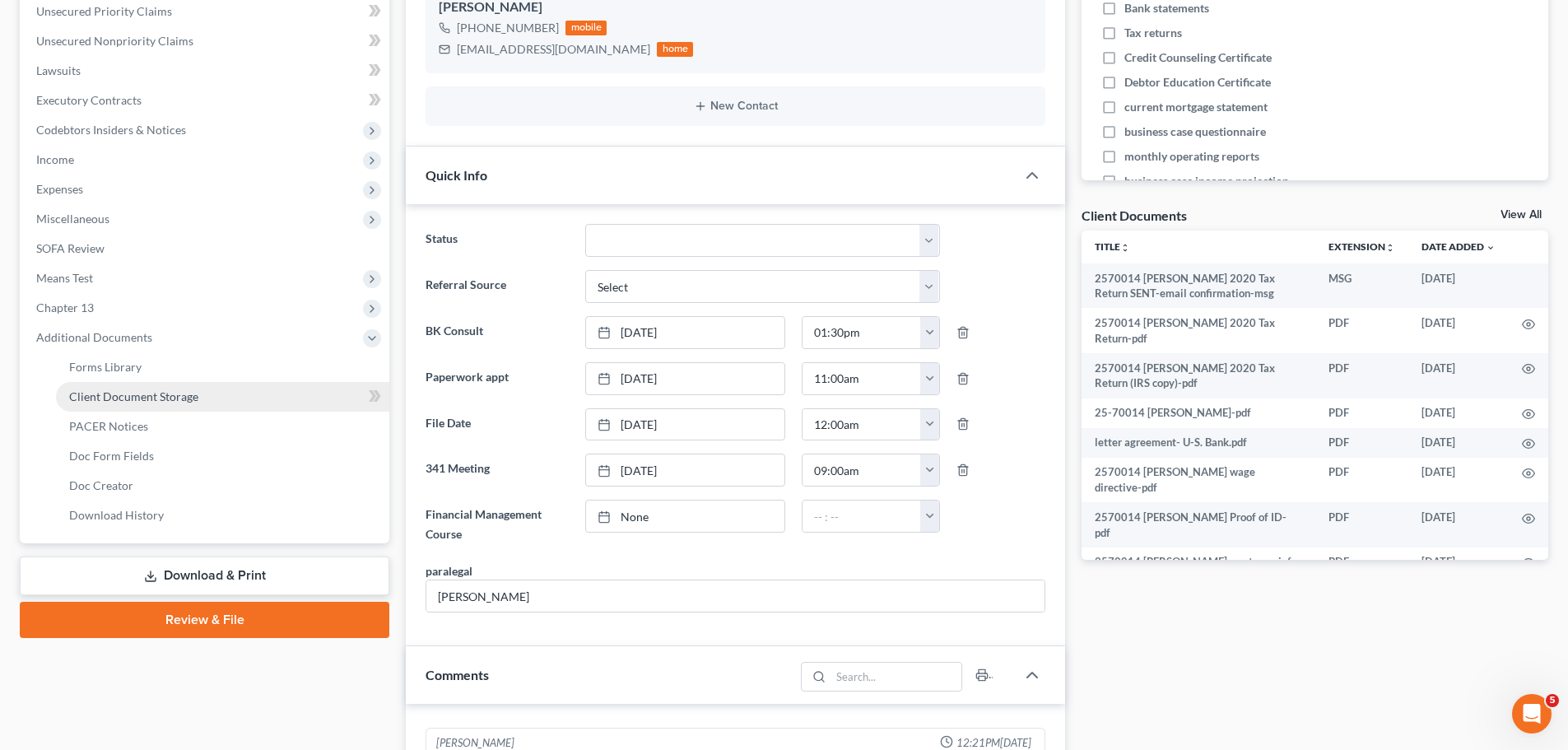
click at [112, 395] on span "Client Document Storage" at bounding box center [134, 396] width 129 height 14
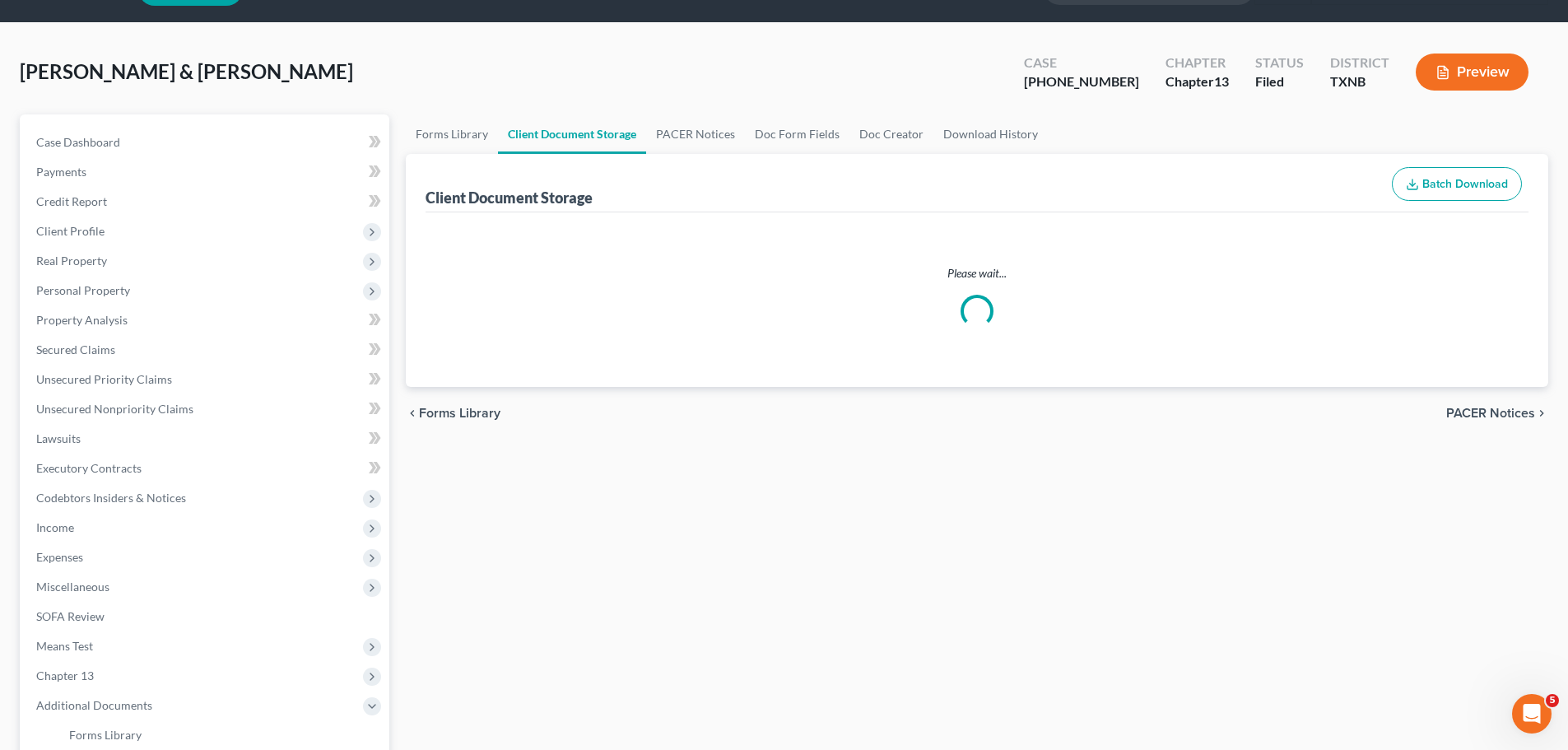
scroll to position [3, 0]
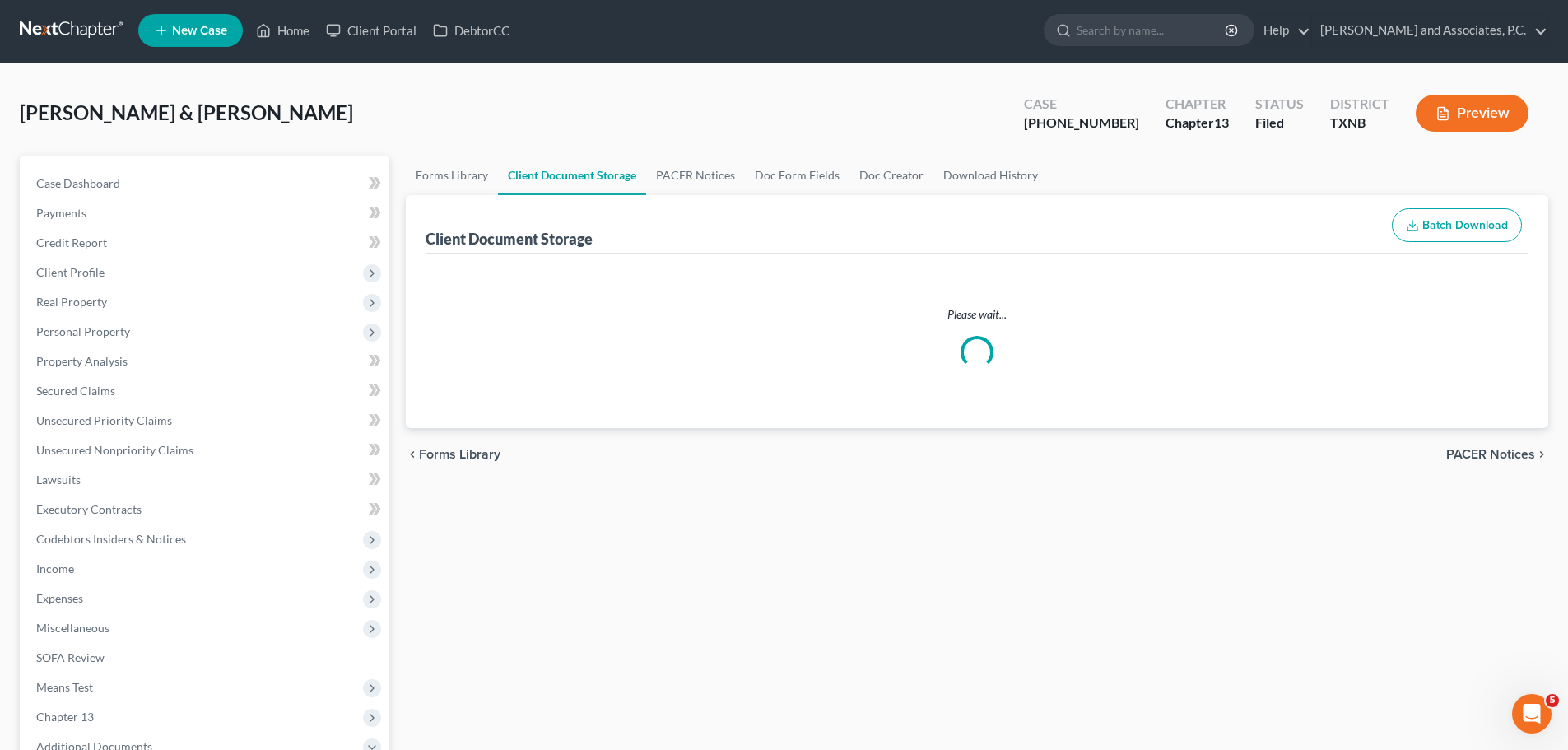
select select "21"
select select "18"
select select "10"
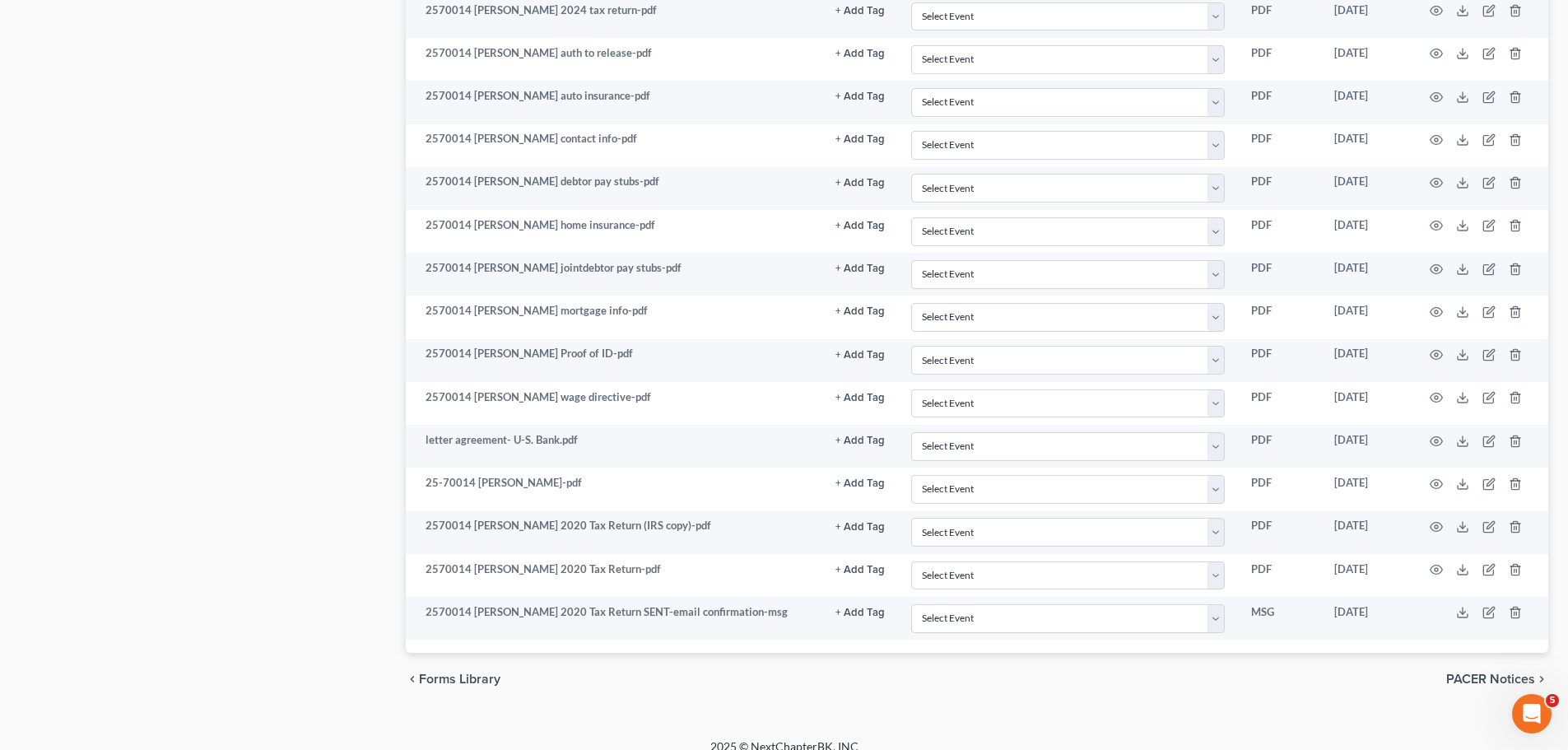
scroll to position [1149, 0]
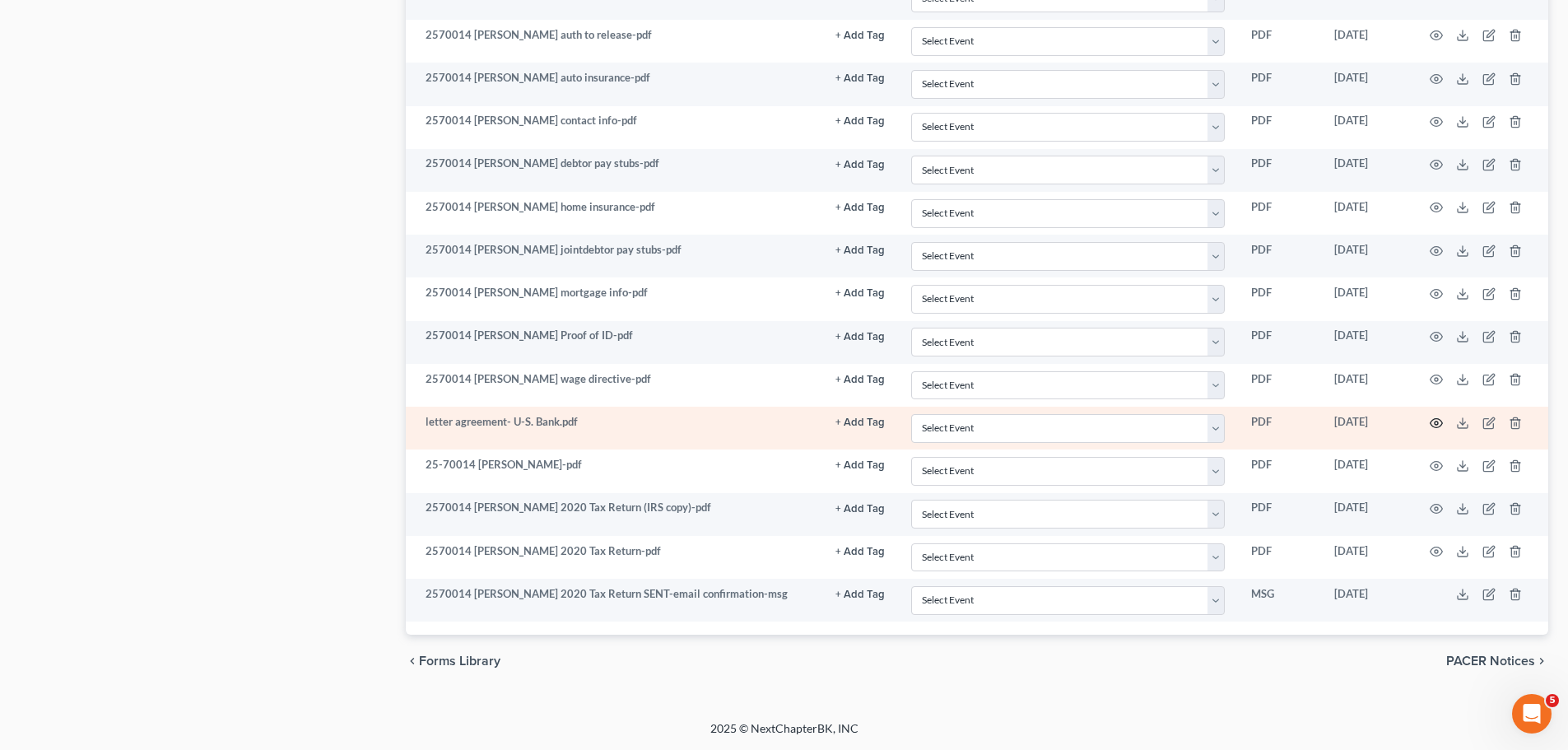
click at [1439, 419] on icon "button" at bounding box center [1436, 422] width 13 height 9
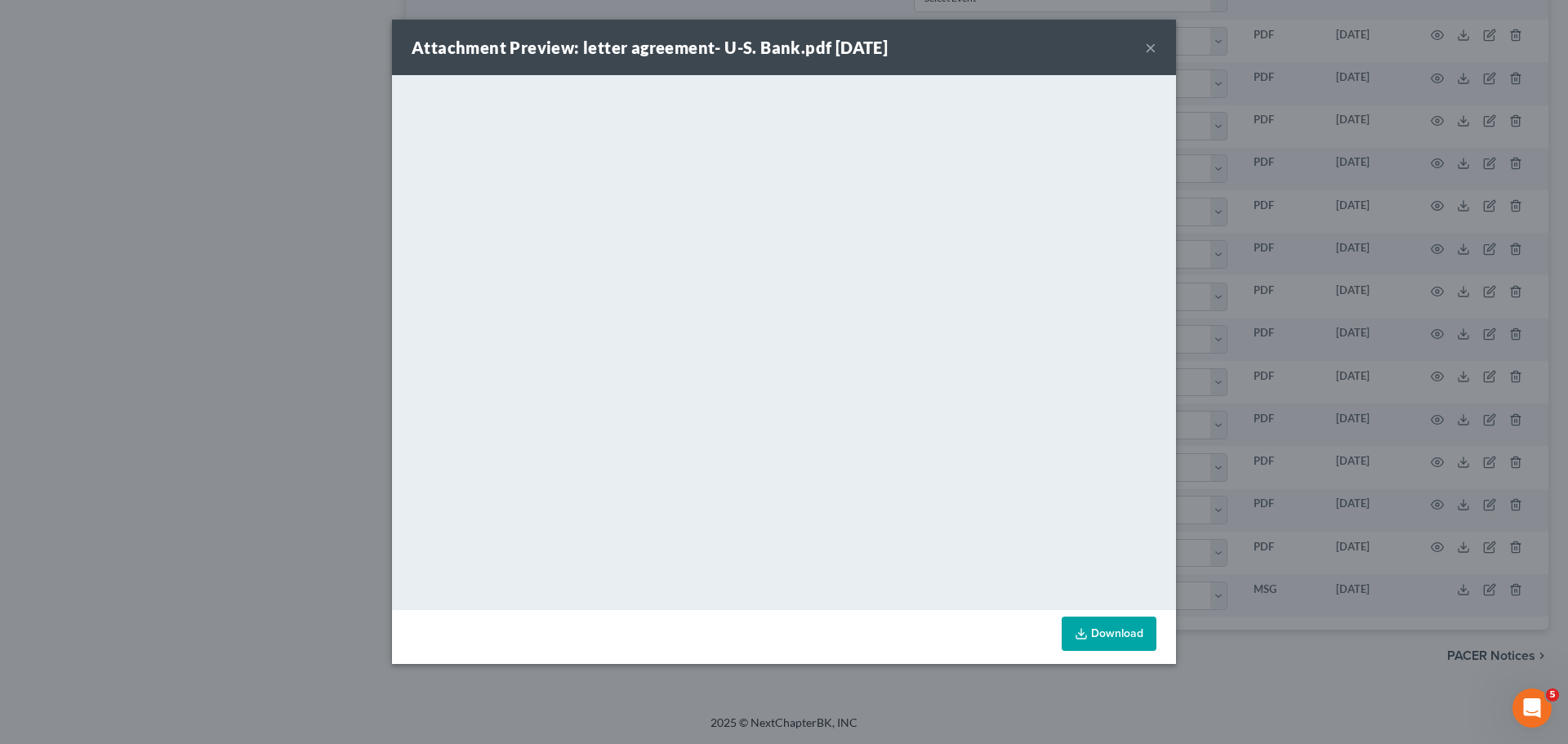
click at [1150, 45] on button "×" at bounding box center [1151, 47] width 12 height 19
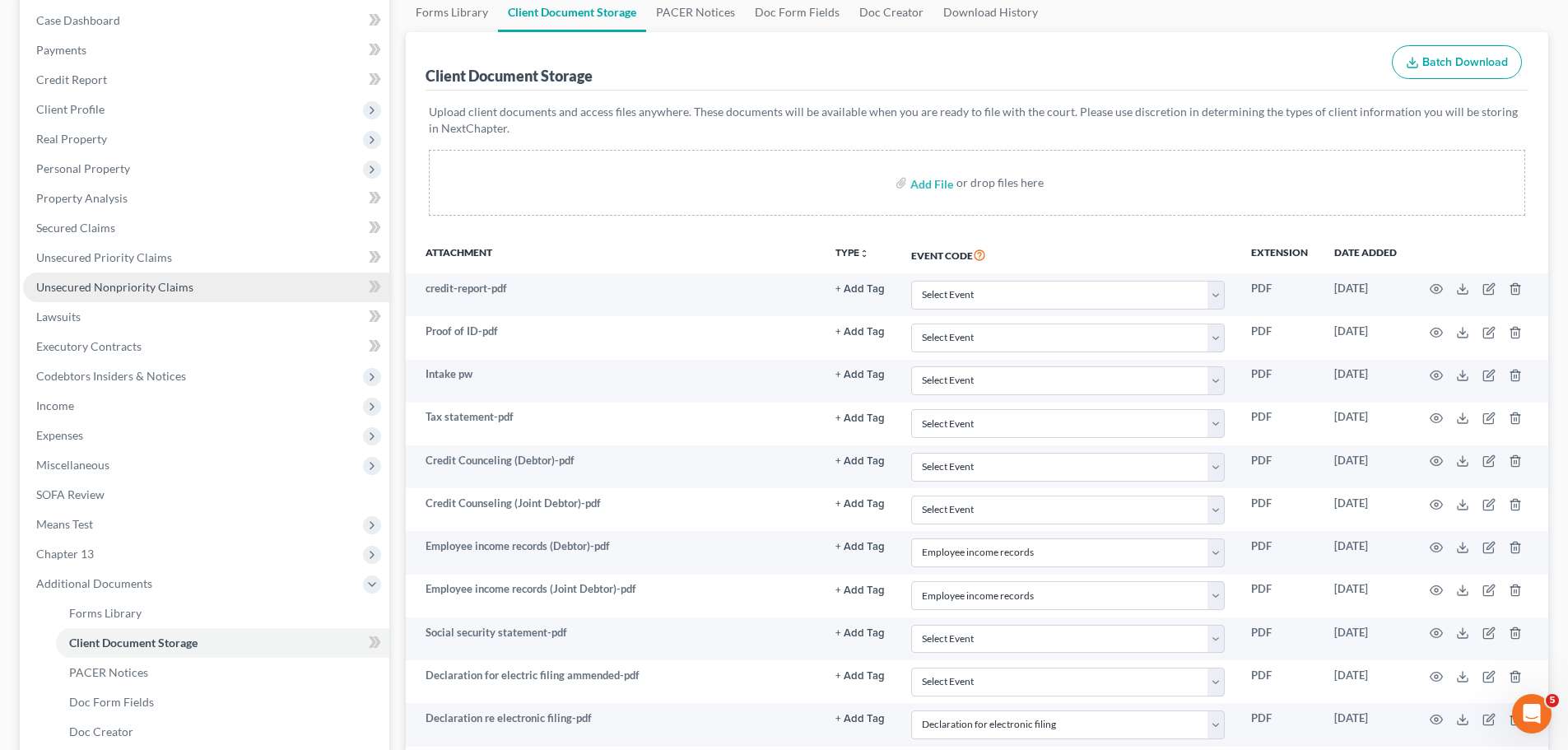
scroll to position [162, 0]
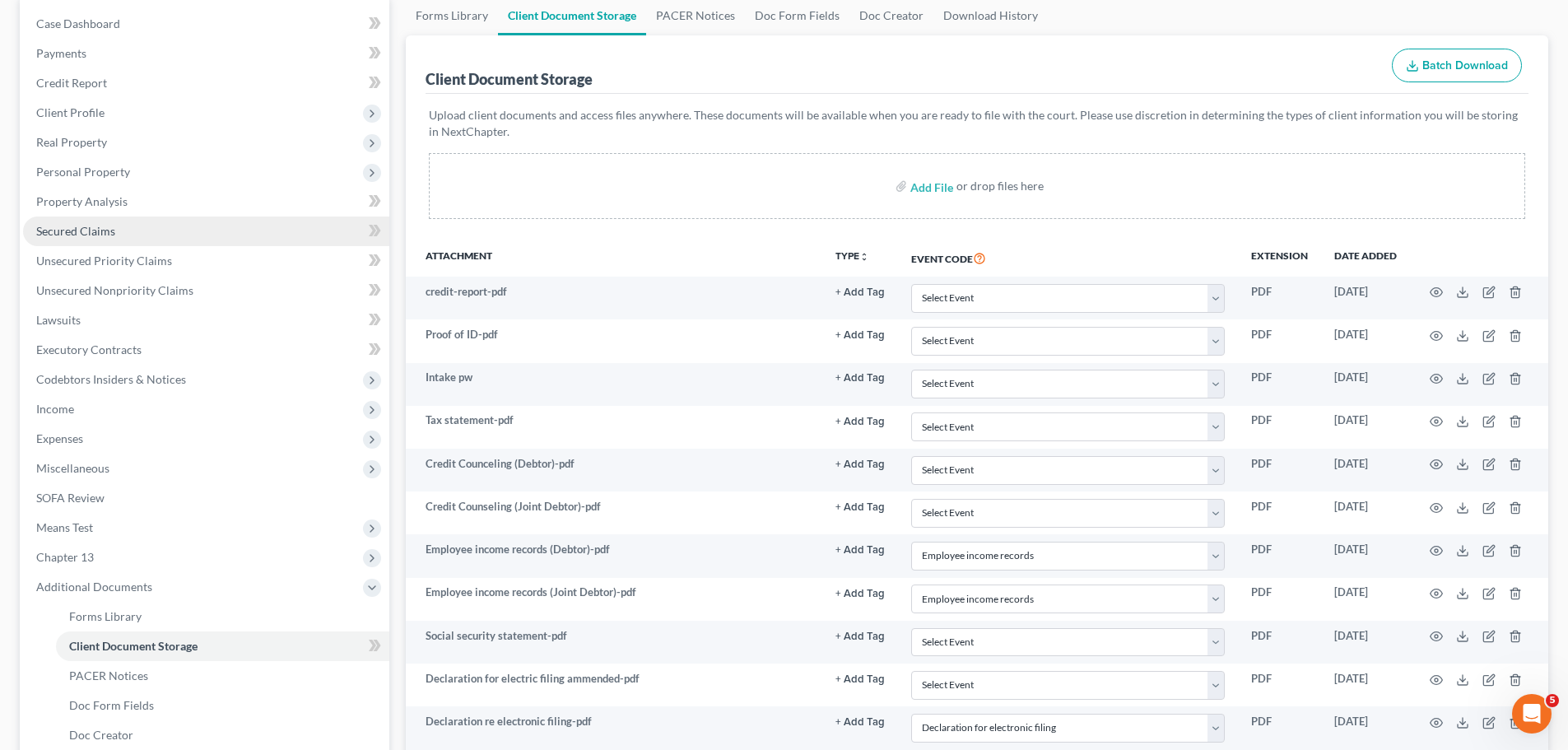
click at [75, 233] on span "Secured Claims" at bounding box center [76, 230] width 79 height 14
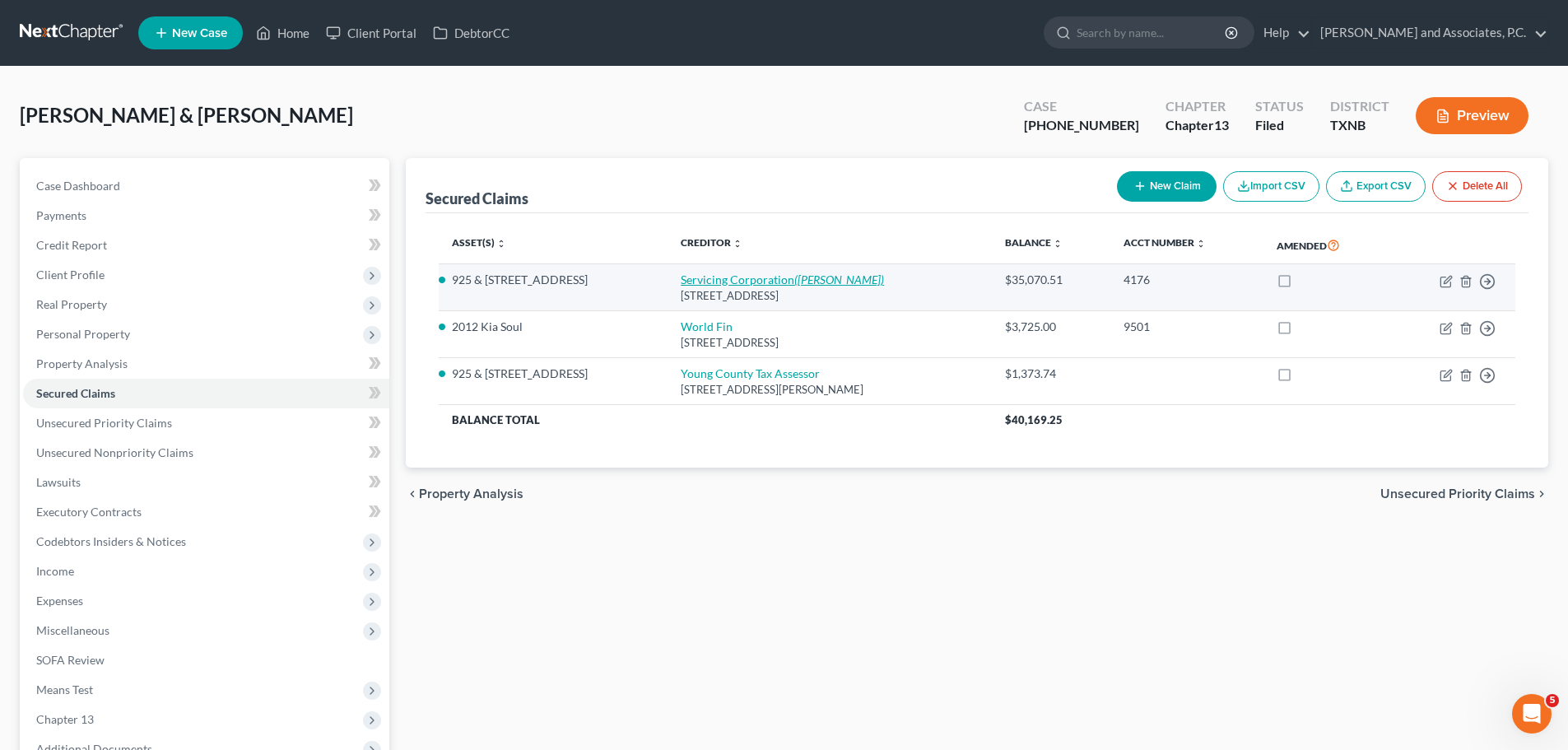
click at [722, 285] on link "Servicing Corporation ([PERSON_NAME])" at bounding box center [782, 279] width 203 height 14
select select "4"
select select "2"
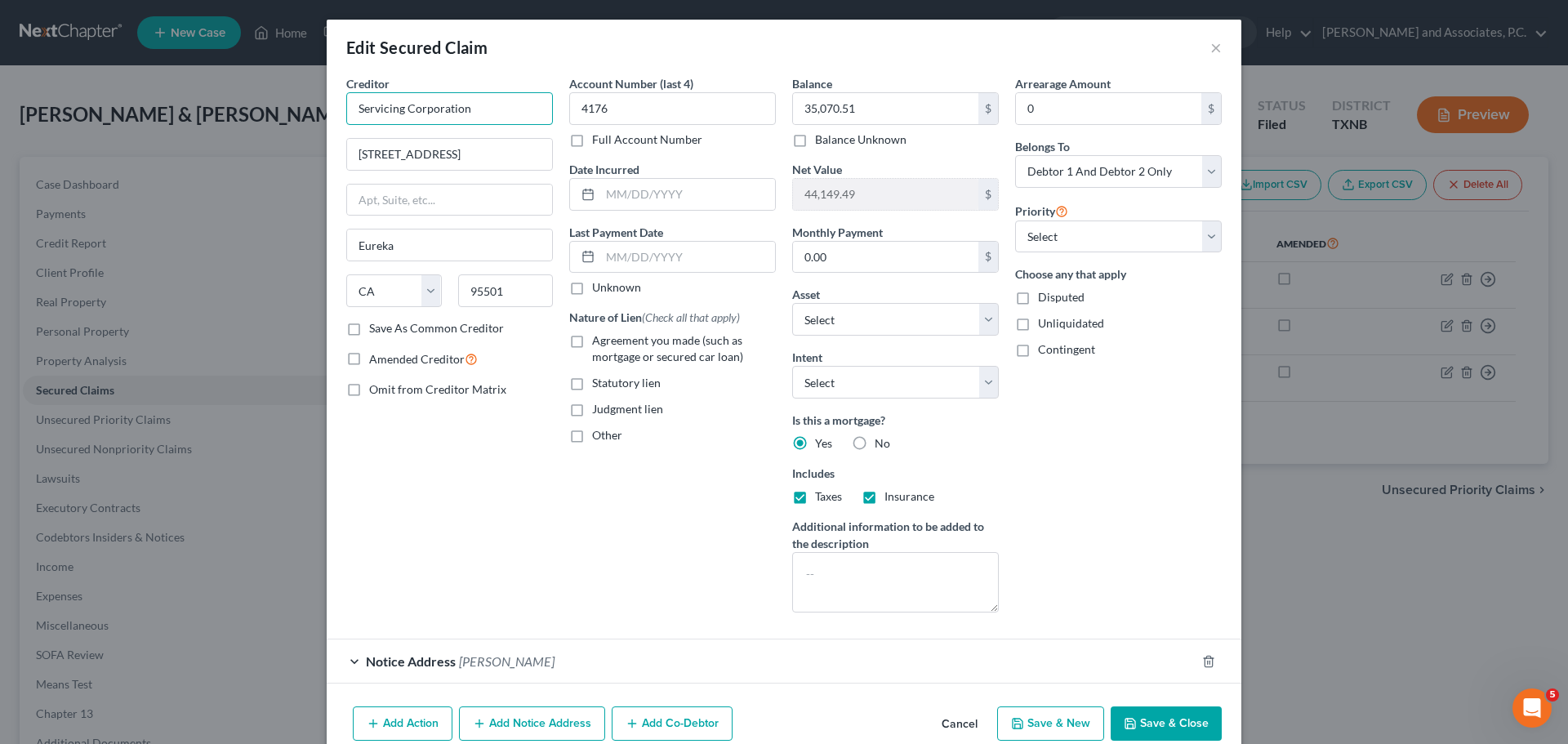
drag, startPoint x: 476, startPoint y: 108, endPoint x: 305, endPoint y: 104, distance: 171.0
click at [305, 104] on div "Edit Secured Claim × Creditor * Servicing Corporation [GEOGRAPHIC_DATA] [US_STA…" at bounding box center [784, 372] width 1568 height 744
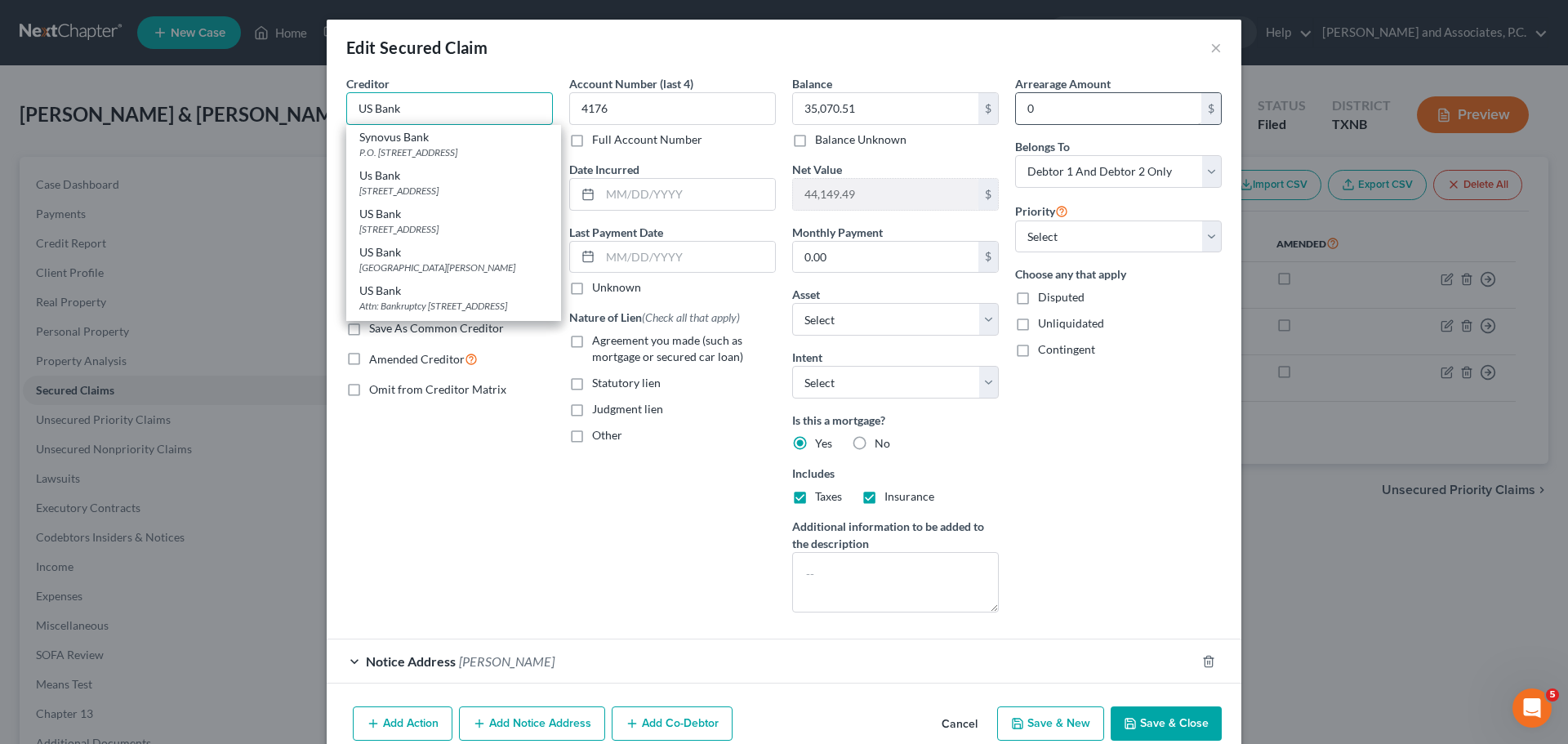
type input "US Bank"
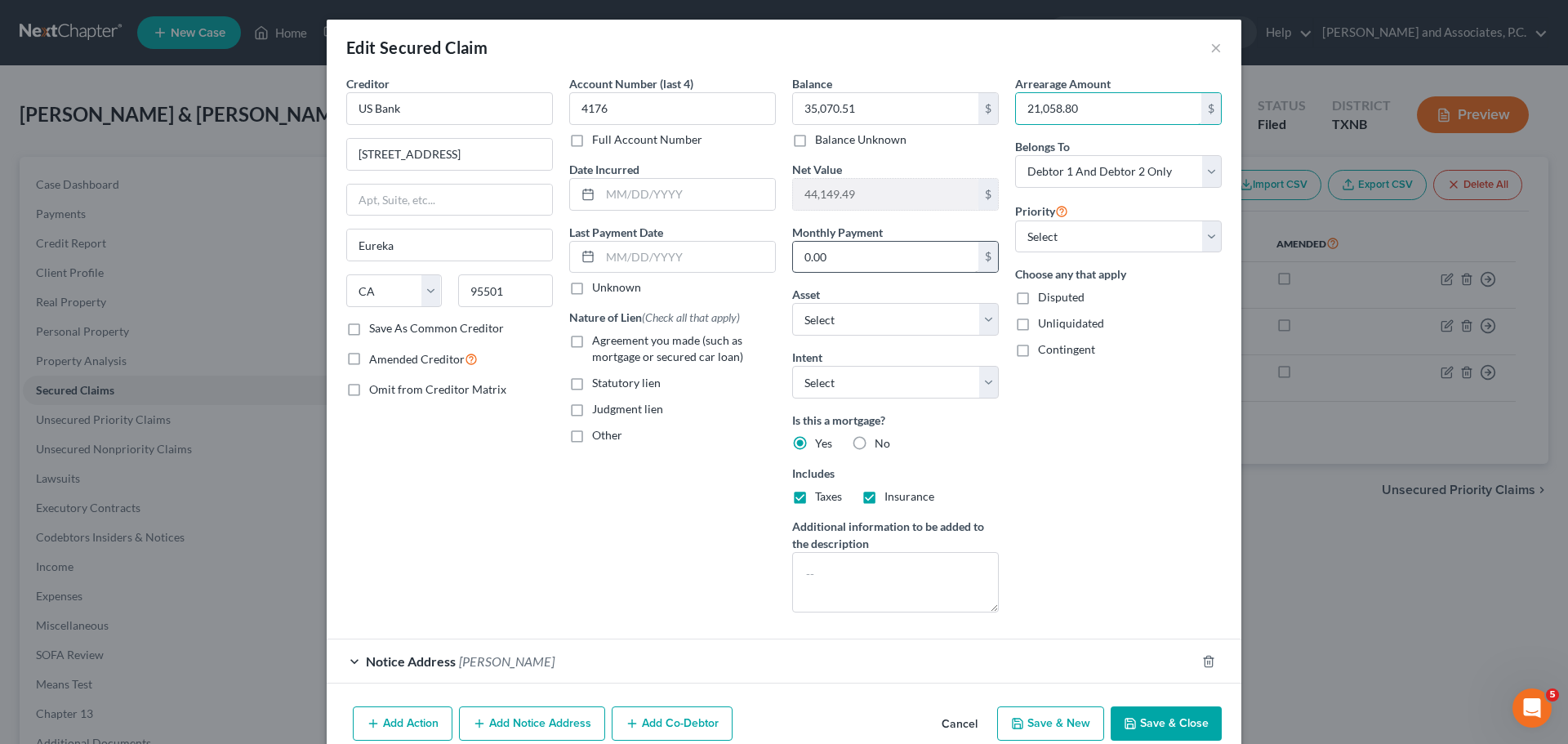
type input "21,058.80"
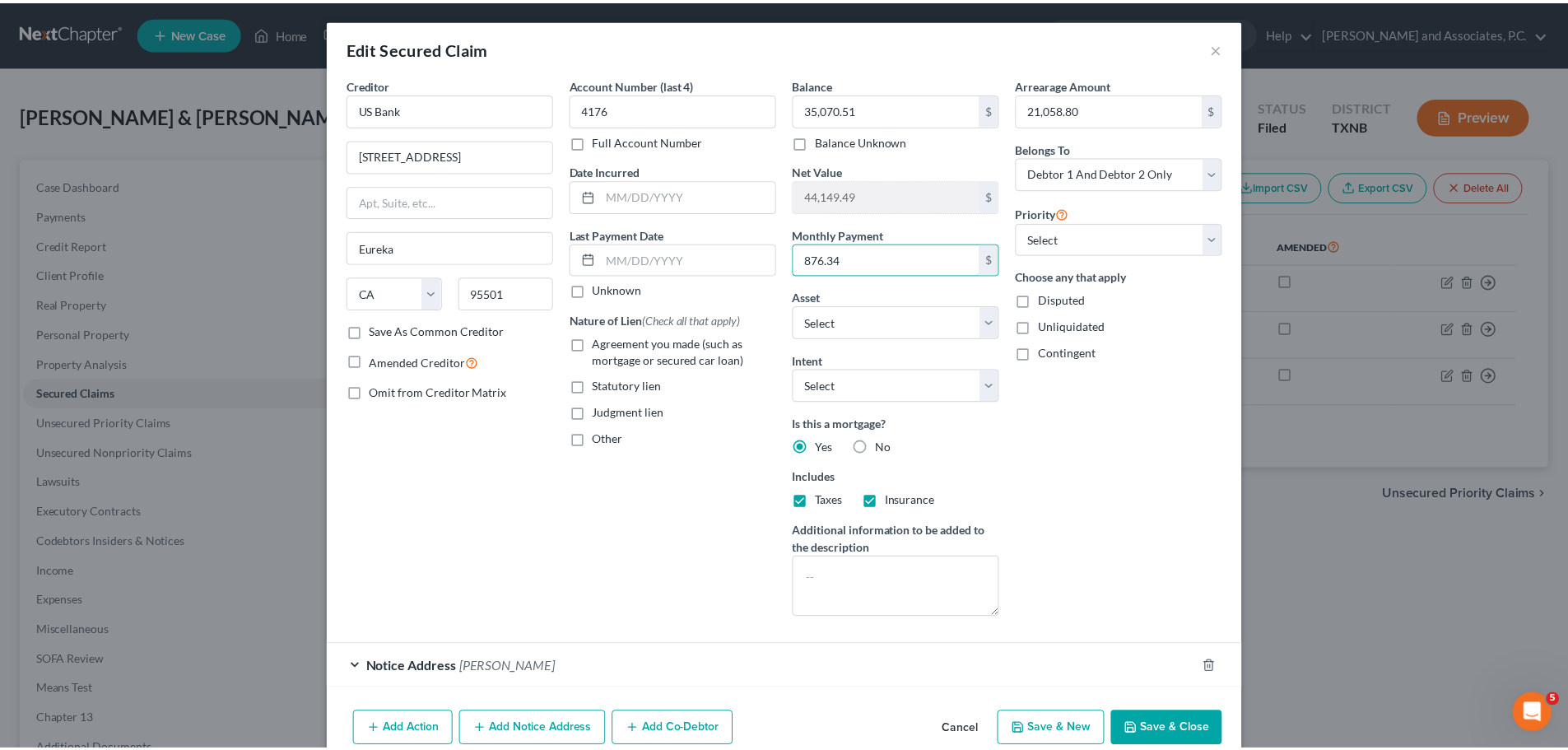
scroll to position [77, 0]
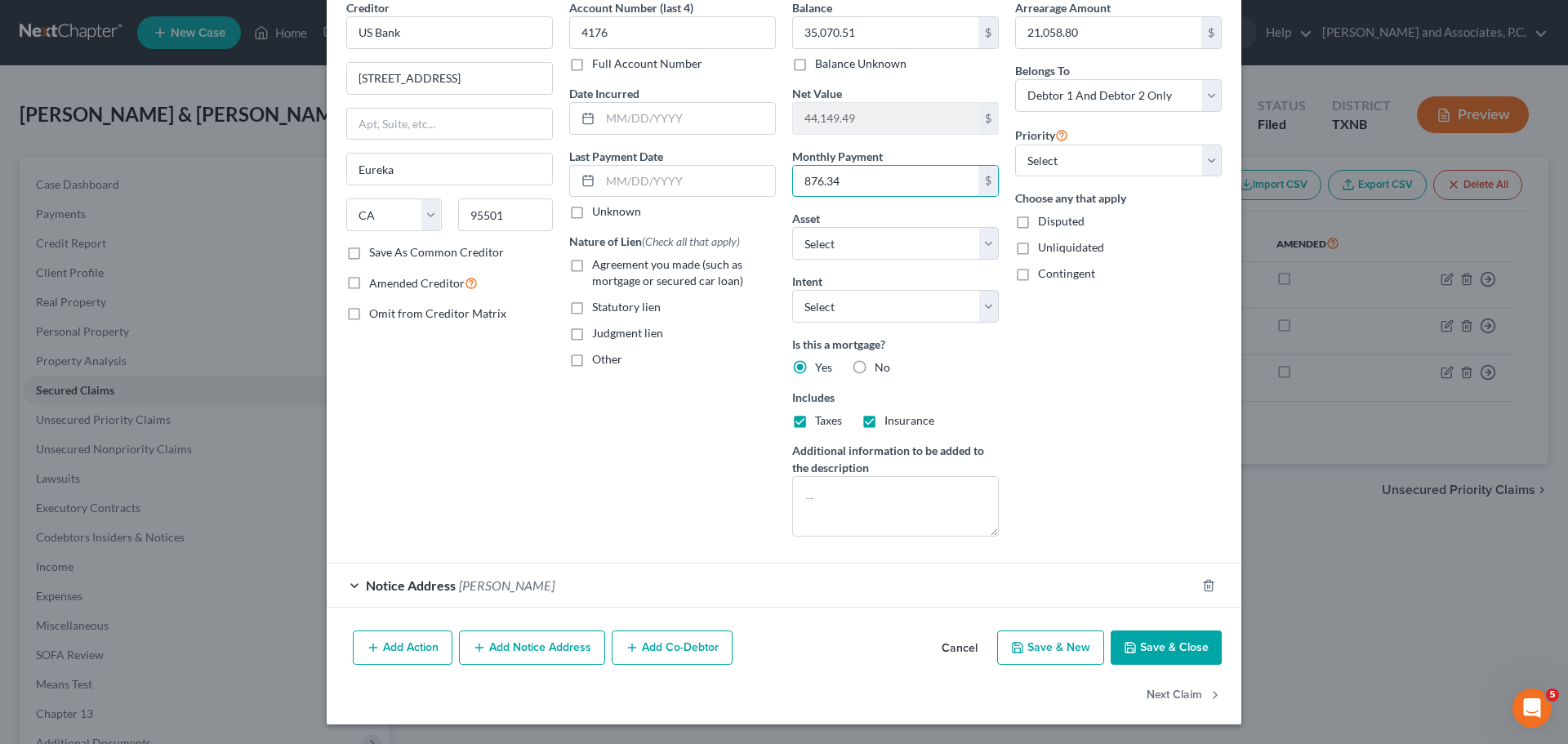
type input "876.34"
click at [1168, 651] on button "Save & Close" at bounding box center [1166, 647] width 111 height 34
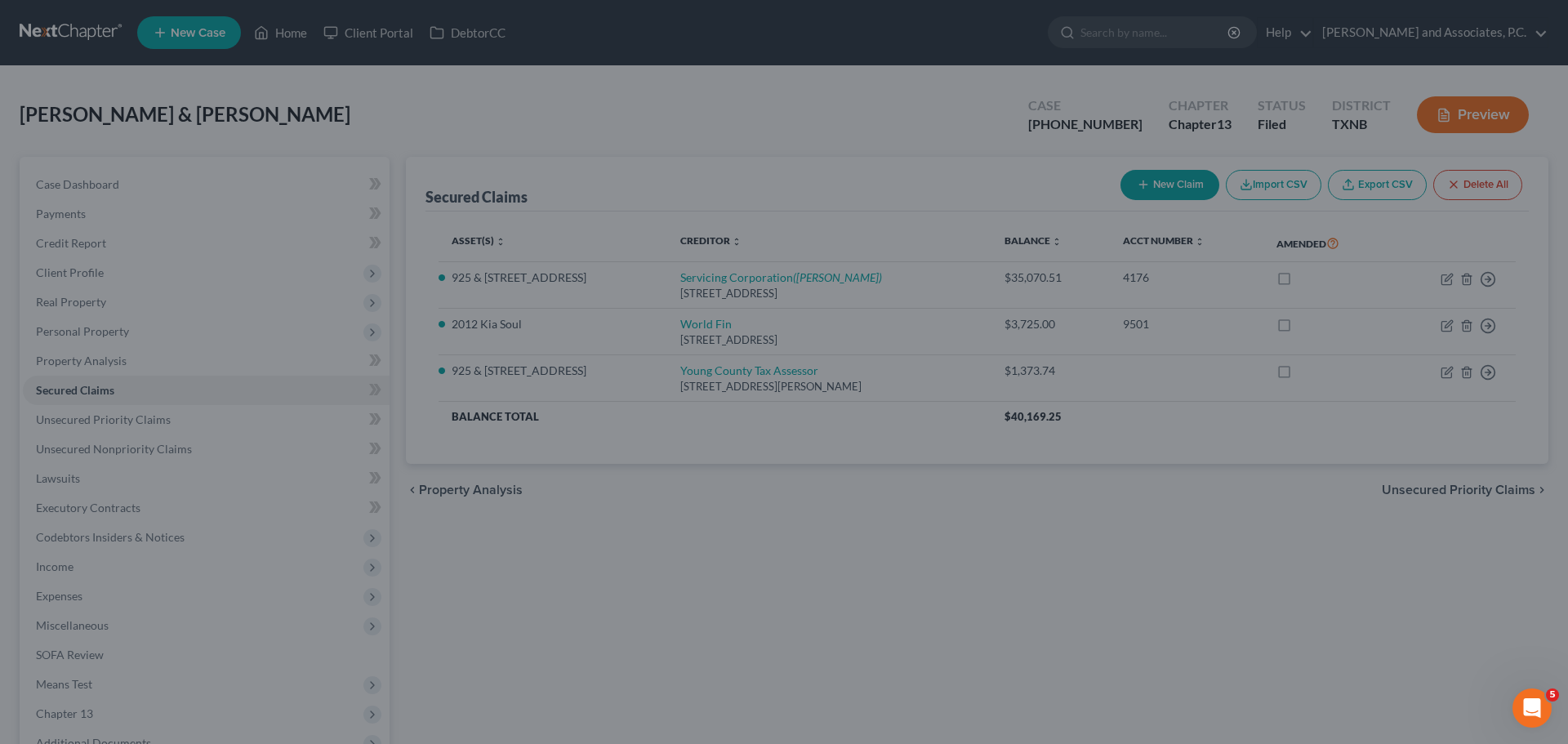
select select "2"
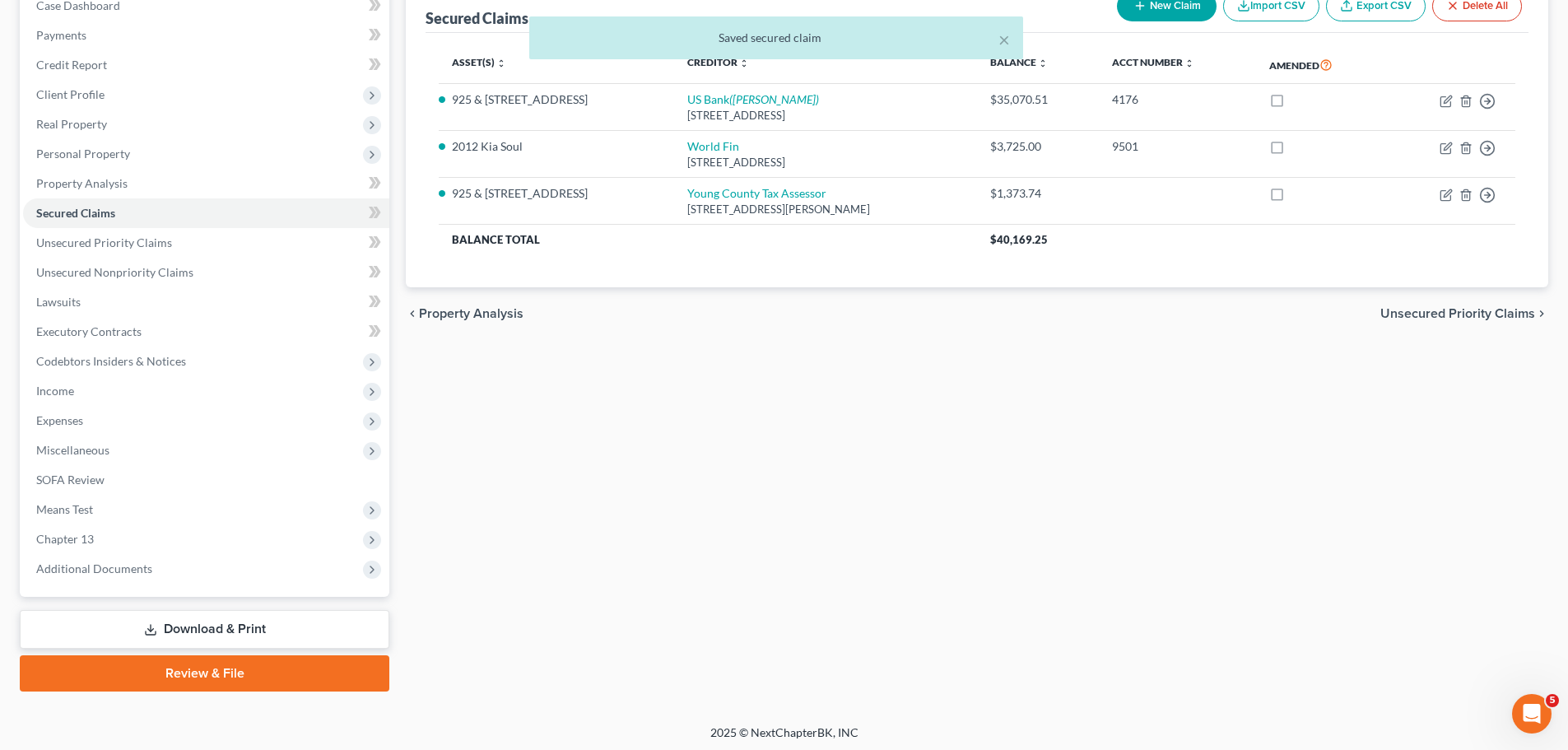
scroll to position [184, 0]
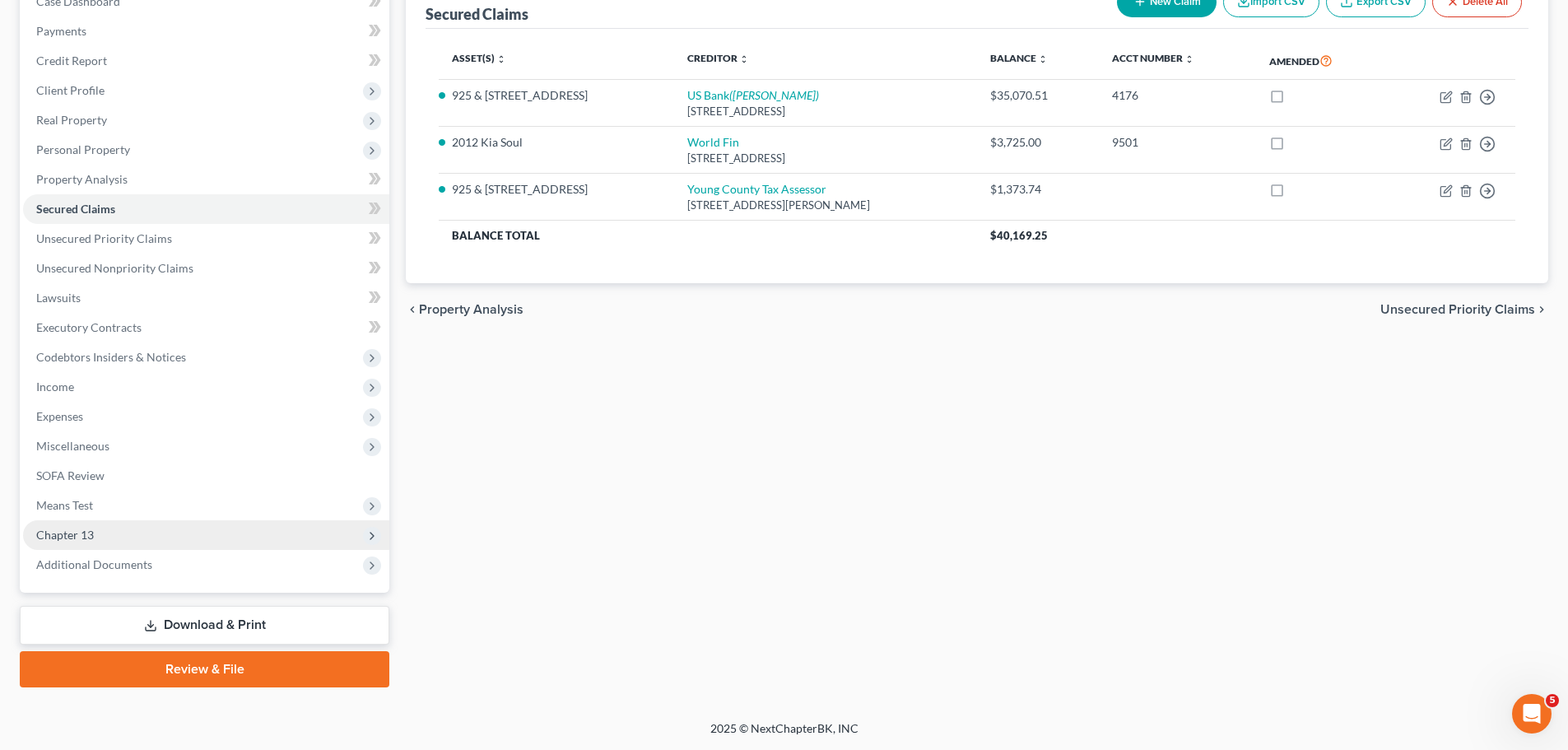
click at [78, 537] on span "Chapter 13" at bounding box center [65, 534] width 58 height 14
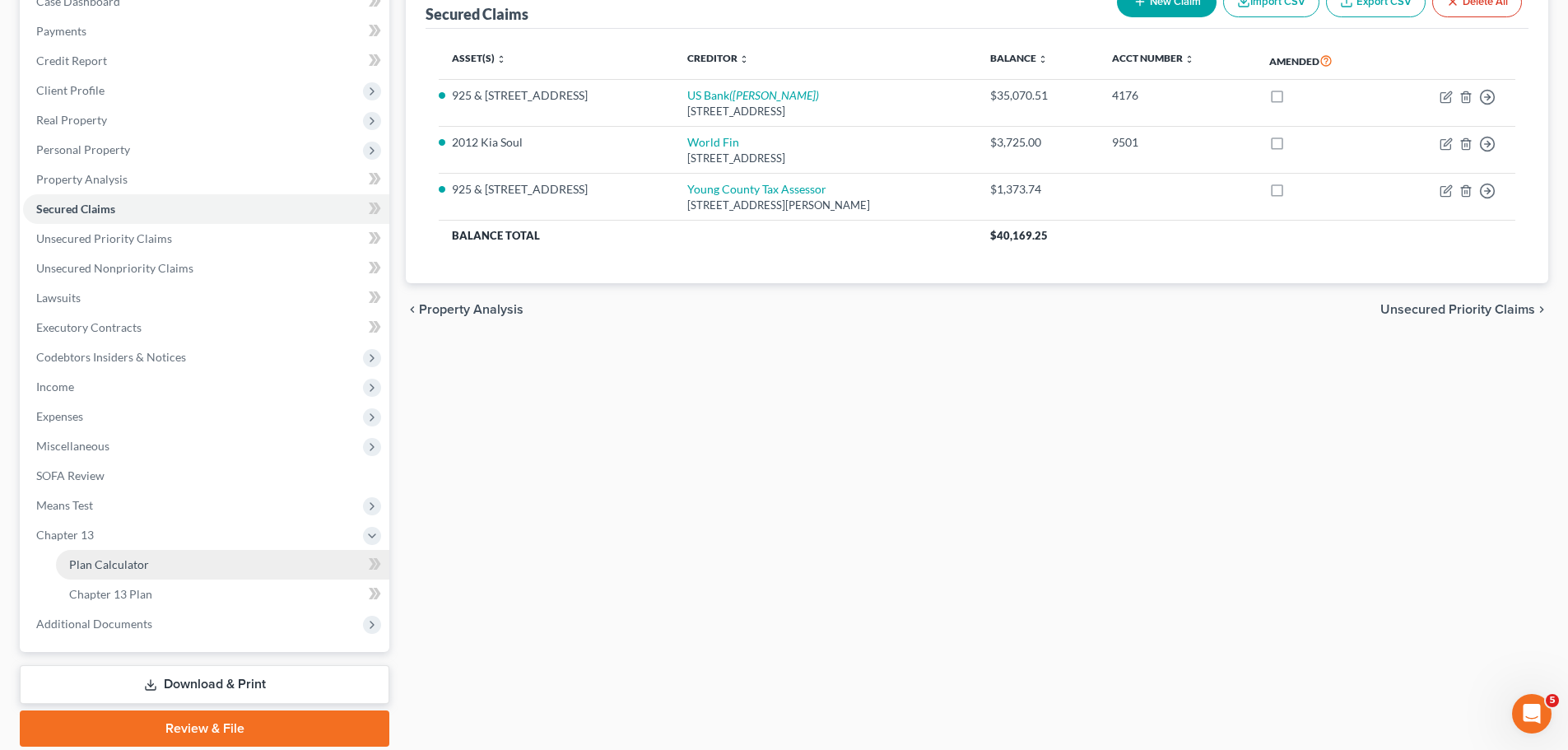
click at [84, 567] on span "Plan Calculator" at bounding box center [108, 564] width 80 height 14
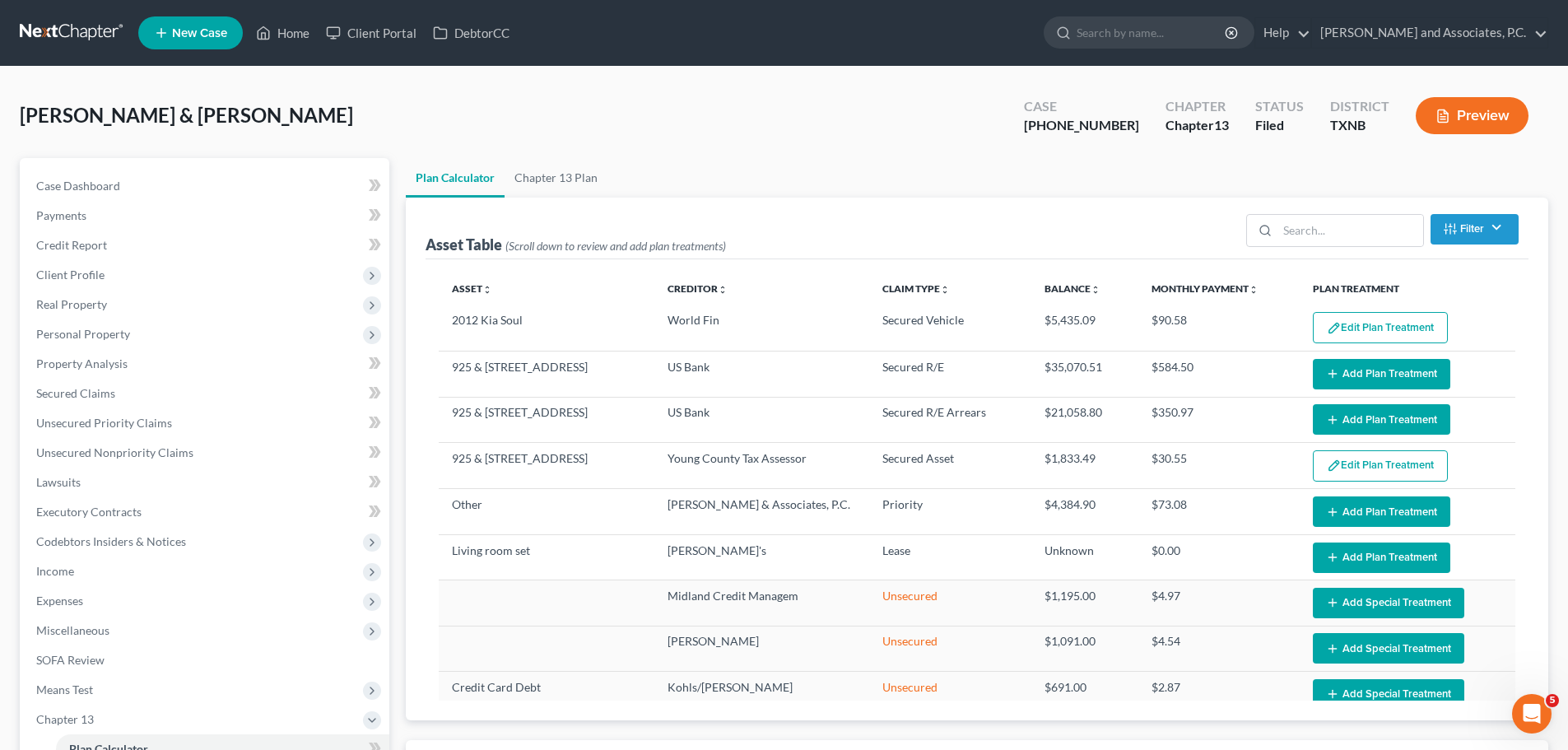
select select "59"
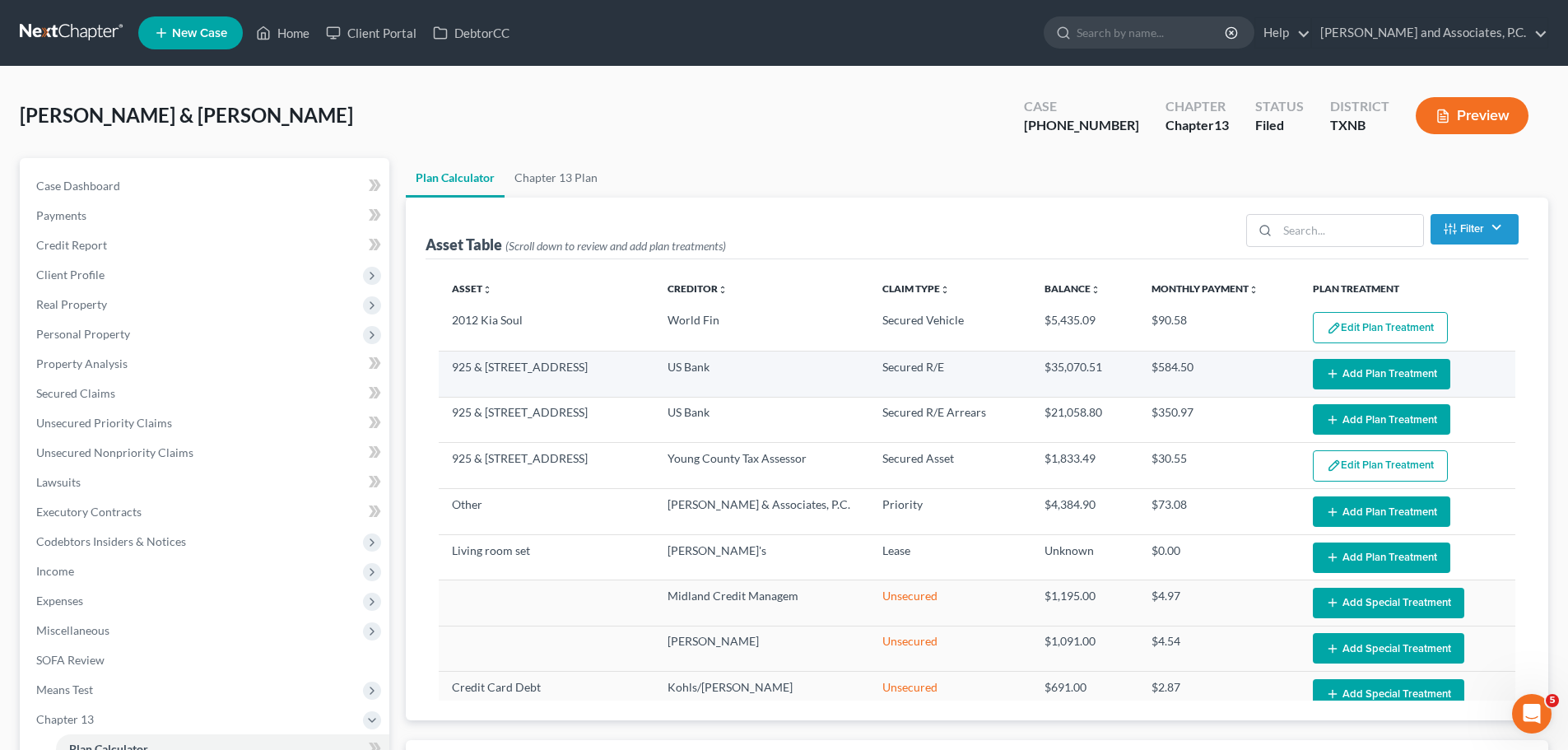
click at [1372, 368] on button "Add Plan Treatment" at bounding box center [1381, 374] width 137 height 30
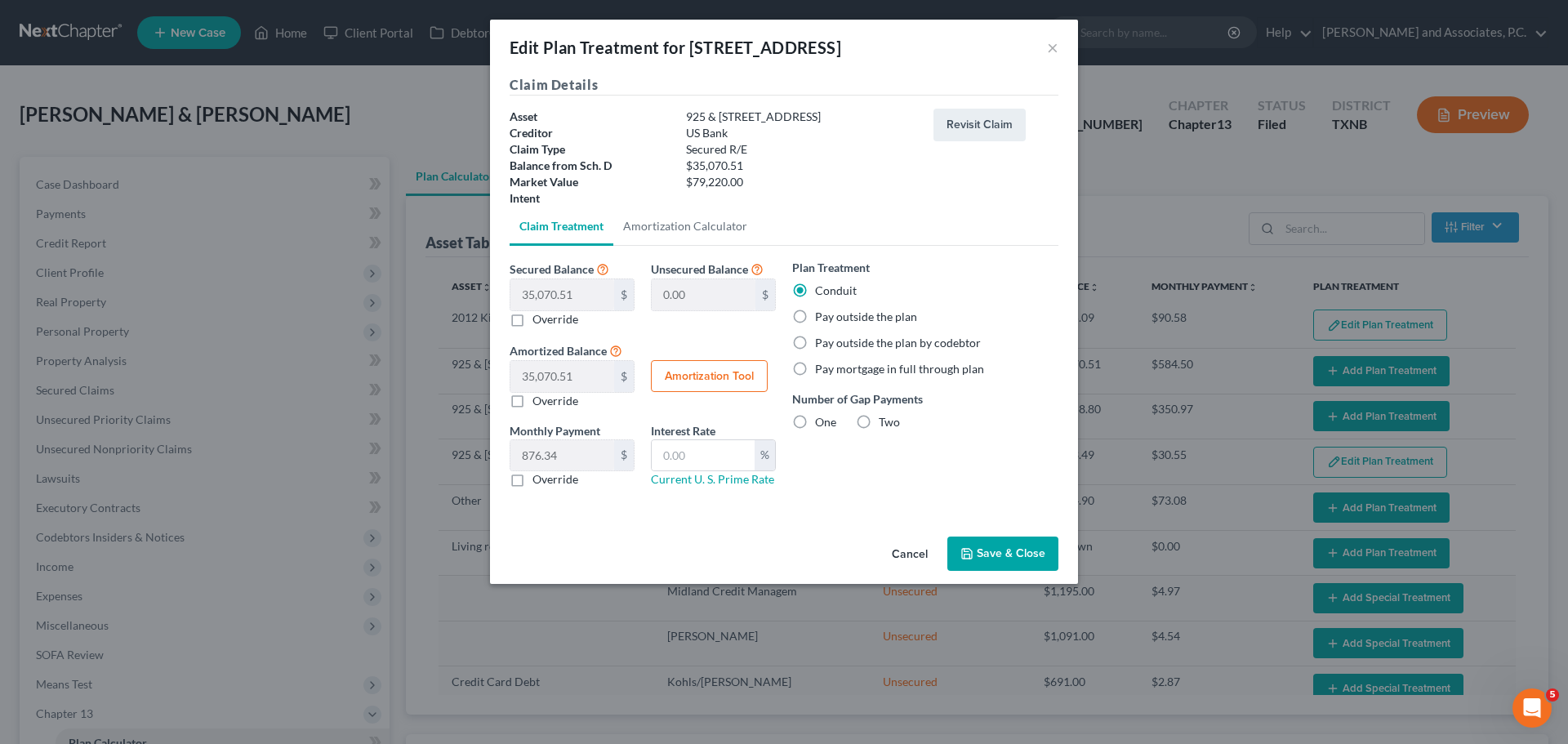
click at [879, 421] on label "Two" at bounding box center [889, 422] width 21 height 17
click at [885, 421] on input "Two" at bounding box center [890, 419] width 11 height 11
radio input "true"
click at [983, 557] on button "Save & Close" at bounding box center [1002, 553] width 111 height 34
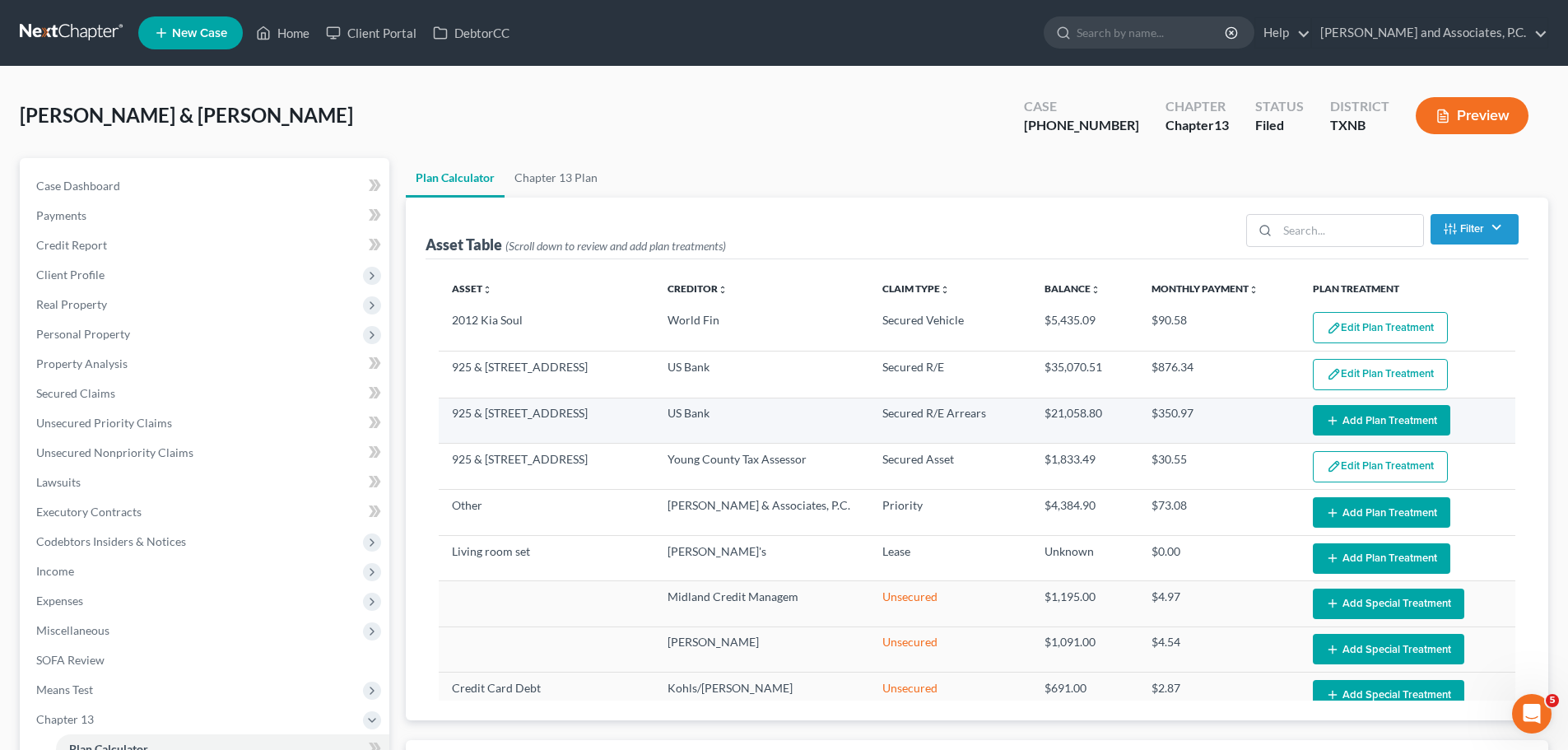
select select "59"
click at [1345, 425] on button "Add Plan Treatment" at bounding box center [1381, 420] width 137 height 30
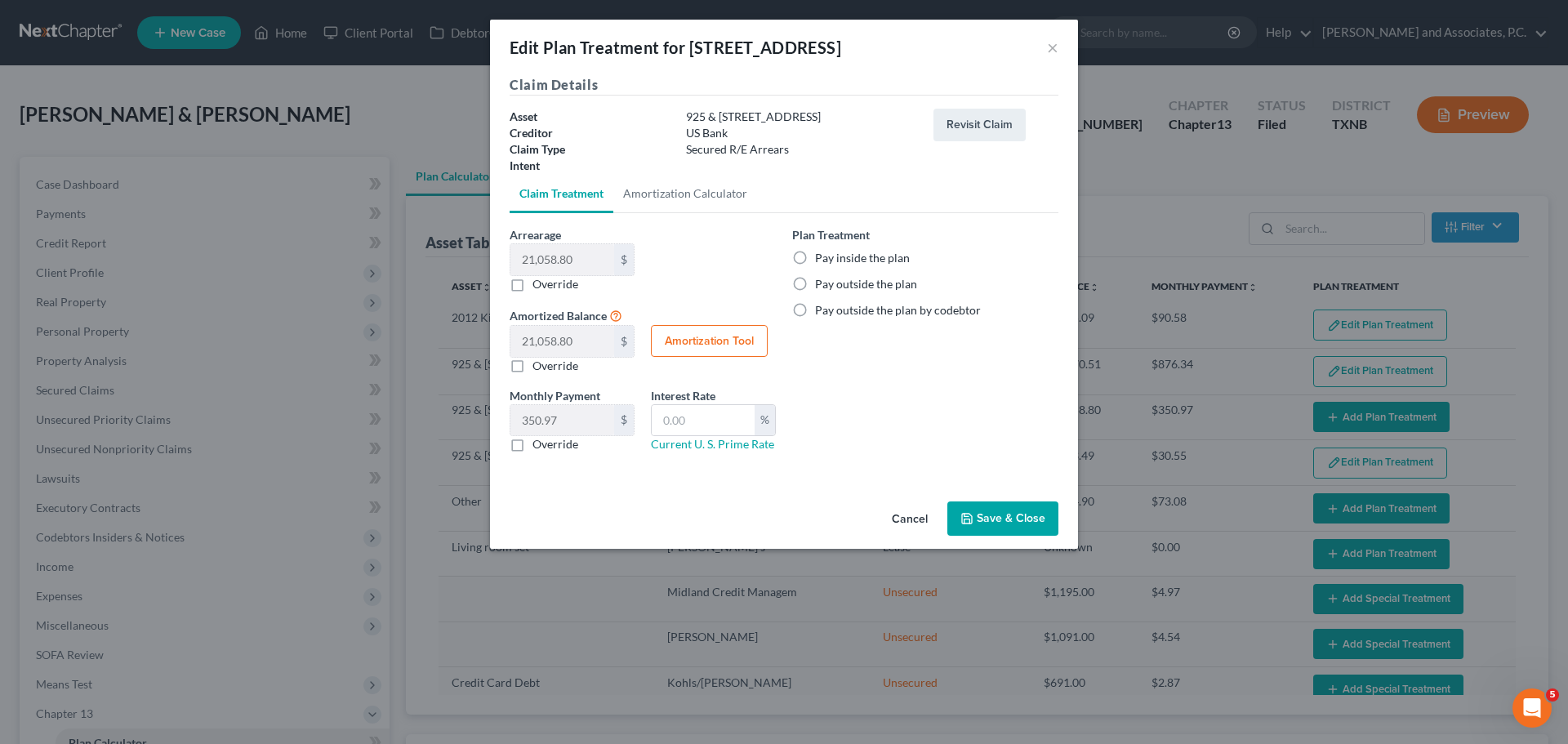
click at [815, 254] on label "Pay inside the plan" at bounding box center [863, 259] width 95 height 17
click at [822, 254] on input "Pay inside the plan" at bounding box center [827, 255] width 11 height 11
radio input "true"
click at [1016, 525] on button "Save & Close" at bounding box center [1002, 518] width 111 height 34
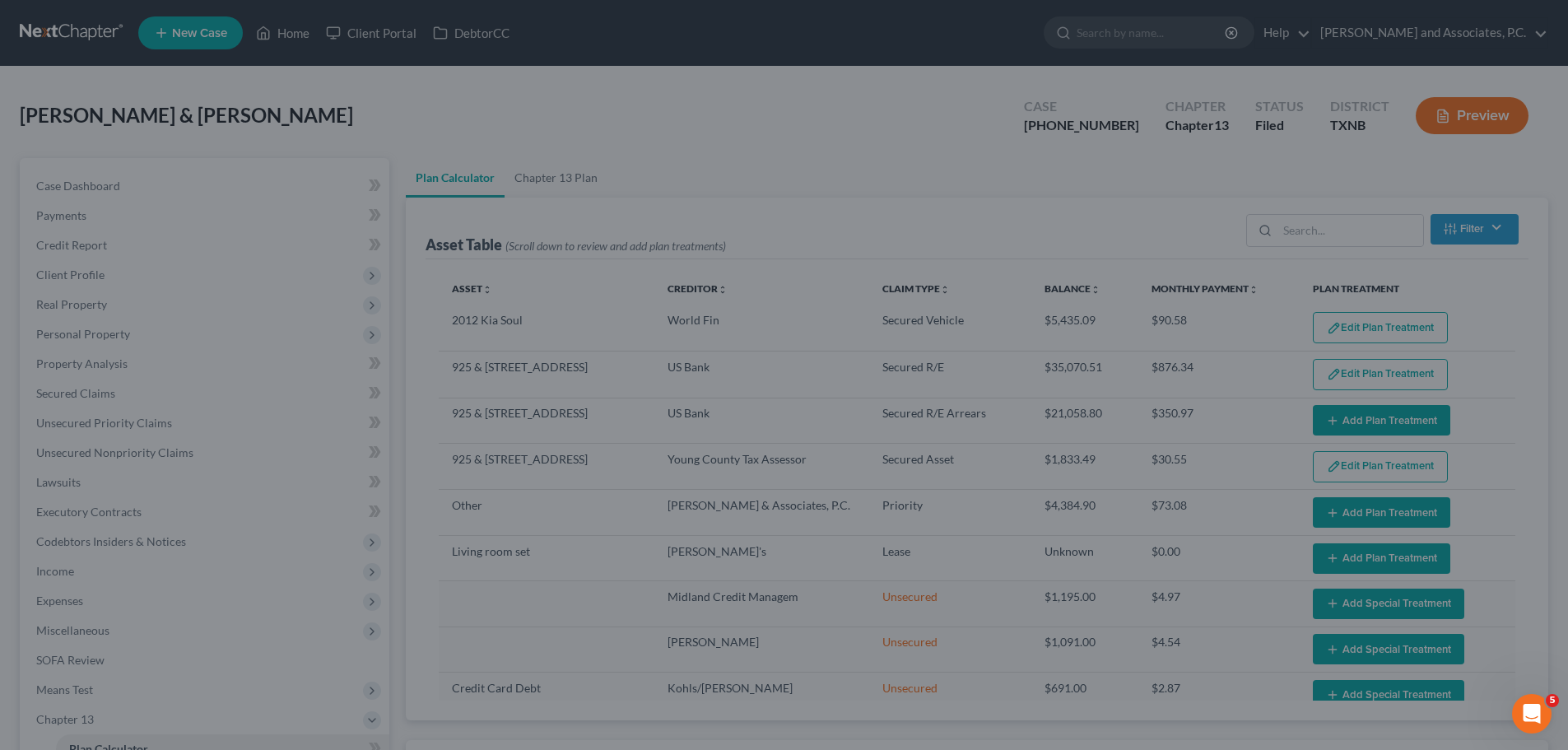
select select "59"
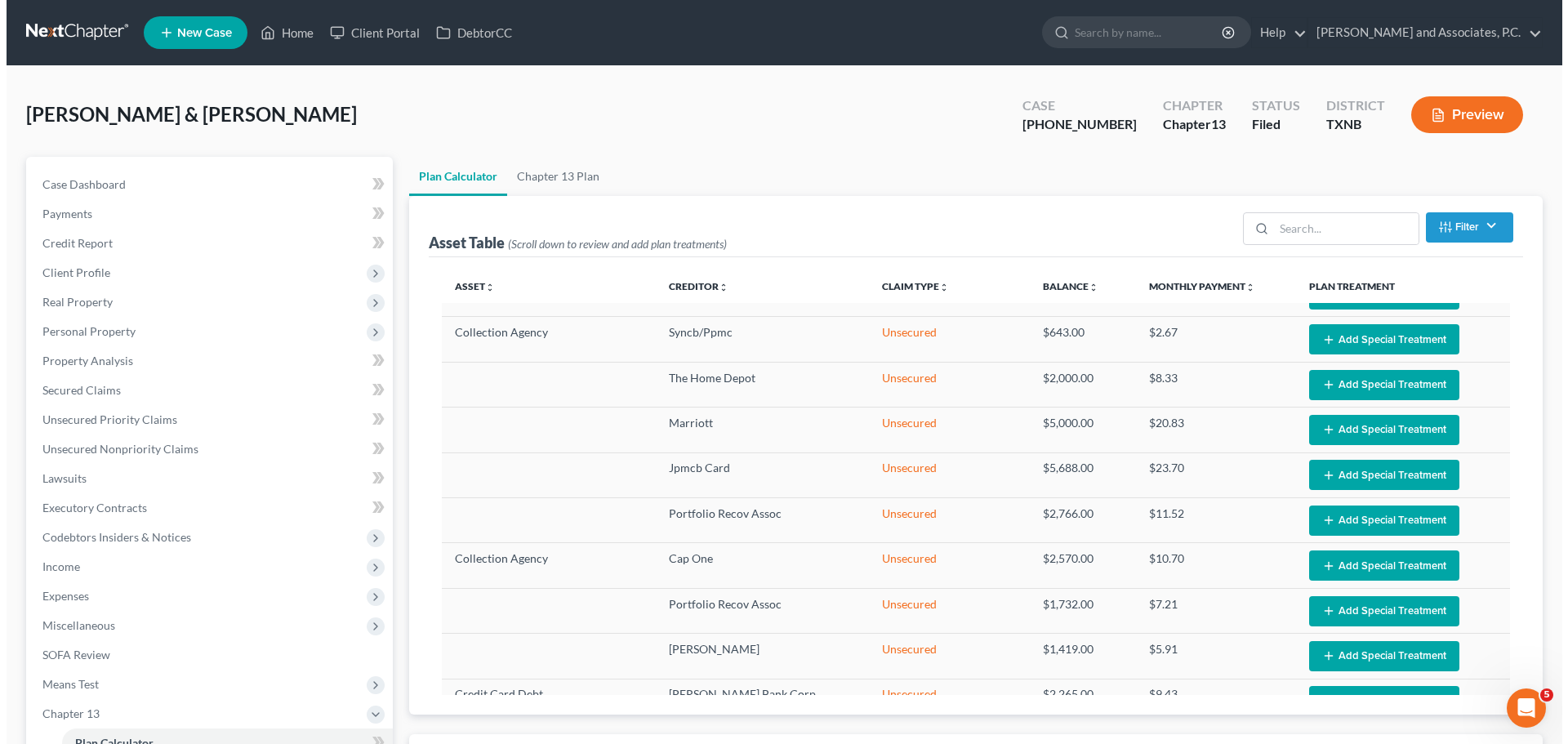
scroll to position [408, 0]
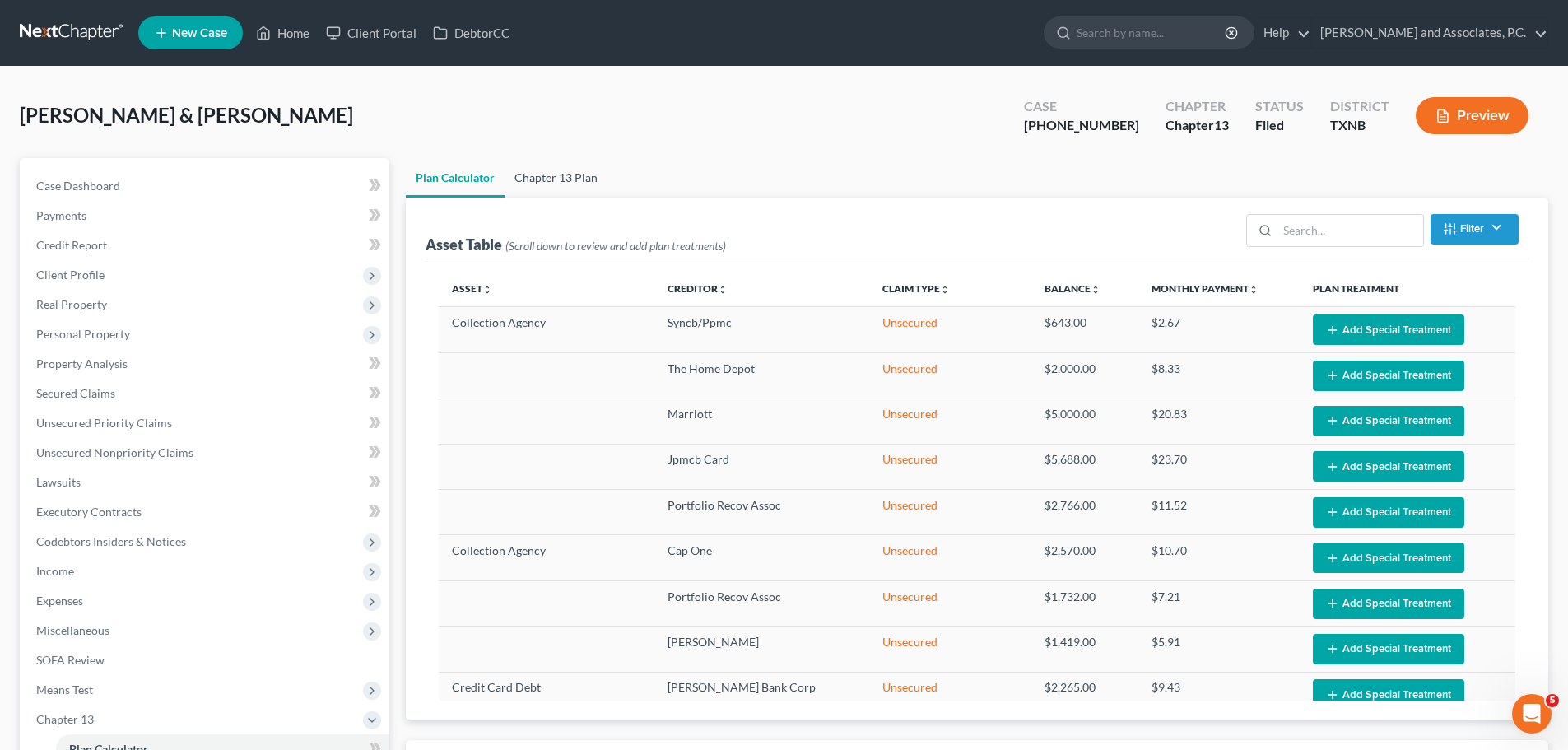
click at [557, 179] on link "Chapter 13 Plan" at bounding box center [556, 177] width 103 height 40
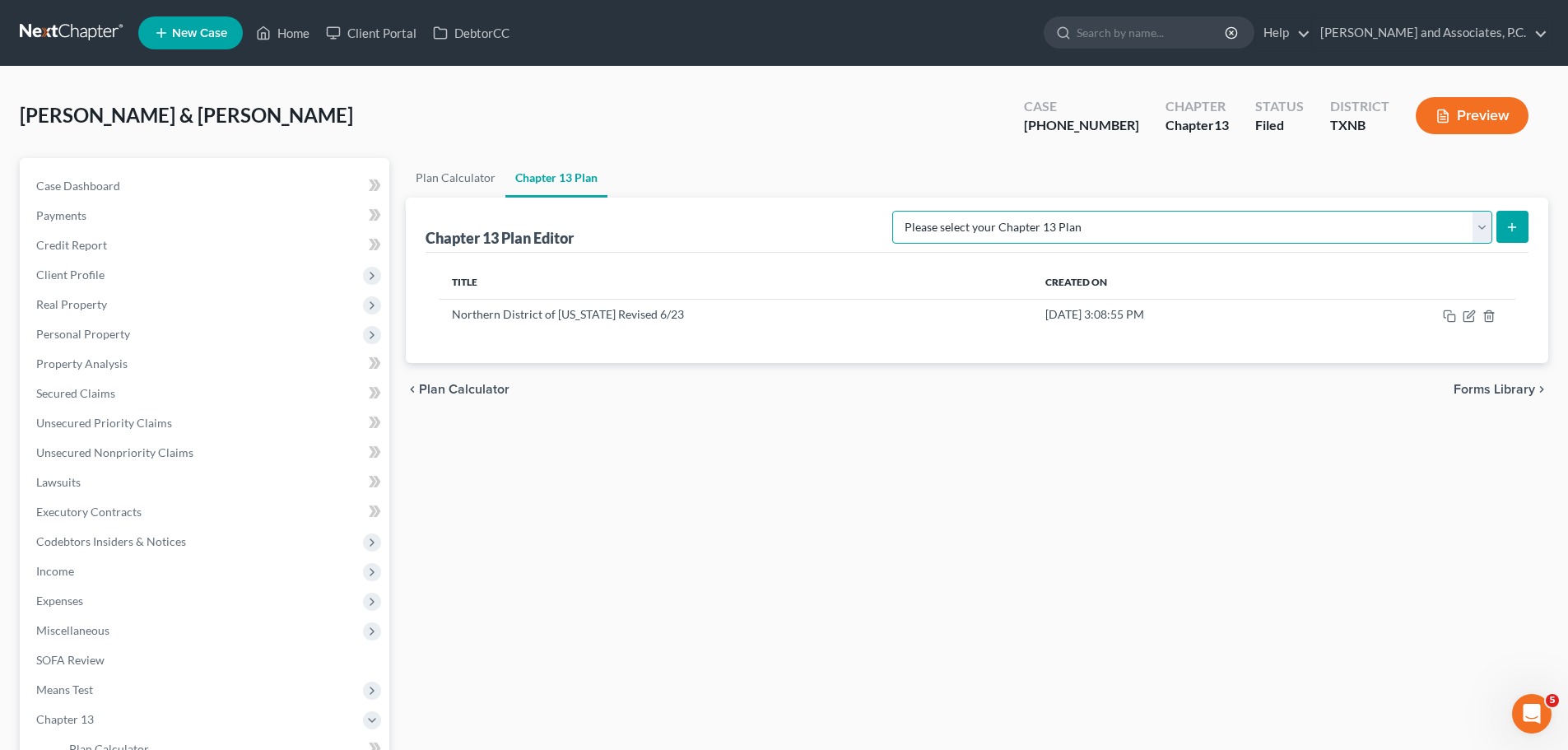
click at [1212, 227] on select "Please select your Chapter 13 Plan AUTHORIZATION FOR ADEQUATE PROTECTION DISBUR…" at bounding box center [1192, 227] width 600 height 33
click at [909, 211] on select "Please select your Chapter 13 Plan AUTHORIZATION FOR ADEQUATE PROTECTION DISBUR…" at bounding box center [1192, 227] width 600 height 33
click at [1205, 230] on select "Please select your Chapter 13 Plan AUTHORIZATION FOR ADEQUATE PROTECTION DISBUR…" at bounding box center [1192, 227] width 600 height 33
select select "5"
click at [909, 211] on select "Please select your Chapter 13 Plan AUTHORIZATION FOR ADEQUATE PROTECTION DISBUR…" at bounding box center [1192, 227] width 600 height 33
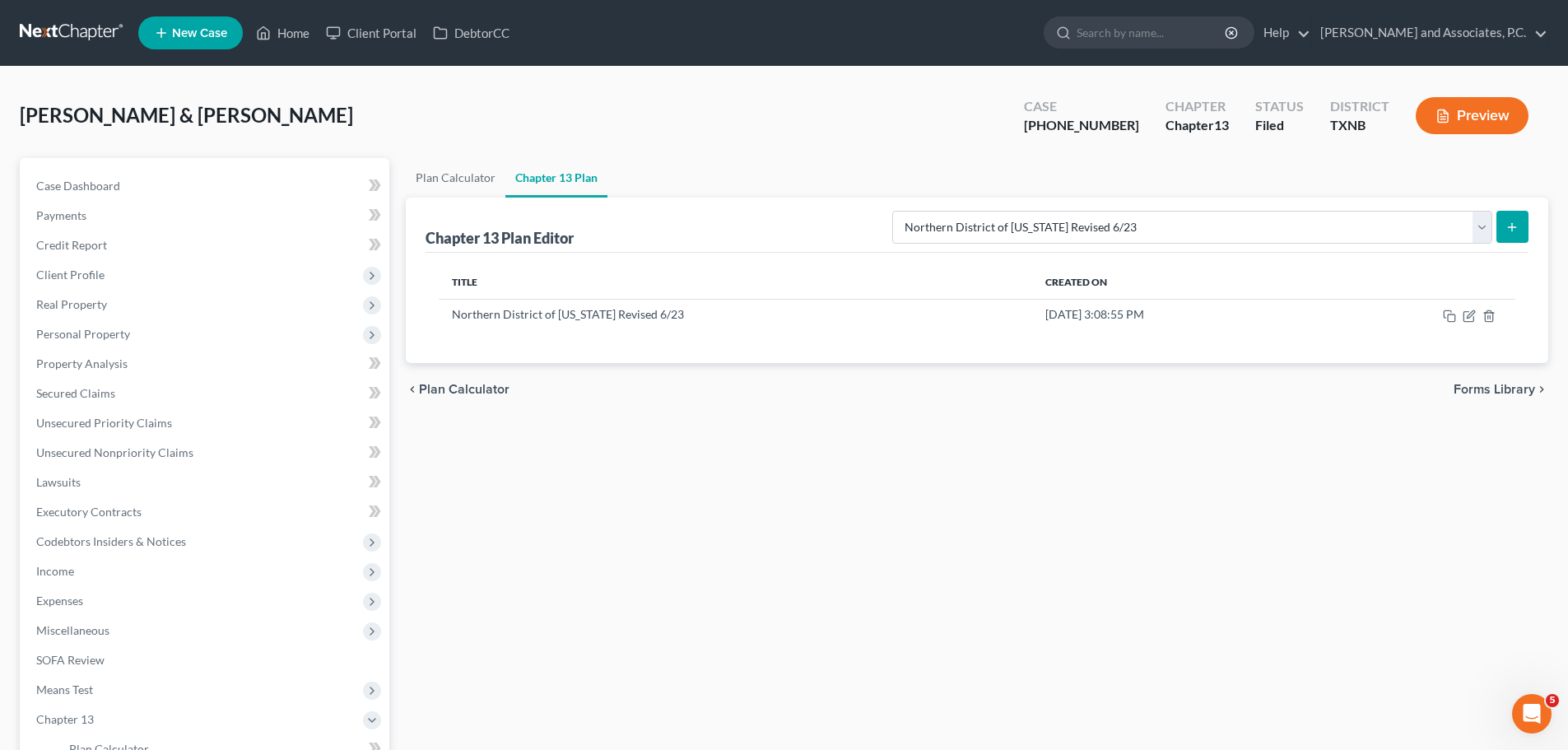
click at [1511, 230] on icon "submit" at bounding box center [1512, 227] width 13 height 13
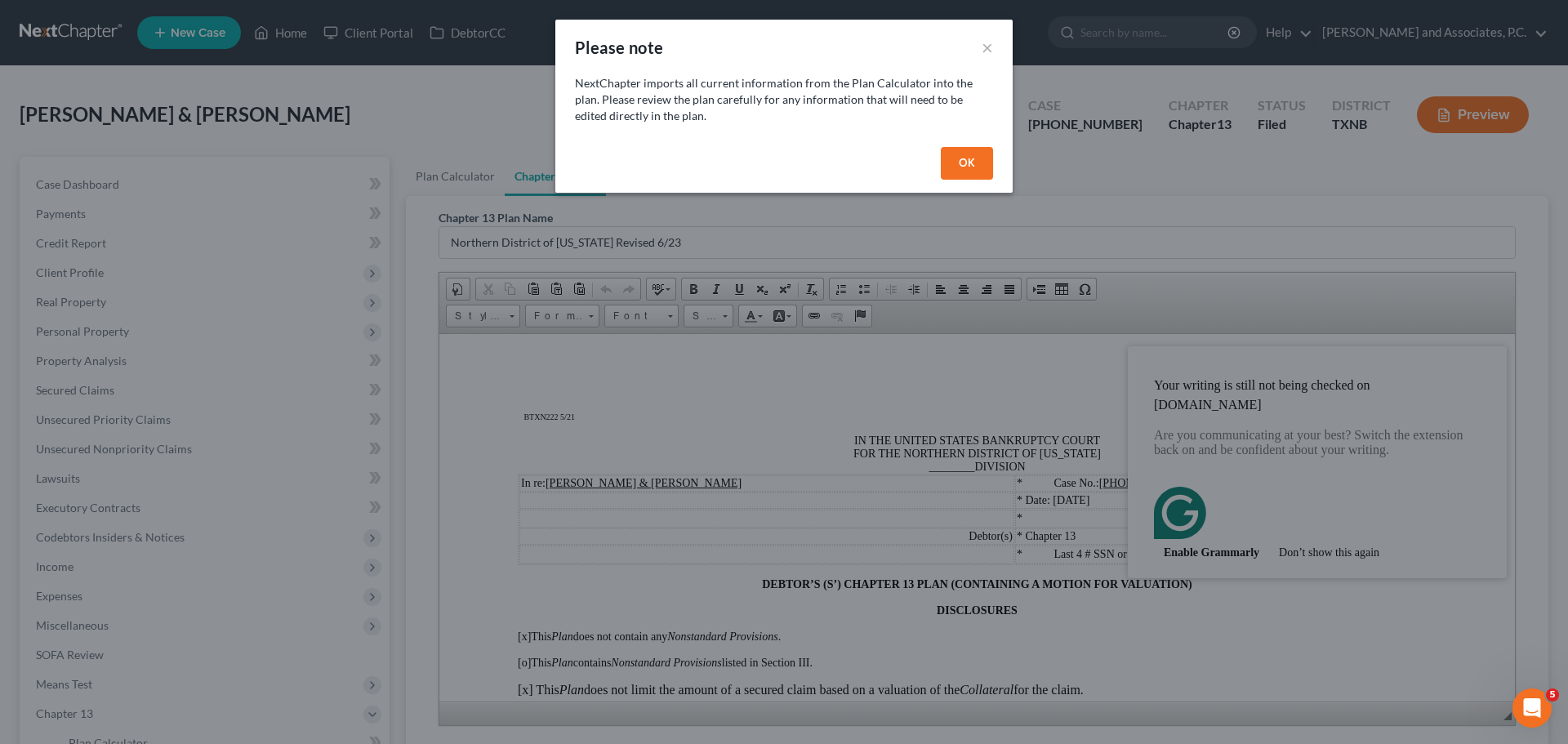
click at [969, 164] on button "OK" at bounding box center [967, 163] width 53 height 33
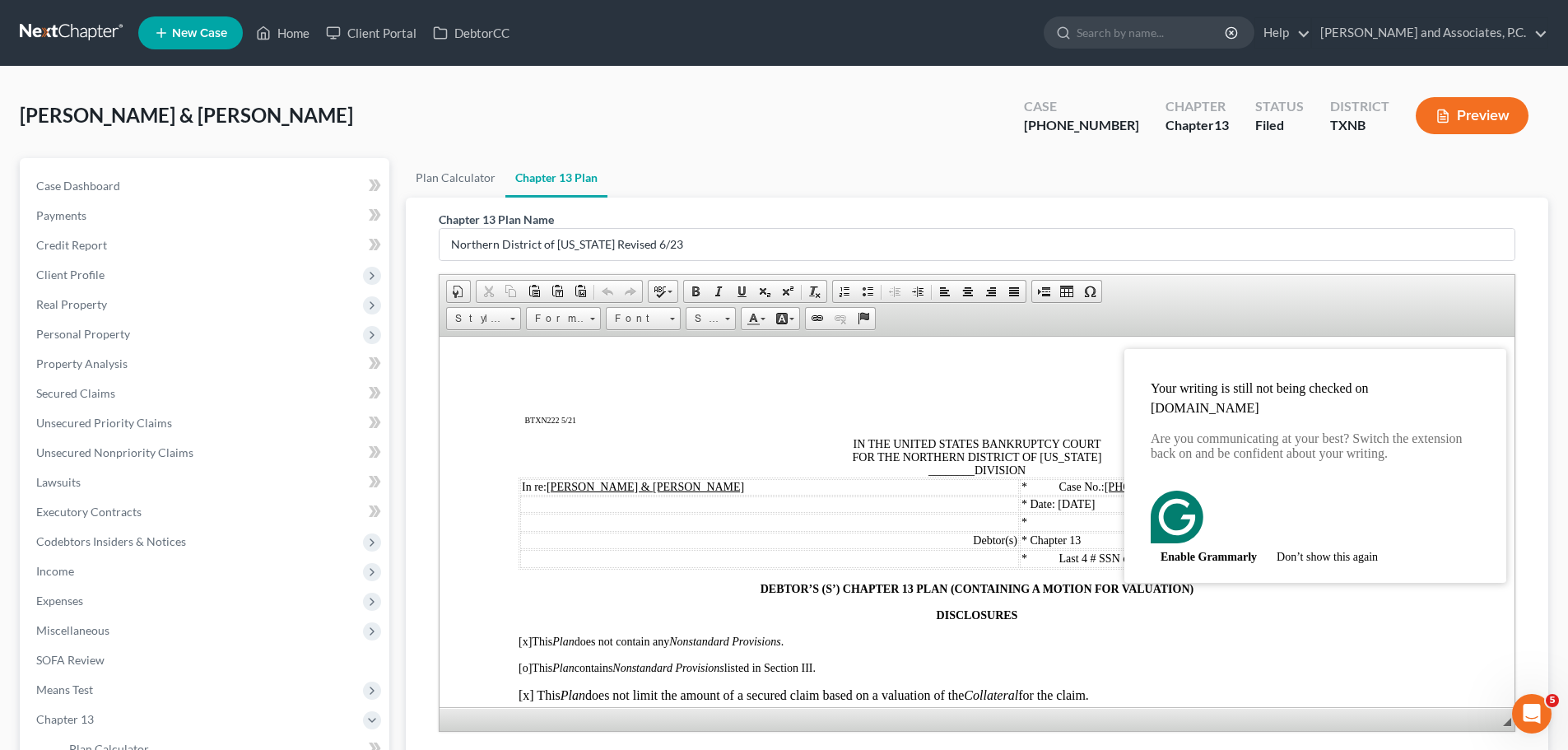
click at [1338, 542] on button "Don’t show this again" at bounding box center [1327, 555] width 121 height 26
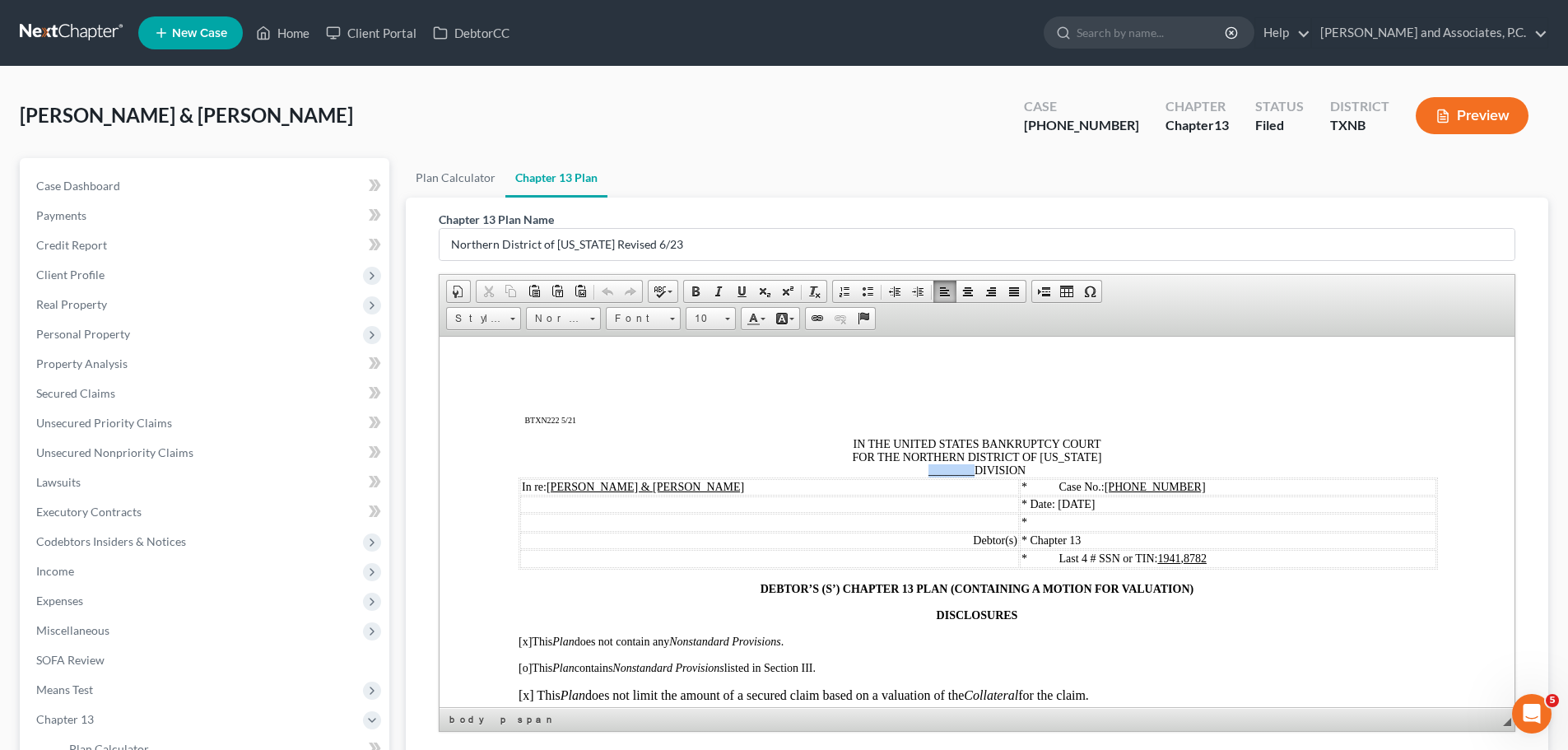
drag, startPoint x: 964, startPoint y: 475, endPoint x: 912, endPoint y: 475, distance: 52.0
click at [912, 475] on div "IN THE UNITED STATES BANKRUPTCY COURT FOR THE NORTHERN DISTRICT OF [US_STATE] _…" at bounding box center [977, 457] width 916 height 40
click at [1043, 467] on div "IN THE UNITED STATES BANKRUPTCY COURT FOR THE NORTHERN DISTRICT OF [US_STATE] W…" at bounding box center [977, 457] width 916 height 40
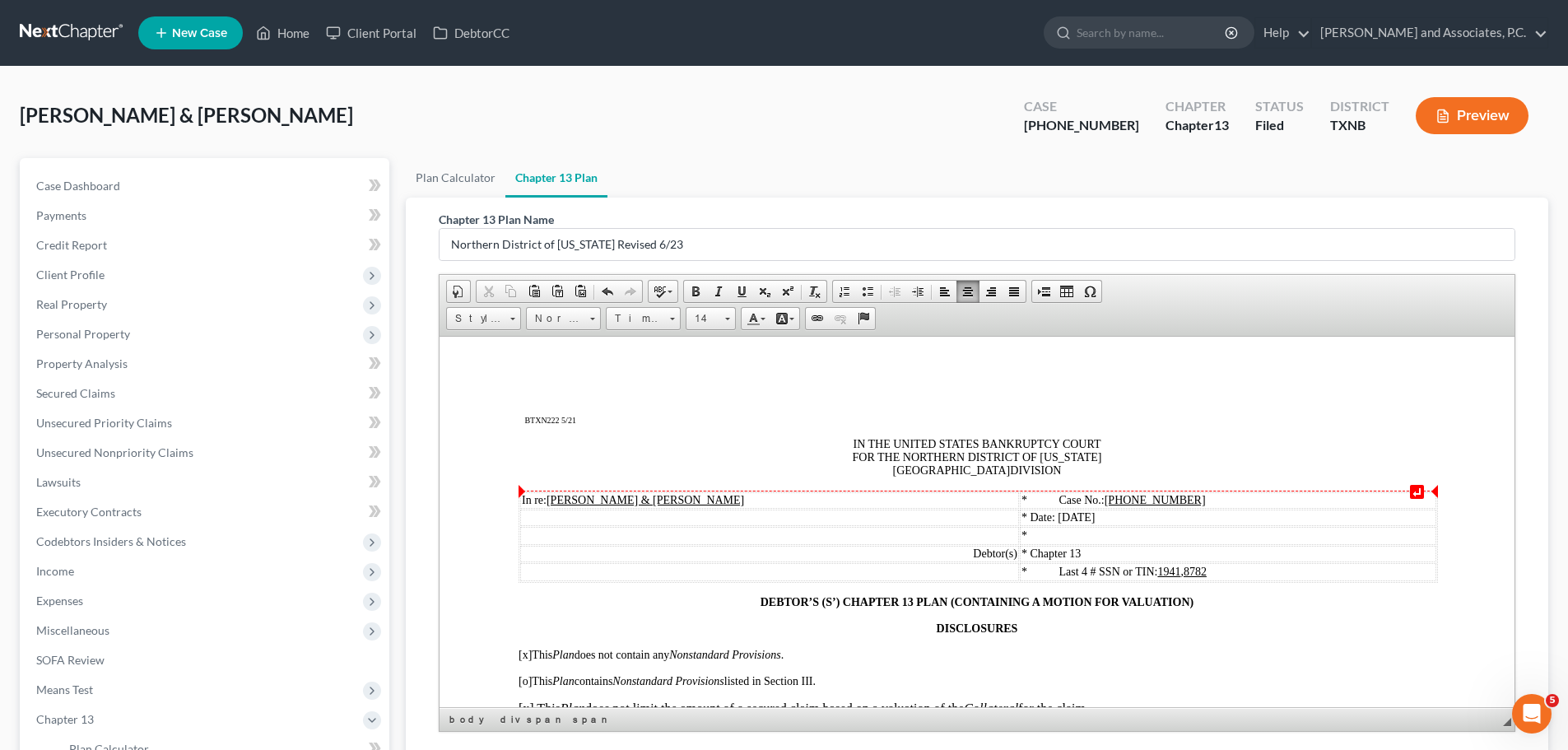
click at [1148, 498] on u "[PHONE_NUMBER]" at bounding box center [1155, 499] width 101 height 13
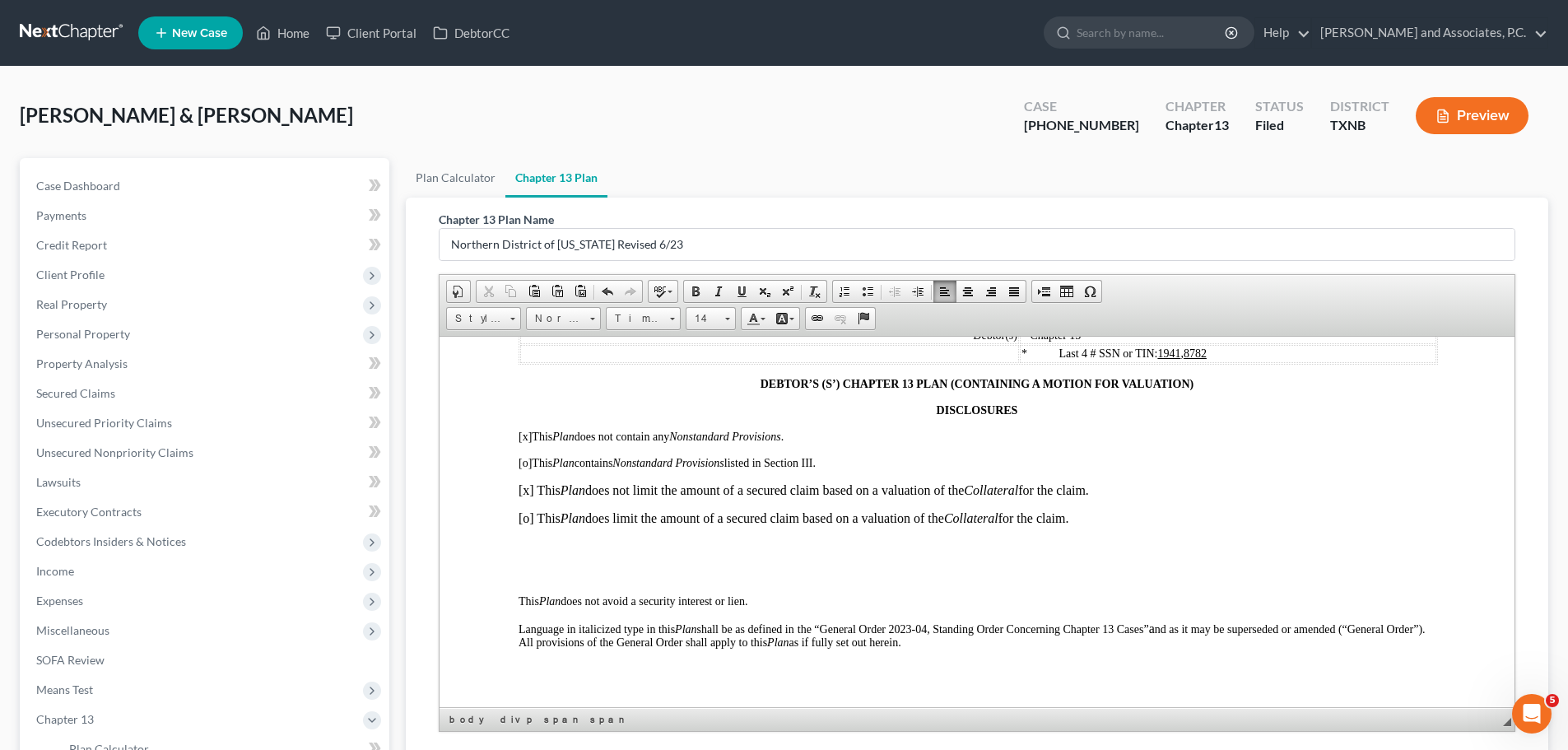
scroll to position [247, 0]
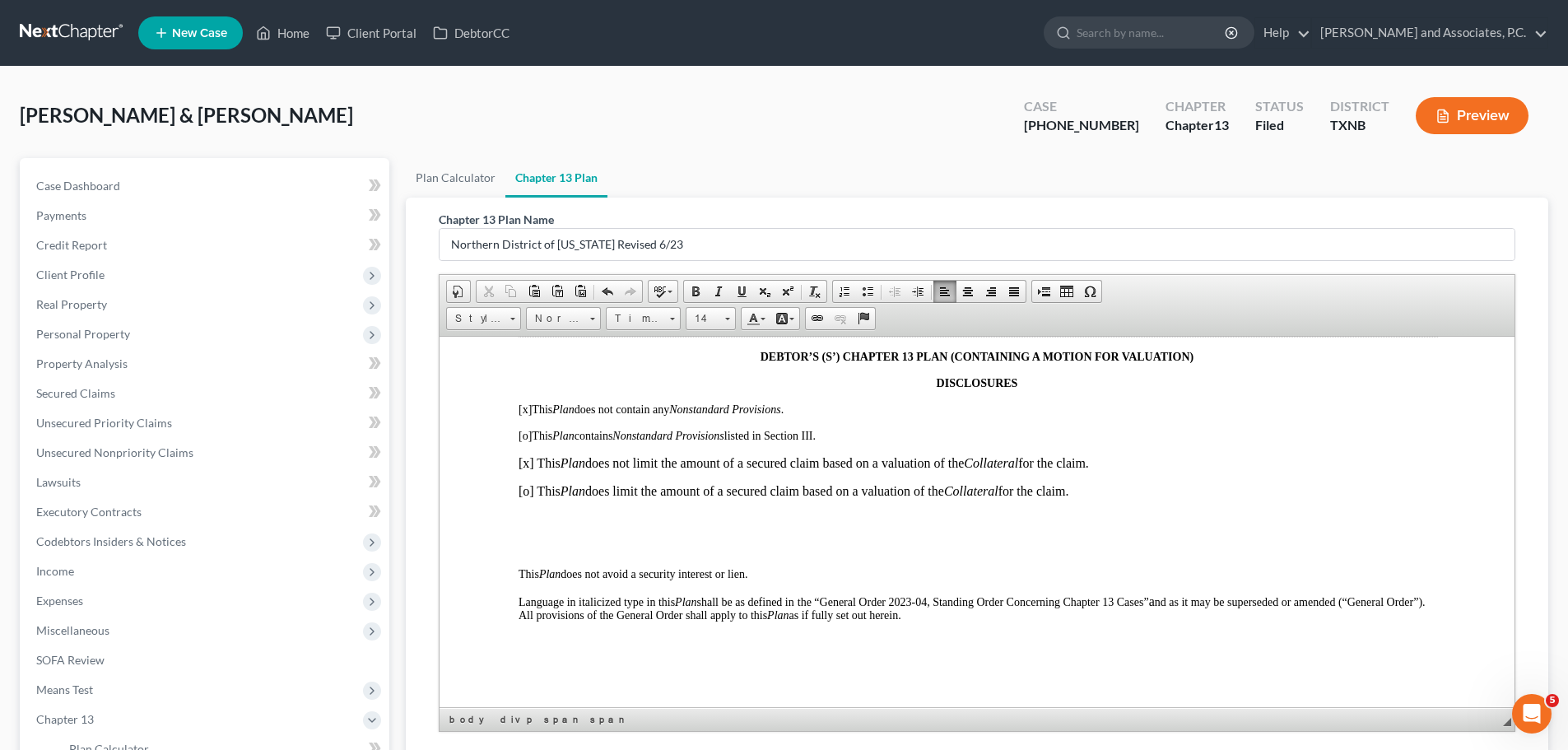
click at [682, 551] on p at bounding box center [977, 547] width 916 height 15
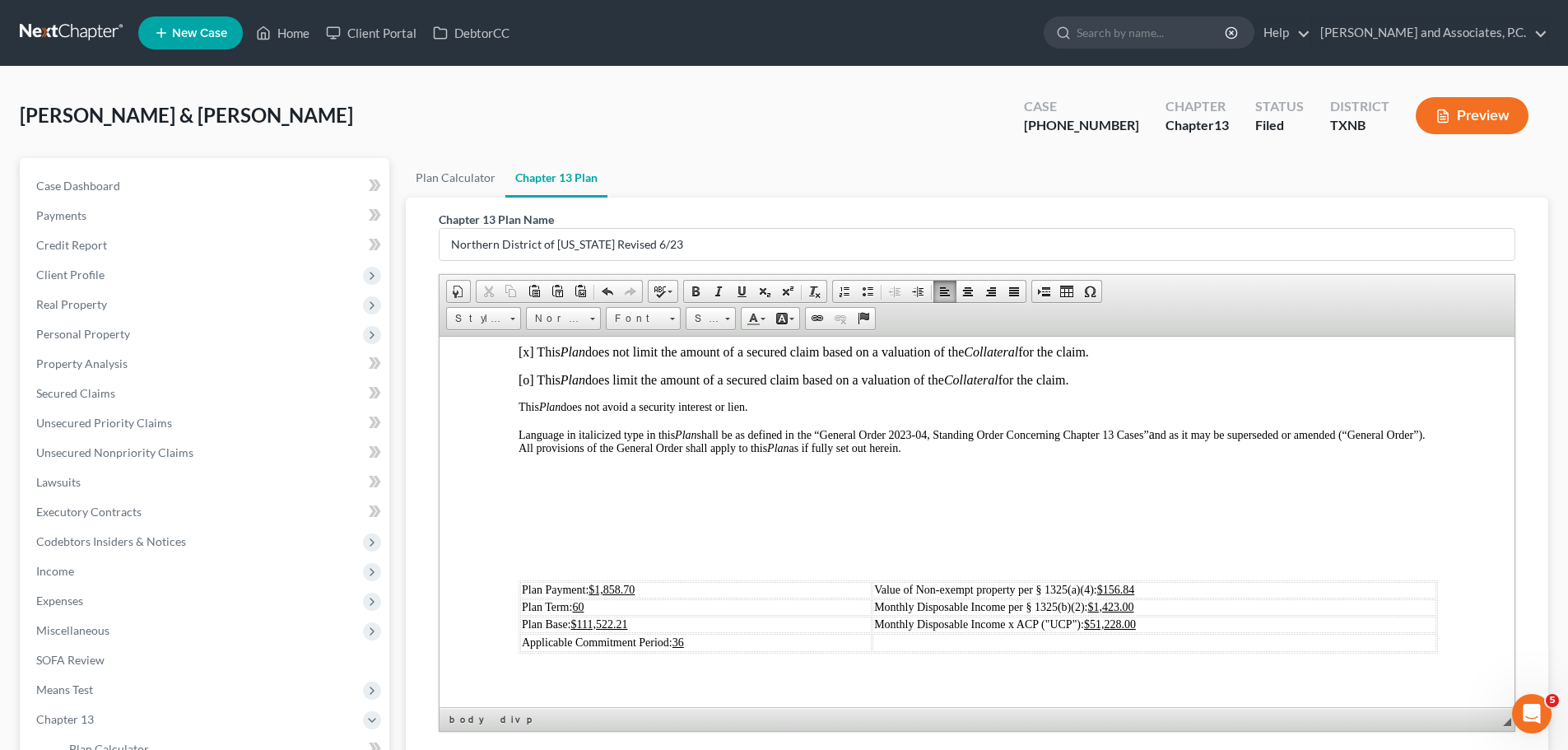
scroll to position [411, 0]
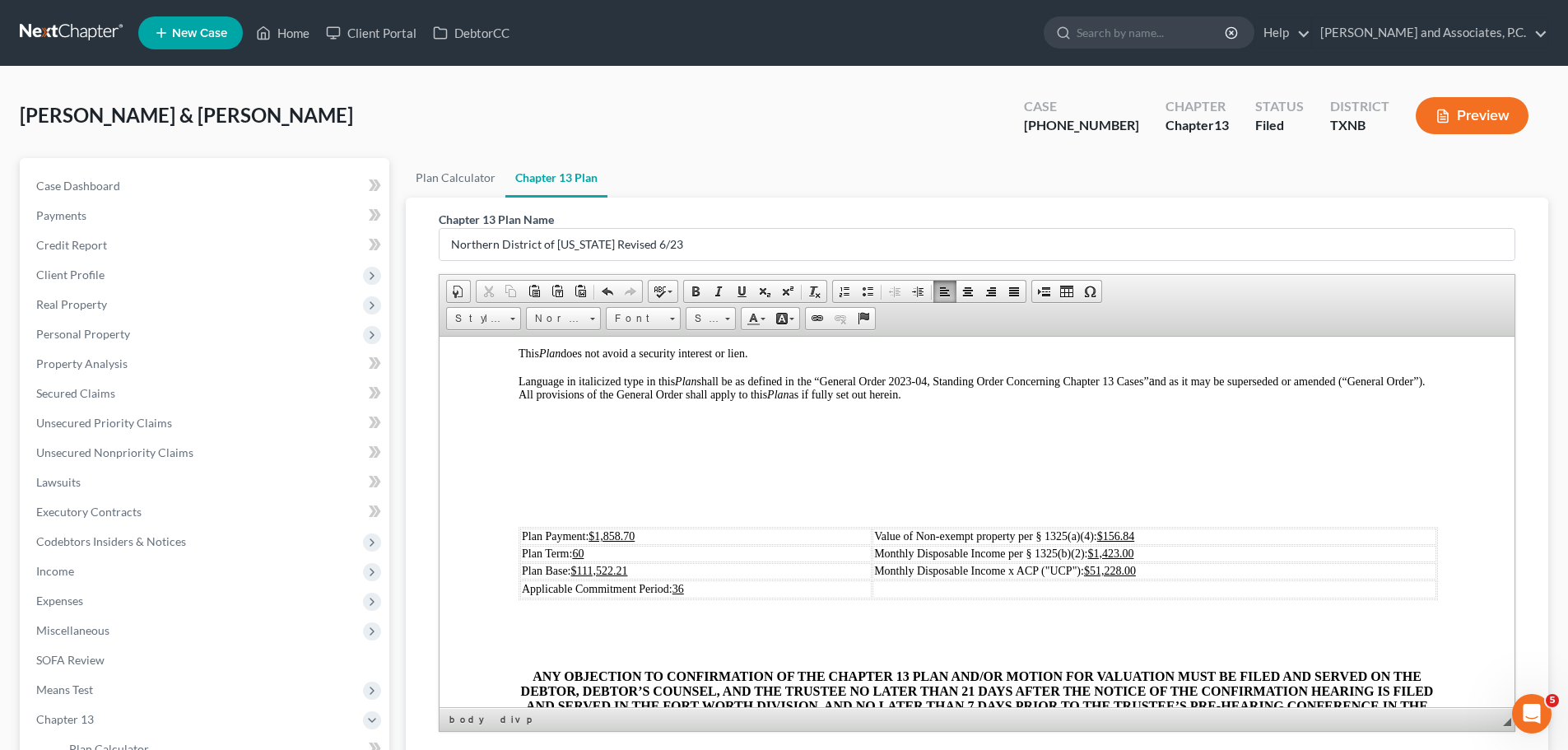
click at [589, 512] on p at bounding box center [977, 505] width 916 height 15
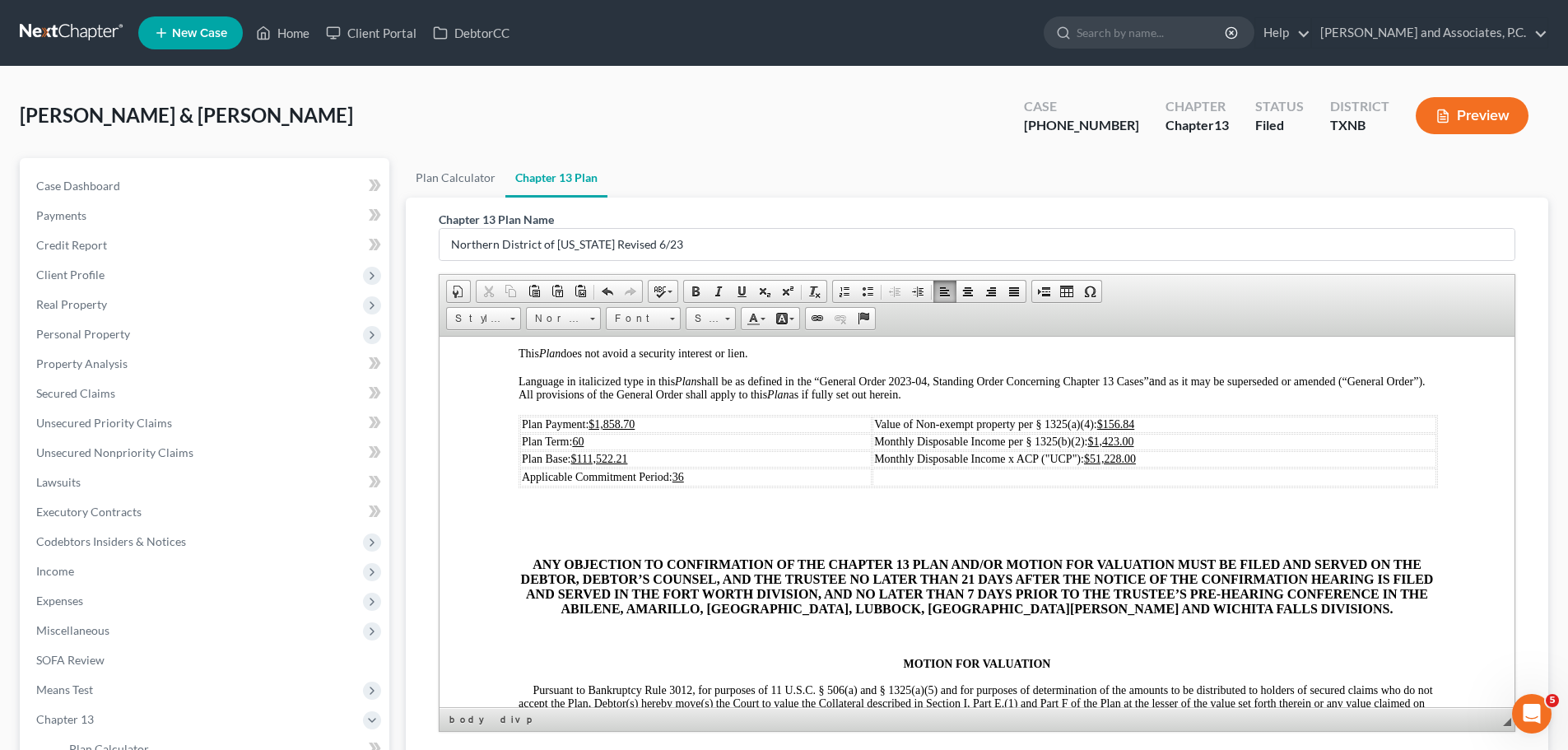
click at [639, 424] on td "Plan Payment: $1,858.70" at bounding box center [696, 424] width 351 height 17
click at [633, 460] on td "Plan Base: $111,522.21" at bounding box center [696, 458] width 351 height 17
click at [1143, 422] on td "Value of Non-exempt property per § 1325(a)(4): $156.84" at bounding box center [1154, 424] width 563 height 17
click at [1122, 441] on u "$1,423.00" at bounding box center [1111, 441] width 46 height 13
click at [1124, 457] on u "$51,228.00" at bounding box center [1110, 457] width 52 height 13
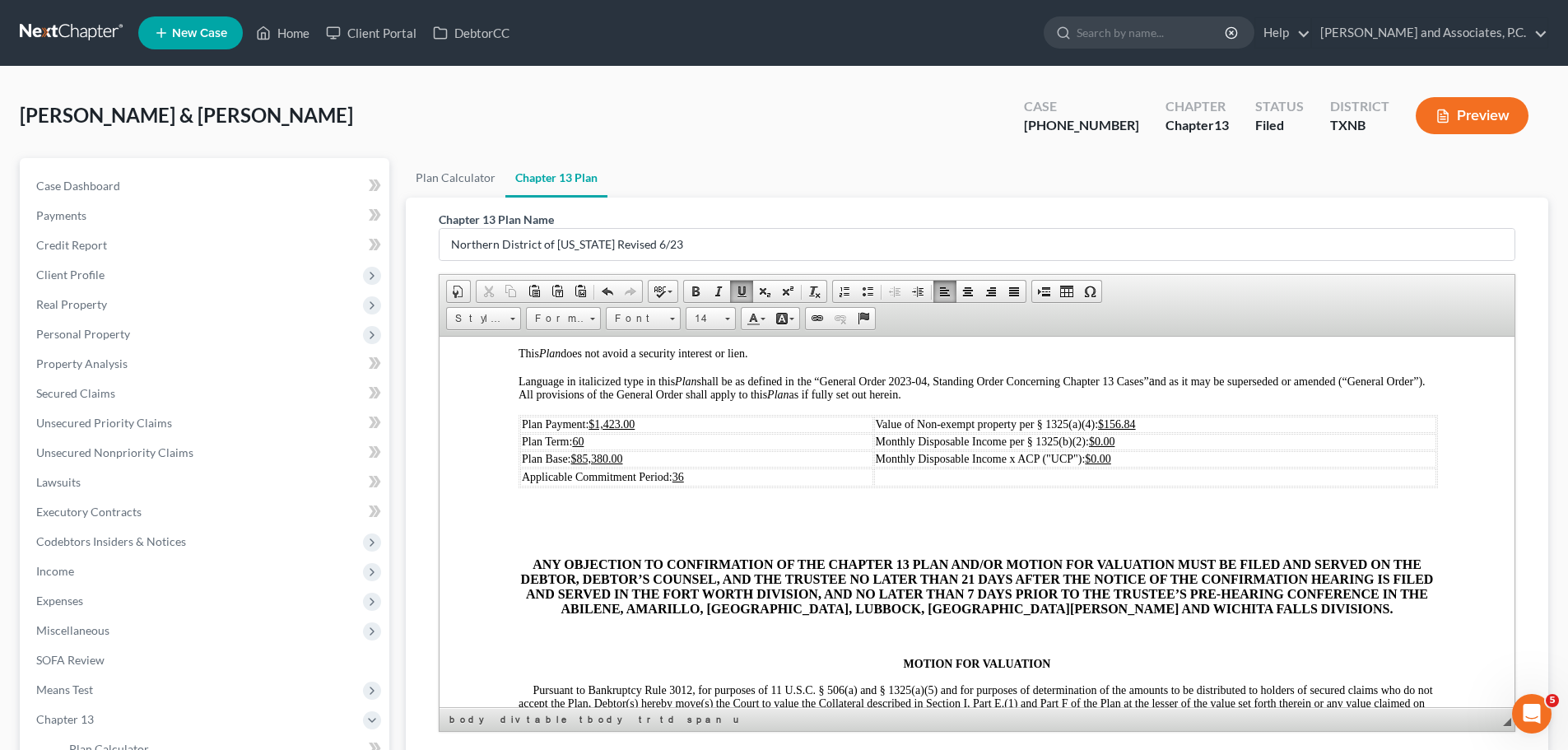
click at [1028, 511] on p at bounding box center [977, 508] width 916 height 15
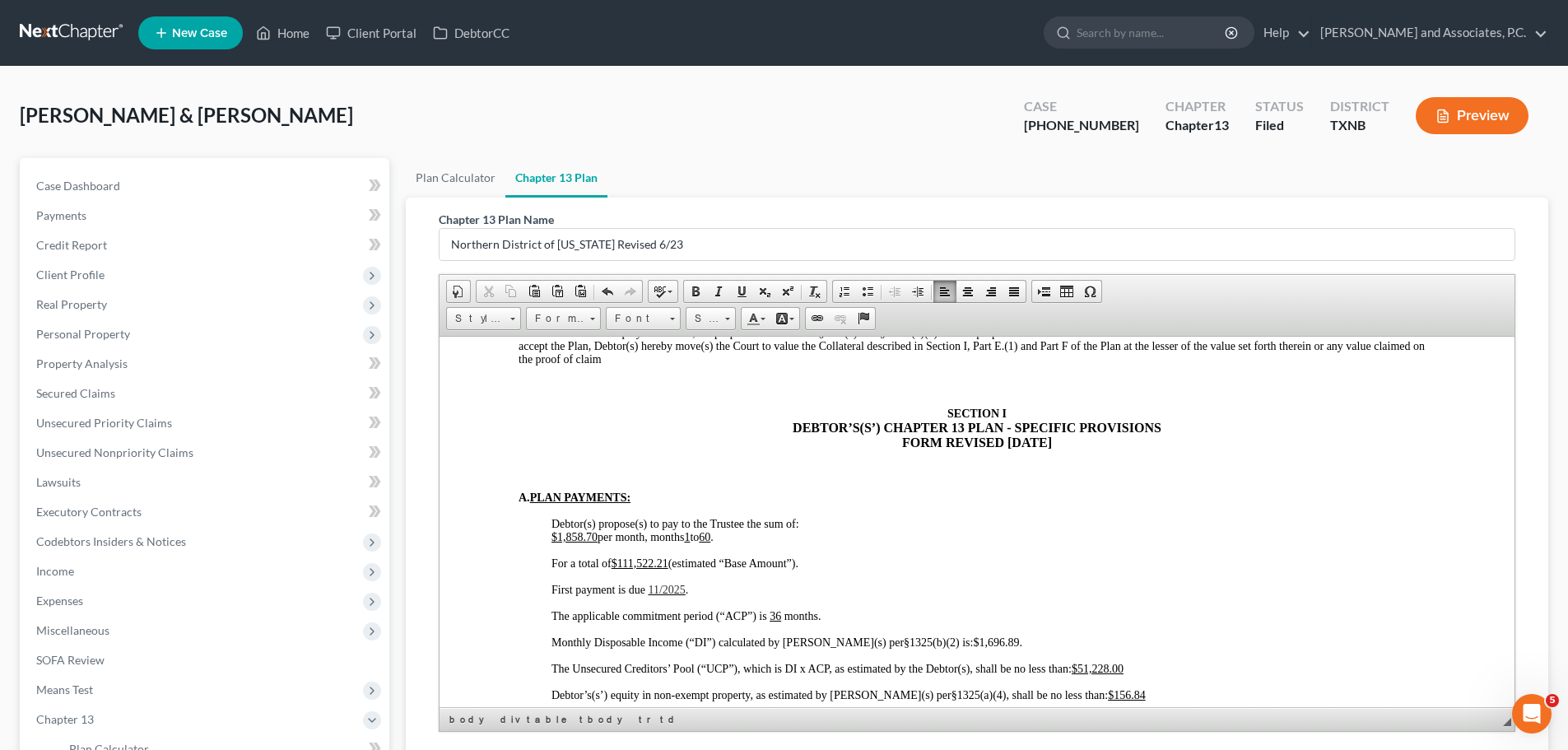
scroll to position [823, 0]
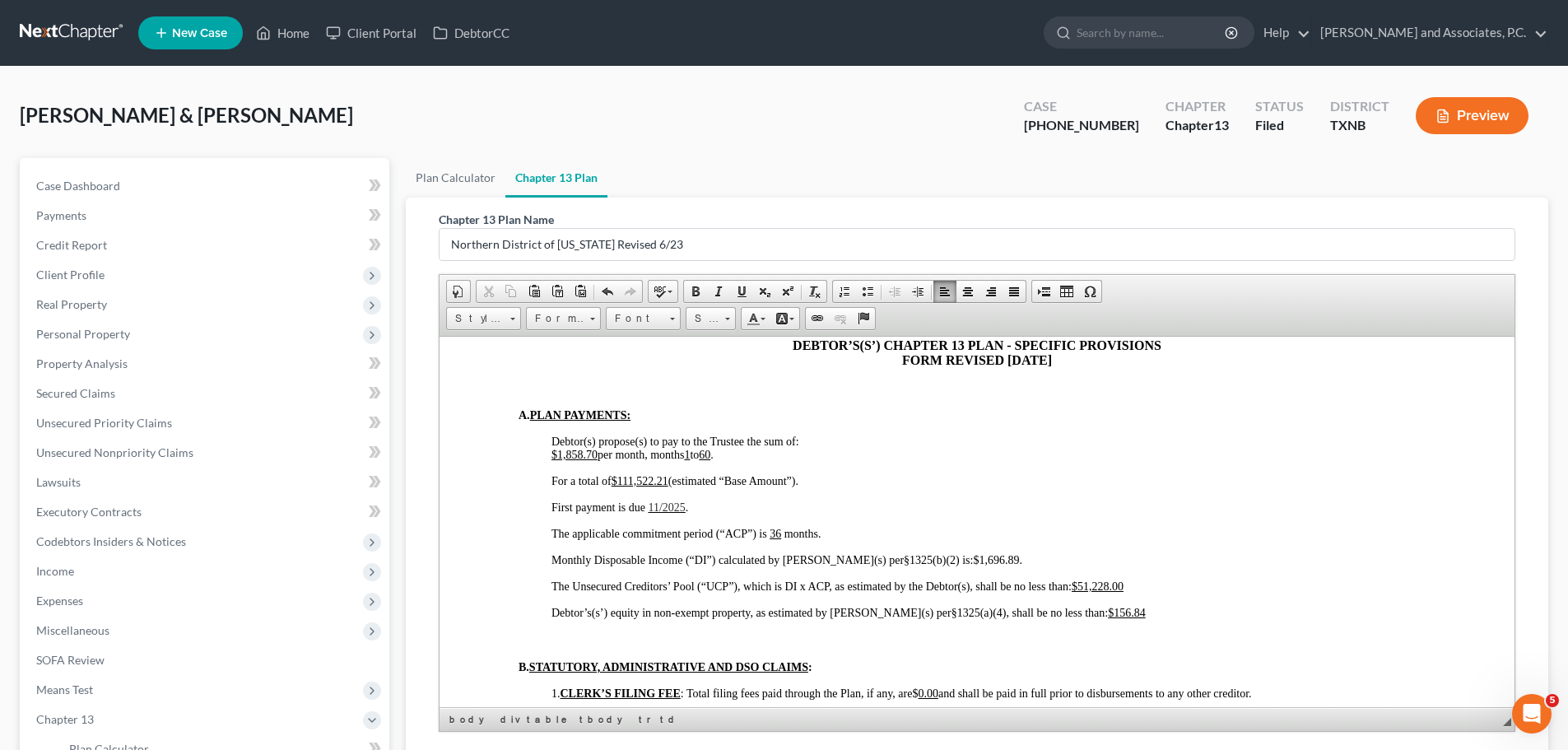
click at [595, 453] on u "$1,858.70" at bounding box center [574, 453] width 46 height 13
click at [668, 477] on u "$111,522.21" at bounding box center [640, 480] width 57 height 13
click at [655, 505] on span "11/2025" at bounding box center [666, 506] width 37 height 13
drag, startPoint x: 649, startPoint y: 506, endPoint x: 680, endPoint y: 502, distance: 31.3
click at [680, 502] on p "First payment is due [DATE] ." at bounding box center [993, 507] width 884 height 13
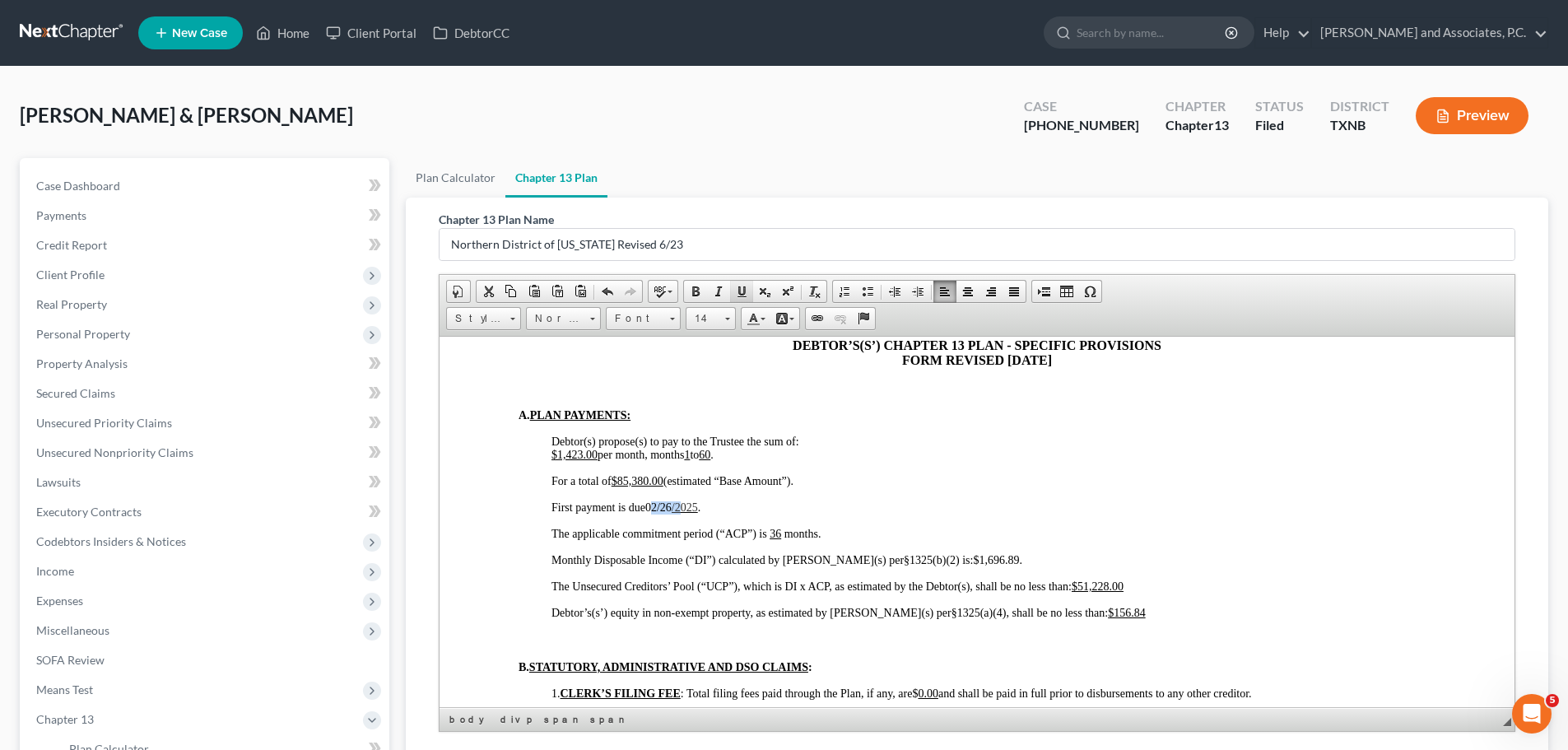
click at [741, 288] on span at bounding box center [742, 292] width 13 height 13
click at [905, 477] on p "For a total of $85,380.00 (estimated “Base Amount”)." at bounding box center [993, 481] width 884 height 13
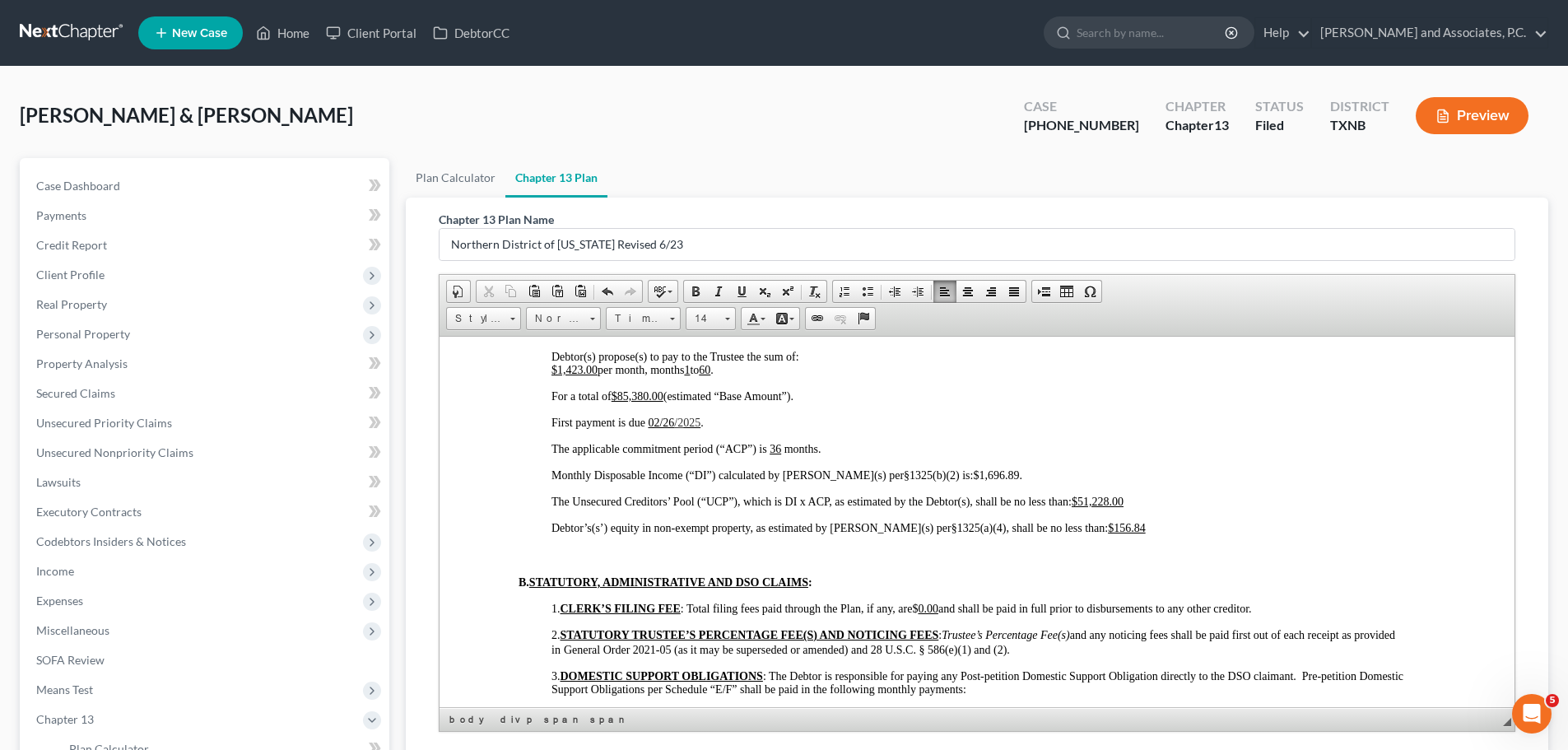
scroll to position [988, 0]
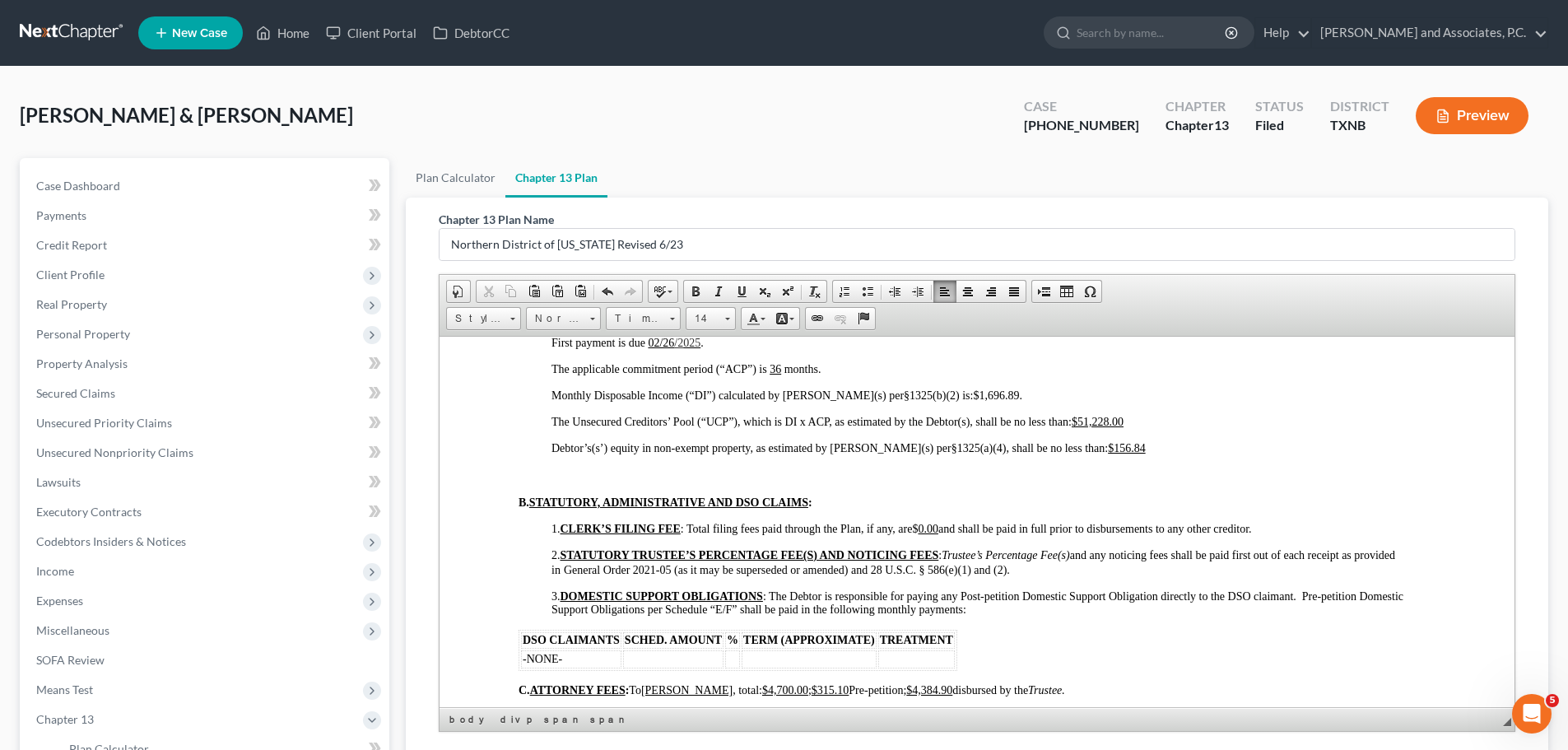
click at [1019, 393] on span "." at bounding box center [1021, 394] width 3 height 13
click at [1109, 420] on u "$51,228.00" at bounding box center [1097, 420] width 52 height 13
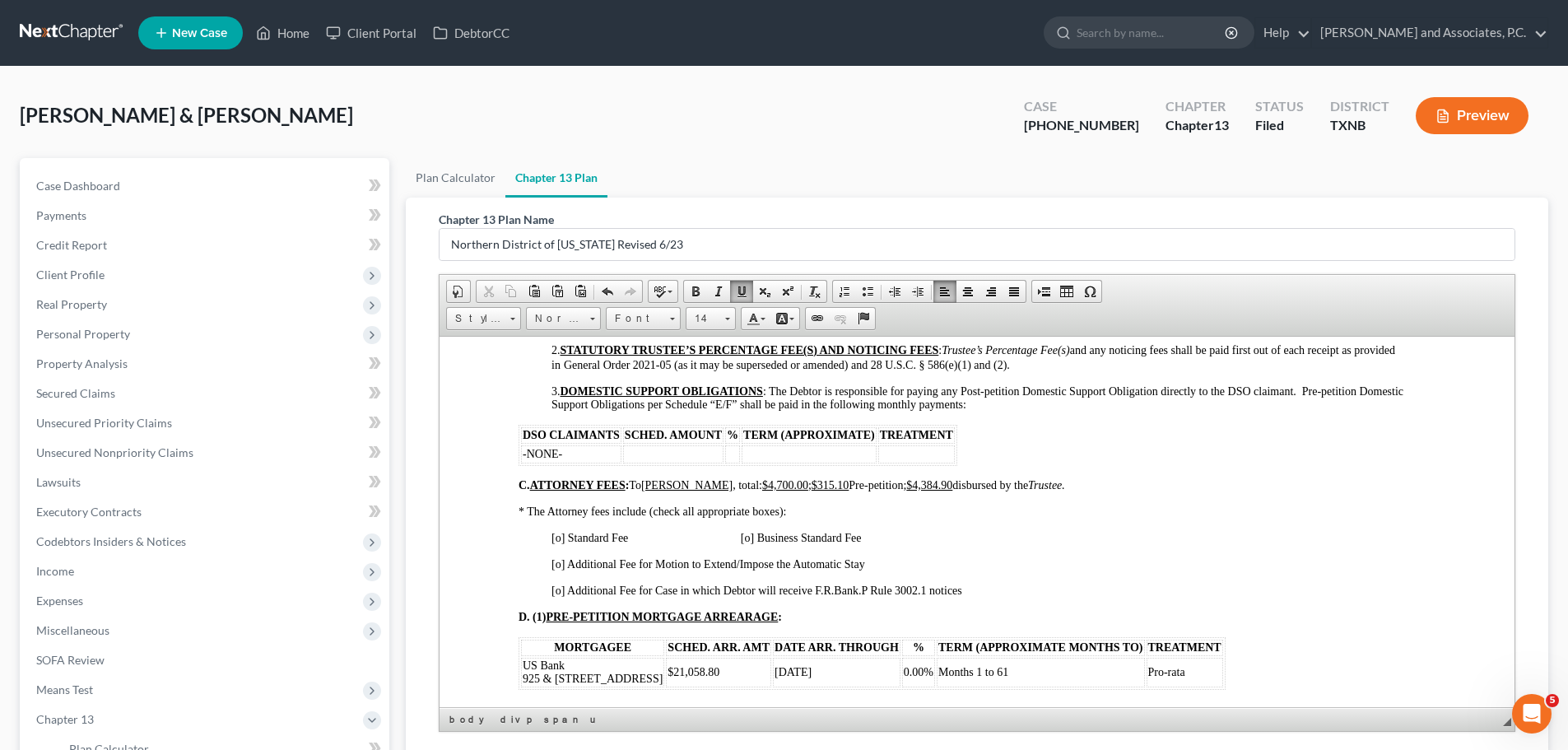
scroll to position [1234, 0]
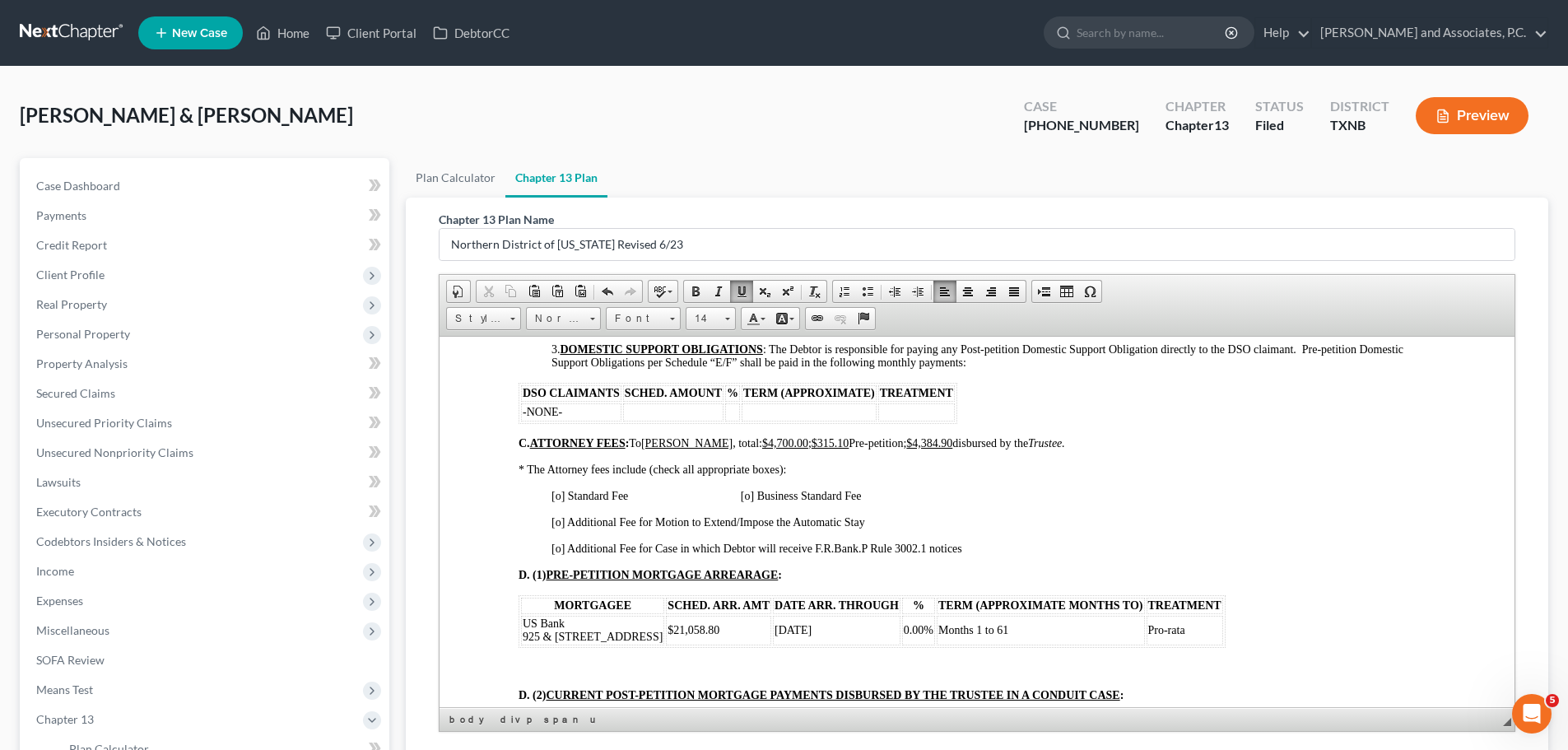
click at [561, 494] on span "[o] Standard Fee [o] Business Standard Fee" at bounding box center [706, 494] width 309 height 13
click at [560, 550] on span "[o] Additional Fee for Case in which Debtor will receive F.R.Bank.P Rule 3002.1…" at bounding box center [757, 547] width 410 height 13
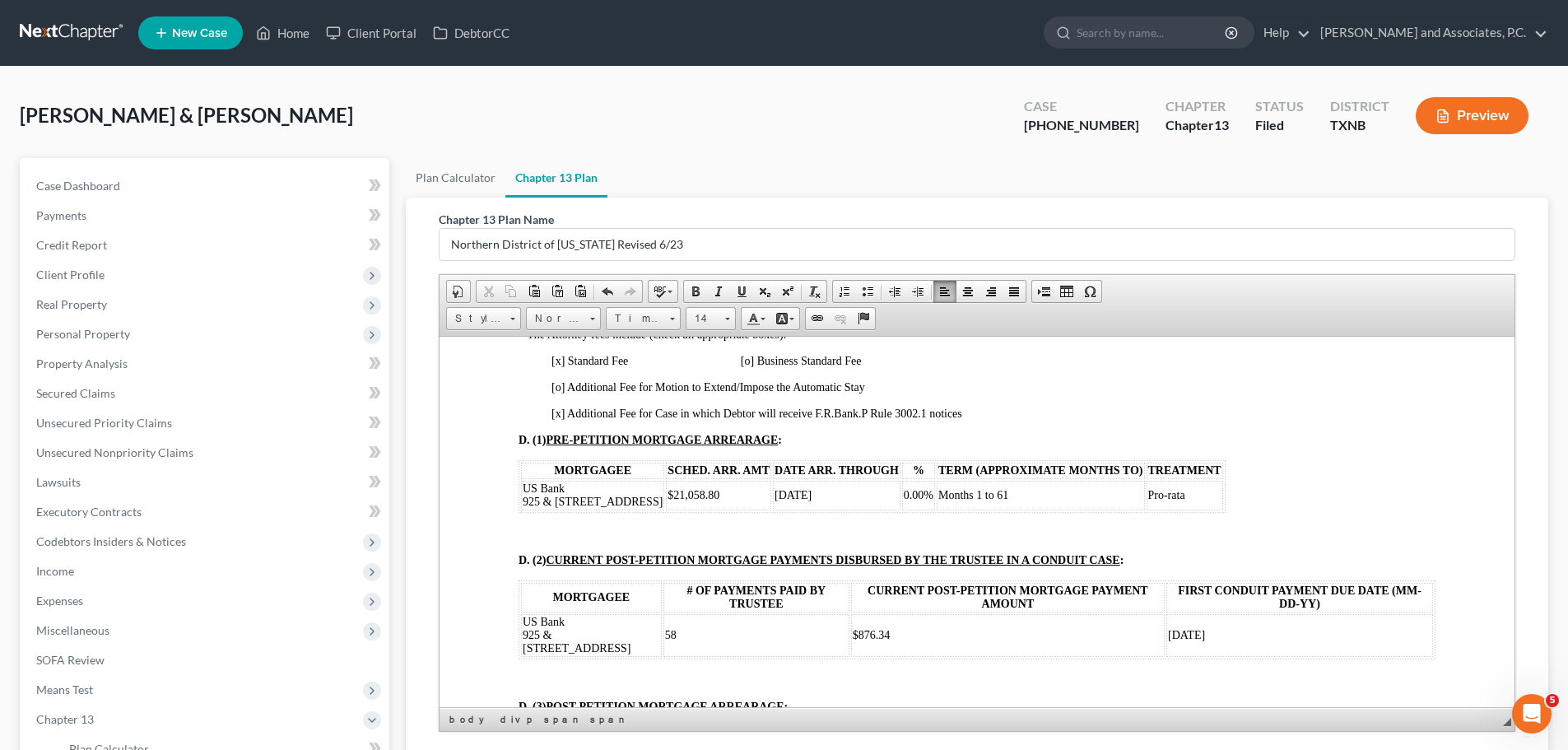
scroll to position [1399, 0]
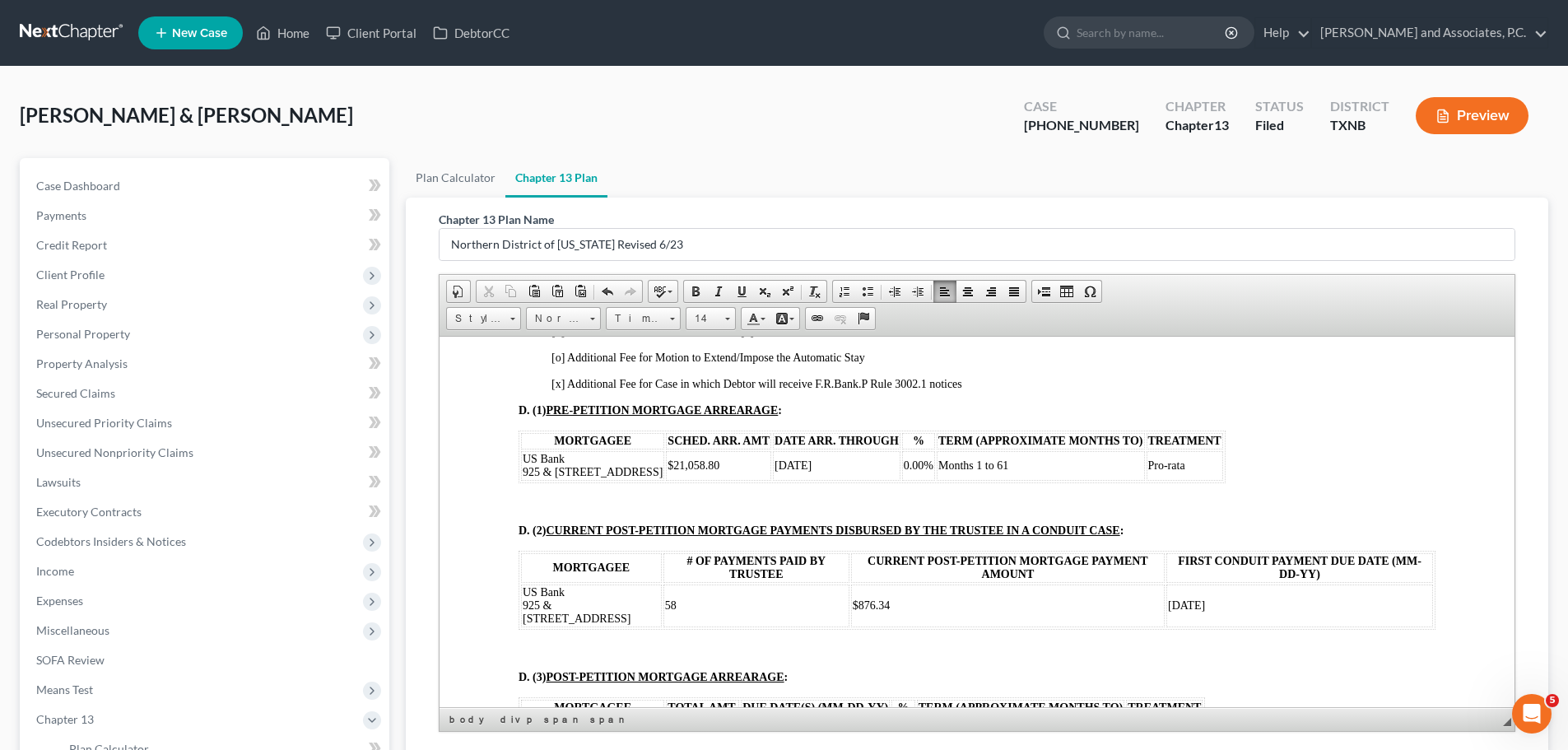
click at [774, 462] on span "[DATE]" at bounding box center [793, 464] width 37 height 13
click at [979, 464] on span "Months 1 to 61" at bounding box center [973, 464] width 70 height 13
click at [1161, 465] on td "Pro-rata" at bounding box center [1184, 464] width 77 height 29
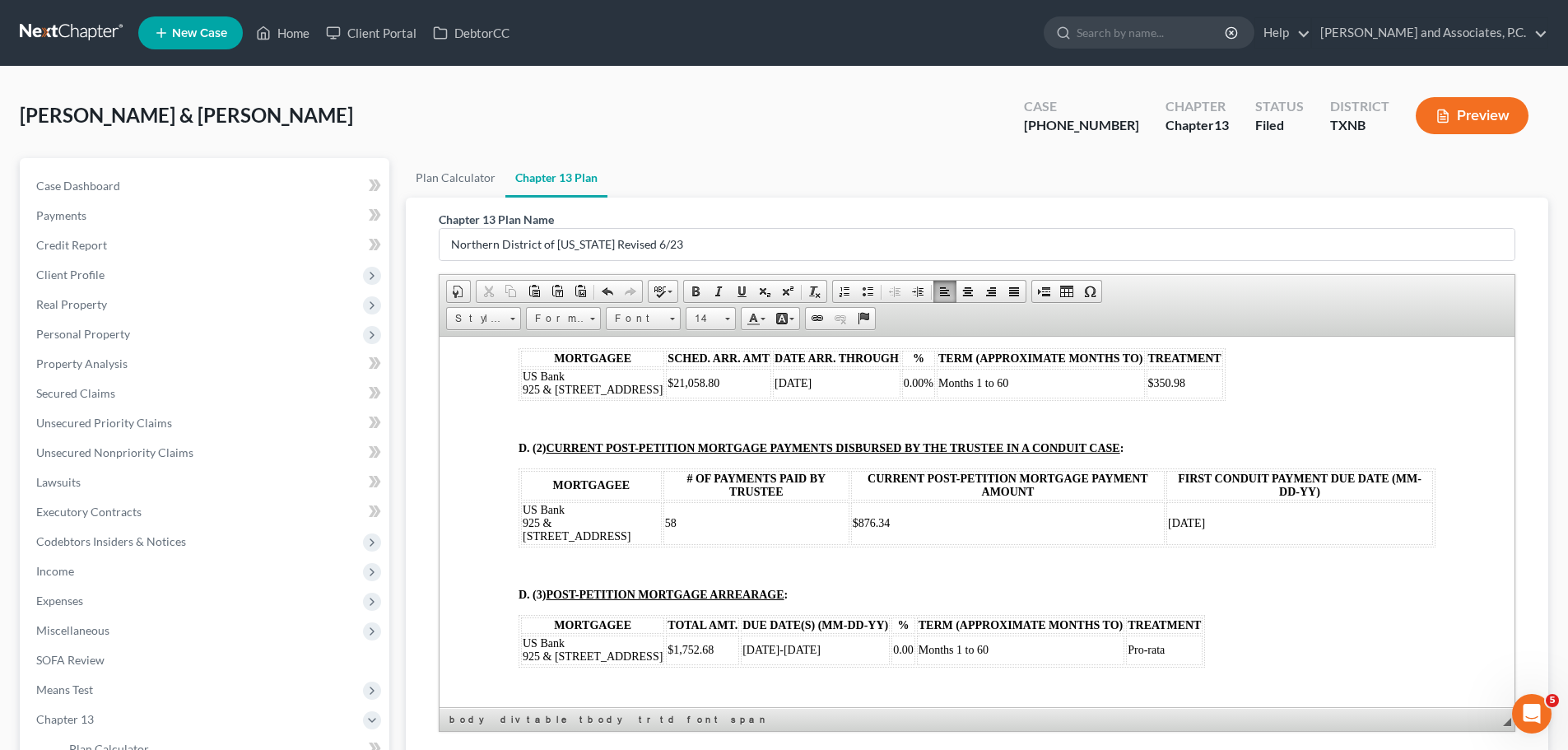
click at [1168, 520] on span "[DATE]" at bounding box center [1186, 522] width 37 height 13
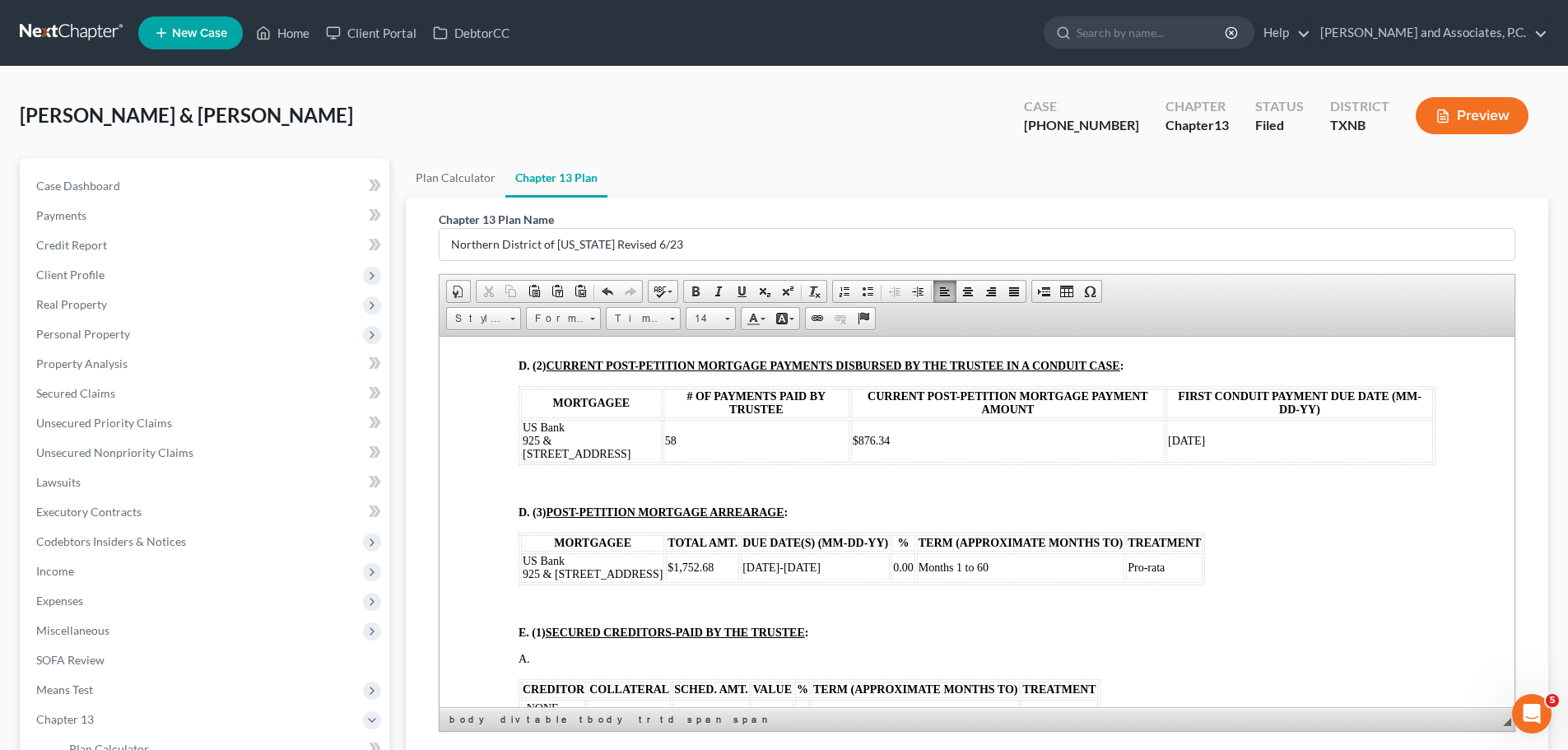
scroll to position [1646, 0]
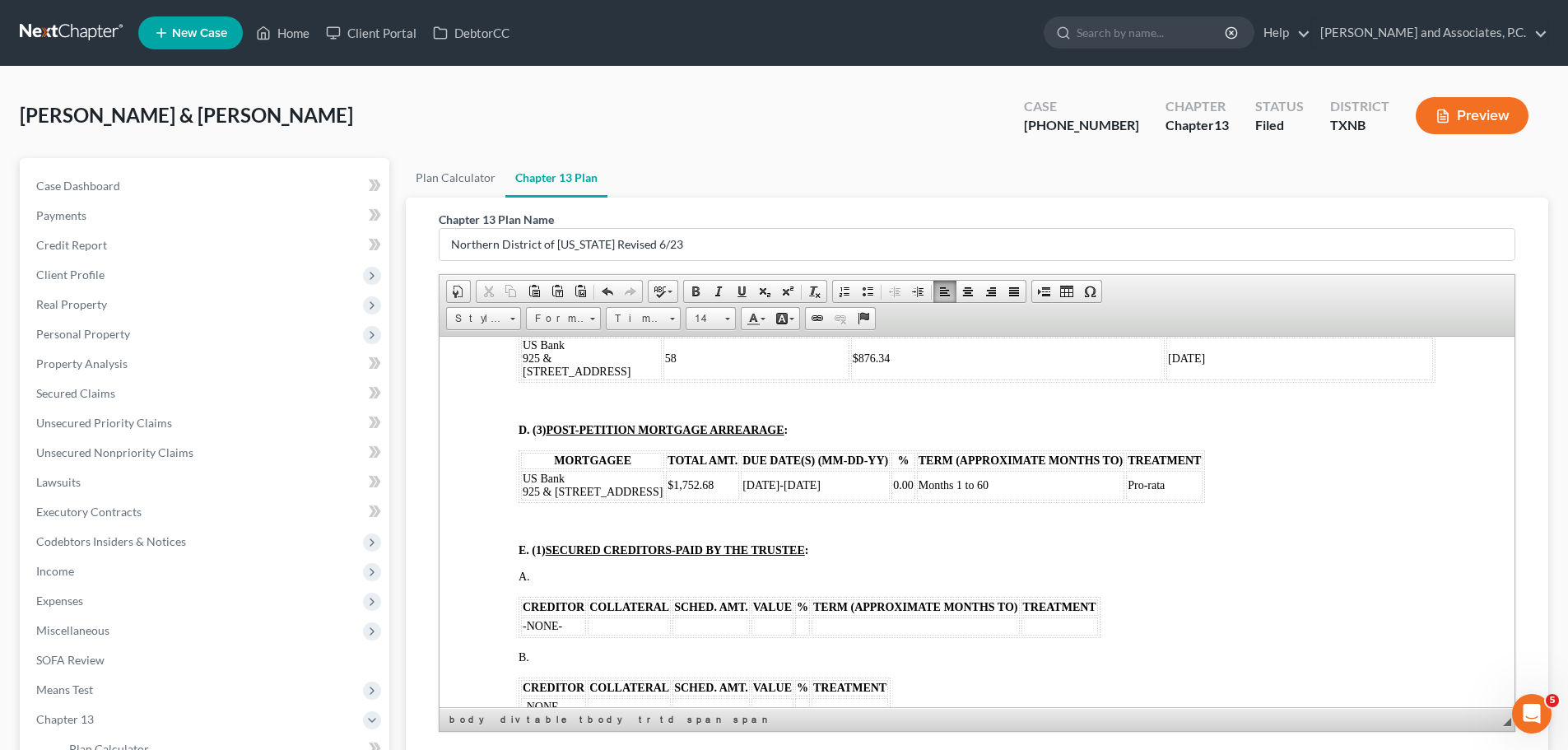
click at [742, 484] on span "[DATE]-[DATE]" at bounding box center [781, 484] width 78 height 13
click at [777, 483] on span "[DATE]-[DATE]" at bounding box center [781, 484] width 78 height 13
drag, startPoint x: 1152, startPoint y: 483, endPoint x: 1103, endPoint y: 484, distance: 49.0
click at [1126, 484] on td "Pro-rata" at bounding box center [1164, 484] width 77 height 29
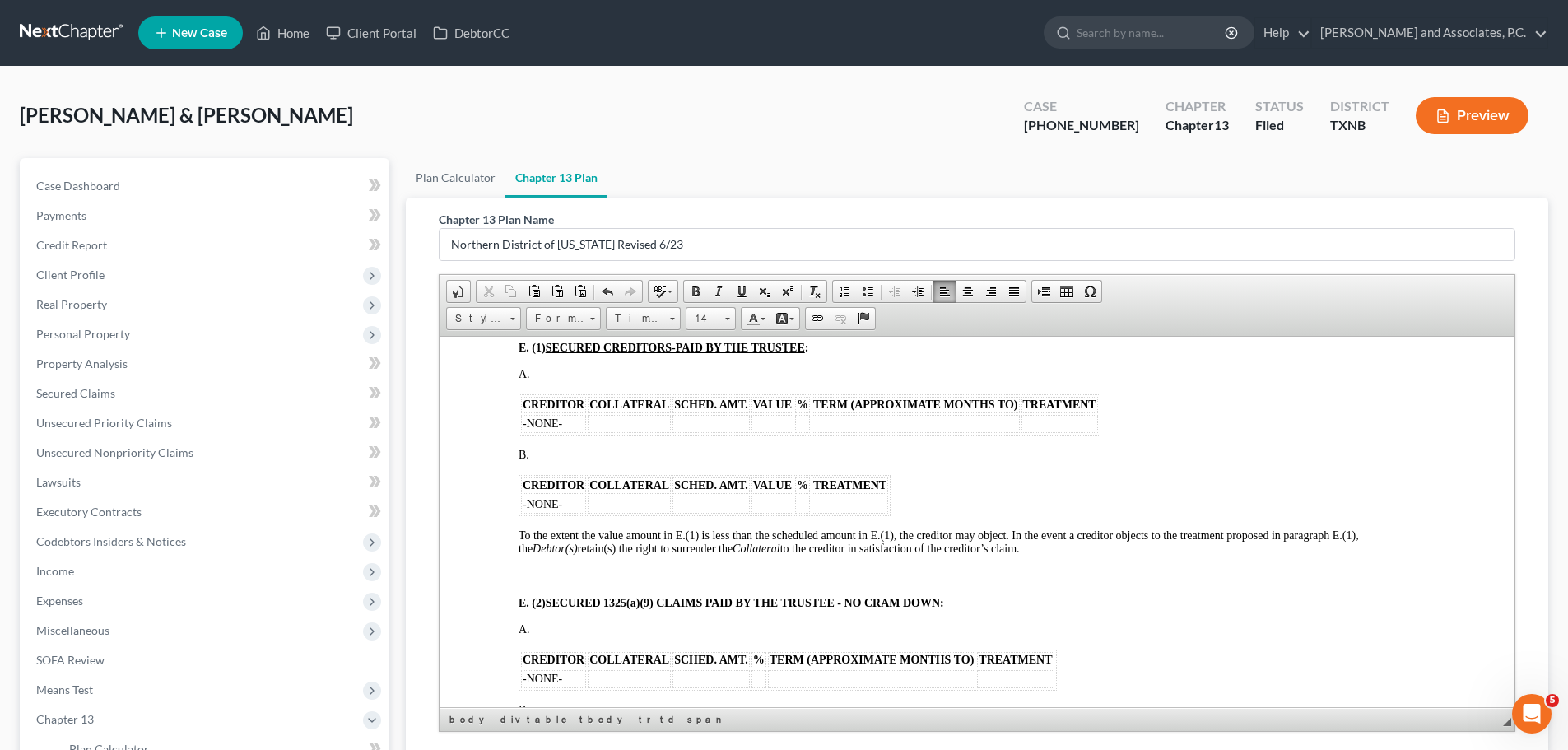
scroll to position [1810, 0]
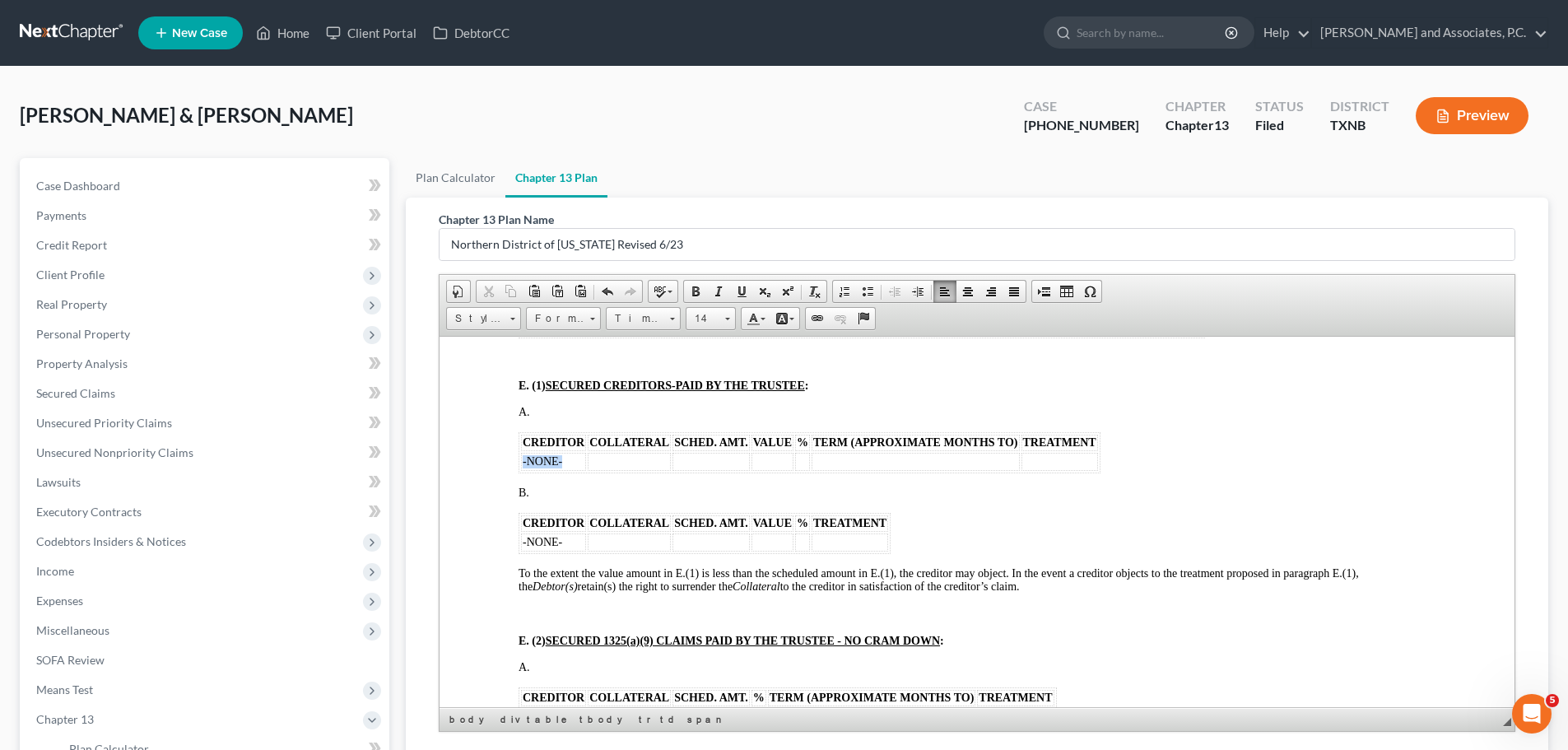
drag, startPoint x: 562, startPoint y: 455, endPoint x: 521, endPoint y: 463, distance: 41.8
click at [521, 463] on td "-NONE-" at bounding box center [553, 461] width 65 height 18
click at [1129, 463] on td "$89.20" at bounding box center [1107, 461] width 77 height 18
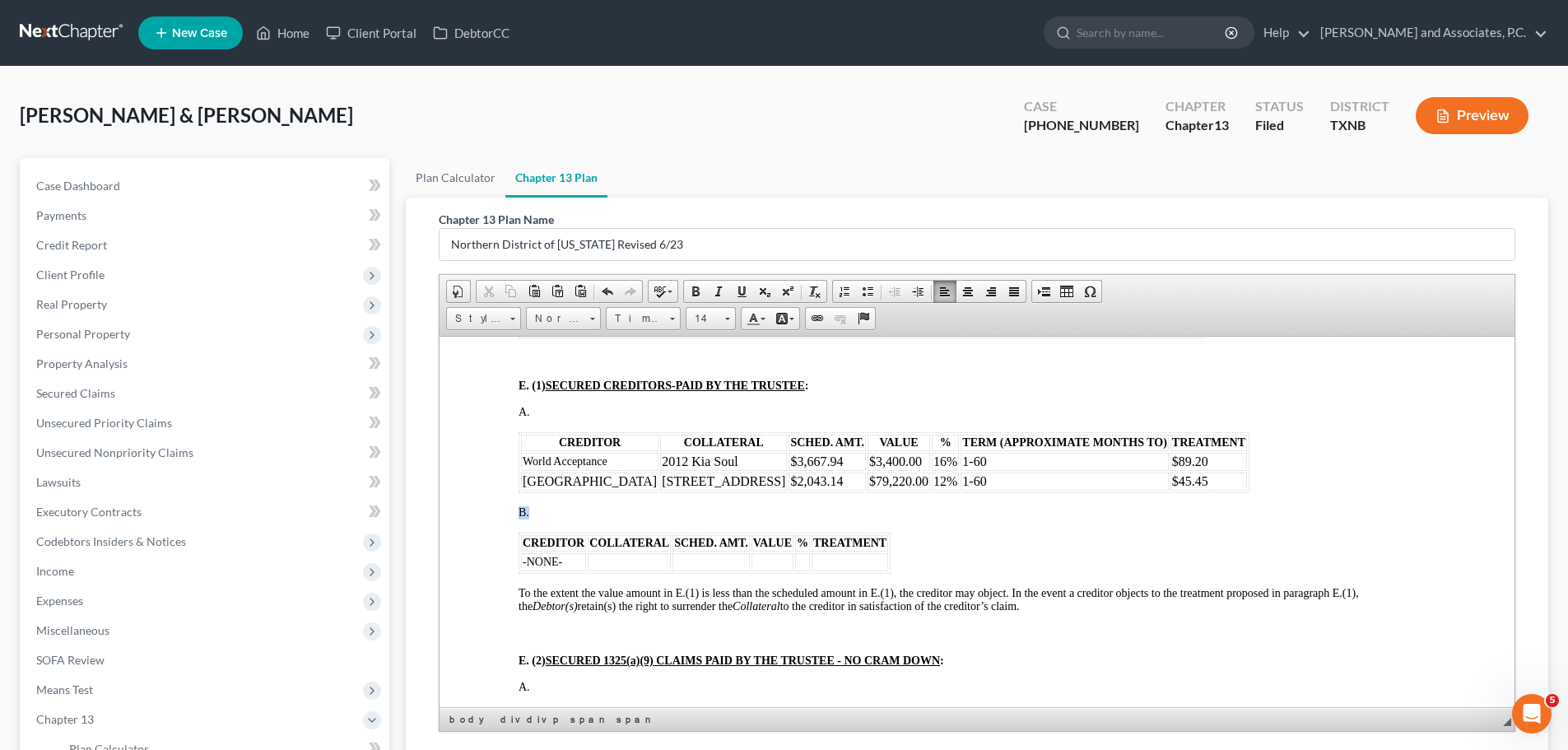
drag, startPoint x: 510, startPoint y: 510, endPoint x: 933, endPoint y: 562, distance: 426.2
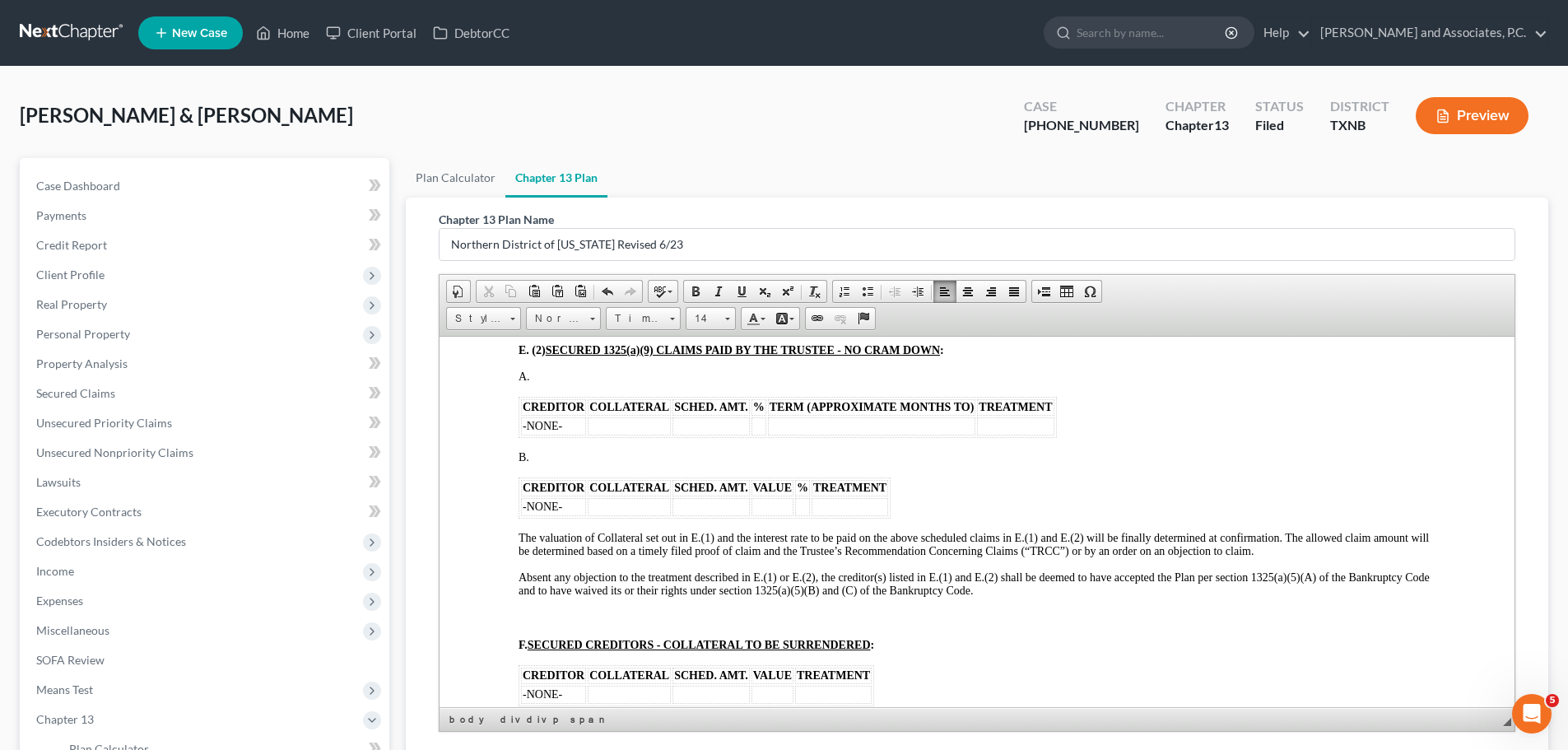
scroll to position [2057, 0]
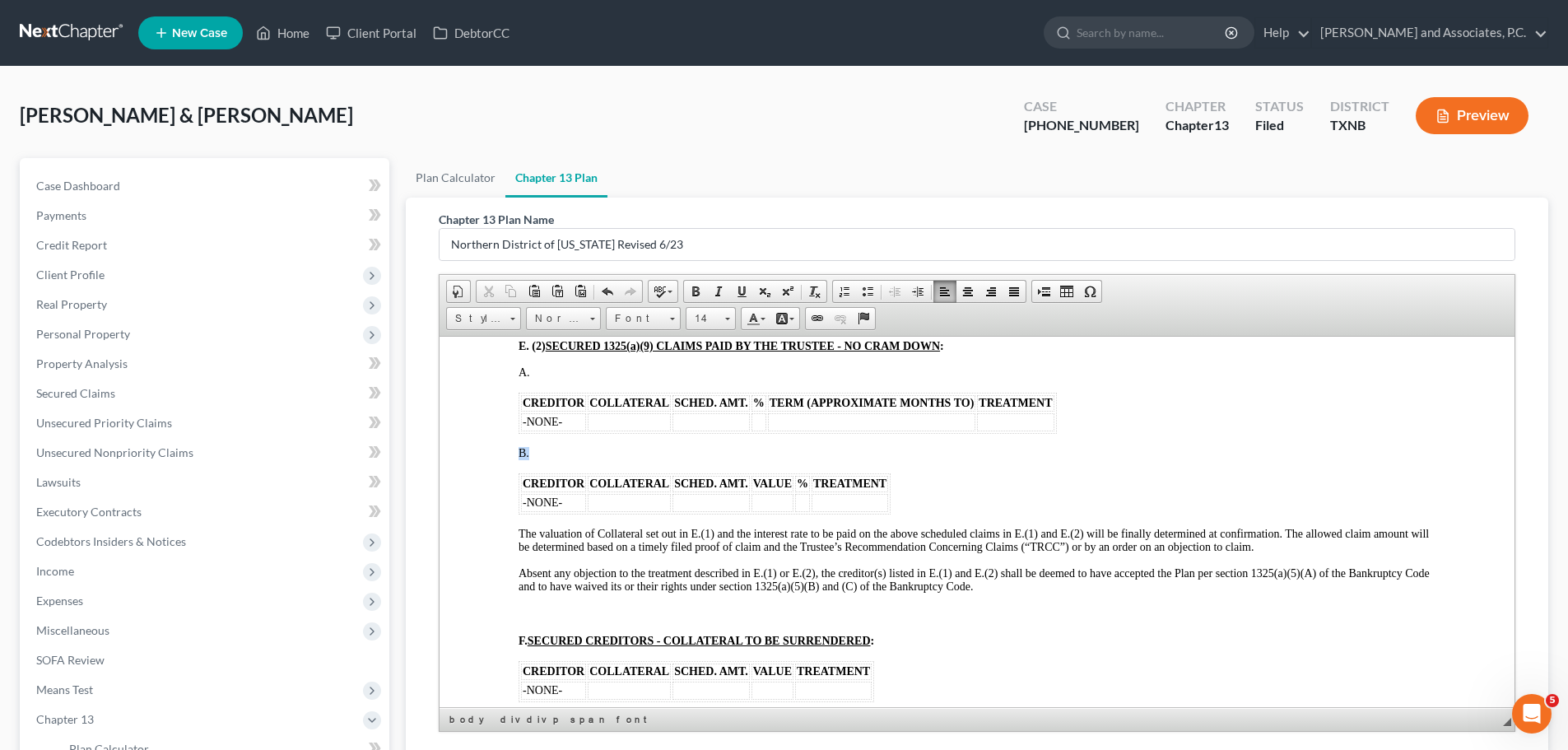
drag, startPoint x: 510, startPoint y: 455, endPoint x: 924, endPoint y: 504, distance: 416.9
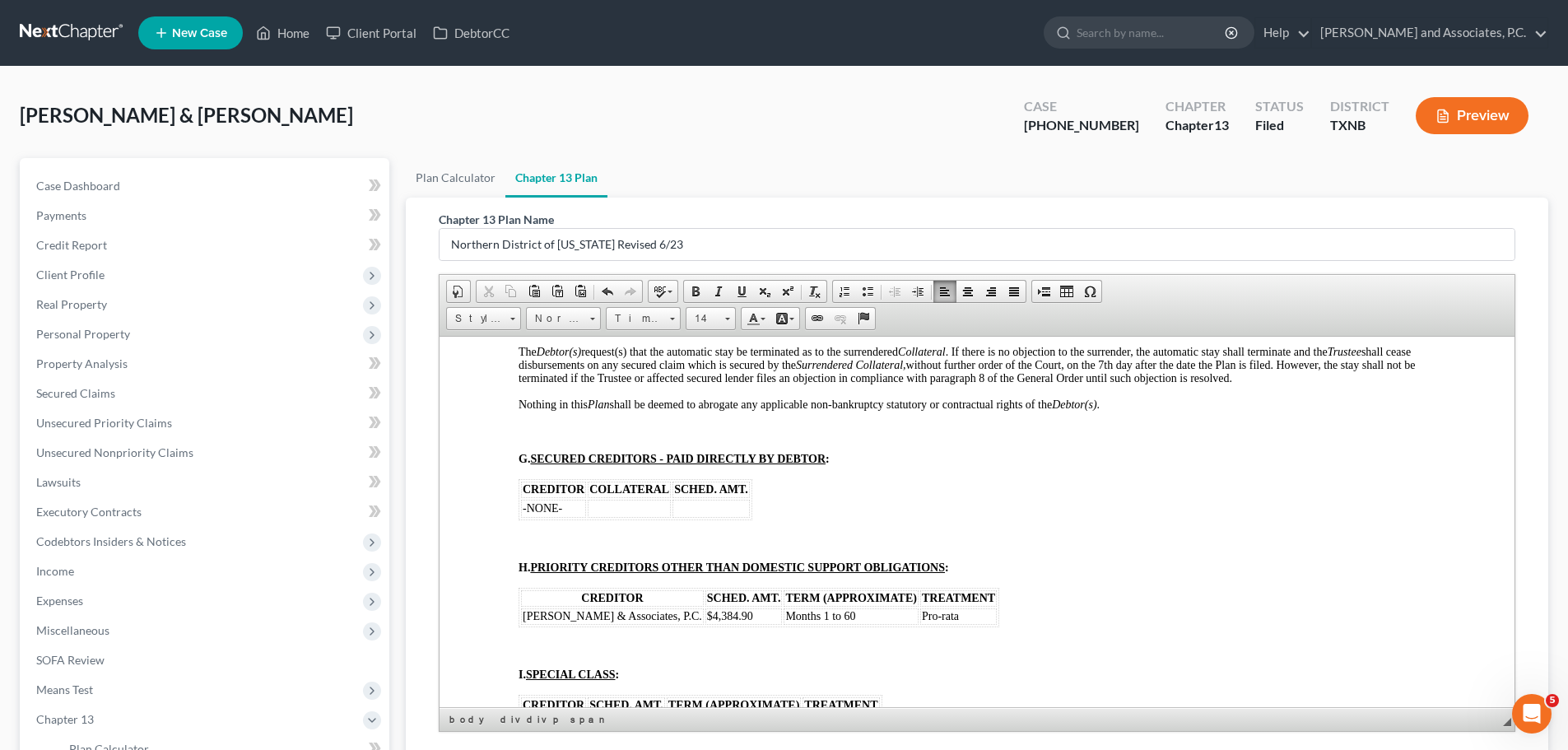
scroll to position [2469, 0]
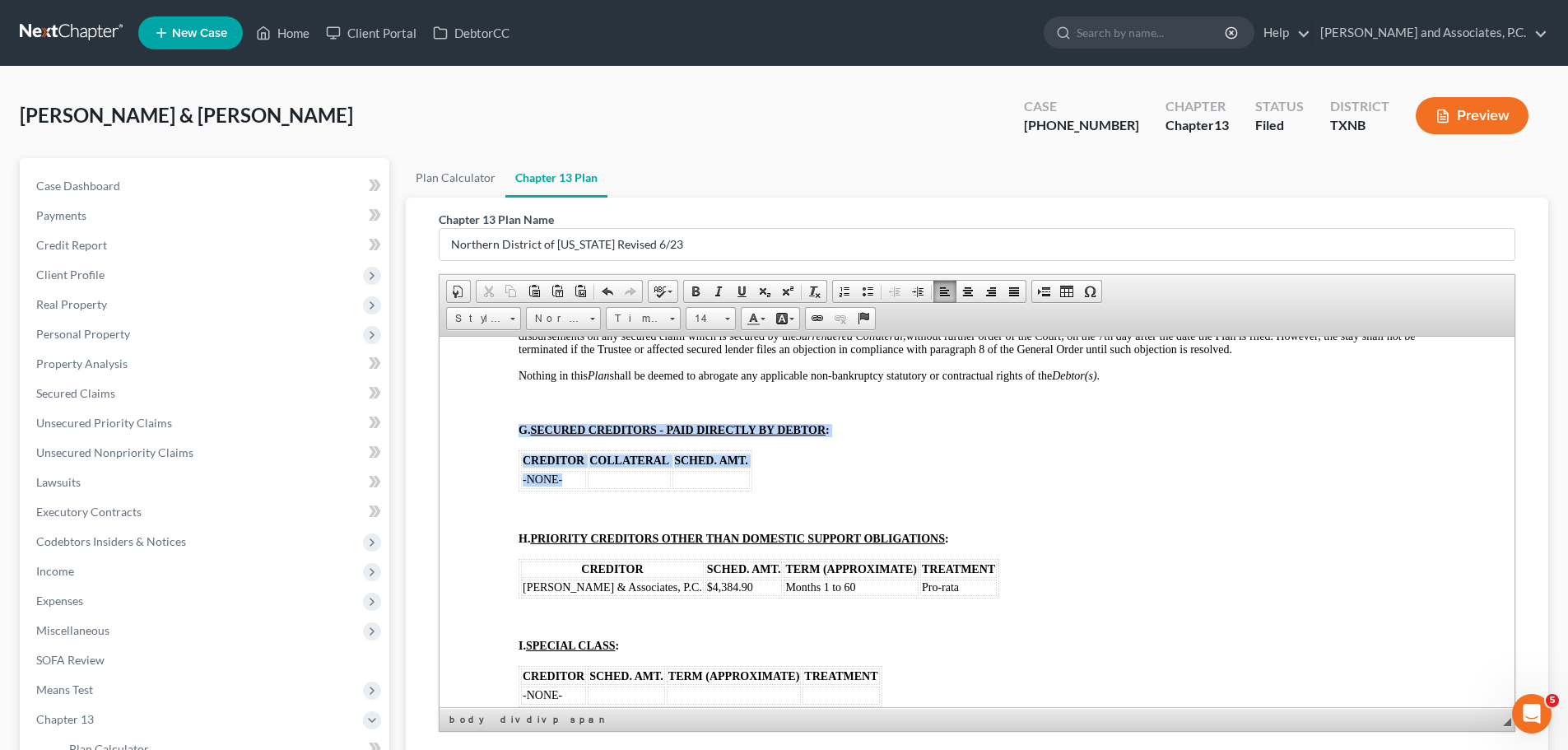
drag, startPoint x: 566, startPoint y: 478, endPoint x: 509, endPoint y: 478, distance: 57.0
click at [566, 481] on td "-NONE-" at bounding box center [553, 479] width 65 height 18
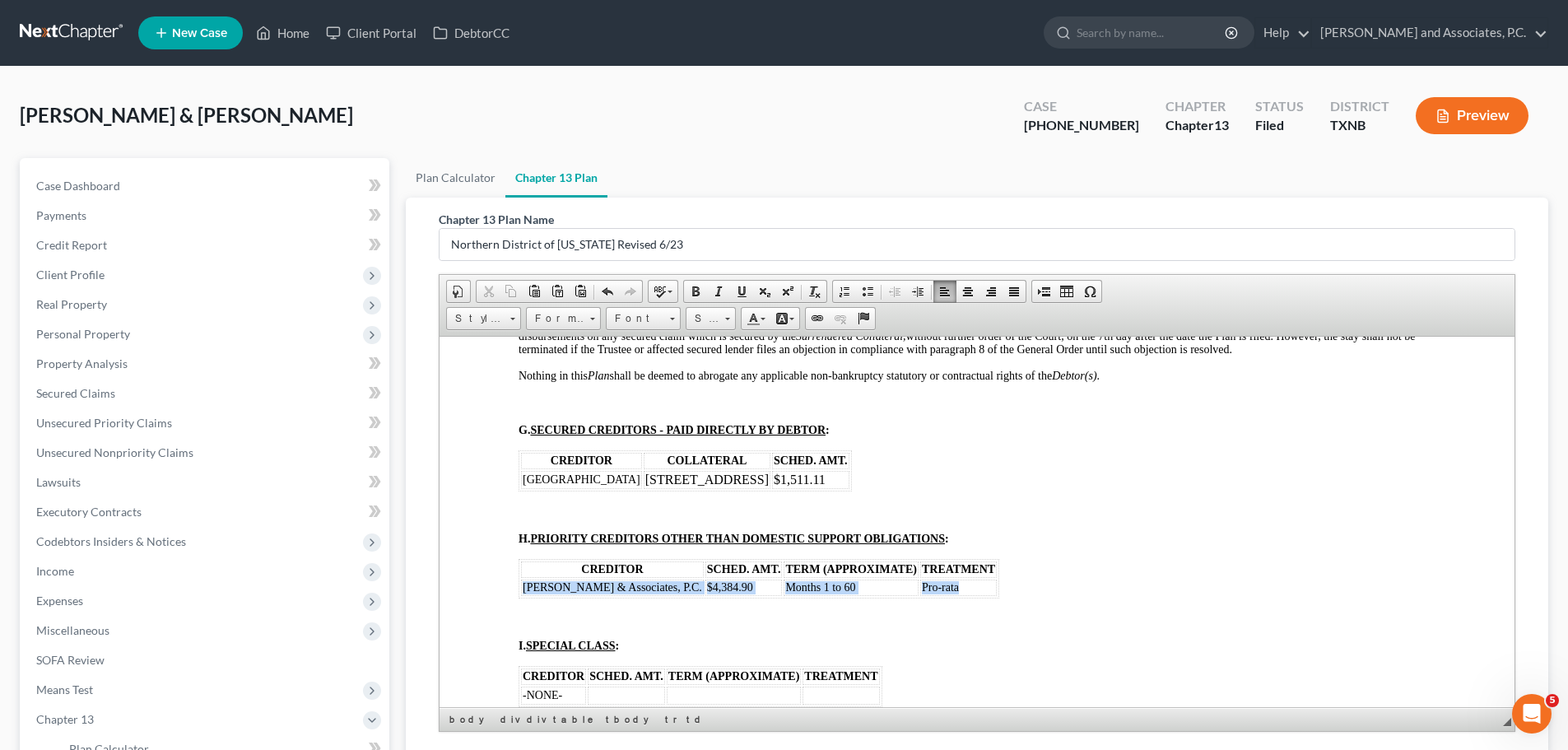
drag, startPoint x: 521, startPoint y: 582, endPoint x: 953, endPoint y: 588, distance: 432.0
click at [953, 588] on tr "[PERSON_NAME] & Associates, P.C. $4,384.90 Months 1 to 60 Pro-rata" at bounding box center [759, 587] width 476 height 17
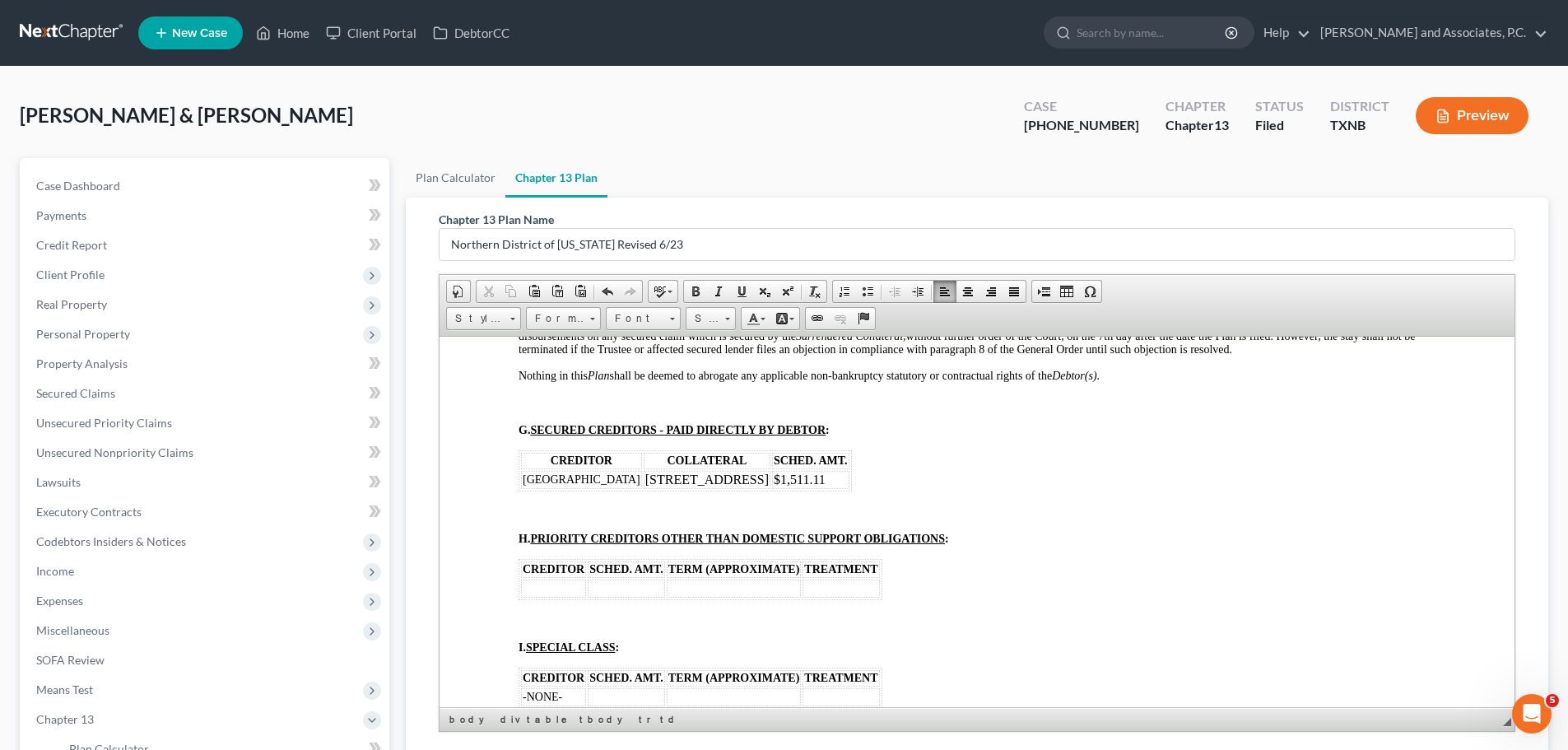
click at [536, 588] on td at bounding box center [553, 588] width 65 height 18
click at [877, 590] on td "$" at bounding box center [895, 588] width 77 height 18
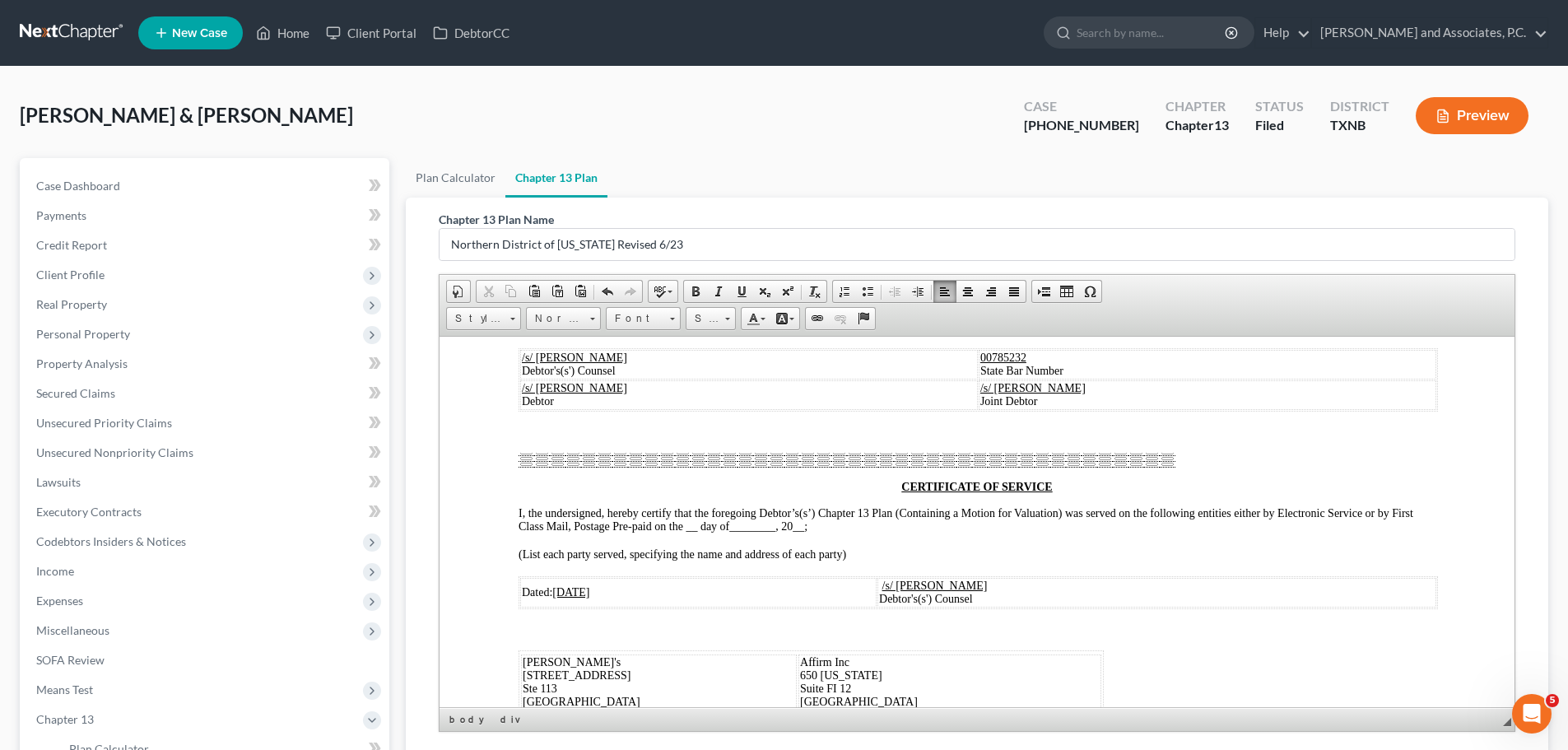
scroll to position [7818, 0]
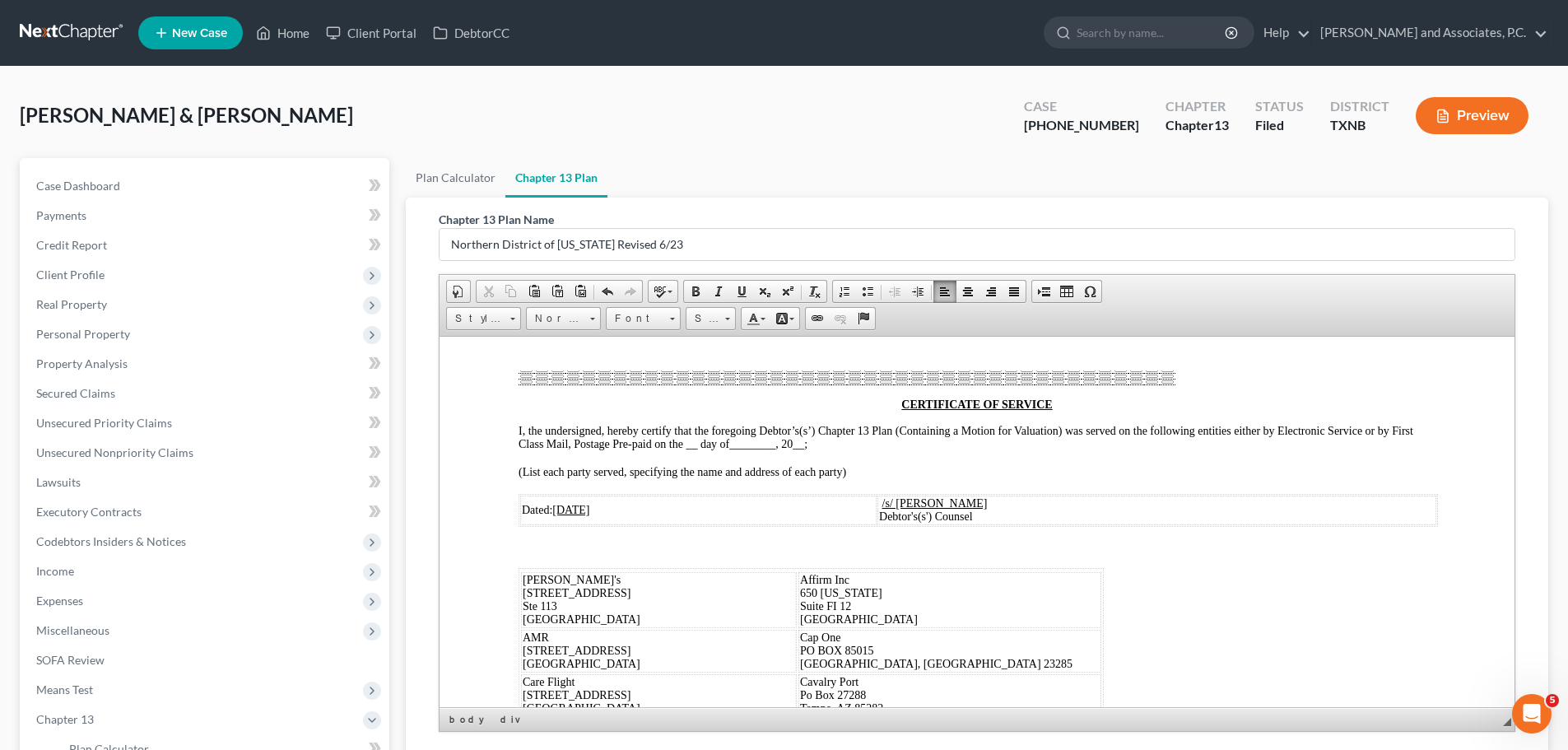
click at [695, 449] on span "__" at bounding box center [691, 443] width 12 height 13
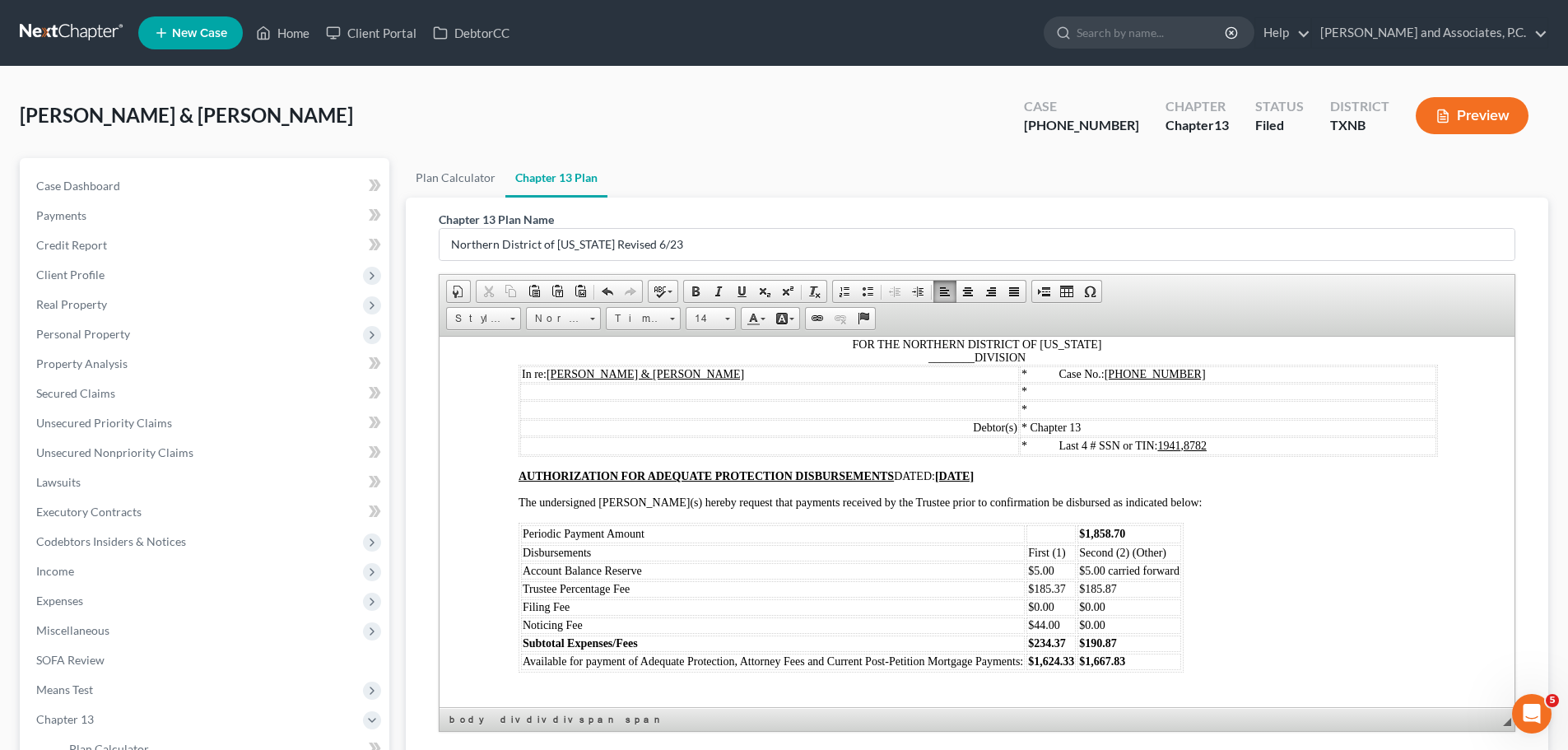
scroll to position [8971, 0]
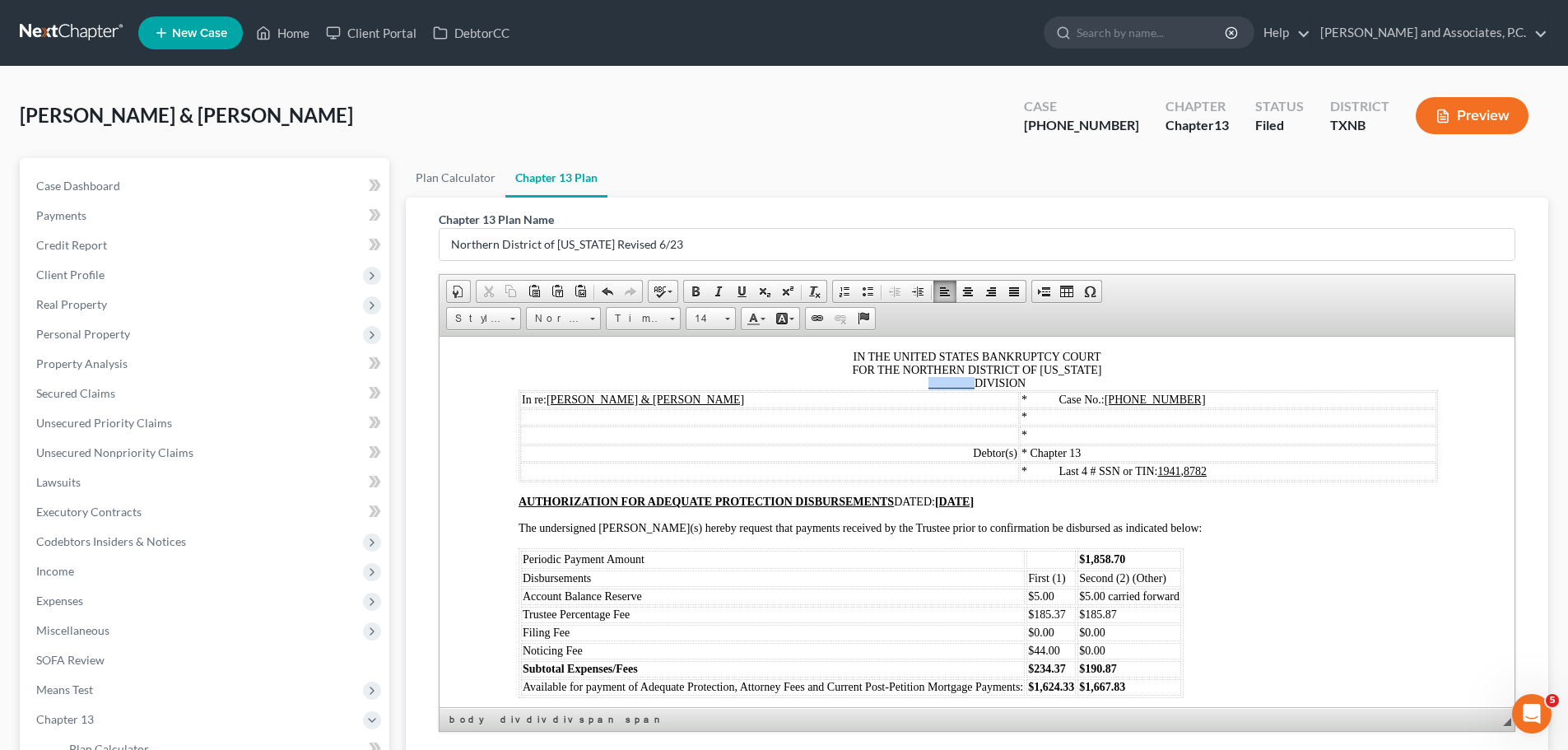
drag, startPoint x: 965, startPoint y: 399, endPoint x: 904, endPoint y: 399, distance: 61.0
click at [904, 389] on div "IN THE UNITED STATES BANKRUPTCY COURT FOR THE NORTHERN DISTRICT OF [US_STATE] _…" at bounding box center [977, 369] width 916 height 40
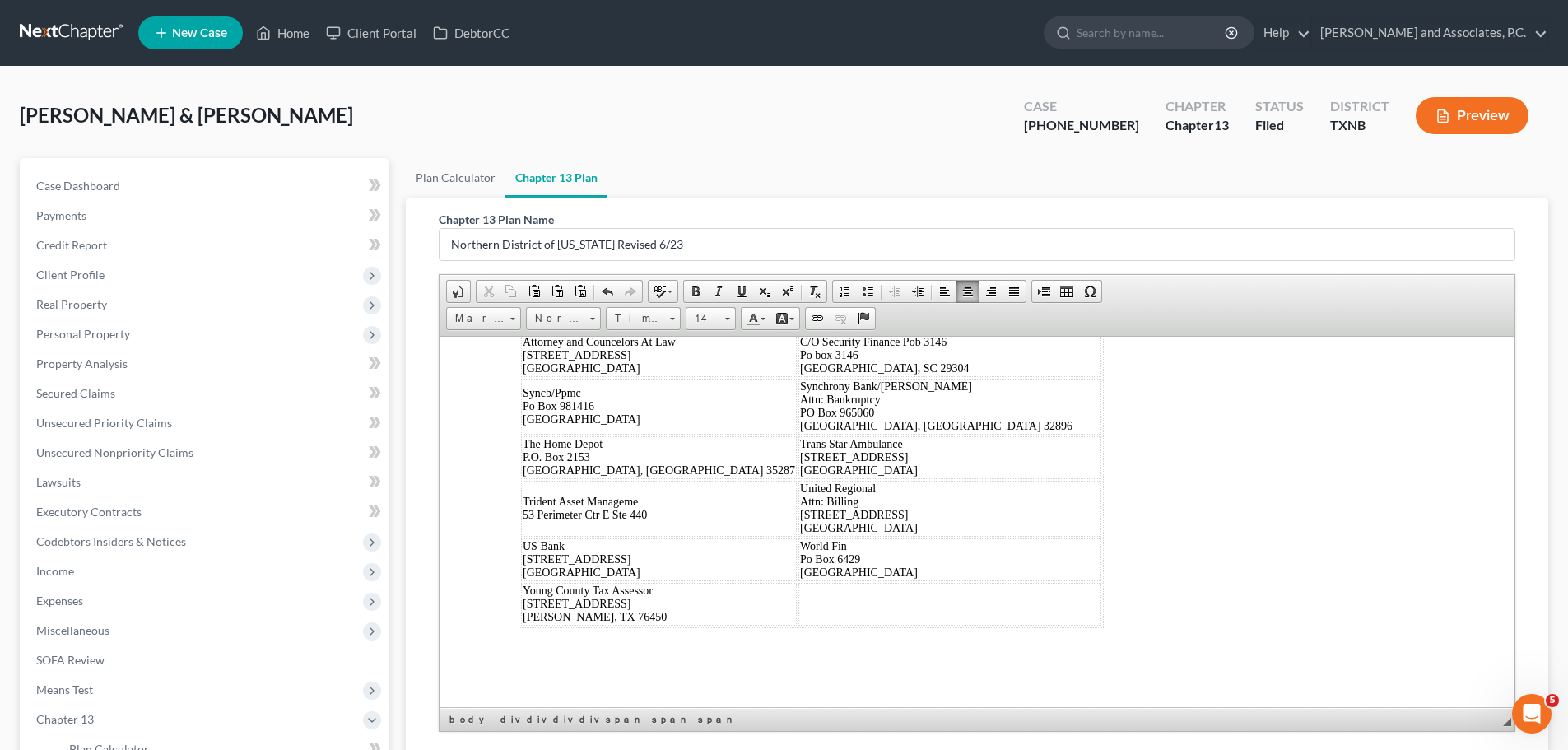
scroll to position [11145, 0]
drag, startPoint x: 837, startPoint y: 531, endPoint x: 1019, endPoint y: 605, distance: 196.5
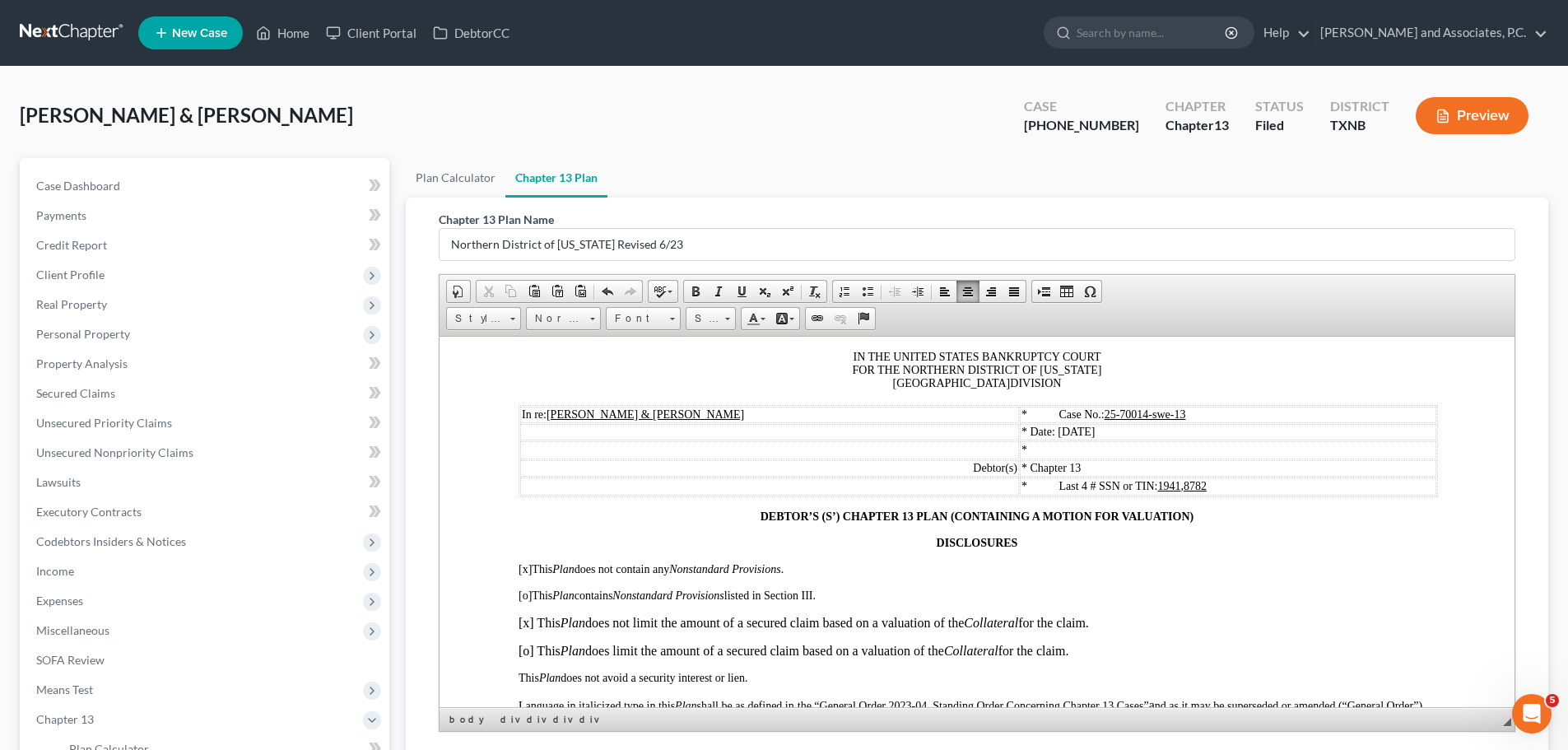
scroll to position [0, 0]
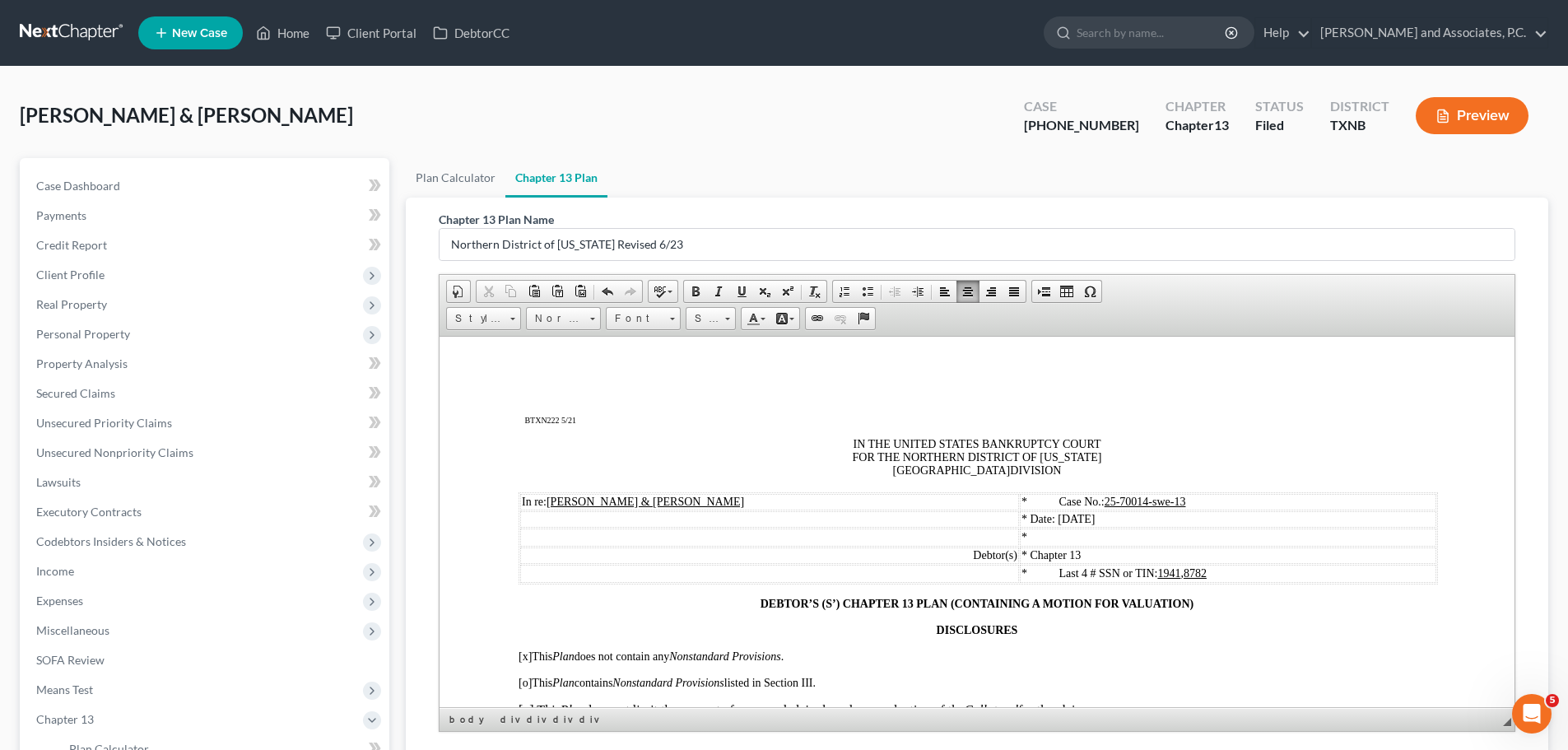
drag, startPoint x: 1505, startPoint y: 487, endPoint x: 1954, endPoint y: 672, distance: 485.6
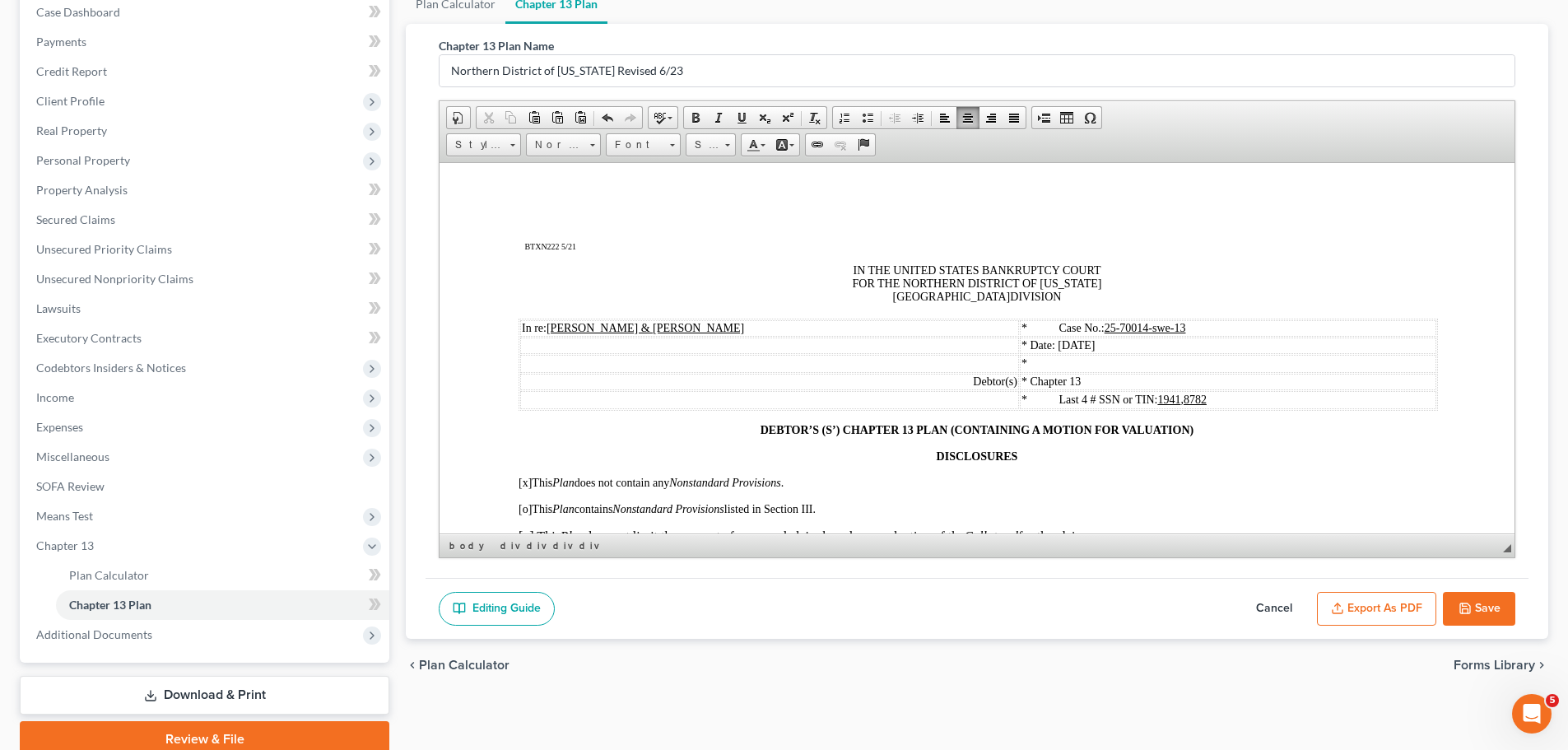
scroll to position [244, 0]
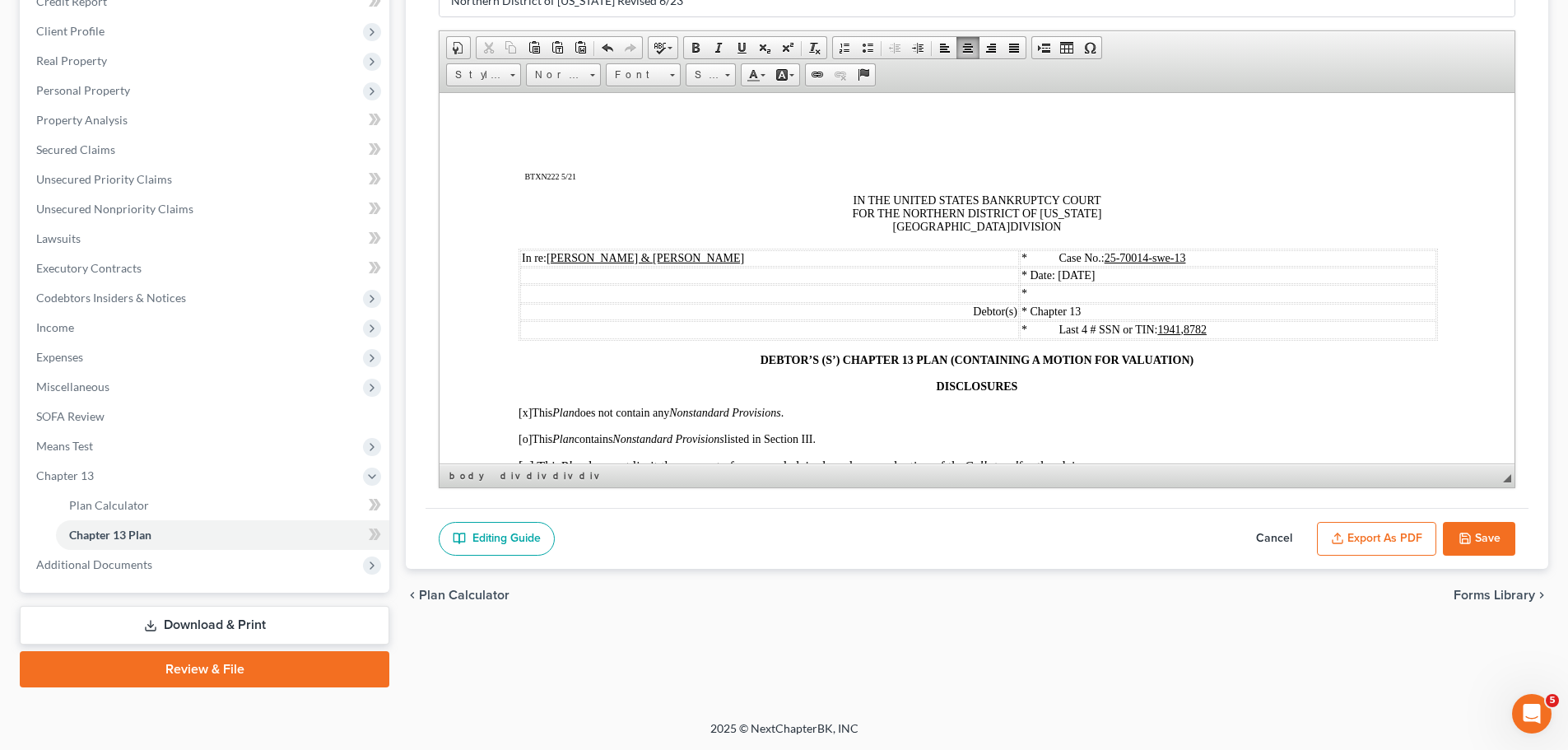
click at [1476, 531] on button "Save" at bounding box center [1479, 539] width 72 height 34
select select "5"
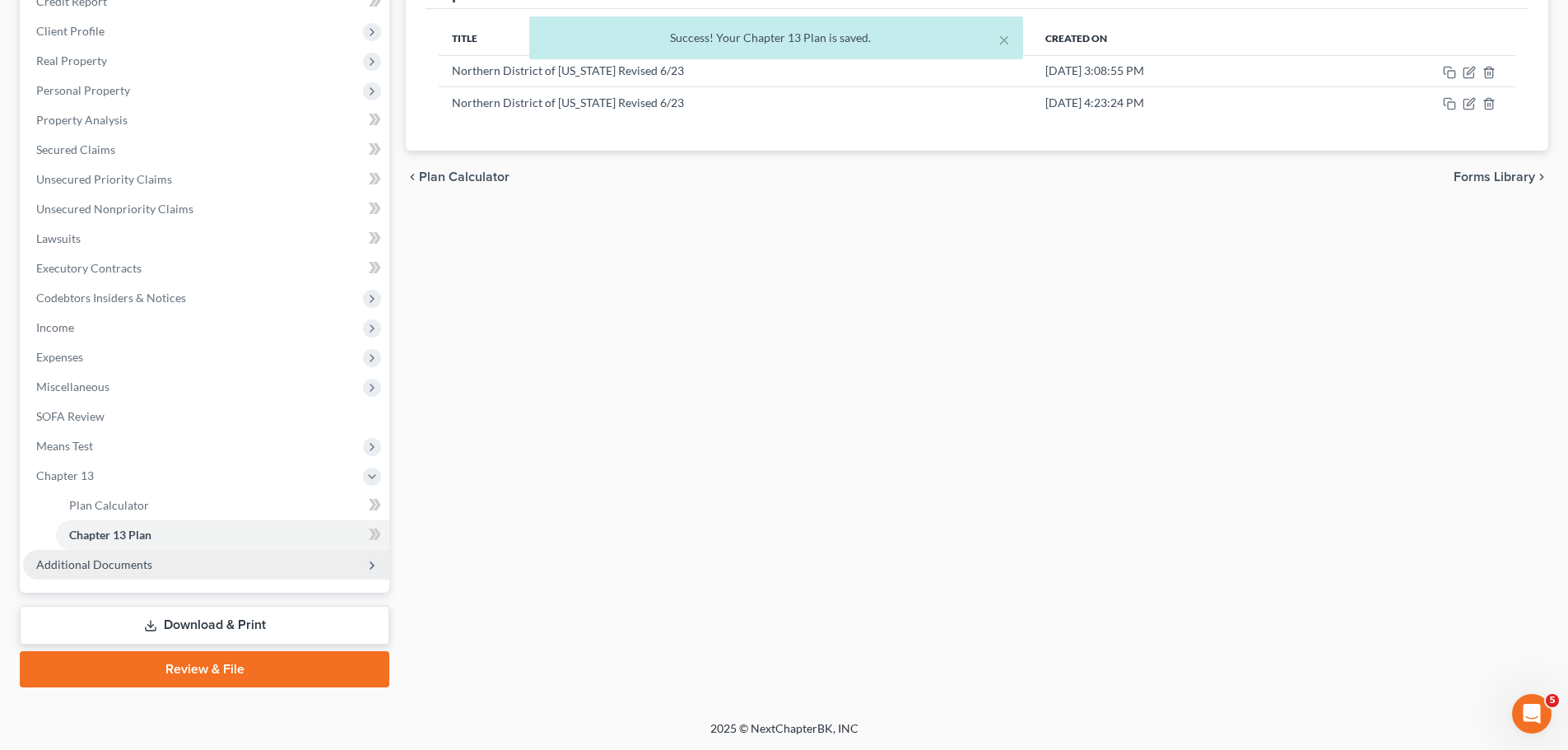
click at [103, 560] on span "Additional Documents" at bounding box center [94, 564] width 116 height 14
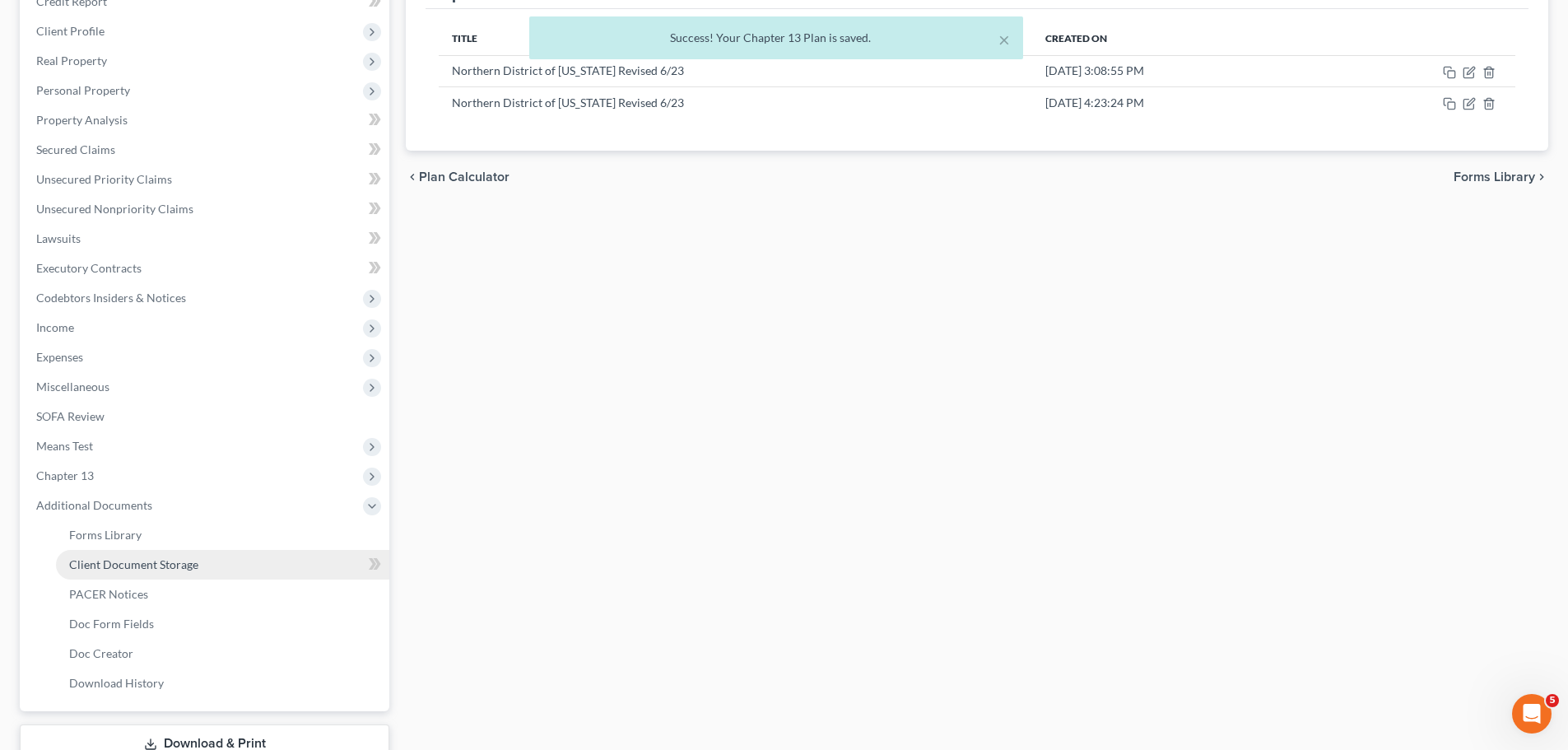
click at [103, 563] on span "Client Document Storage" at bounding box center [134, 564] width 129 height 14
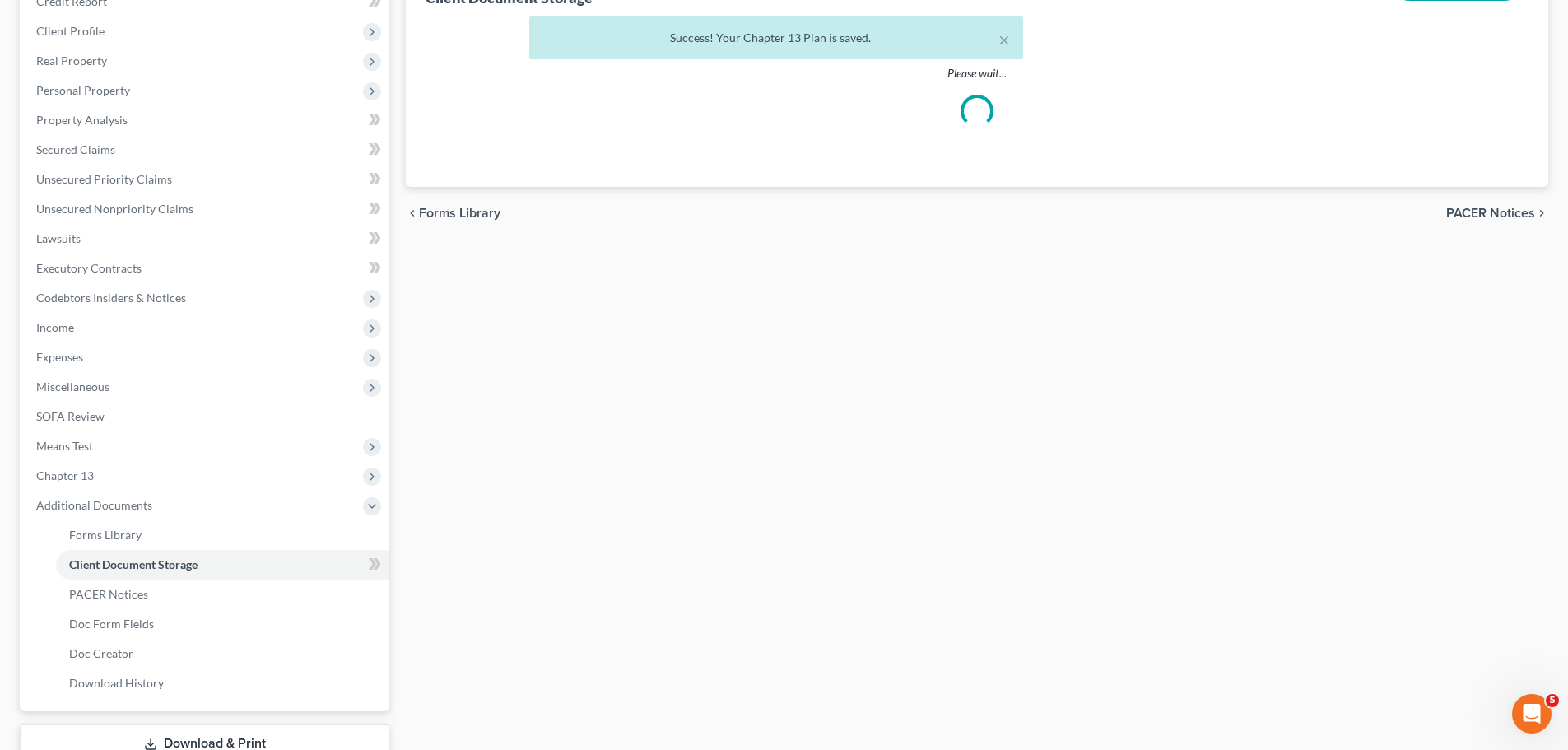
scroll to position [56, 0]
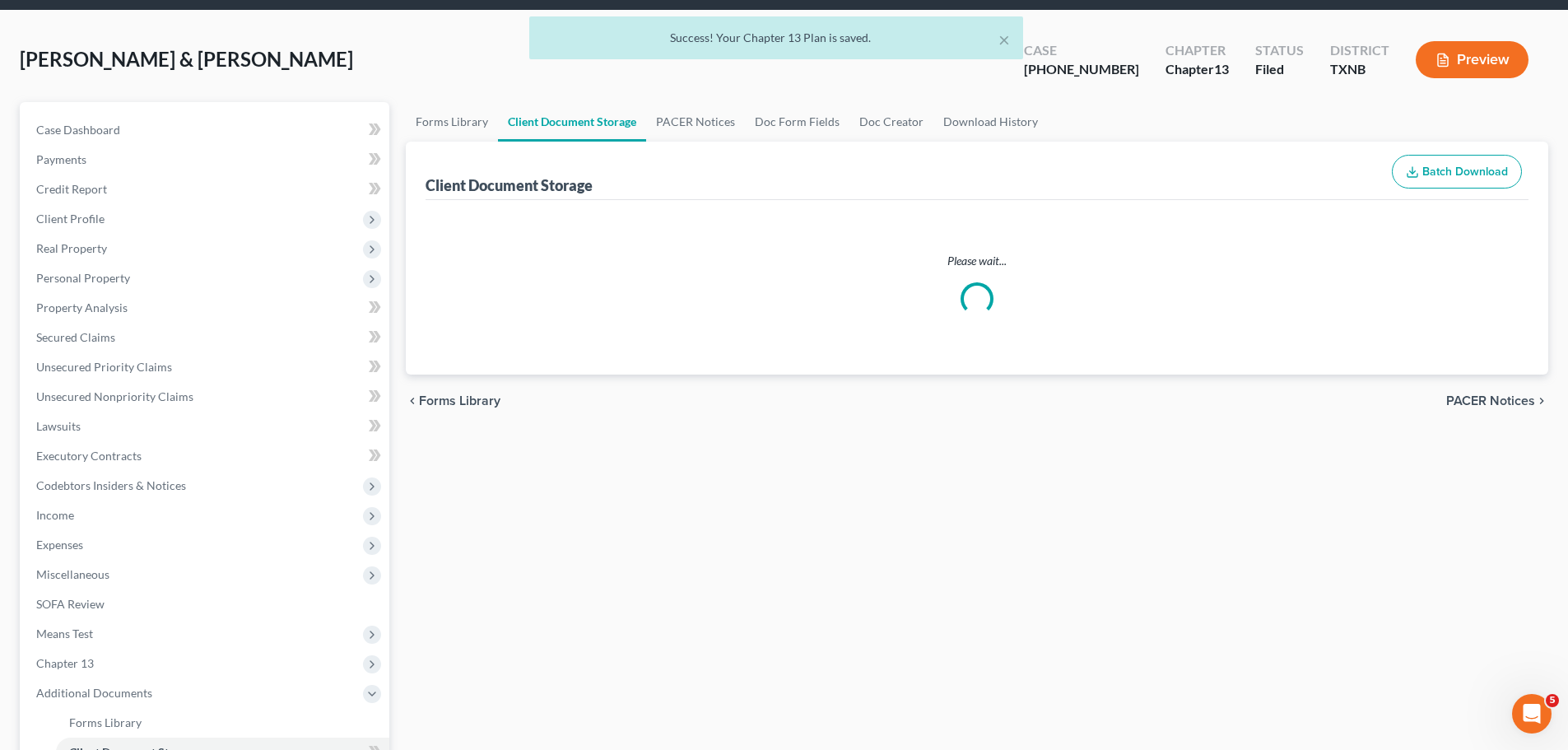
select select "21"
select select "18"
select select "10"
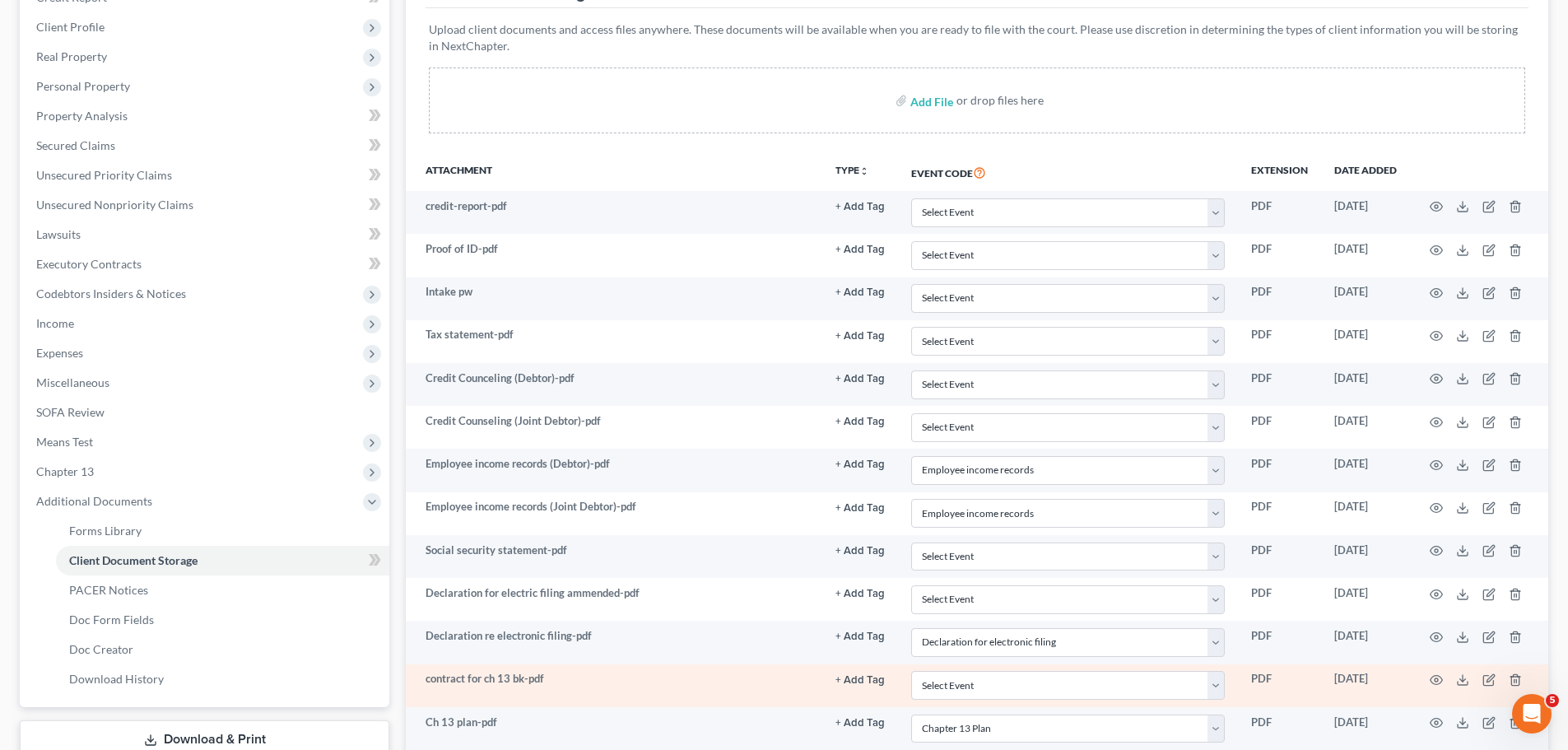
scroll to position [245, 0]
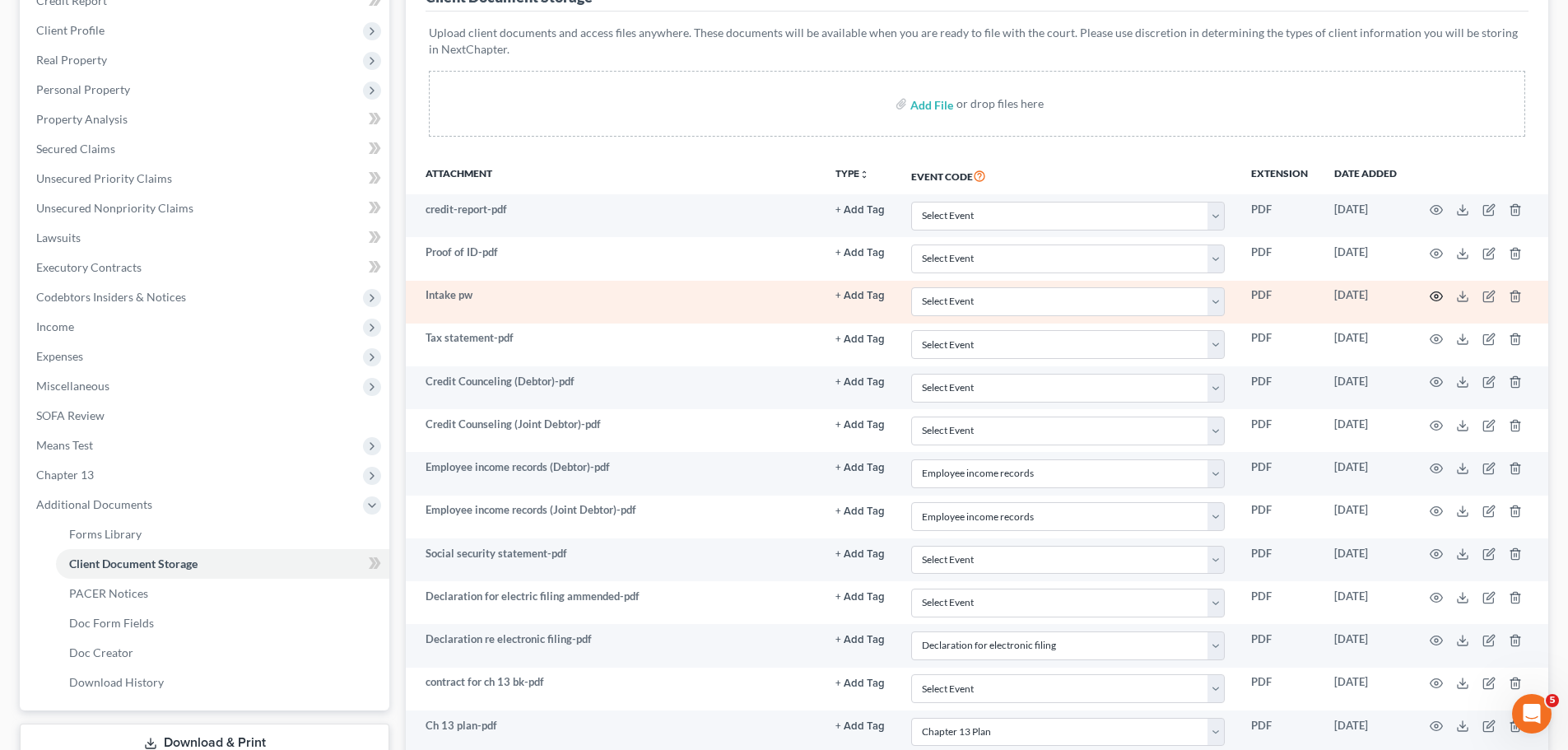
click at [1433, 292] on icon "button" at bounding box center [1436, 296] width 13 height 9
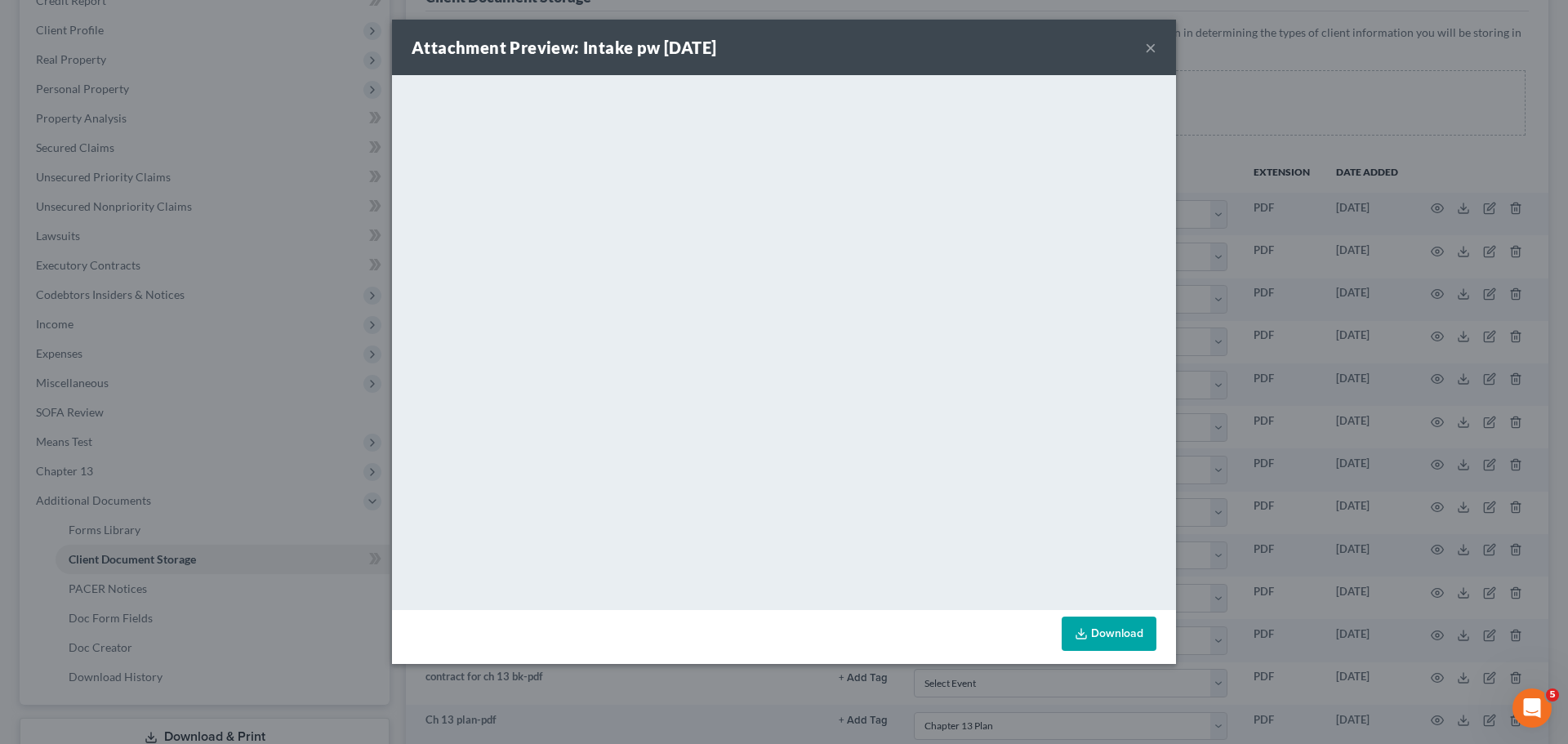
click at [1146, 50] on button "×" at bounding box center [1151, 47] width 12 height 19
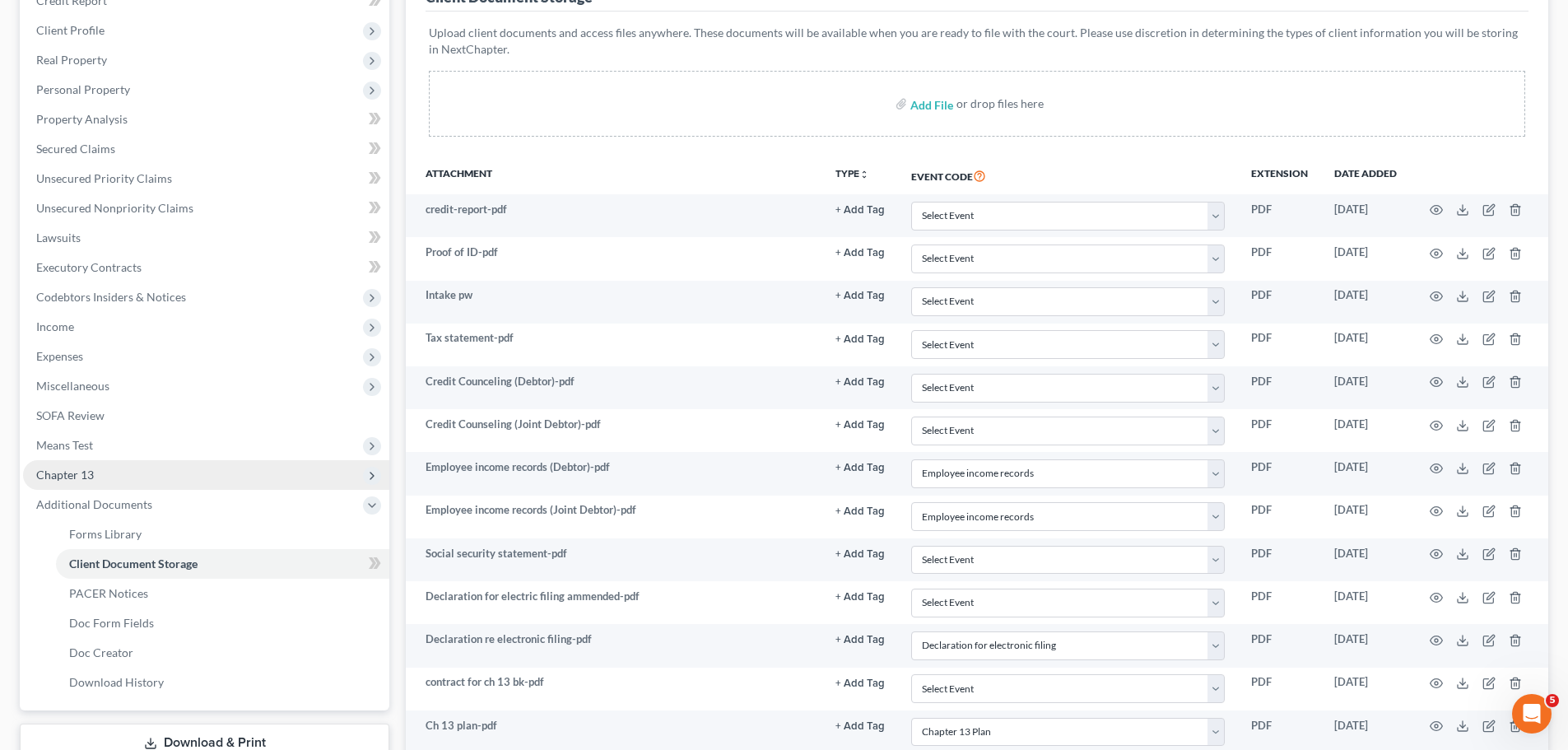
click at [80, 467] on span "Chapter 13" at bounding box center [65, 474] width 58 height 14
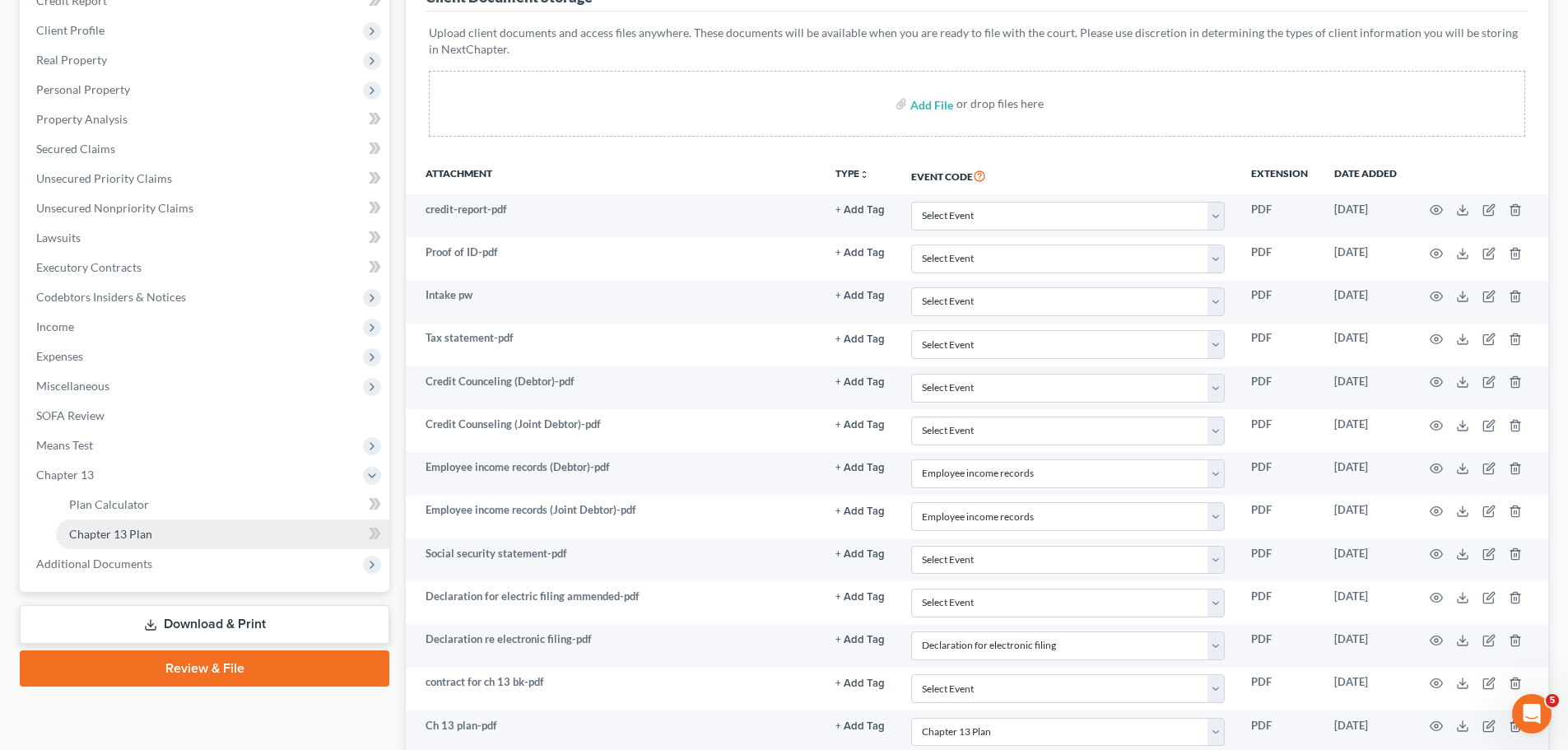
click at [92, 527] on span "Chapter 13 Plan" at bounding box center [110, 533] width 83 height 14
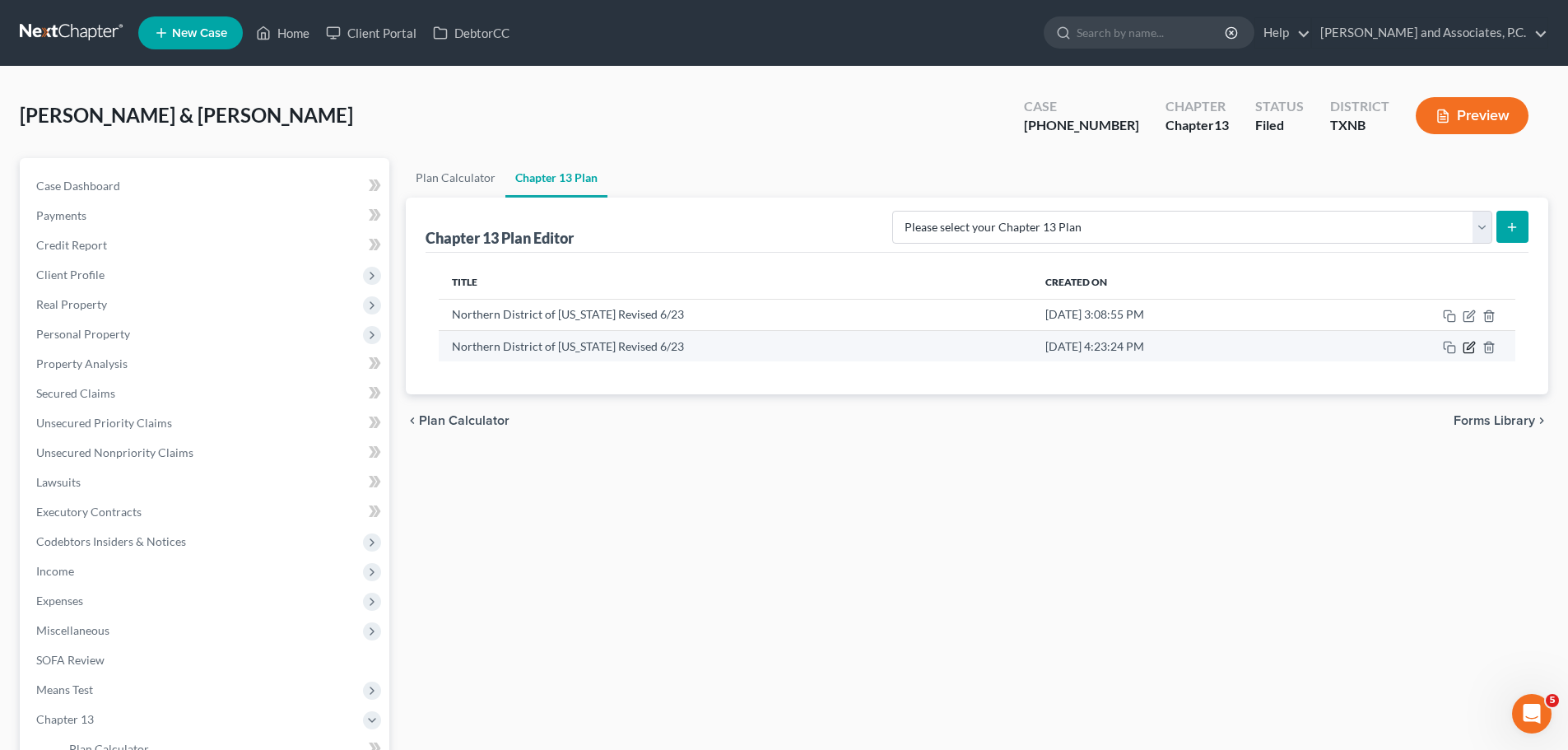
click at [1471, 345] on icon "button" at bounding box center [1469, 347] width 13 height 13
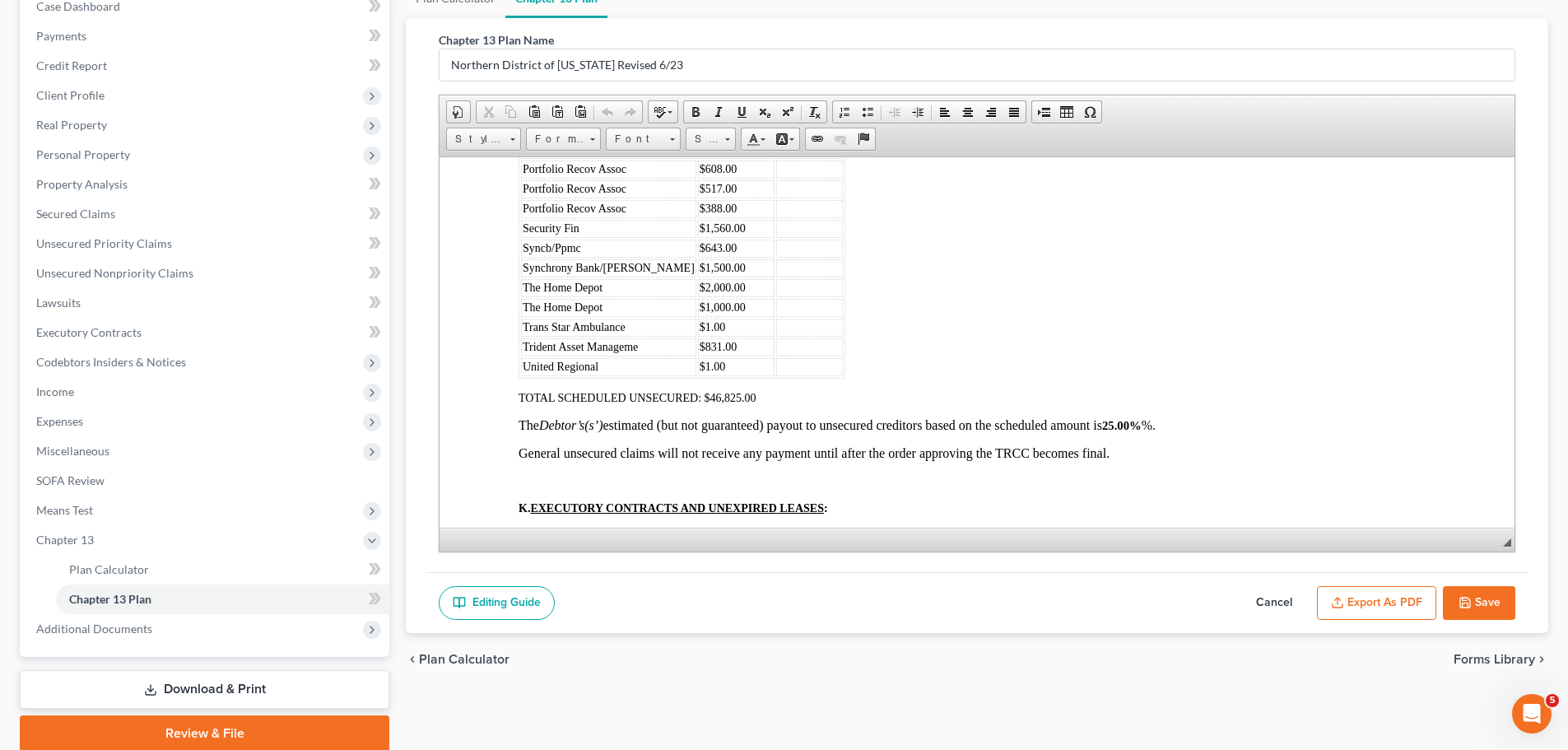
scroll to position [3457, 0]
click at [1347, 599] on button "Export as PDF" at bounding box center [1376, 603] width 119 height 34
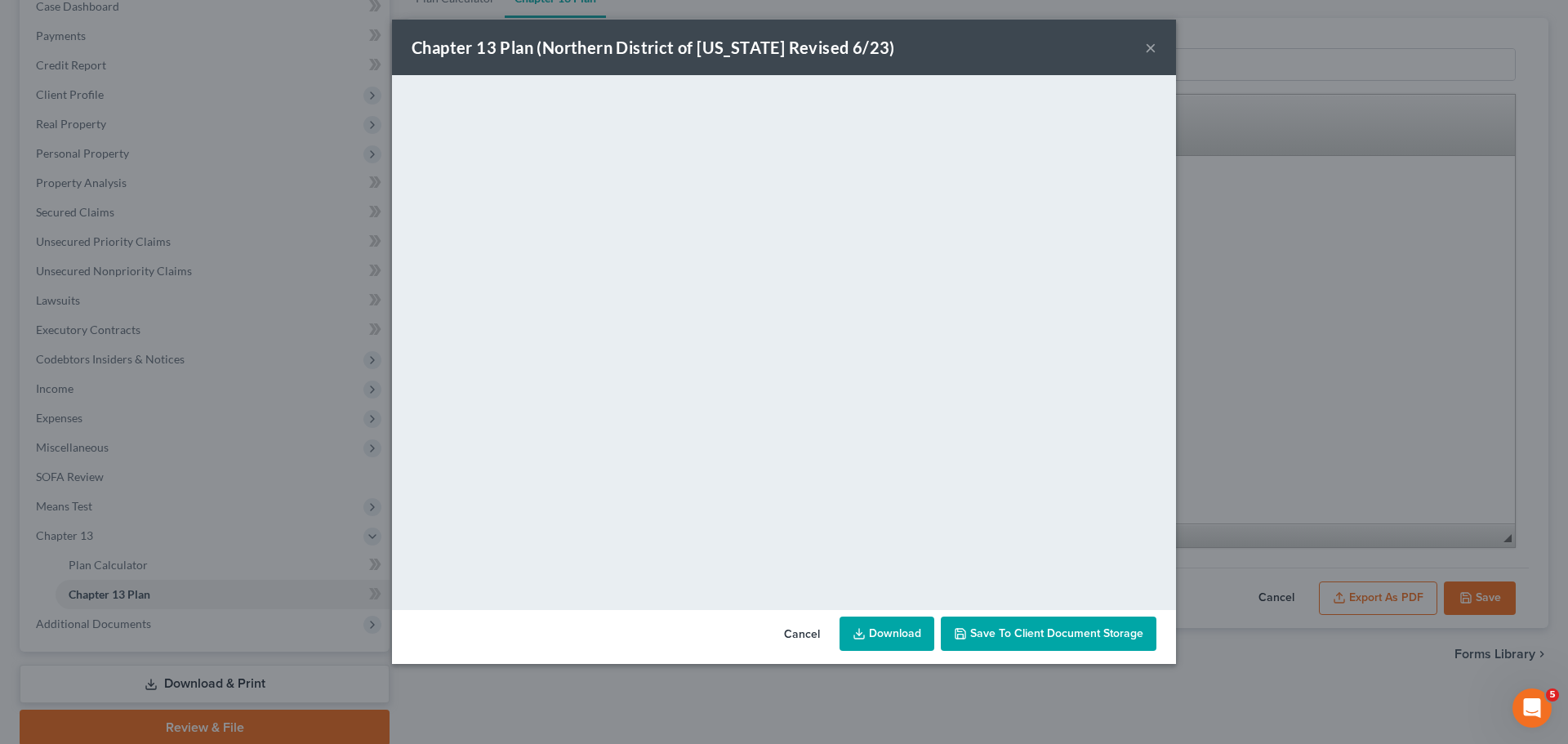
click at [1040, 636] on span "Save to Client Document Storage" at bounding box center [1057, 633] width 174 height 14
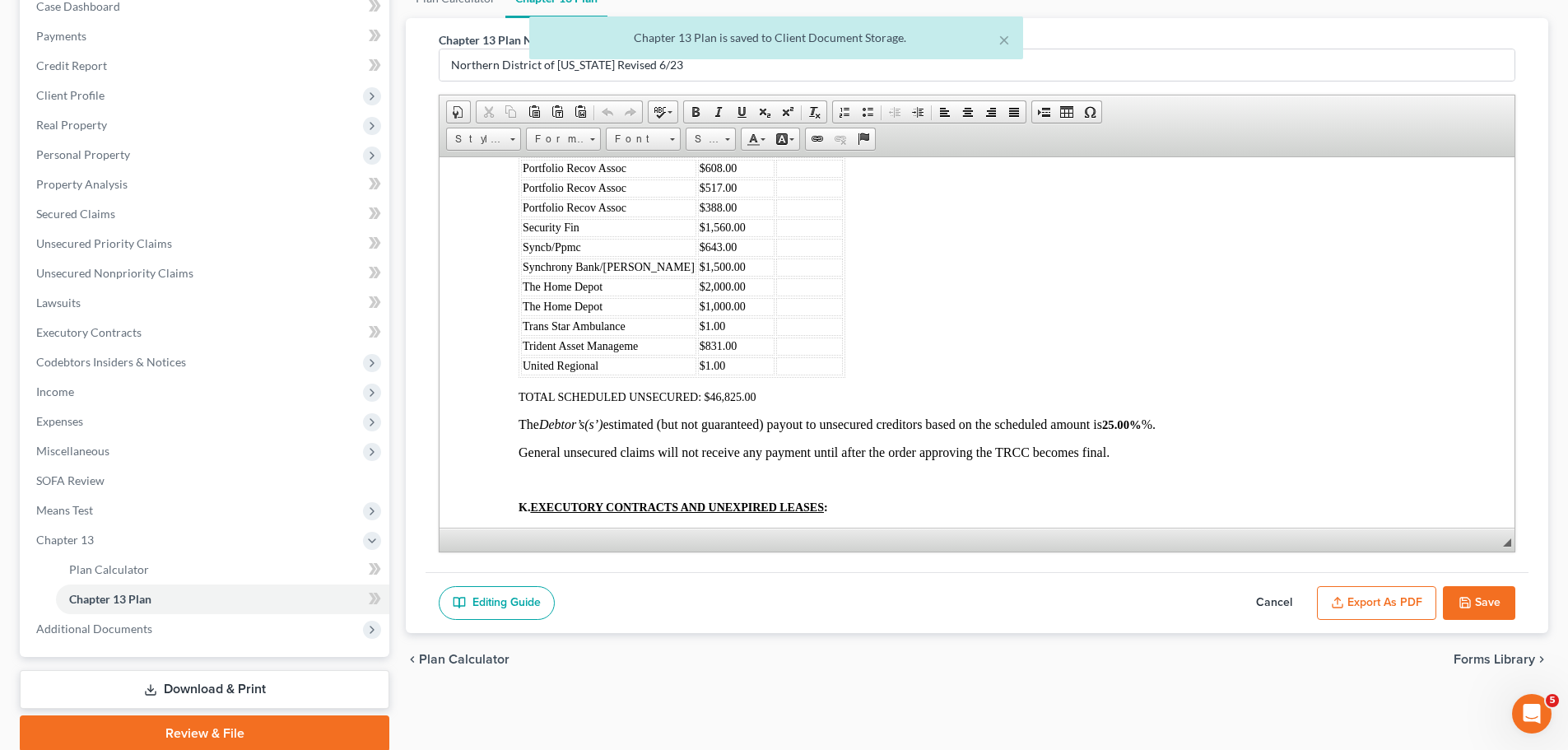
click at [1483, 603] on button "Save" at bounding box center [1479, 603] width 72 height 34
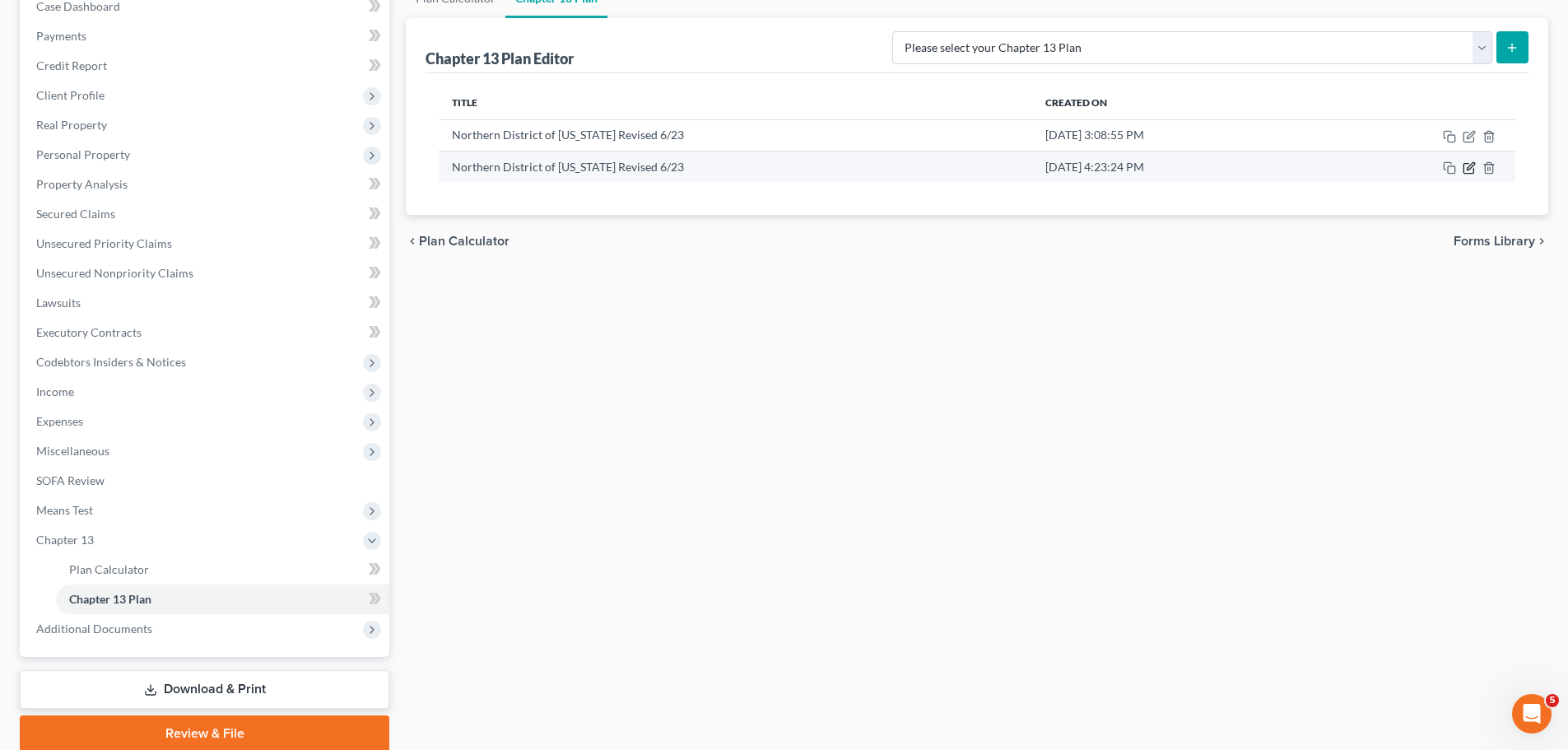
click at [1472, 172] on icon "button" at bounding box center [1469, 168] width 13 height 13
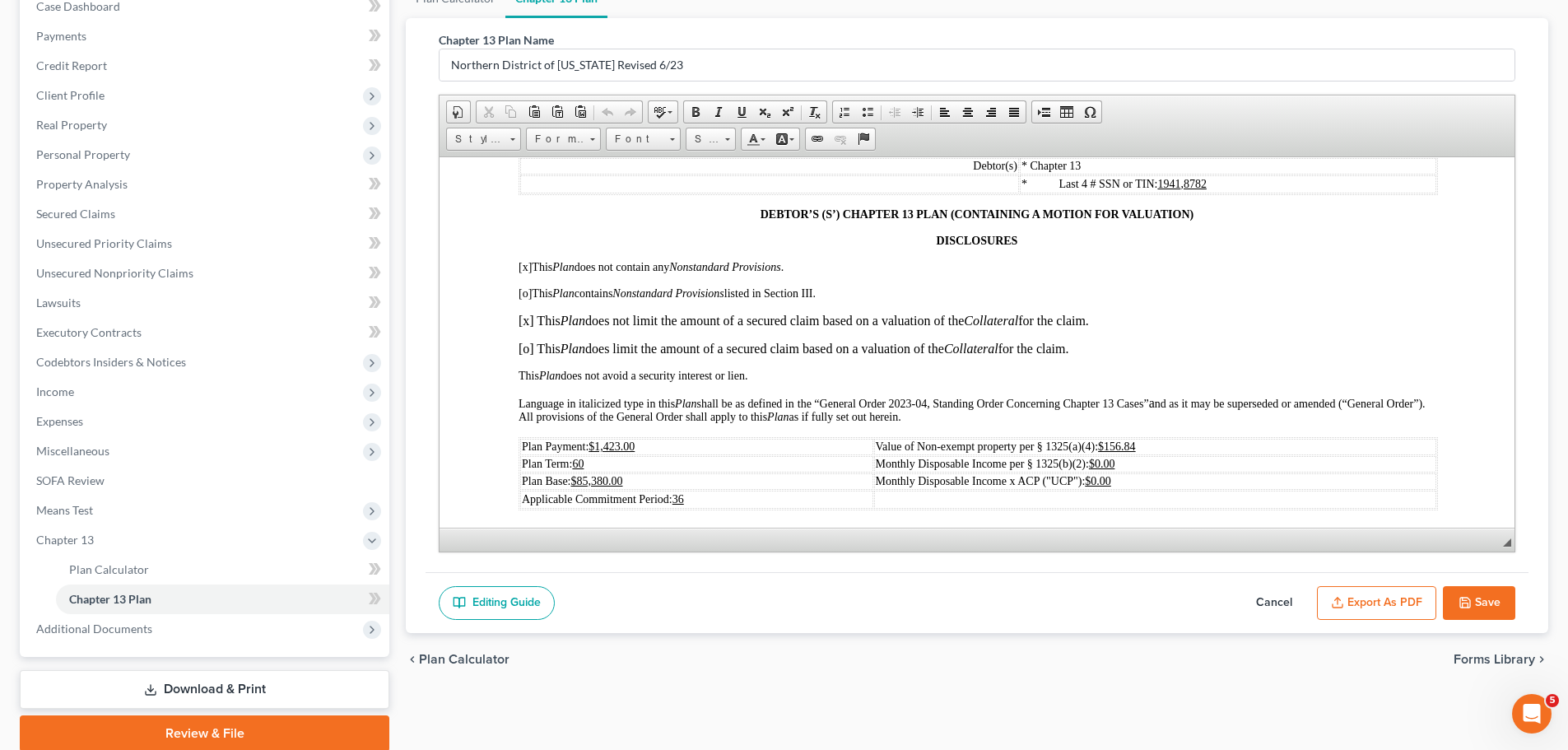
scroll to position [247, 0]
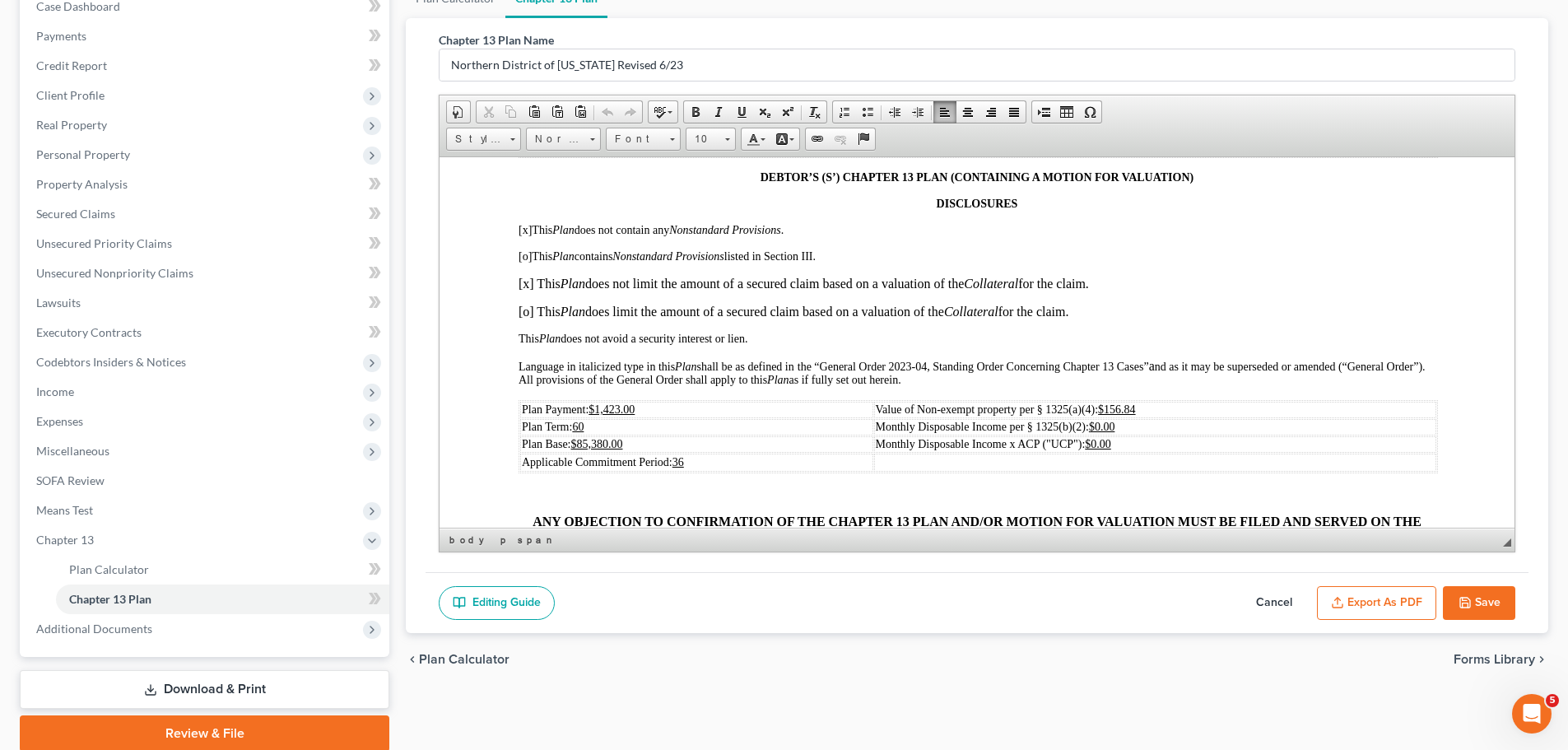
click at [647, 404] on td "Plan Payment: $1,423.00" at bounding box center [697, 409] width 353 height 17
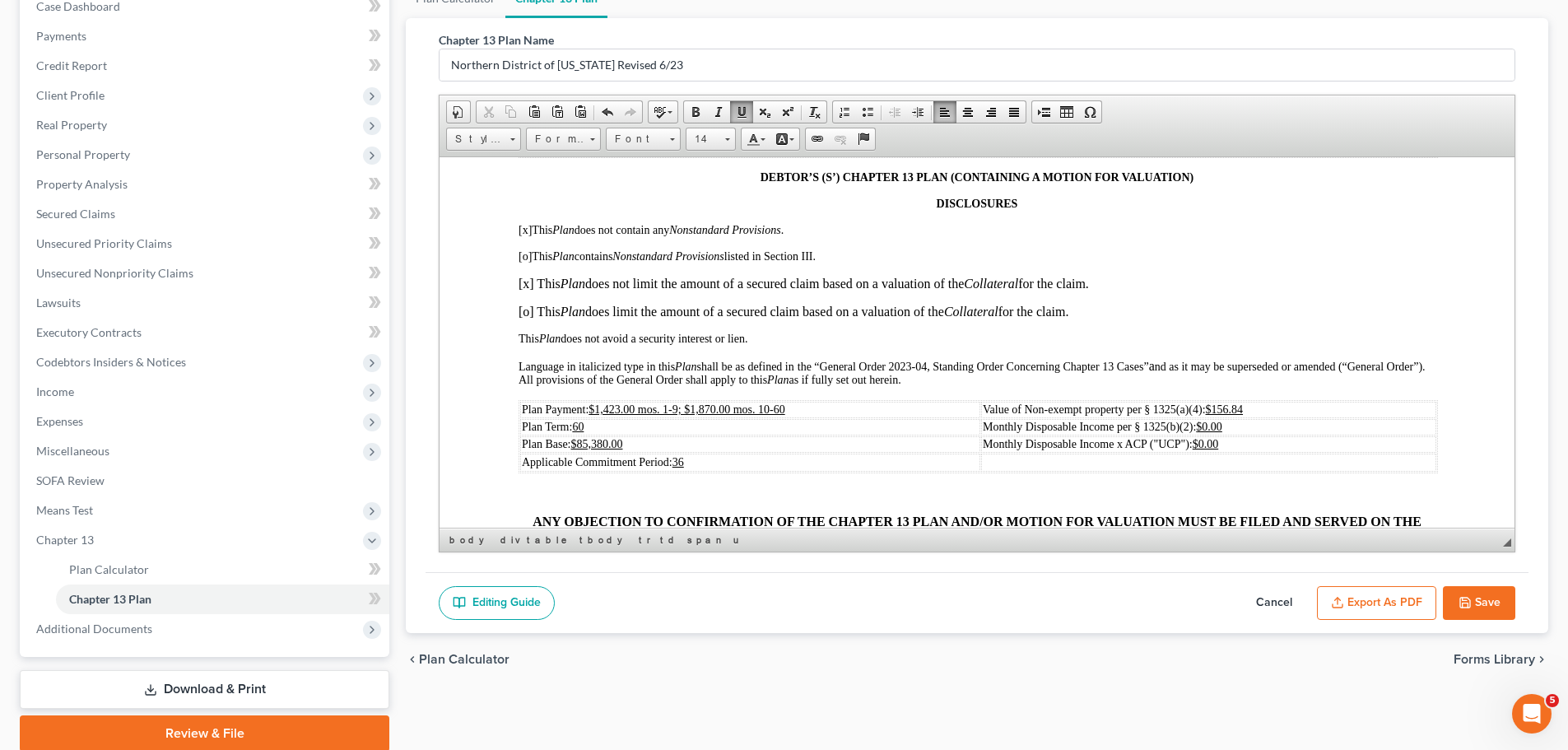
click at [630, 439] on td "Plan Base: $85,380.00" at bounding box center [750, 444] width 460 height 17
drag, startPoint x: 589, startPoint y: 408, endPoint x: 789, endPoint y: 408, distance: 200.0
click at [789, 408] on td "Plan Payment: $1,423.00 mos. 1-9; $1,870.00 mos. 10-60" at bounding box center [750, 409] width 460 height 17
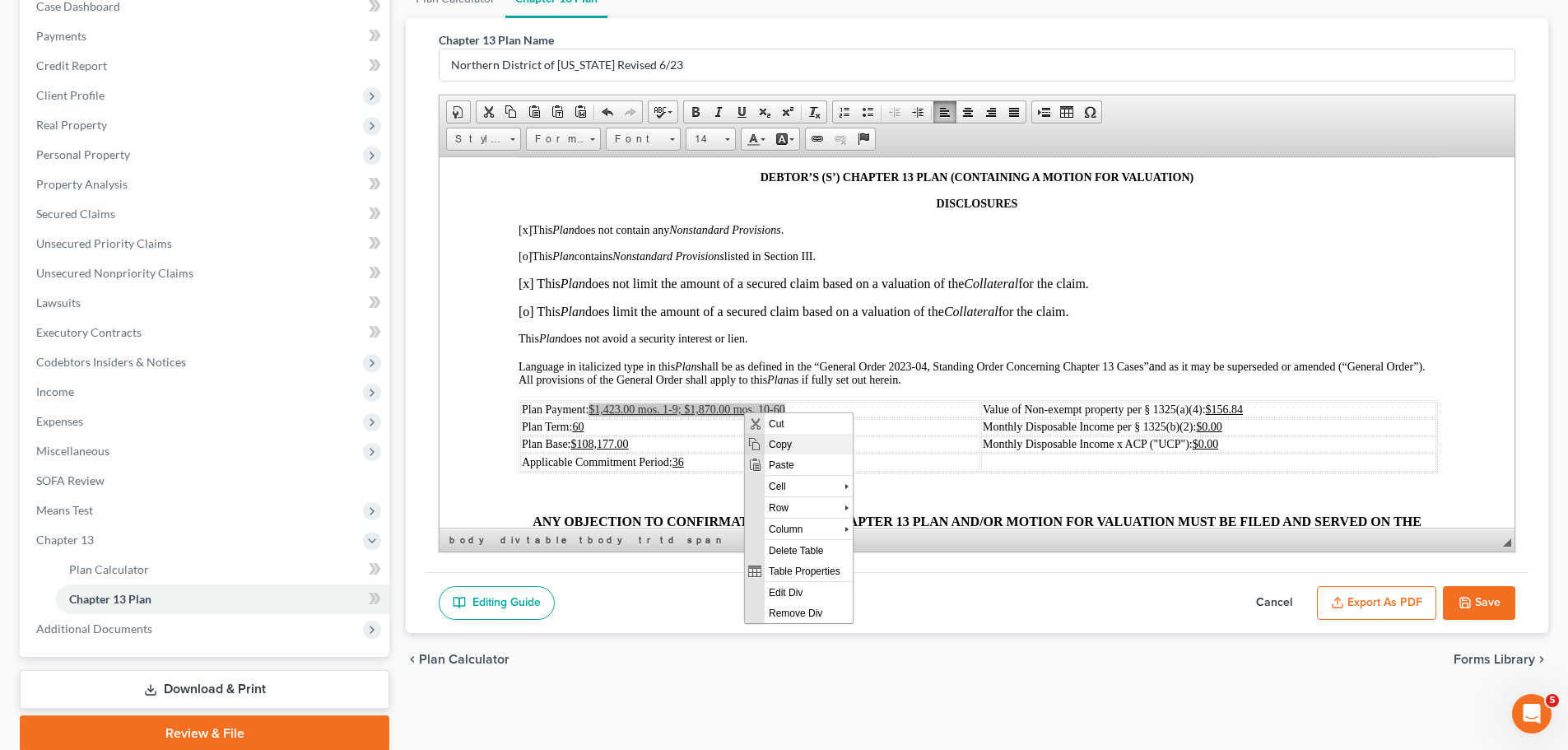
click at [778, 444] on span "Copy" at bounding box center [808, 443] width 88 height 20
copy span "$1,423.00 mos. 1-9; $1,870.00 mos. 10-60"
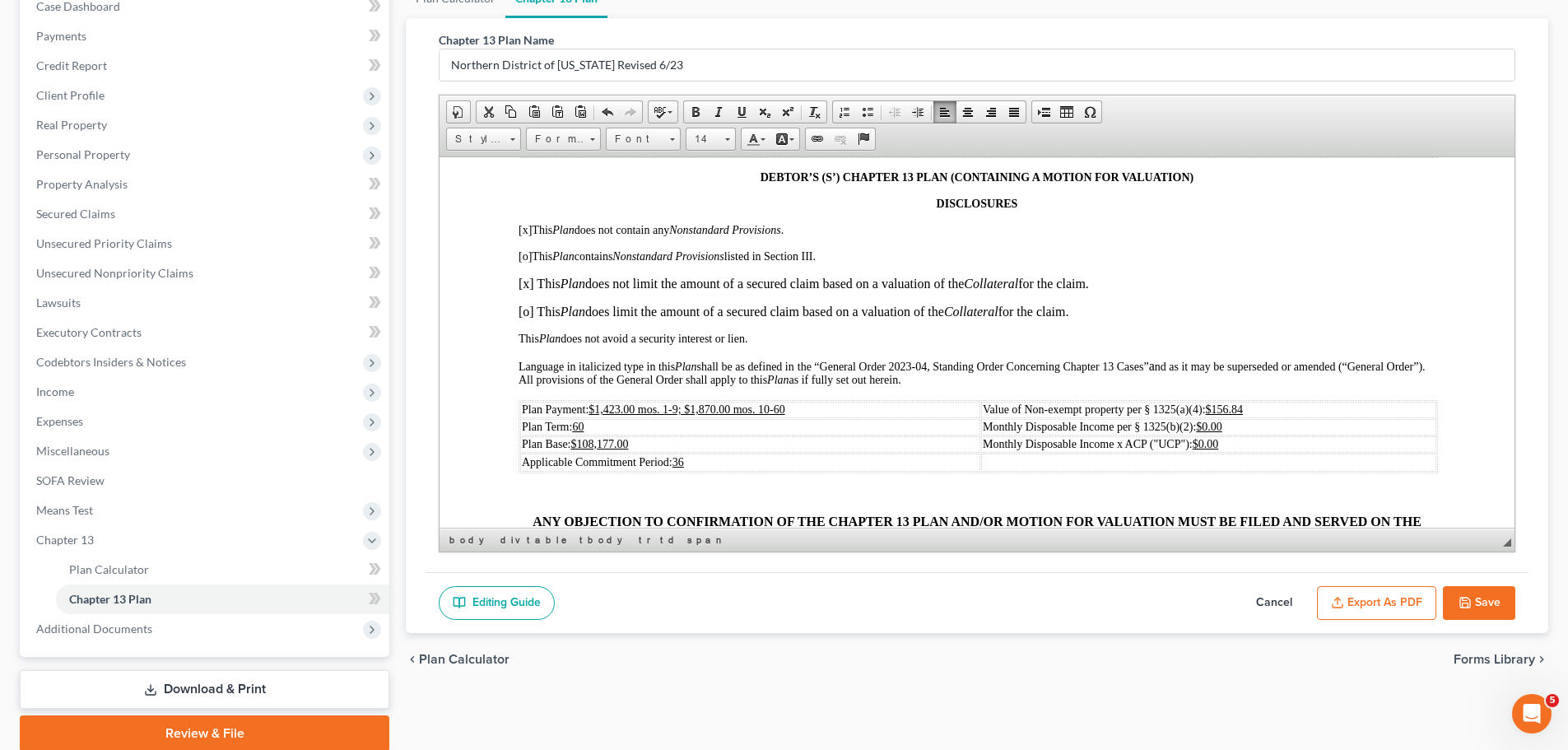
click at [847, 462] on td "Applicable Commitment Period: 36" at bounding box center [750, 462] width 460 height 18
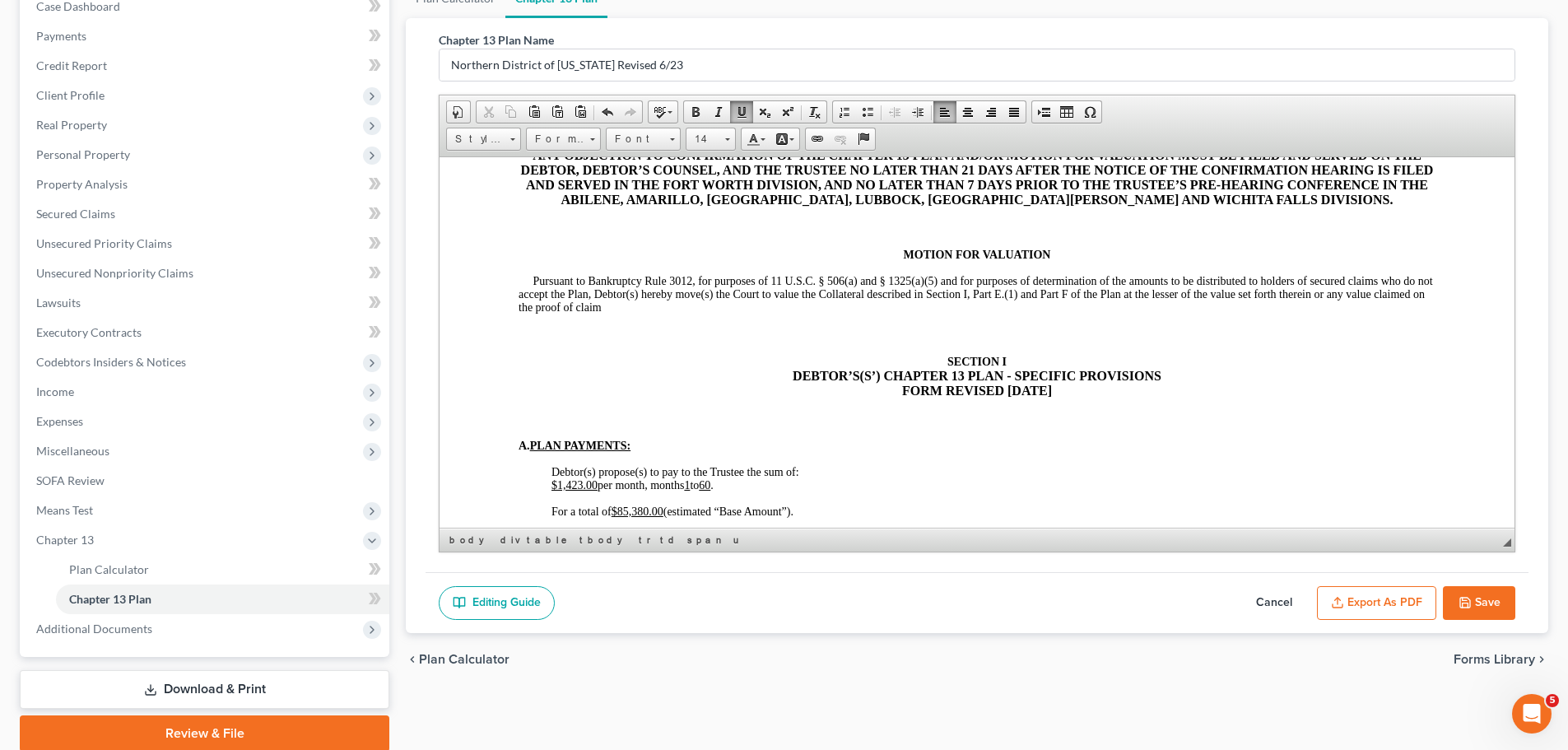
scroll to position [658, 0]
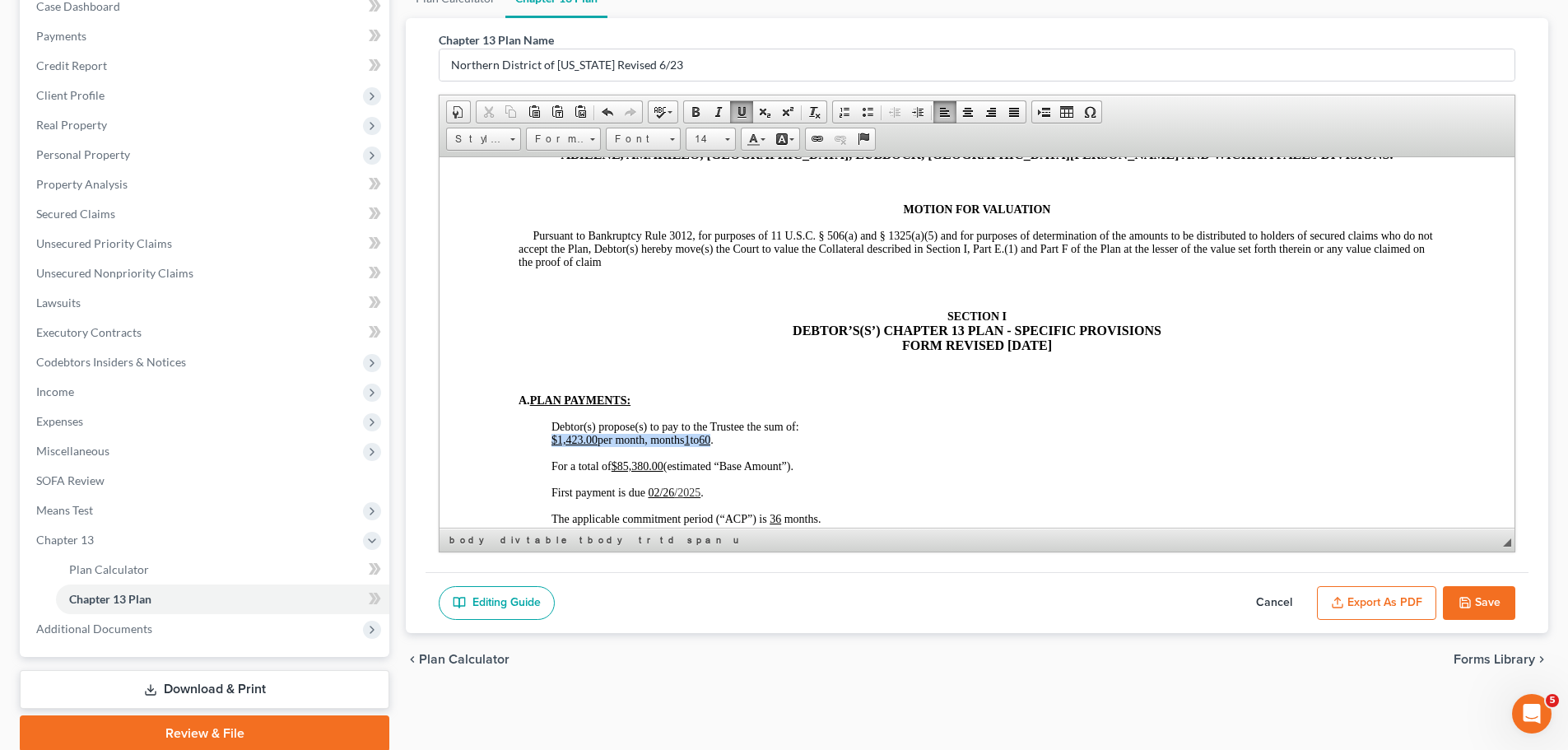
drag, startPoint x: 552, startPoint y: 441, endPoint x: 721, endPoint y: 438, distance: 169.0
click at [714, 438] on span "$1,423.00 per month, months 1 to 60 ." at bounding box center [632, 439] width 162 height 13
click at [579, 460] on span "Paste" at bounding box center [613, 452] width 87 height 20
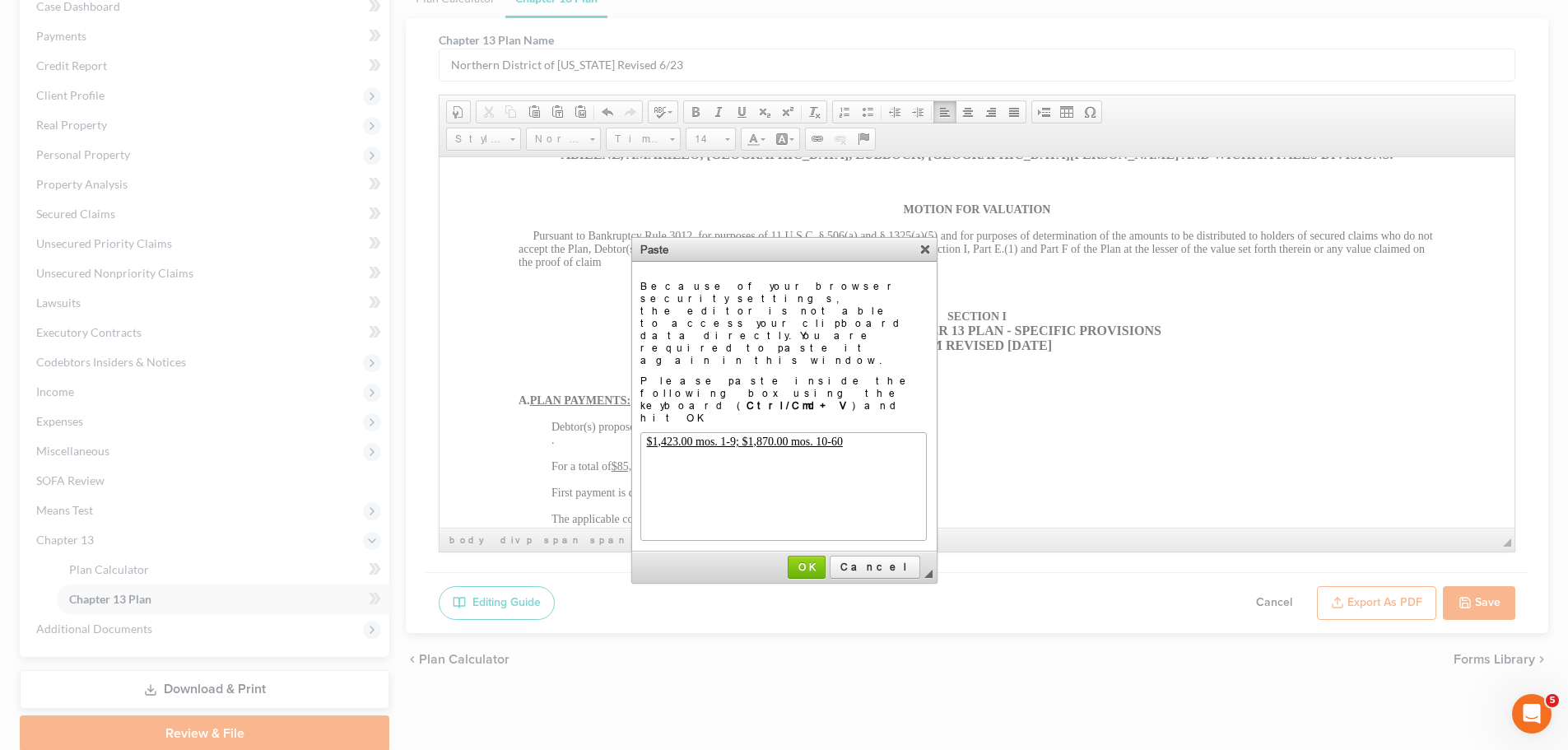
scroll to position [0, 0]
click at [824, 561] on span "OK" at bounding box center [806, 567] width 34 height 13
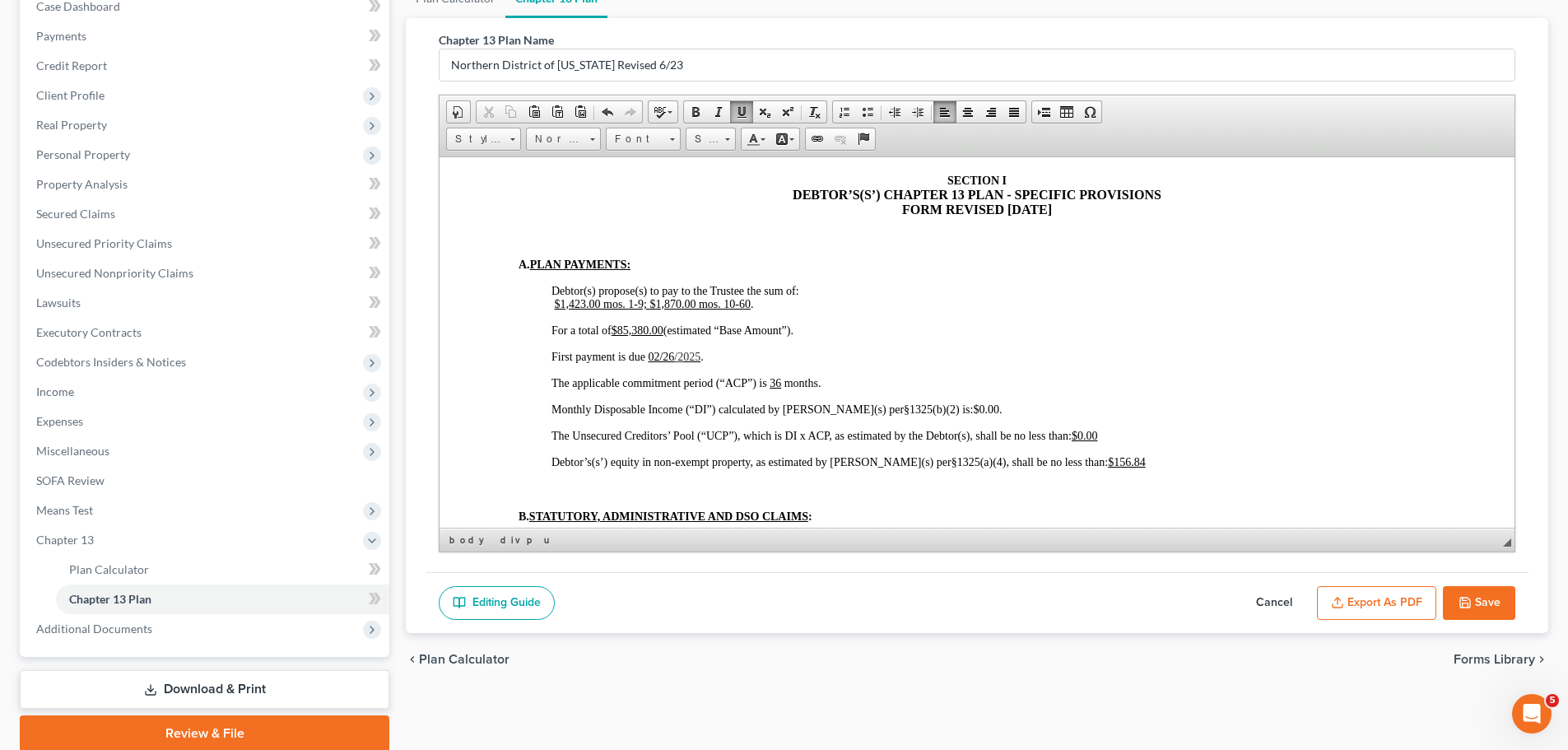
scroll to position [823, 0]
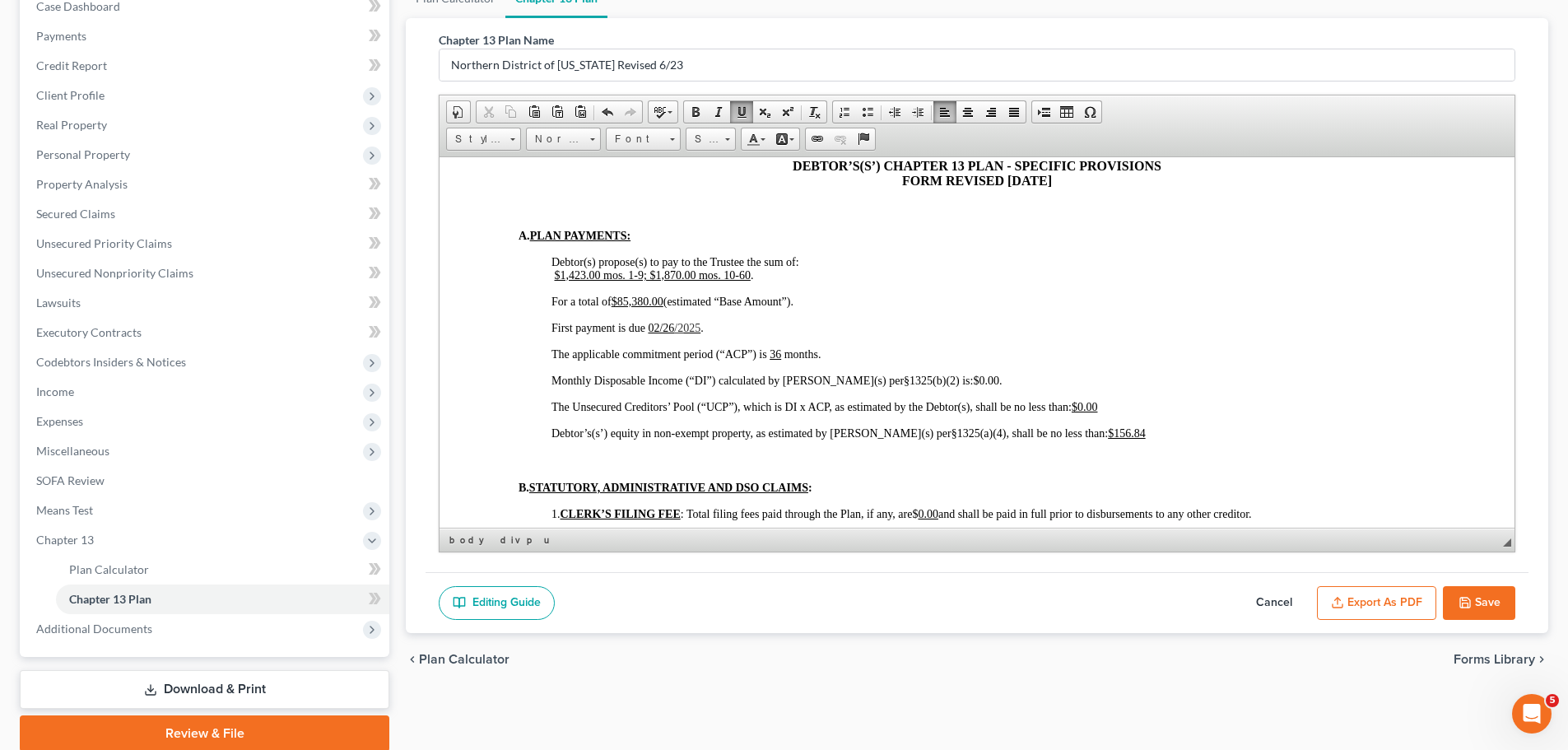
click at [648, 301] on u "$85,380.00" at bounding box center [637, 300] width 52 height 13
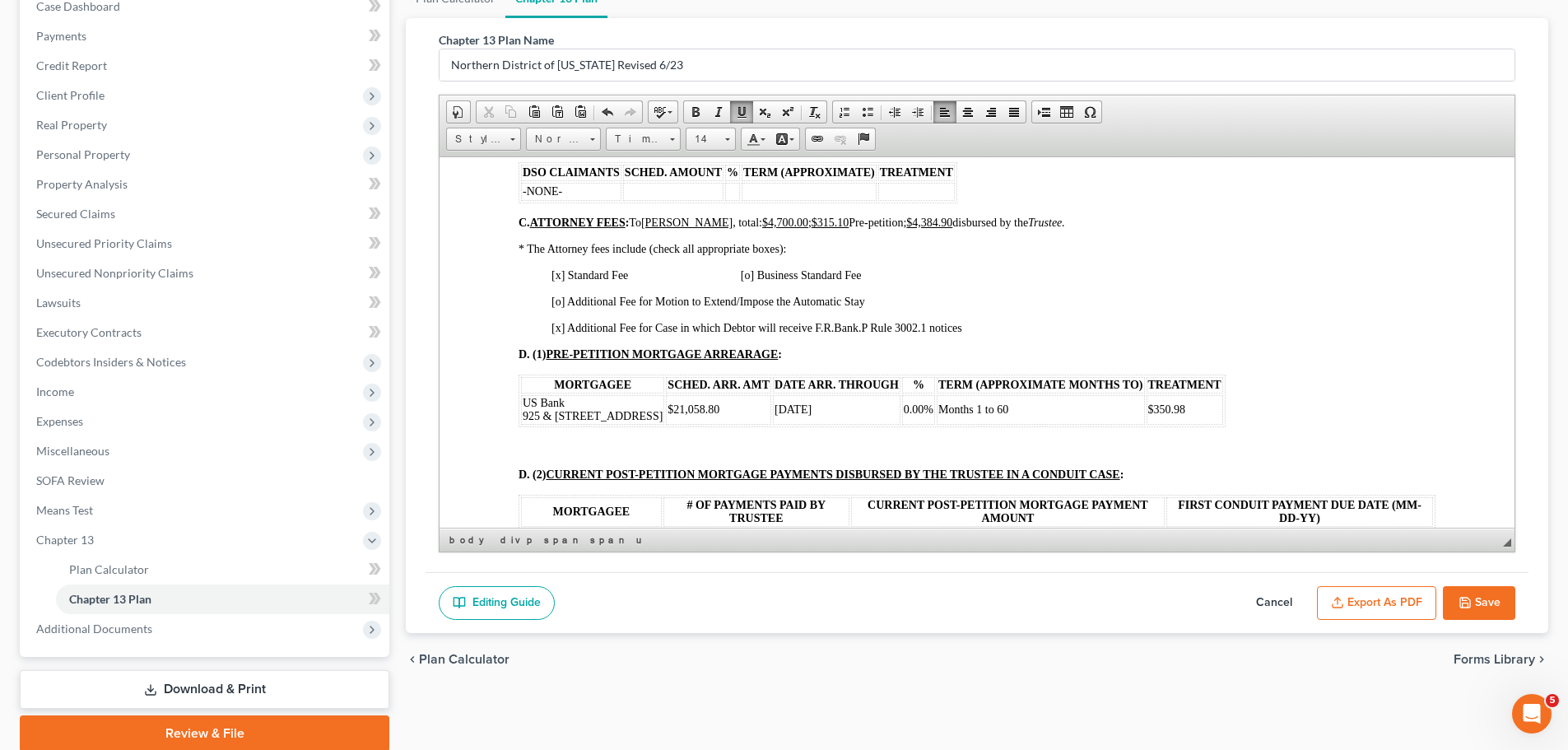
scroll to position [1317, 0]
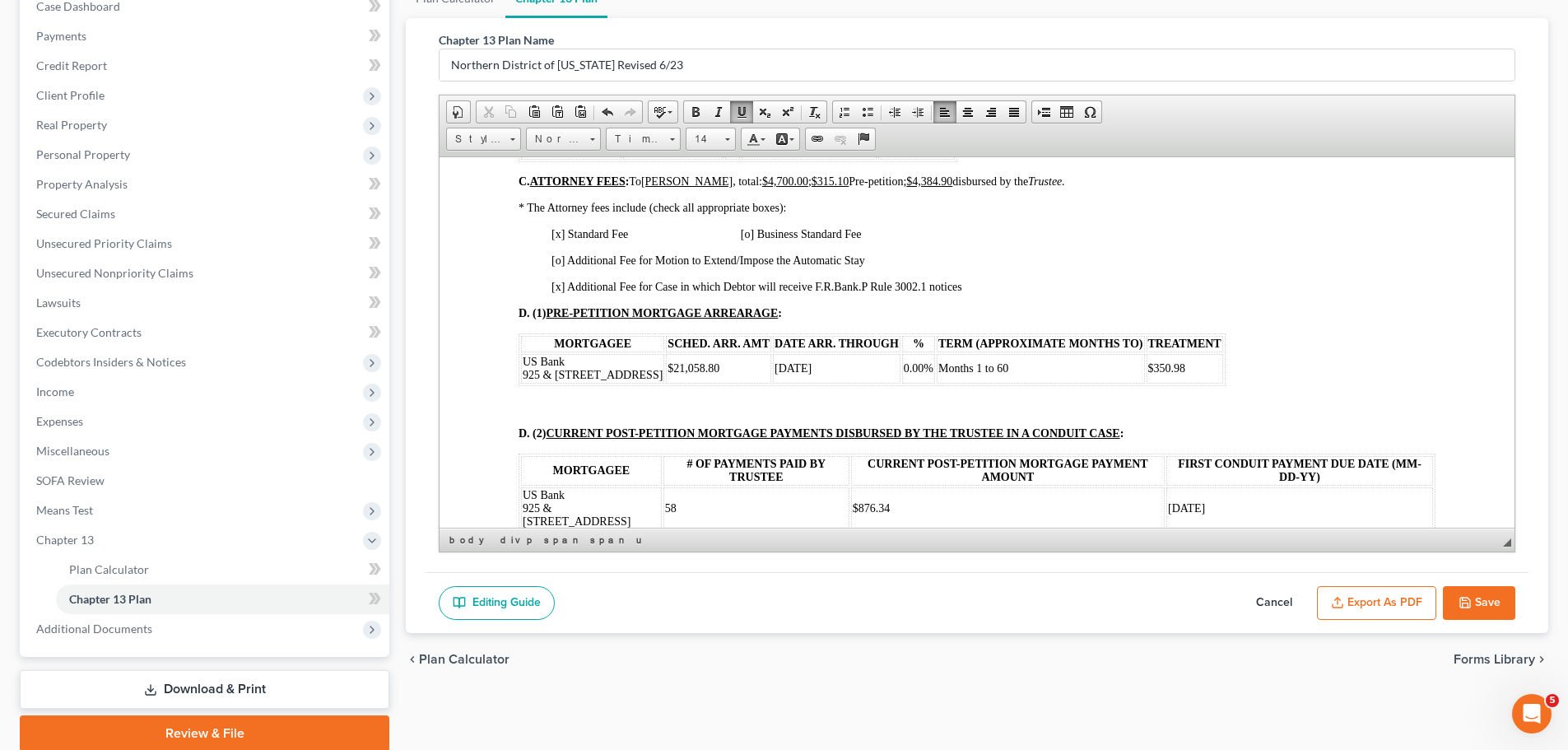
click at [1411, 601] on button "Export as PDF" at bounding box center [1376, 603] width 119 height 34
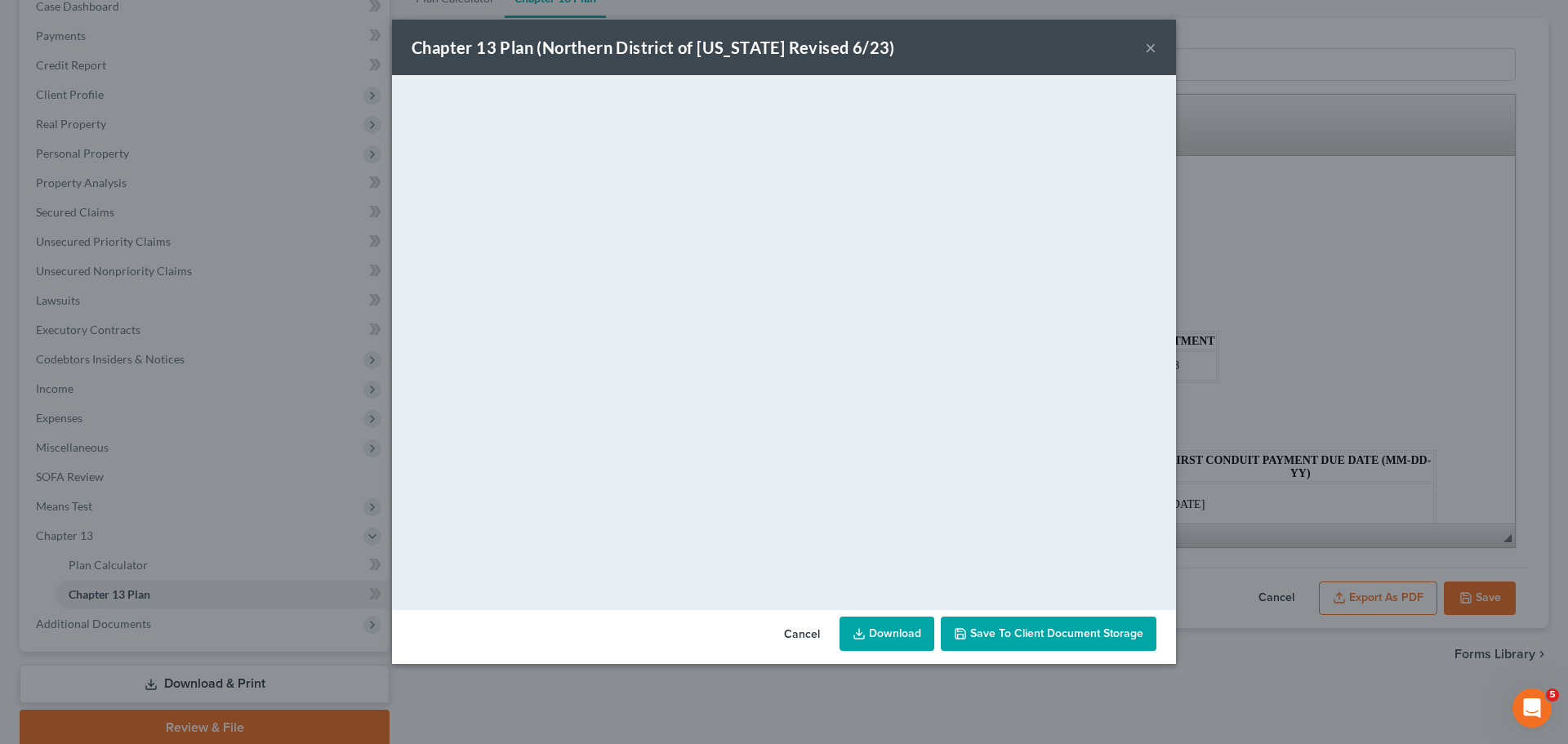
click at [1063, 633] on span "Save to Client Document Storage" at bounding box center [1057, 633] width 174 height 14
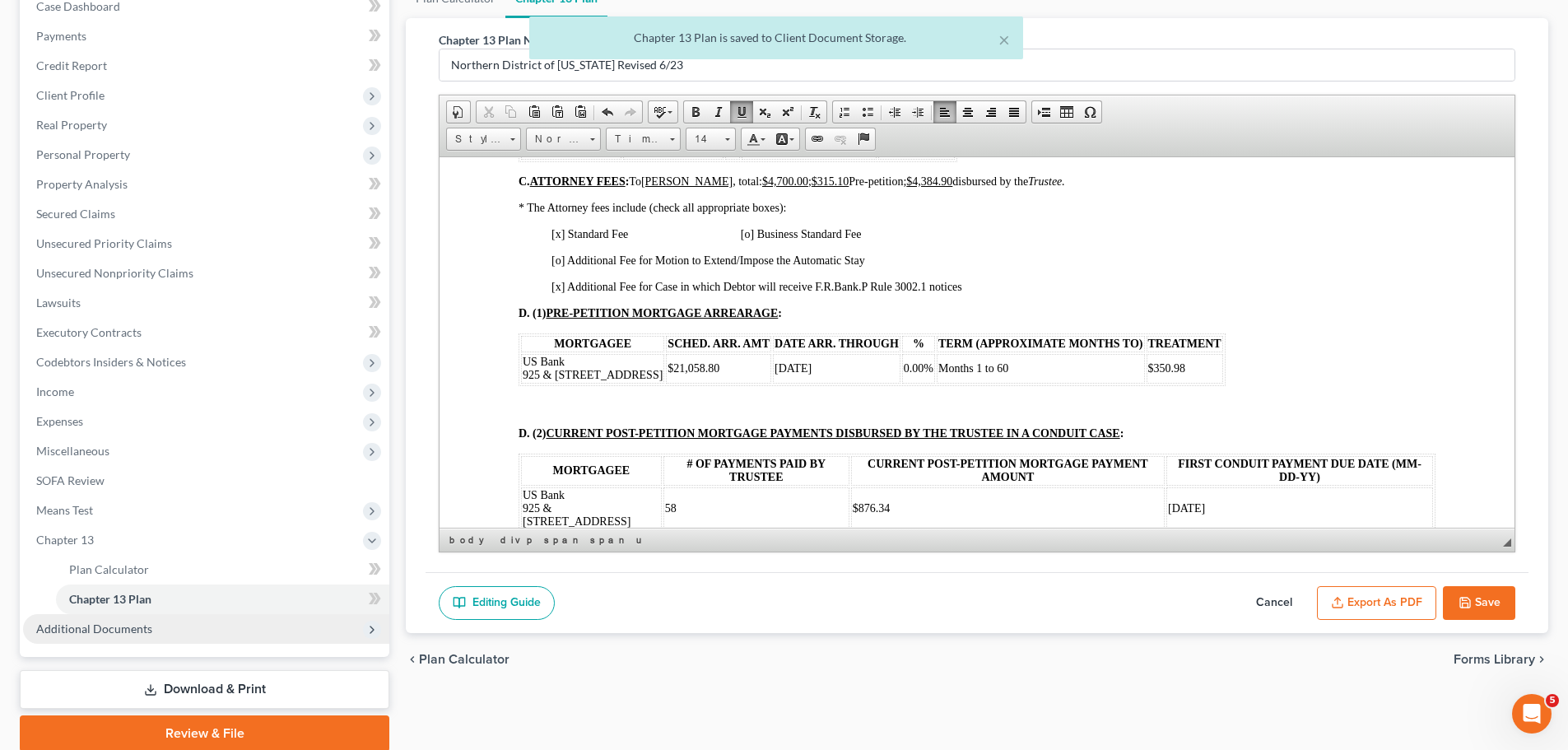
click at [75, 629] on span "Additional Documents" at bounding box center [94, 628] width 116 height 14
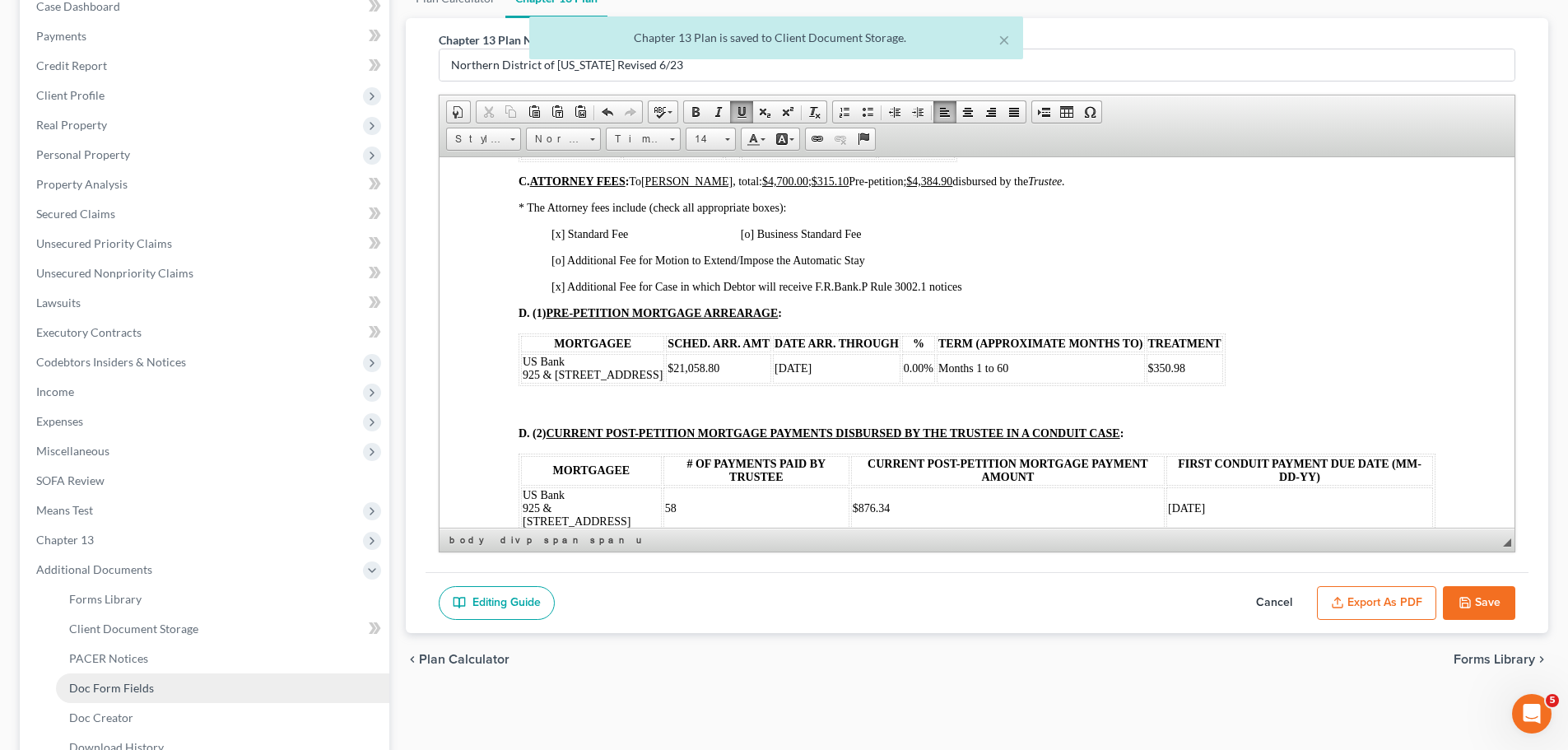
scroll to position [261, 0]
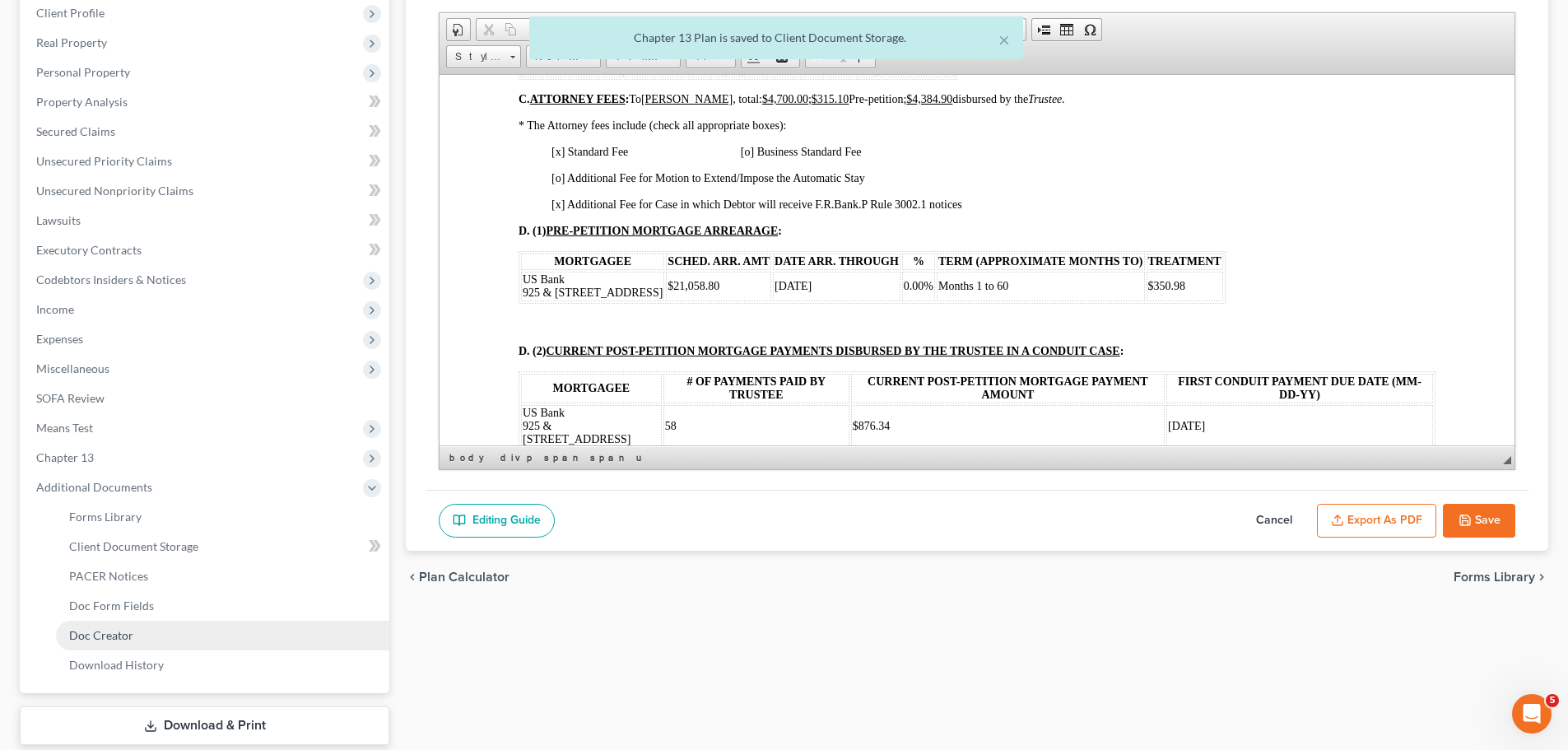
click at [97, 638] on span "Doc Creator" at bounding box center [101, 635] width 64 height 14
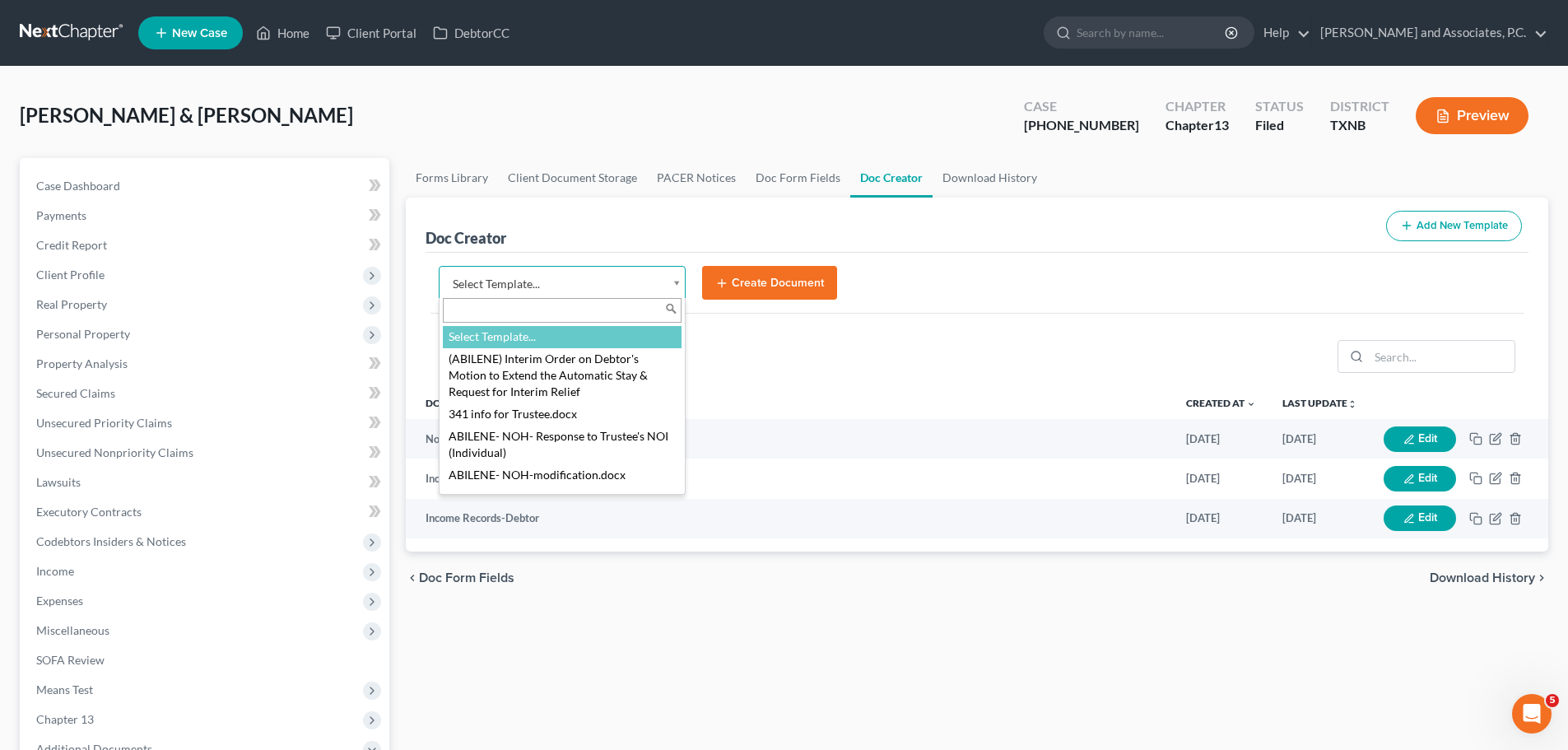
click at [676, 287] on body "Home New Case Client Portal DebtorCC [PERSON_NAME] and Associates, P.C. [EMAIL_…" at bounding box center [784, 556] width 1568 height 1112
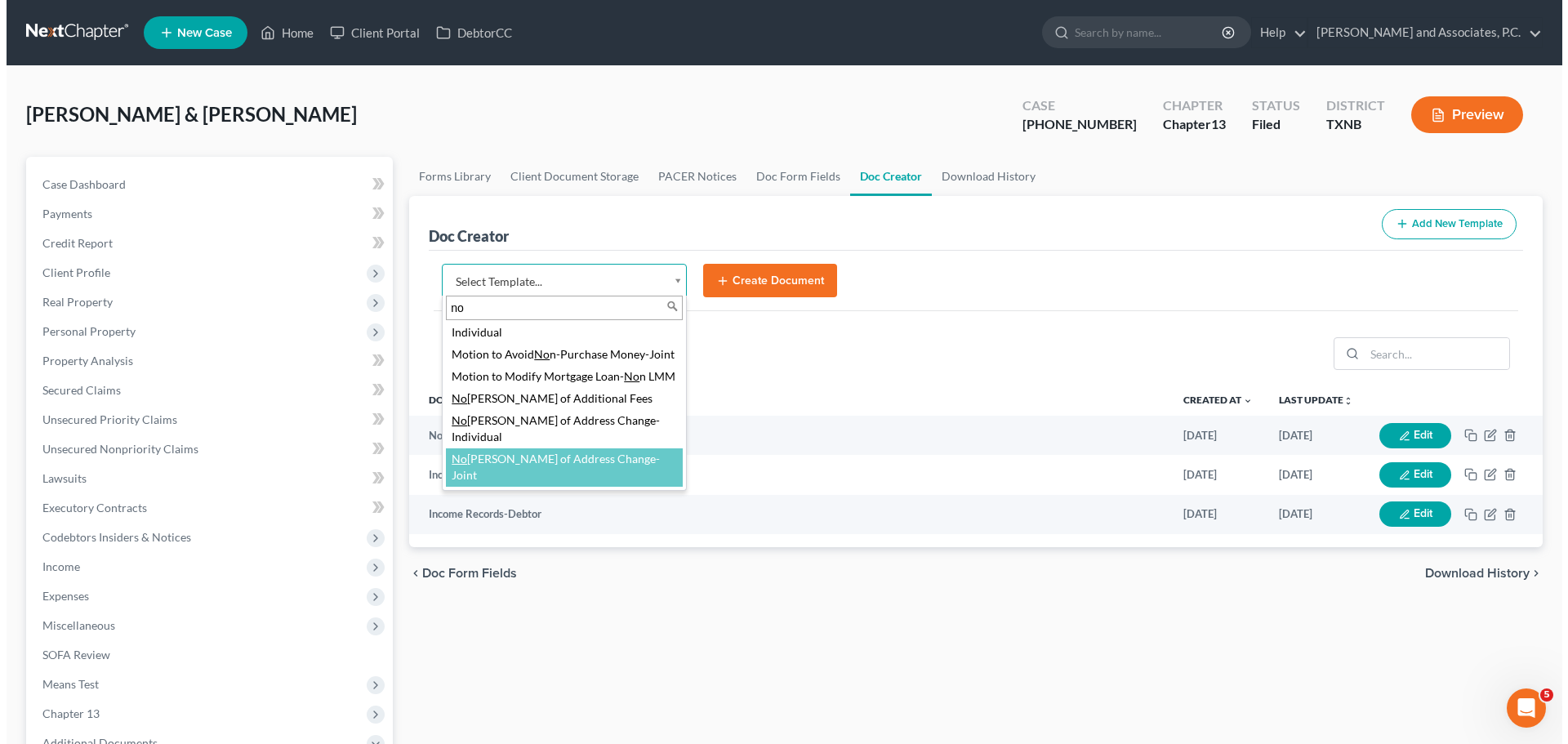
scroll to position [571, 0]
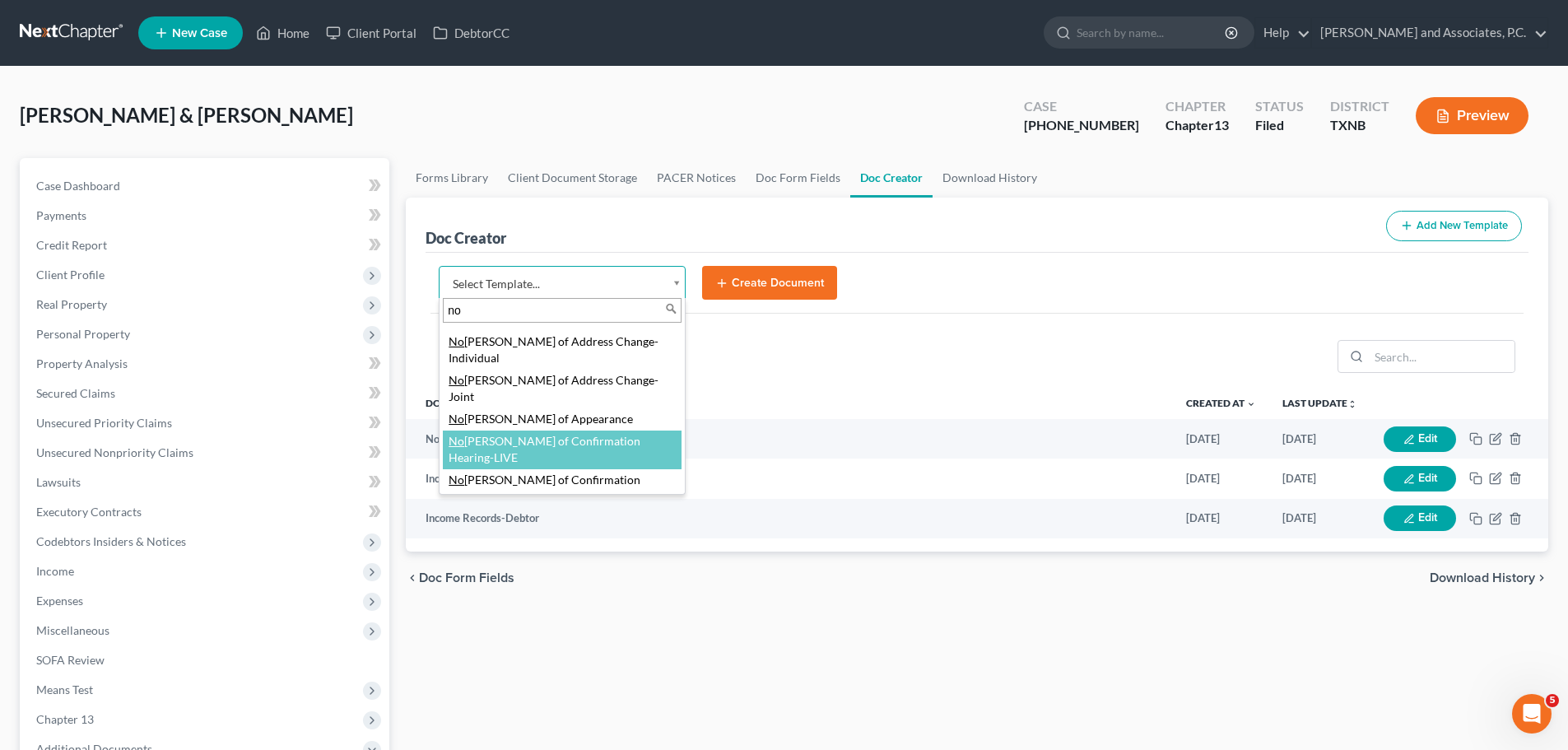
type input "no"
select select "77746"
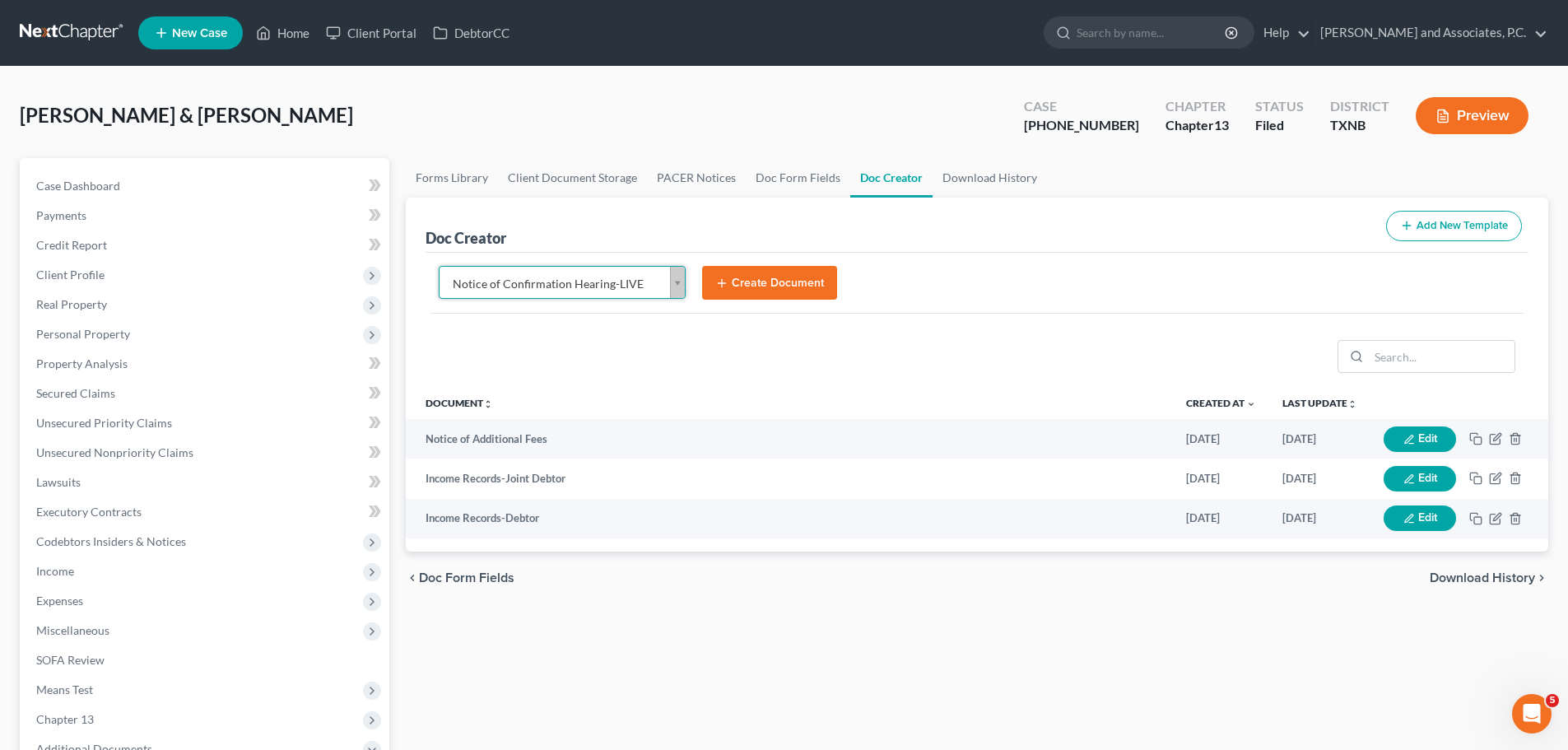
click at [729, 292] on button "Create Document" at bounding box center [769, 283] width 135 height 34
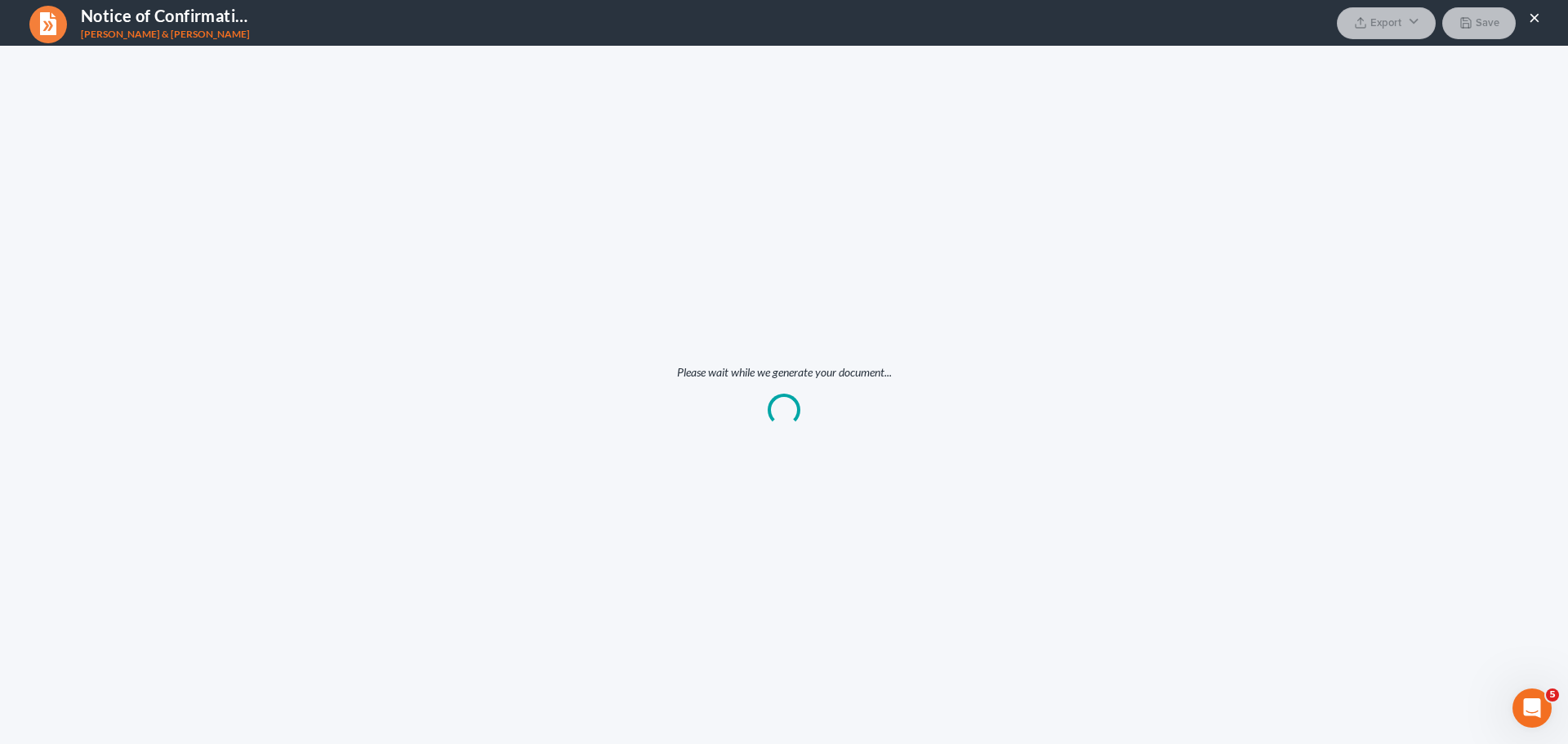
scroll to position [0, 0]
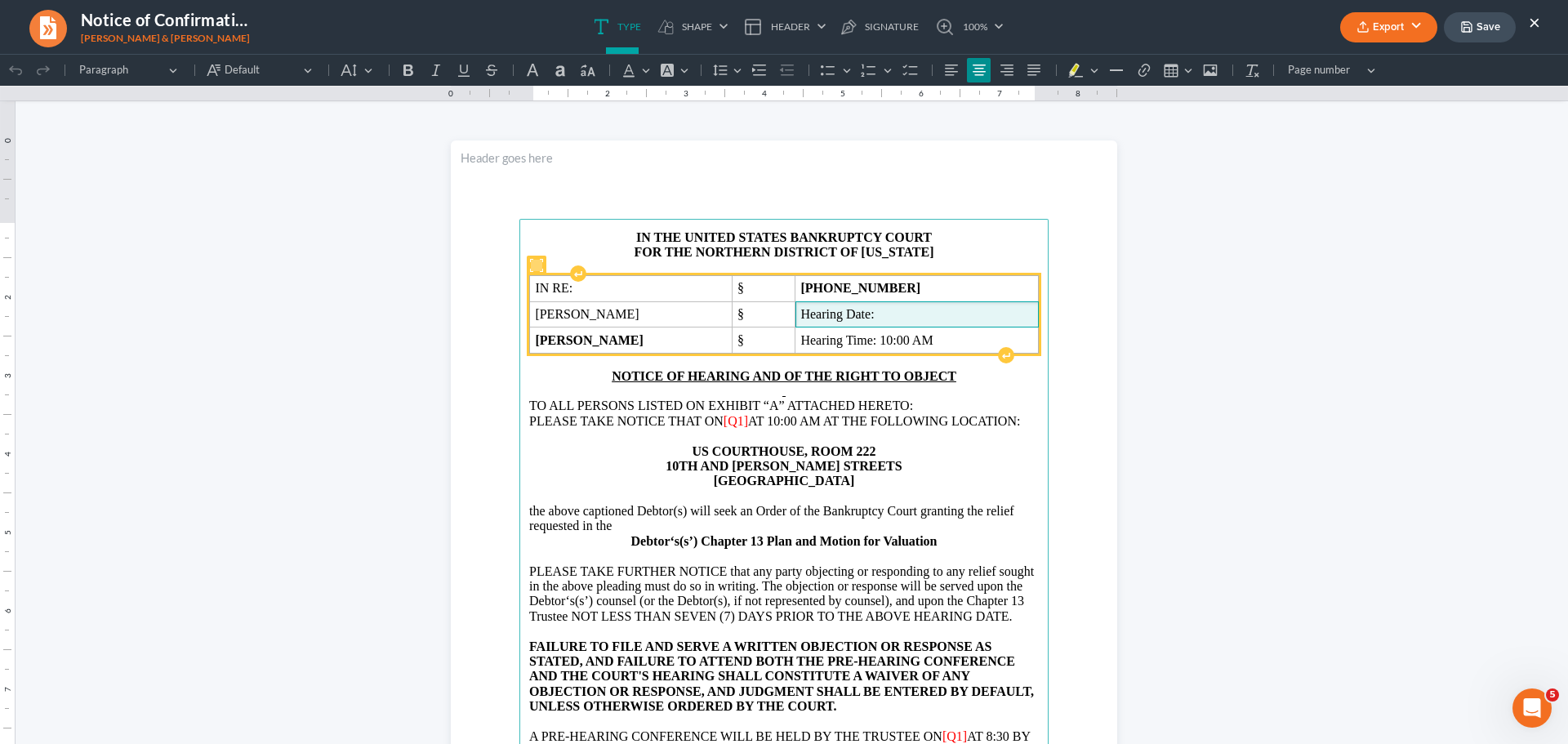
click at [894, 311] on span "Hearing Date:" at bounding box center [916, 314] width 232 height 15
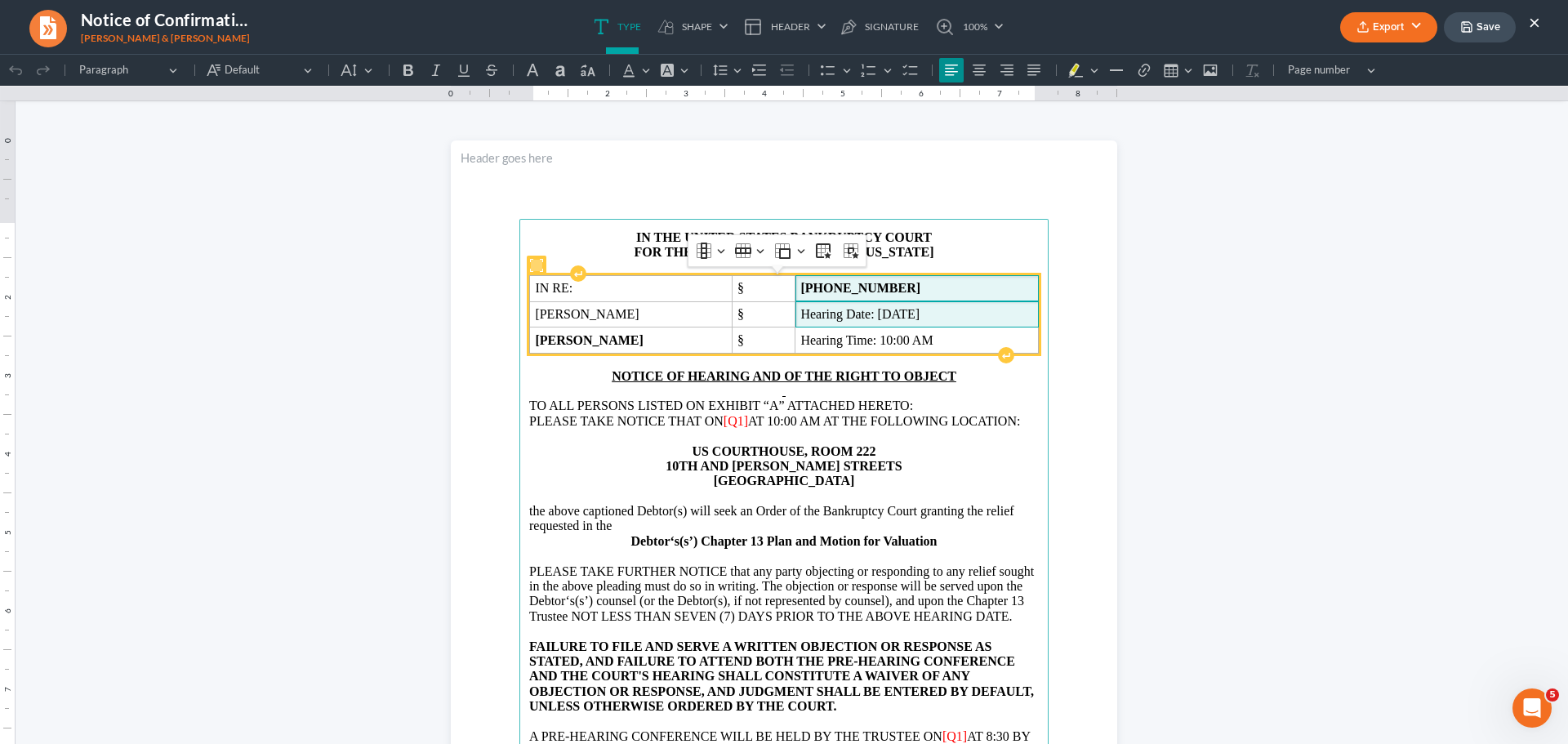
click at [815, 289] on strong "[PHONE_NUMBER]" at bounding box center [860, 288] width 120 height 14
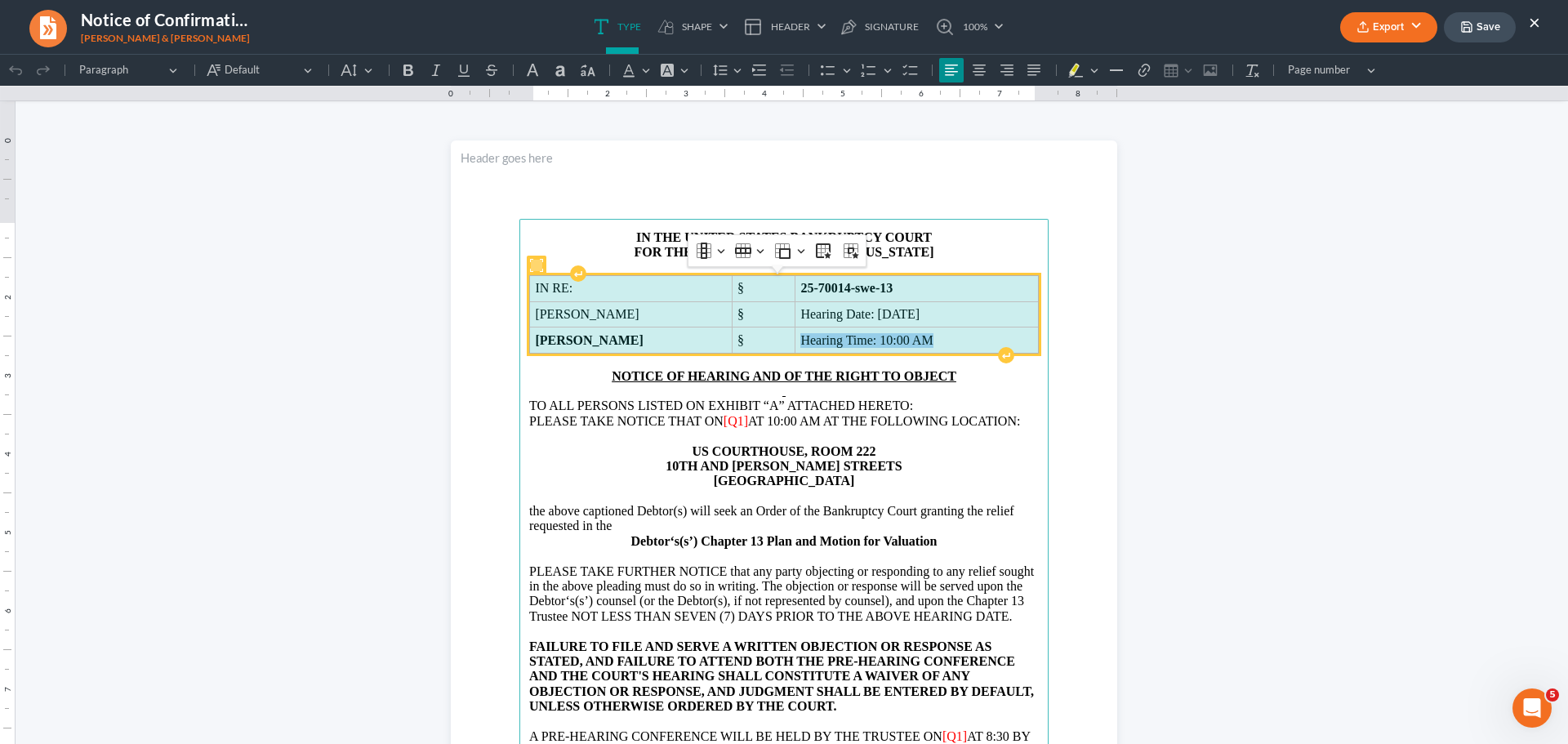
drag, startPoint x: 523, startPoint y: 285, endPoint x: 896, endPoint y: 346, distance: 378.0
click at [896, 346] on tbody "IN RE: § 25-70014-swe-13 [PERSON_NAME] § Hearing Date: [DATE] [PERSON_NAME] § H…" at bounding box center [784, 314] width 509 height 78
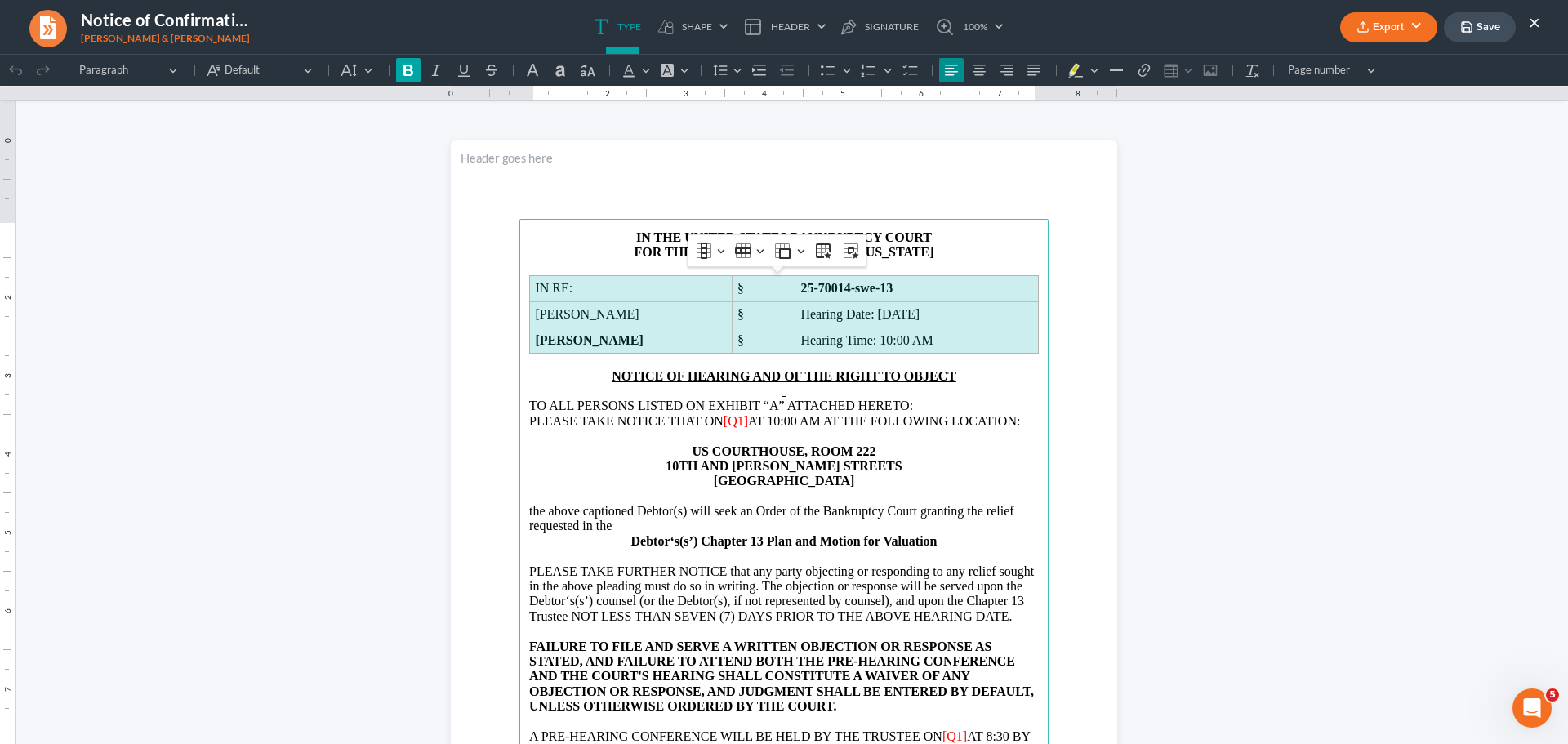
click at [411, 73] on icon "Editor toolbar" at bounding box center [409, 70] width 10 height 12
click at [749, 420] on span "AT 10:00 AM AT THE FOLLOWING LOCATION:" at bounding box center [885, 420] width 272 height 14
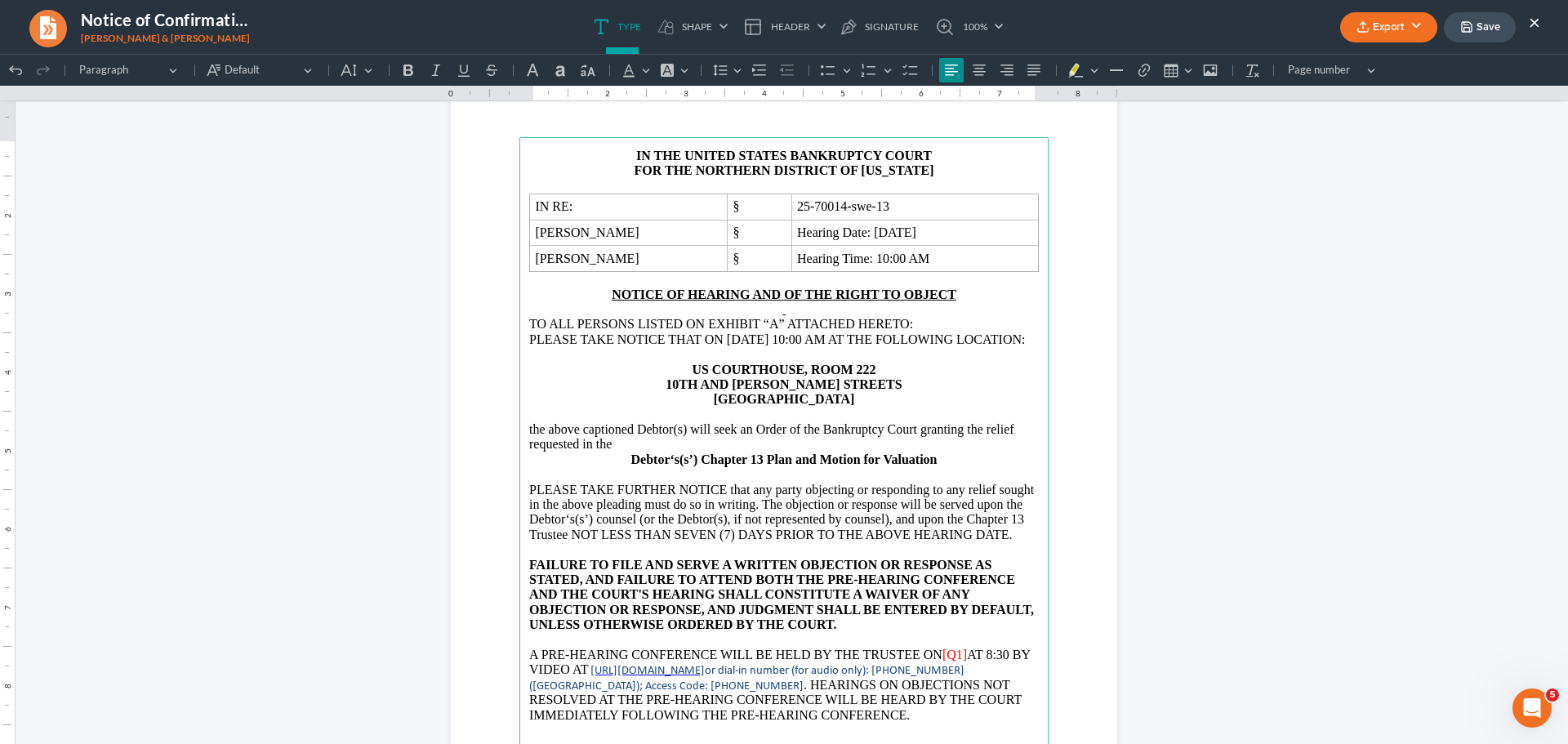
scroll to position [163, 0]
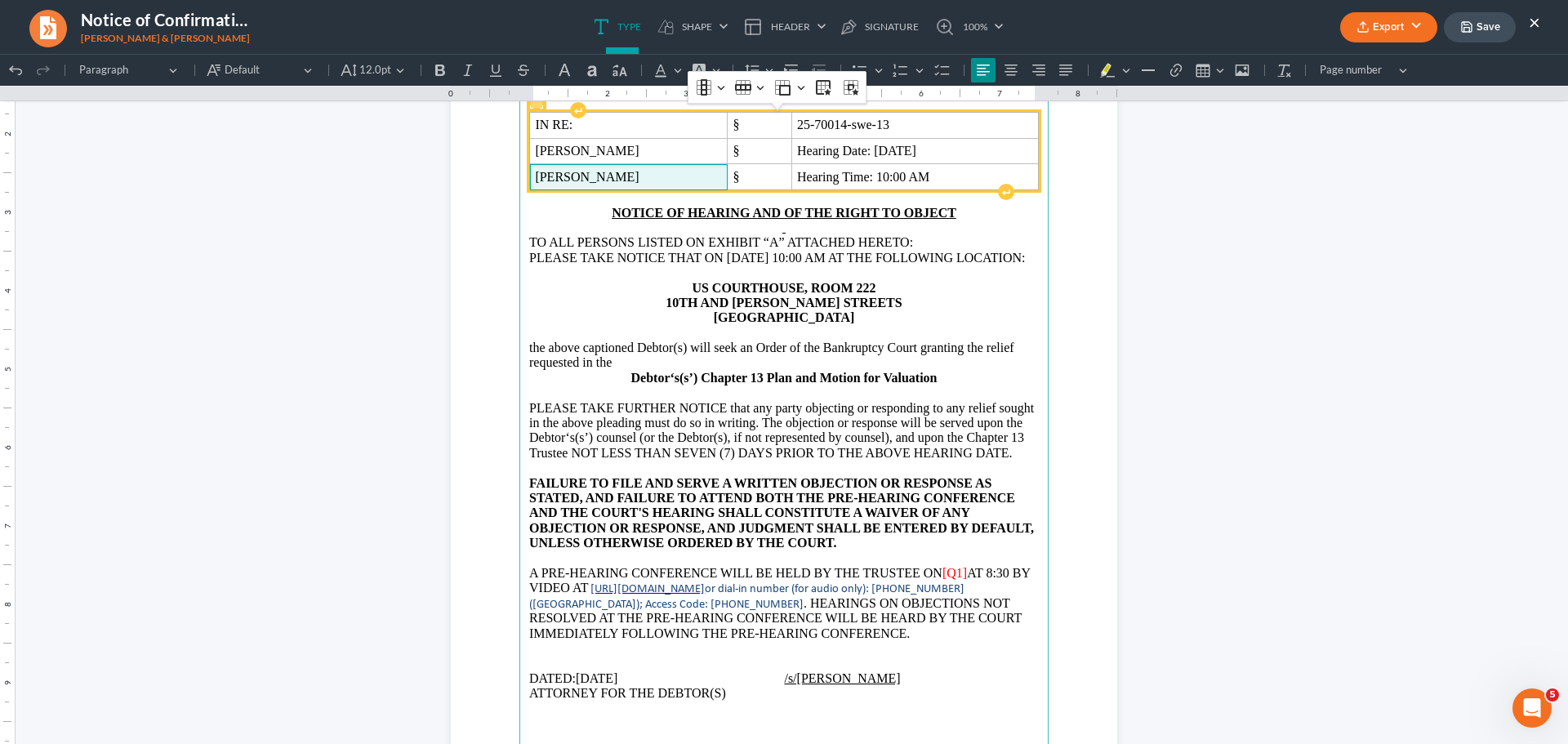
click at [657, 170] on span "[PERSON_NAME]" at bounding box center [628, 178] width 186 height 15
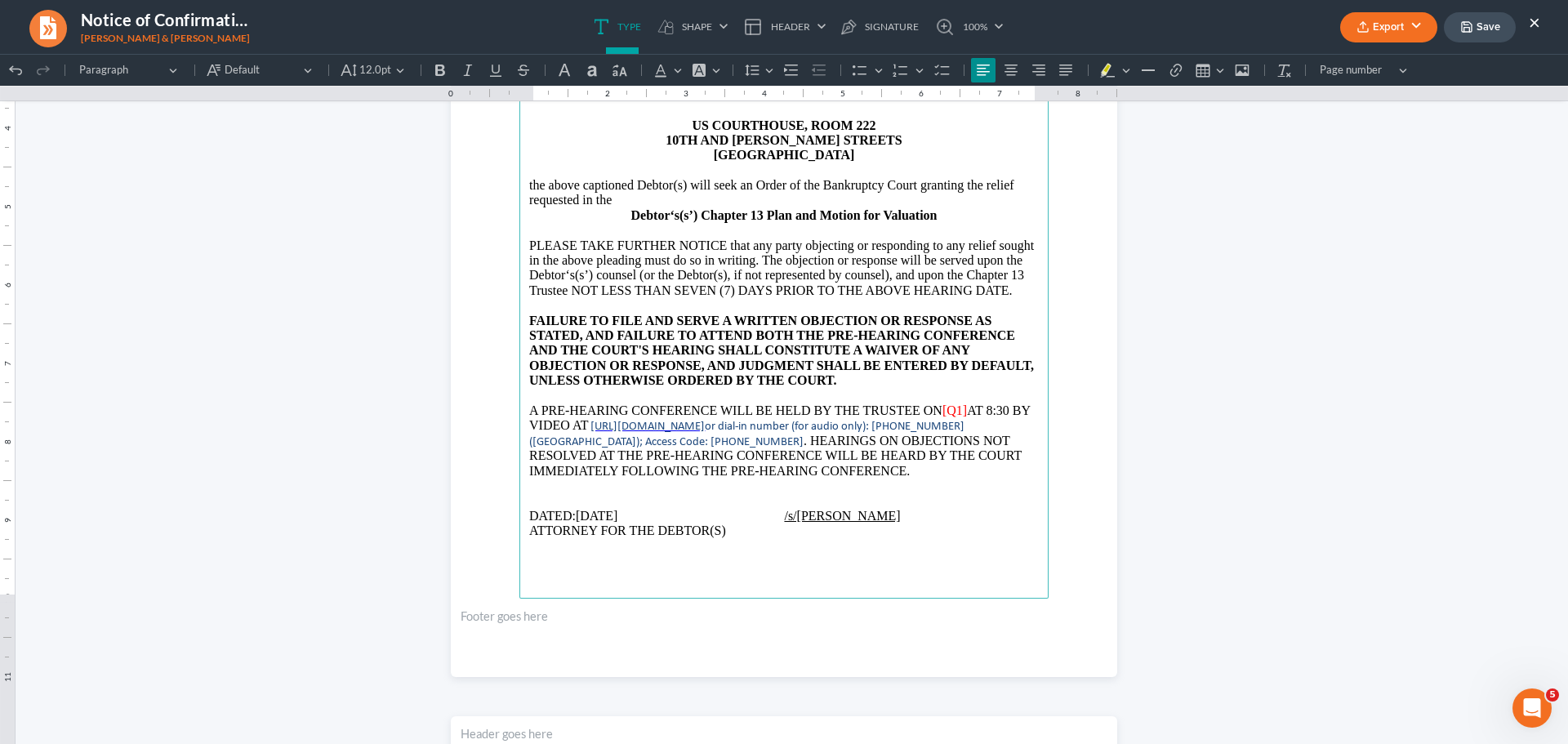
scroll to position [327, 0]
click at [961, 416] on span "[Q1]" at bounding box center [955, 410] width 24 height 14
click at [726, 536] on span "ATTORNEY FOR THE DEBTOR(S)" at bounding box center [628, 529] width 197 height 14
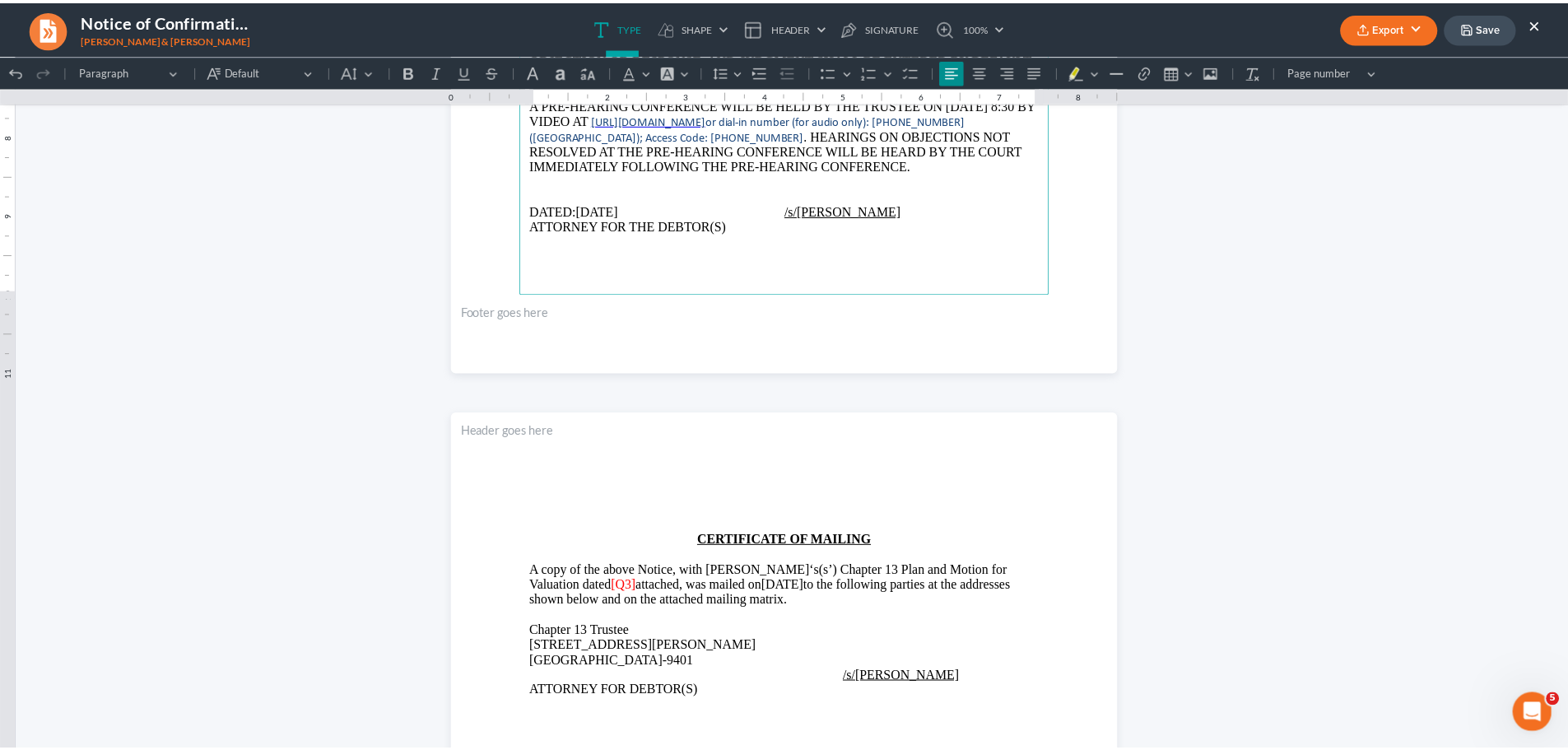
scroll to position [741, 0]
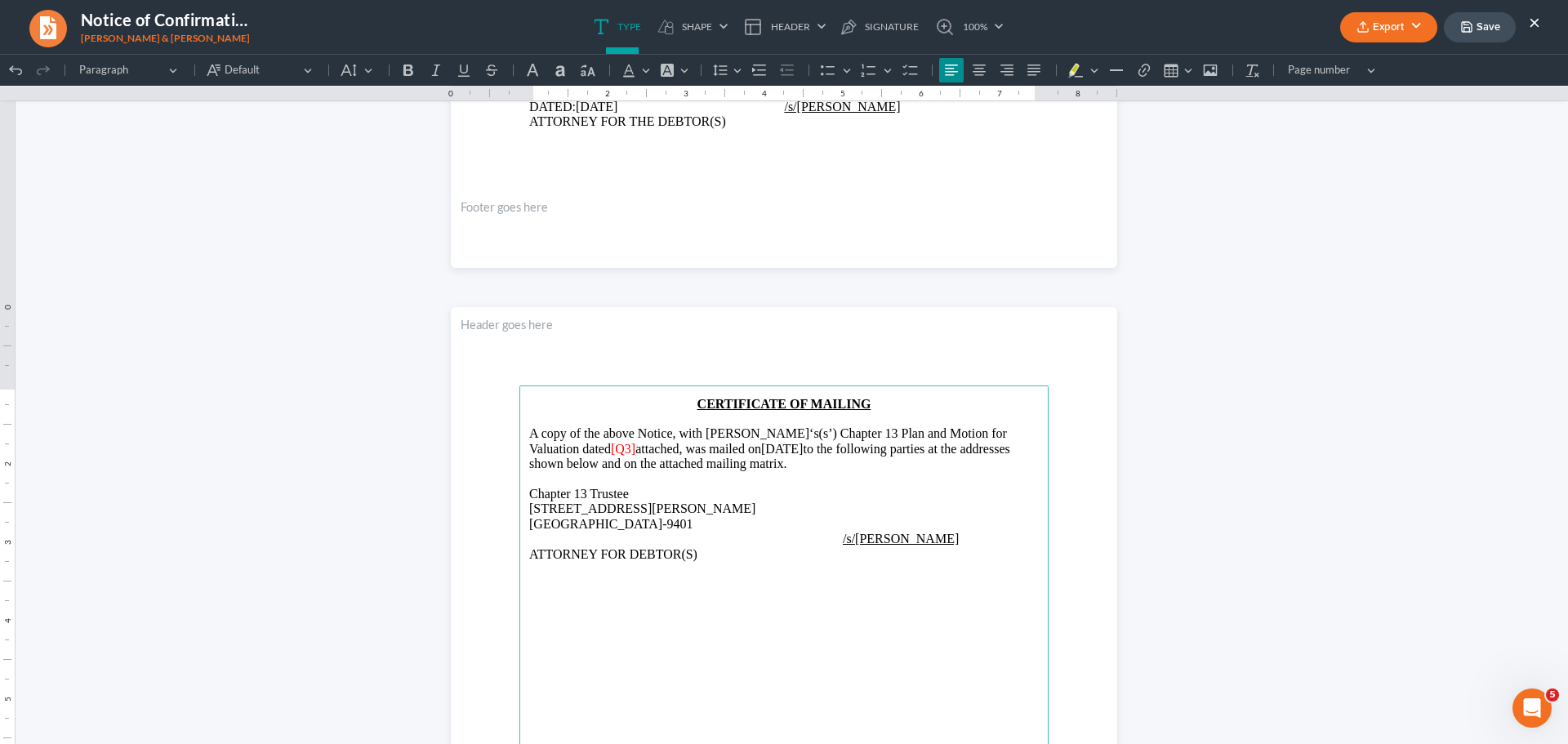
click at [611, 449] on span "[Q3]" at bounding box center [623, 449] width 24 height 14
click at [1390, 21] on button "Export" at bounding box center [1389, 28] width 97 height 30
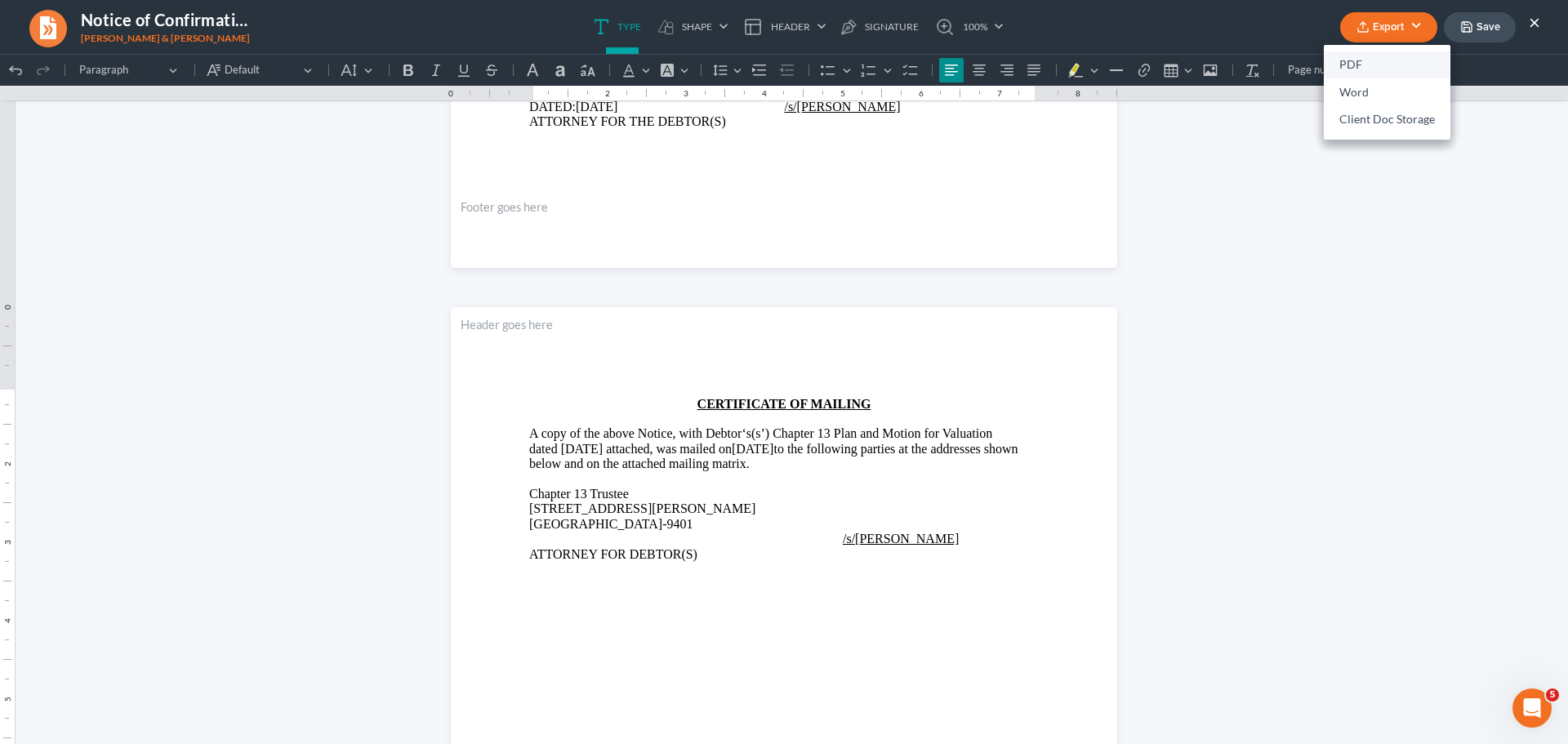
click at [1348, 62] on link "PDF" at bounding box center [1388, 65] width 127 height 28
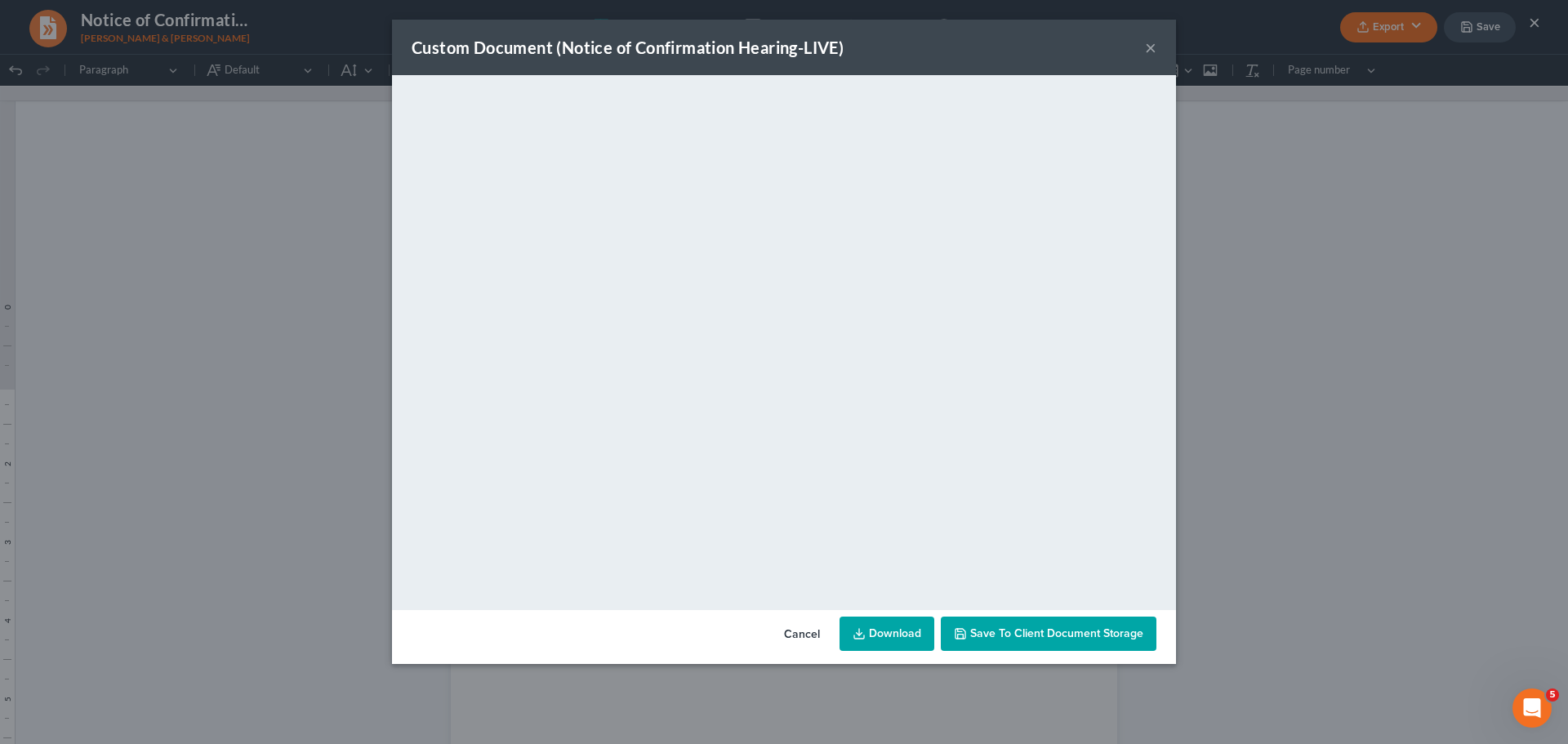
click at [1026, 636] on span "Save to Client Document Storage" at bounding box center [1057, 633] width 174 height 14
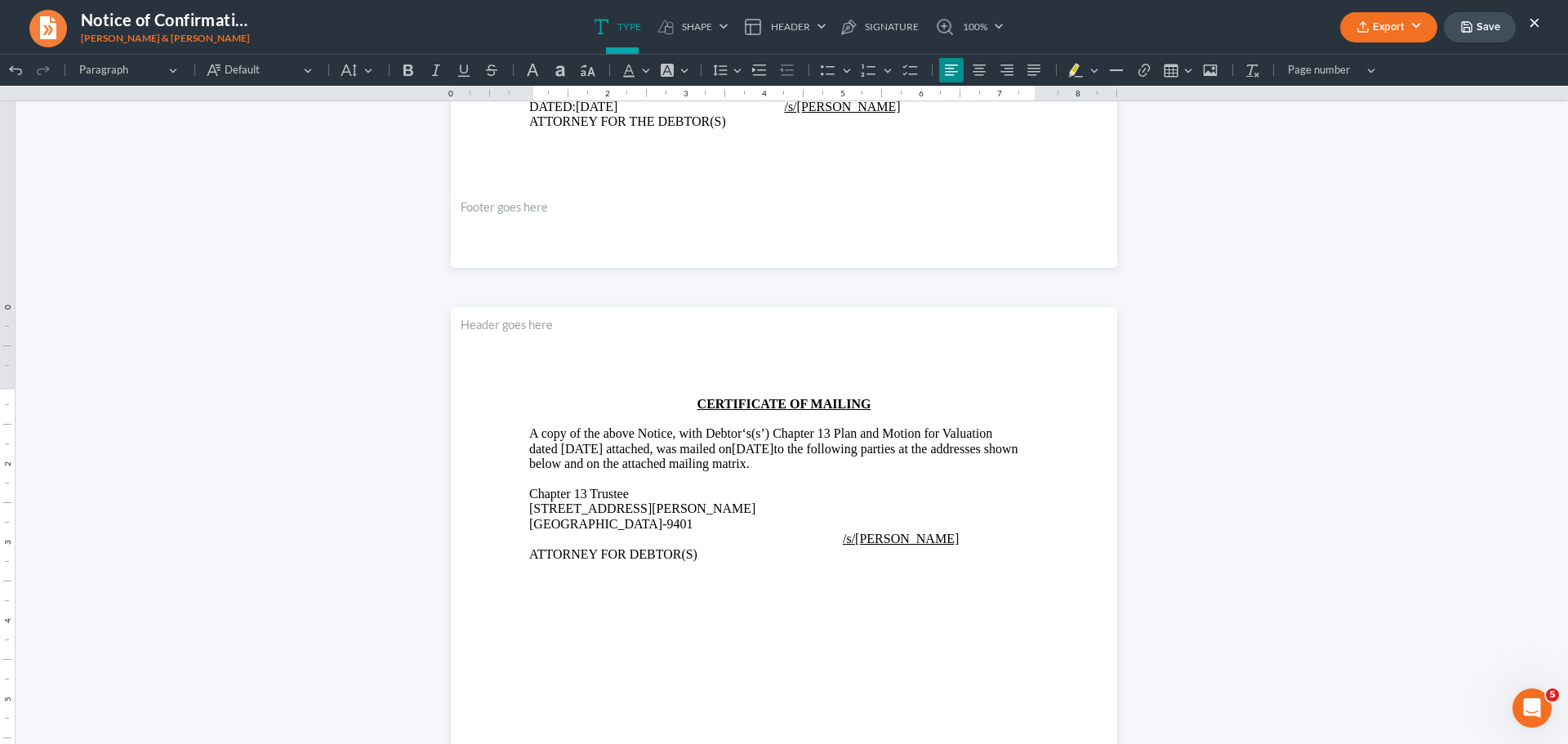
click at [1532, 27] on button "×" at bounding box center [1535, 22] width 12 height 19
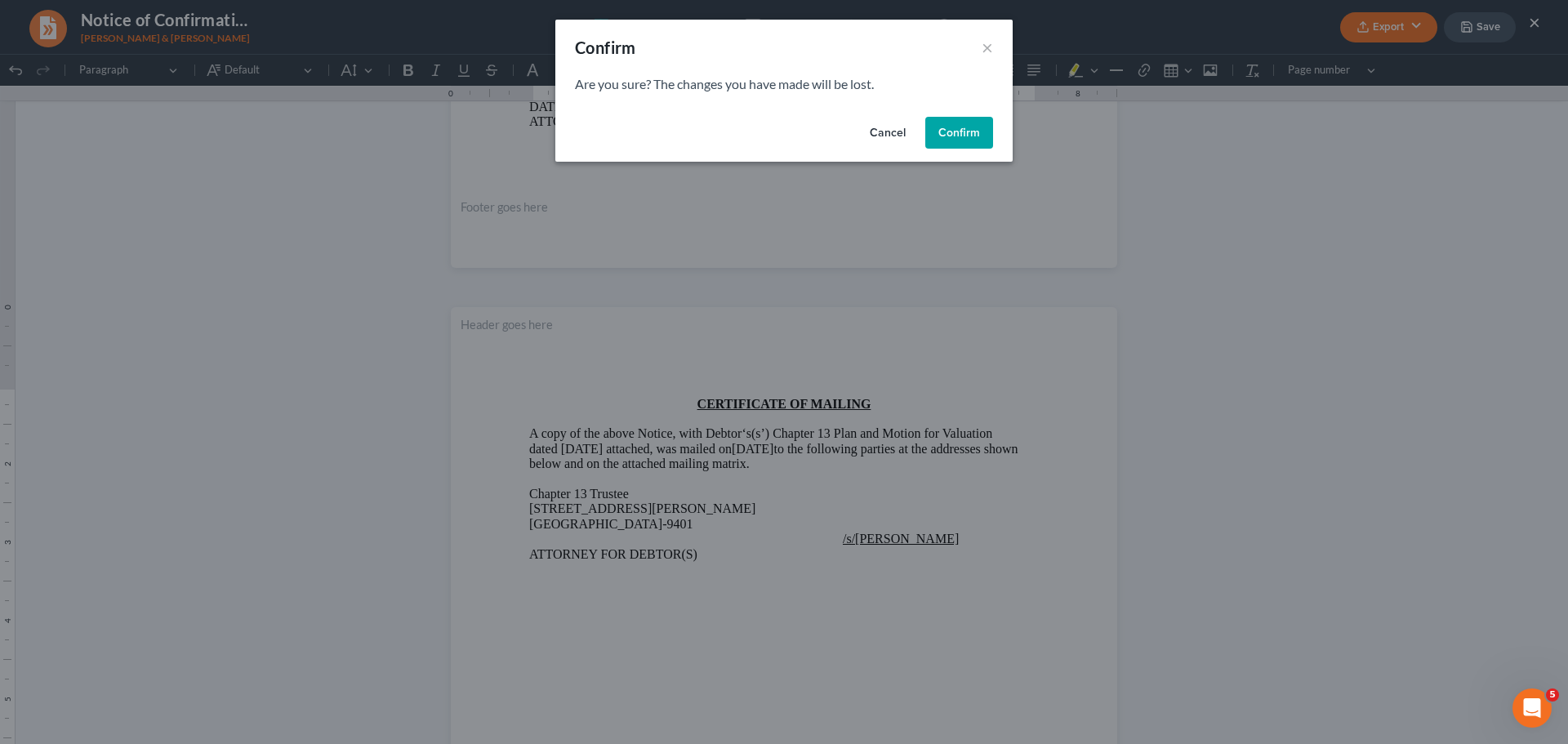
click at [885, 130] on button "Cancel" at bounding box center [888, 133] width 62 height 33
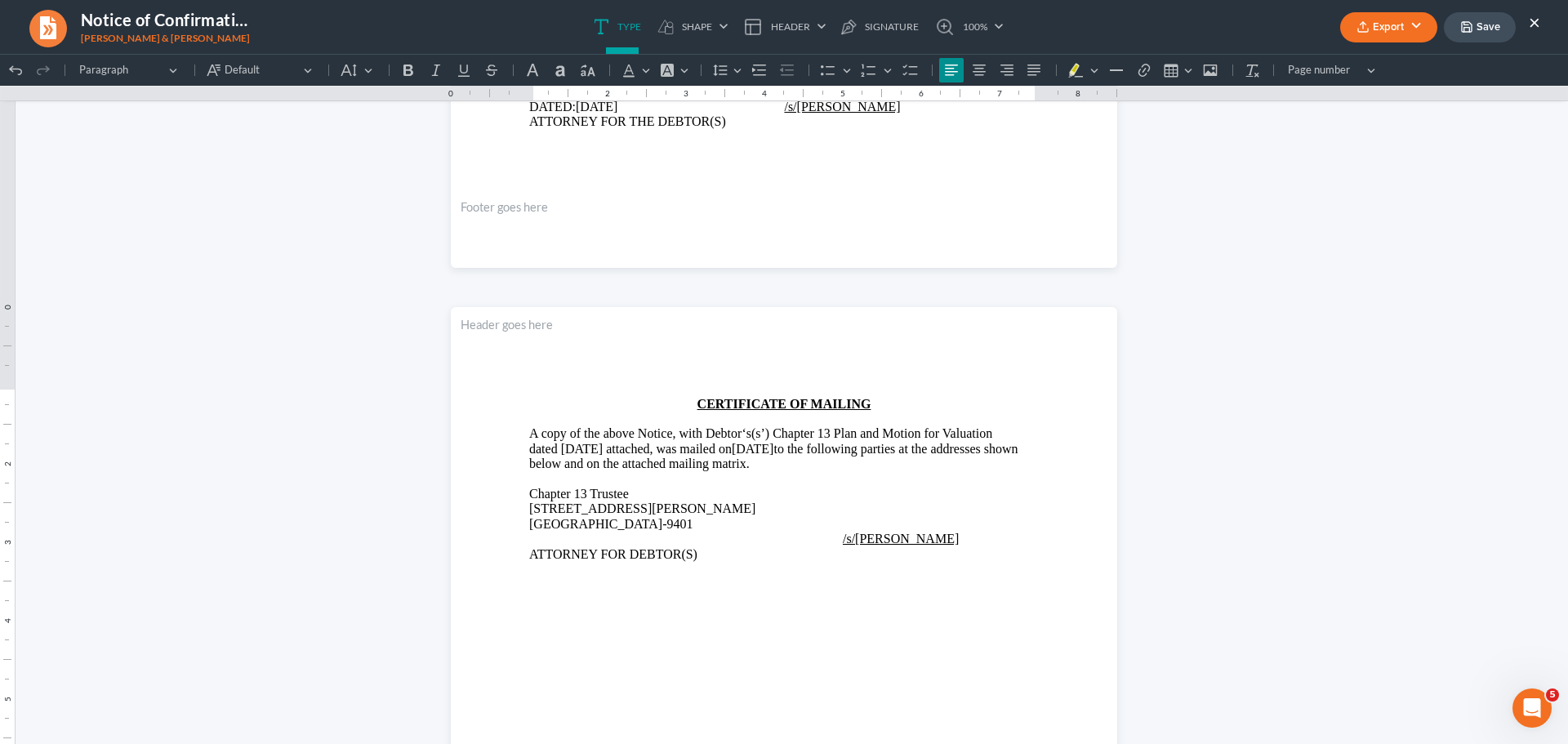
click at [1494, 28] on button "Save" at bounding box center [1480, 28] width 72 height 30
click at [1532, 19] on button "×" at bounding box center [1535, 22] width 12 height 19
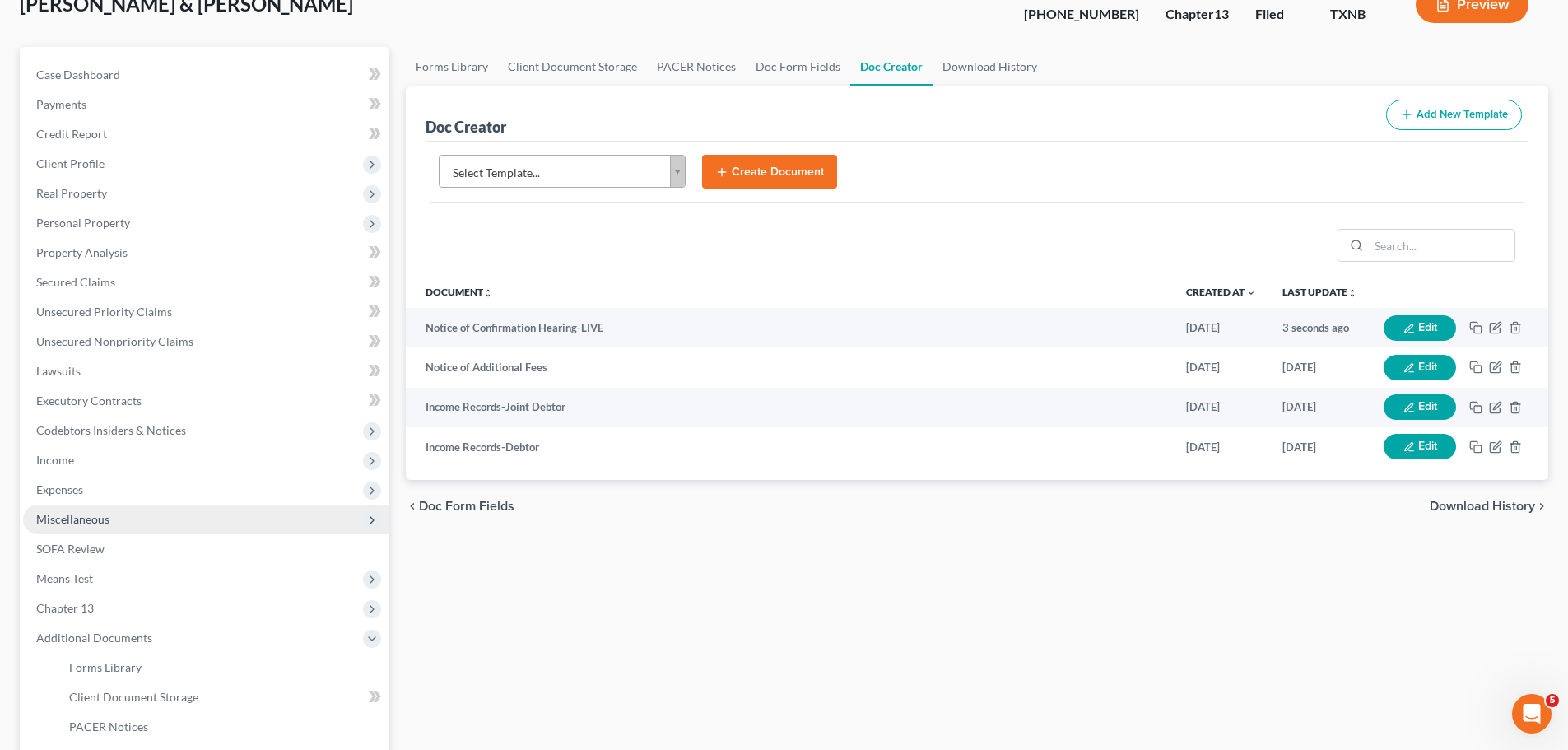
scroll to position [82, 0]
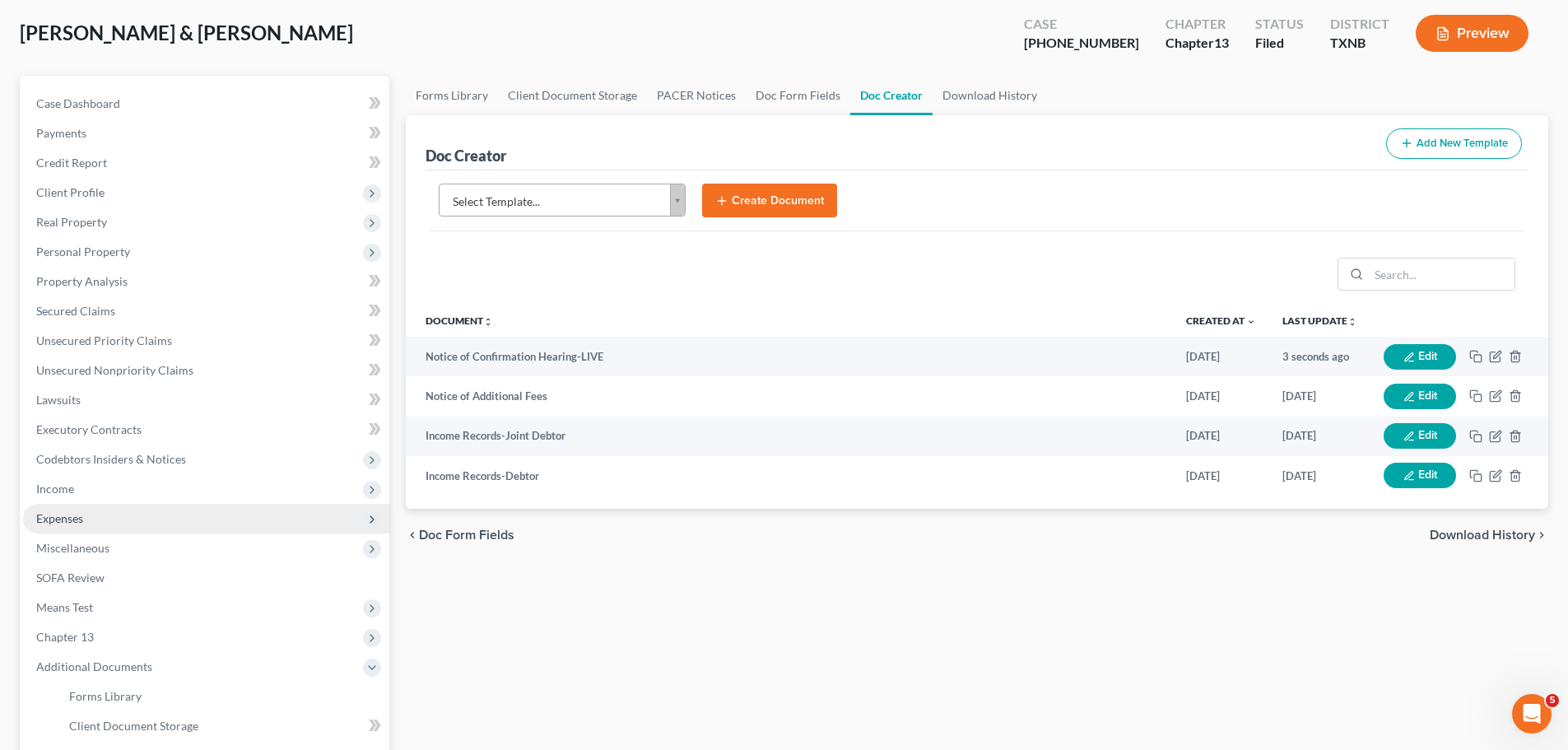
click at [73, 521] on span "Expenses" at bounding box center [60, 518] width 47 height 14
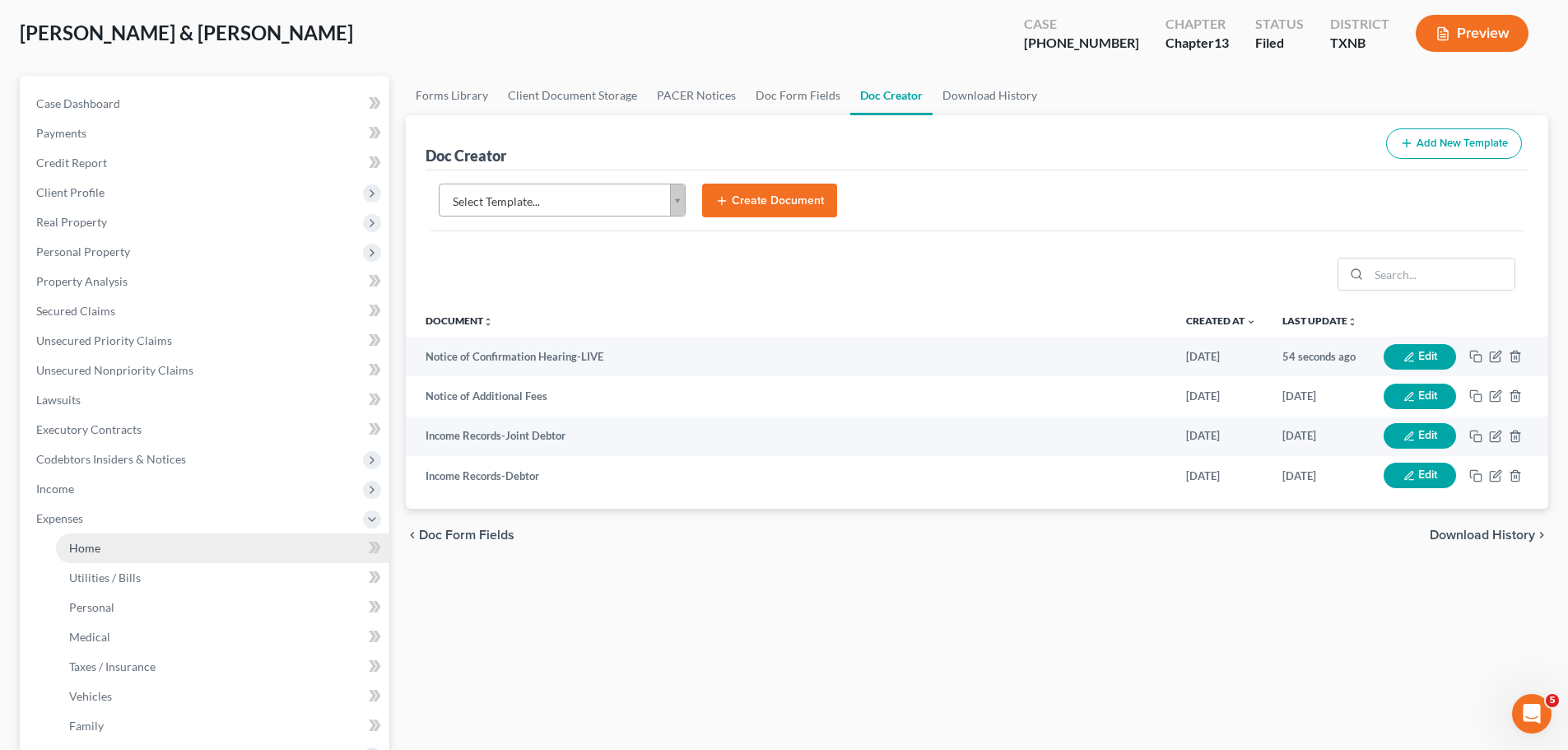
click at [78, 544] on span "Home" at bounding box center [84, 547] width 31 height 14
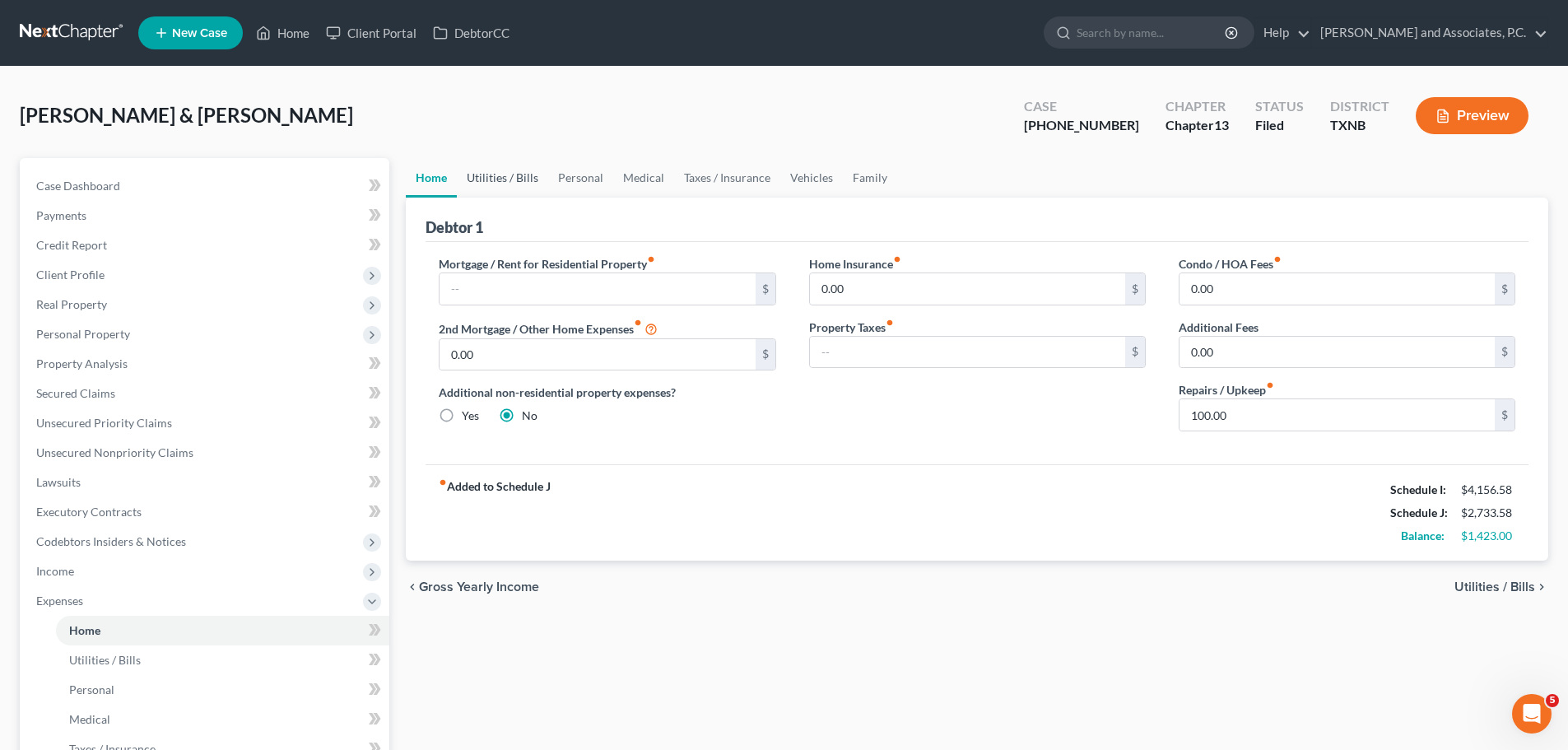
click at [515, 182] on link "Utilities / Bills" at bounding box center [502, 177] width 92 height 40
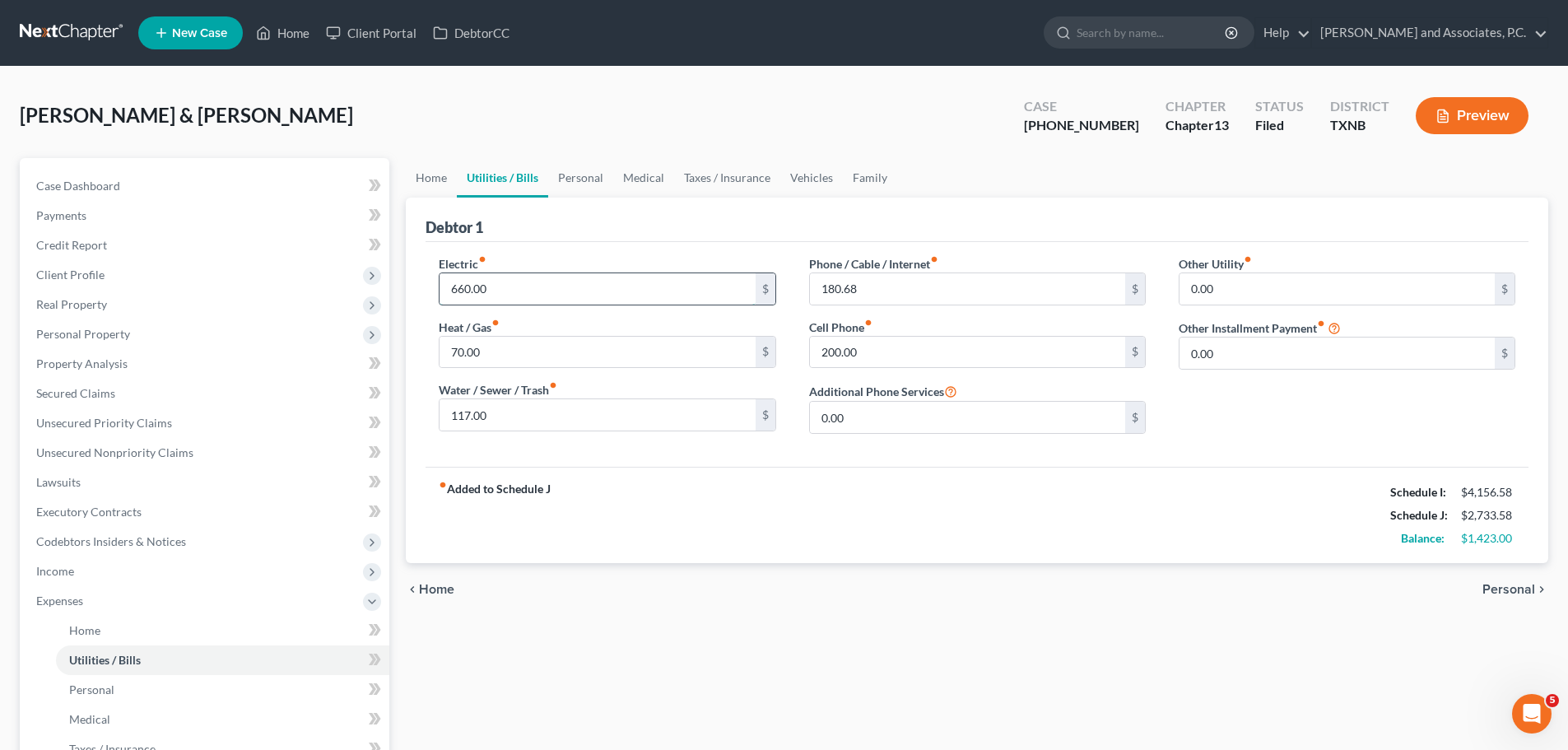
click at [457, 288] on input "660.00" at bounding box center [597, 288] width 315 height 31
type input "560.00"
type input "160.00"
click at [592, 177] on link "Personal" at bounding box center [580, 177] width 65 height 40
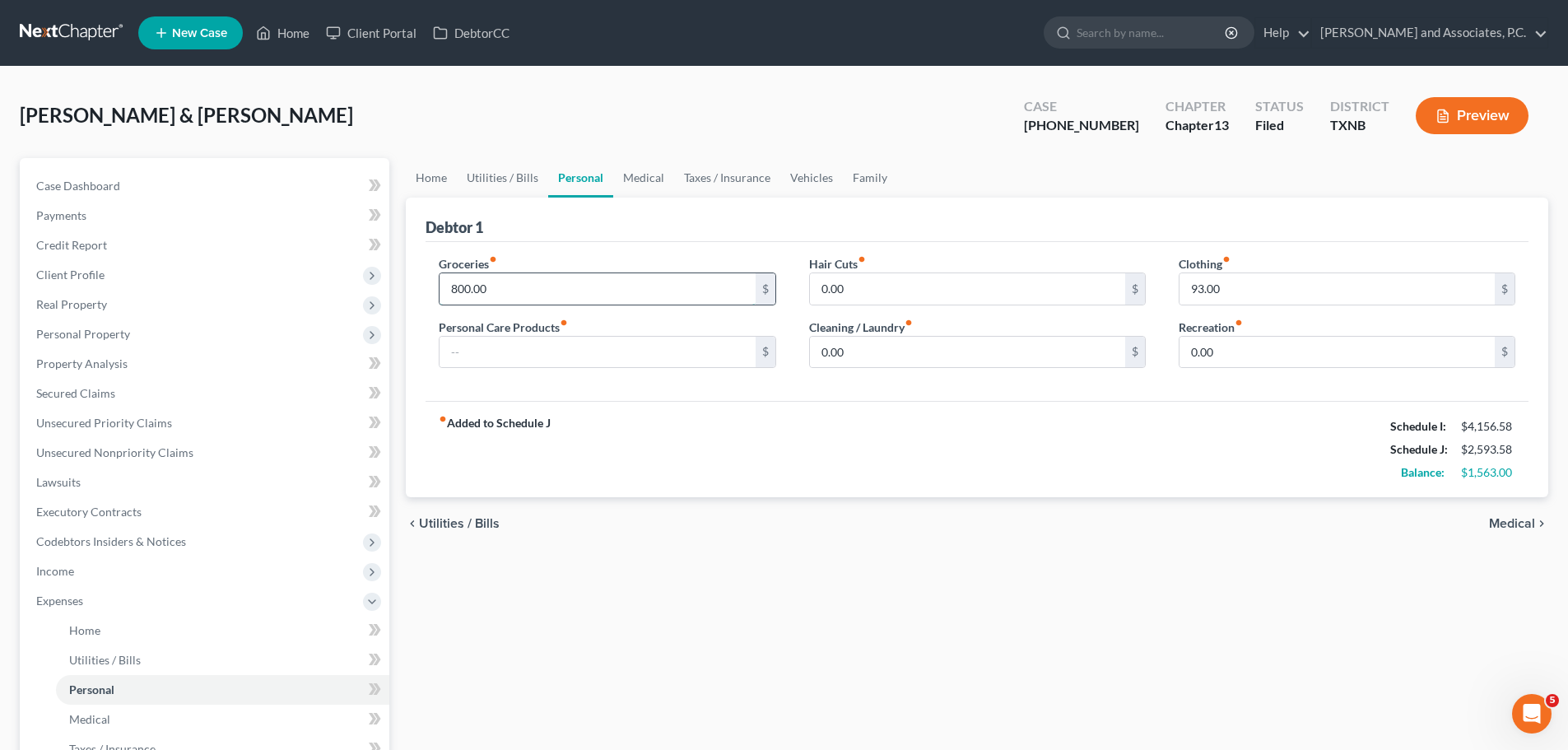
click at [456, 289] on input "800.00" at bounding box center [597, 288] width 315 height 31
type input "700.00"
type input "50.00"
click at [628, 177] on link "Medical" at bounding box center [643, 177] width 61 height 40
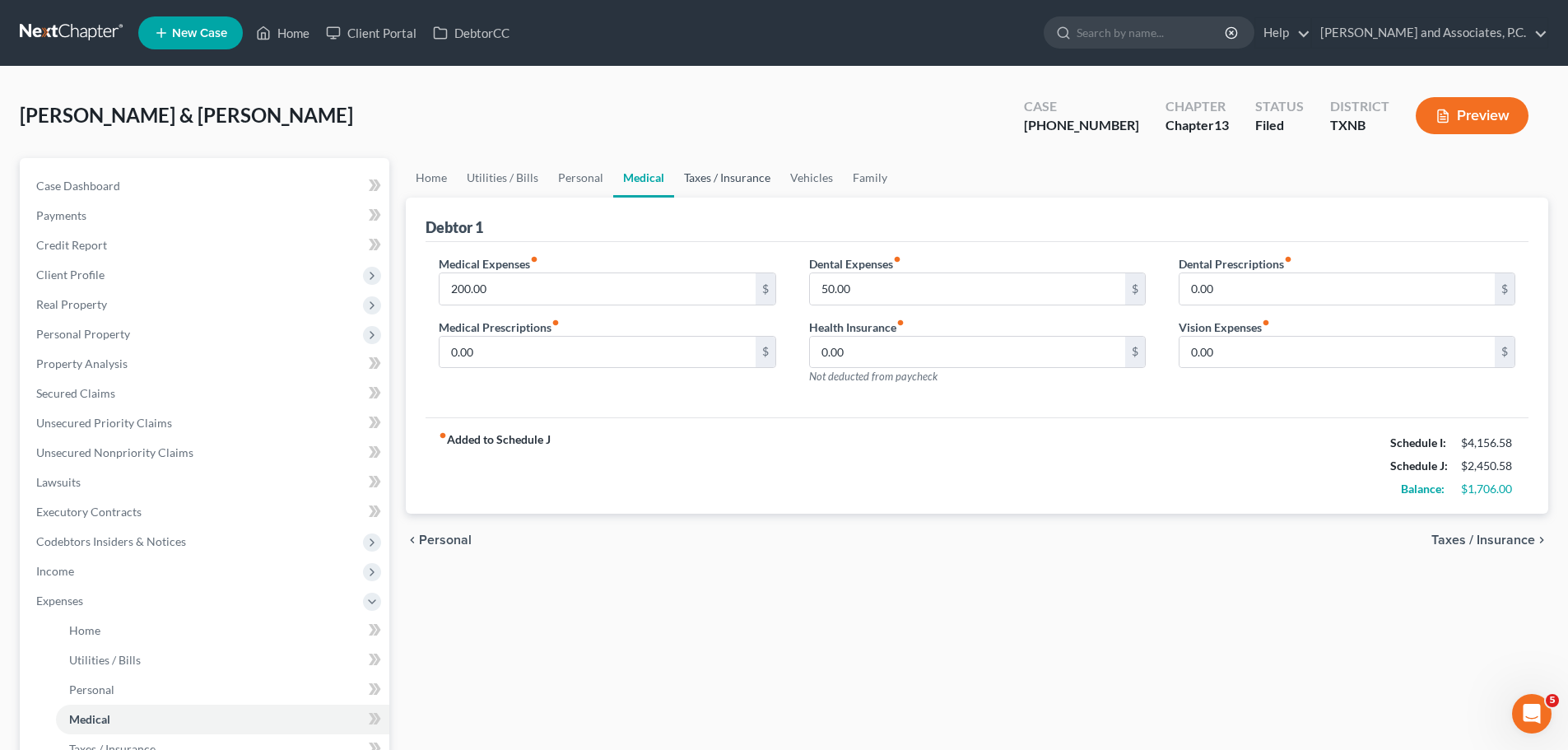
click at [712, 182] on link "Taxes / Insurance" at bounding box center [727, 177] width 106 height 40
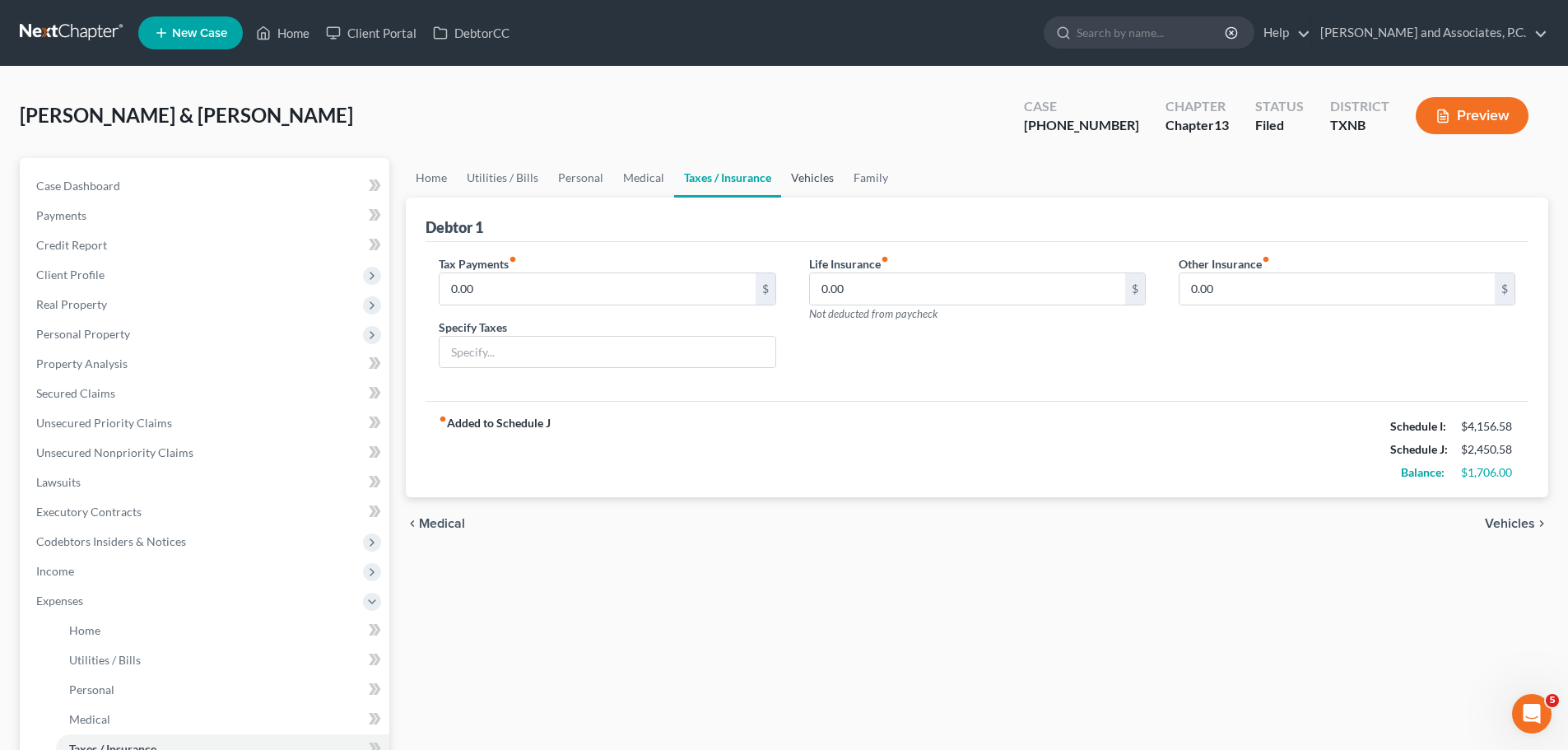
click at [792, 176] on link "Vehicles" at bounding box center [812, 177] width 62 height 40
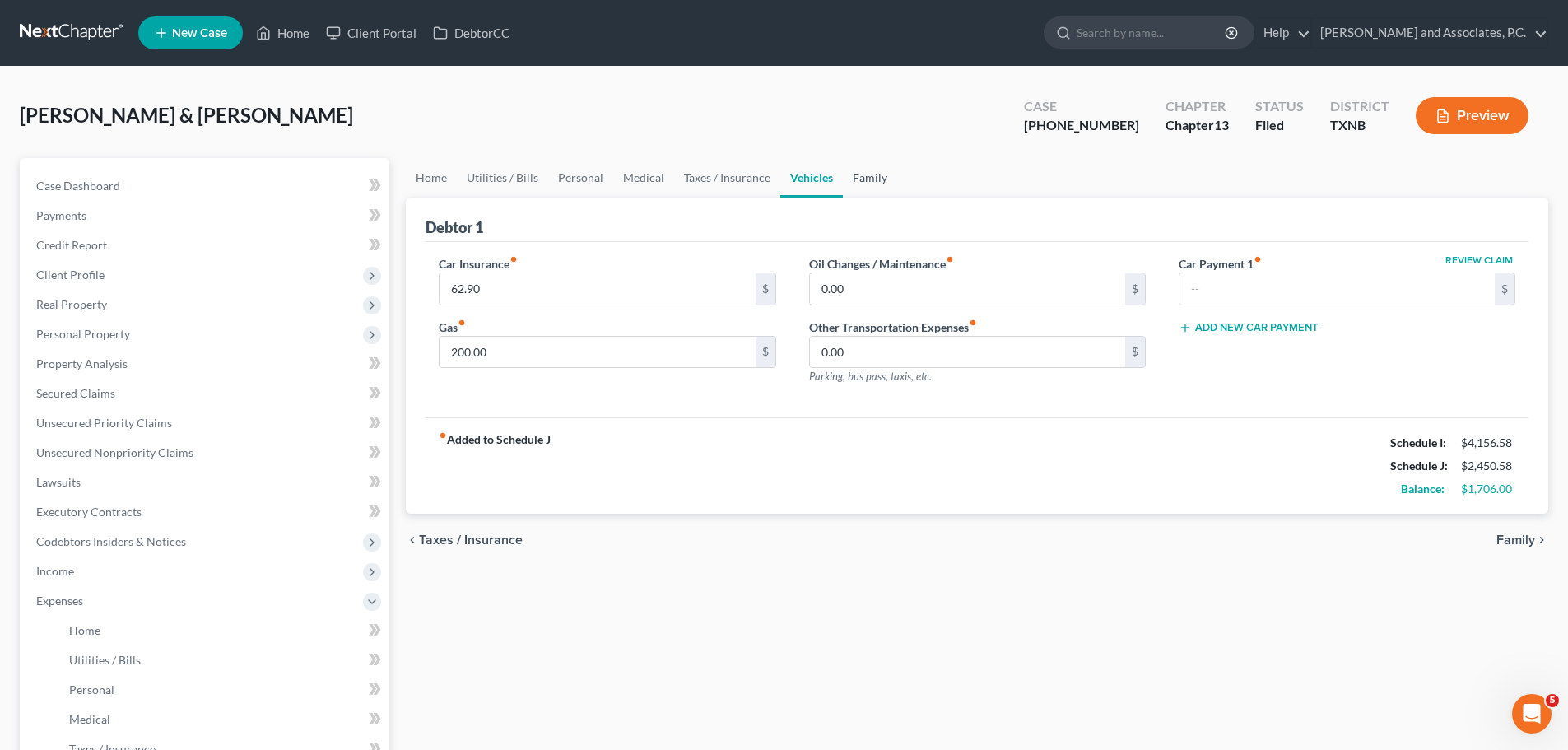
click at [863, 176] on link "Family" at bounding box center [869, 177] width 55 height 40
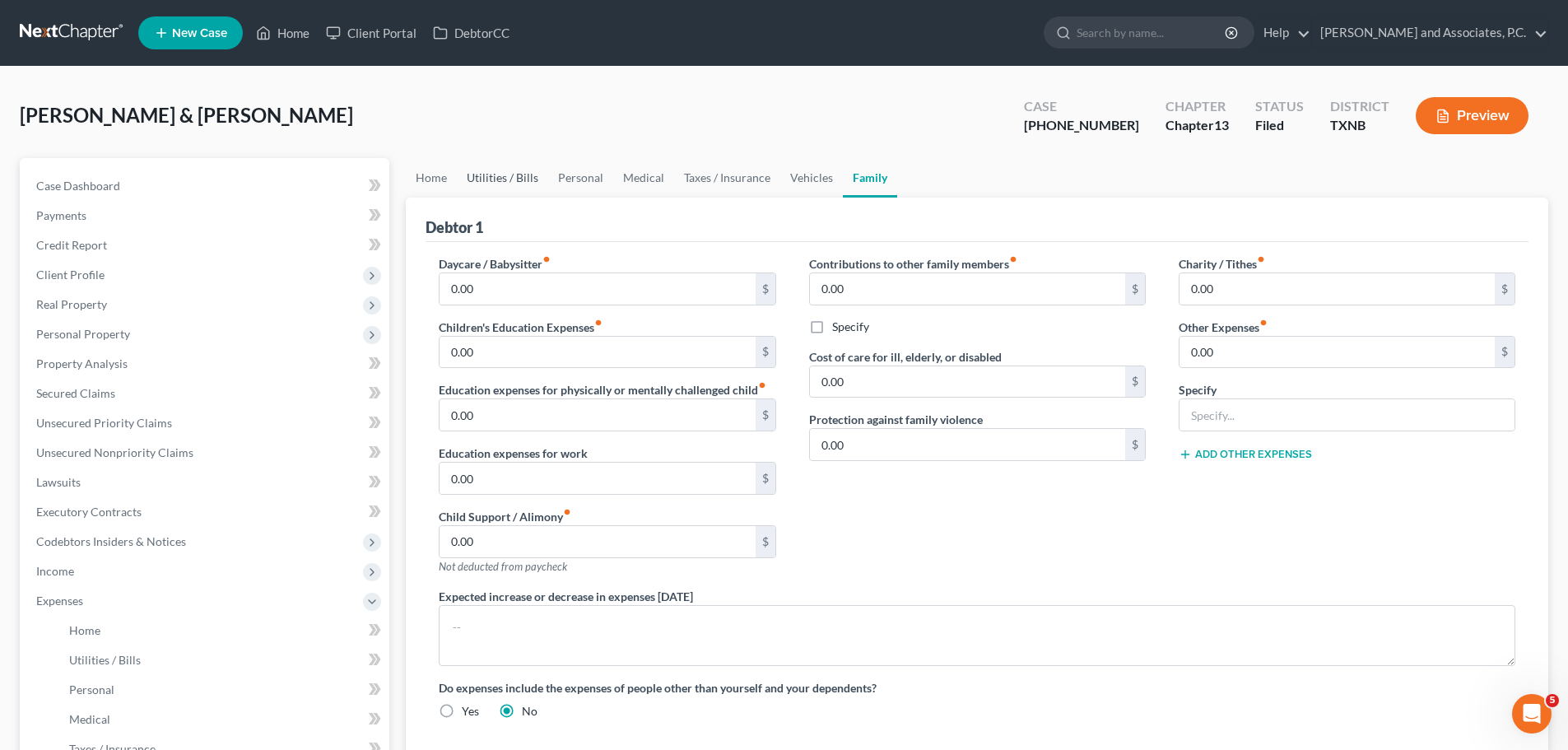
click at [474, 177] on link "Utilities / Bills" at bounding box center [502, 177] width 92 height 40
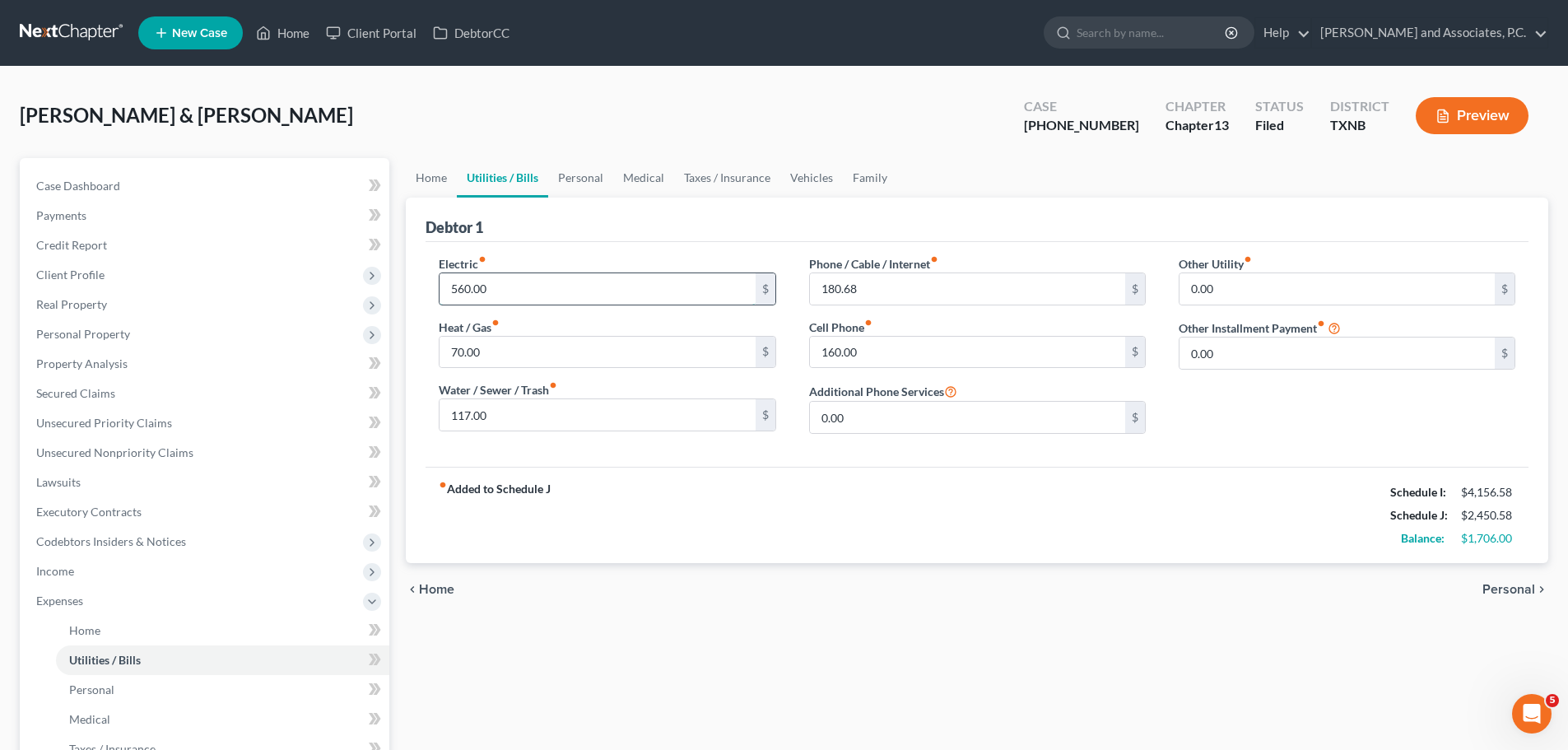
click at [455, 286] on input "560.00" at bounding box center [597, 288] width 315 height 31
click at [455, 288] on input "360.00" at bounding box center [597, 288] width 315 height 31
type input "460.00"
type input "50.00"
click at [467, 411] on input "117.00" at bounding box center [597, 415] width 315 height 31
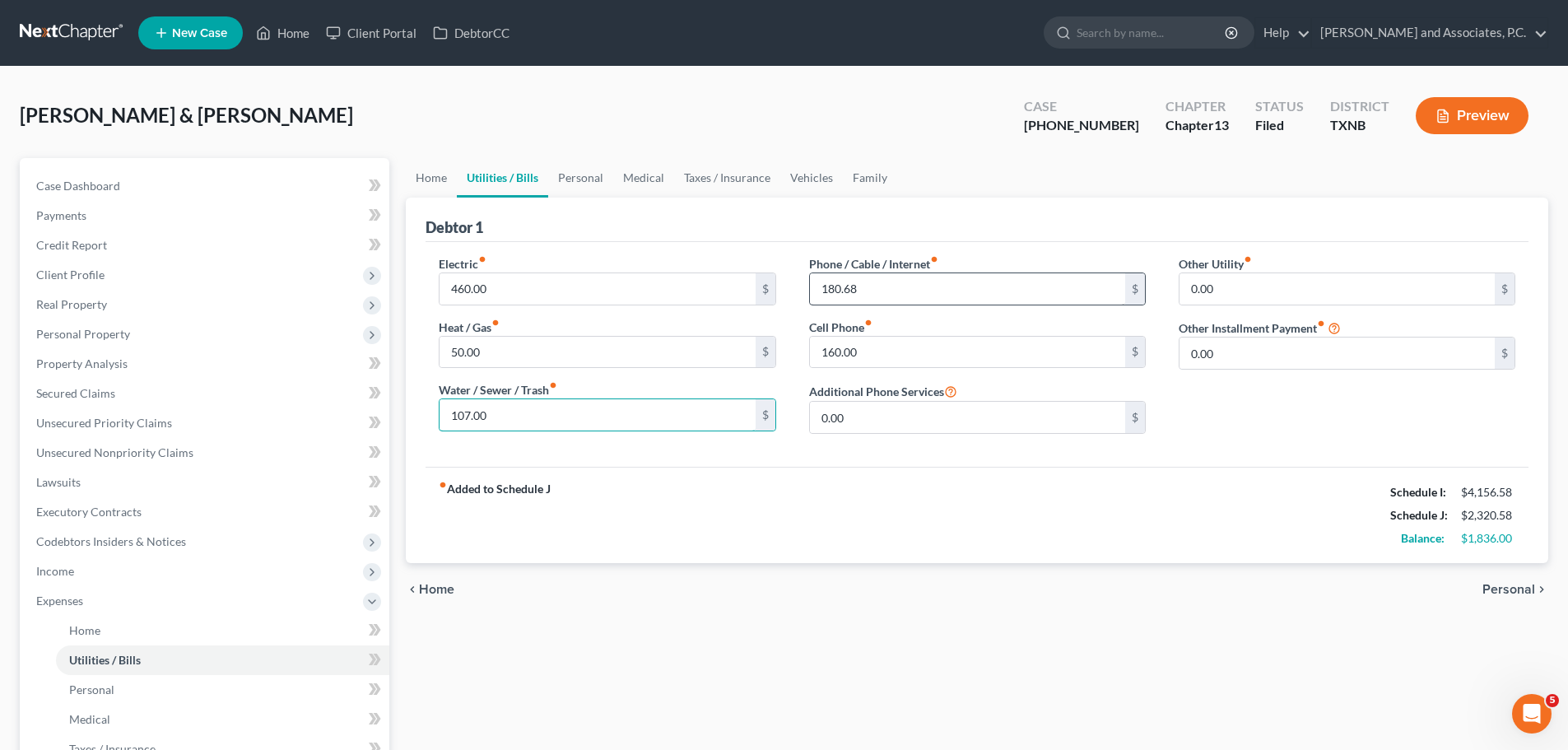
type input "107.00"
click at [833, 288] on input "180.68" at bounding box center [967, 288] width 315 height 31
type input "160.68"
click at [937, 346] on input "160.00" at bounding box center [967, 351] width 315 height 31
click at [834, 353] on input "160.00" at bounding box center [967, 351] width 315 height 31
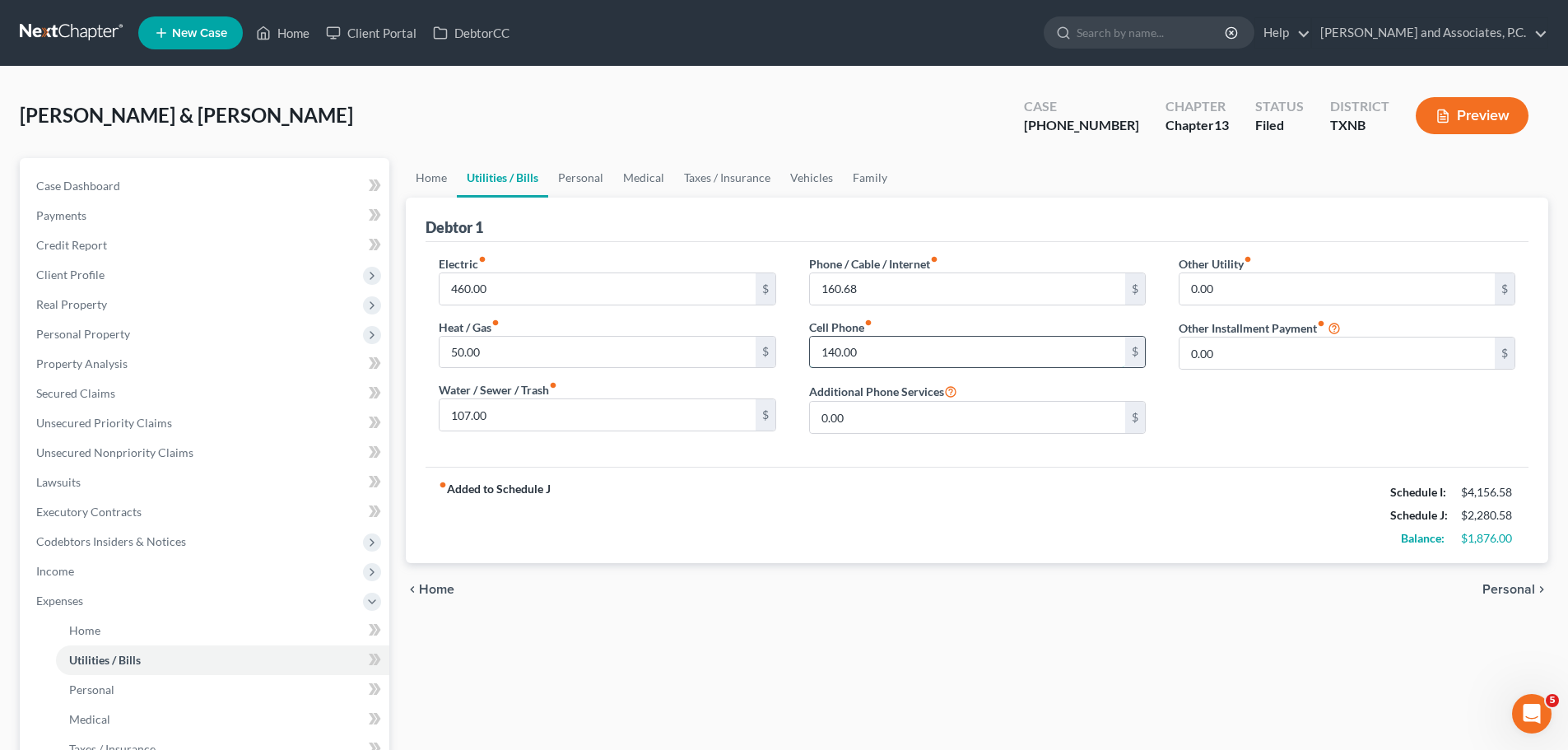
click at [840, 351] on input "140.00" at bounding box center [967, 351] width 315 height 31
type input "146.00"
click at [884, 476] on div "fiber_manual_record Added to Schedule J Schedule I: $4,156.58 Schedule J: $2,28…" at bounding box center [977, 515] width 1103 height 97
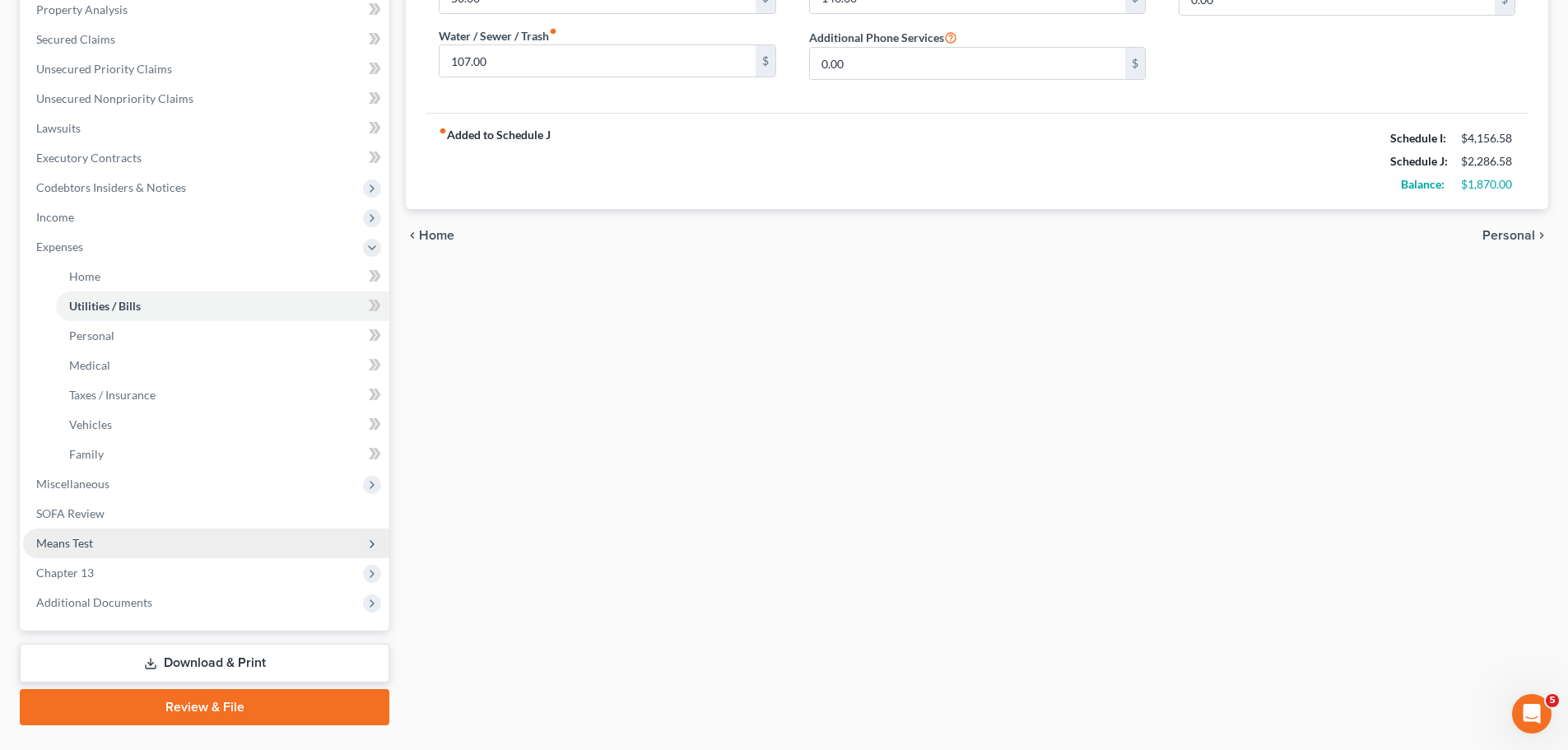
scroll to position [392, 0]
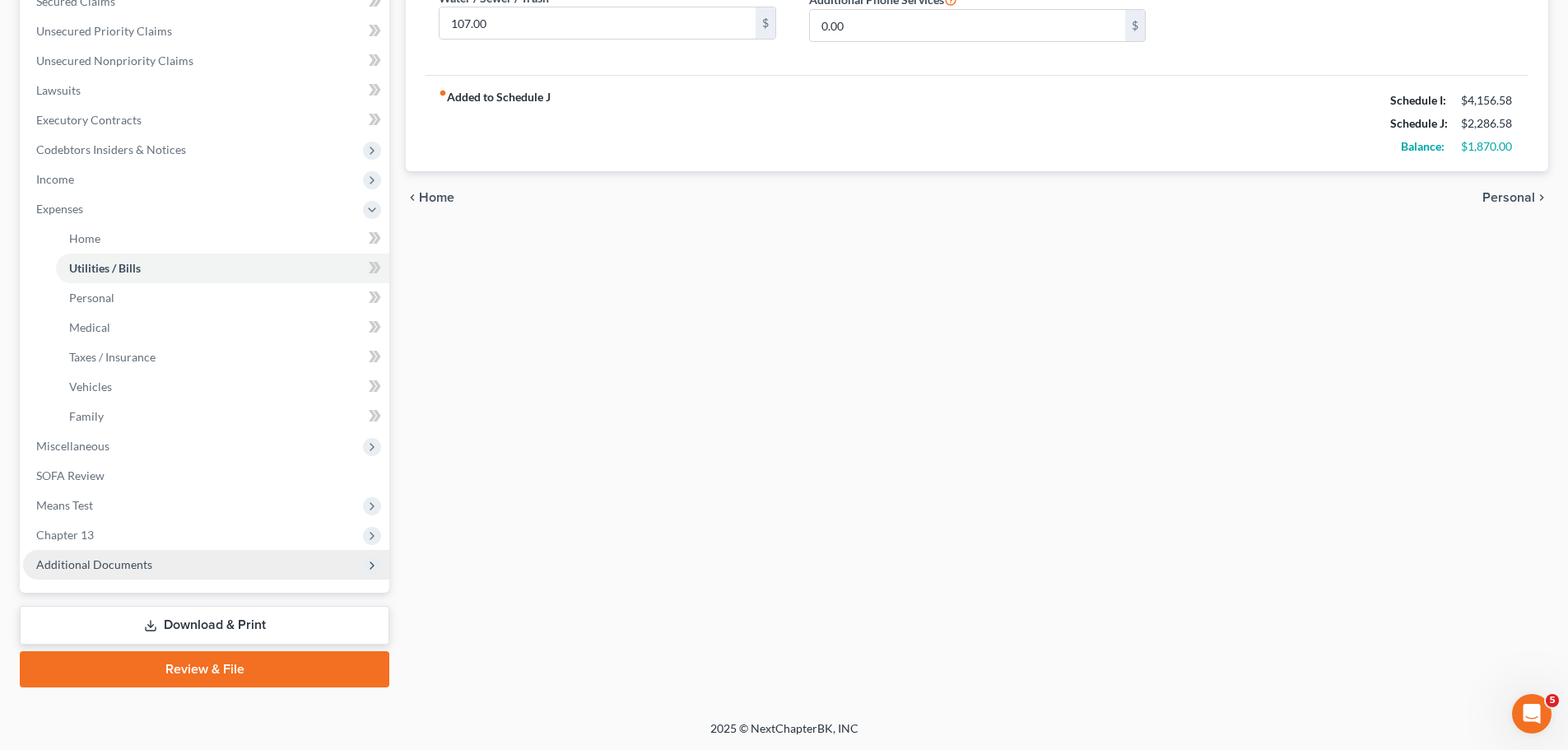
click at [103, 569] on span "Additional Documents" at bounding box center [94, 564] width 116 height 14
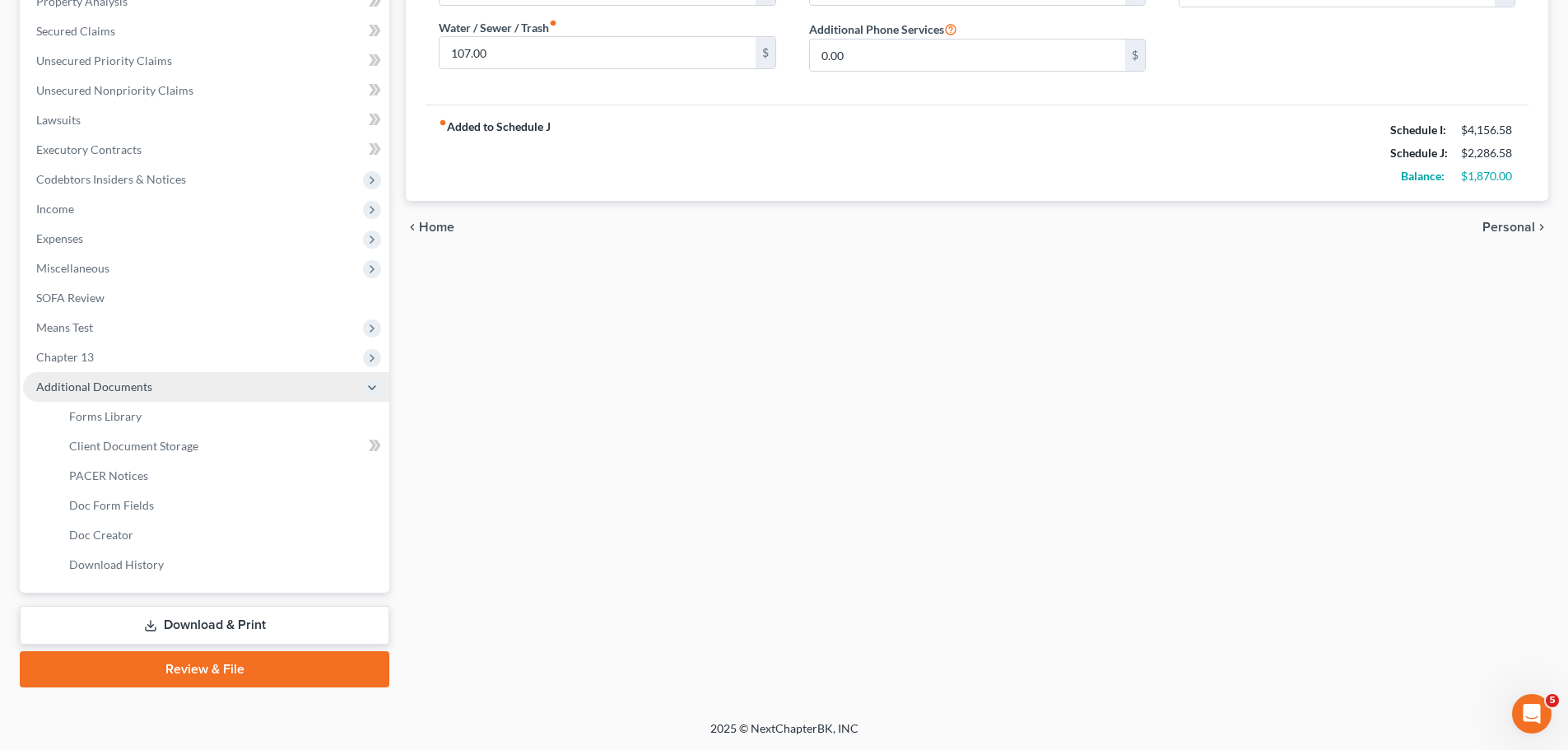
scroll to position [362, 0]
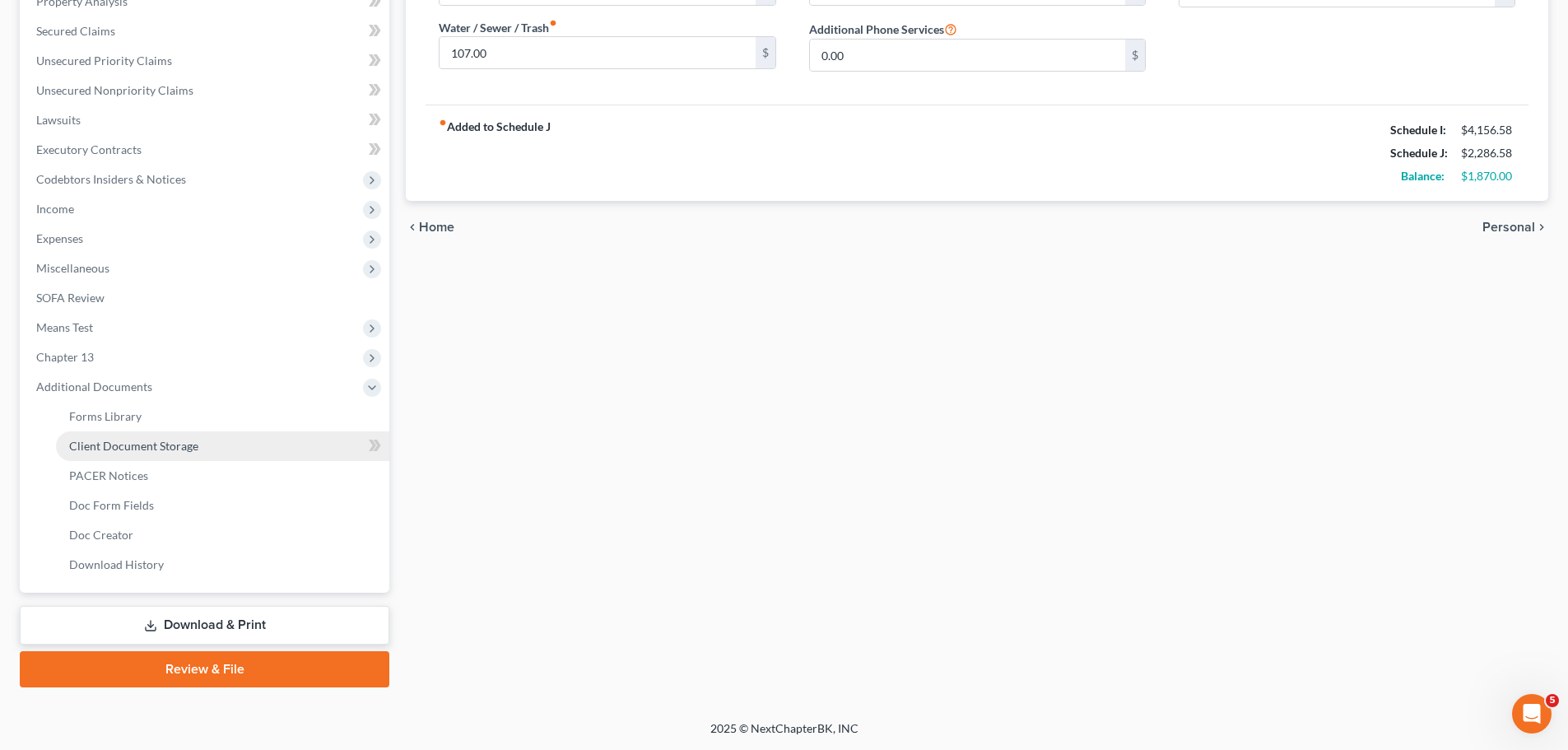
click at [108, 445] on span "Client Document Storage" at bounding box center [134, 446] width 129 height 14
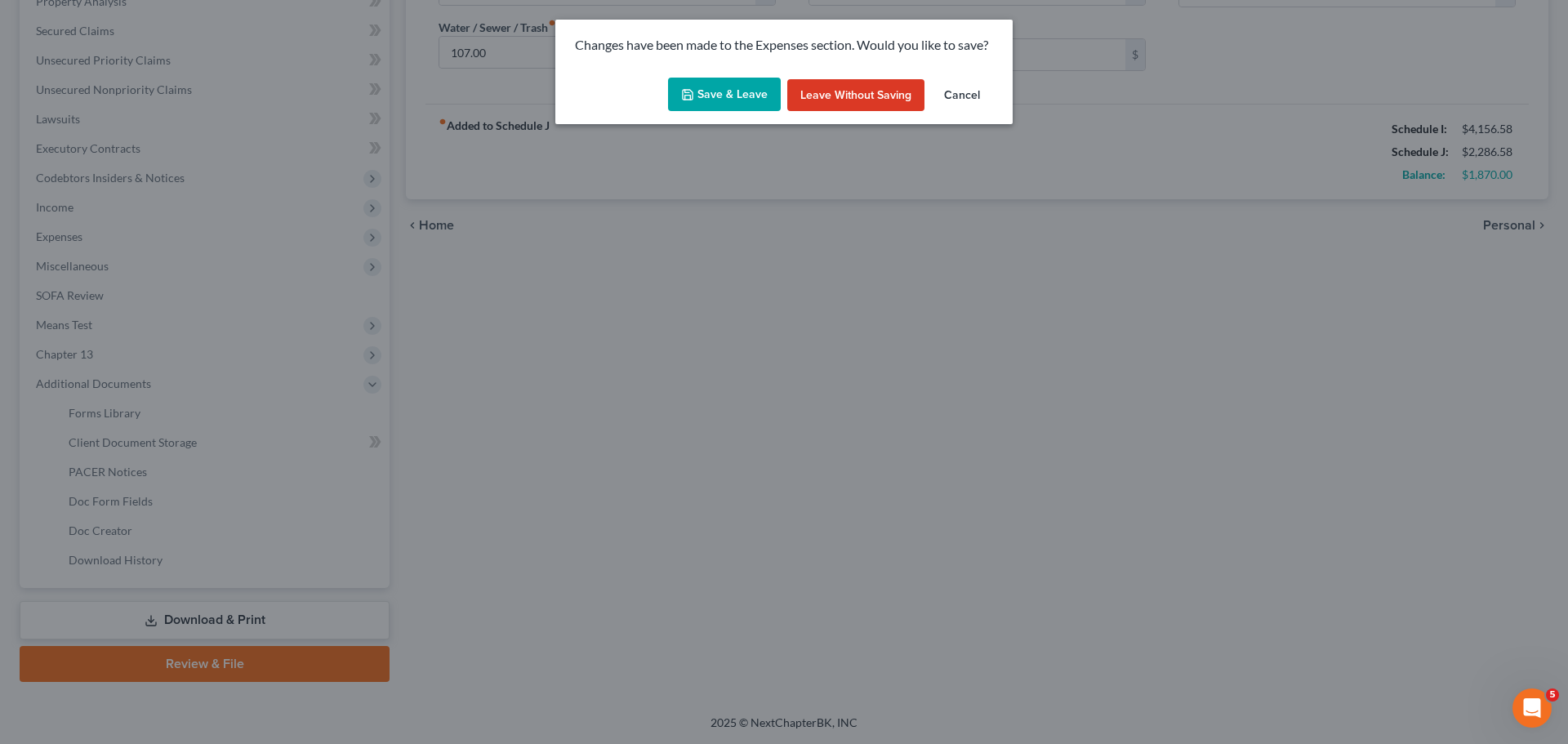
click at [703, 84] on button "Save & Leave" at bounding box center [724, 94] width 113 height 34
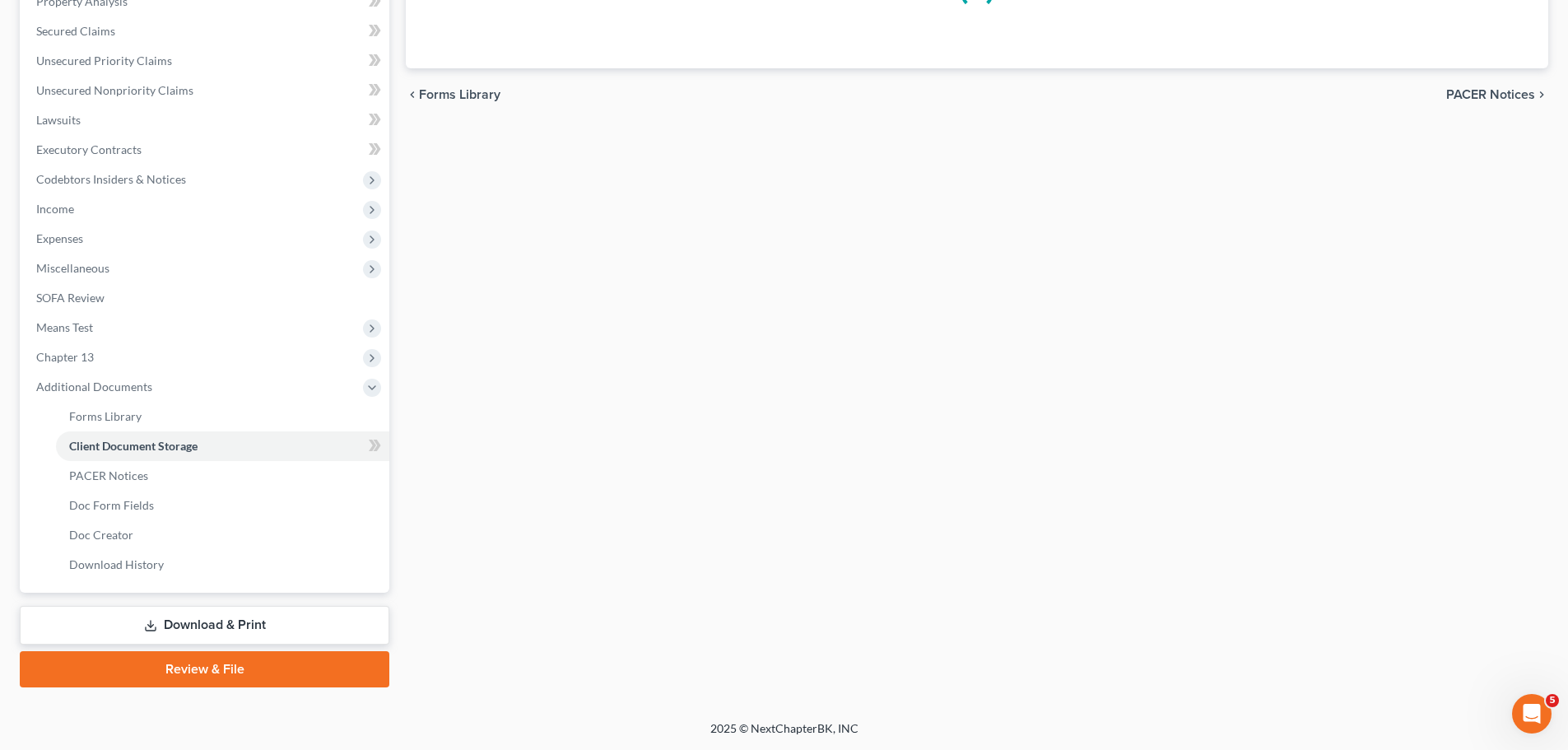
scroll to position [125, 0]
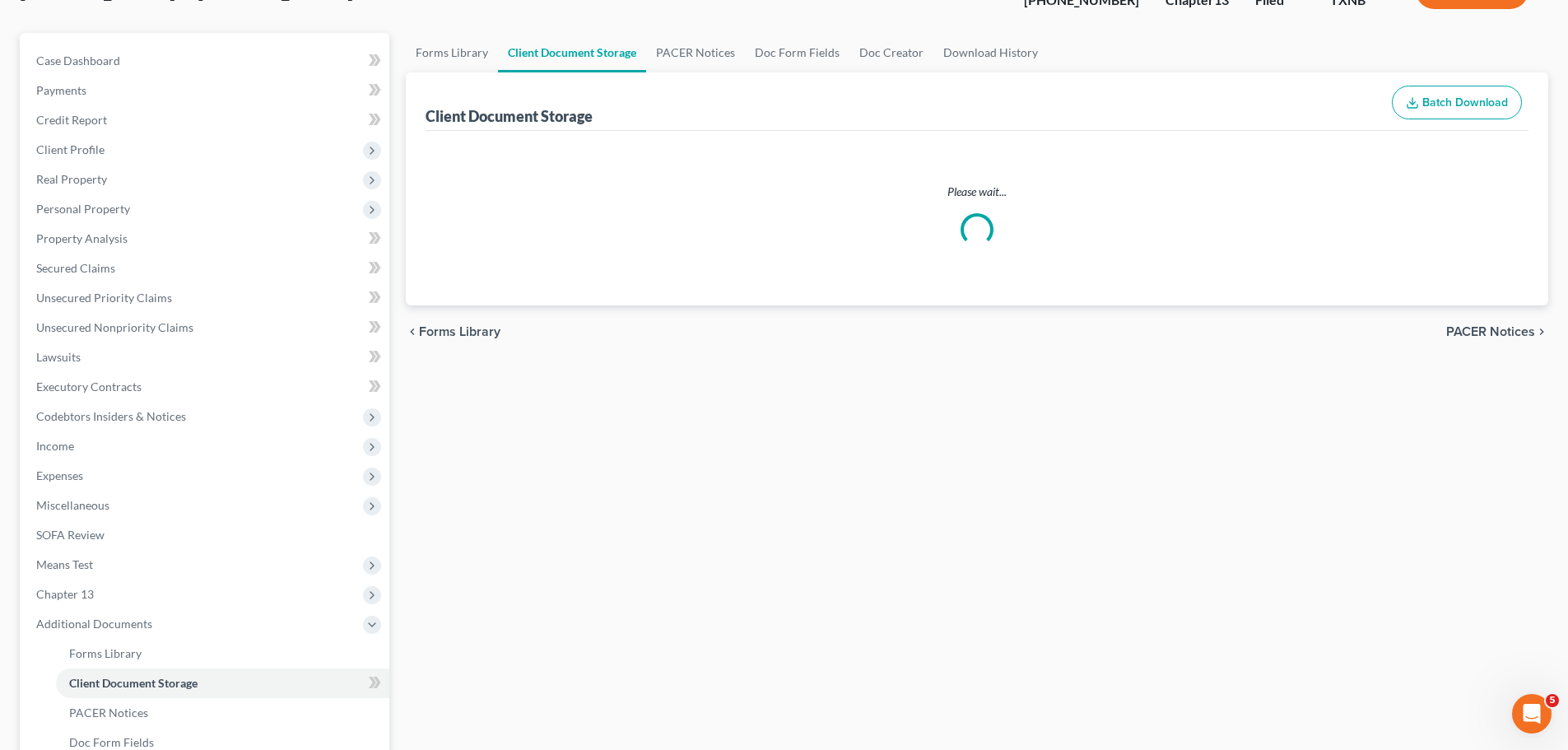
select select "21"
select select "18"
select select "10"
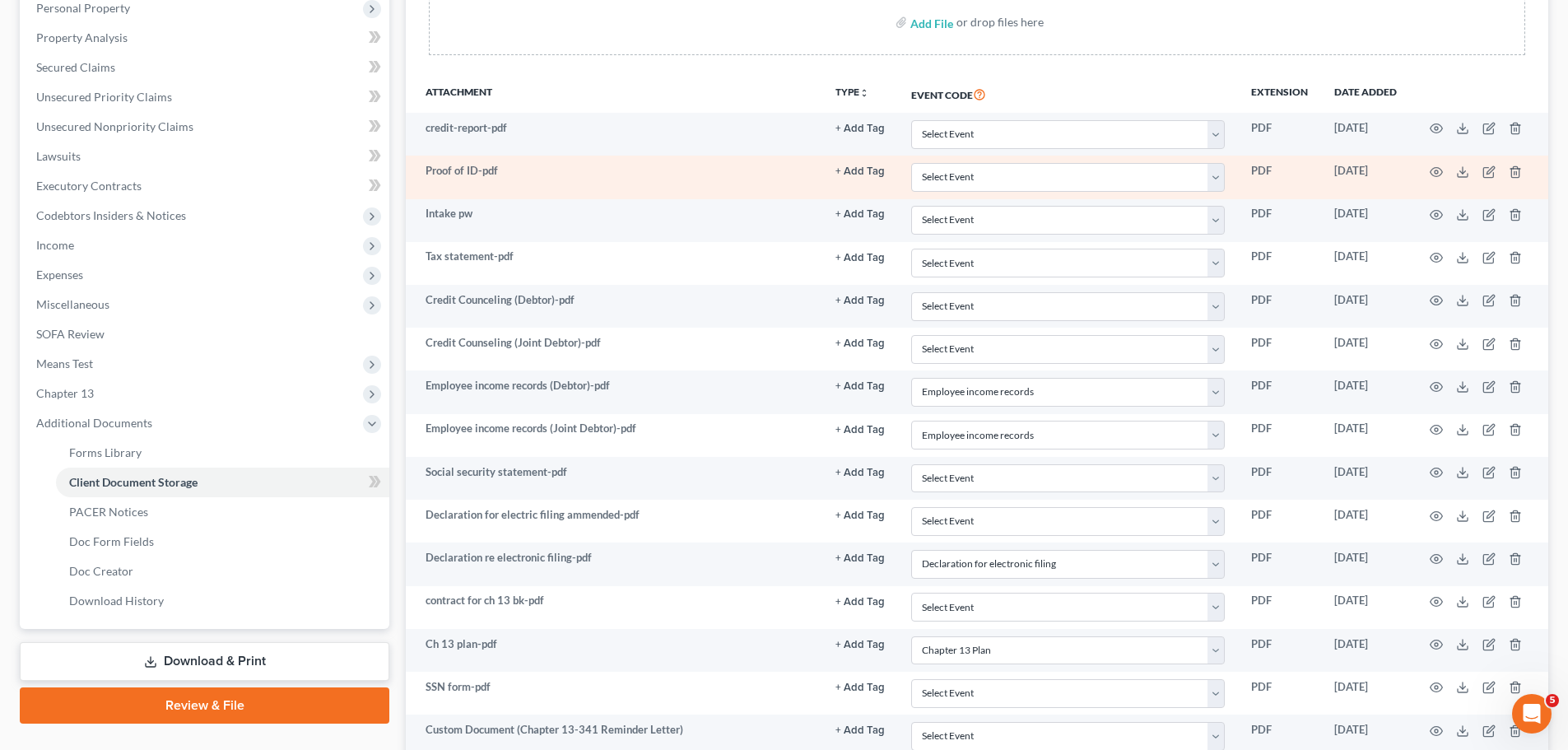
scroll to position [330, 0]
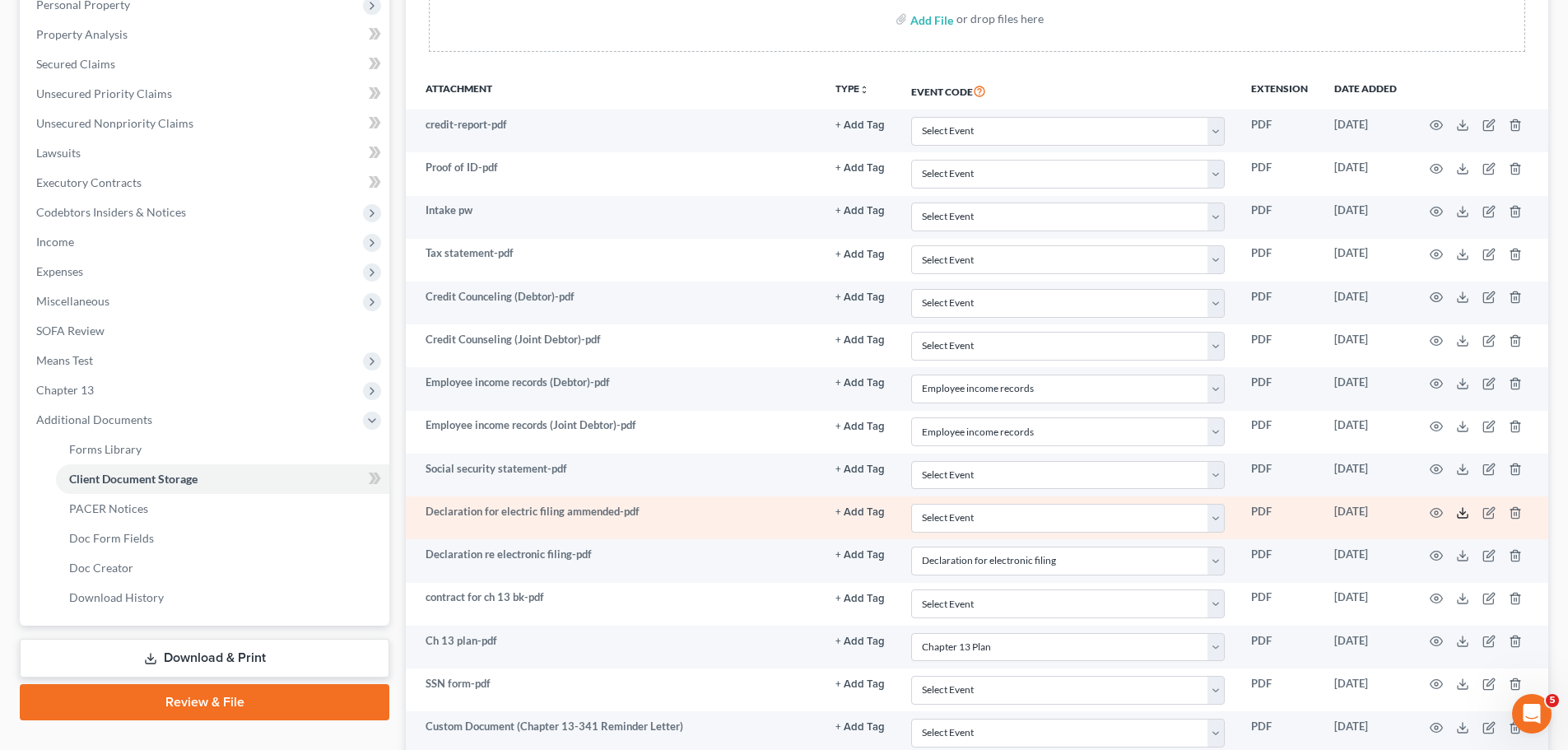
click at [1460, 511] on polyline at bounding box center [1462, 512] width 6 height 3
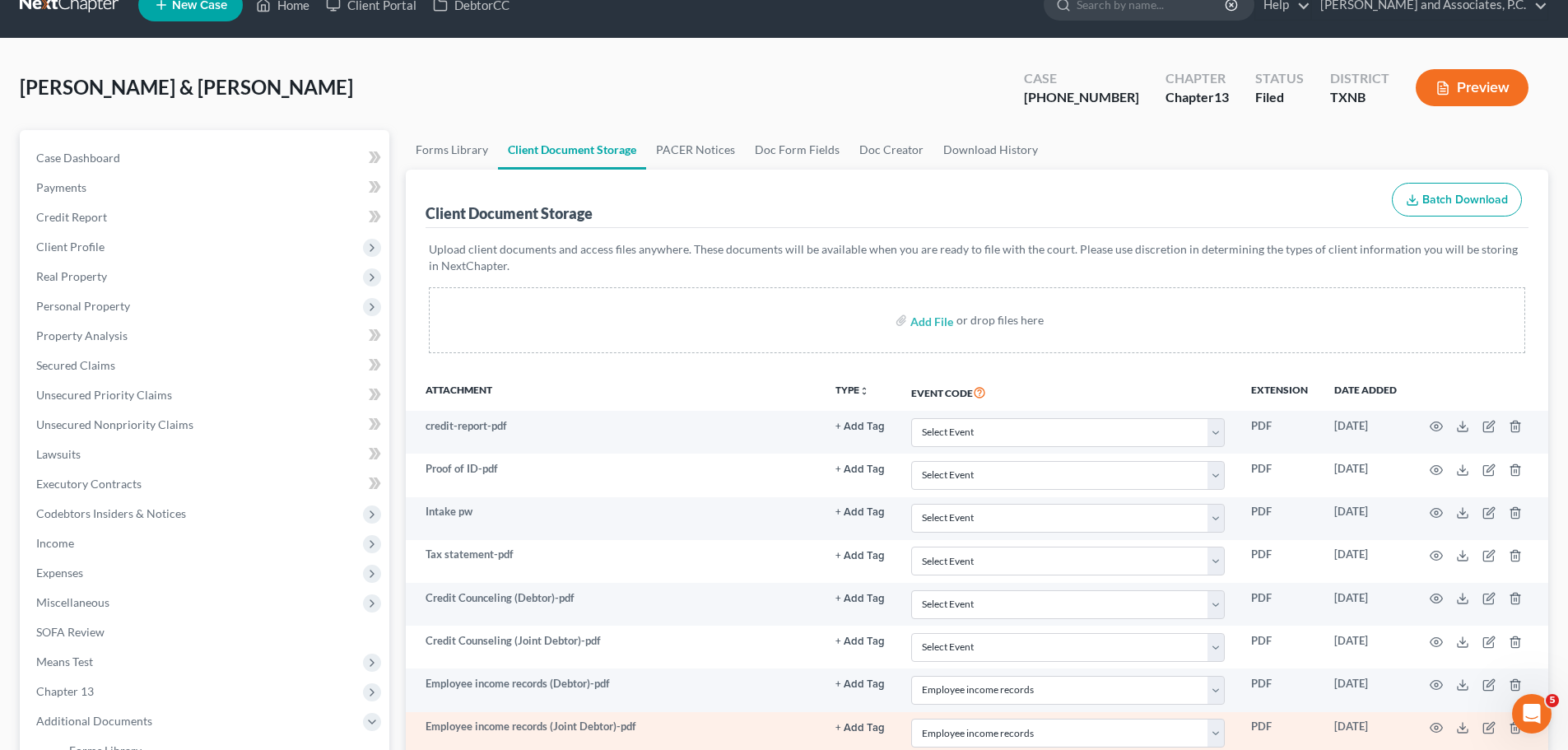
scroll to position [0, 0]
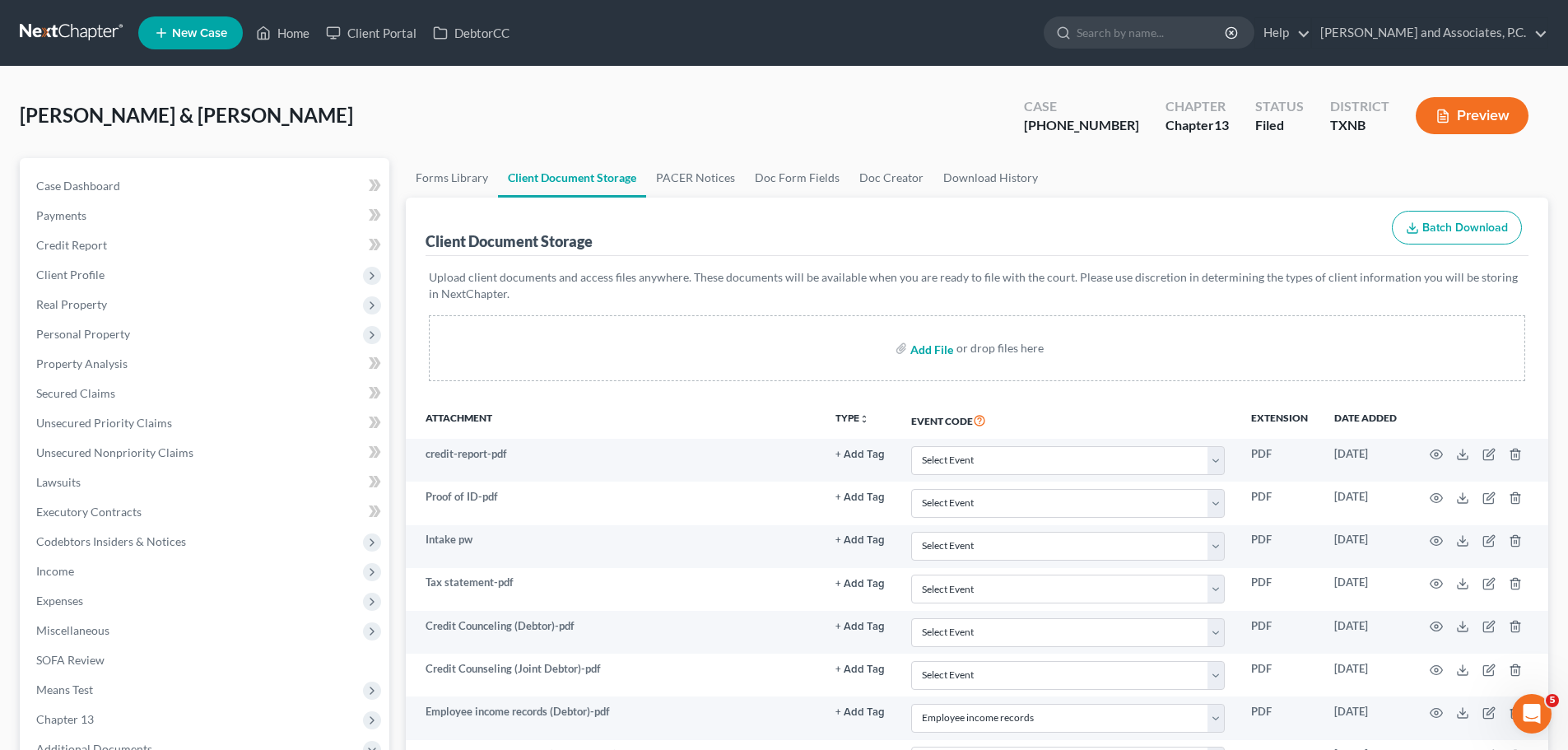
click at [932, 353] on input "file" at bounding box center [930, 347] width 40 height 29
type input "C:\fakepath\[PERSON_NAME]-dec-amended.pdf"
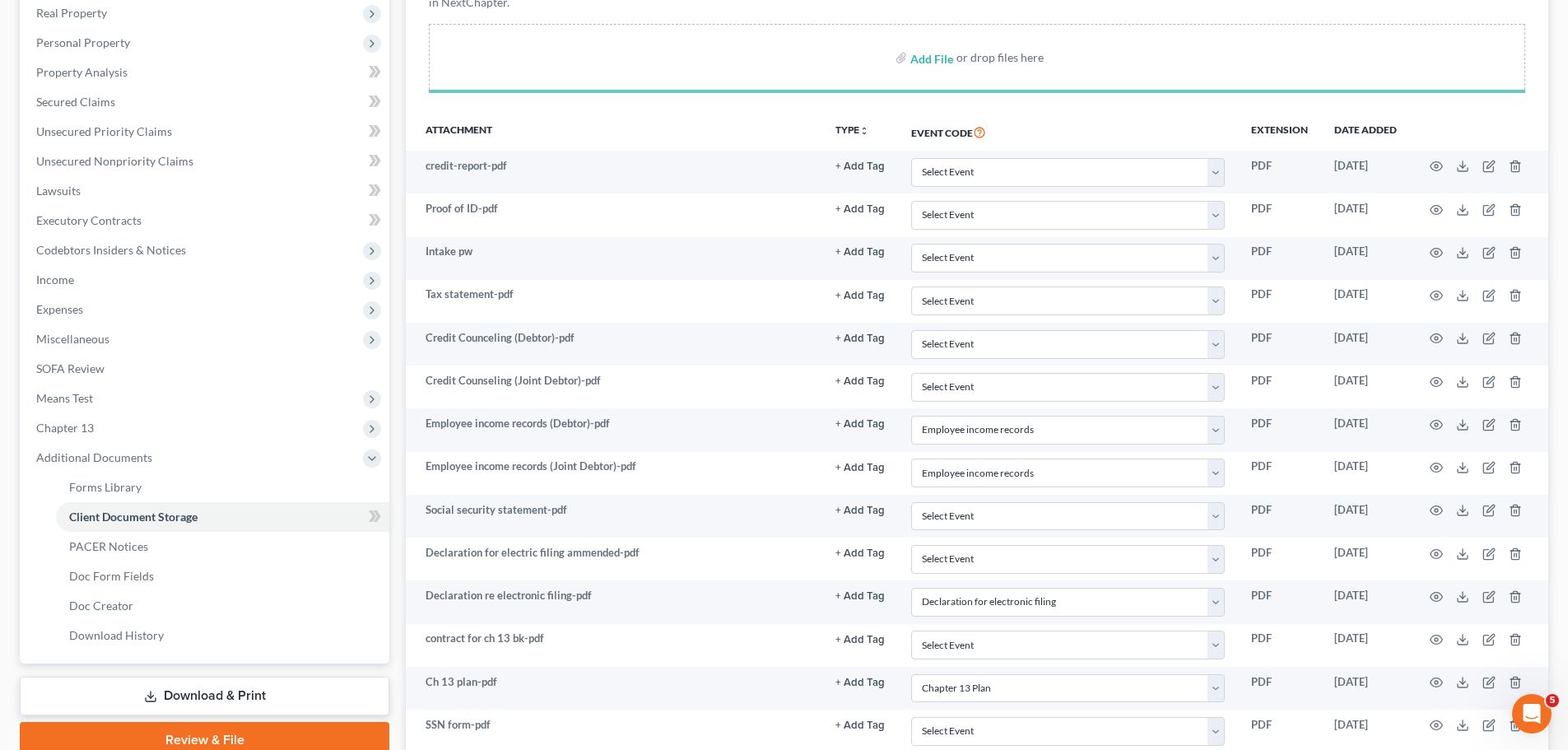
scroll to position [330, 0]
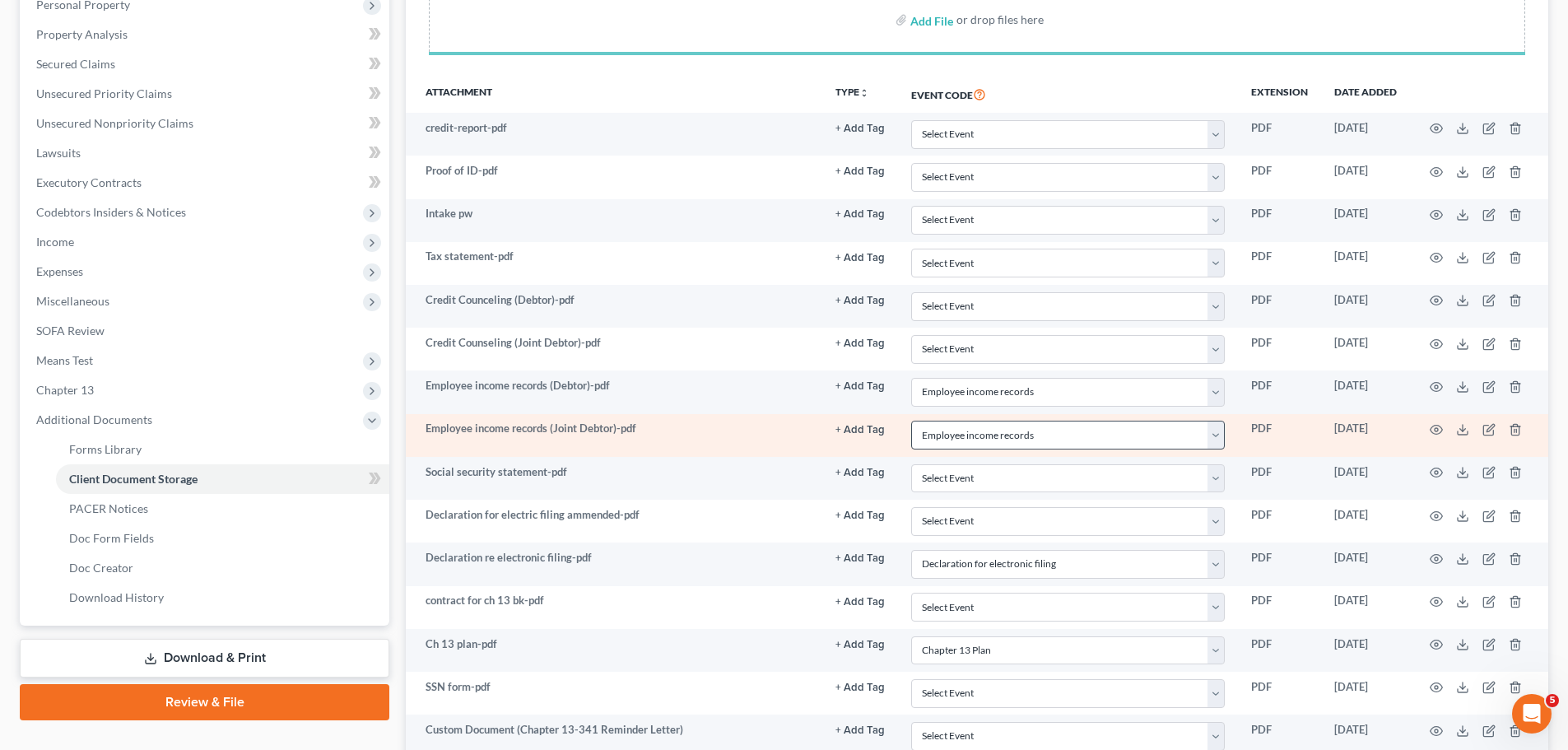
select select "21"
select select "18"
select select "10"
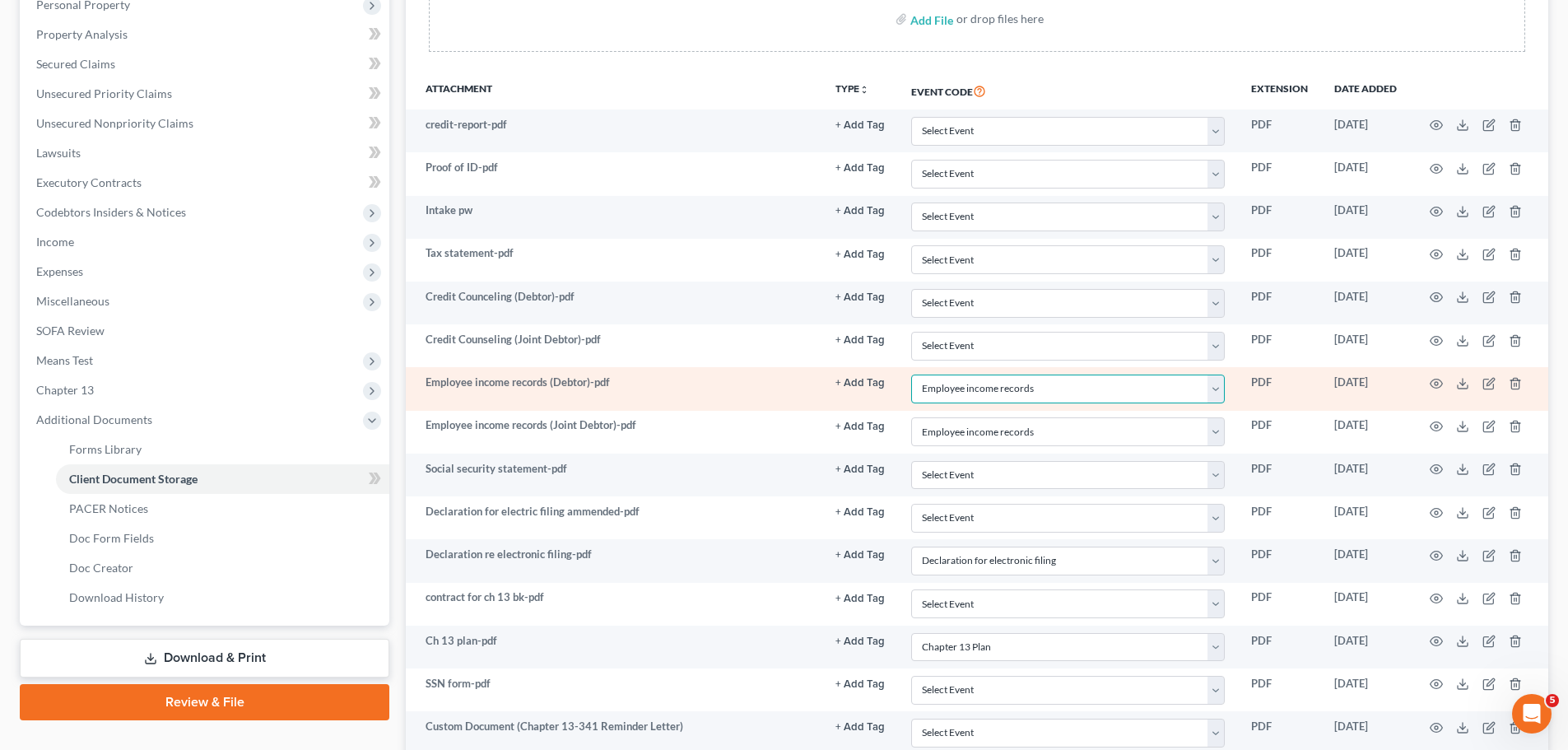
drag, startPoint x: 1053, startPoint y: 418, endPoint x: 1032, endPoint y: 391, distance: 34.2
click at [1032, 391] on select "Select Event 20 Largest unsecured creditors Amended petition Attachment to Volu…" at bounding box center [1068, 388] width 314 height 29
select select
click at [911, 374] on select "Select Event 20 Largest unsecured creditors Amended petition Attachment to Volu…" at bounding box center [1068, 388] width 314 height 29
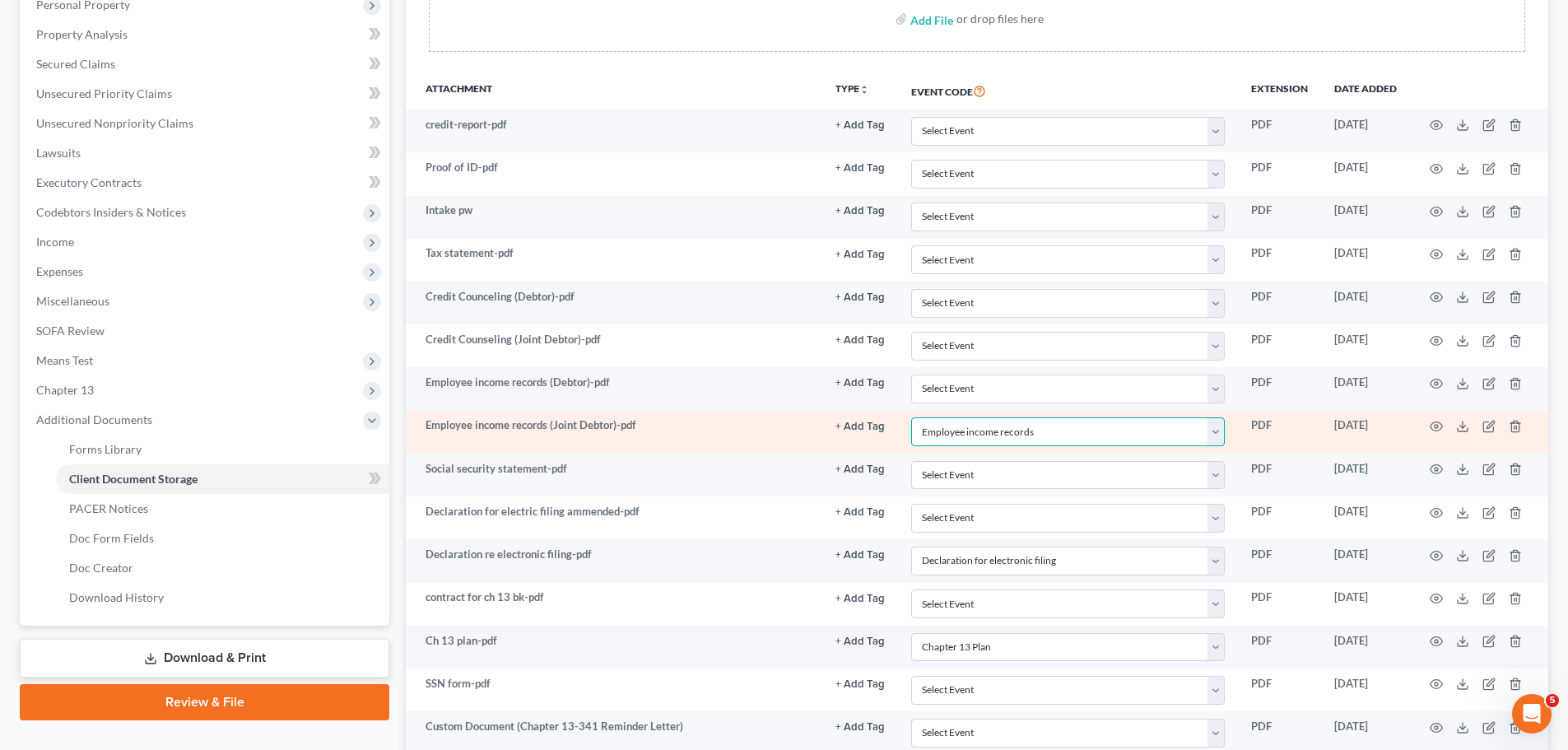
click at [1012, 428] on select "Select Event 20 Largest unsecured creditors Amended petition Attachment to Volu…" at bounding box center [1068, 431] width 314 height 29
select select
click at [911, 417] on select "Select Event 20 Largest unsecured creditors Amended petition Attachment to Volu…" at bounding box center [1068, 431] width 314 height 29
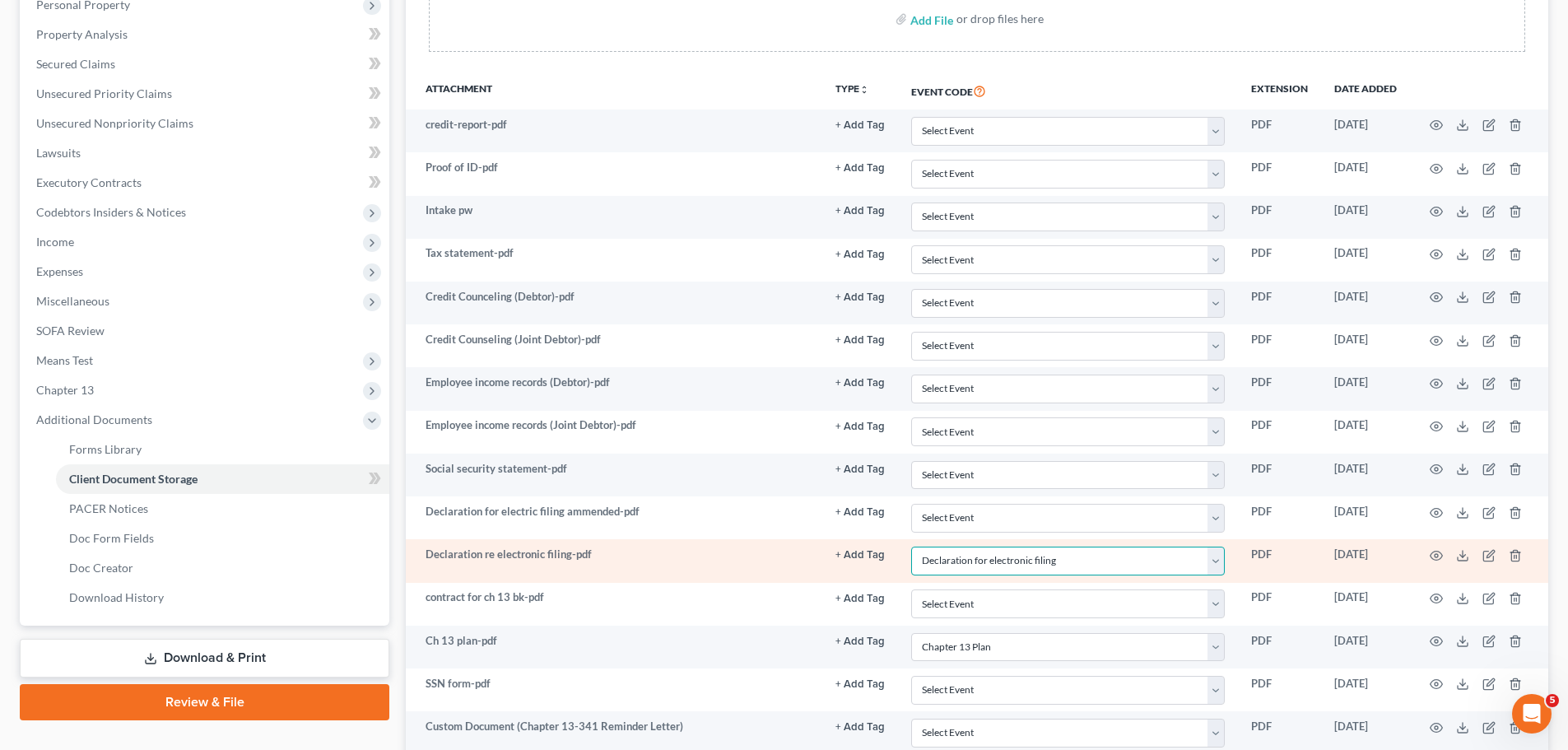
click at [1026, 555] on select "Select Event 20 Largest unsecured creditors Amended petition Attachment to Volu…" at bounding box center [1068, 561] width 314 height 29
select select
click at [911, 547] on select "Select Event 20 Largest unsecured creditors Amended petition Attachment to Volu…" at bounding box center [1068, 561] width 314 height 29
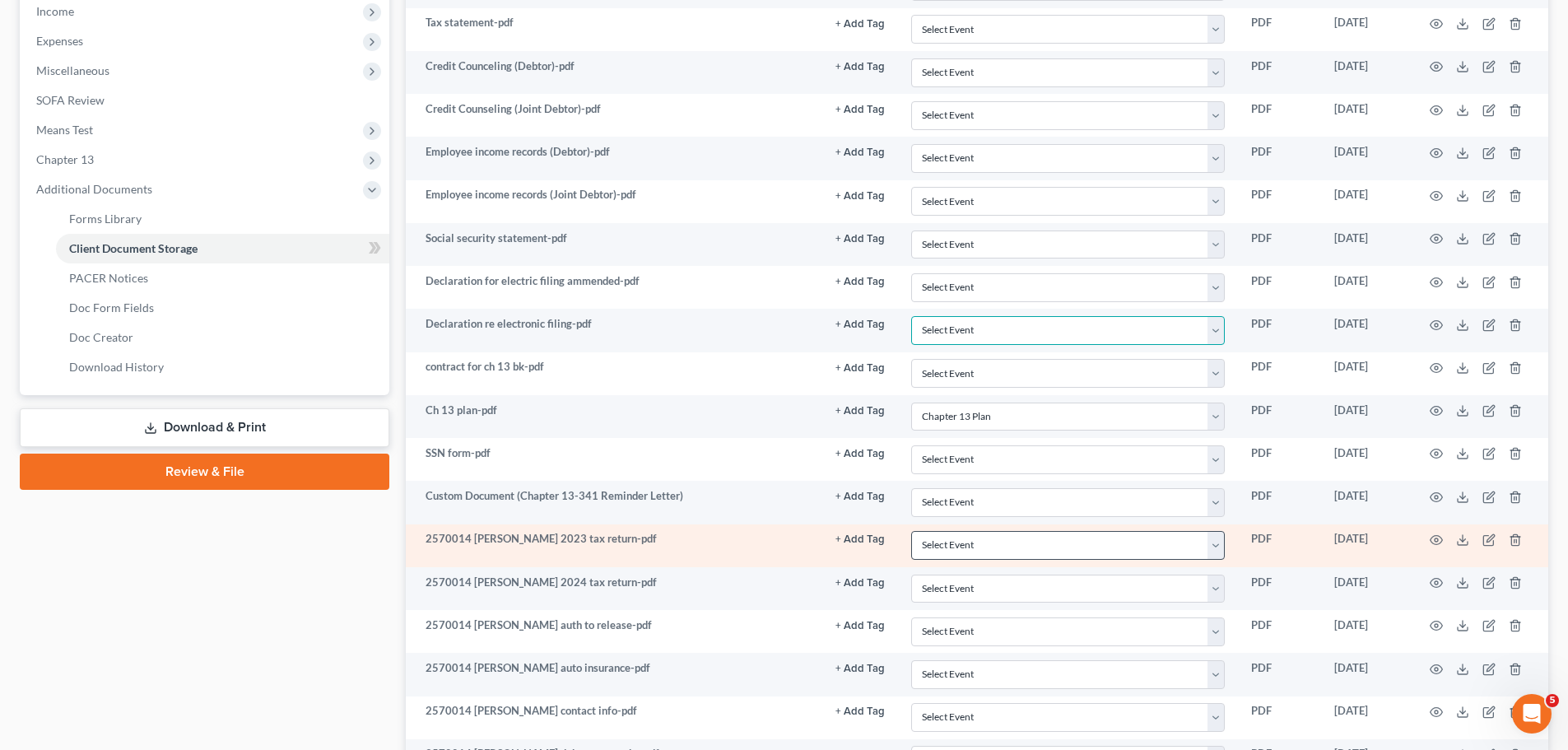
scroll to position [658, 0]
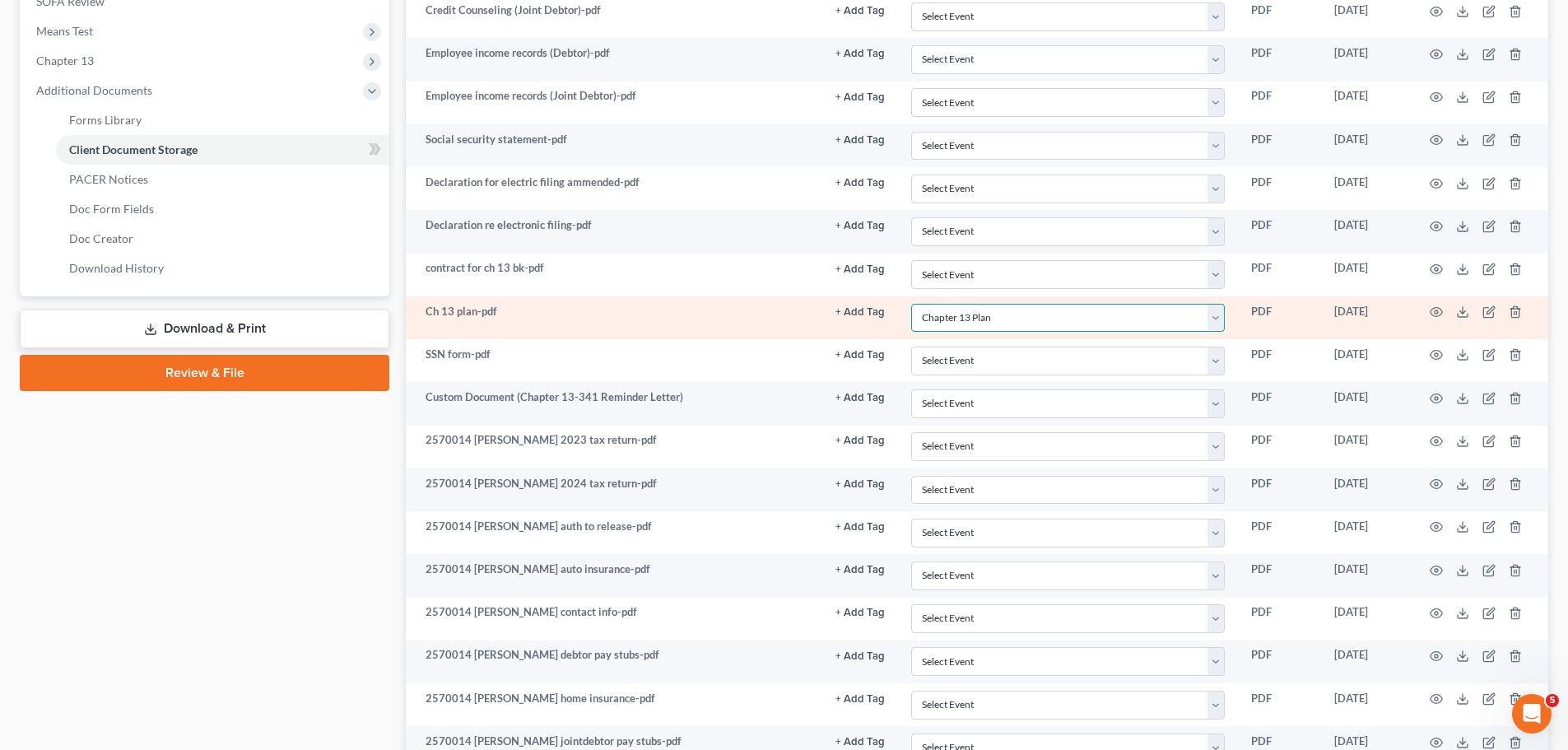
click at [1013, 318] on select "Select Event 20 Largest unsecured creditors Amended petition Attachment to Volu…" at bounding box center [1068, 318] width 314 height 29
select select
click at [911, 304] on select "Select Event 20 Largest unsecured creditors Amended petition Attachment to Volu…" at bounding box center [1068, 318] width 314 height 29
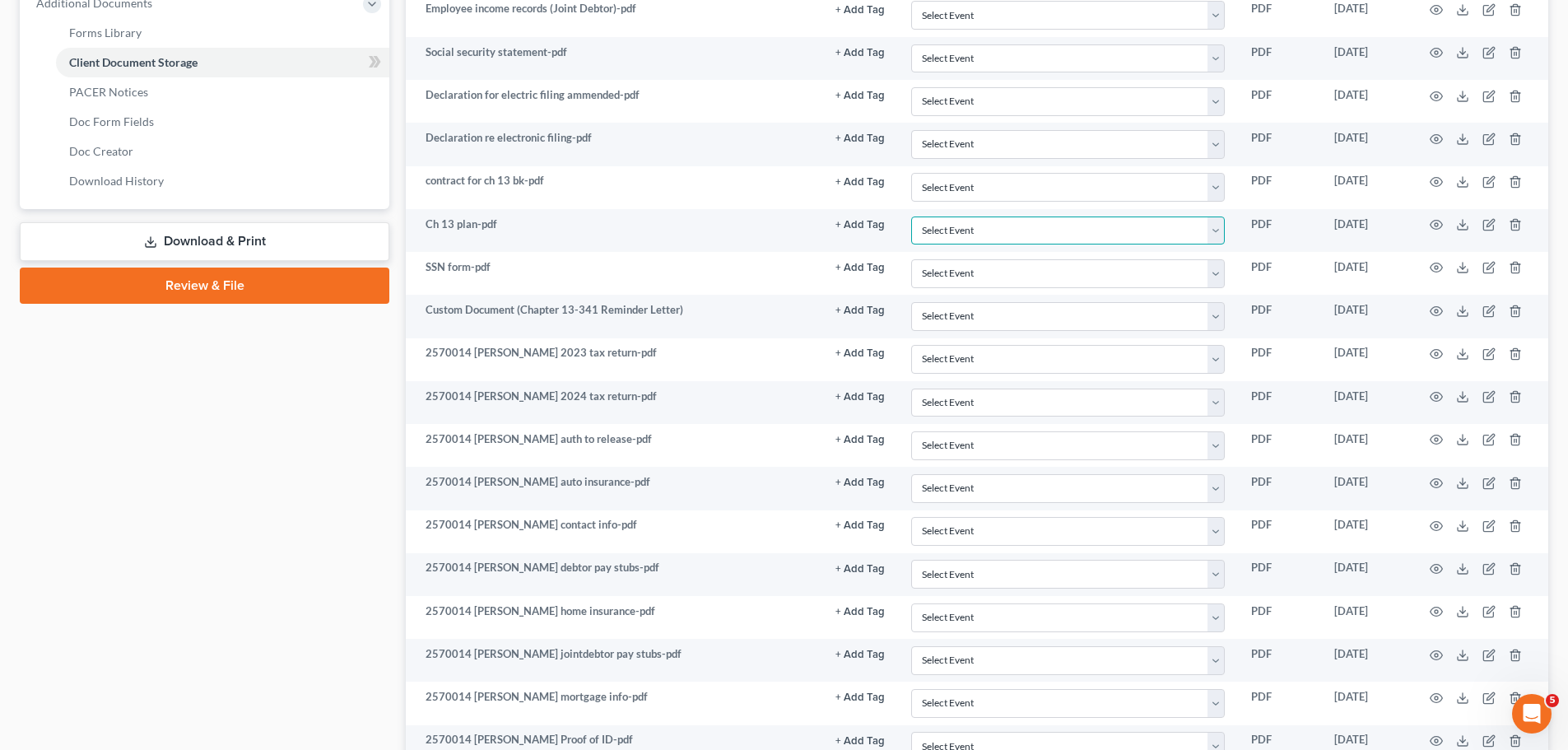
scroll to position [1322, 0]
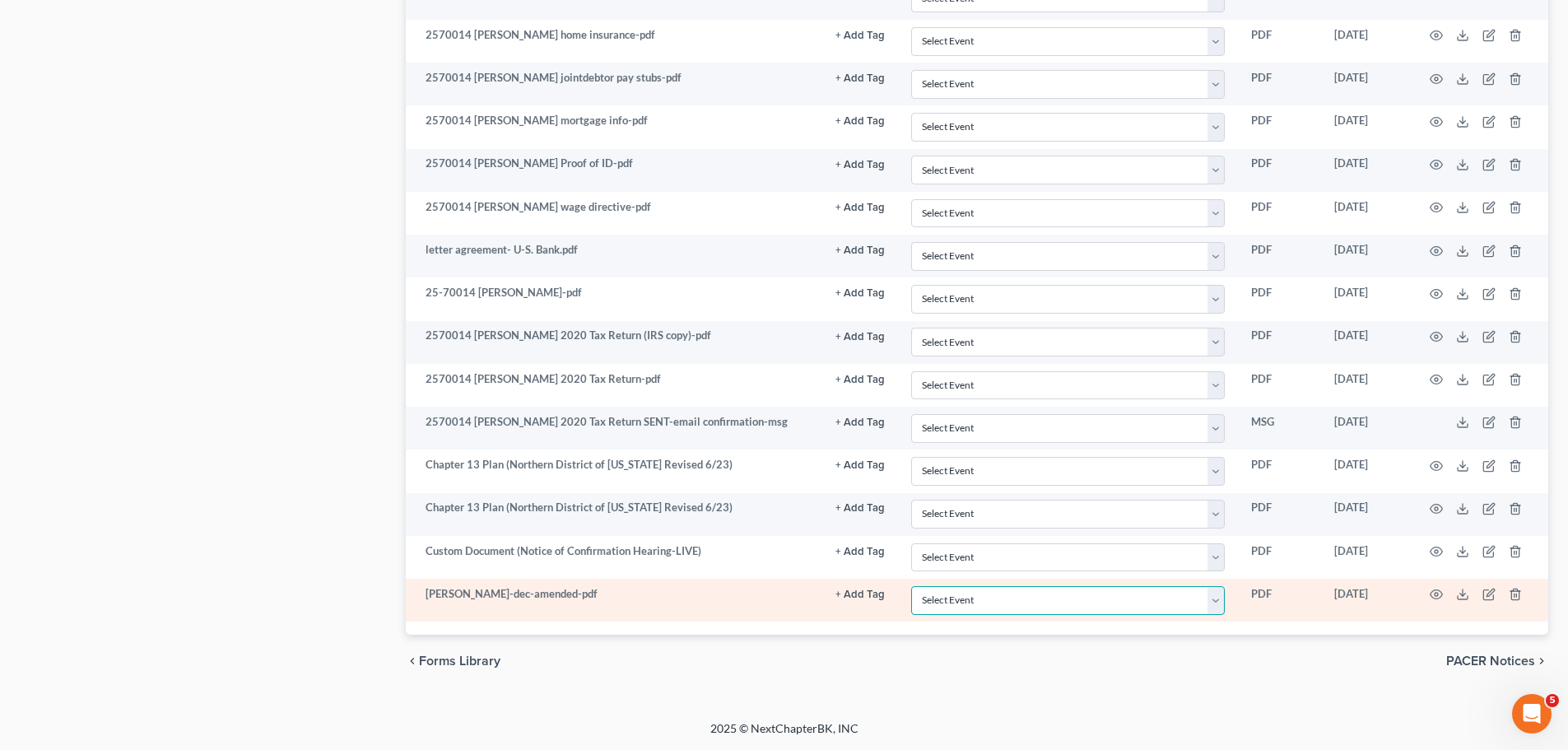
click at [1077, 601] on select "Select Event 20 Largest unsecured creditors Amended petition Attachment to Volu…" at bounding box center [1068, 600] width 314 height 29
select select "18"
click at [911, 586] on select "Select Event 20 Largest unsecured creditors Amended petition Attachment to Volu…" at bounding box center [1068, 600] width 314 height 29
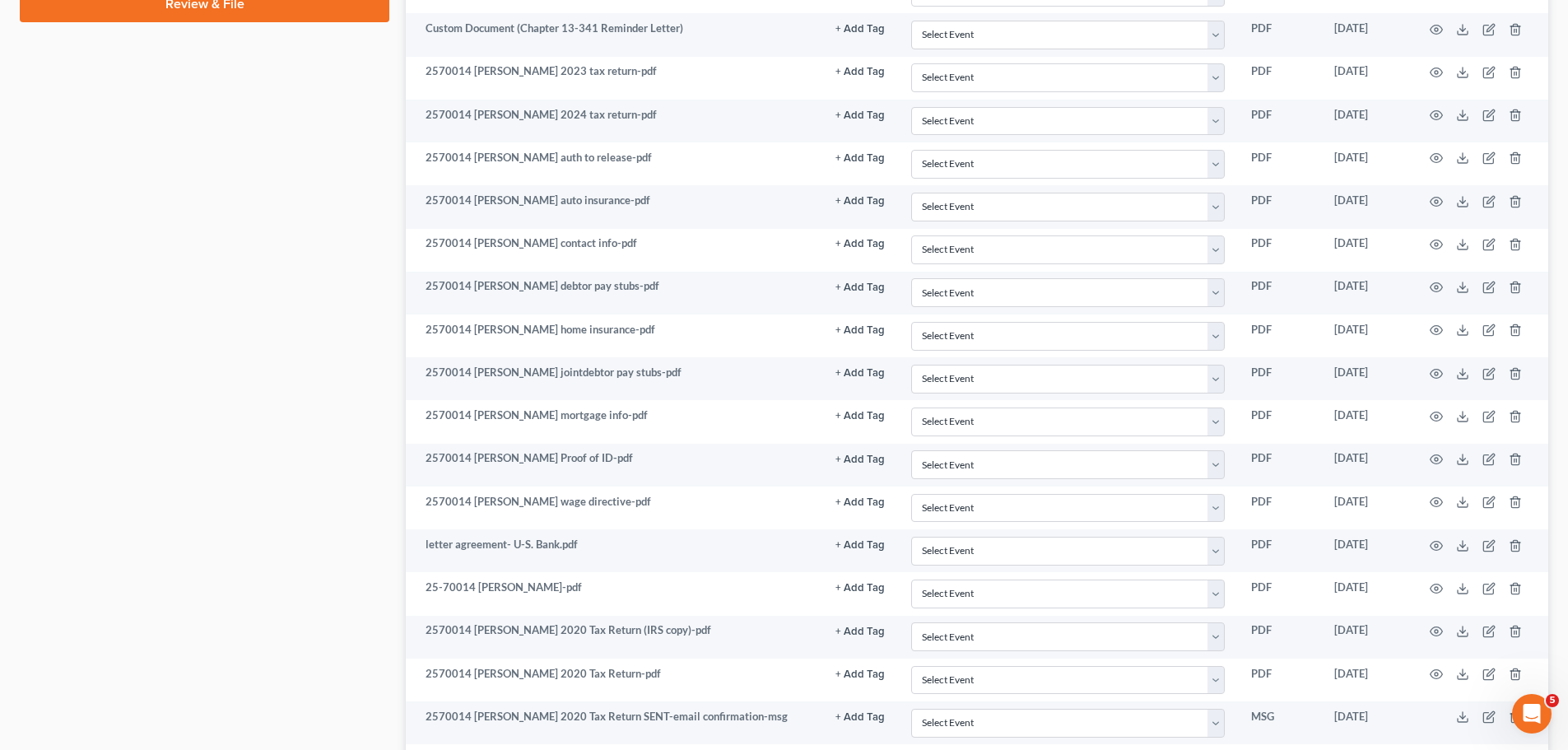
scroll to position [992, 0]
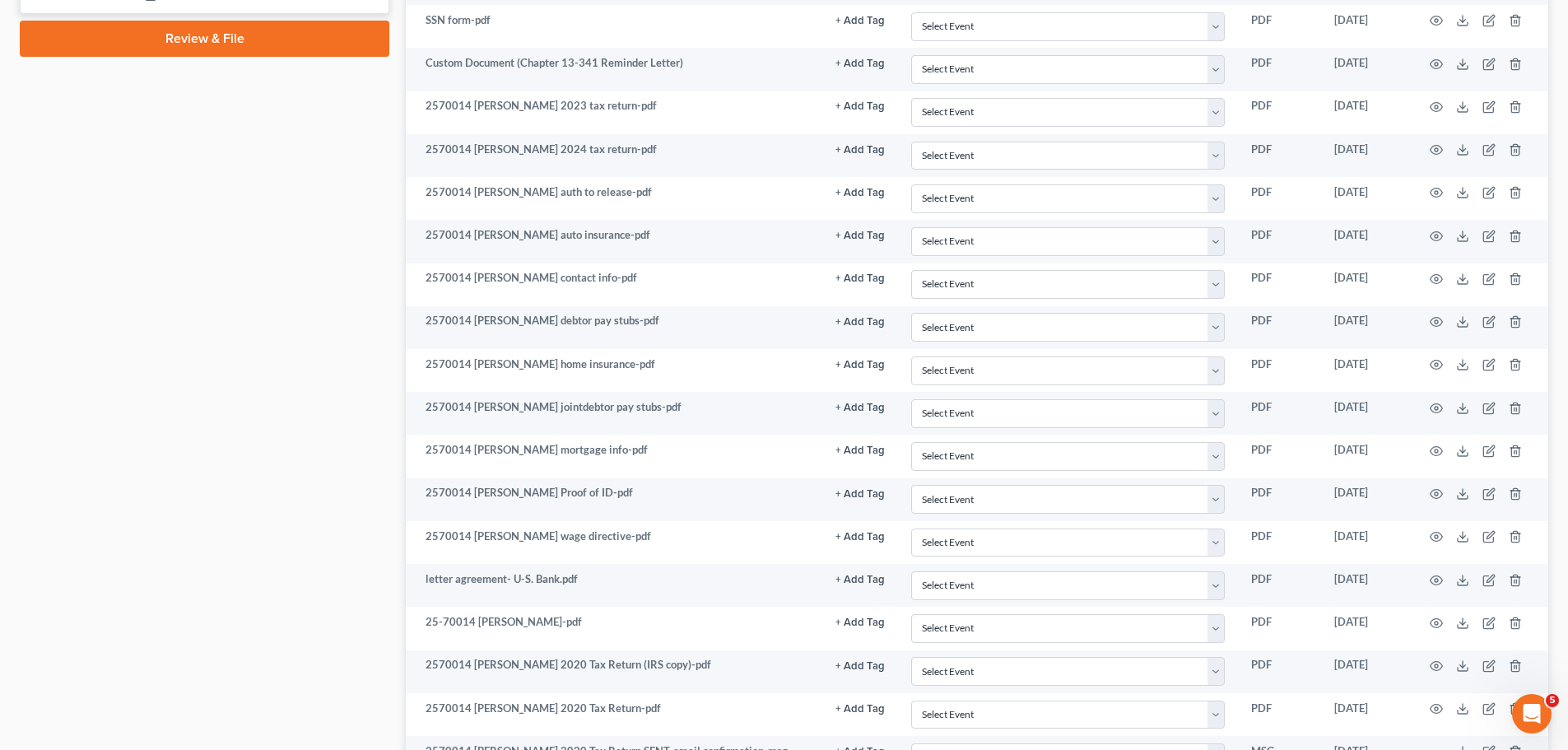
drag, startPoint x: 165, startPoint y: 41, endPoint x: 201, endPoint y: 272, distance: 233.8
click at [165, 41] on link "Review & File" at bounding box center [203, 38] width 369 height 36
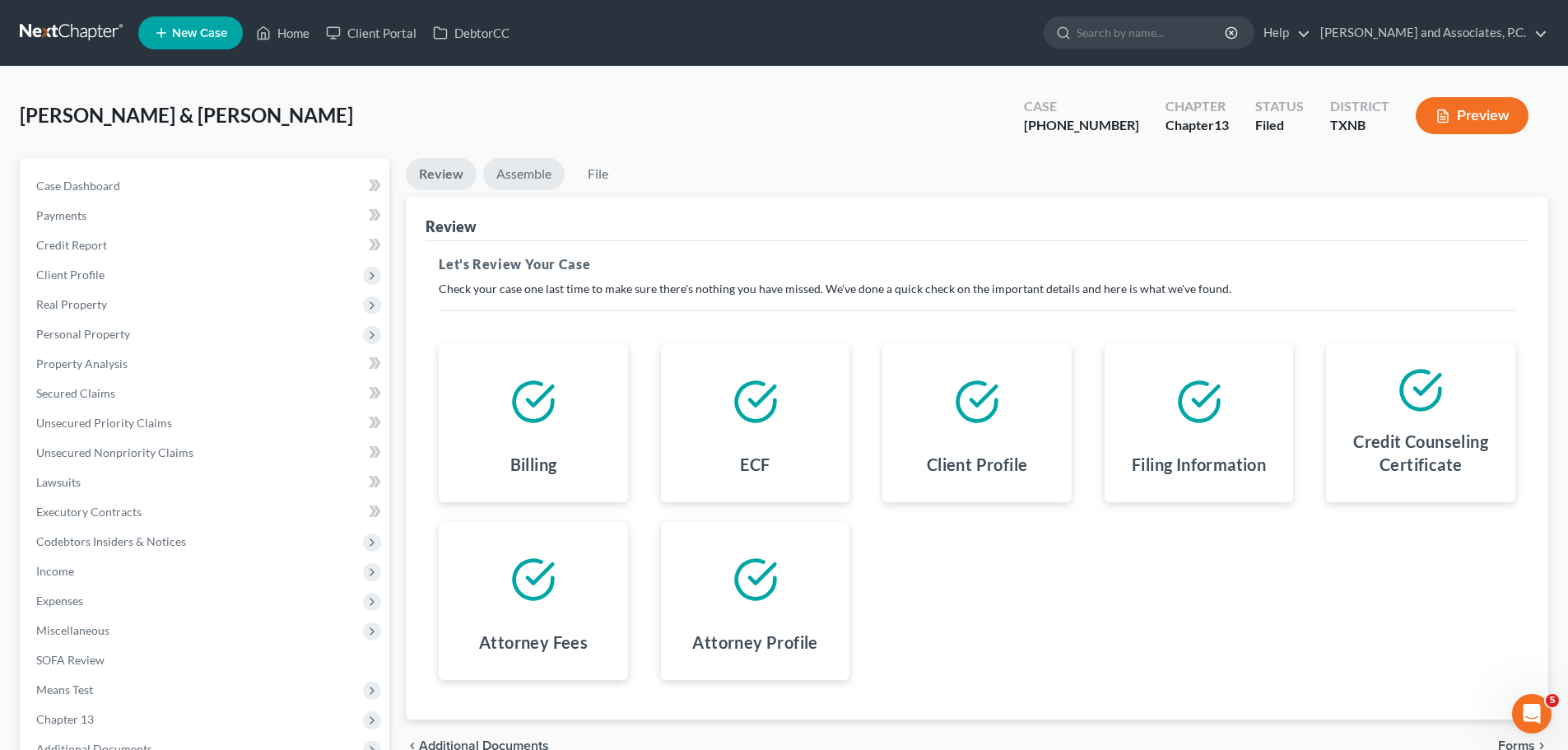
click at [533, 175] on link "Assemble" at bounding box center [524, 174] width 82 height 32
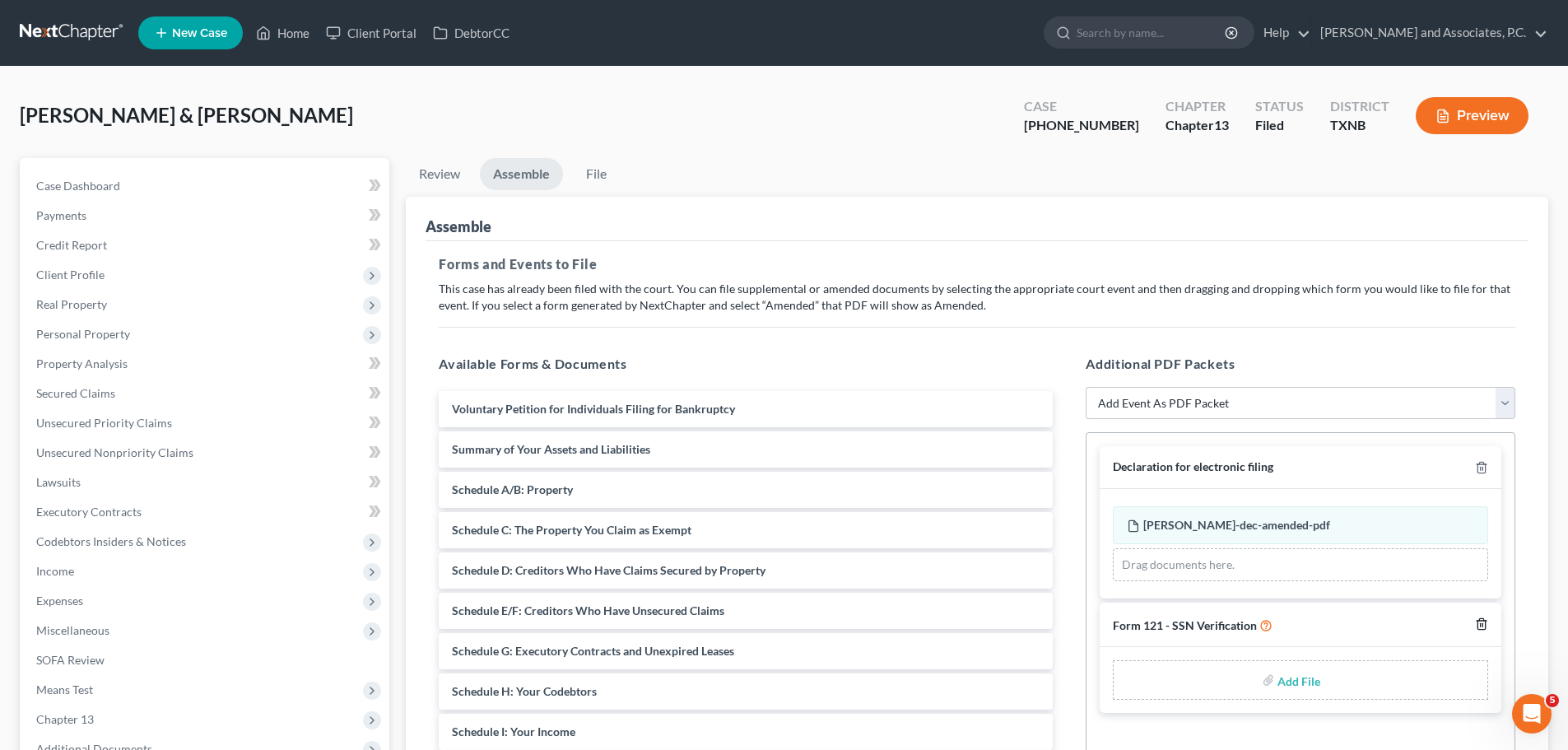
click at [1484, 620] on icon "button" at bounding box center [1481, 623] width 8 height 11
click at [1169, 400] on select "Add Event As PDF Packet Amended petition Certificate of credit counseling Certi…" at bounding box center [1300, 403] width 430 height 33
select select "17"
click at [1085, 387] on select "Add Event As PDF Packet Amended petition Certificate of credit counseling Certi…" at bounding box center [1300, 403] width 430 height 33
select select
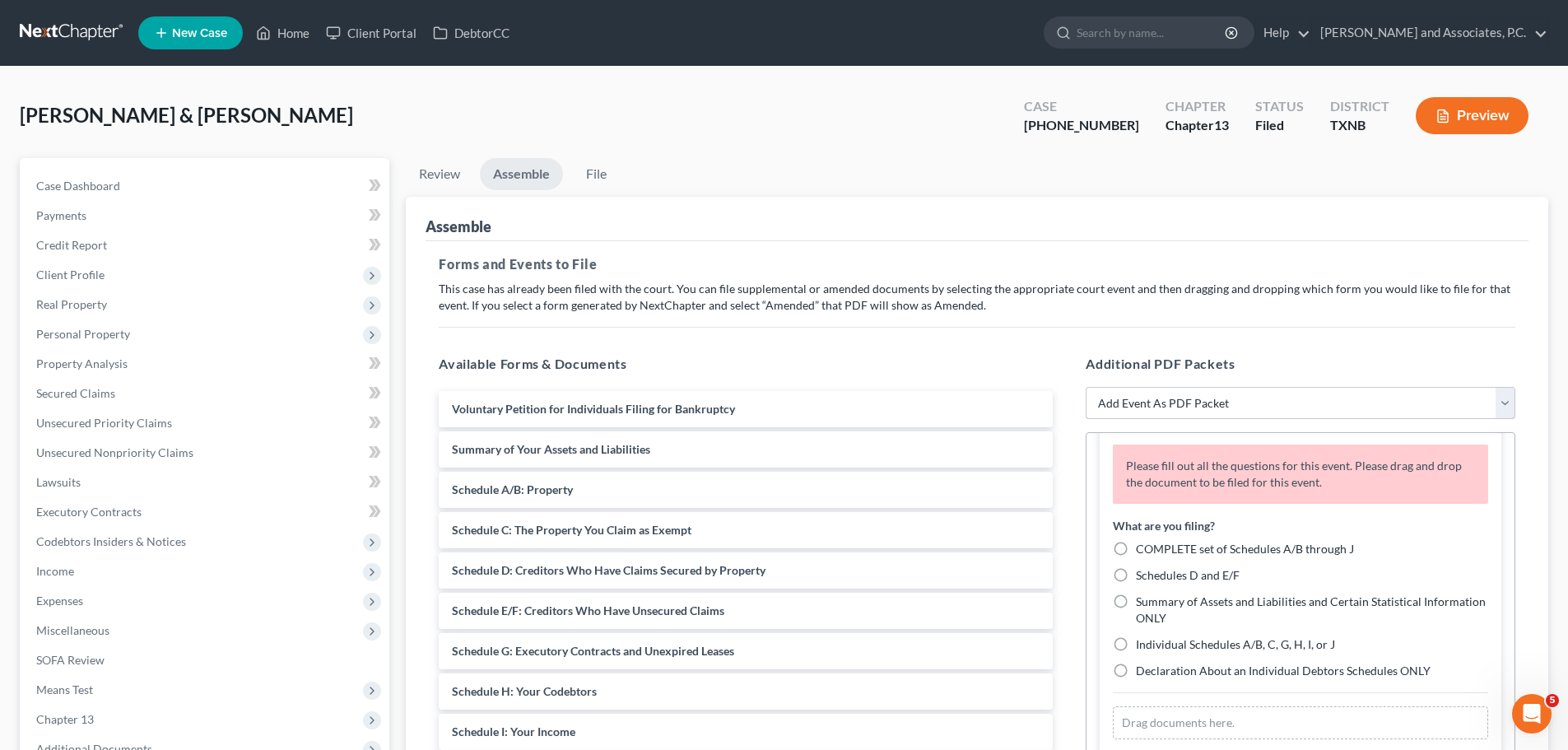
scroll to position [98, 0]
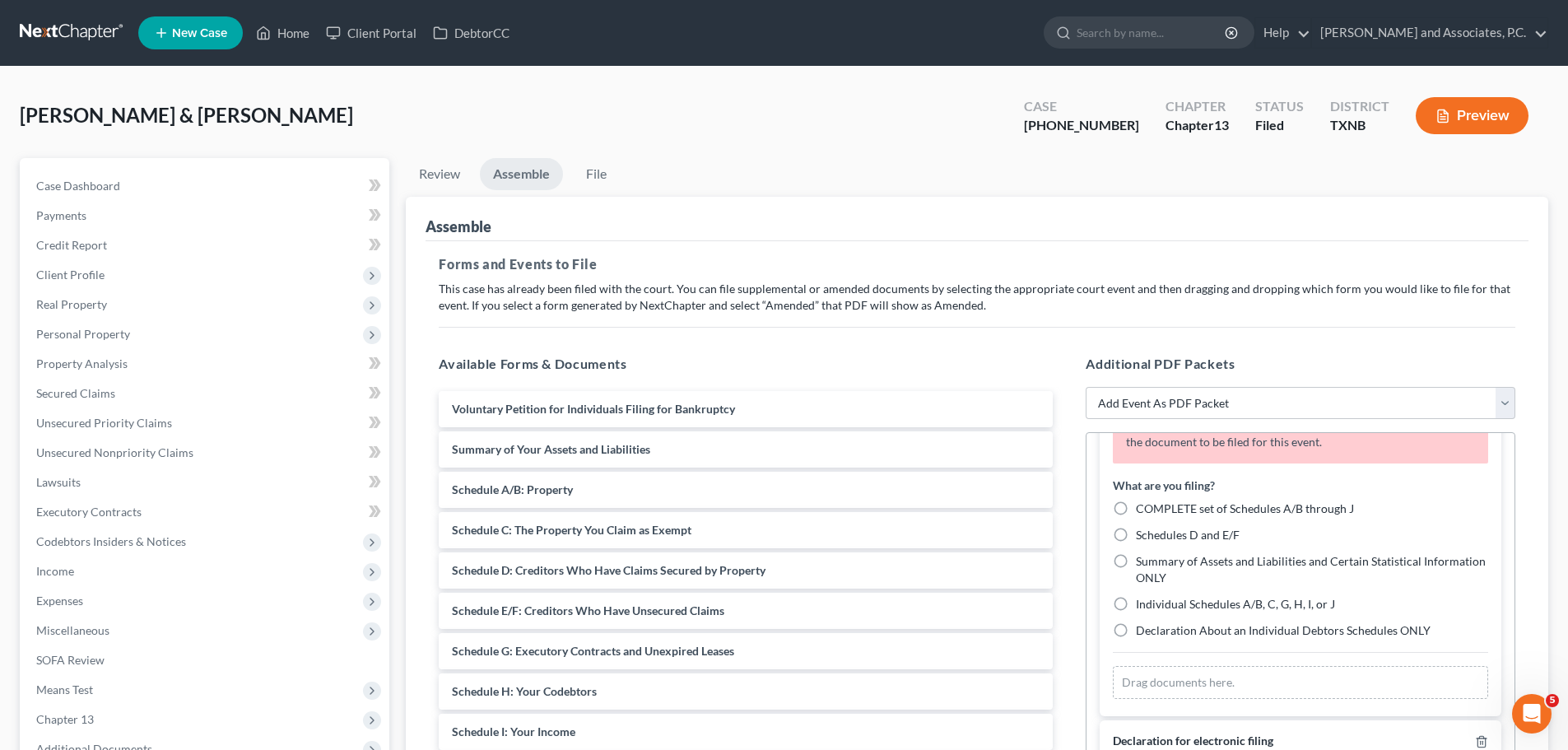
click at [1136, 605] on label "Individual Schedules A/B, C, G, H, I, or J" at bounding box center [1235, 605] width 199 height 17
click at [1143, 605] on input "Individual Schedules A/B, C, G, H, I, or J" at bounding box center [1148, 601] width 11 height 11
radio input "true"
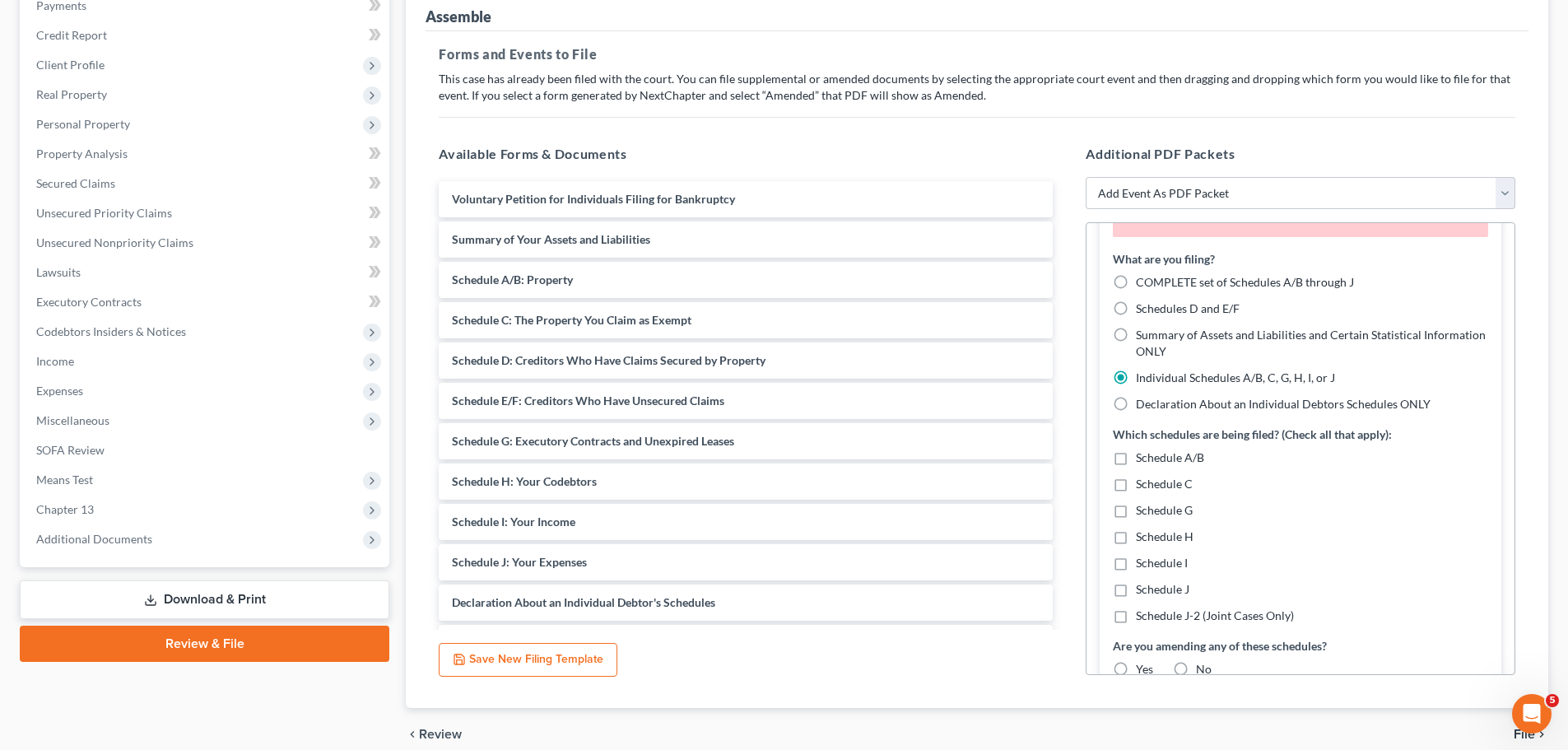
scroll to position [283, 0]
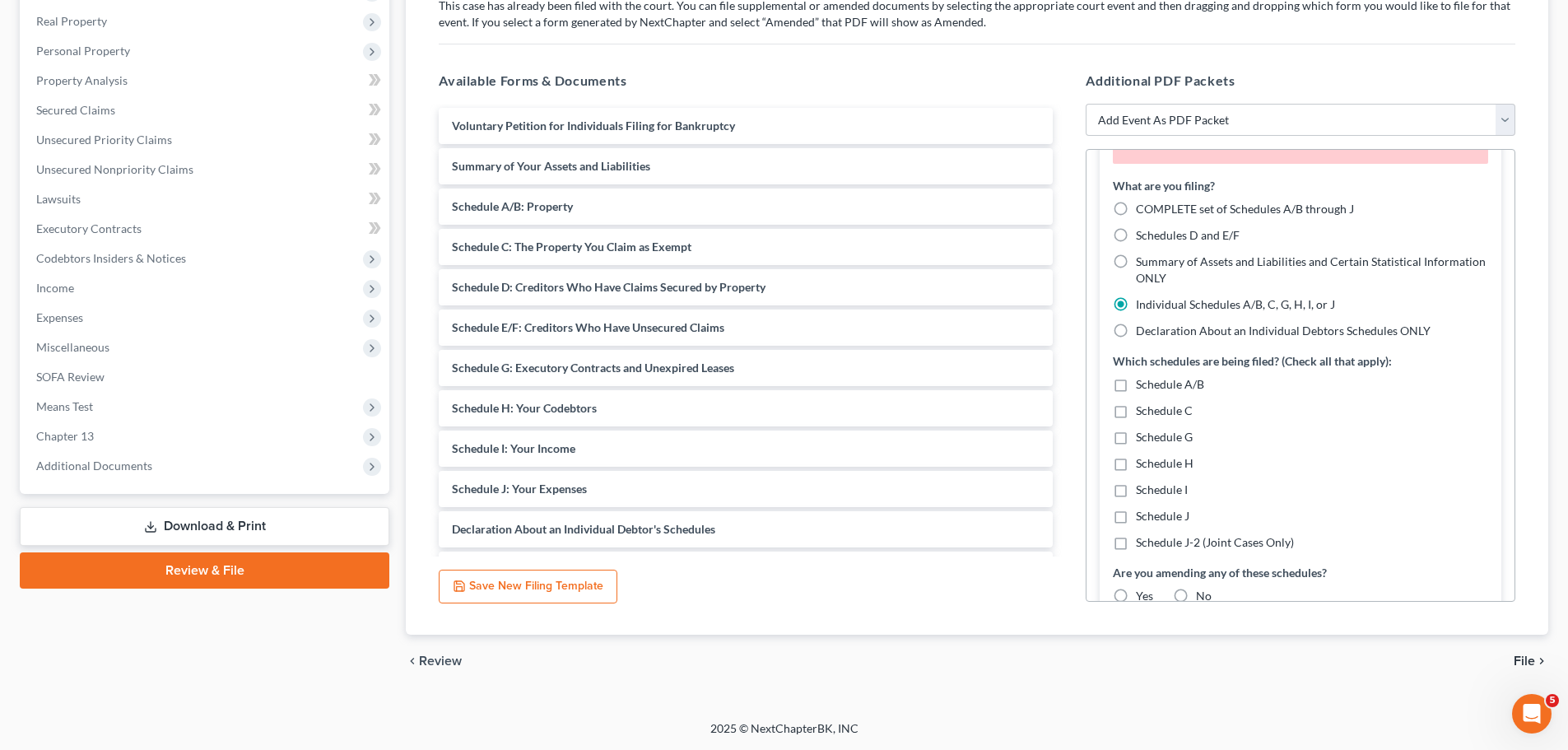
click at [1136, 489] on label "Schedule I" at bounding box center [1162, 490] width 52 height 17
click at [1143, 489] on input "Schedule I" at bounding box center [1148, 487] width 11 height 11
checkbox input "true"
click at [1136, 515] on label "Schedule J" at bounding box center [1163, 516] width 54 height 17
click at [1143, 515] on input "Schedule J" at bounding box center [1148, 513] width 11 height 11
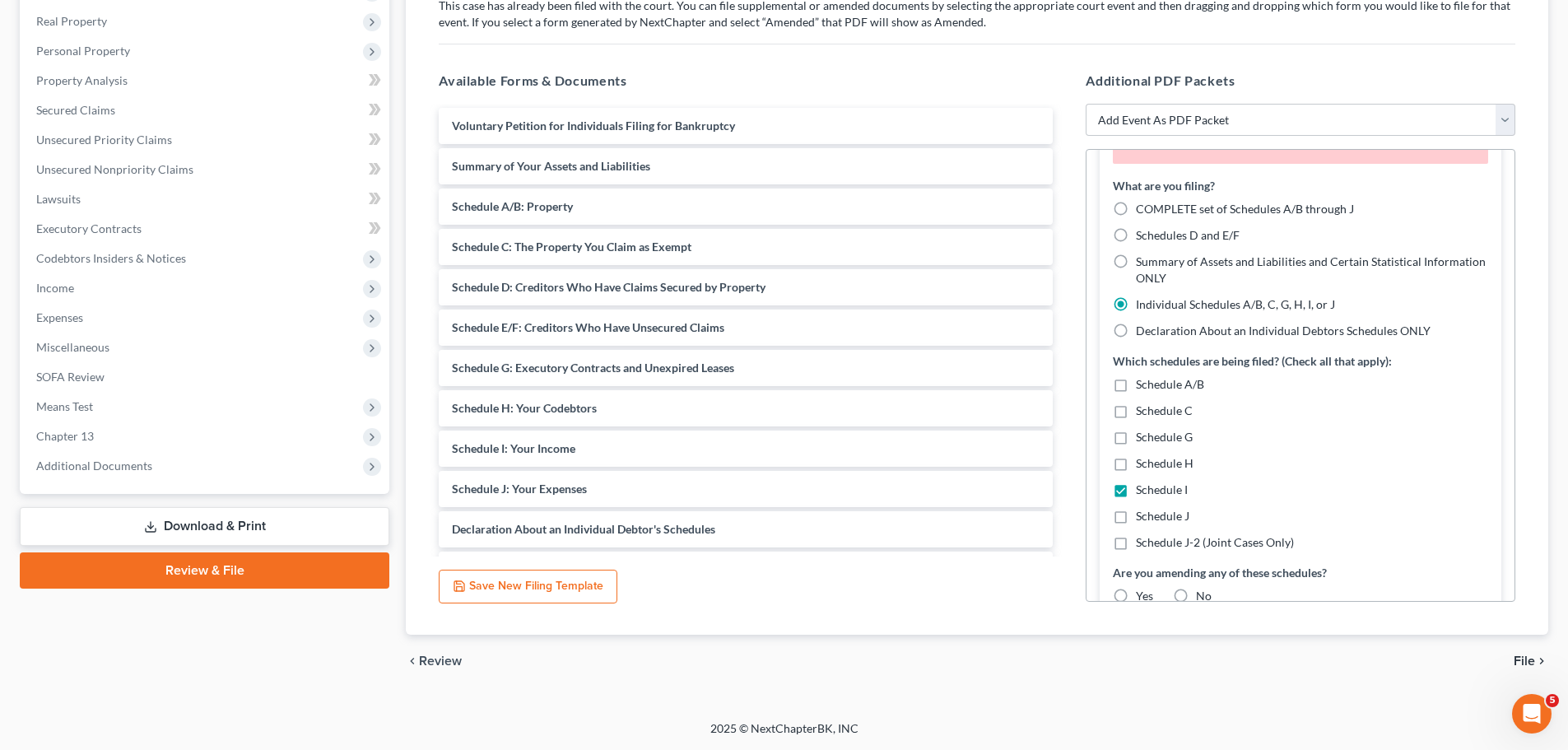
checkbox input "true"
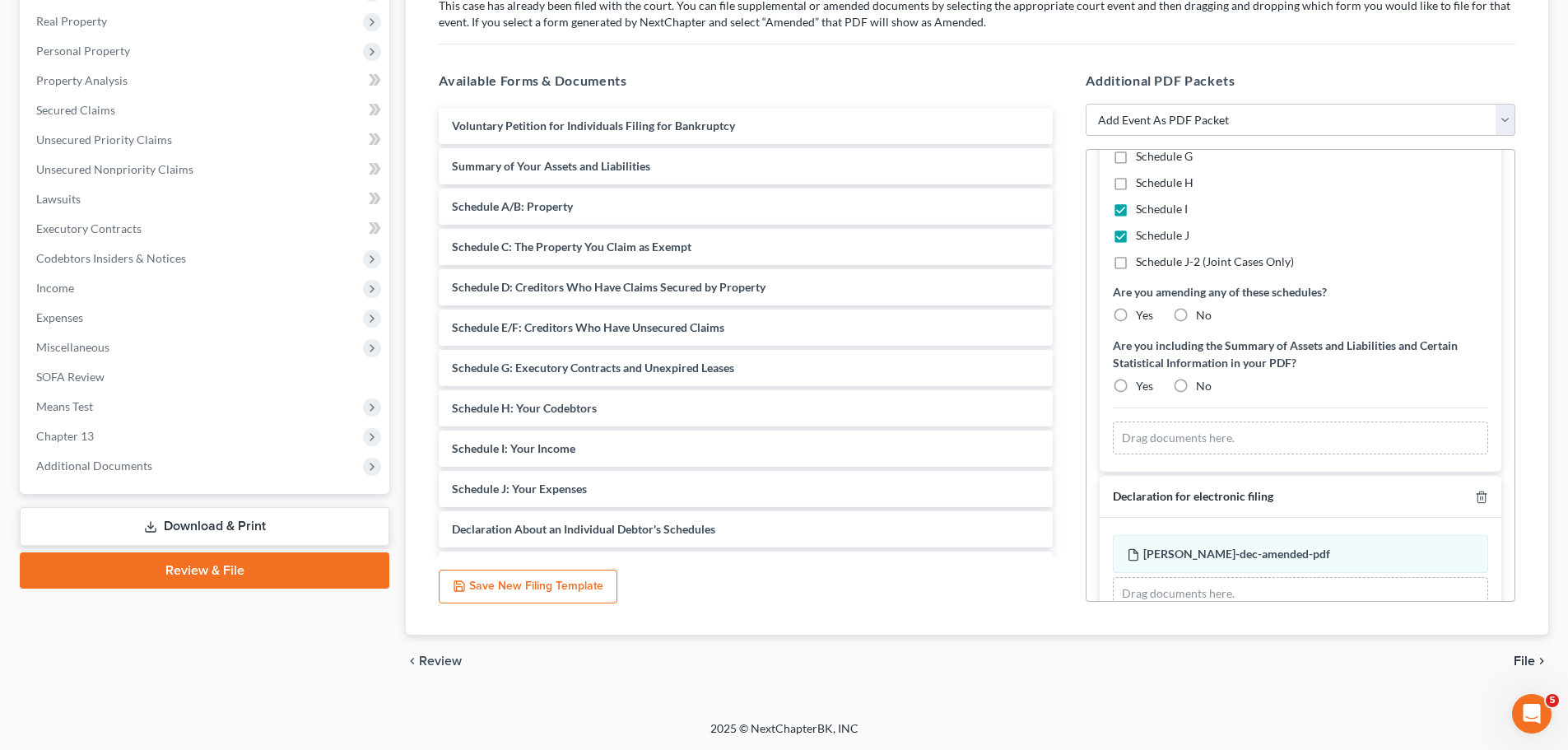
scroll to position [417, 0]
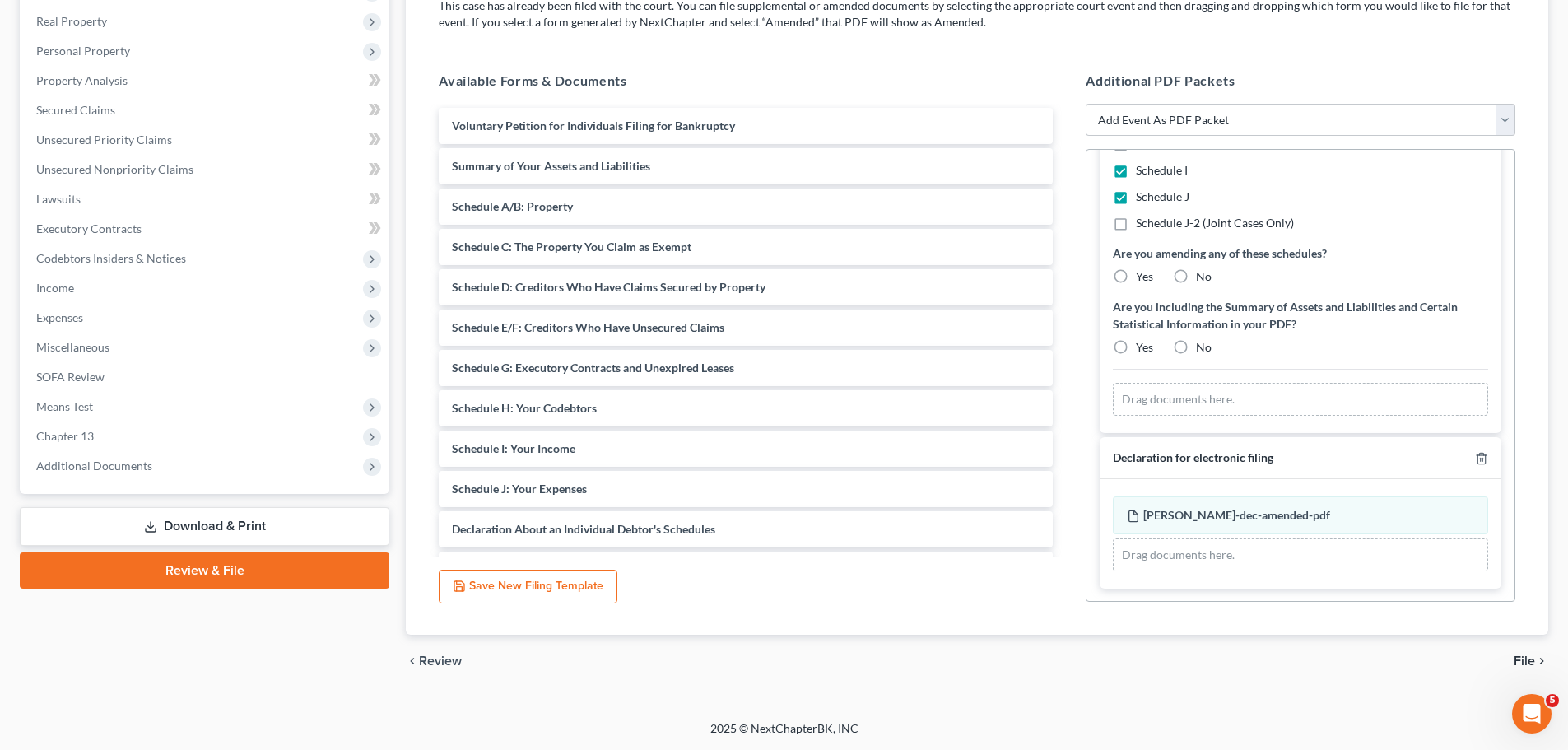
click at [1136, 271] on label "Yes" at bounding box center [1144, 277] width 18 height 17
click at [1143, 271] on input "Yes" at bounding box center [1148, 273] width 11 height 11
radio input "true"
click at [1196, 346] on label "No" at bounding box center [1203, 347] width 16 height 17
click at [1202, 346] on input "No" at bounding box center [1207, 344] width 11 height 11
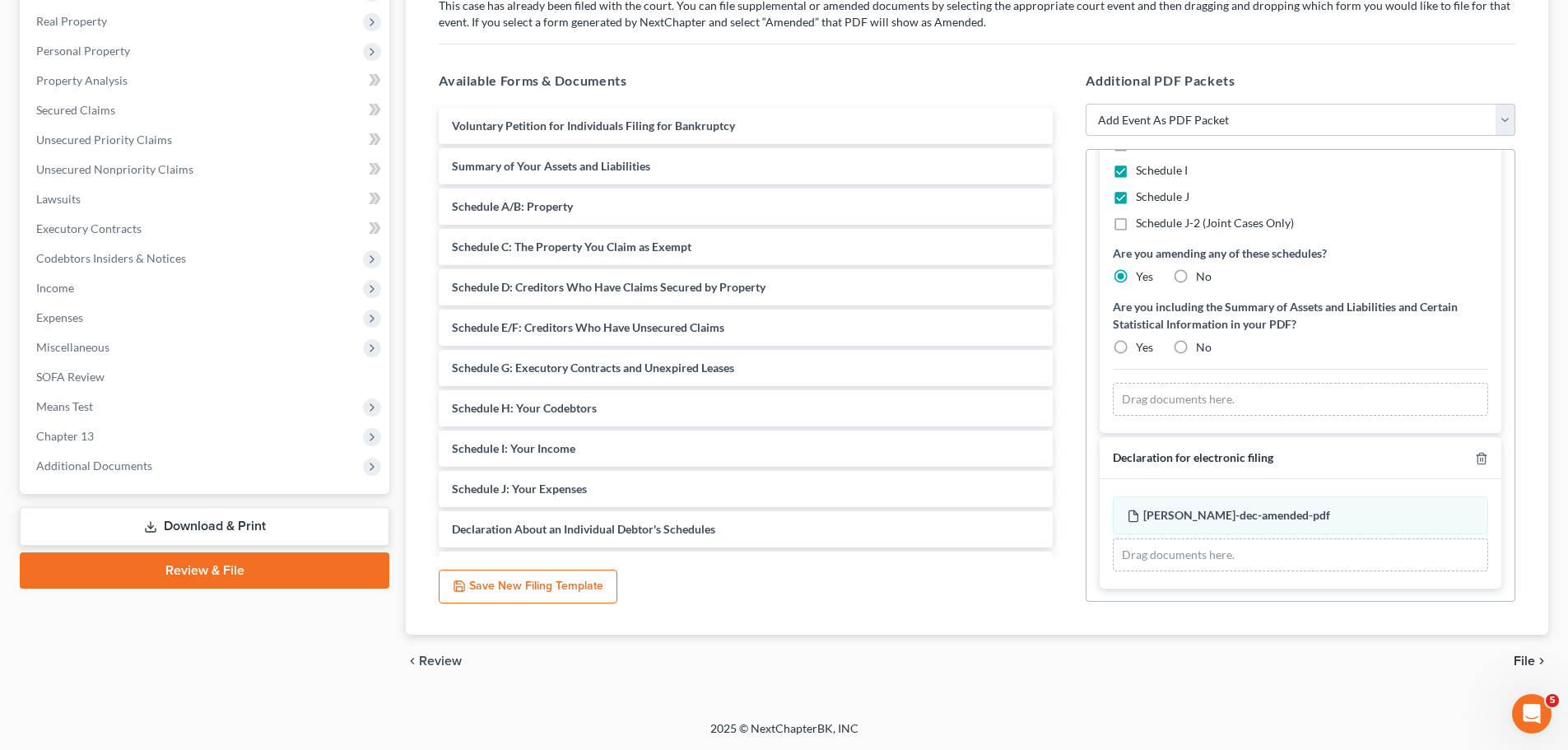
radio input "true"
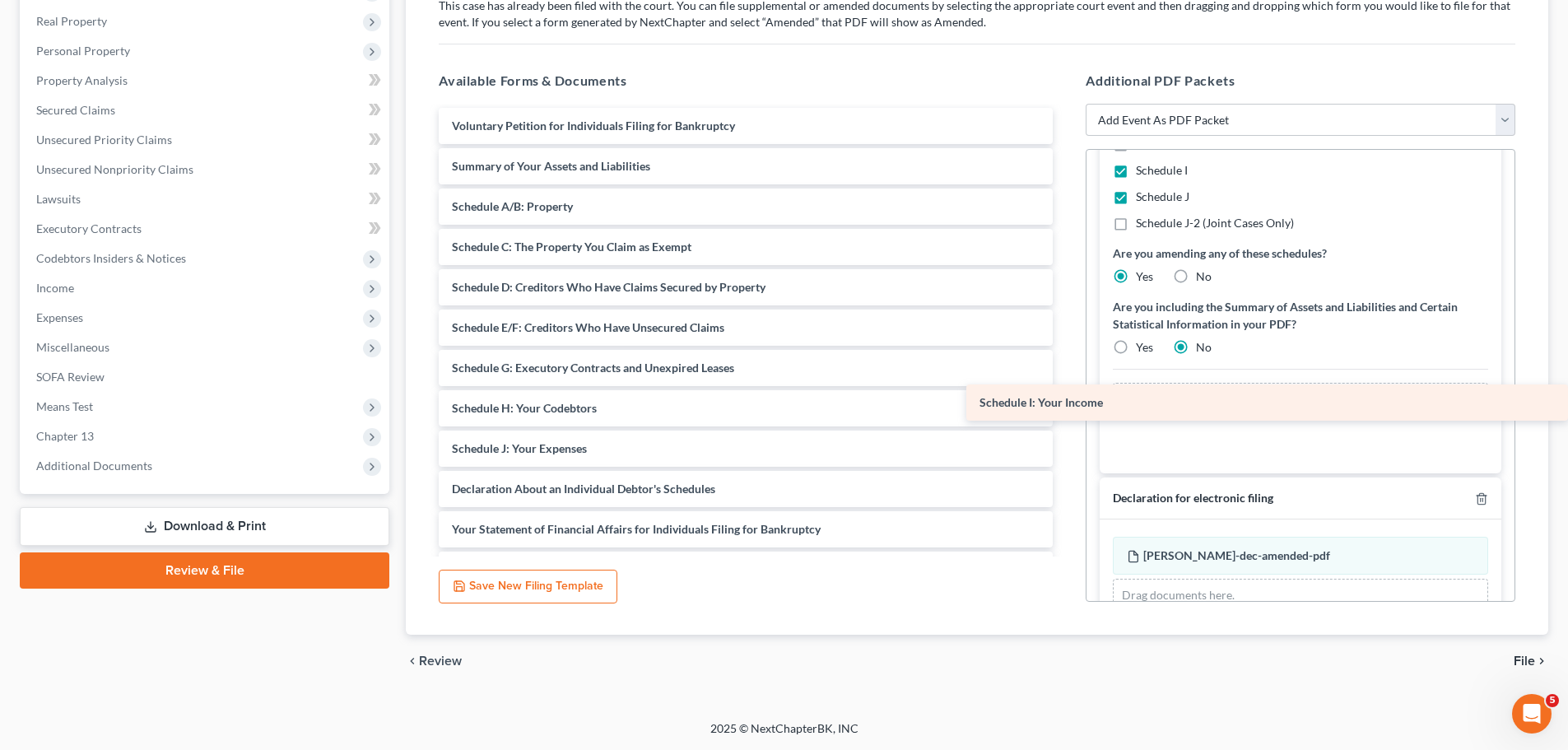
drag, startPoint x: 531, startPoint y: 448, endPoint x: 1085, endPoint y: 400, distance: 556.1
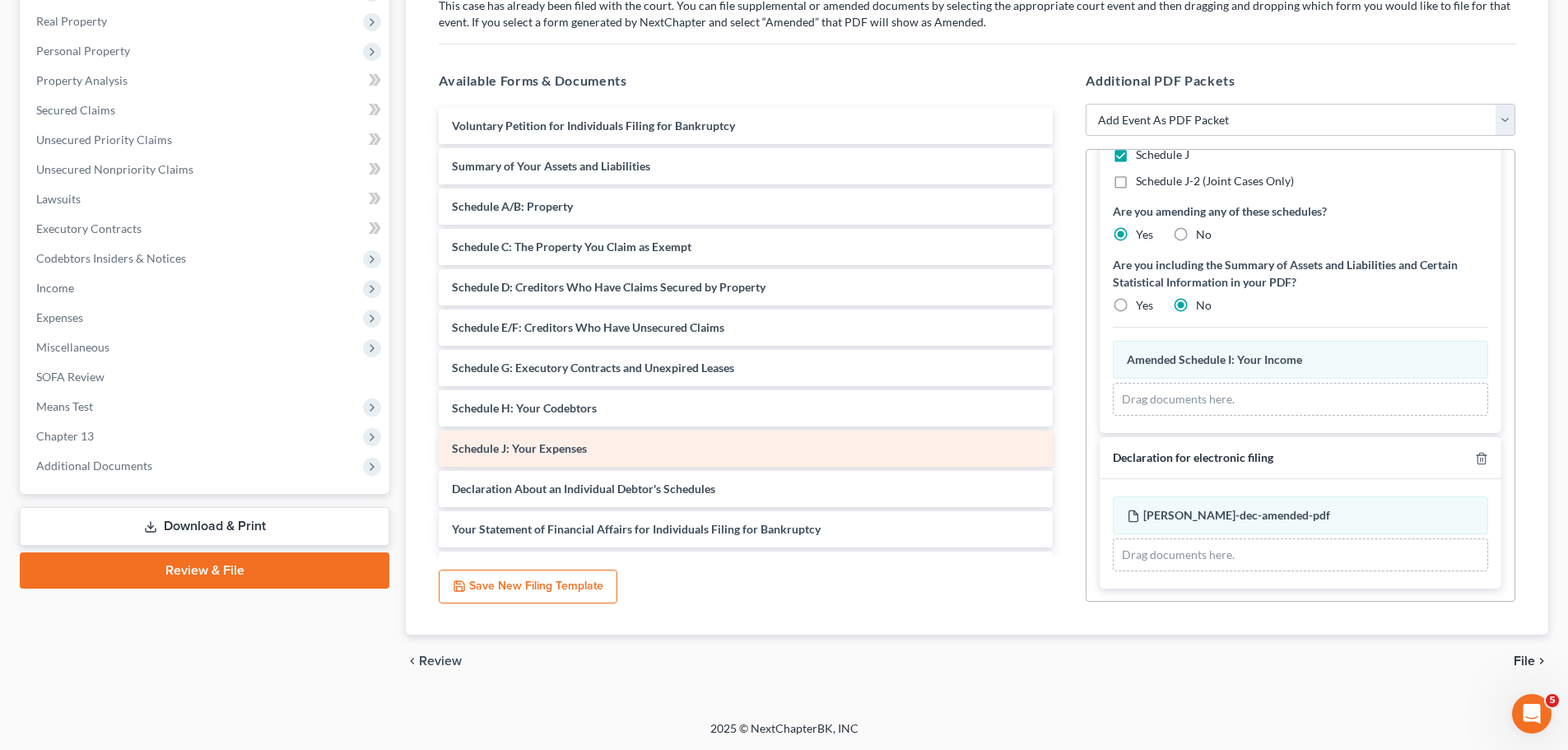
scroll to position [362, 0]
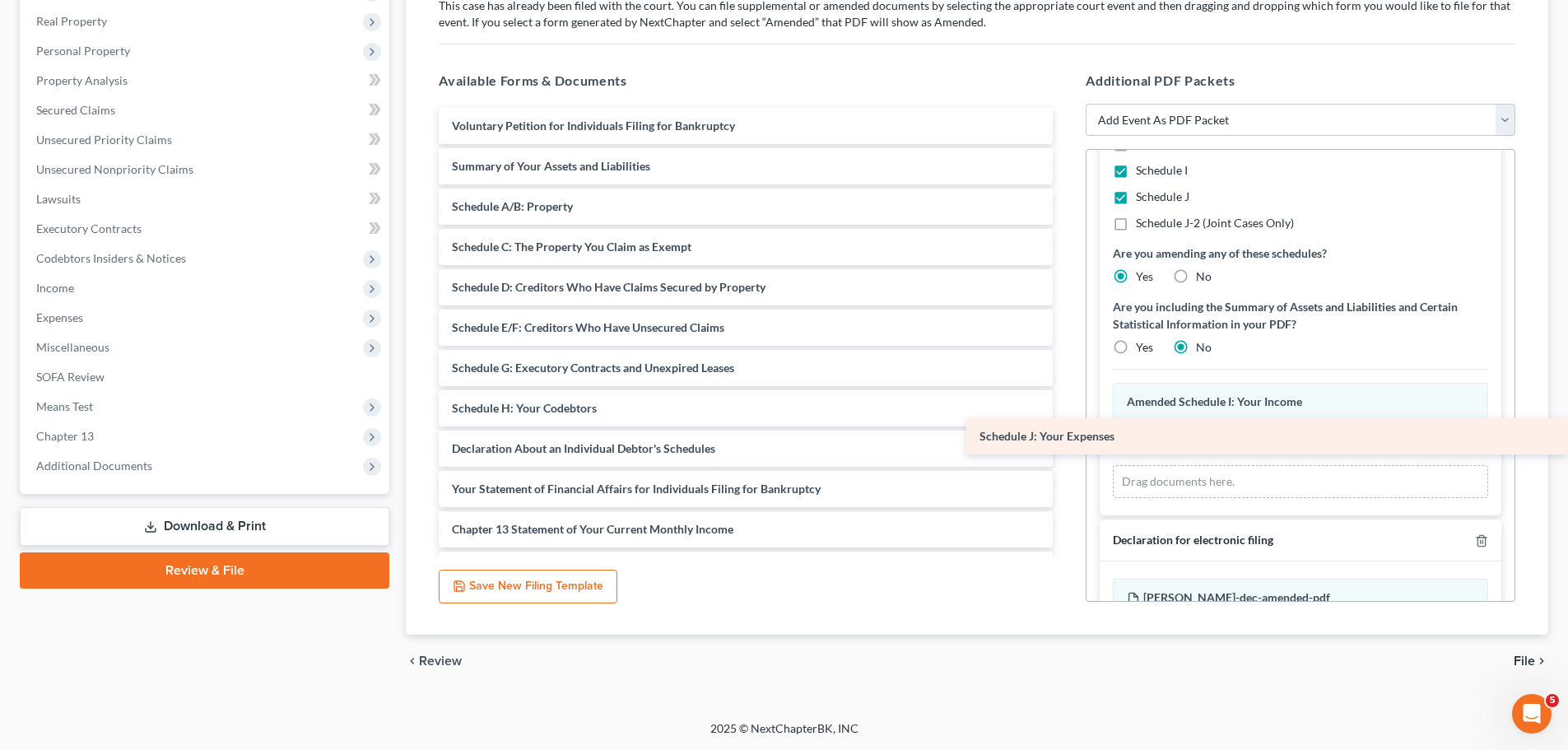
drag, startPoint x: 505, startPoint y: 457, endPoint x: 1042, endPoint y: 445, distance: 537.1
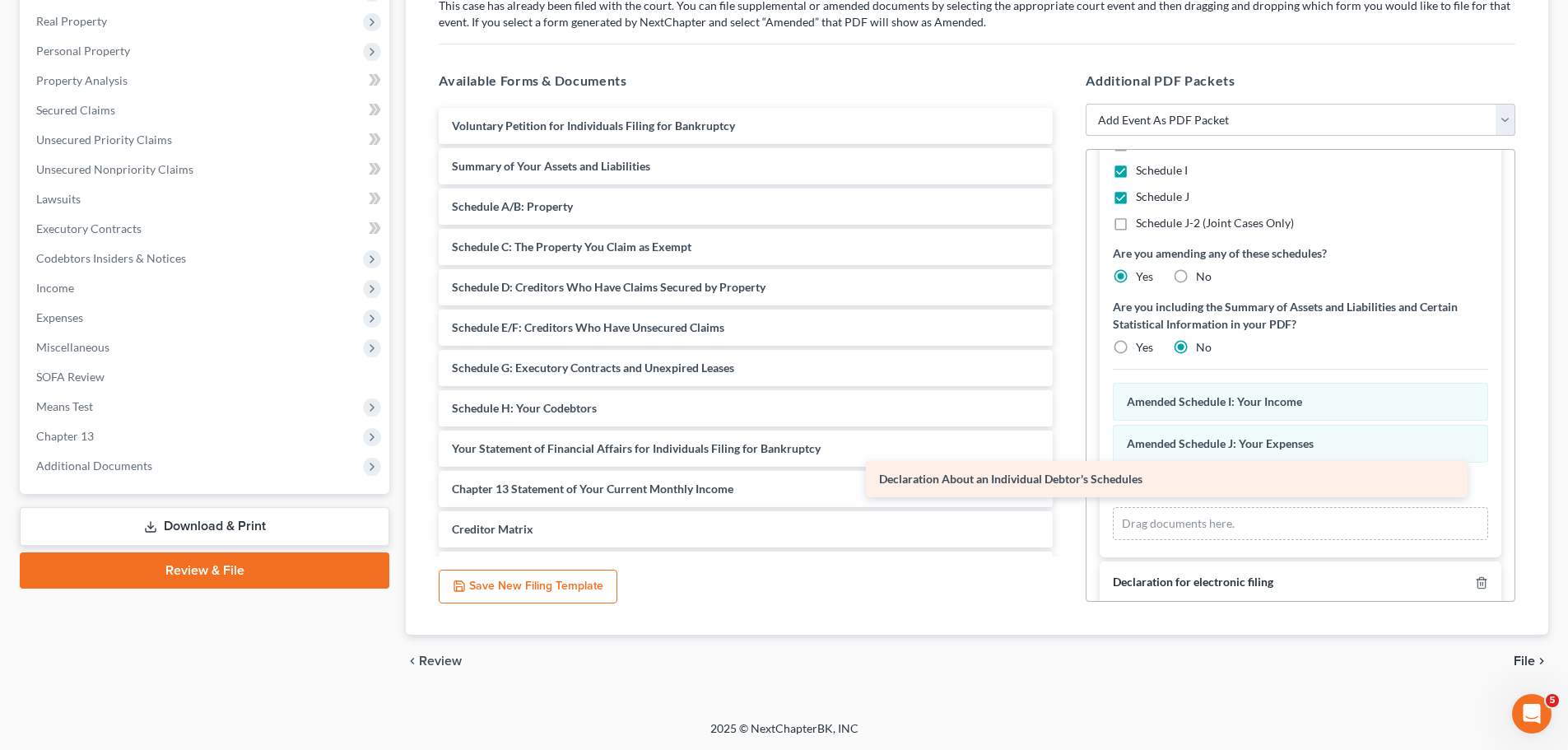
drag, startPoint x: 643, startPoint y: 445, endPoint x: 1070, endPoint y: 475, distance: 428.1
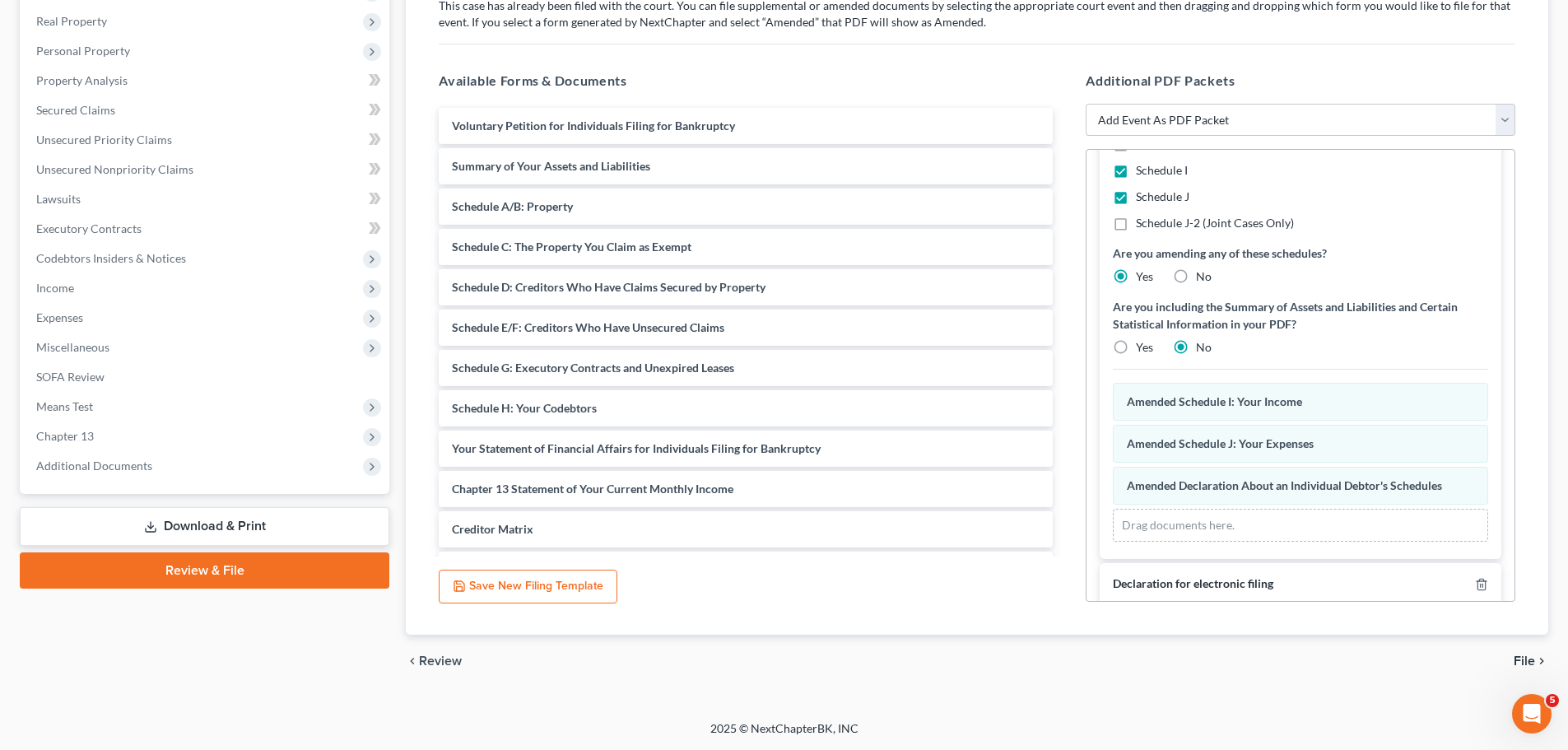
click at [1518, 662] on span "File" at bounding box center [1523, 661] width 21 height 13
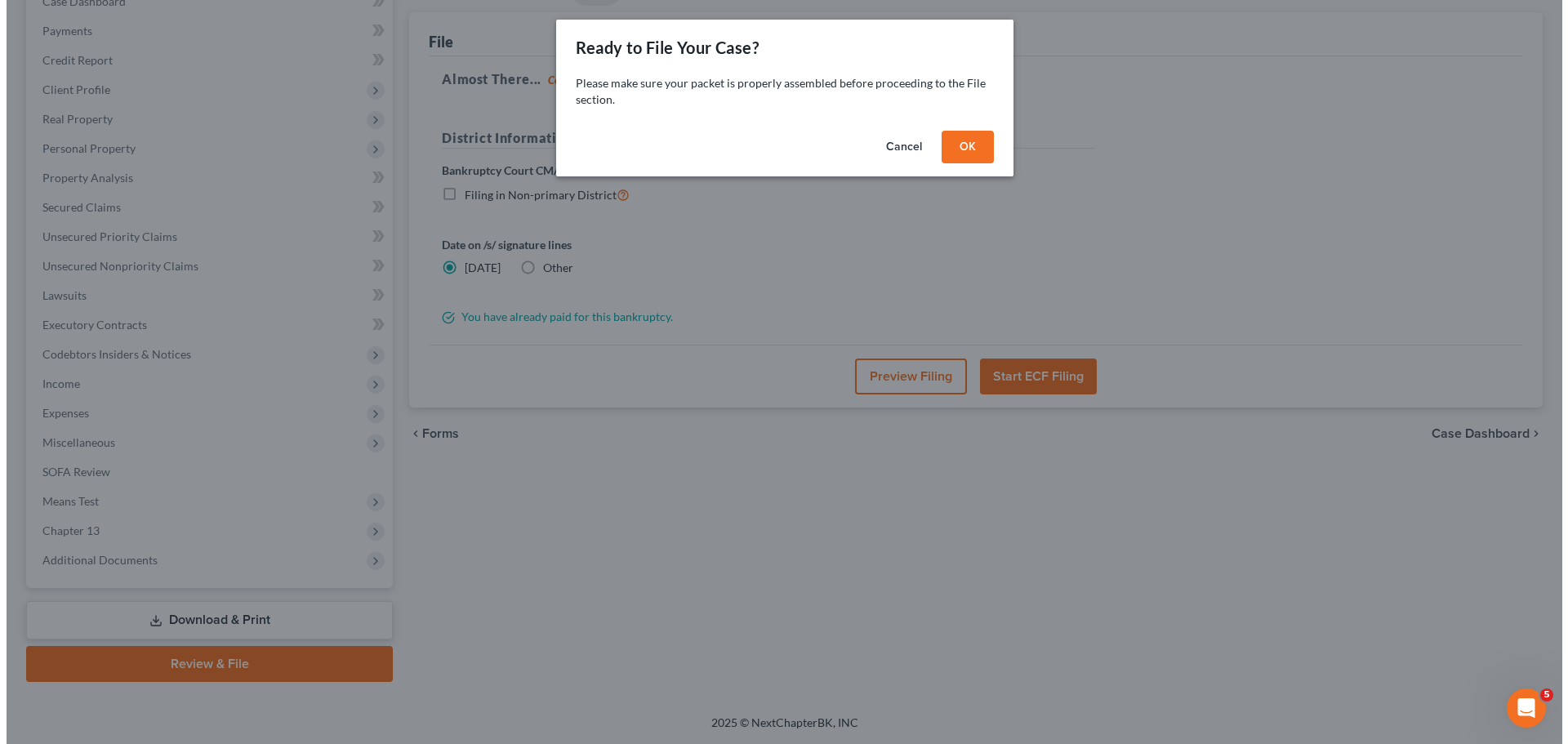
scroll to position [183, 0]
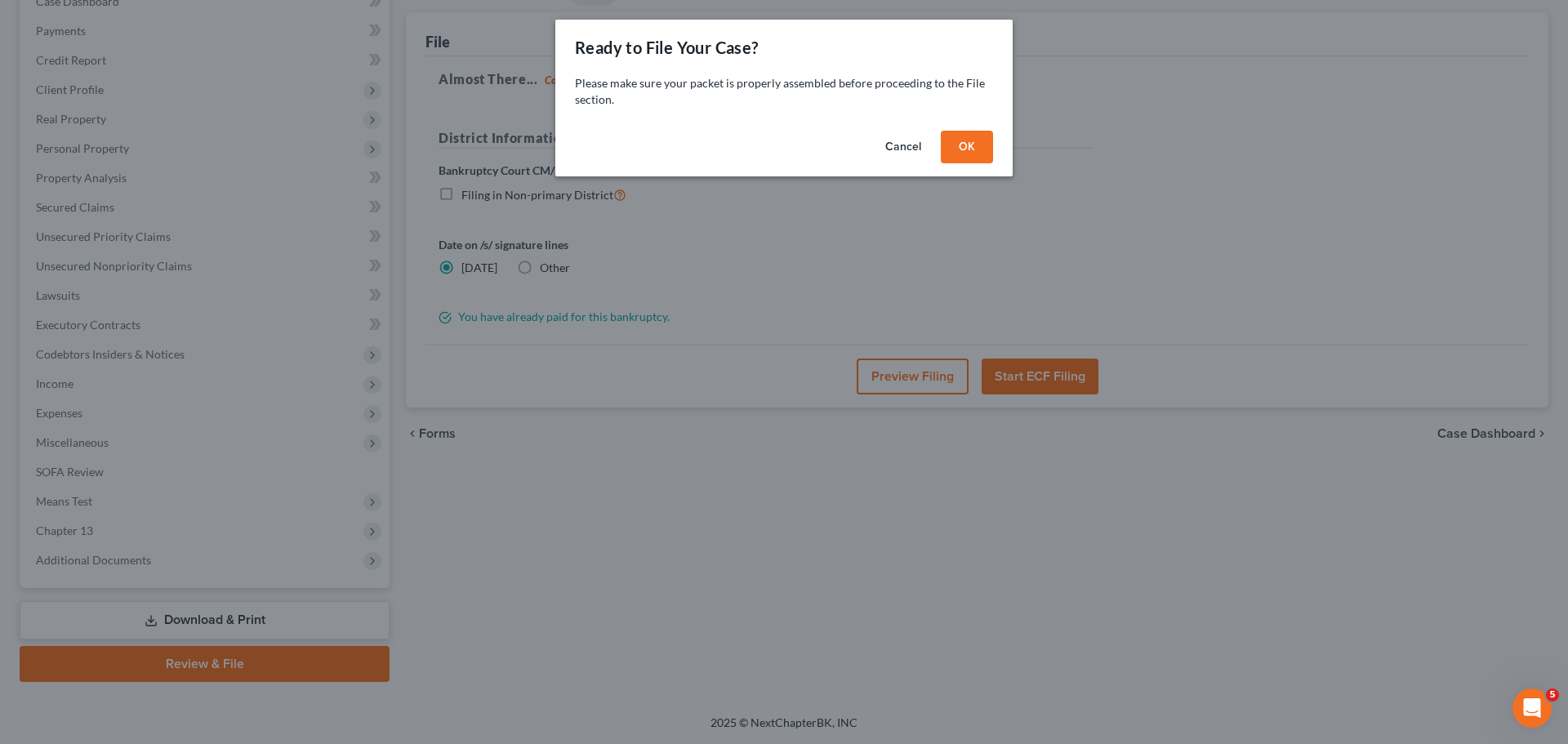
click at [976, 154] on button "OK" at bounding box center [967, 147] width 53 height 33
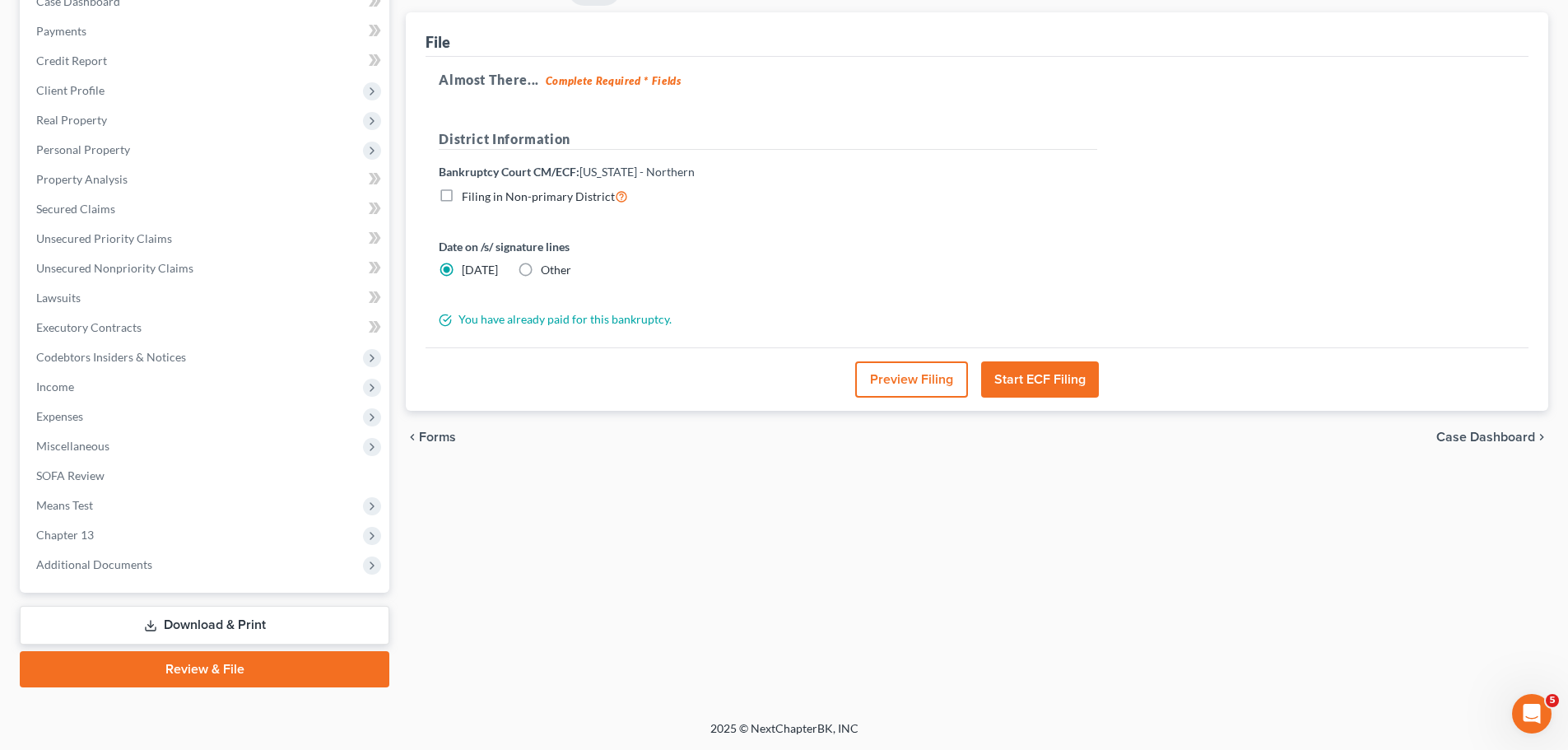
click at [1033, 380] on button "Start ECF Filing" at bounding box center [1040, 379] width 118 height 36
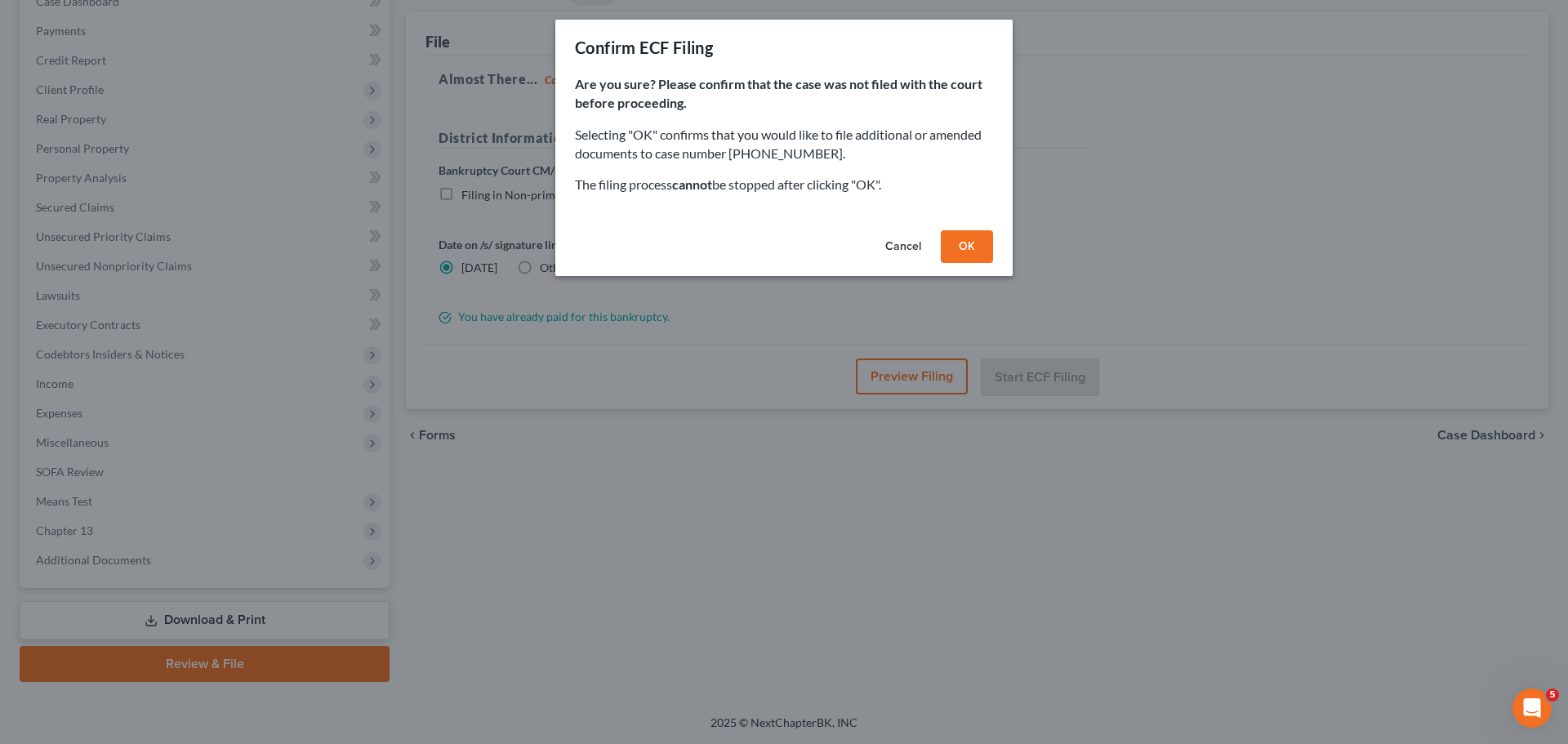
click at [968, 244] on button "OK" at bounding box center [967, 246] width 53 height 33
